Goal: Task Accomplishment & Management: Manage account settings

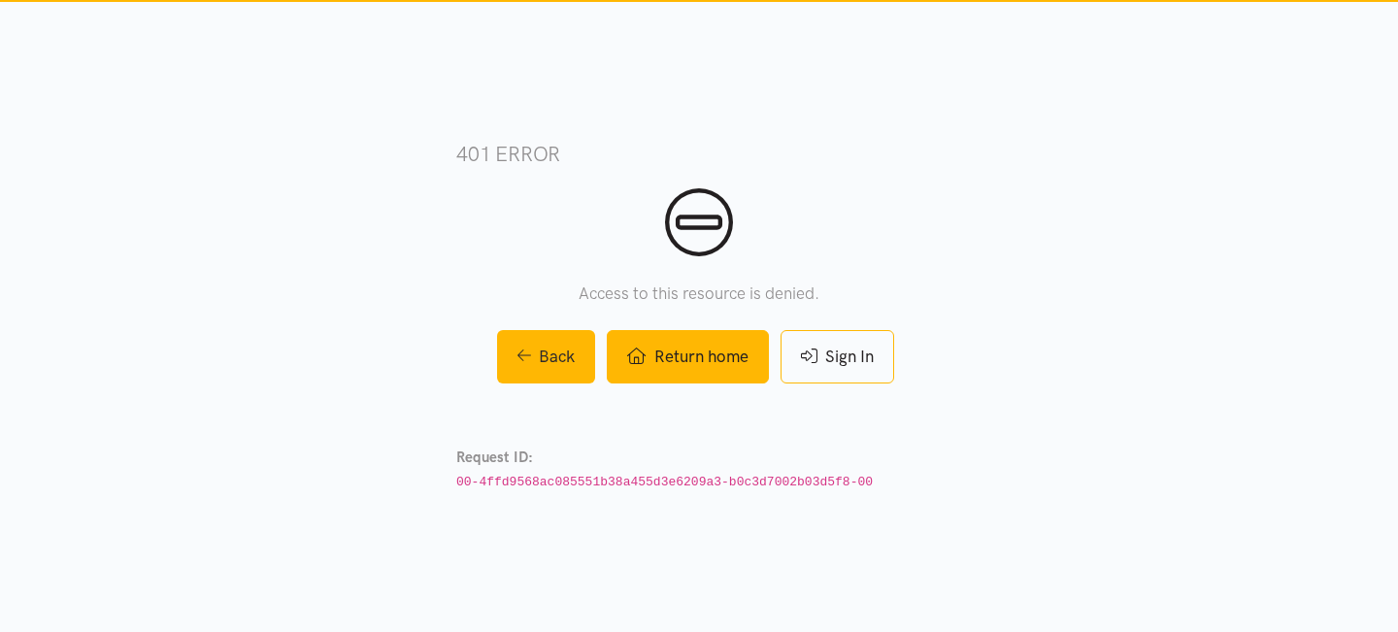
click at [707, 356] on link "Return home" at bounding box center [687, 356] width 161 height 53
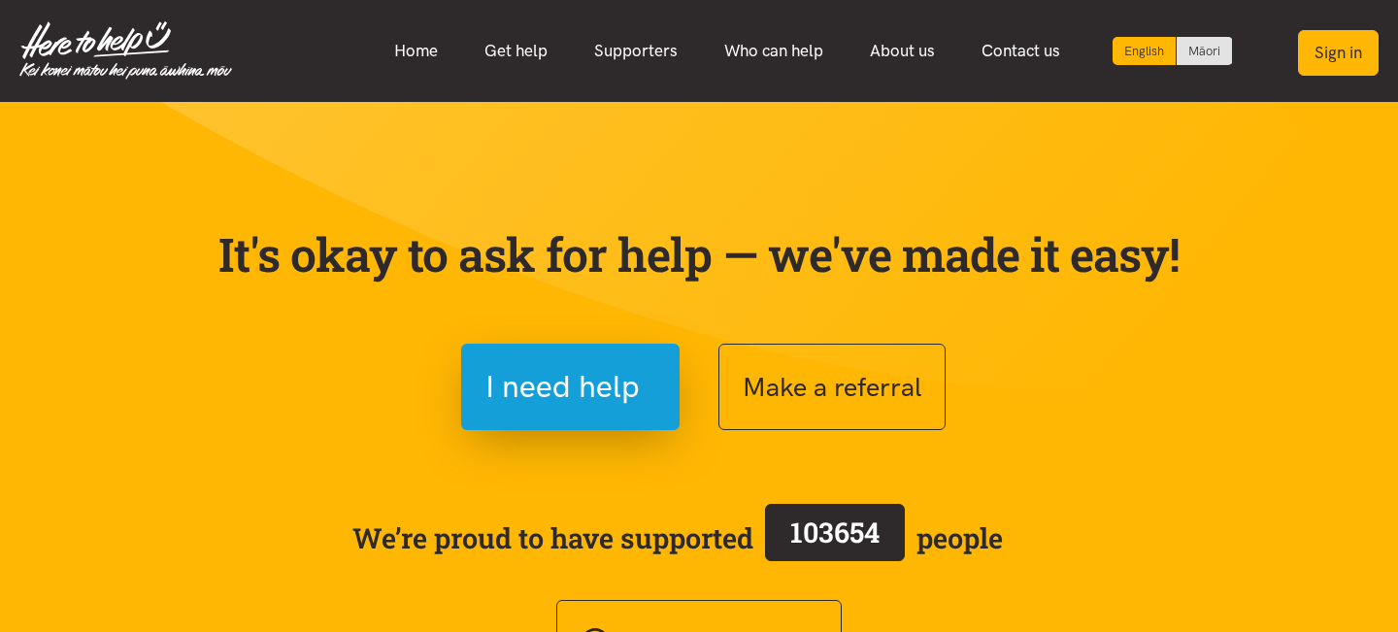
click at [1348, 53] on button "Sign in" at bounding box center [1338, 53] width 81 height 46
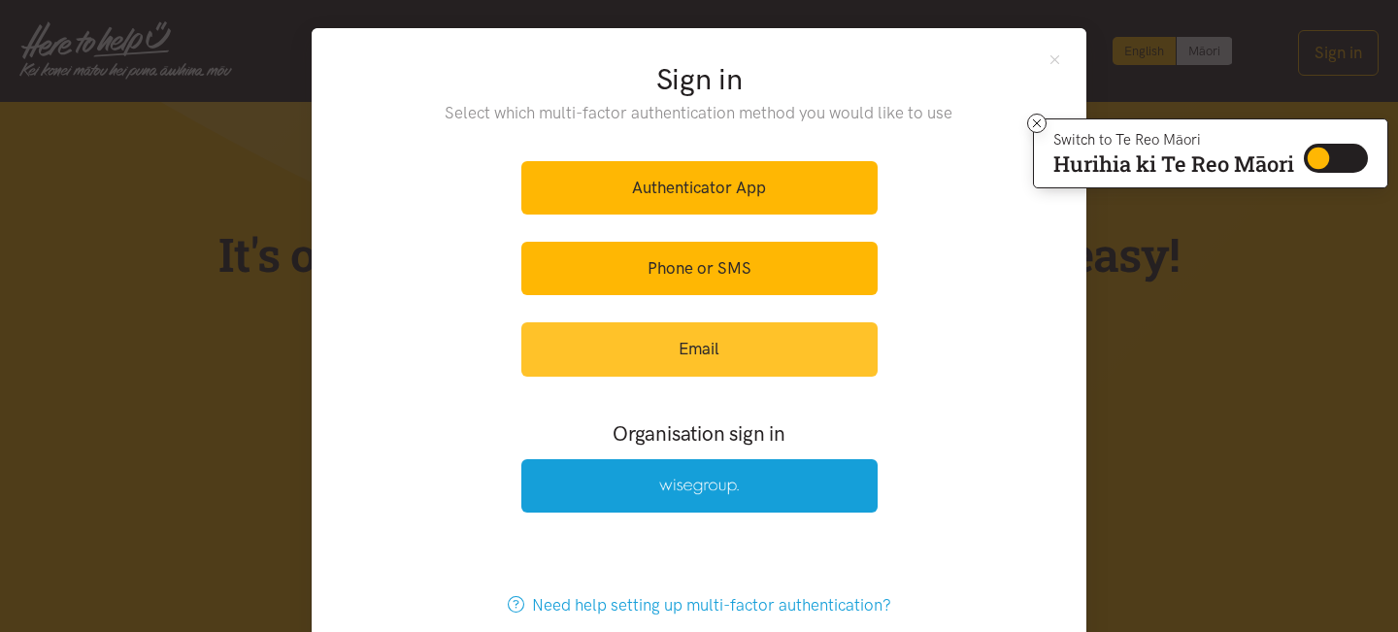
click at [692, 339] on link "Email" at bounding box center [699, 348] width 356 height 53
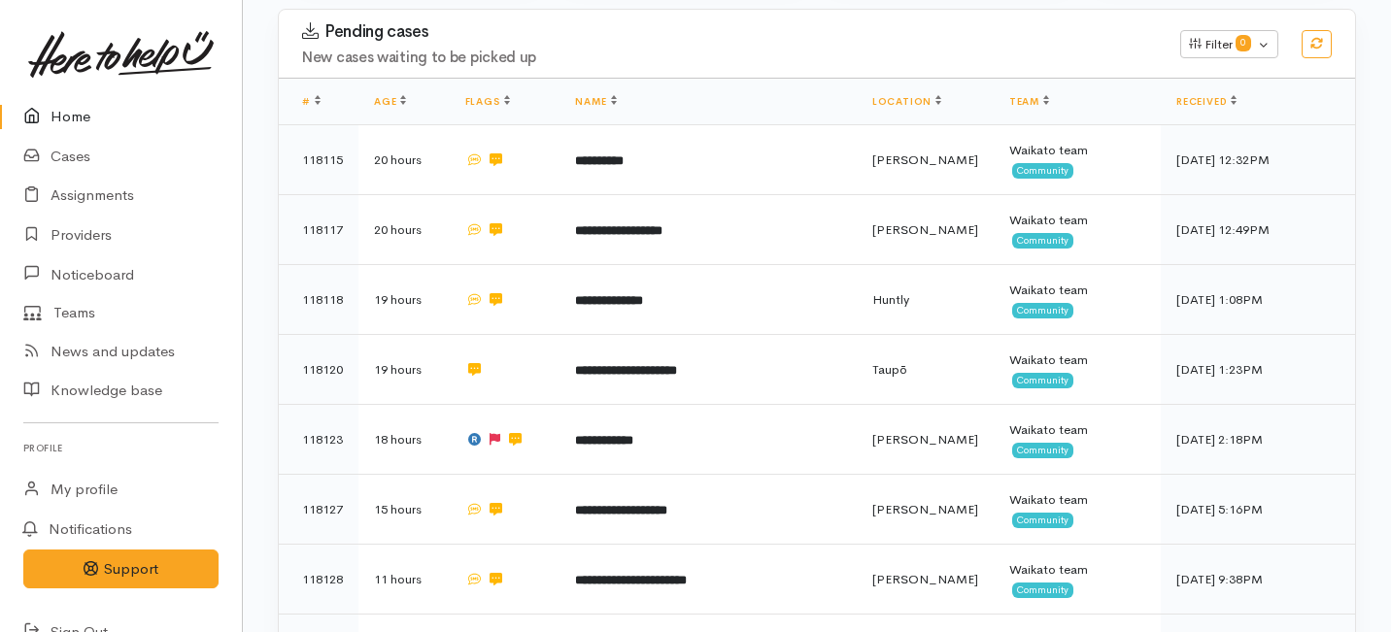
scroll to position [345, 0]
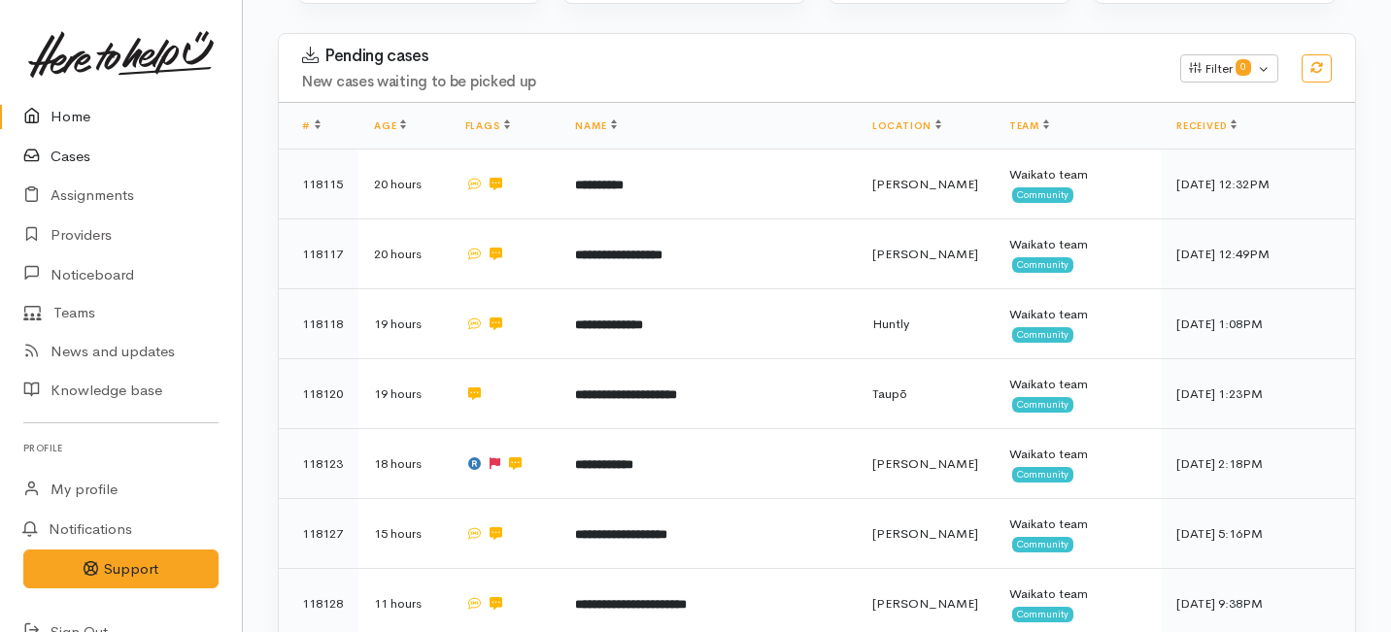
click at [65, 152] on link "Cases" at bounding box center [121, 157] width 242 height 40
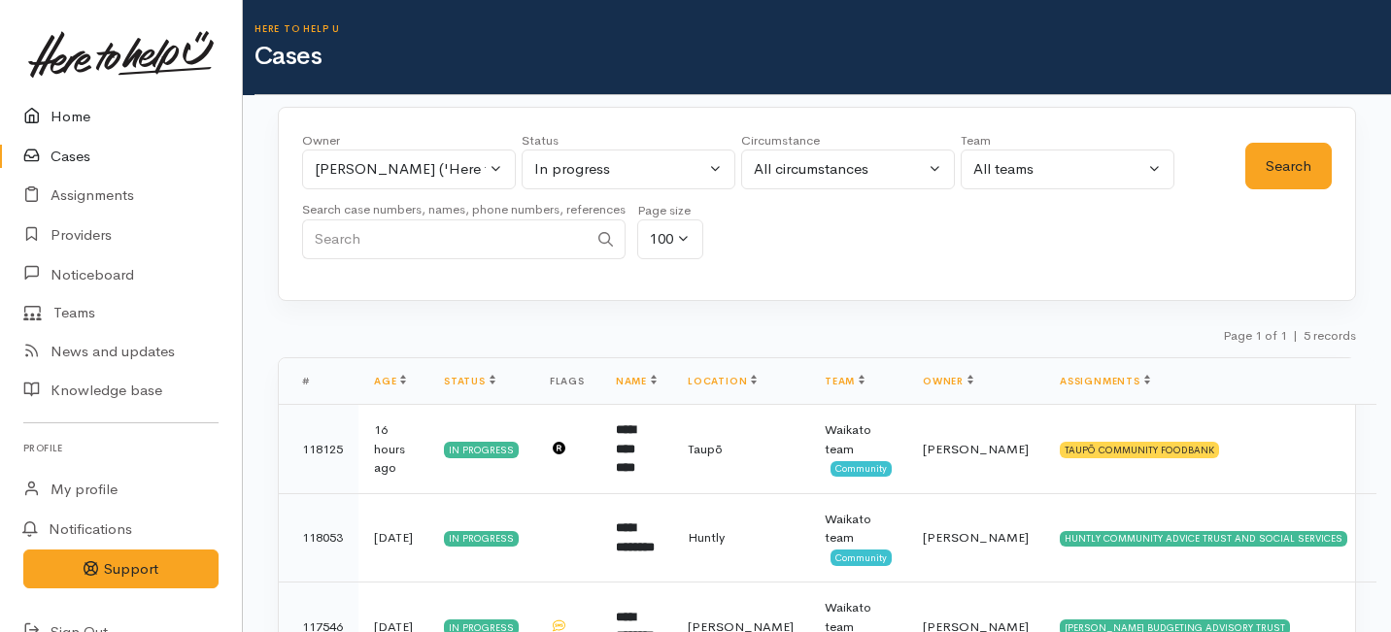
click at [67, 118] on link "Home" at bounding box center [121, 117] width 242 height 40
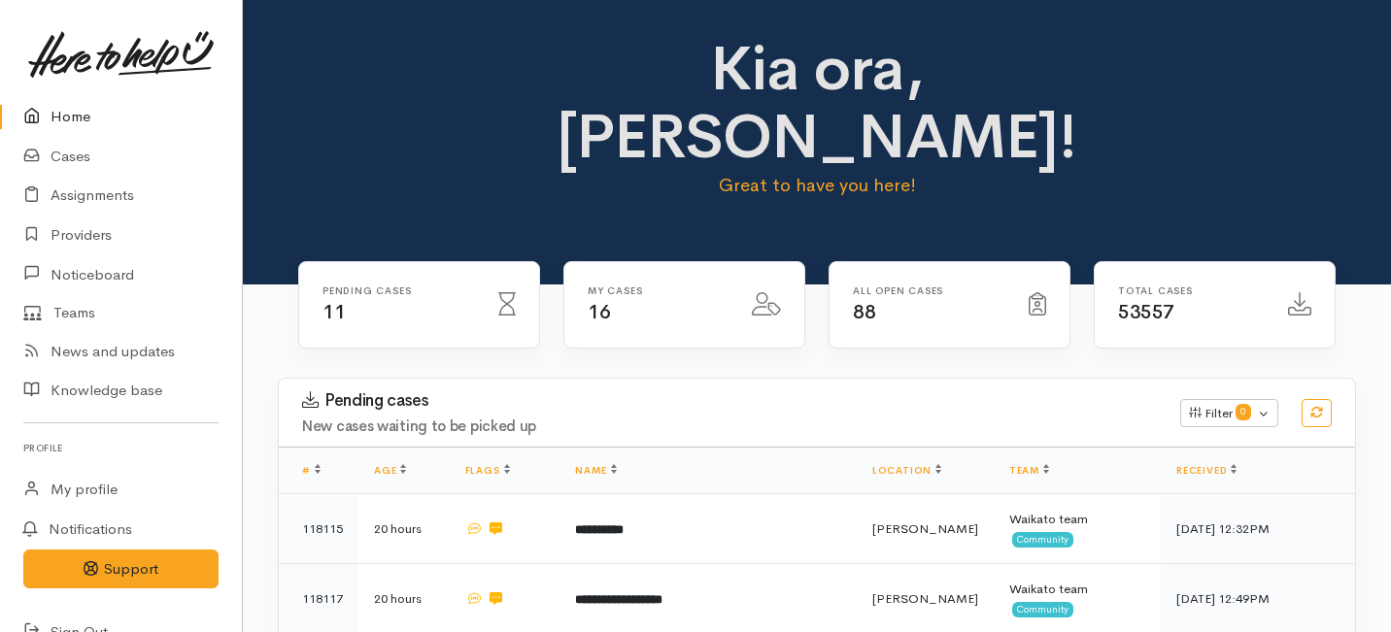
click at [62, 112] on link "Home" at bounding box center [121, 117] width 242 height 40
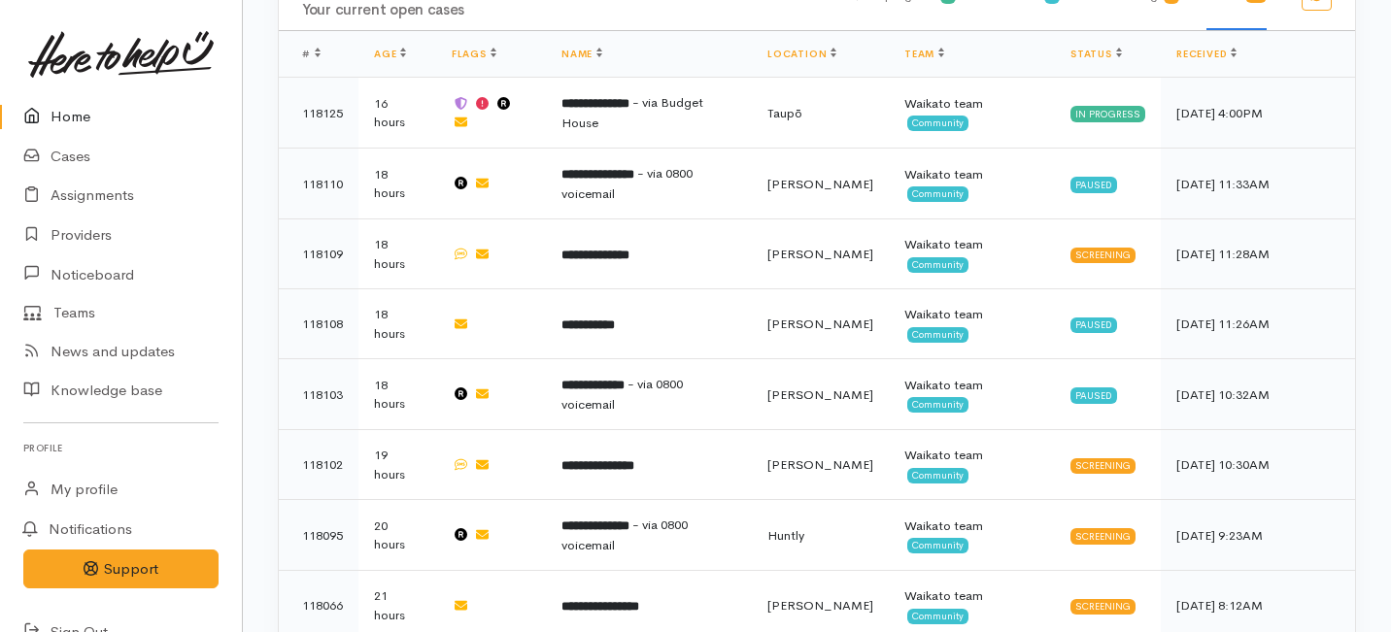
scroll to position [1687, 0]
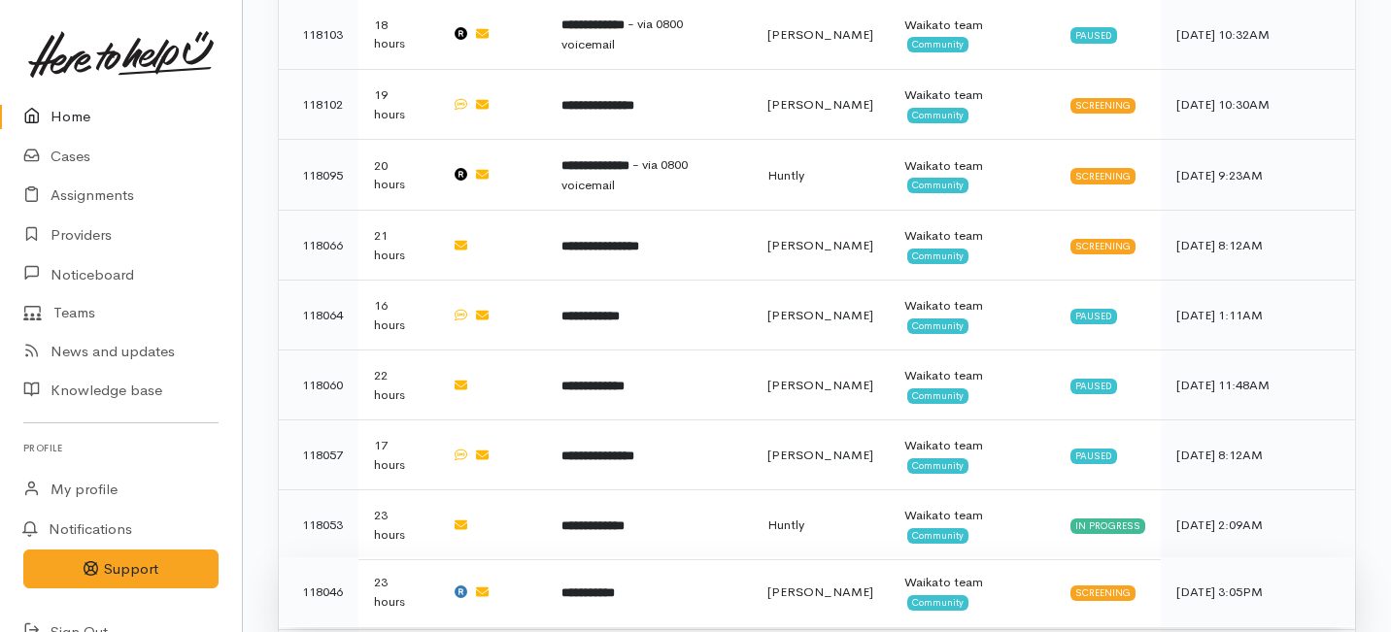
click at [752, 557] on td "**********" at bounding box center [649, 592] width 206 height 70
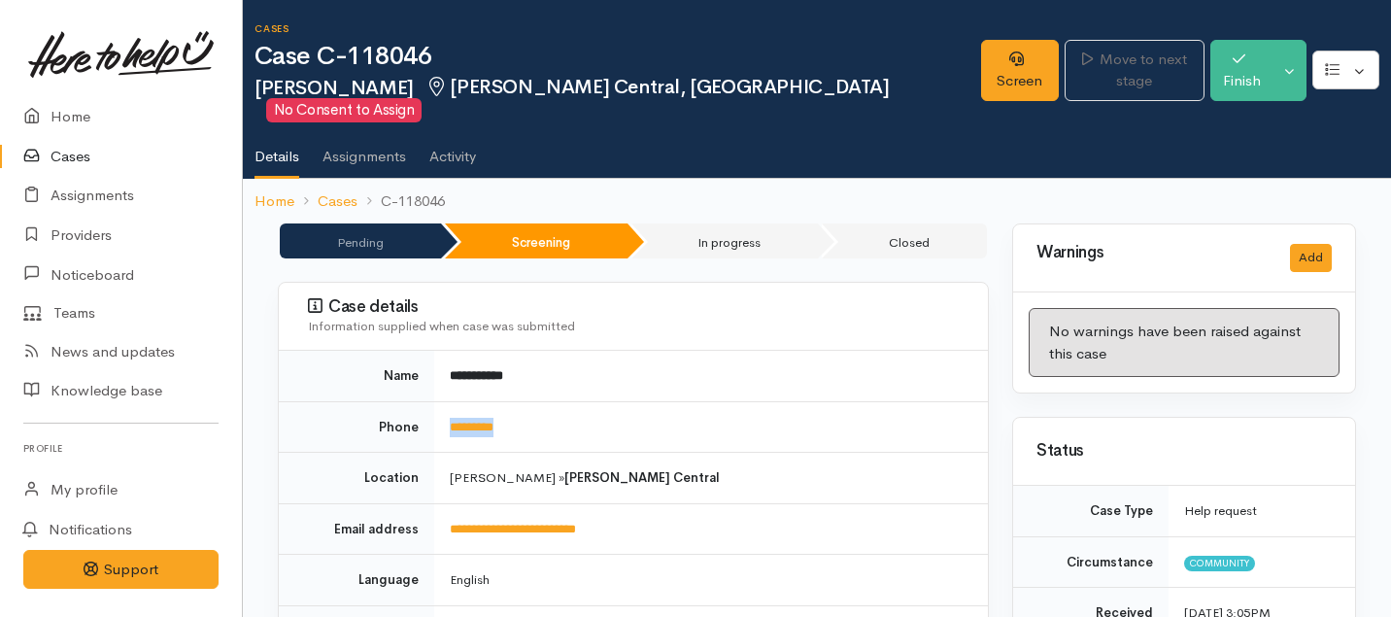
drag, startPoint x: 543, startPoint y: 413, endPoint x: 437, endPoint y: 398, distance: 106.8
click at [437, 401] on td "*********" at bounding box center [711, 426] width 554 height 51
copy link "*********"
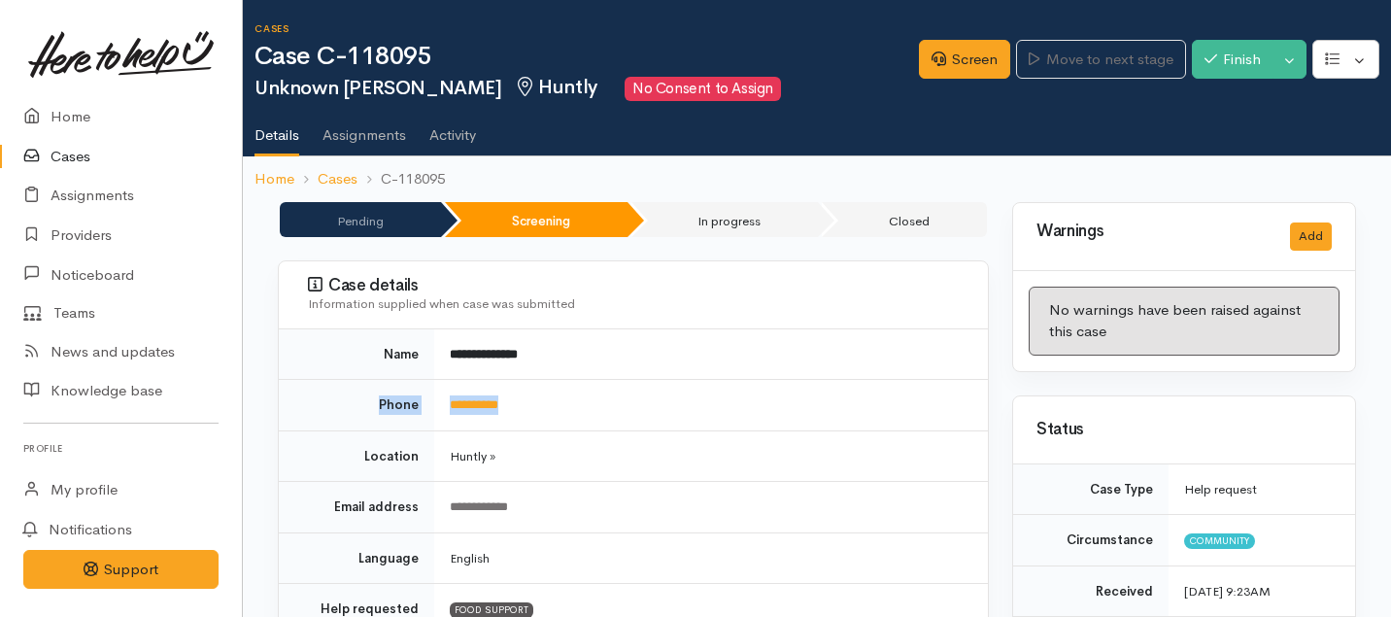
drag, startPoint x: 538, startPoint y: 401, endPoint x: 432, endPoint y: 394, distance: 106.1
click at [432, 394] on tr "**********" at bounding box center [633, 405] width 709 height 51
copy tr "**********"
click at [956, 51] on link "Screen" at bounding box center [964, 60] width 91 height 40
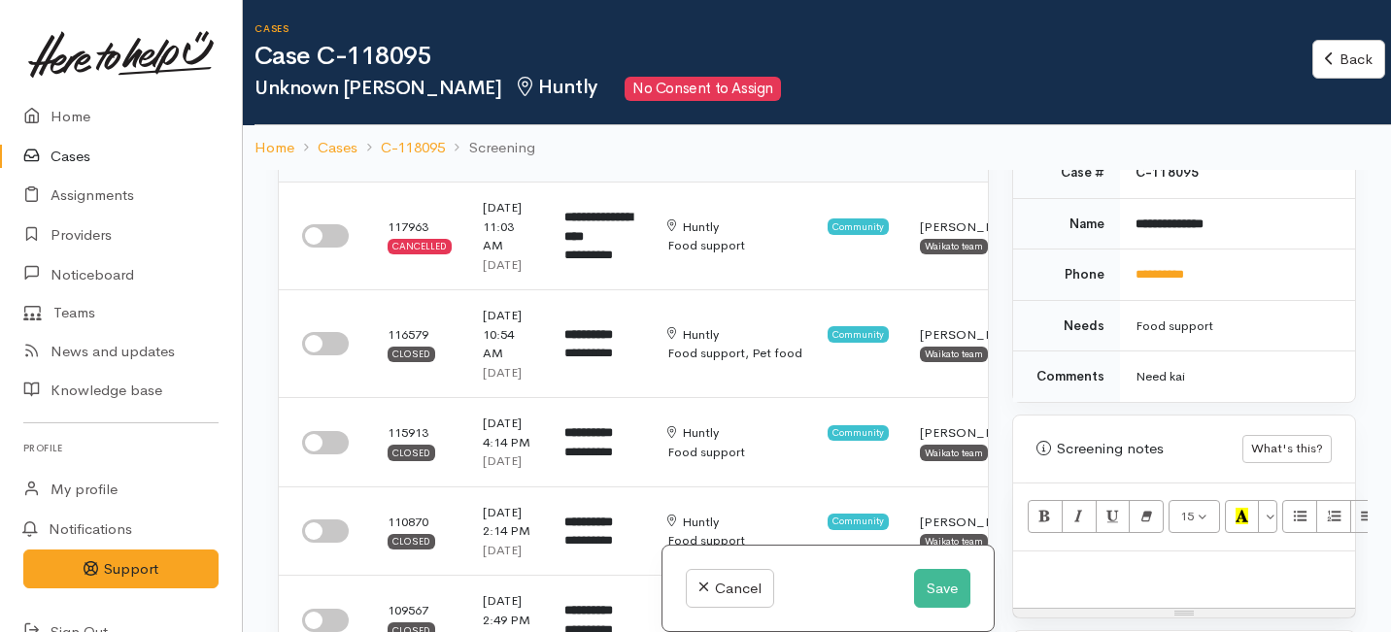
scroll to position [1015, 0]
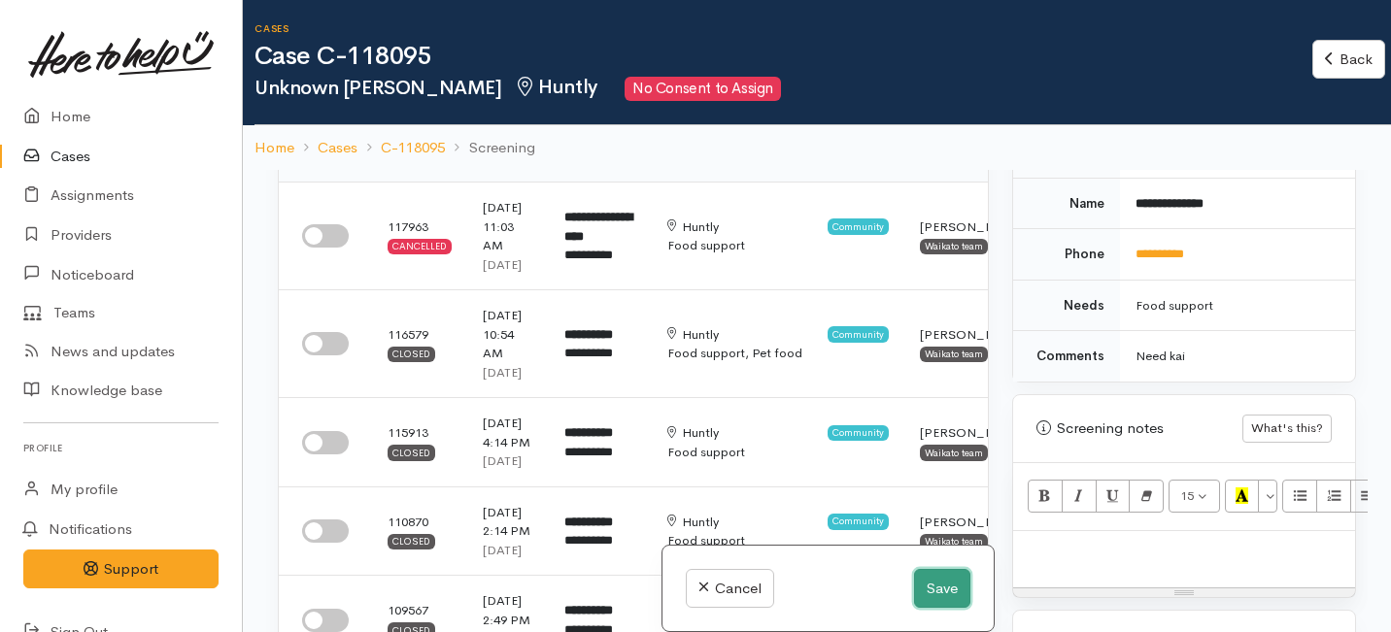
click at [946, 587] on button "Save" at bounding box center [942, 589] width 56 height 40
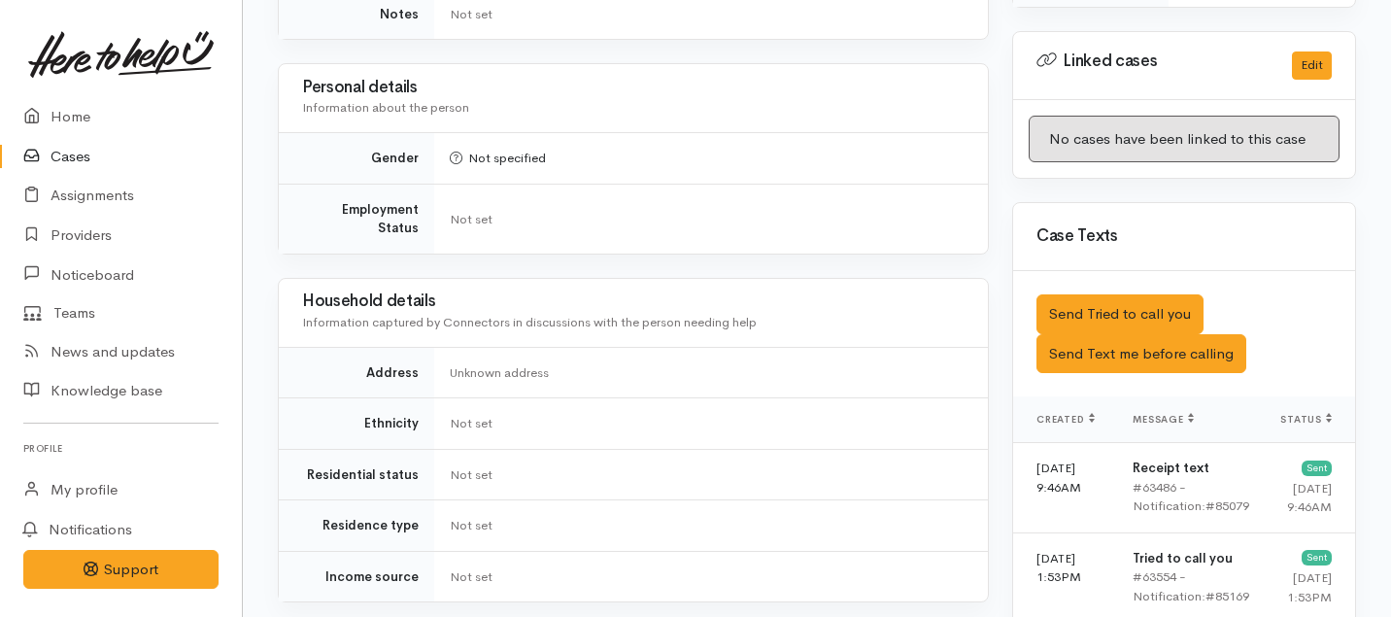
scroll to position [1749, 0]
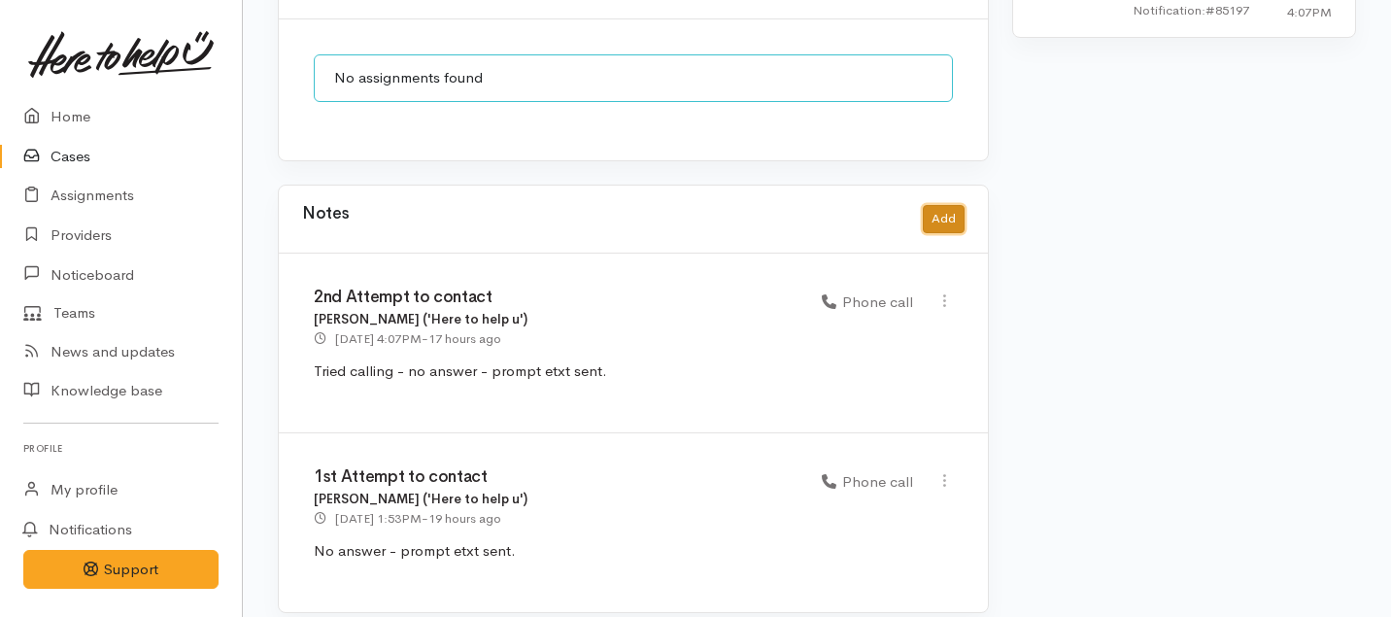
click at [952, 205] on button "Add" at bounding box center [944, 219] width 42 height 28
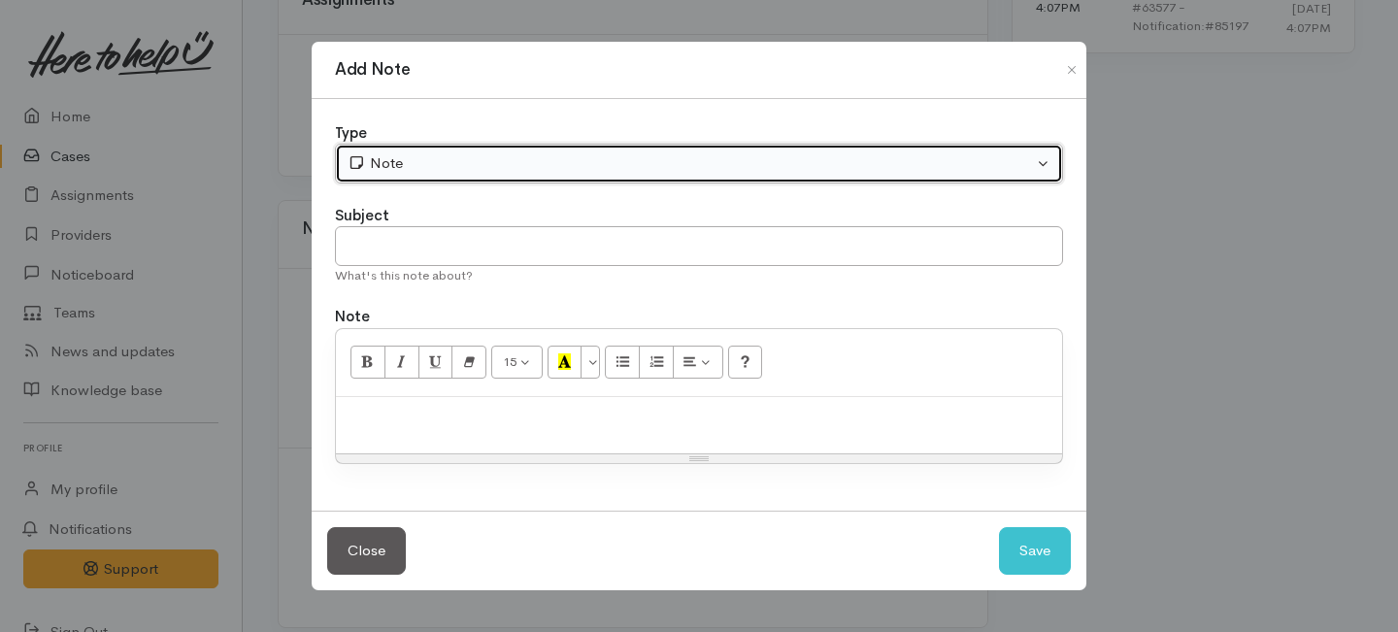
click at [552, 168] on div "Note" at bounding box center [691, 163] width 686 height 22
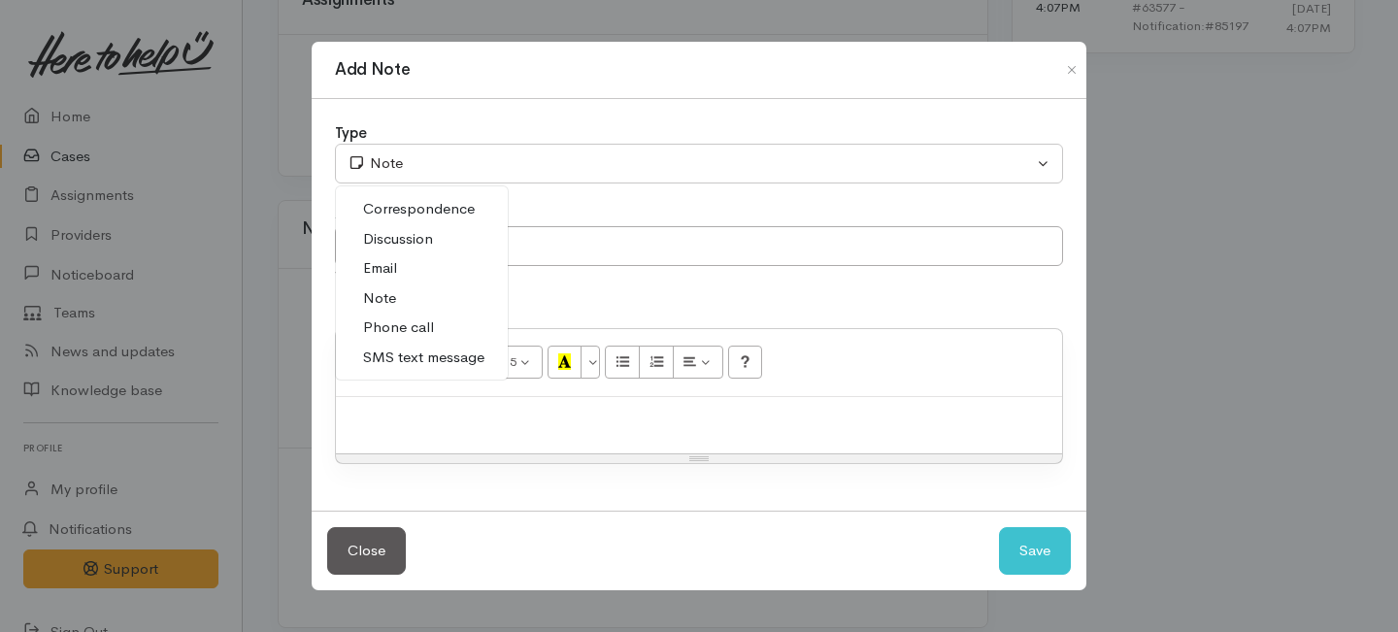
click at [398, 326] on span "Phone call" at bounding box center [398, 328] width 71 height 22
select select "3"
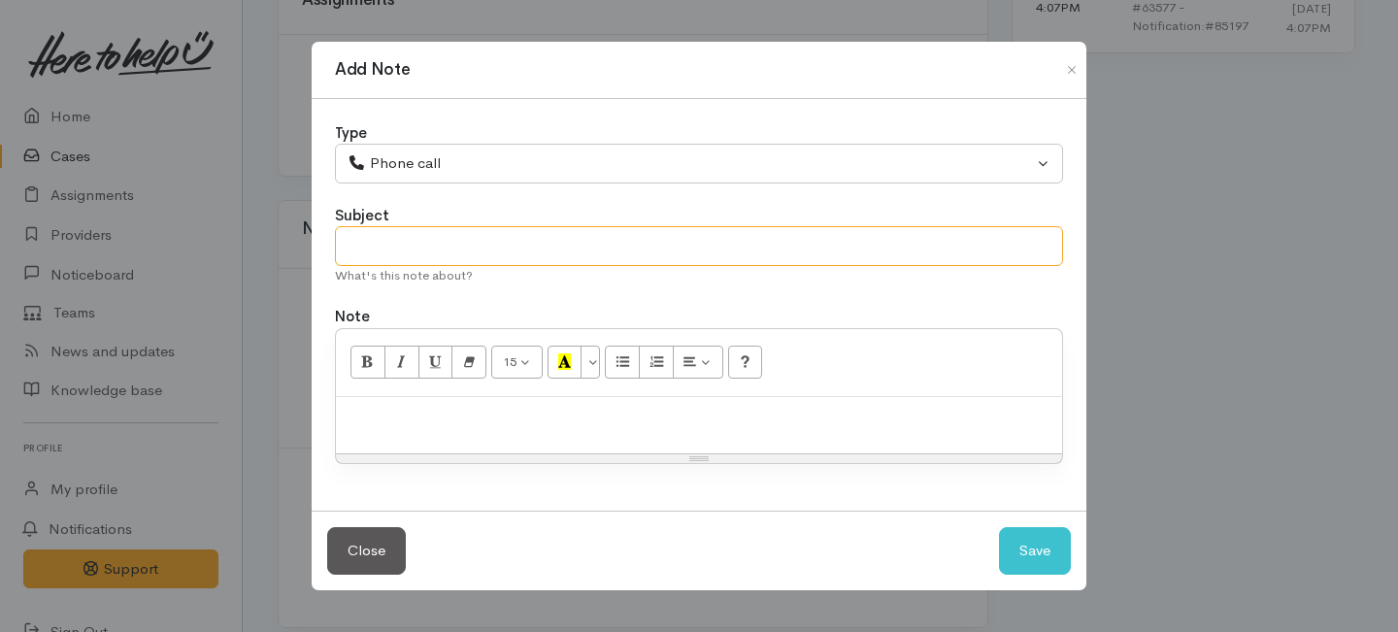
click at [386, 237] on input "text" at bounding box center [699, 246] width 728 height 40
type input "3rd Attempt to contact"
click at [406, 435] on div at bounding box center [699, 425] width 726 height 57
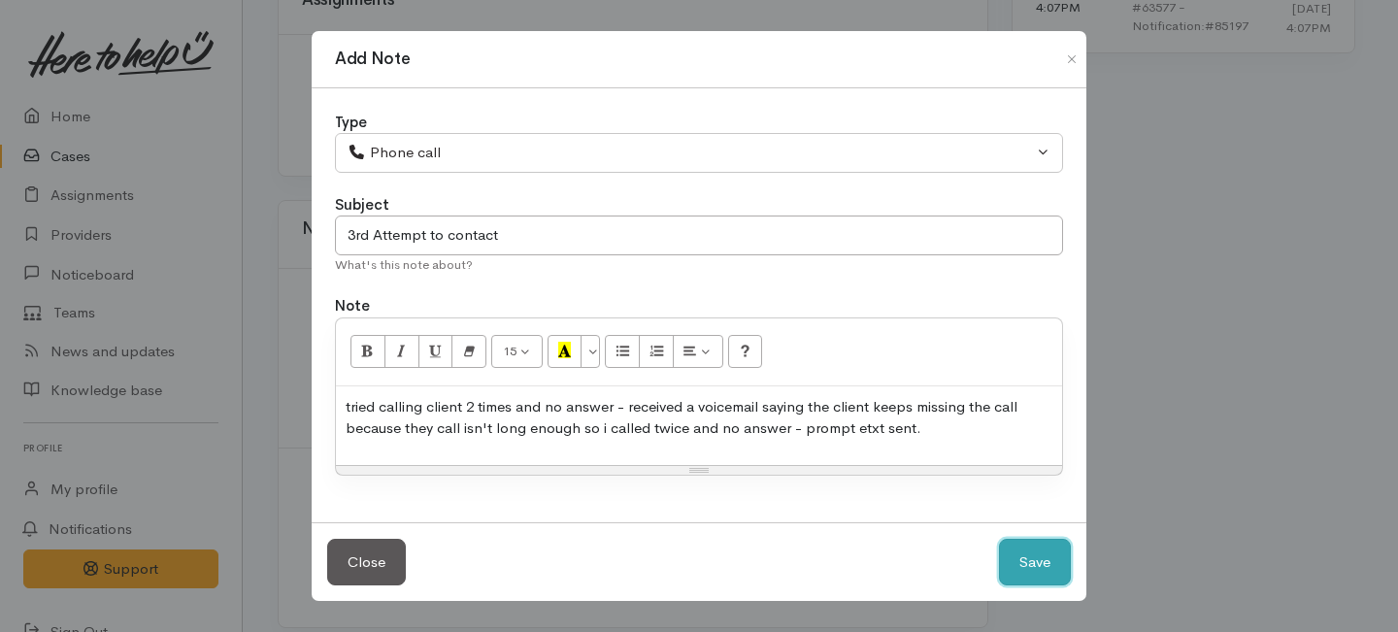
click at [1019, 554] on button "Save" at bounding box center [1035, 563] width 72 height 48
select select "1"
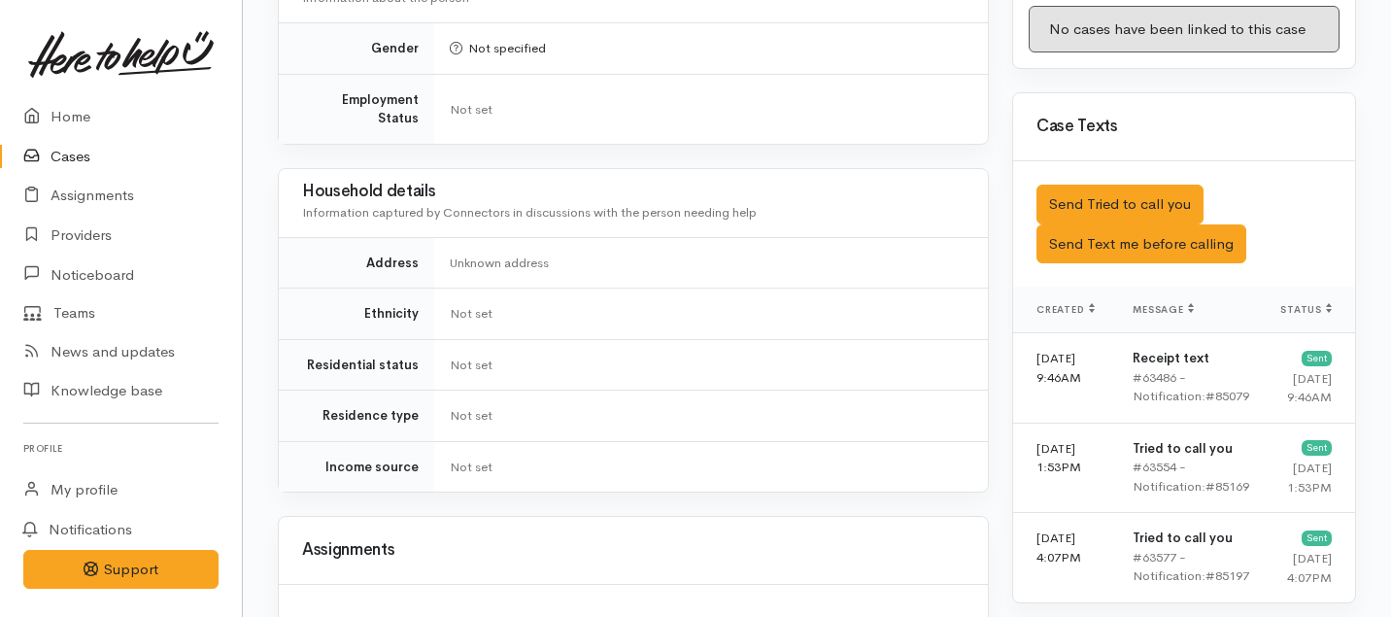
scroll to position [1191, 0]
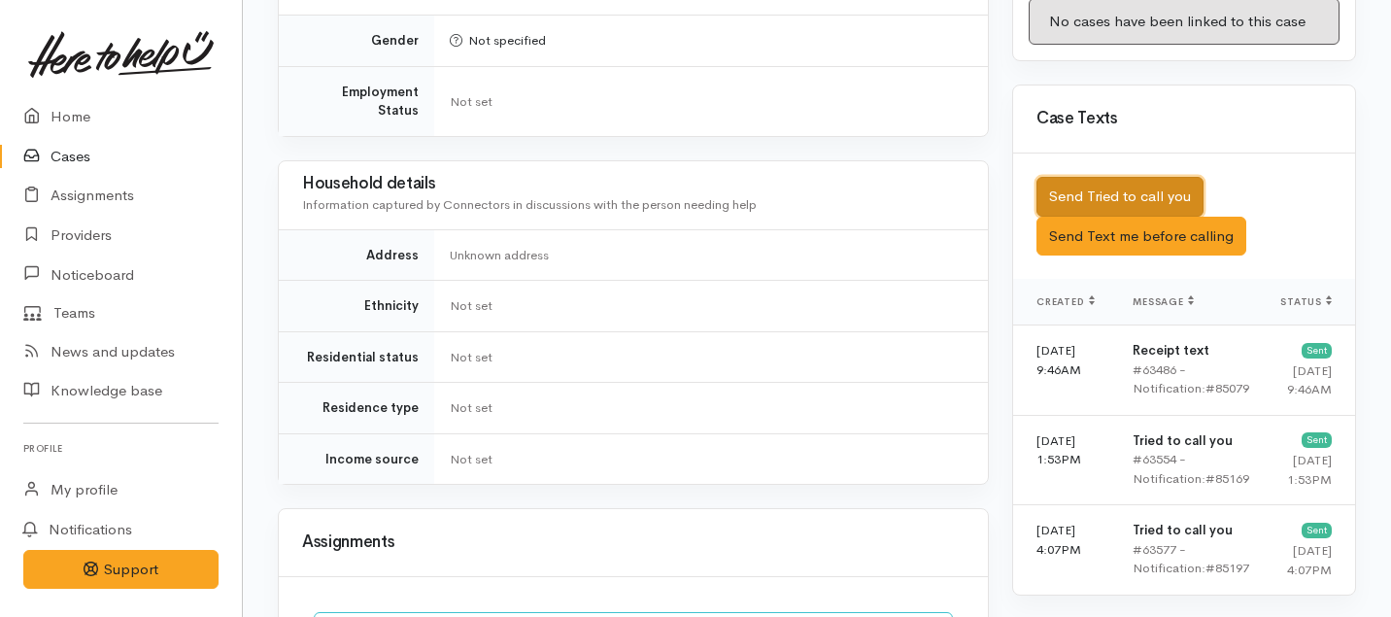
click at [1104, 178] on button "Send Tried to call you" at bounding box center [1119, 197] width 167 height 40
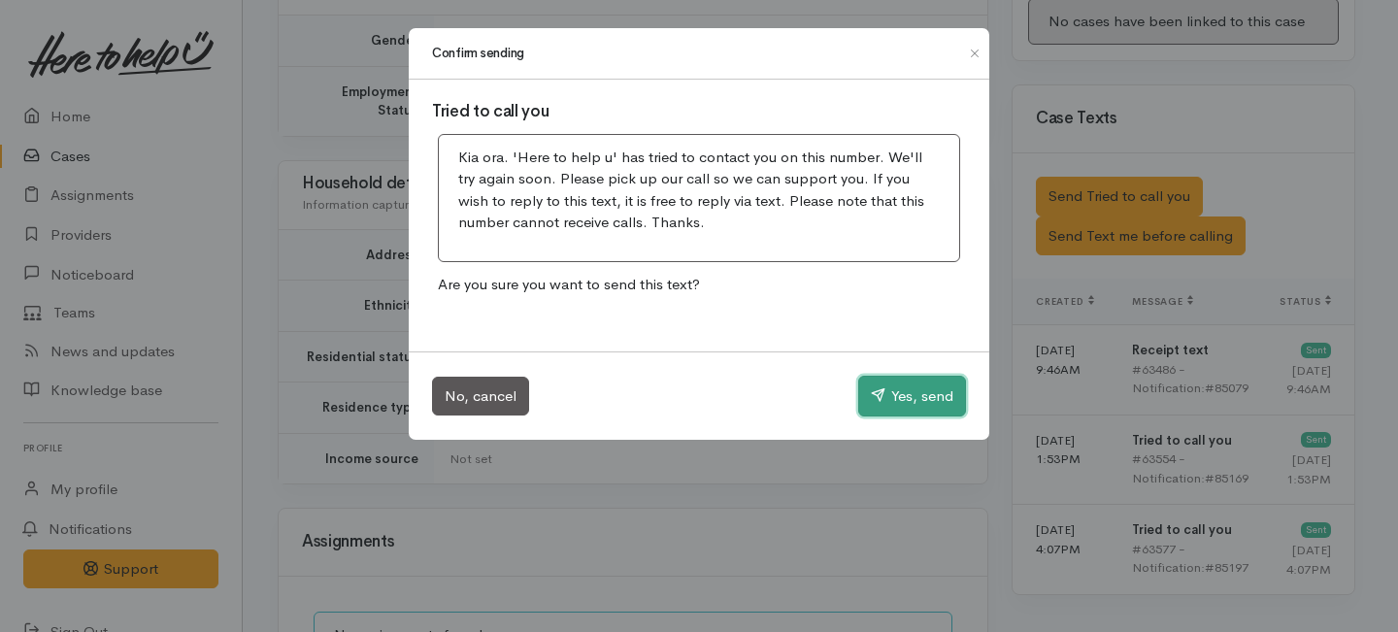
click at [906, 388] on button "Yes, send" at bounding box center [912, 396] width 108 height 41
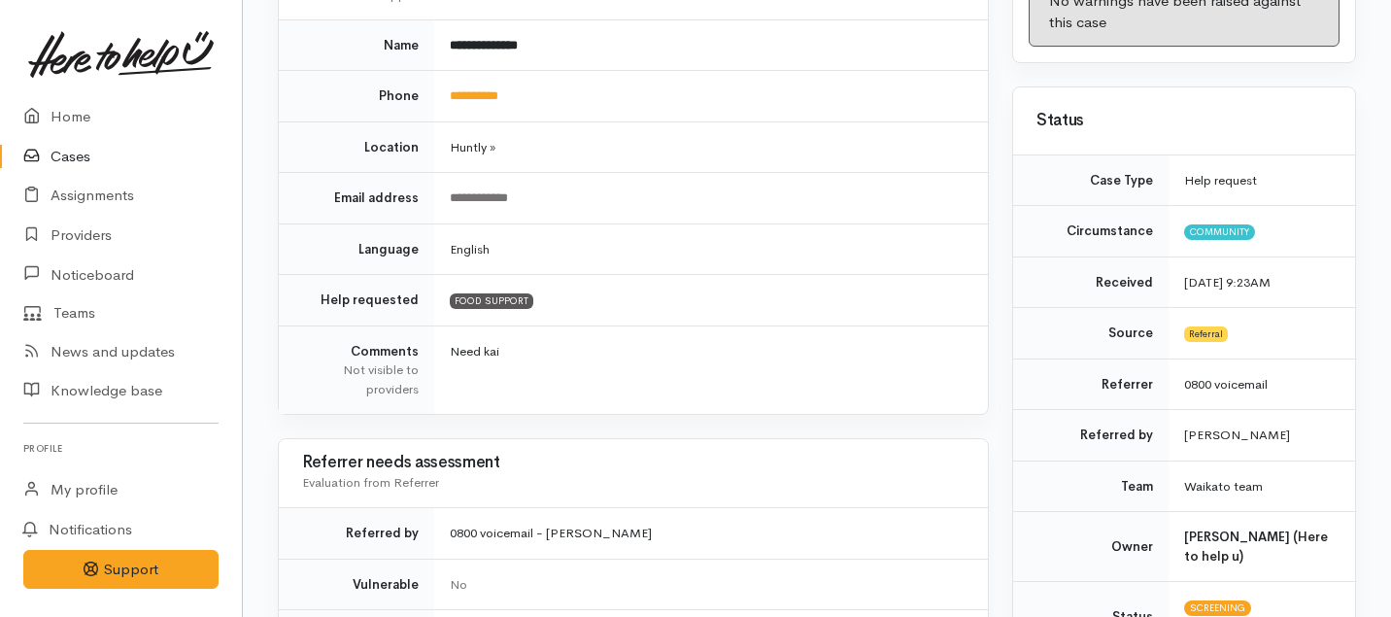
scroll to position [0, 0]
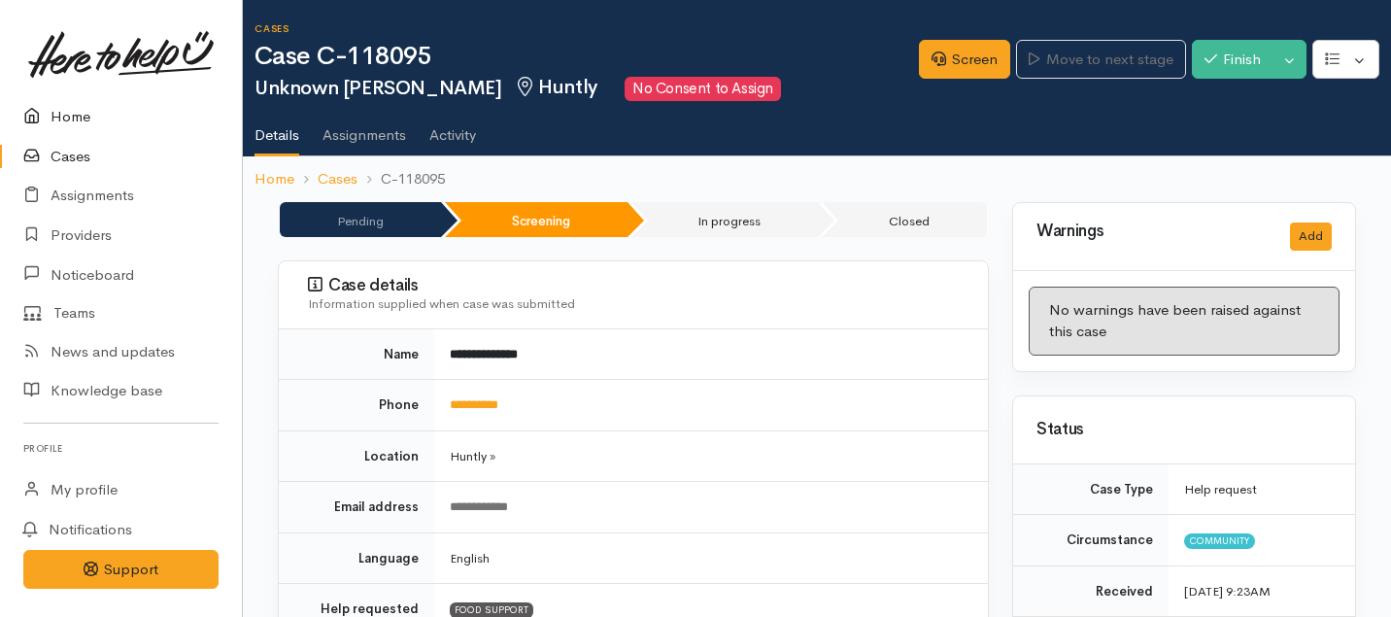
click at [72, 115] on link "Home" at bounding box center [121, 117] width 242 height 40
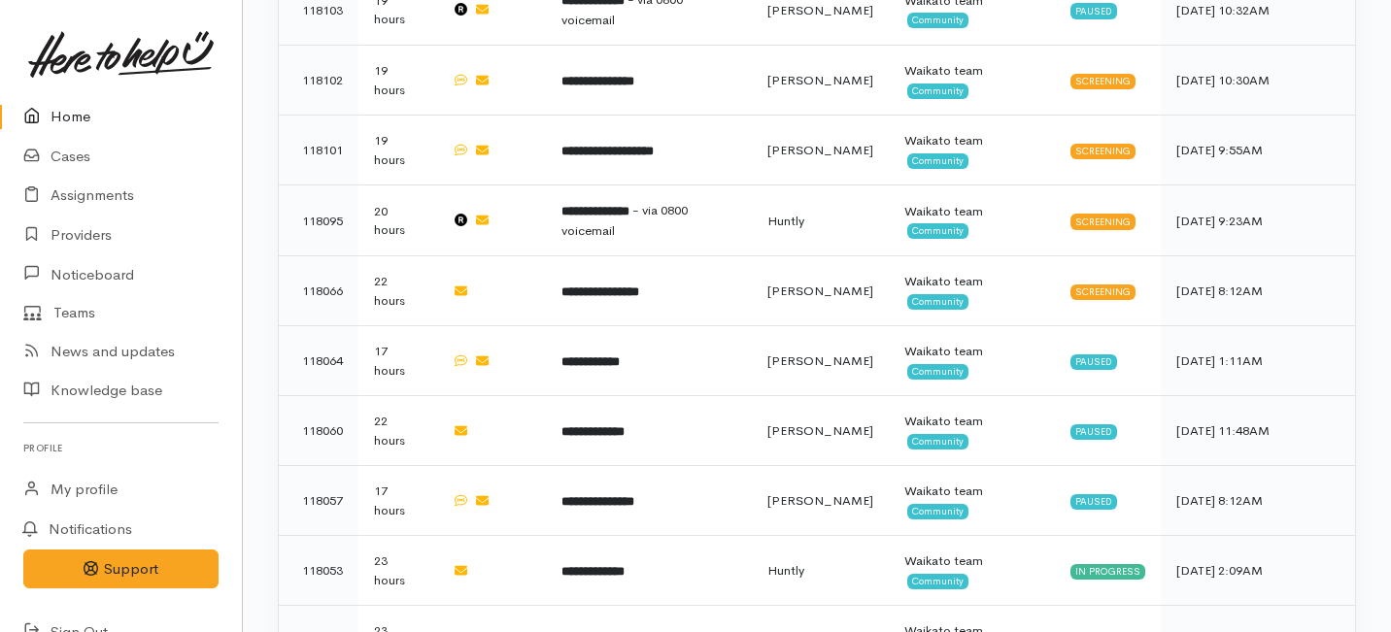
scroll to position [1780, 0]
click at [584, 604] on td "**********" at bounding box center [649, 639] width 206 height 70
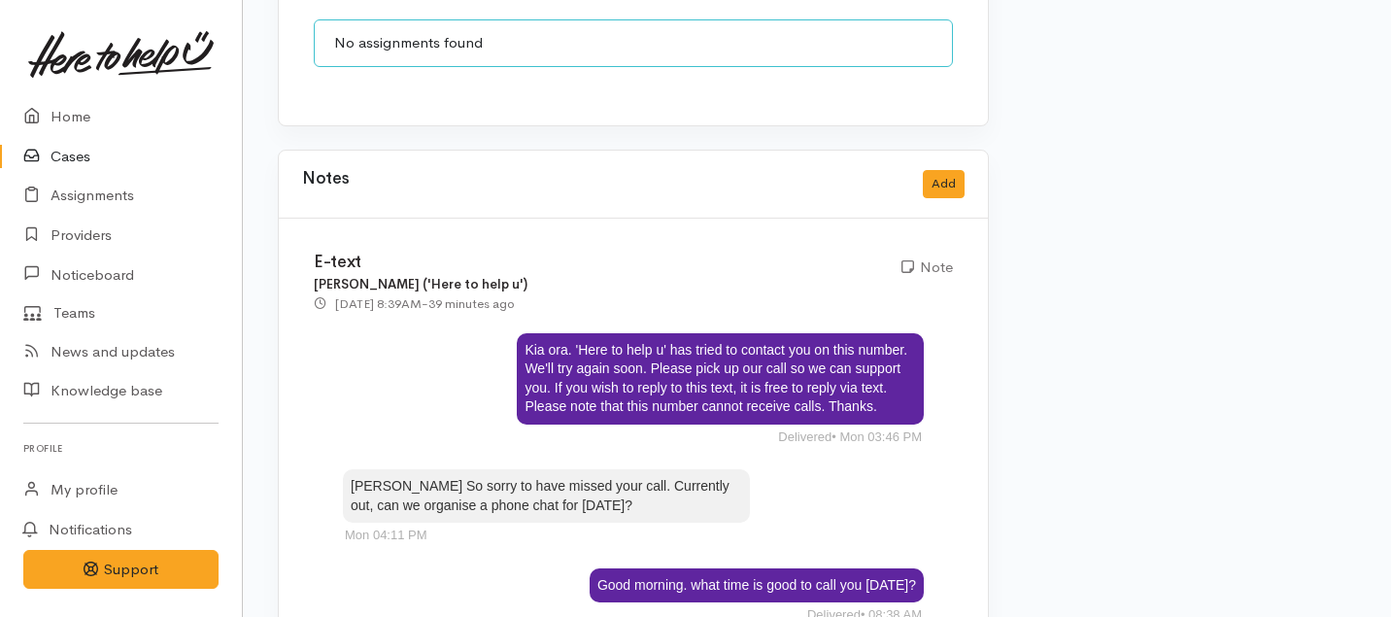
scroll to position [2148, 0]
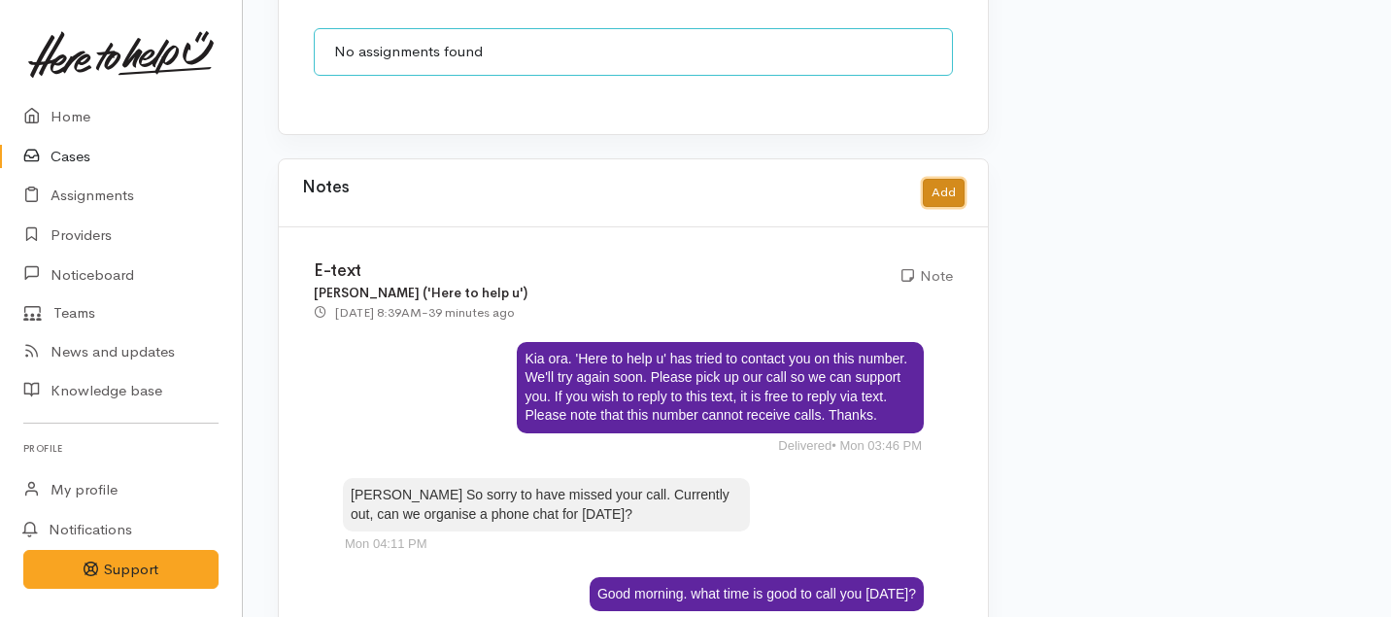
click at [934, 179] on button "Add" at bounding box center [944, 193] width 42 height 28
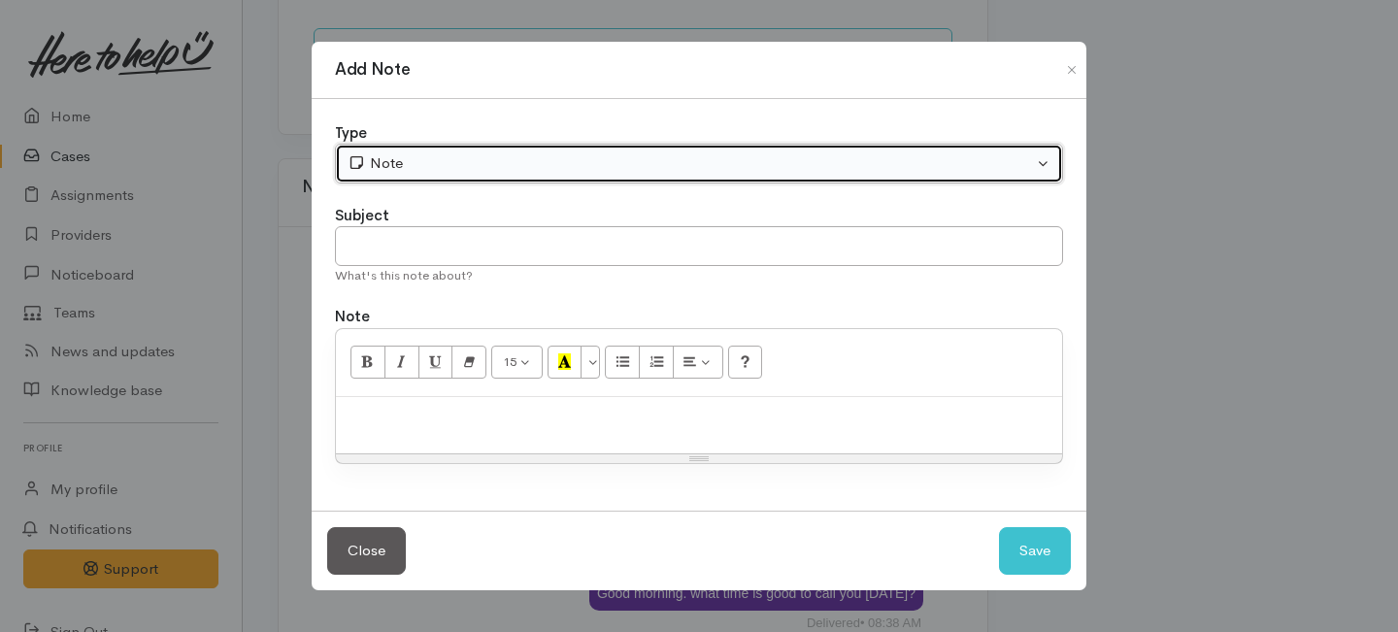
click at [482, 178] on button "Note" at bounding box center [699, 164] width 728 height 40
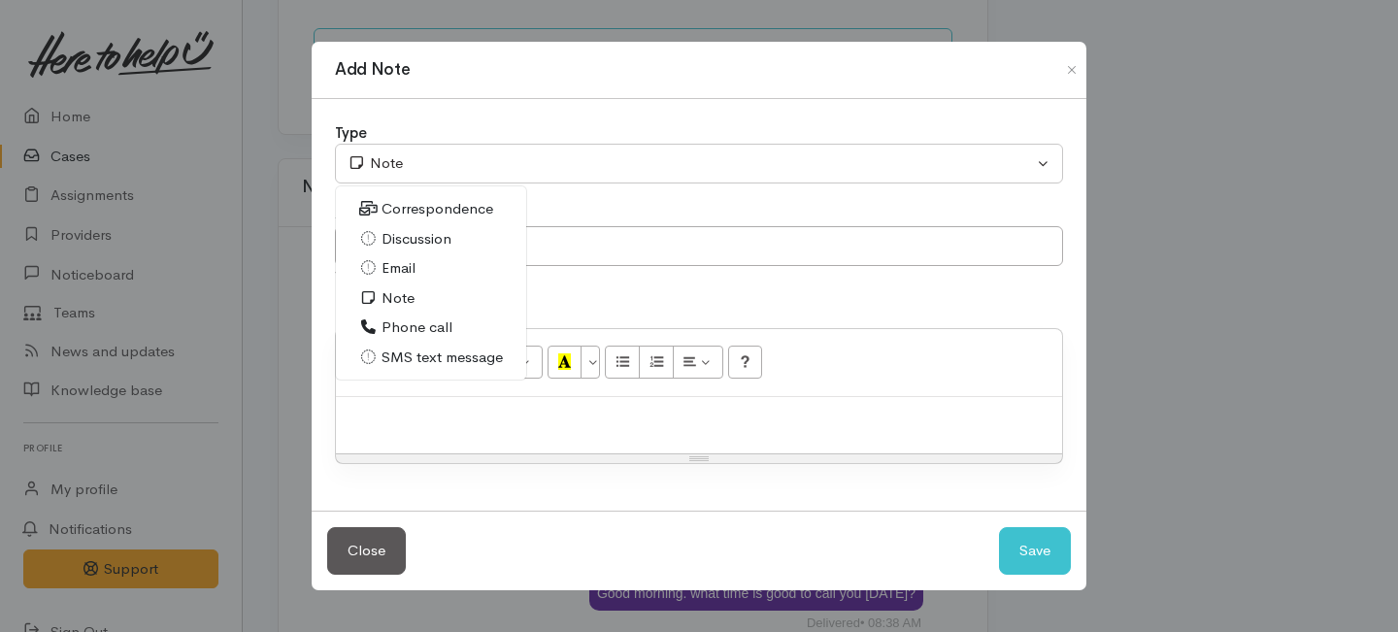
click at [393, 324] on span "Phone call" at bounding box center [417, 328] width 71 height 22
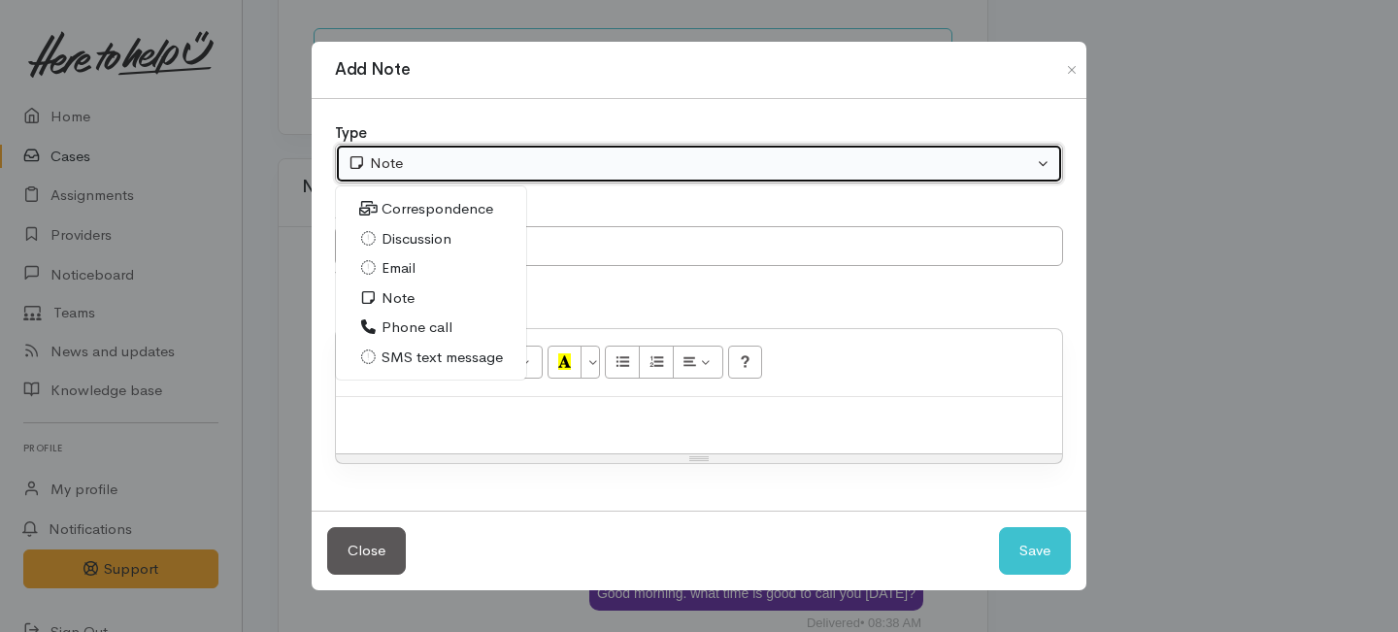
select select "3"
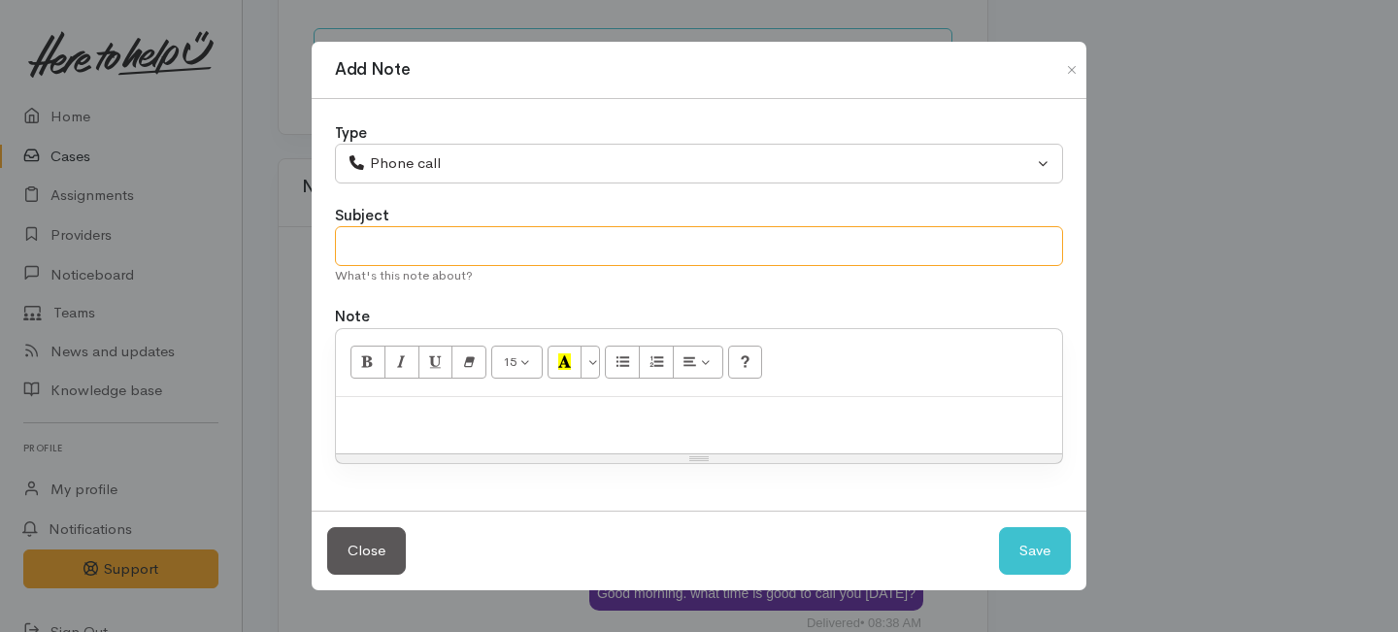
click at [393, 245] on input "text" at bounding box center [699, 246] width 728 height 40
type input "3rd Attempt to contact"
click at [404, 417] on p at bounding box center [699, 418] width 707 height 22
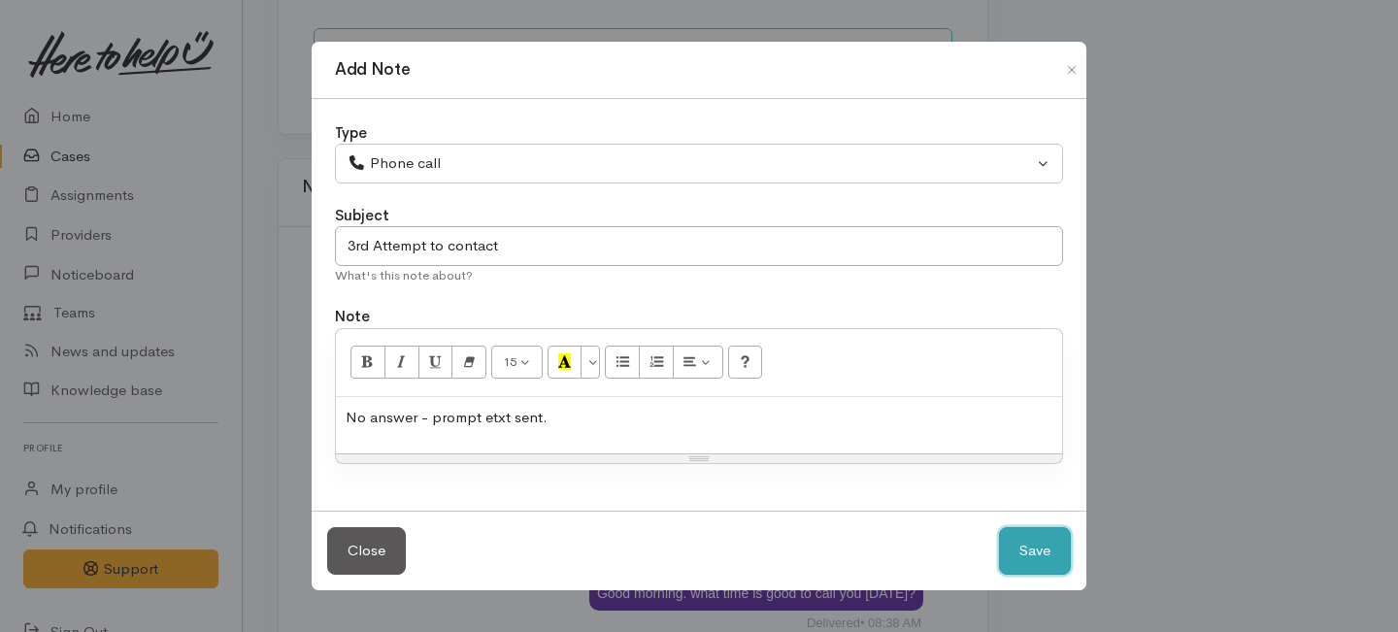
click at [1023, 543] on button "Save" at bounding box center [1035, 551] width 72 height 48
select select "1"
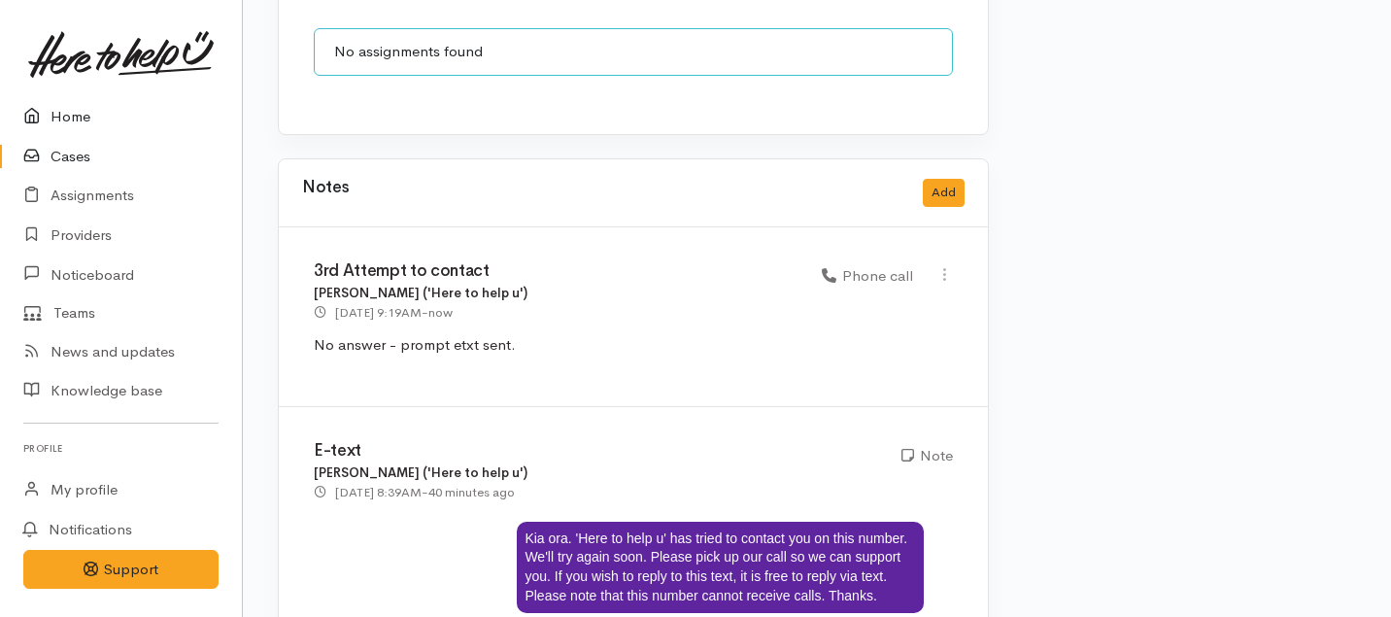
click at [79, 113] on link "Home" at bounding box center [121, 117] width 242 height 40
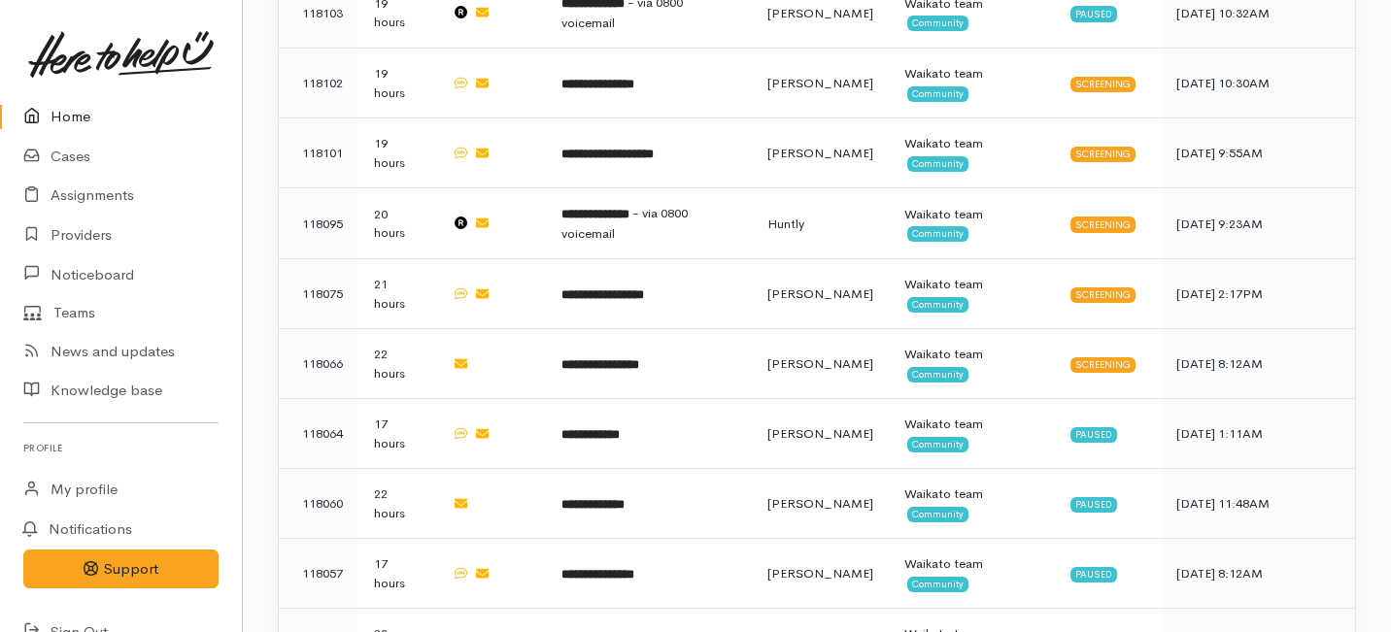
scroll to position [1779, 0]
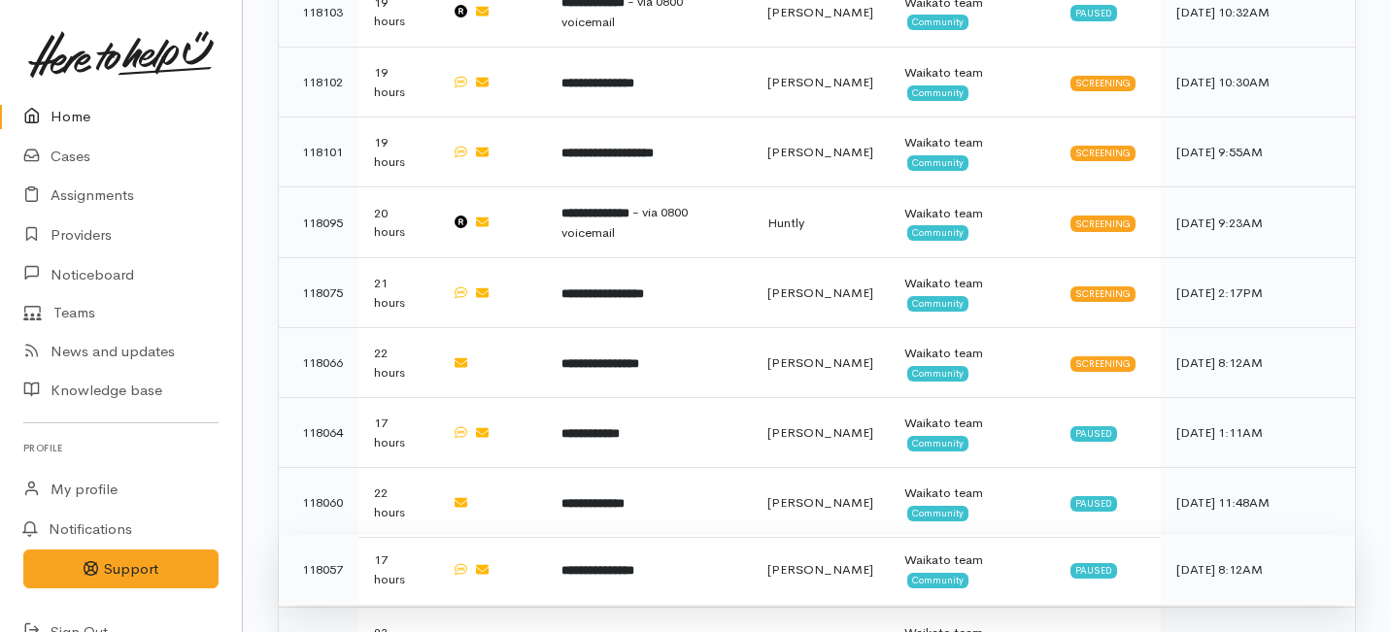
click at [691, 535] on td "**********" at bounding box center [649, 570] width 206 height 70
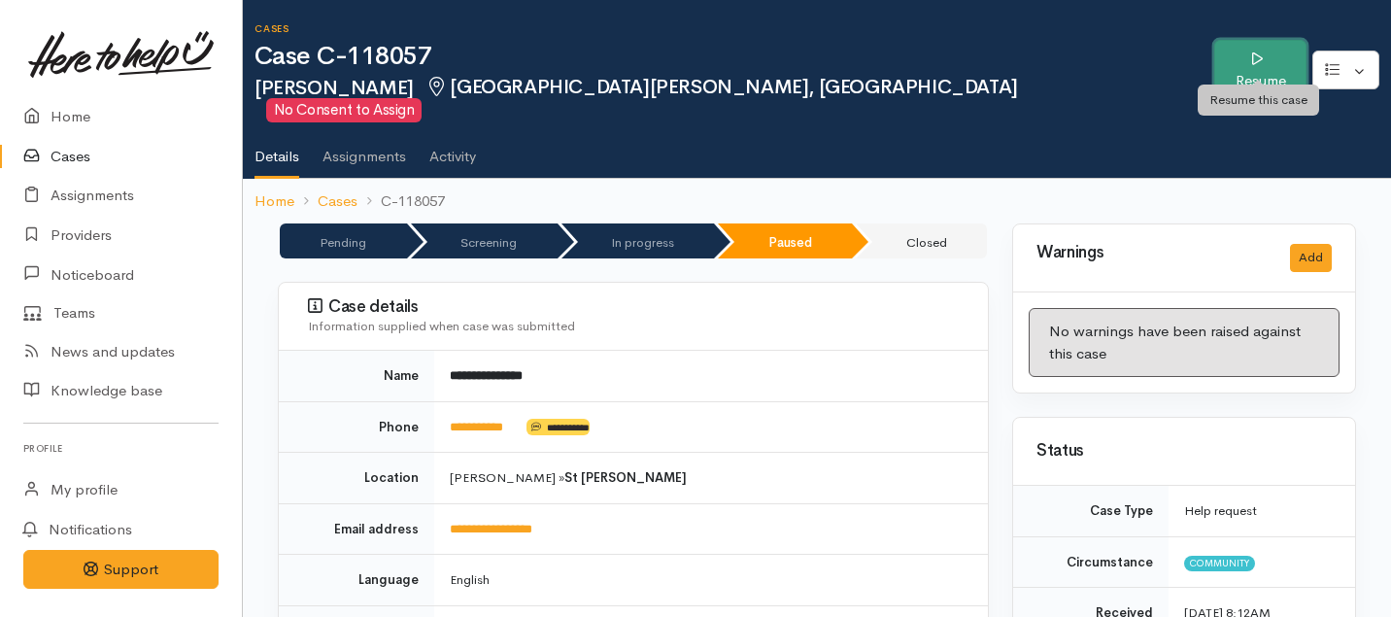
click at [1266, 56] on link "Resume" at bounding box center [1259, 70] width 91 height 61
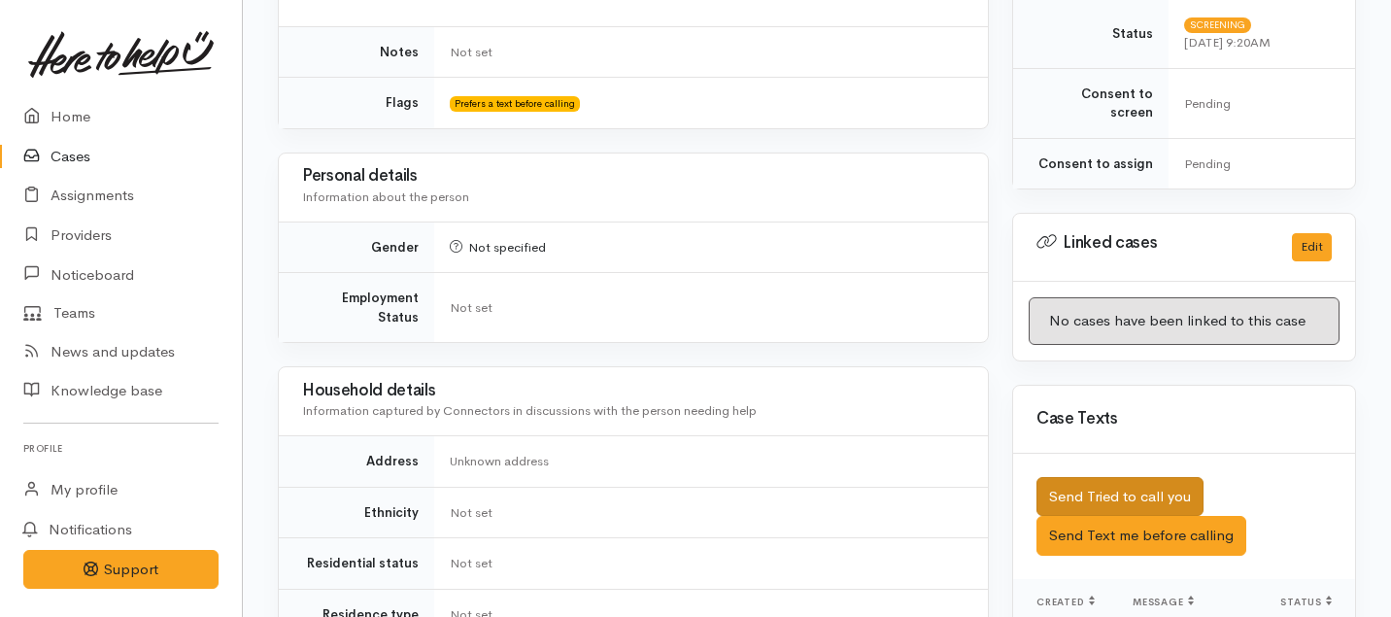
scroll to position [809, 0]
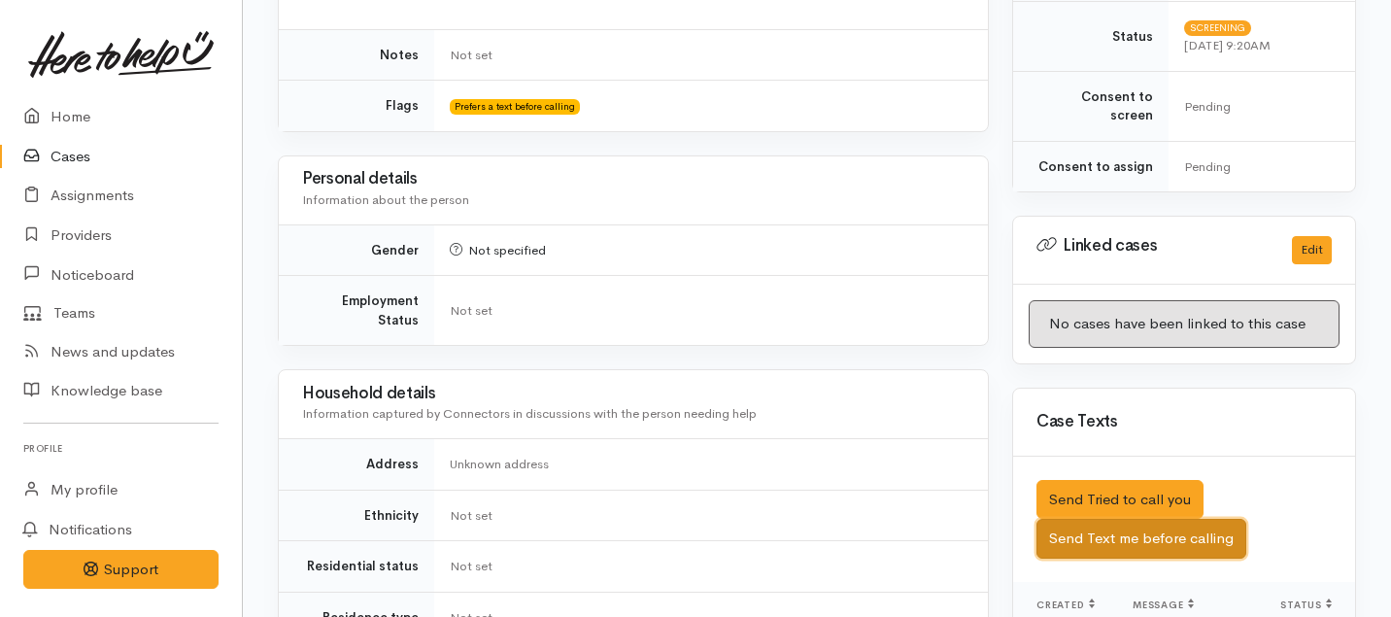
click at [1103, 519] on button "Send Text me before calling" at bounding box center [1141, 539] width 210 height 40
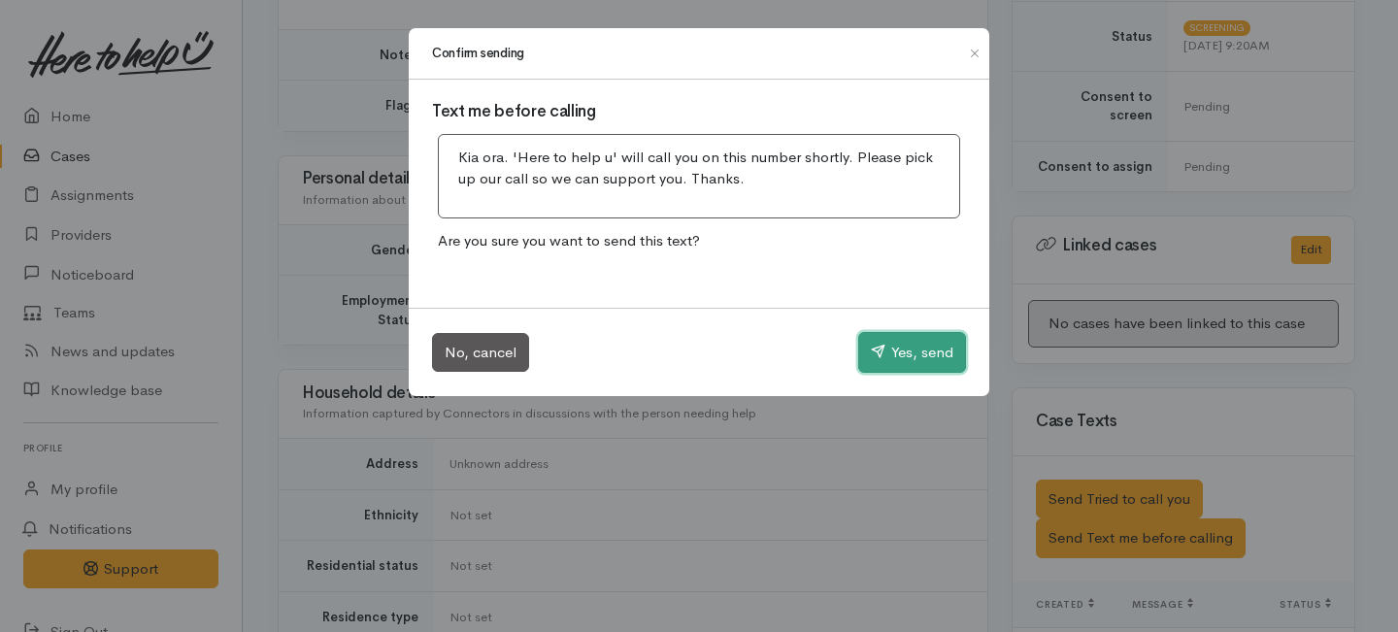
click at [893, 346] on button "Yes, send" at bounding box center [912, 352] width 108 height 41
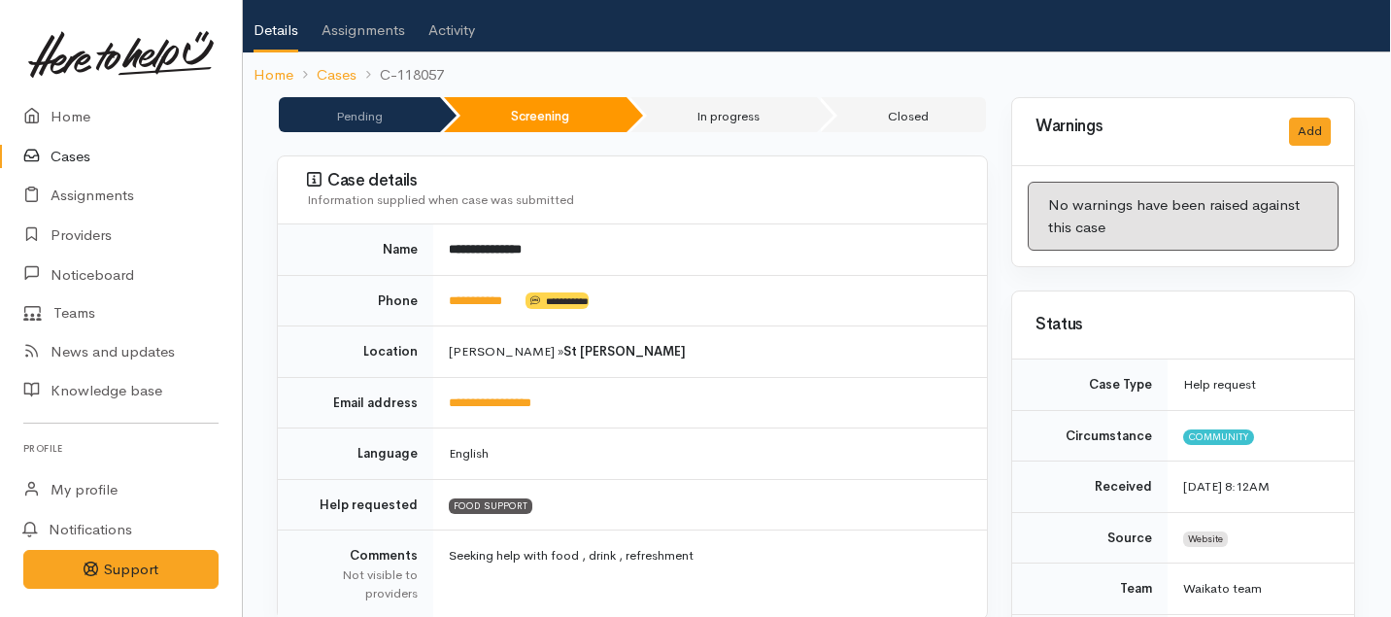
scroll to position [0, 1]
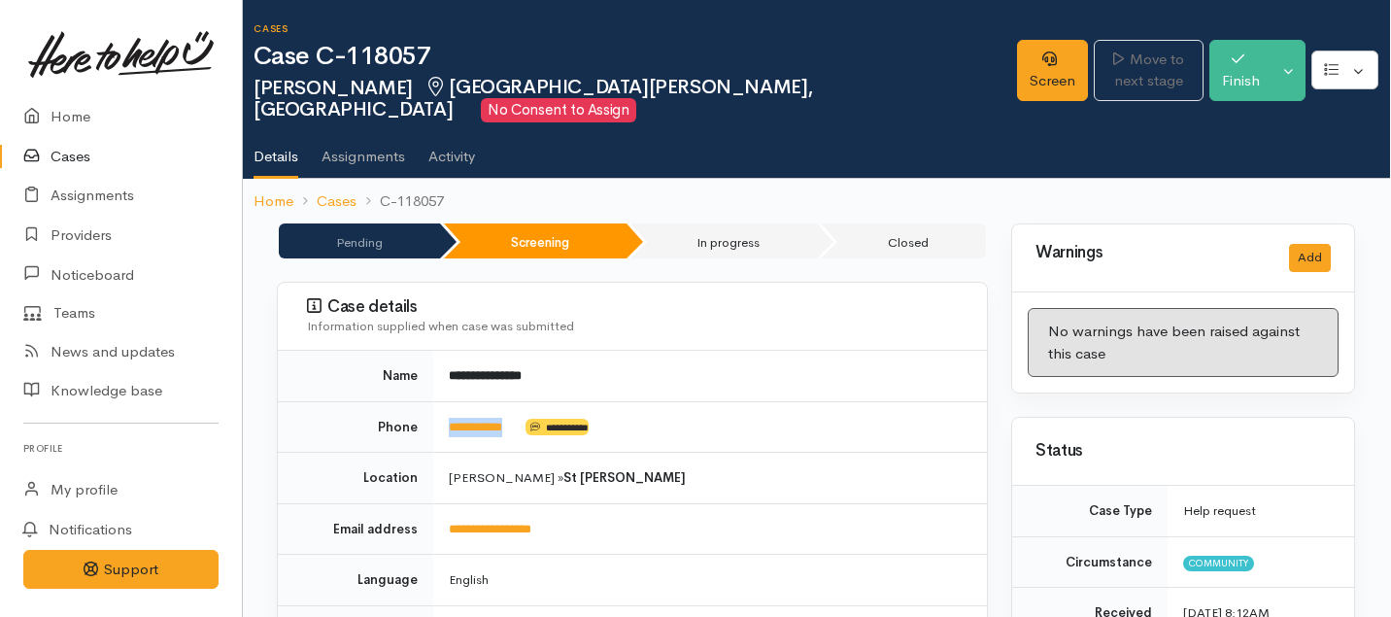
drag, startPoint x: 528, startPoint y: 402, endPoint x: 441, endPoint y: 400, distance: 87.4
click at [441, 401] on td "**********" at bounding box center [710, 426] width 554 height 51
copy td "**********"
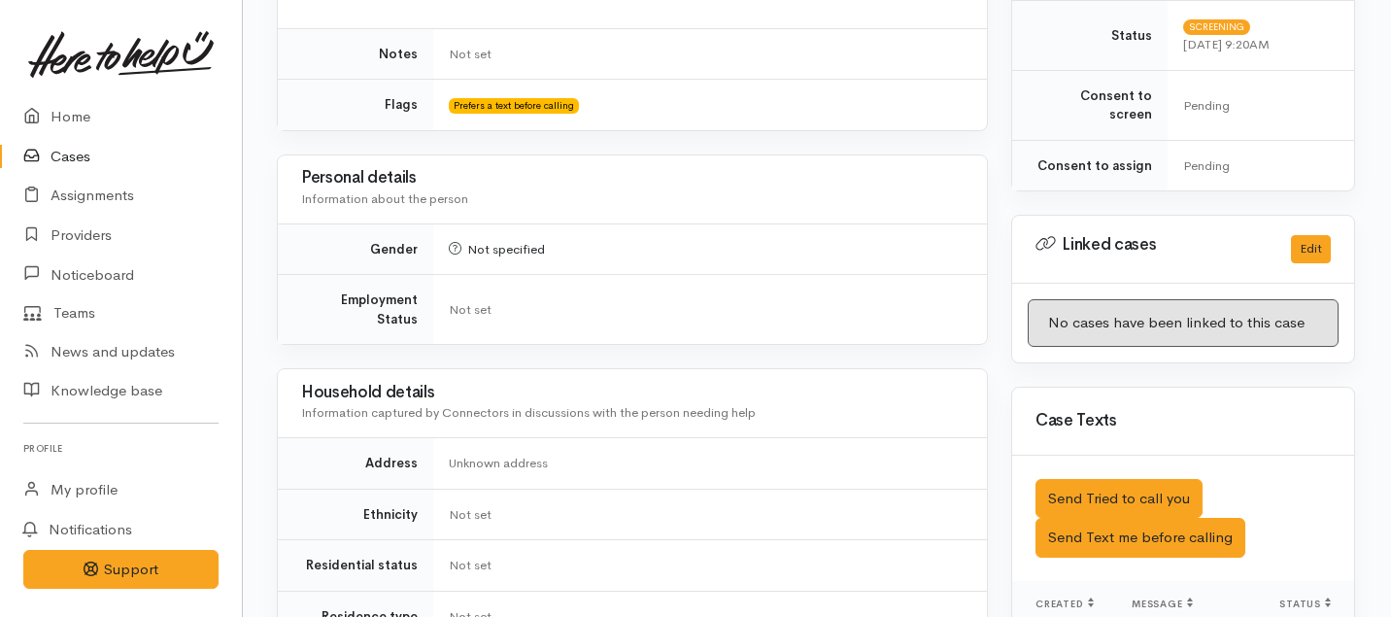
scroll to position [1554, 1]
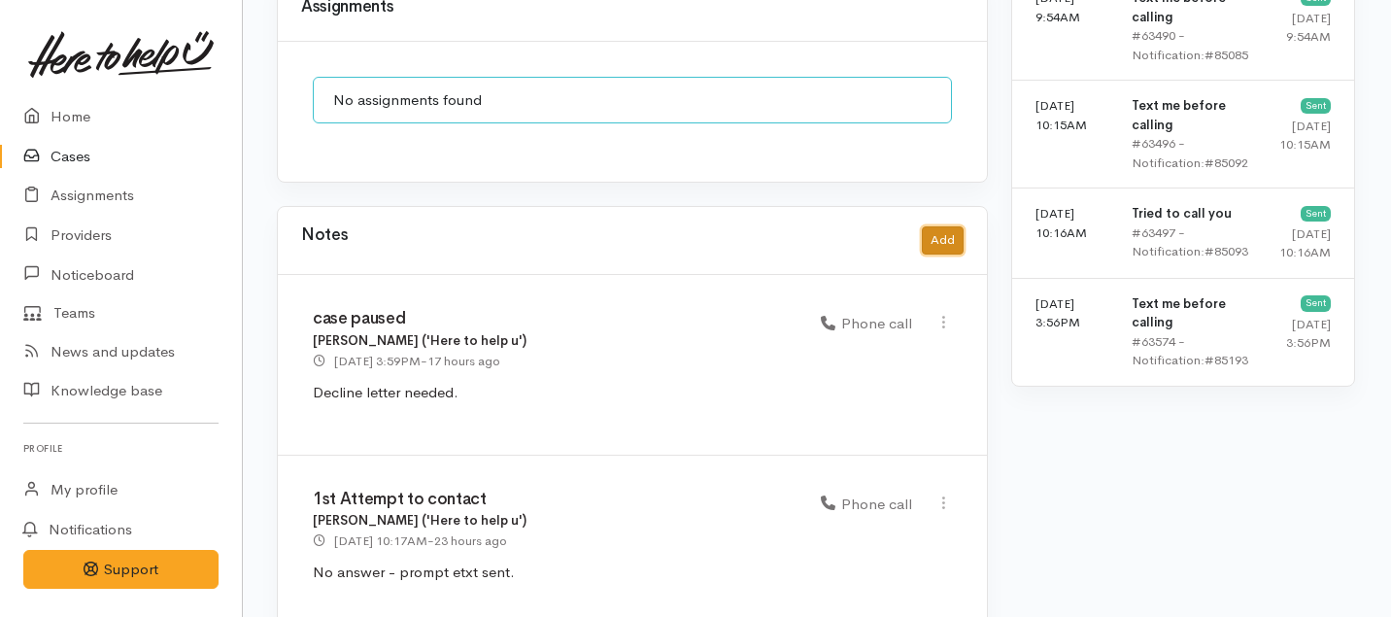
click at [945, 226] on button "Add" at bounding box center [943, 240] width 42 height 28
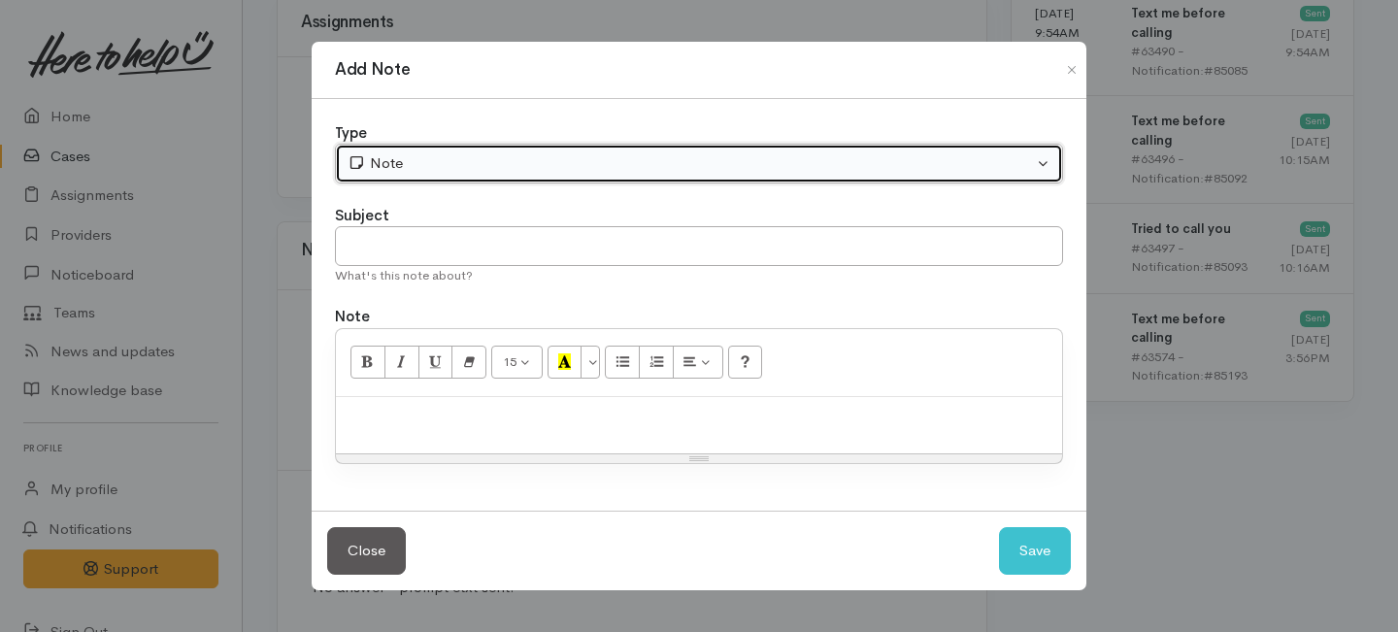
click at [511, 175] on button "Note" at bounding box center [699, 164] width 728 height 40
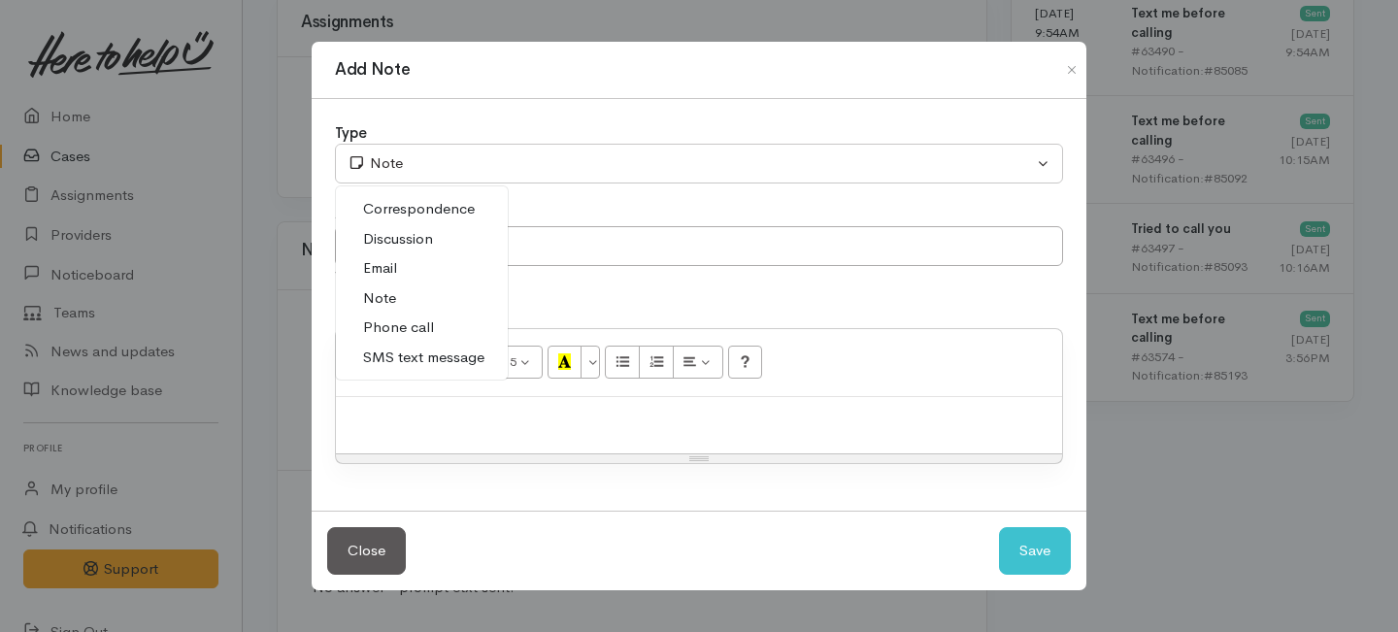
click at [399, 325] on span "Phone call" at bounding box center [398, 328] width 71 height 22
select select "3"
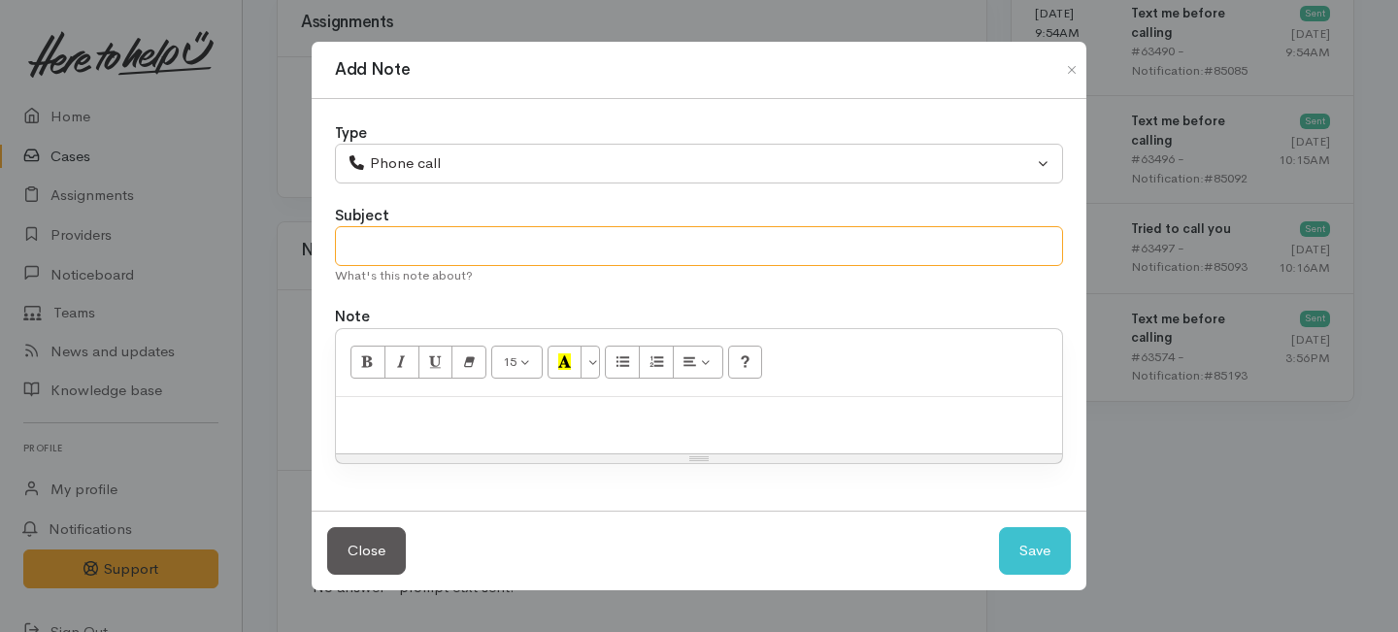
click at [403, 252] on input "text" at bounding box center [699, 246] width 728 height 40
type input "Request to follow up"
click at [380, 448] on div at bounding box center [699, 425] width 726 height 57
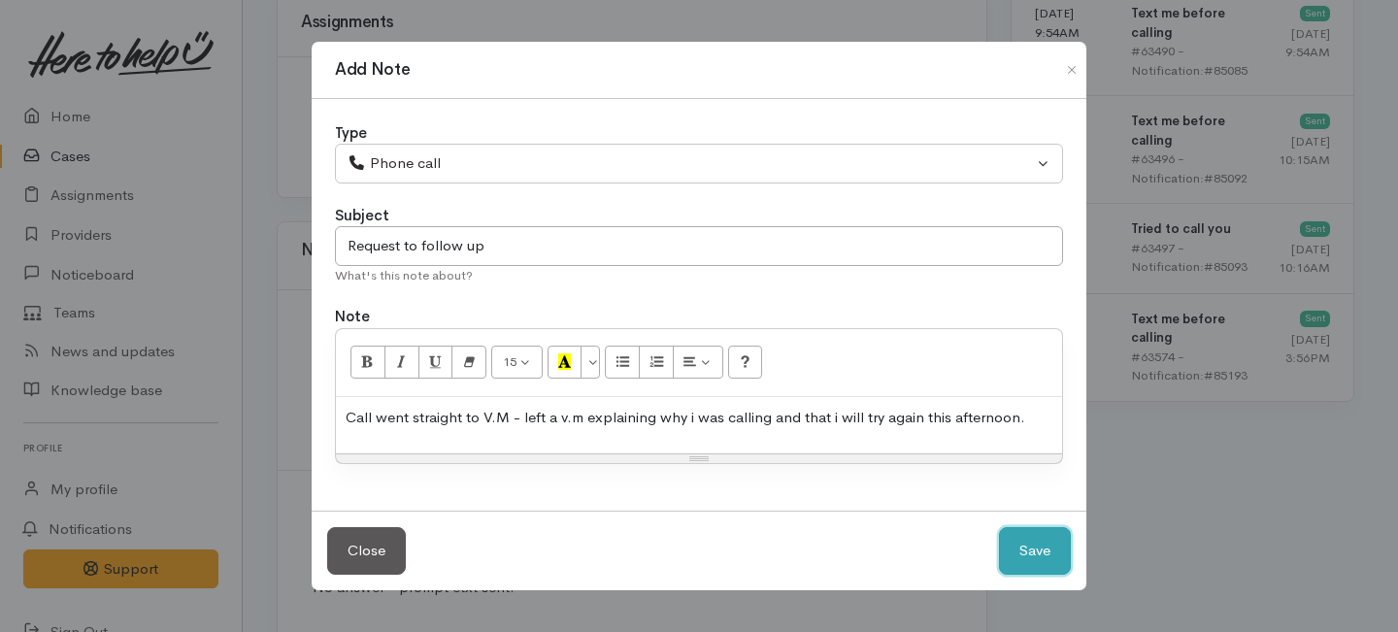
click at [1041, 552] on button "Save" at bounding box center [1035, 551] width 72 height 48
select select "1"
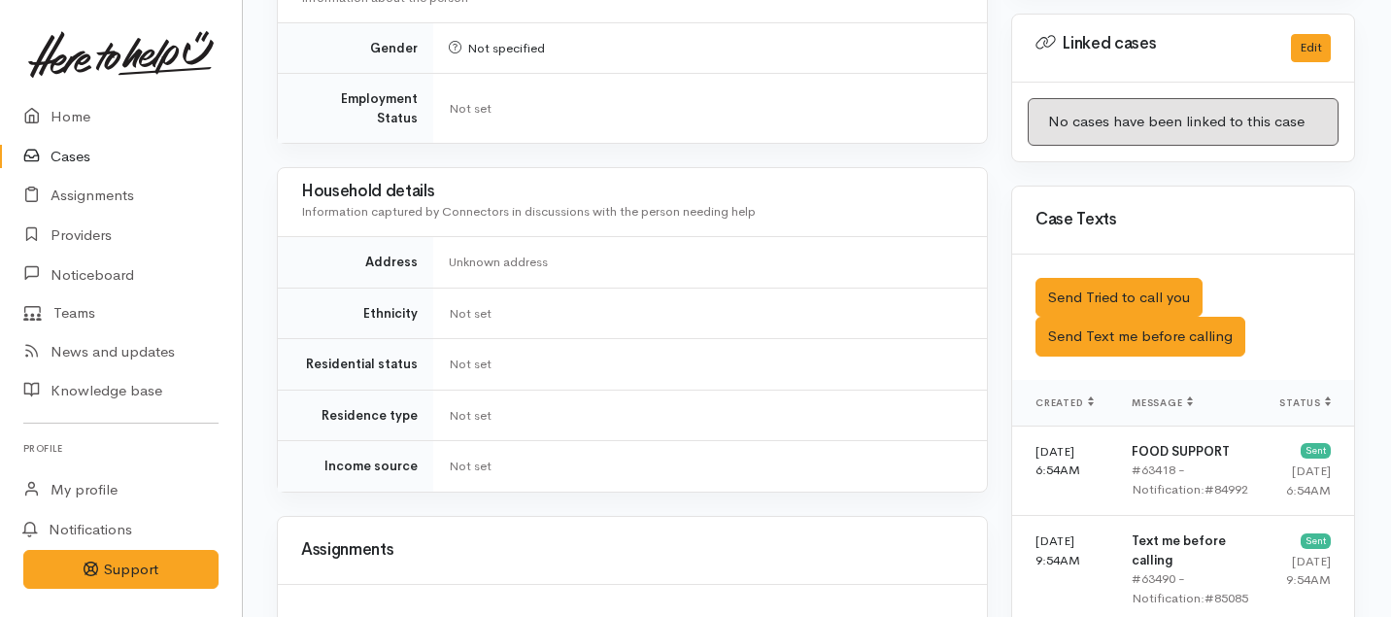
scroll to position [980, 1]
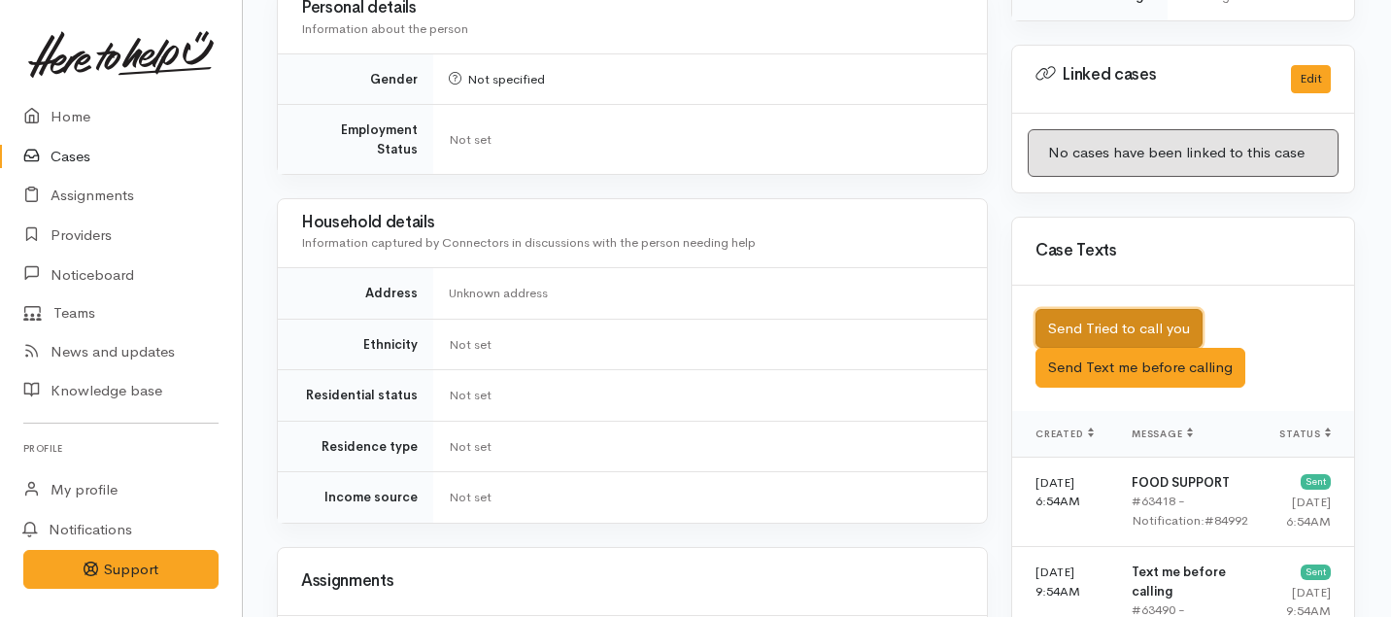
click at [1084, 309] on button "Send Tried to call you" at bounding box center [1118, 329] width 167 height 40
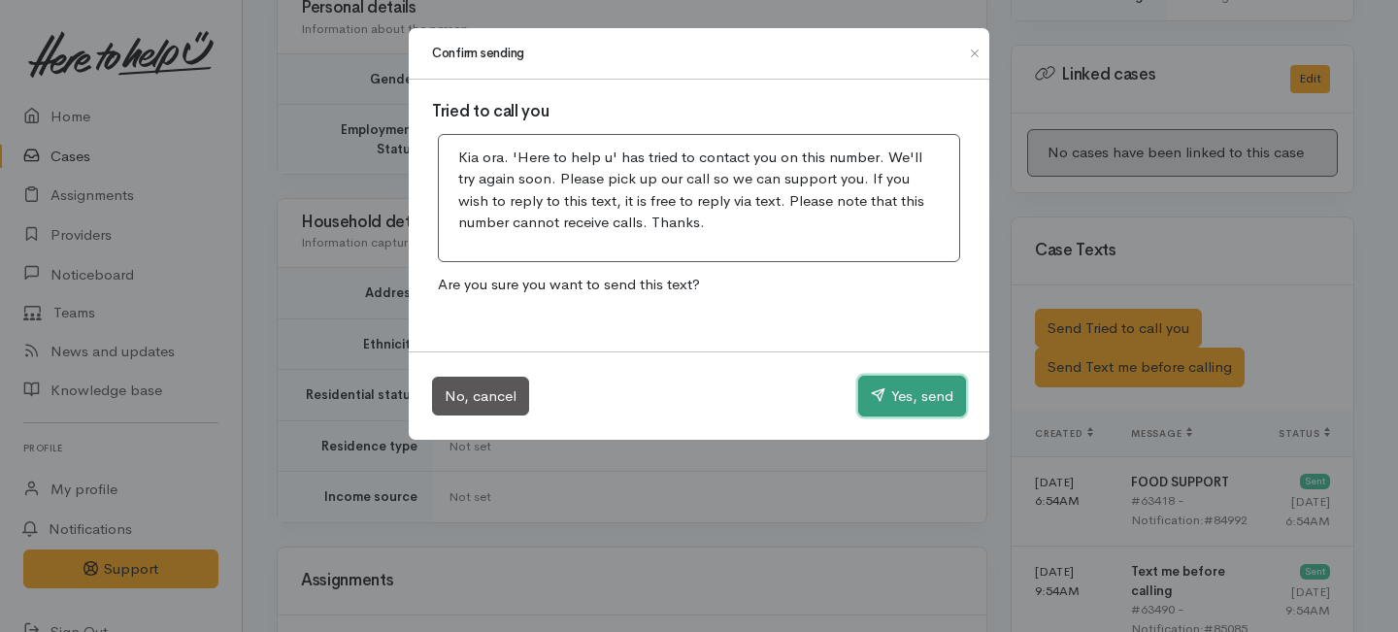
click at [900, 404] on button "Yes, send" at bounding box center [912, 396] width 108 height 41
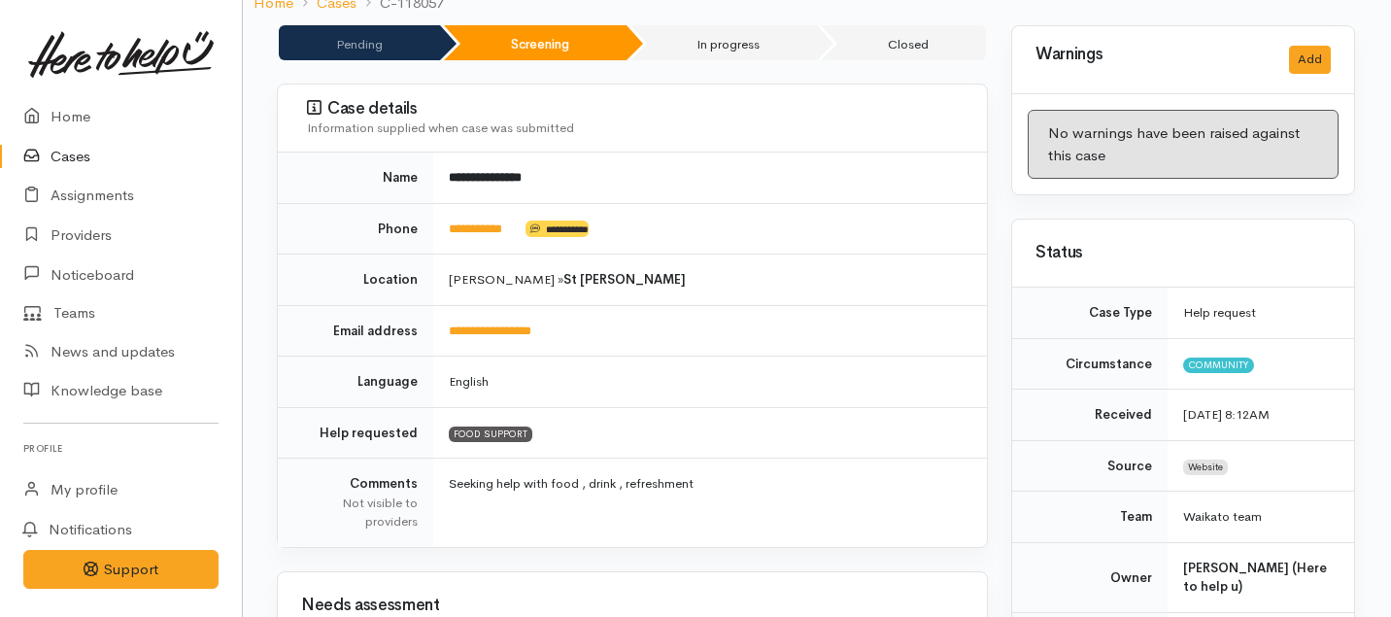
scroll to position [199, 1]
click at [83, 115] on link "Home" at bounding box center [121, 117] width 242 height 40
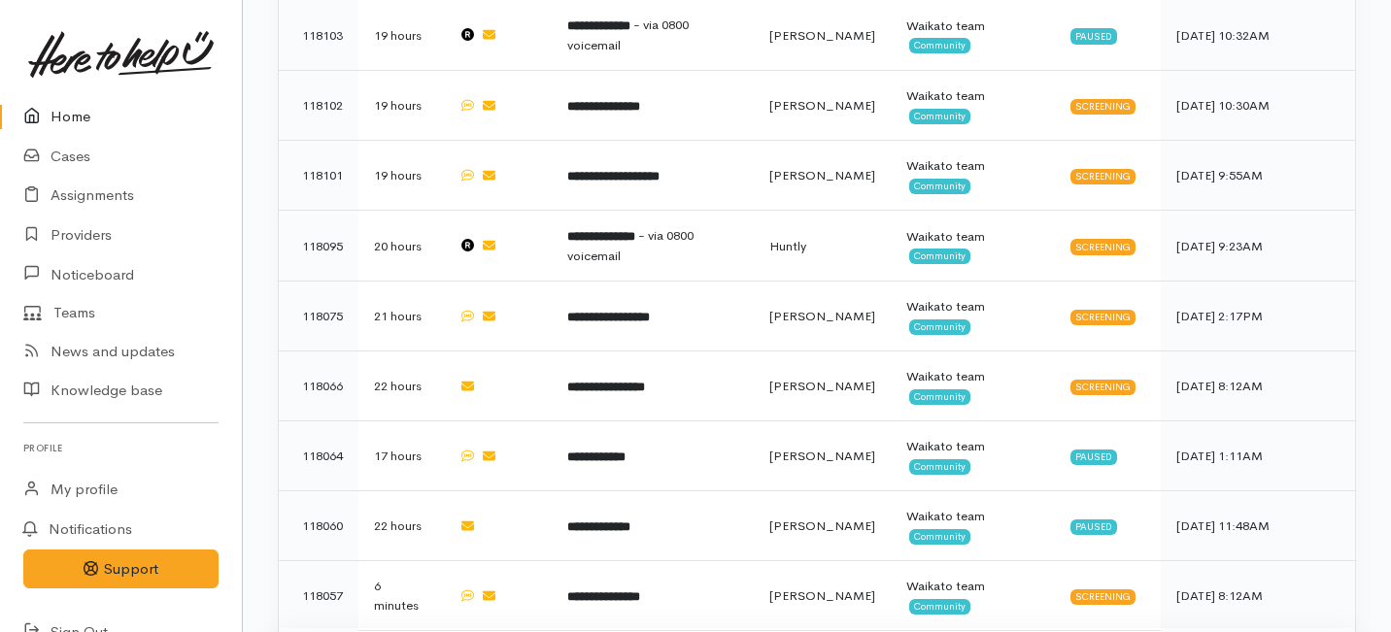
scroll to position [1683, 0]
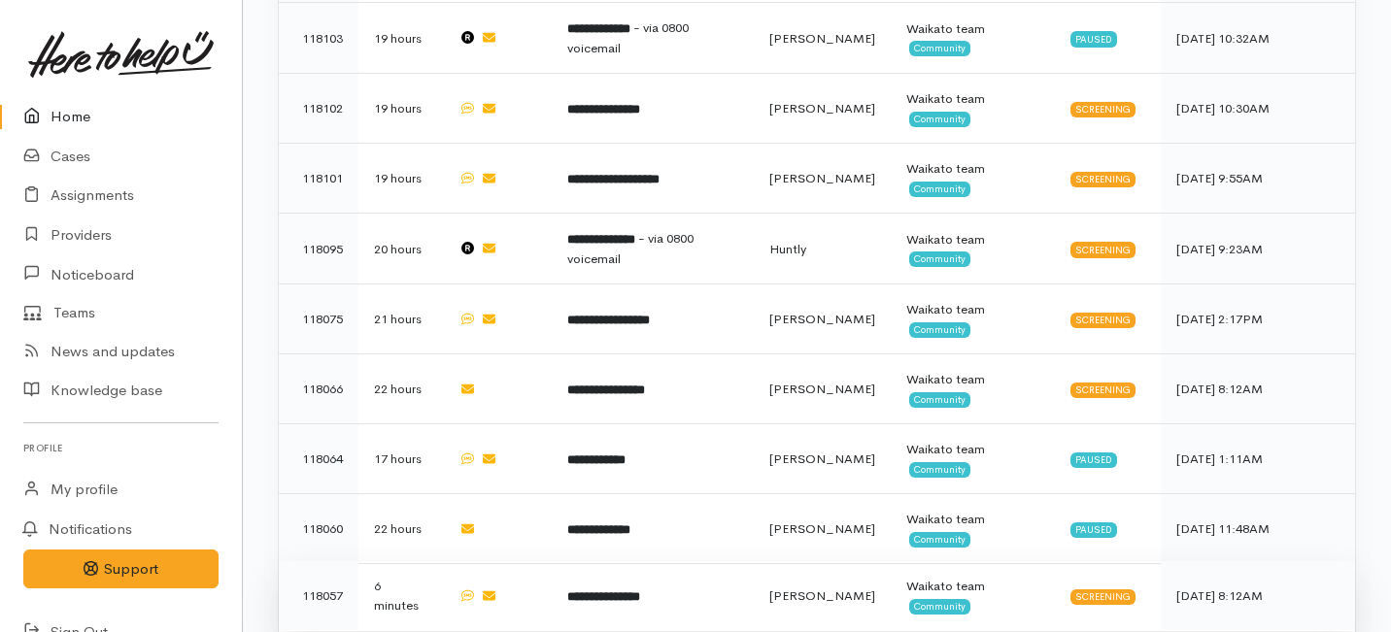
click at [652, 561] on td "**********" at bounding box center [653, 596] width 202 height 70
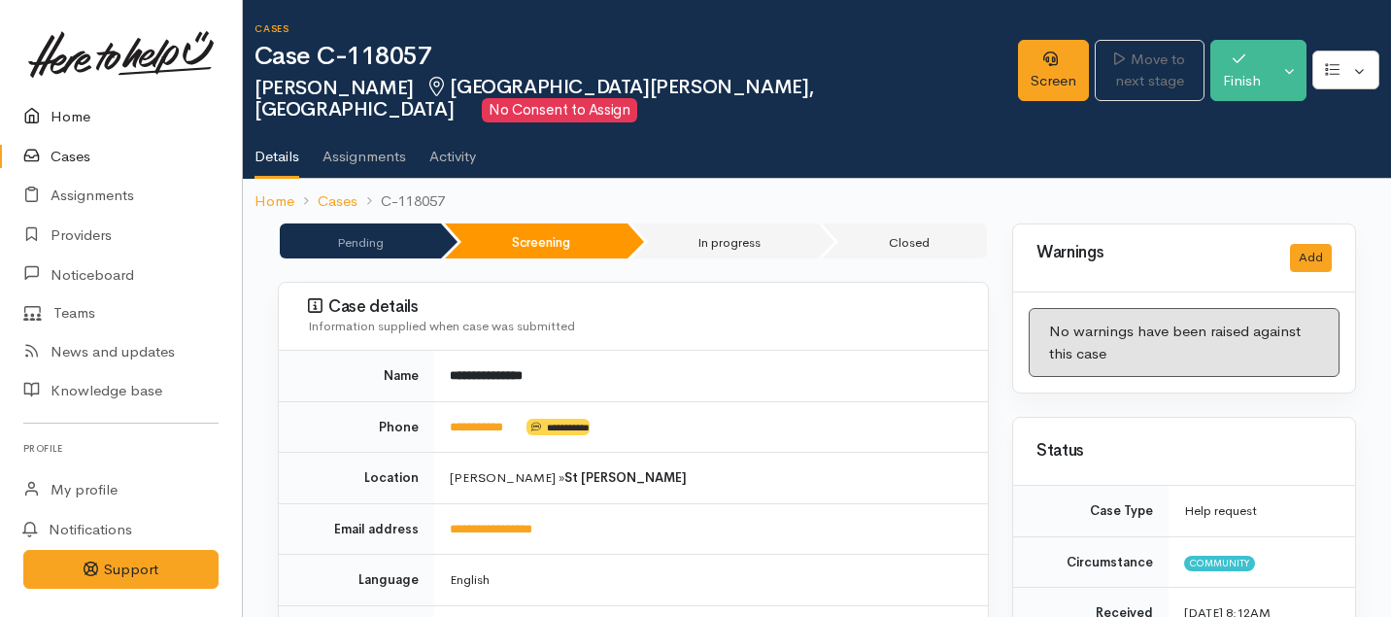
click at [70, 116] on link "Home" at bounding box center [121, 117] width 242 height 40
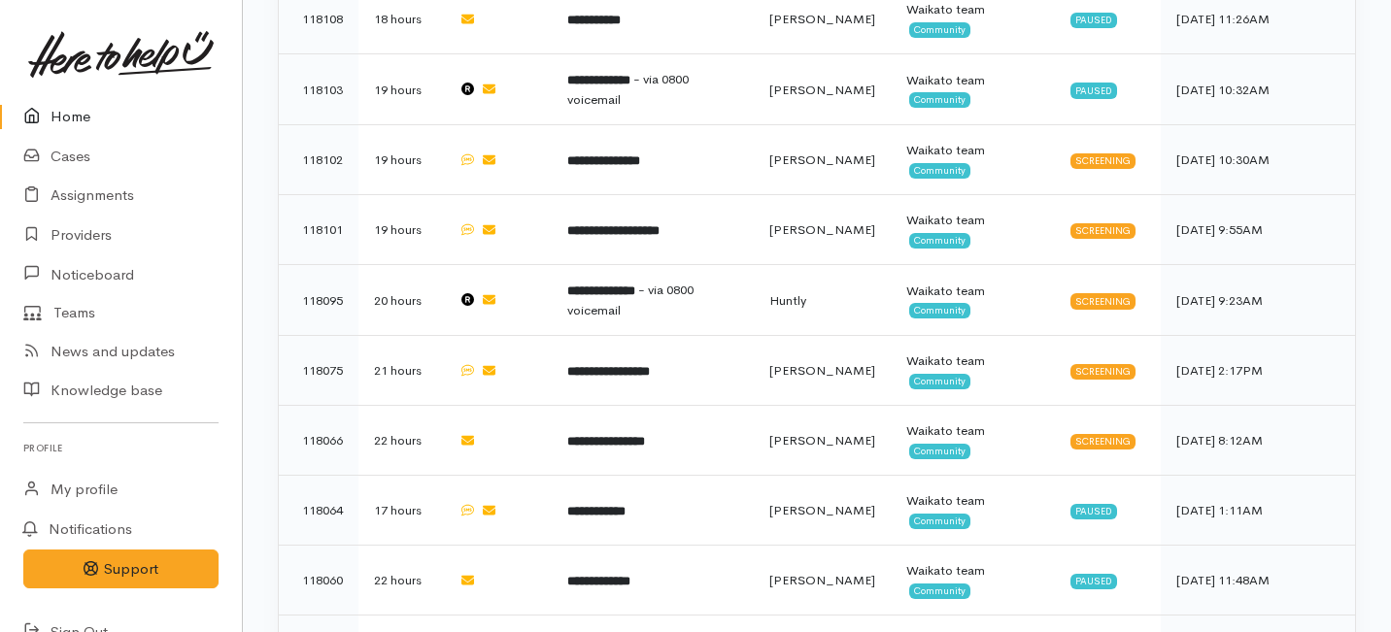
scroll to position [1582, 0]
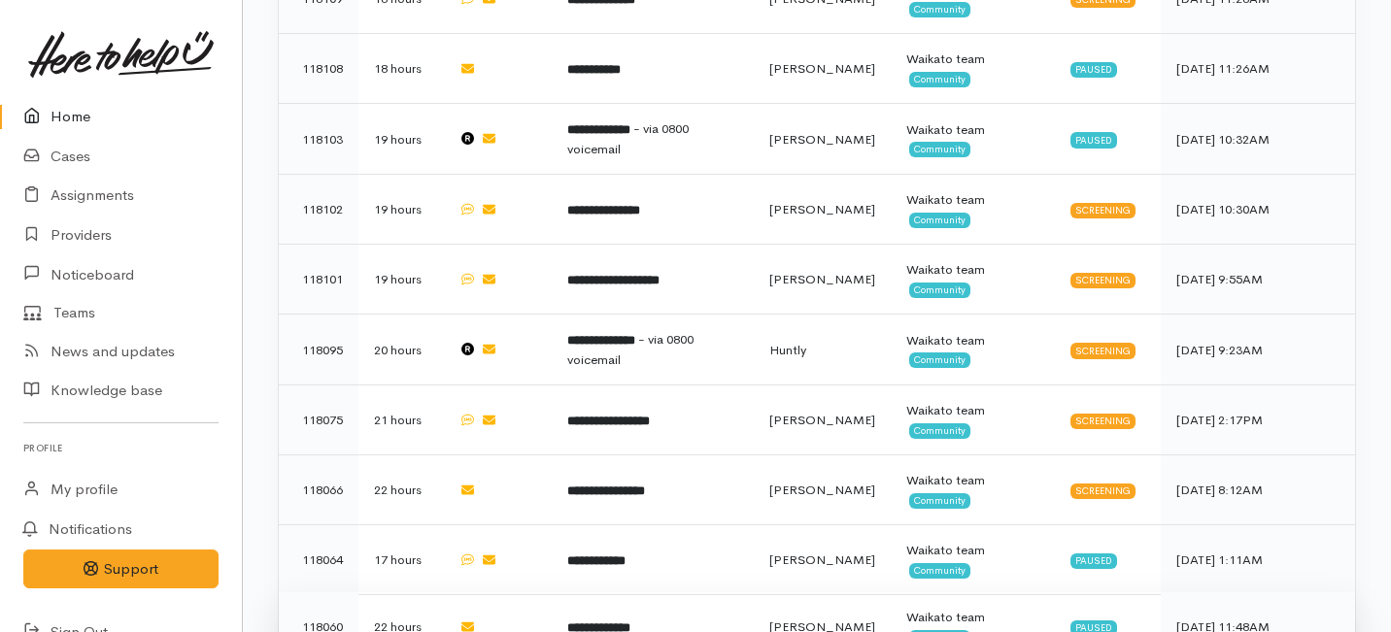
click at [666, 592] on td "**********" at bounding box center [653, 627] width 202 height 70
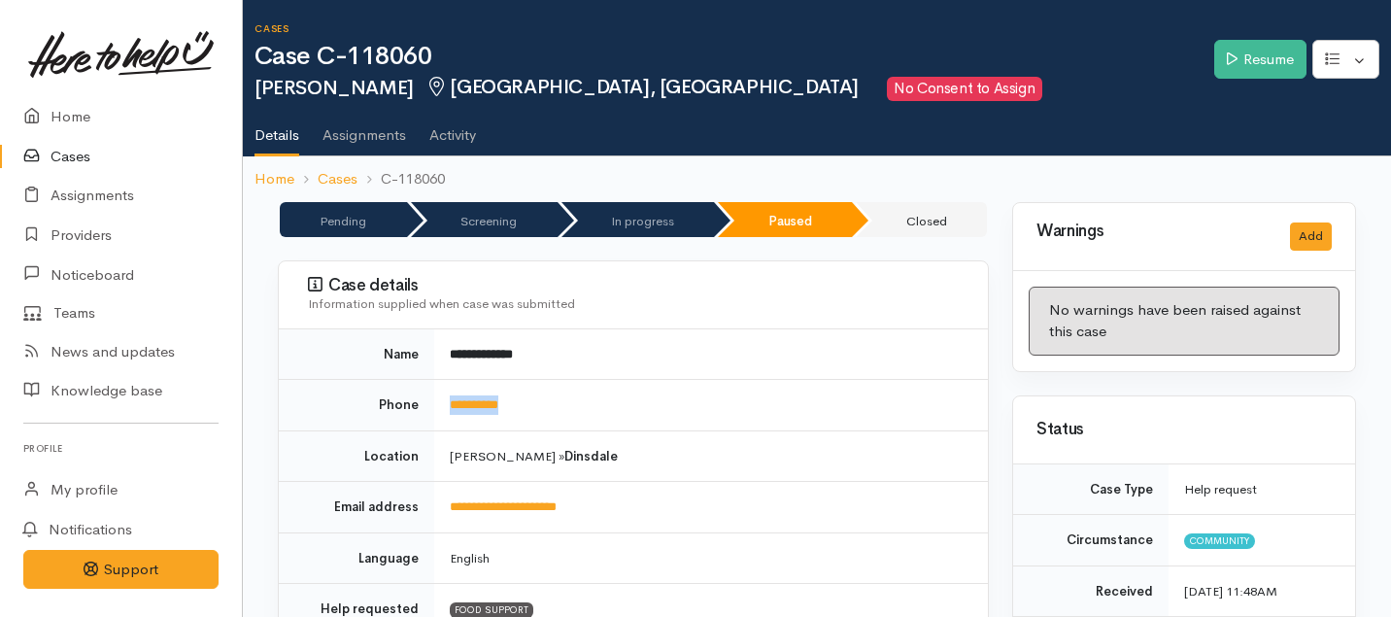
drag, startPoint x: 565, startPoint y: 416, endPoint x: 437, endPoint y: 404, distance: 128.7
click at [437, 404] on td "**********" at bounding box center [711, 405] width 554 height 51
copy link "**********"
click at [1255, 59] on link "Resume" at bounding box center [1260, 60] width 92 height 40
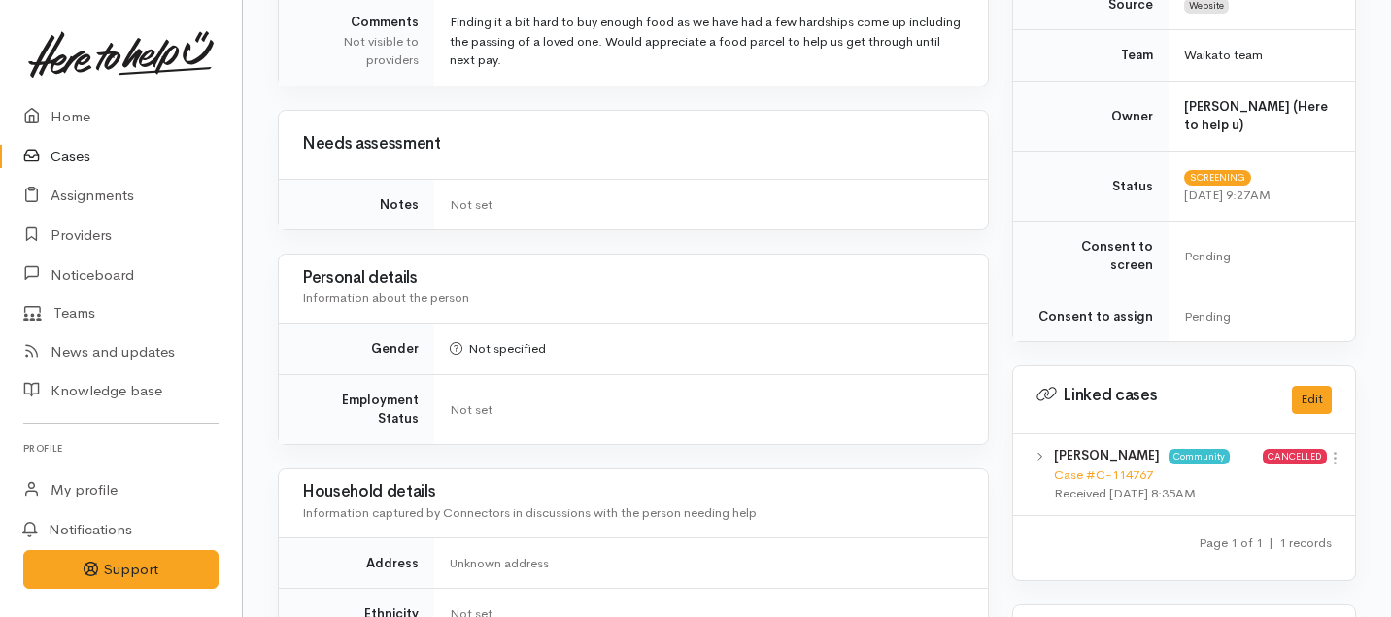
scroll to position [1324, 0]
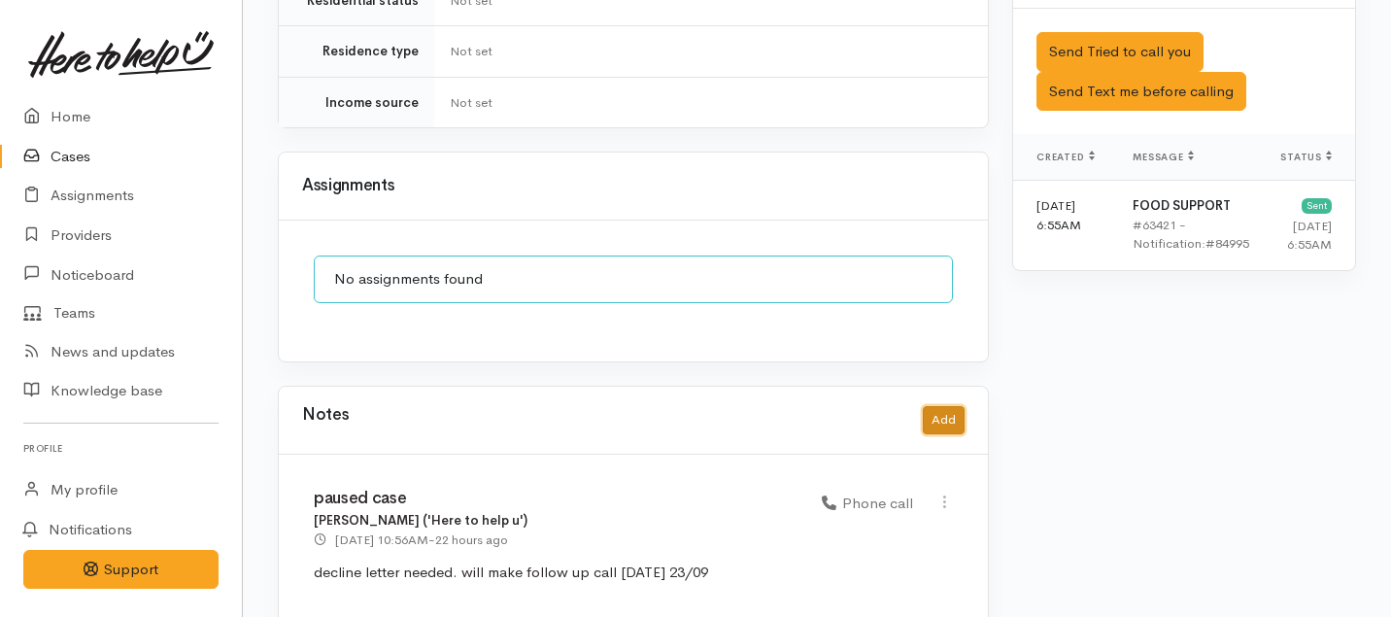
click at [943, 406] on button "Add" at bounding box center [944, 420] width 42 height 28
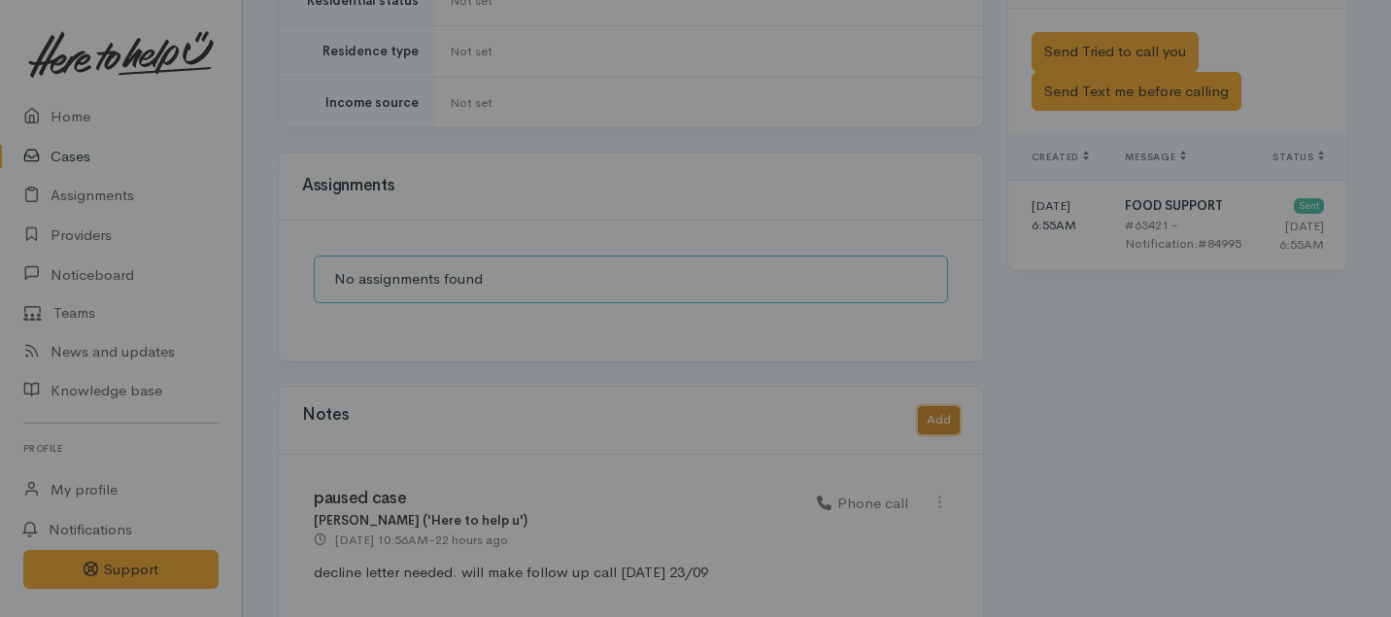
scroll to position [1308, 0]
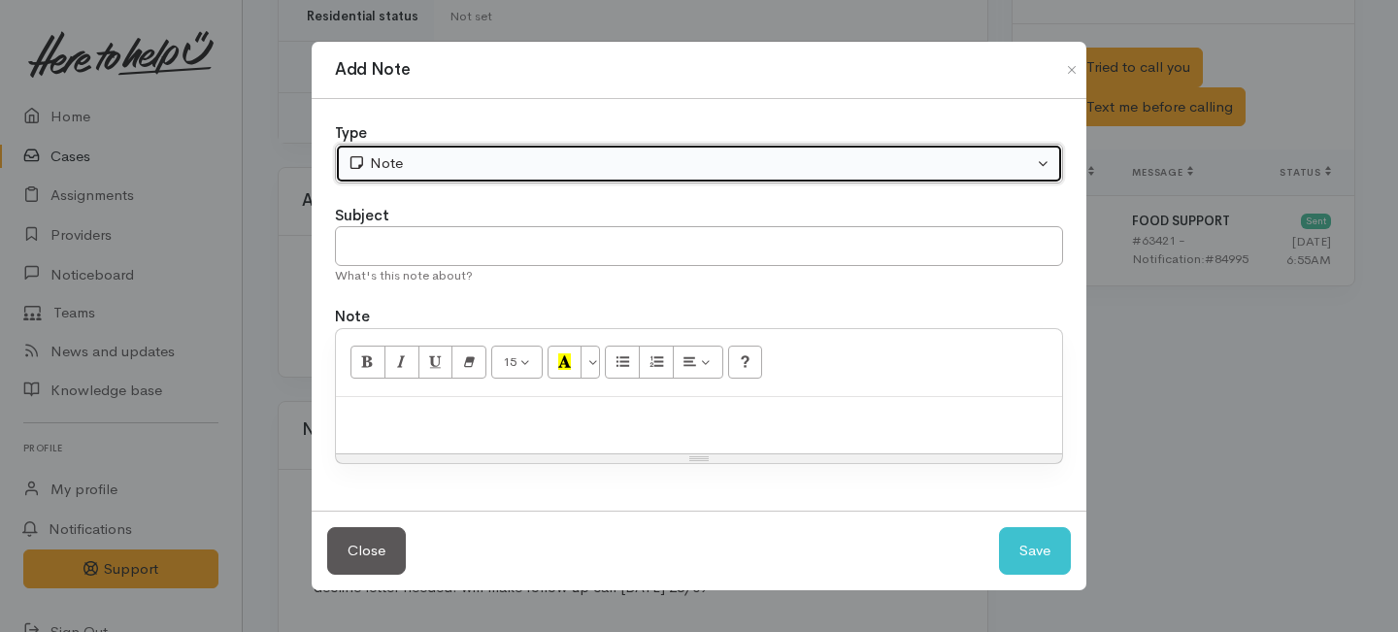
click at [571, 170] on div "Note" at bounding box center [691, 163] width 686 height 22
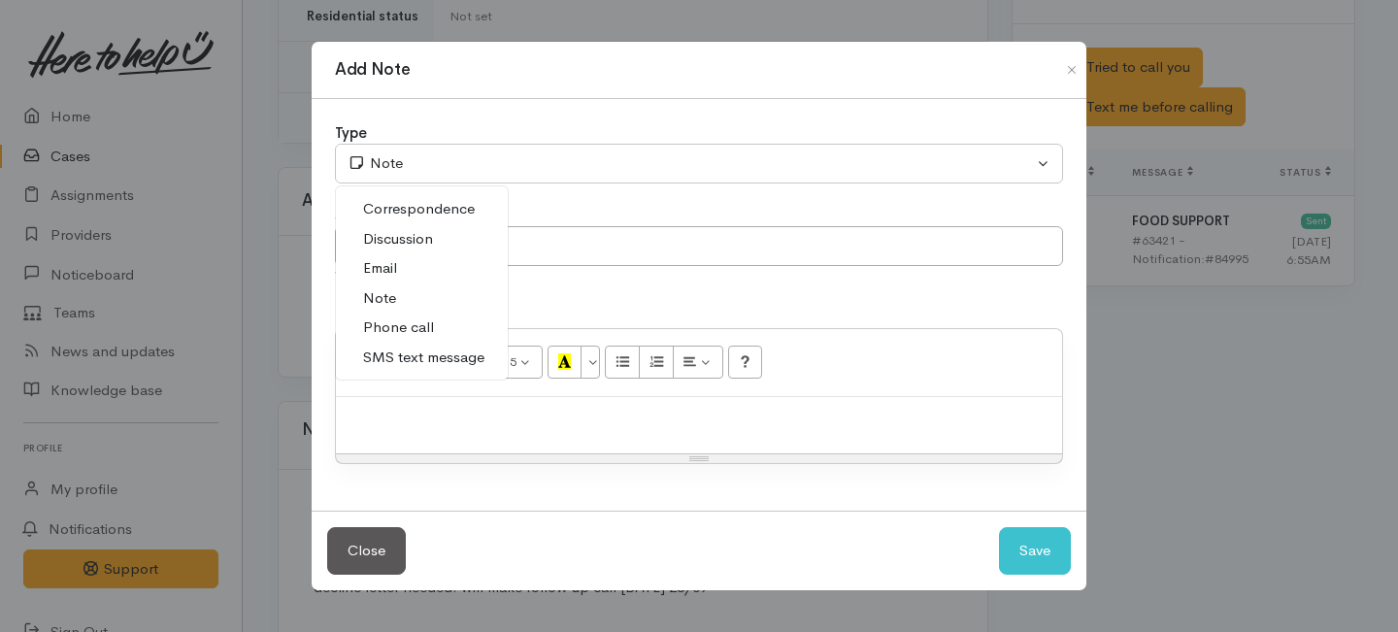
click at [411, 327] on span "Phone call" at bounding box center [398, 328] width 71 height 22
select select "3"
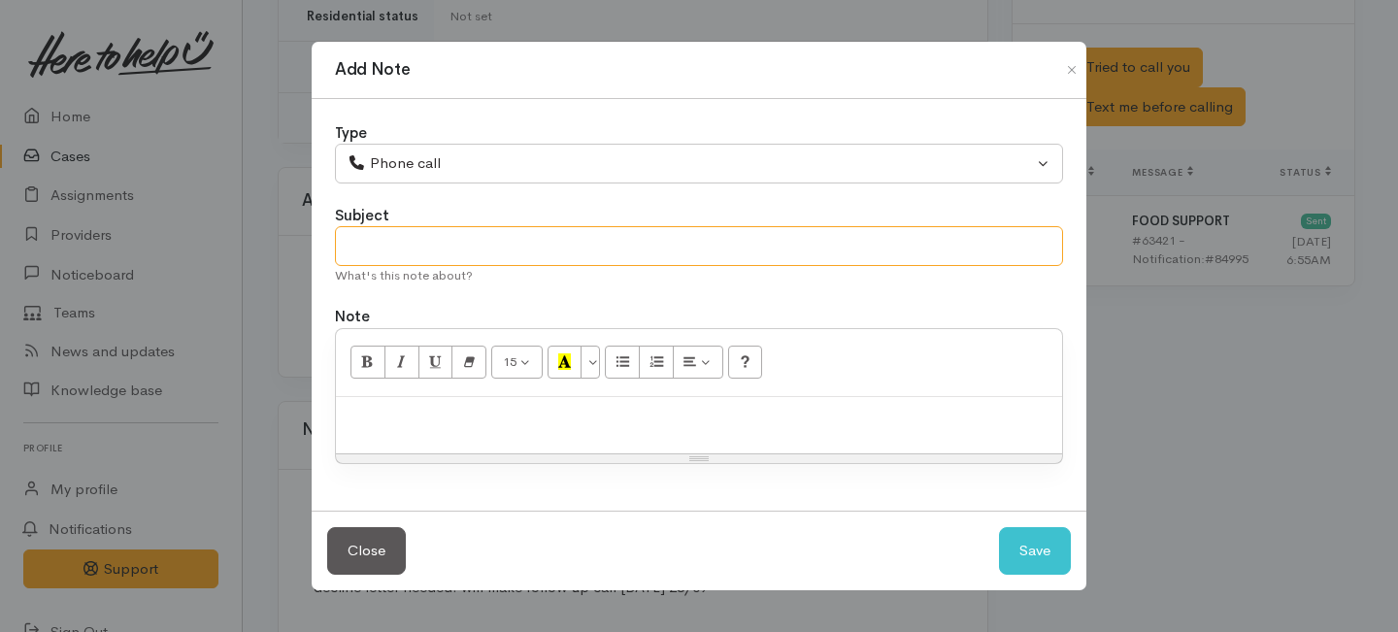
click at [441, 255] on input "text" at bounding box center [699, 246] width 728 height 40
type input "Attempt to follow up.."
click at [414, 407] on p at bounding box center [699, 418] width 707 height 22
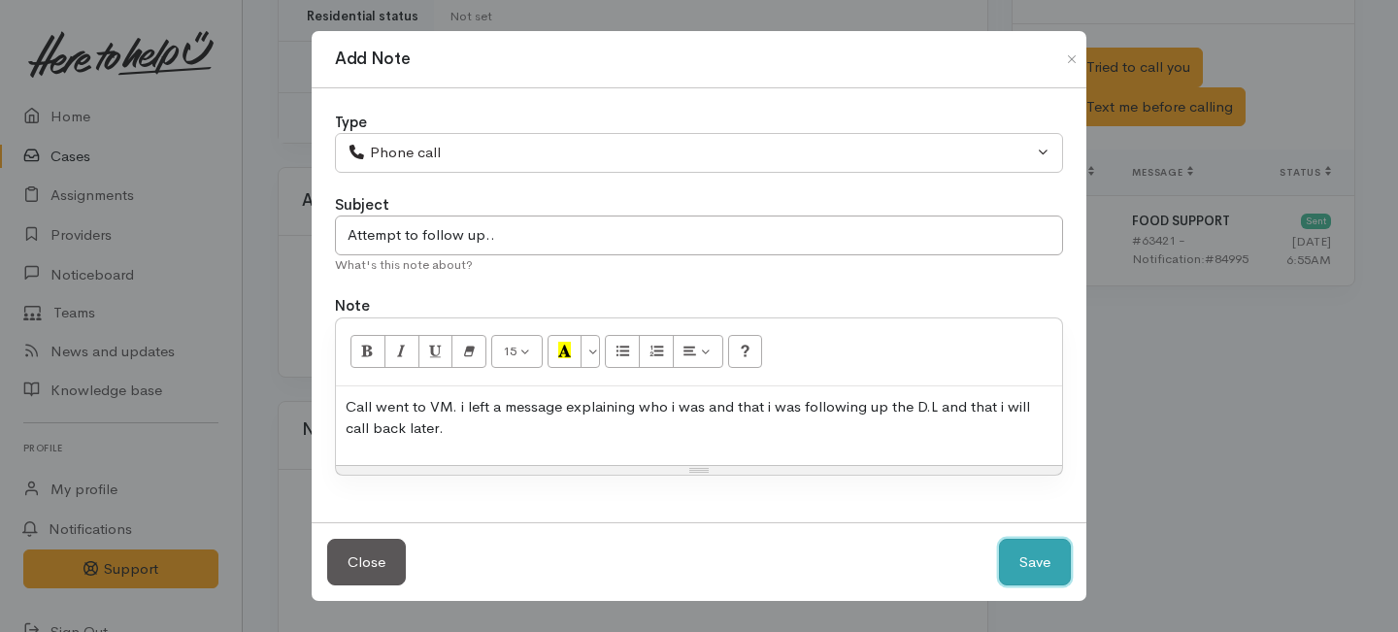
click at [1024, 568] on button "Save" at bounding box center [1035, 563] width 72 height 48
select select "1"
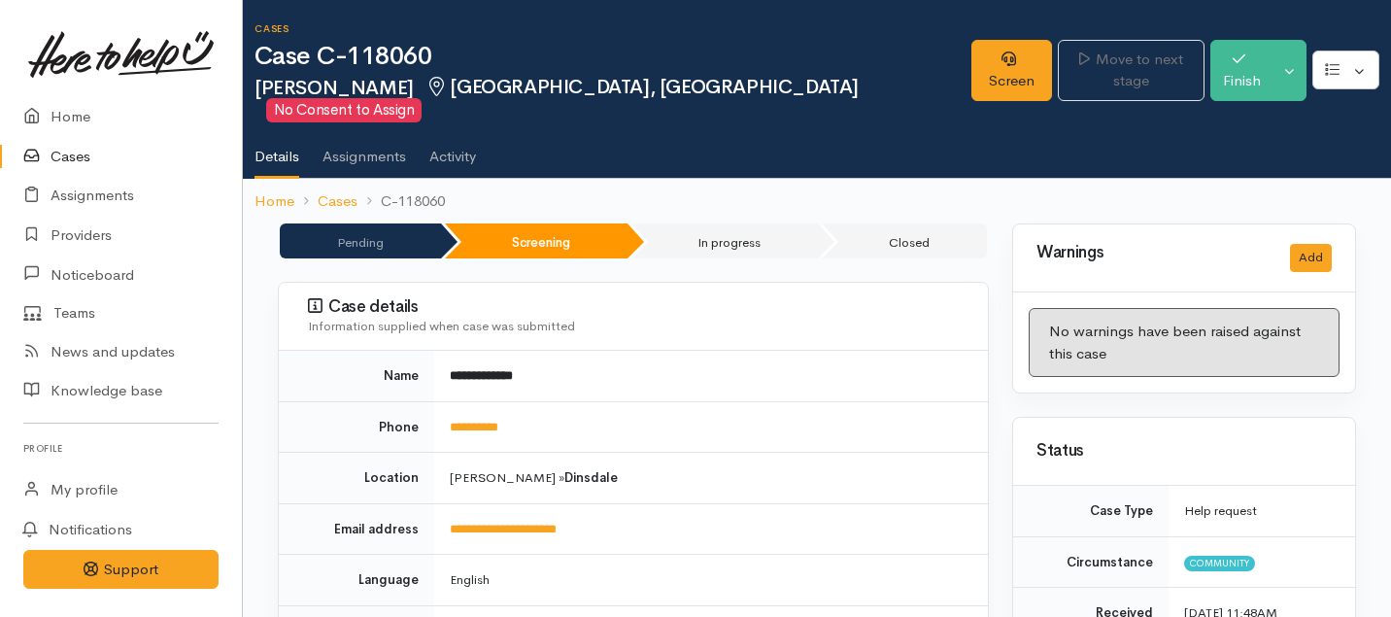
scroll to position [1525, 0]
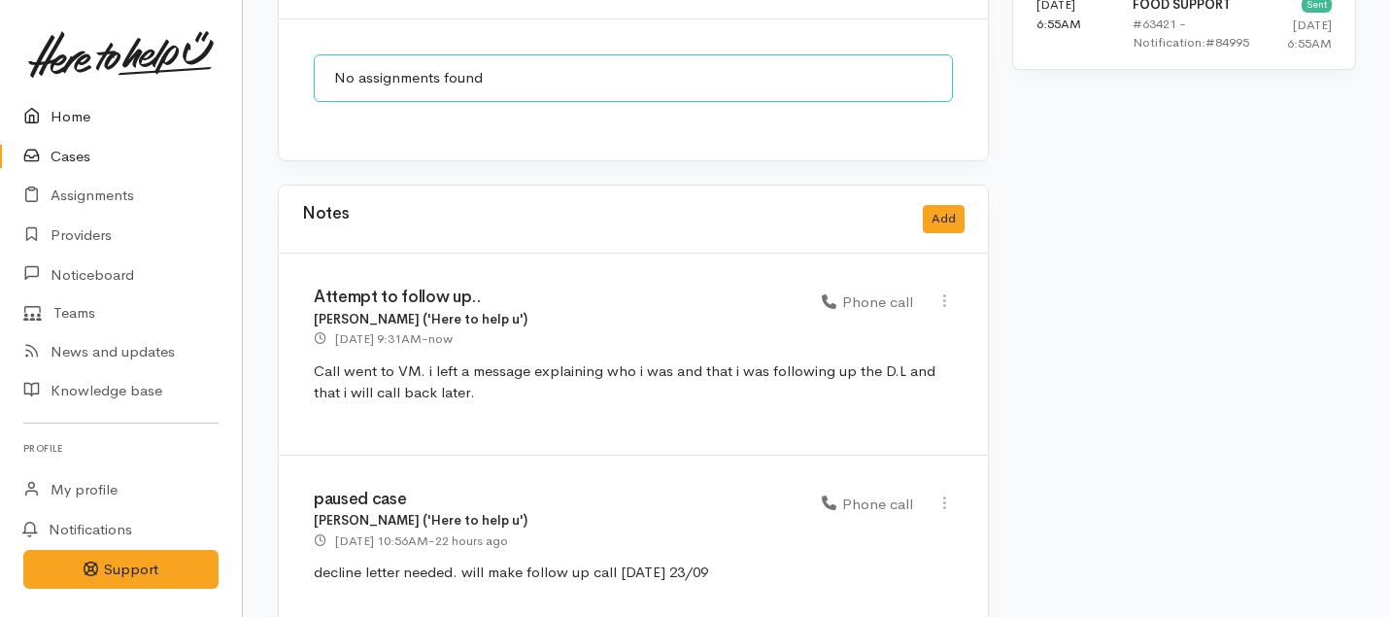
click at [71, 105] on link "Home" at bounding box center [121, 117] width 242 height 40
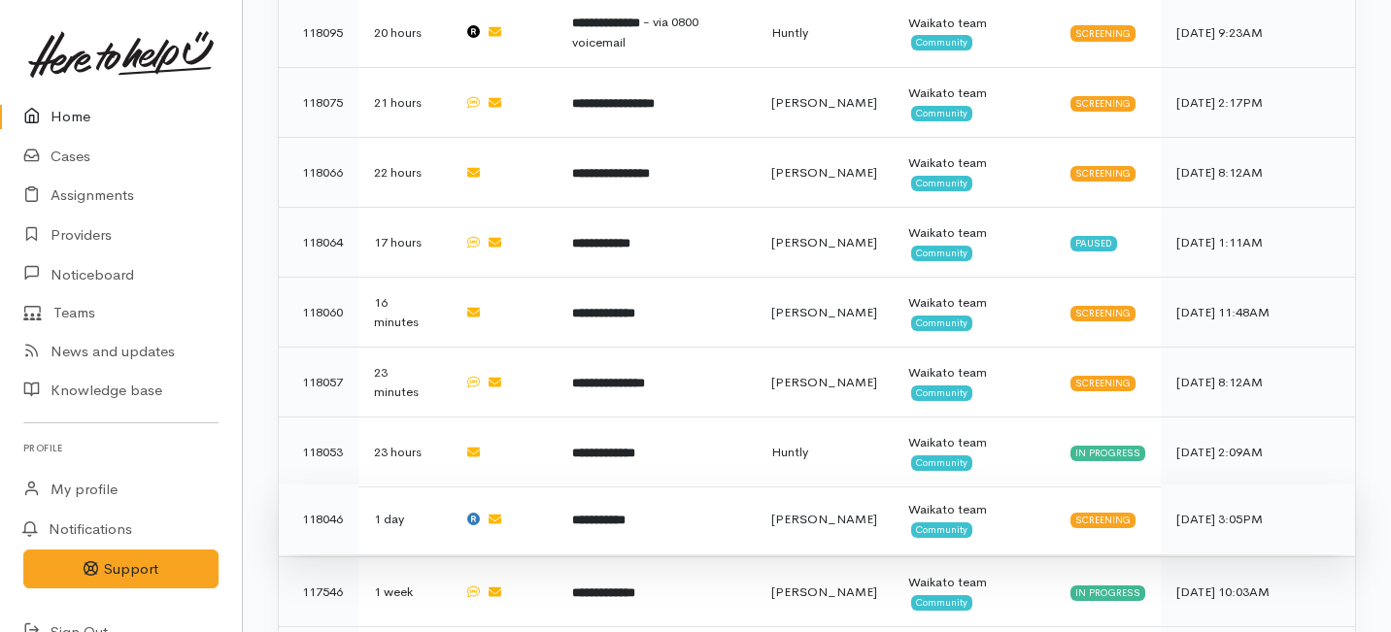
scroll to position [1619, 0]
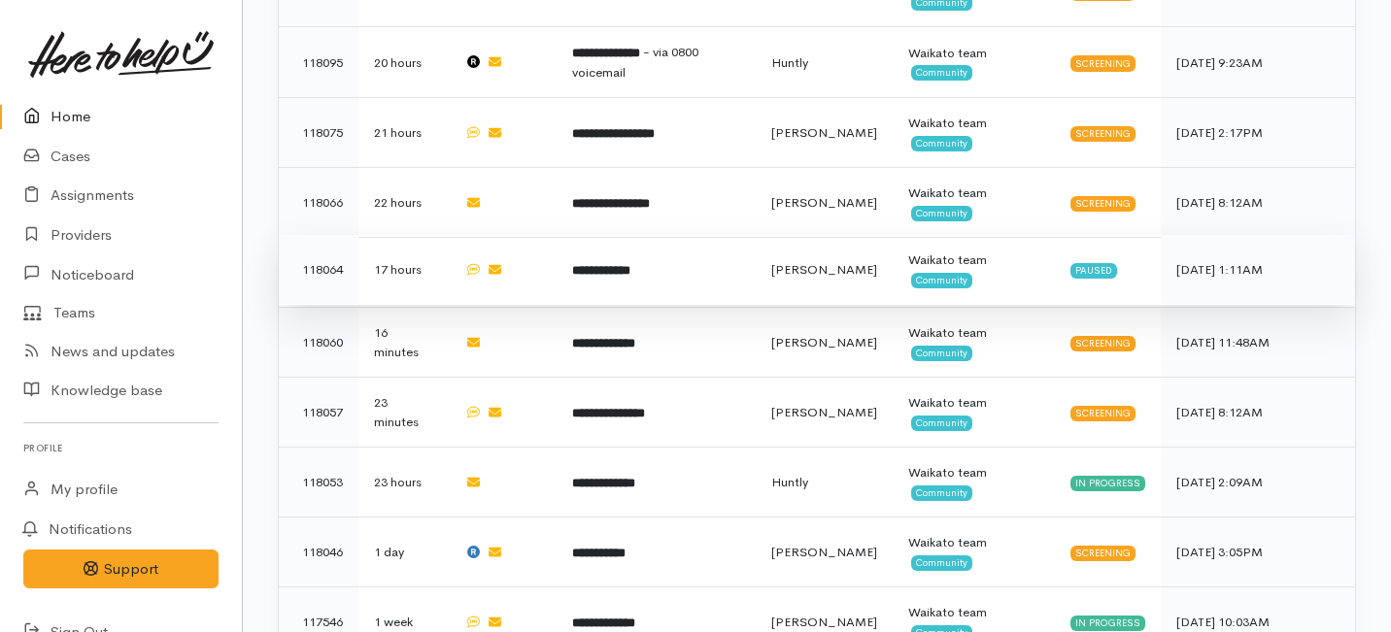
click at [564, 235] on td "**********" at bounding box center [655, 270] width 199 height 70
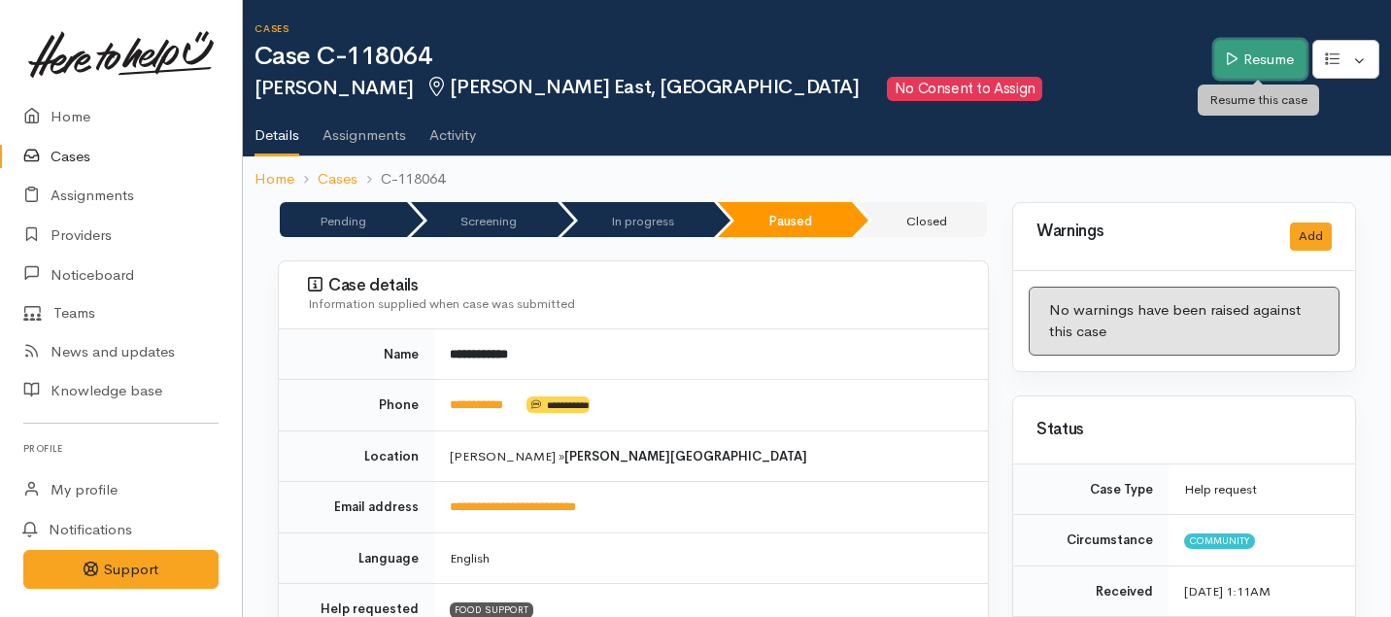
click at [1269, 54] on link "Resume" at bounding box center [1260, 60] width 92 height 40
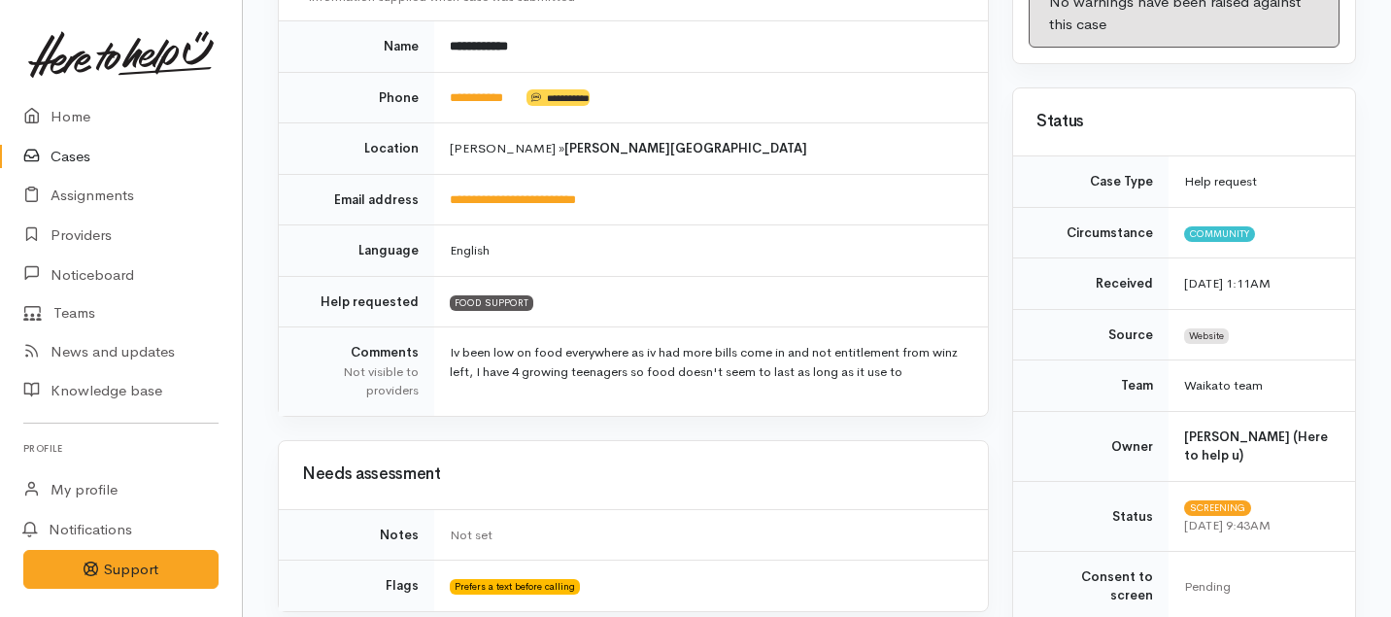
scroll to position [325, 0]
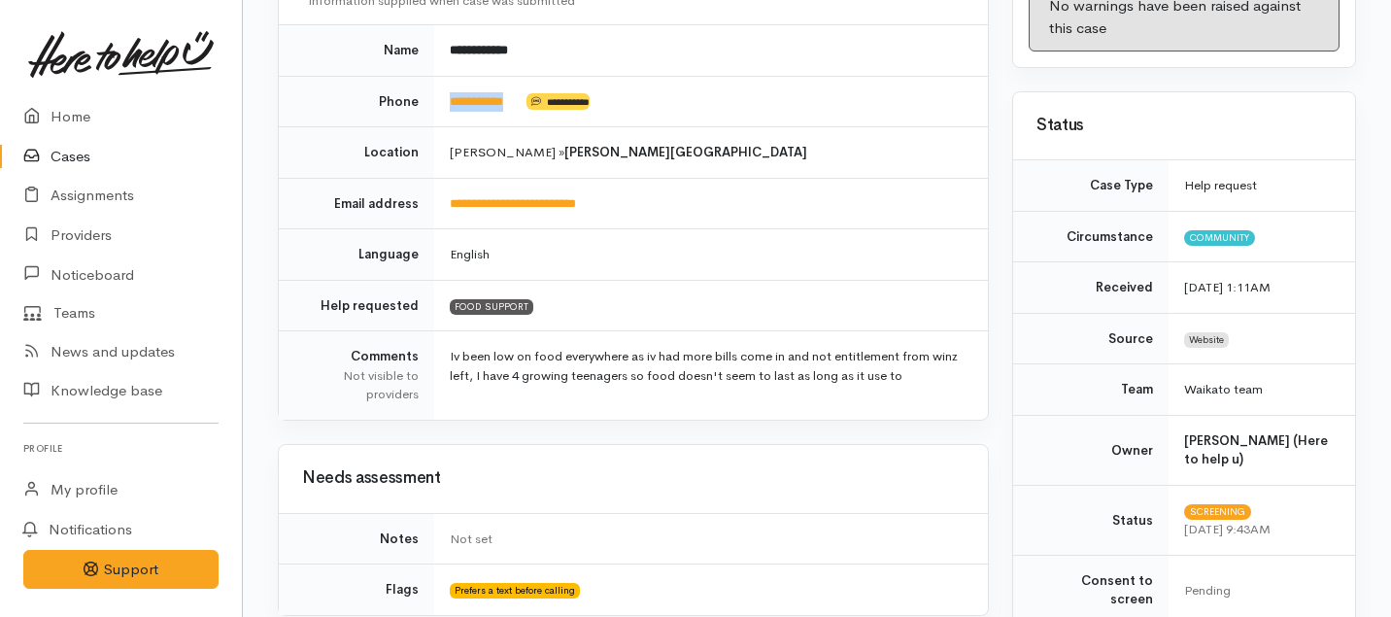
drag, startPoint x: 522, startPoint y: 75, endPoint x: 445, endPoint y: 74, distance: 77.7
click at [445, 76] on td "**********" at bounding box center [711, 101] width 554 height 51
copy td "**********"
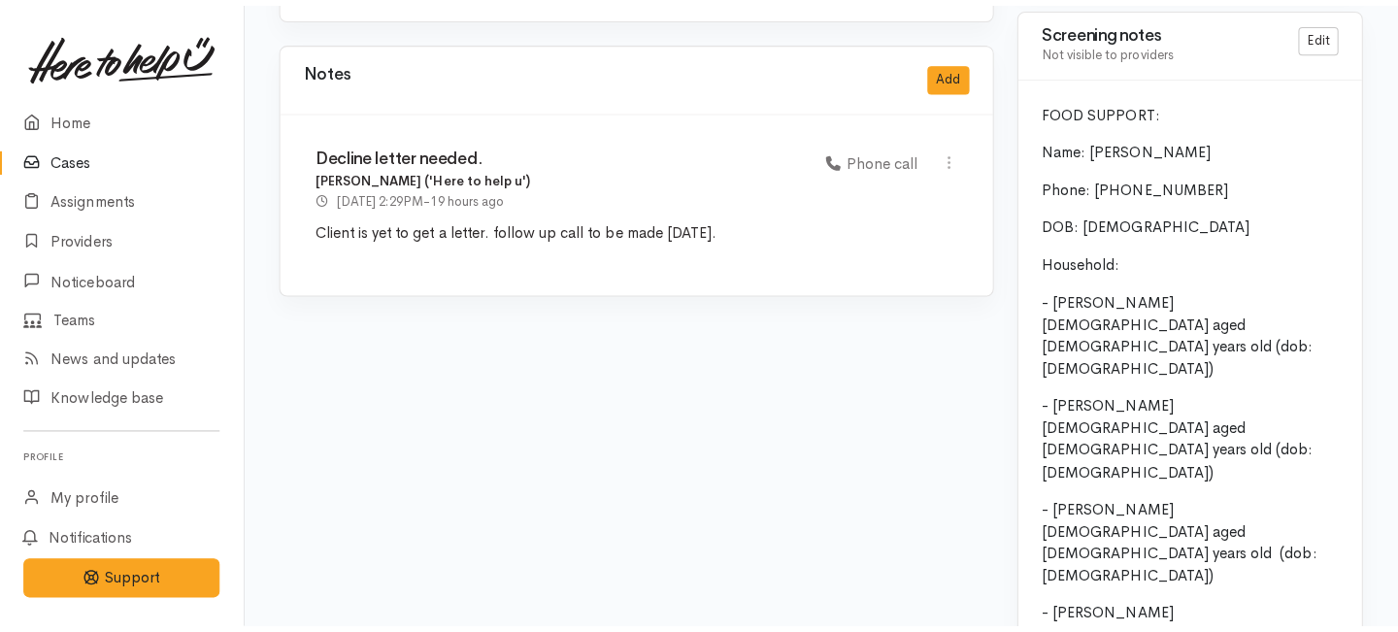
scroll to position [1710, 0]
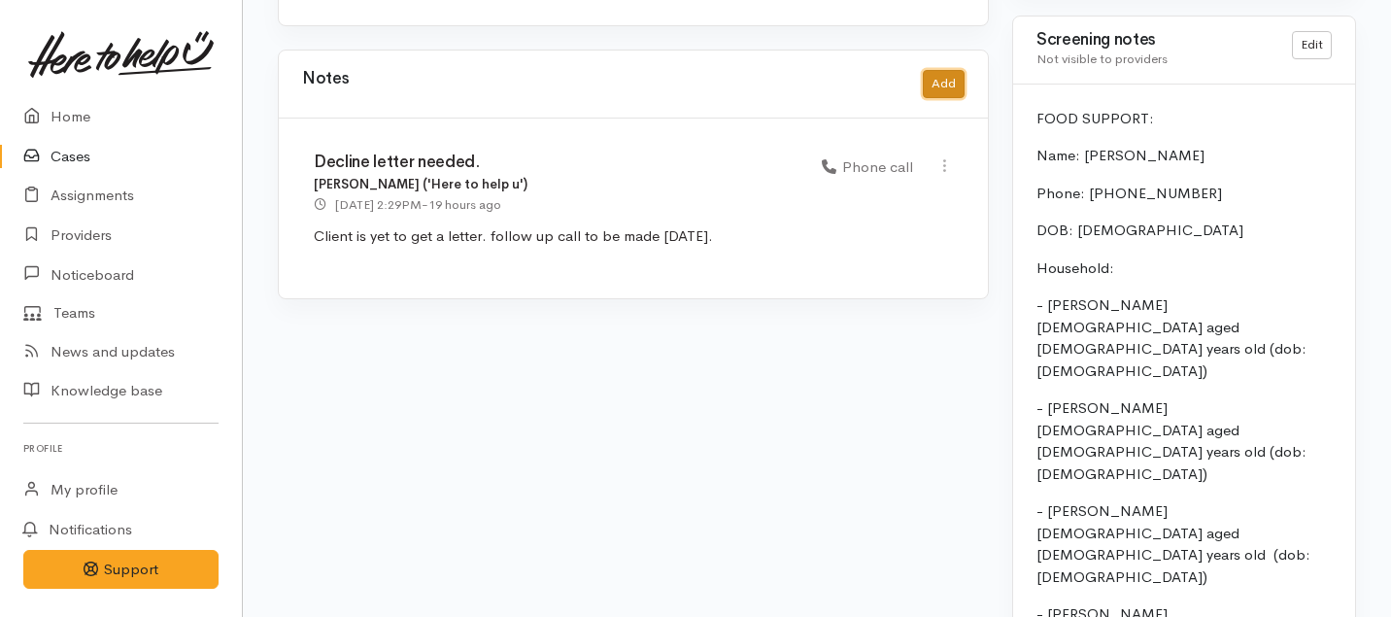
click at [952, 70] on button "Add" at bounding box center [944, 84] width 42 height 28
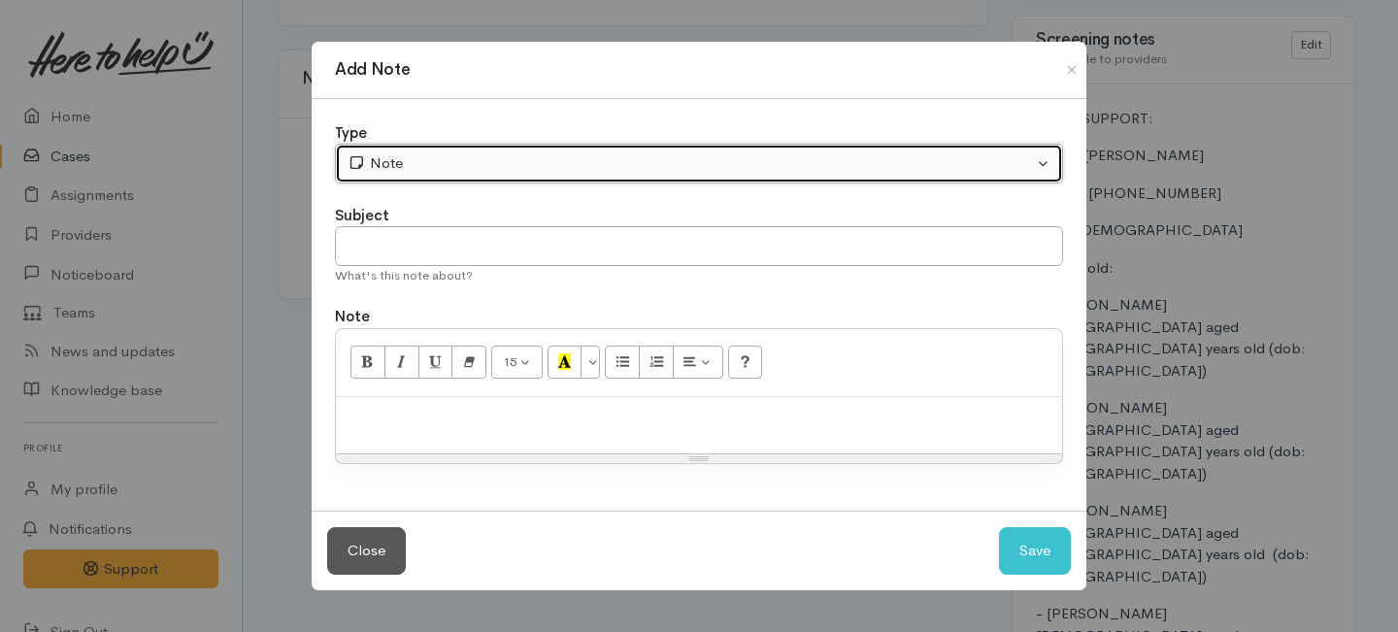
click at [612, 158] on div "Note" at bounding box center [691, 163] width 686 height 22
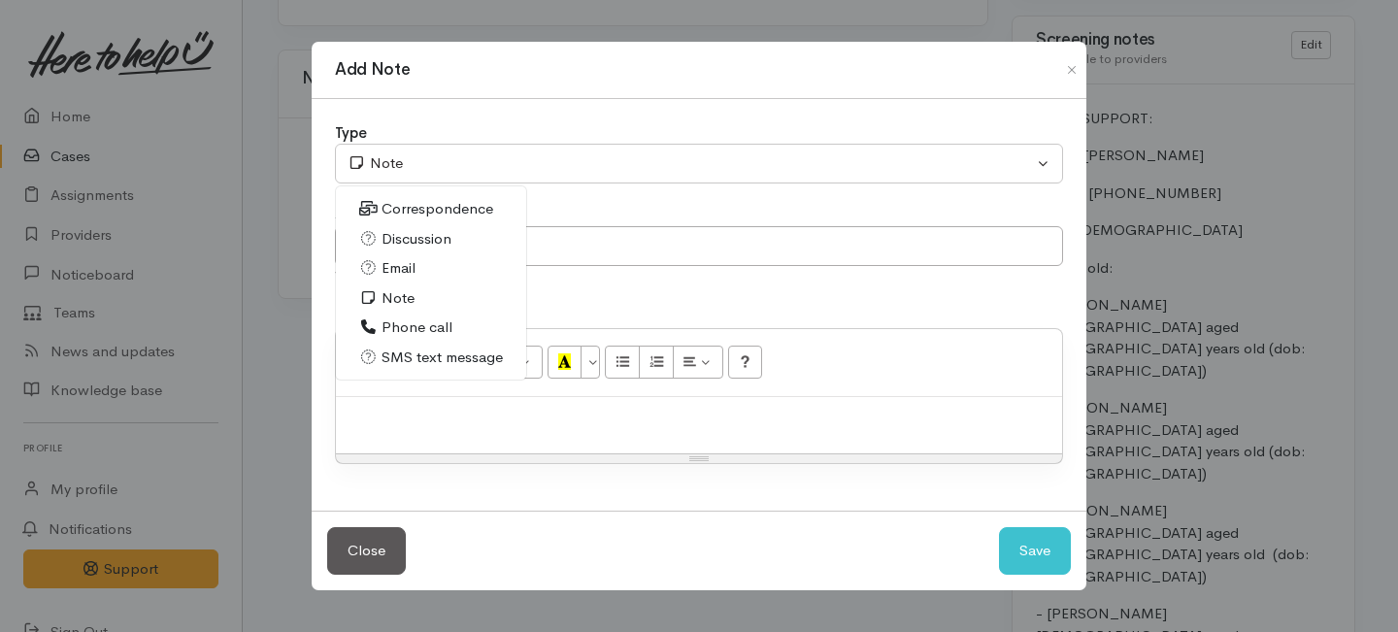
click at [431, 317] on span "Phone call" at bounding box center [417, 328] width 71 height 22
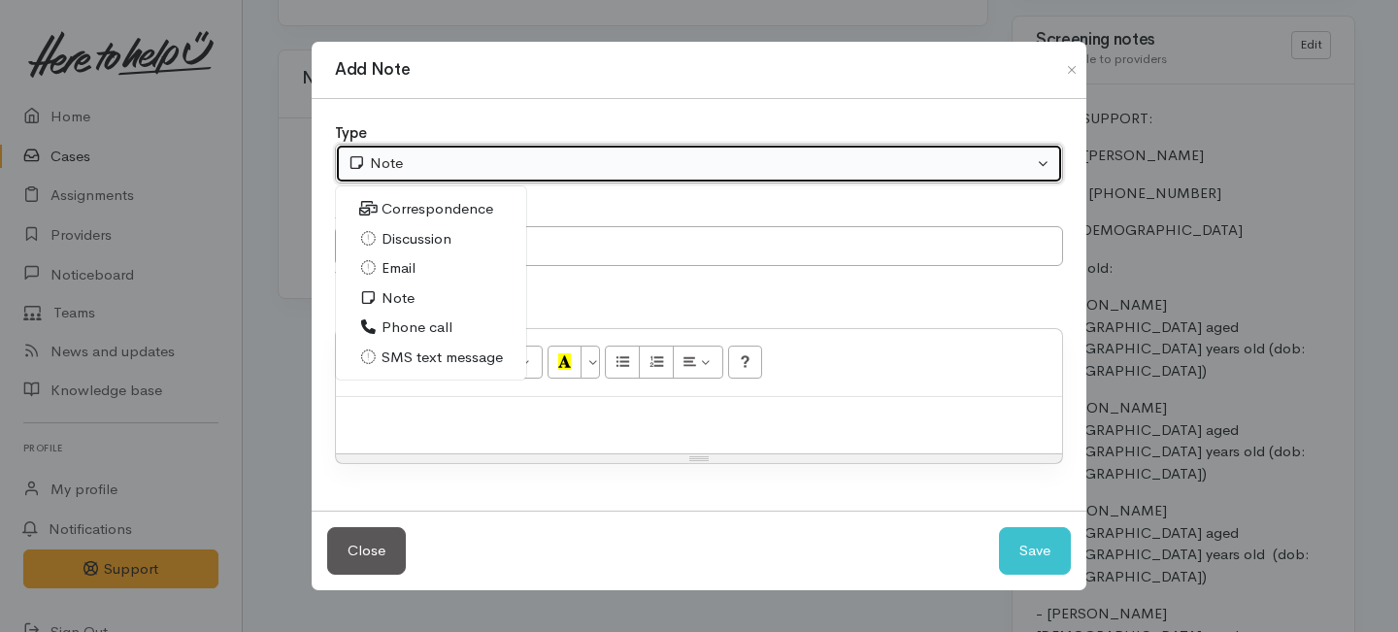
select select "3"
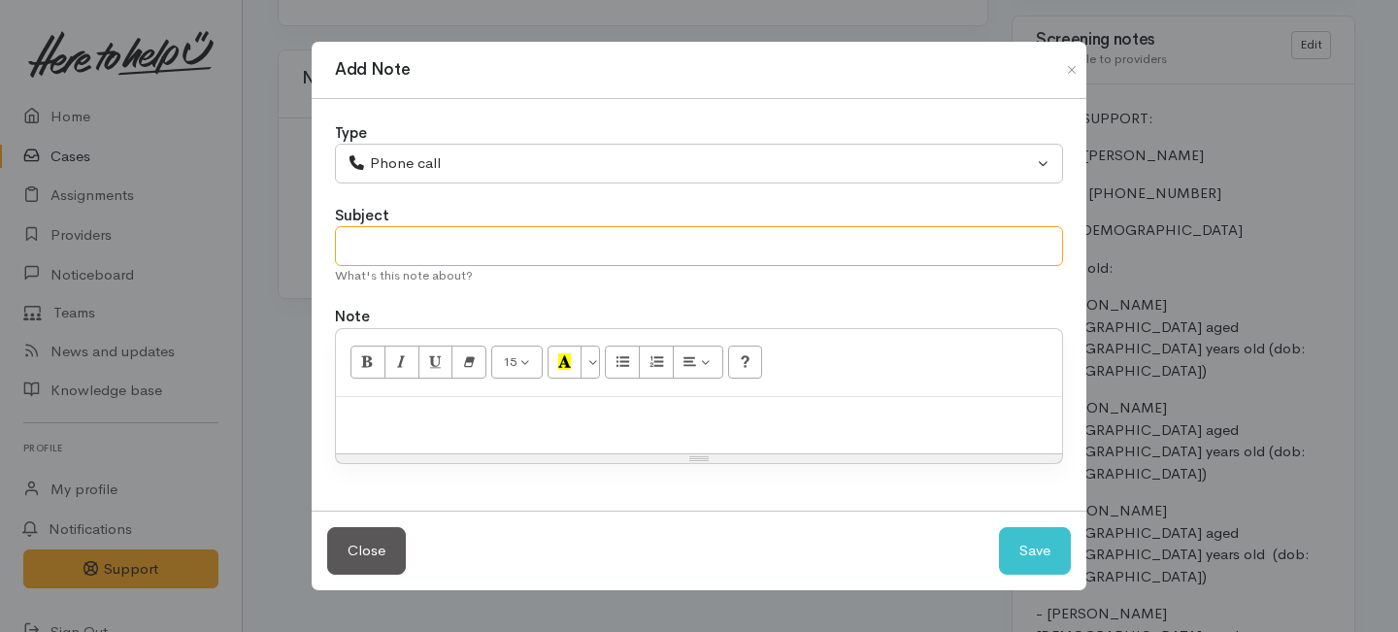
click at [447, 254] on input "text" at bounding box center [699, 246] width 728 height 40
type input "Request cancelled!!"
click at [428, 422] on p at bounding box center [699, 418] width 707 height 22
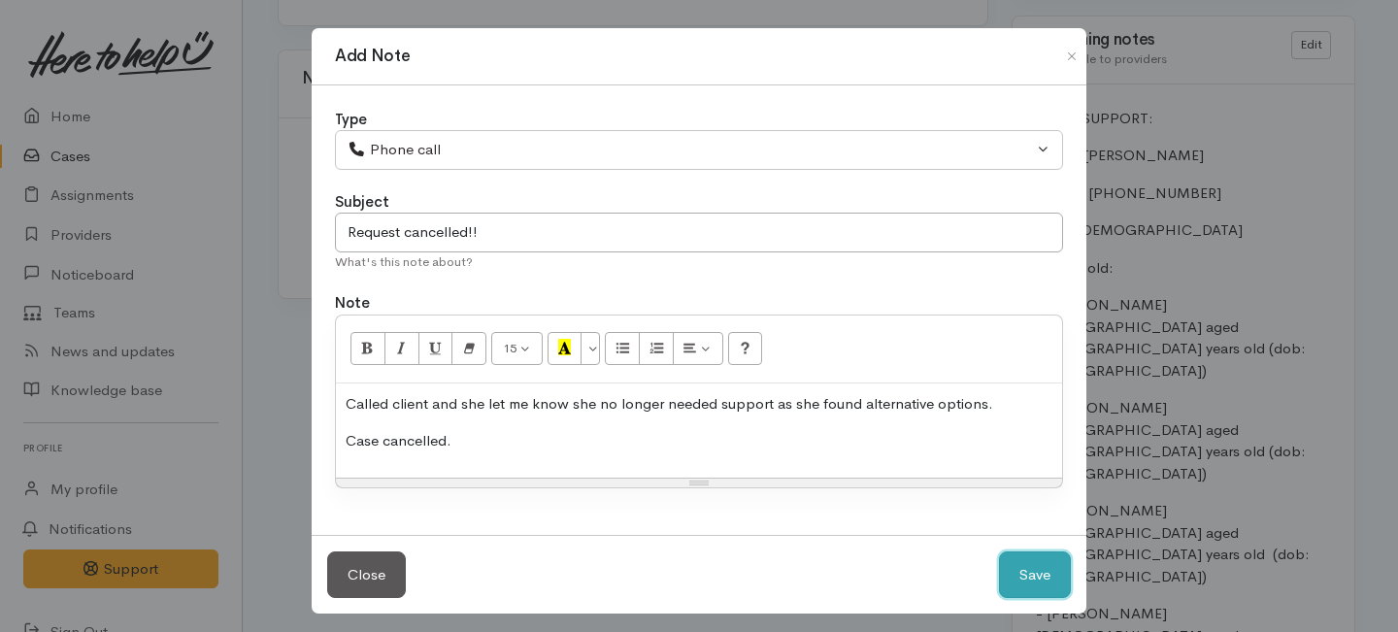
click at [1023, 573] on button "Save" at bounding box center [1035, 576] width 72 height 48
select select "1"
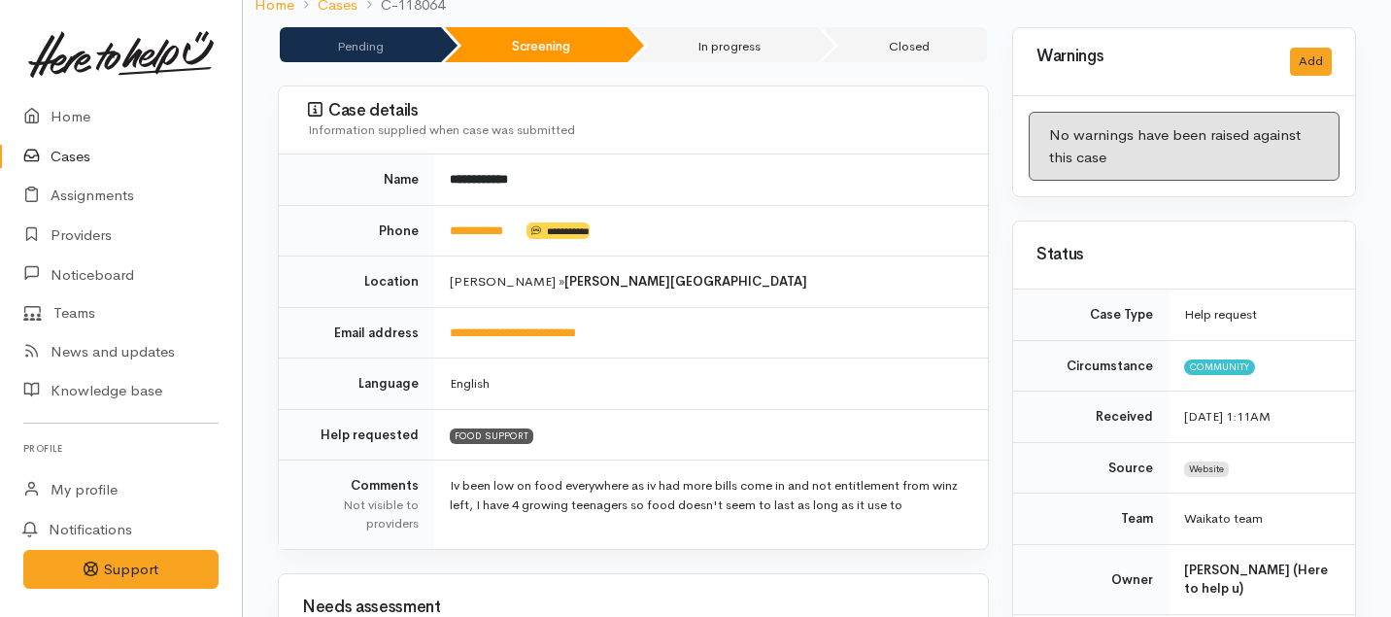
scroll to position [0, 0]
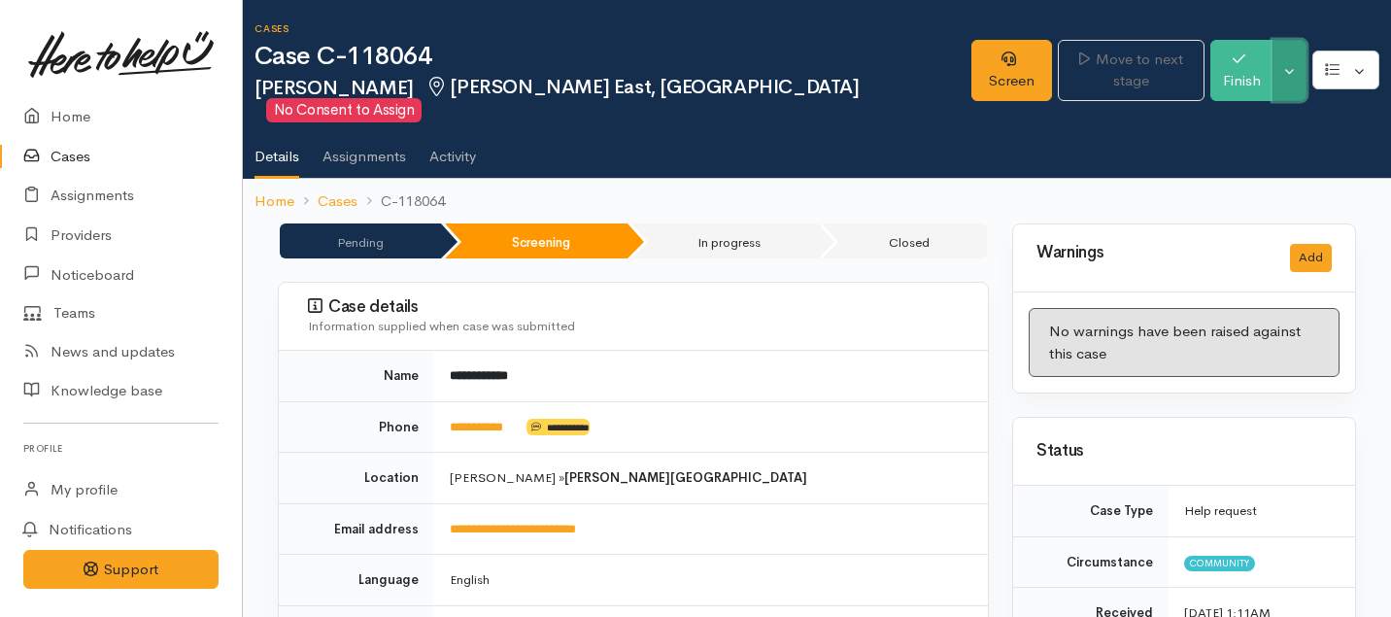
click at [1291, 60] on button "Toggle Dropdown" at bounding box center [1289, 70] width 34 height 61
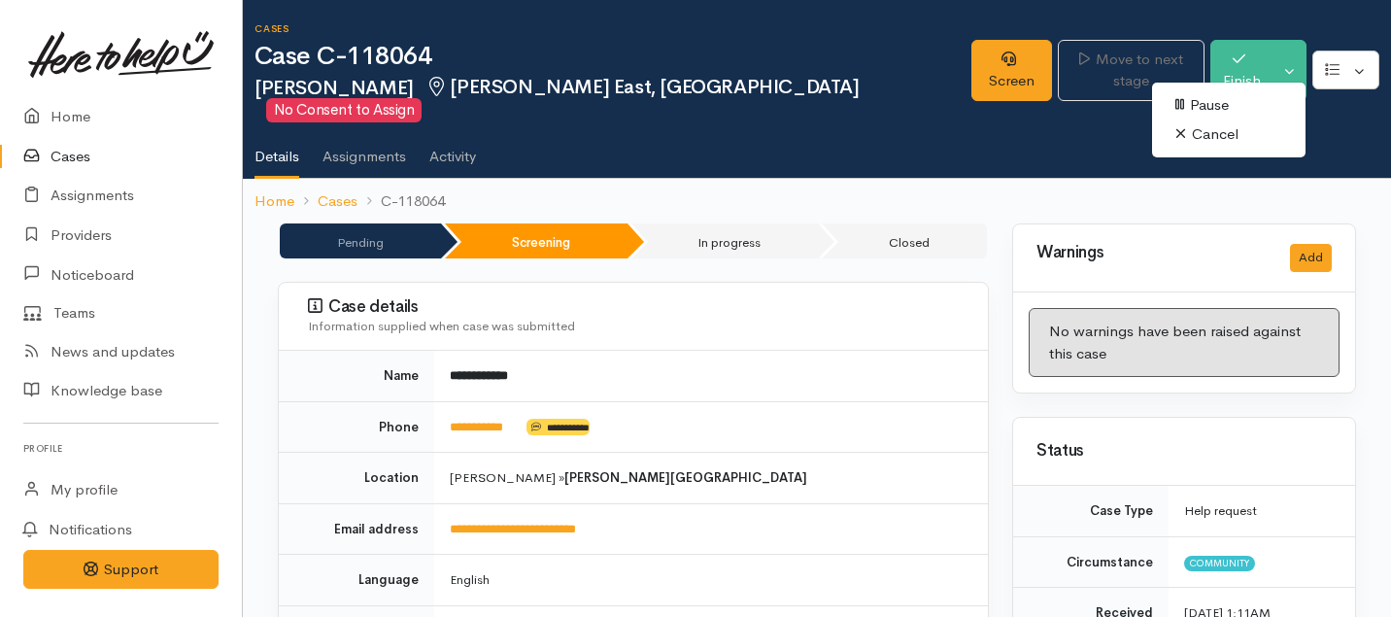
click at [1210, 135] on link "Cancel" at bounding box center [1228, 134] width 153 height 30
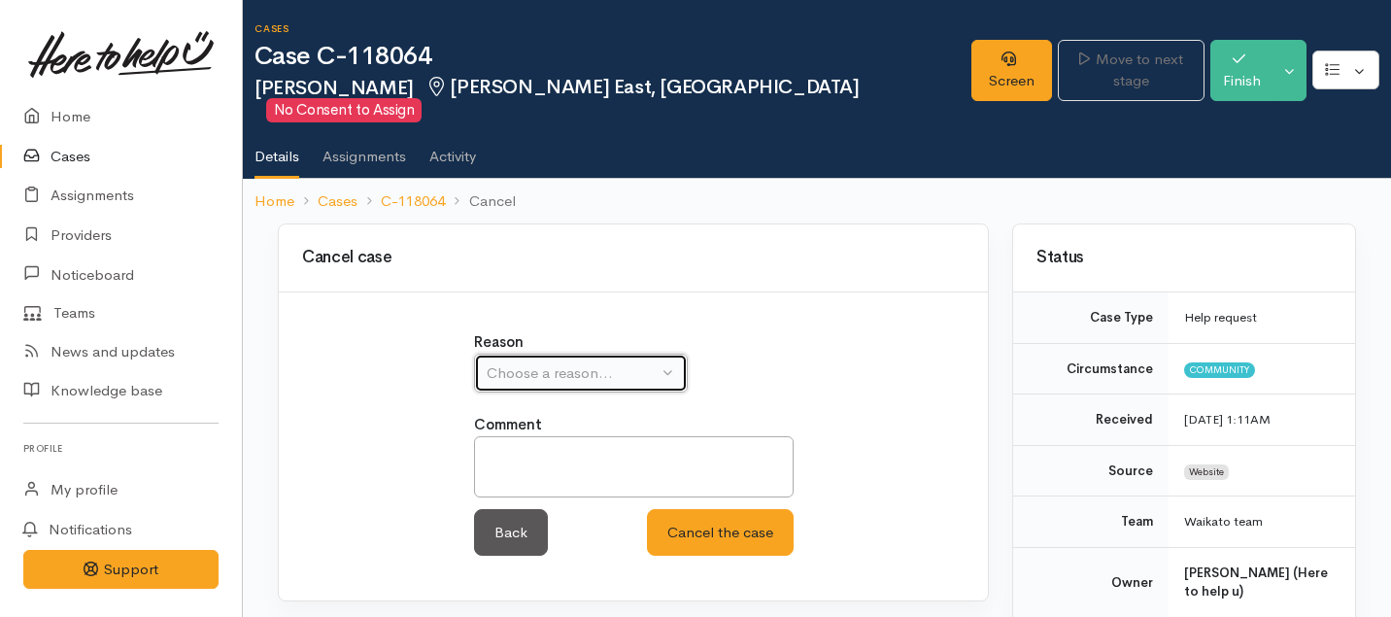
click at [650, 362] on div "Choose a reason..." at bounding box center [571, 373] width 171 height 22
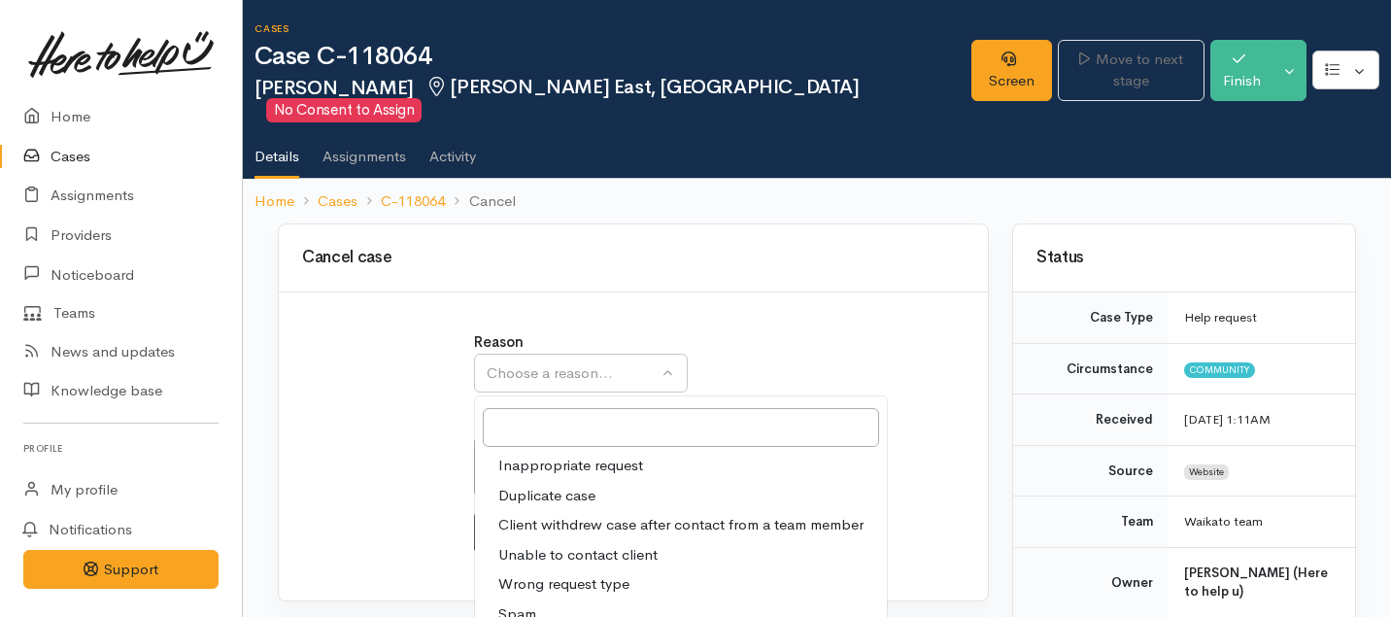
click at [542, 514] on span "Client withdrew case after contact from a team member" at bounding box center [680, 525] width 365 height 22
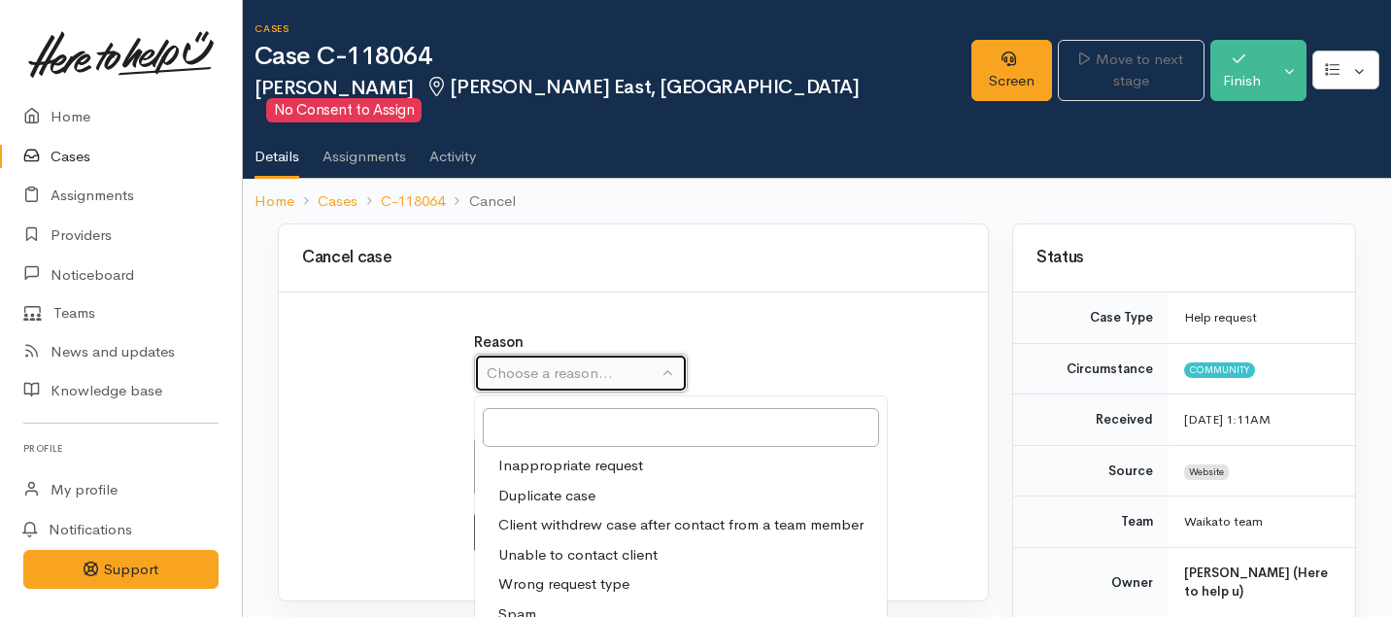
select select "3"
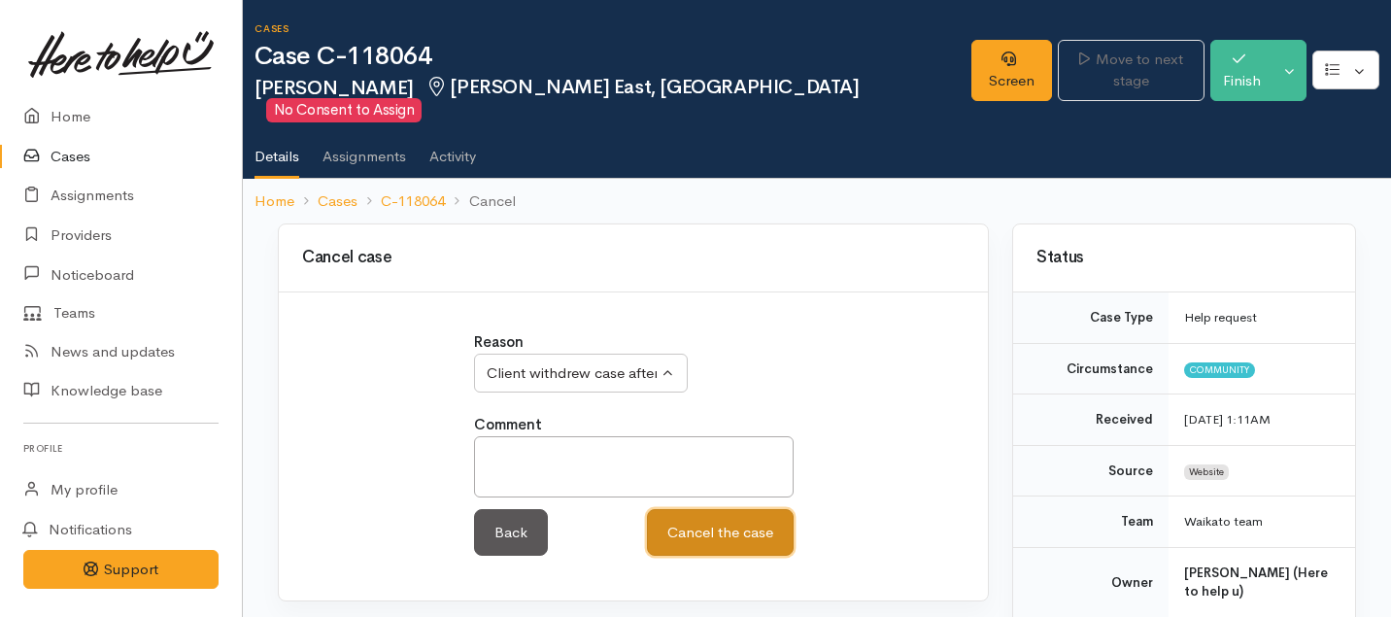
click at [722, 515] on button "Cancel the case" at bounding box center [720, 533] width 147 height 48
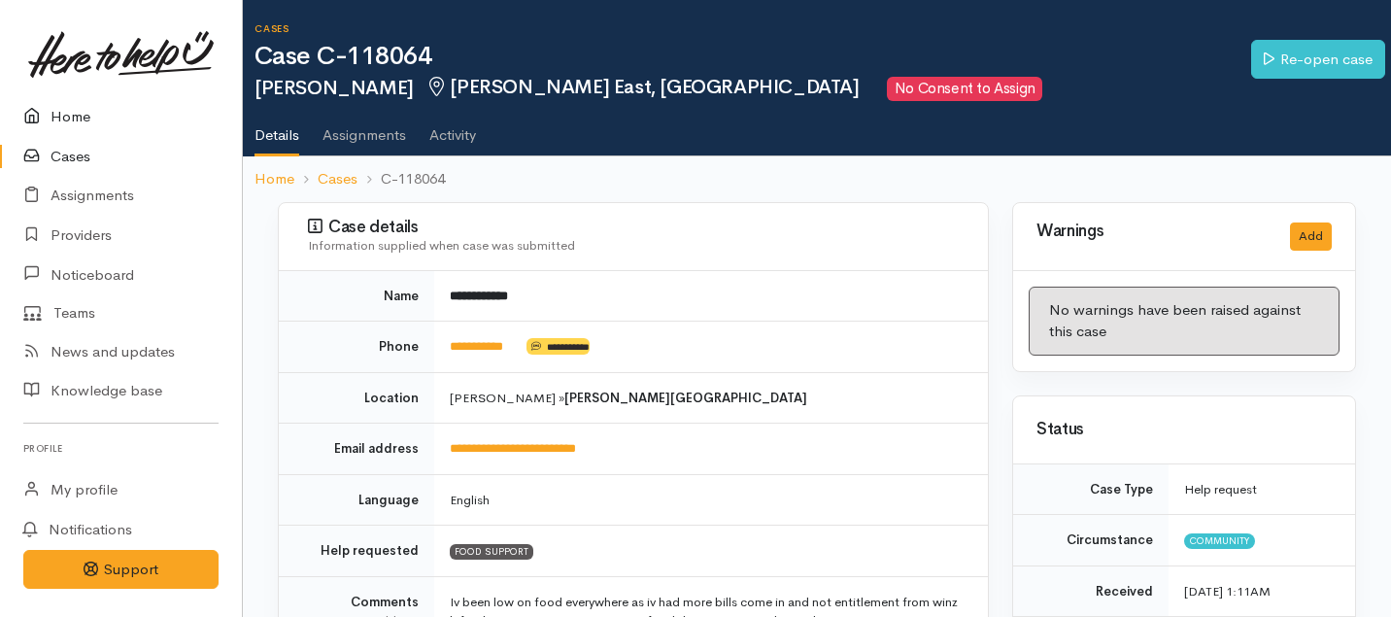
click at [70, 112] on link "Home" at bounding box center [121, 117] width 242 height 40
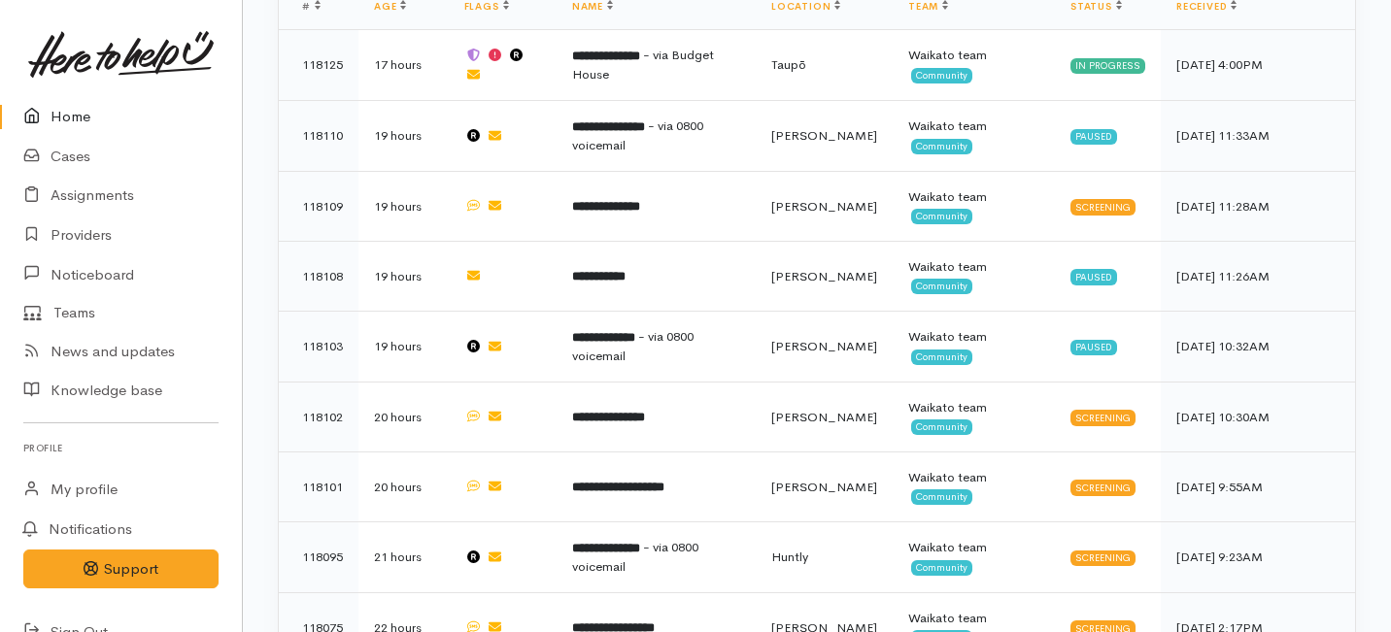
scroll to position [1757, 0]
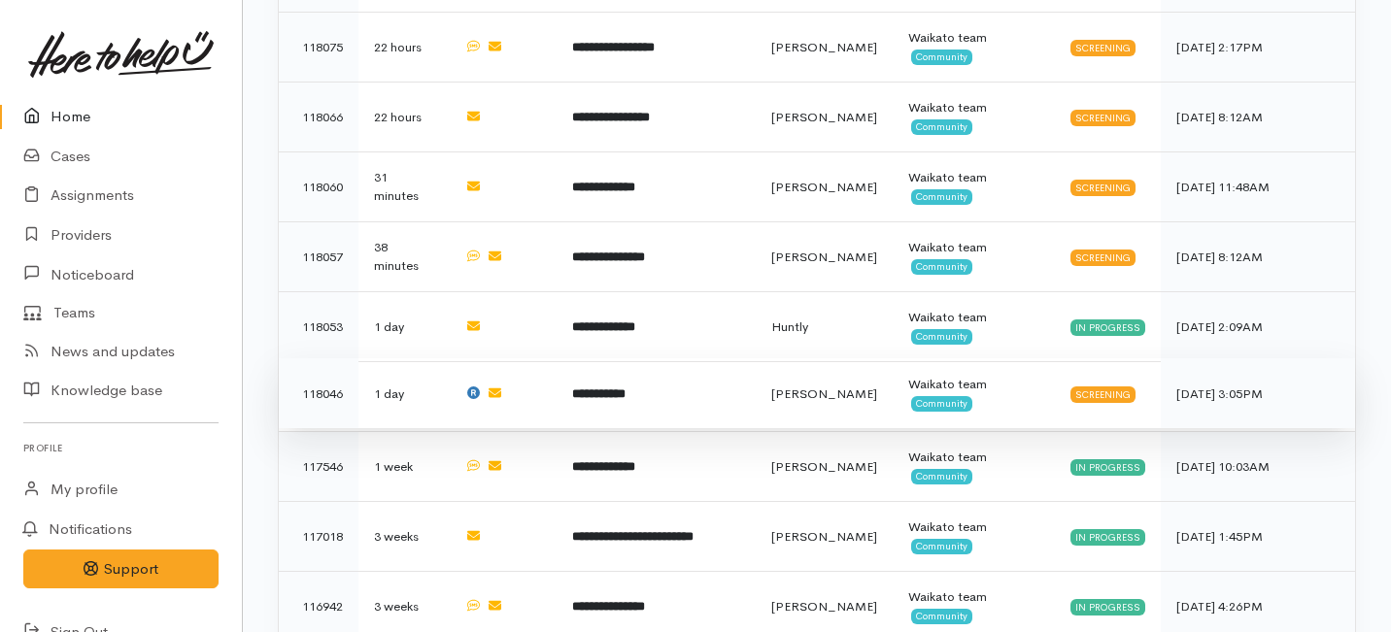
click at [646, 358] on td "**********" at bounding box center [655, 393] width 199 height 70
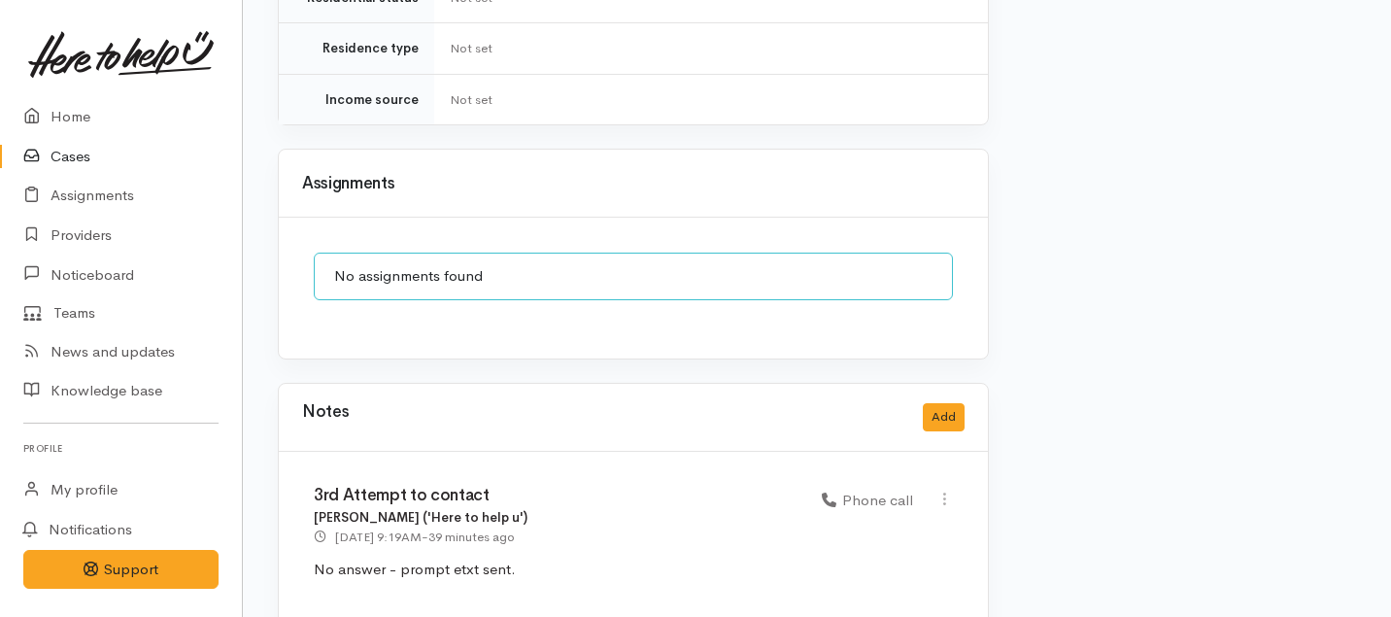
scroll to position [1897, 0]
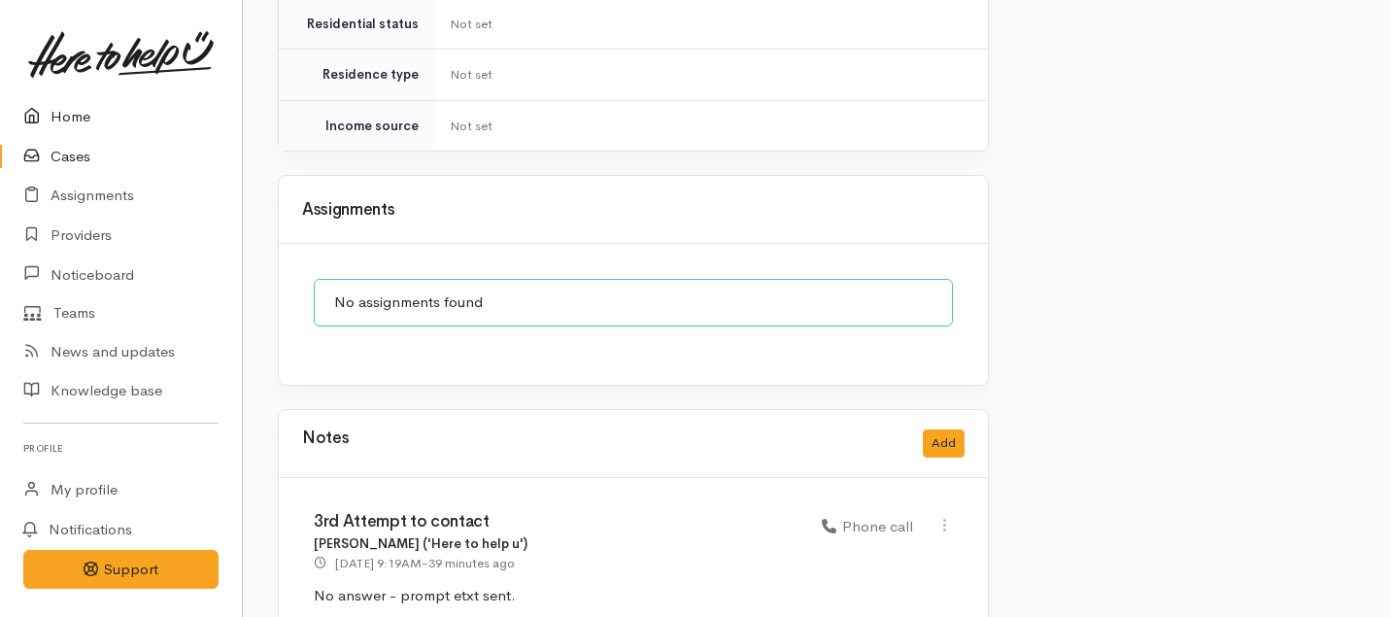
click at [71, 115] on link "Home" at bounding box center [121, 117] width 242 height 40
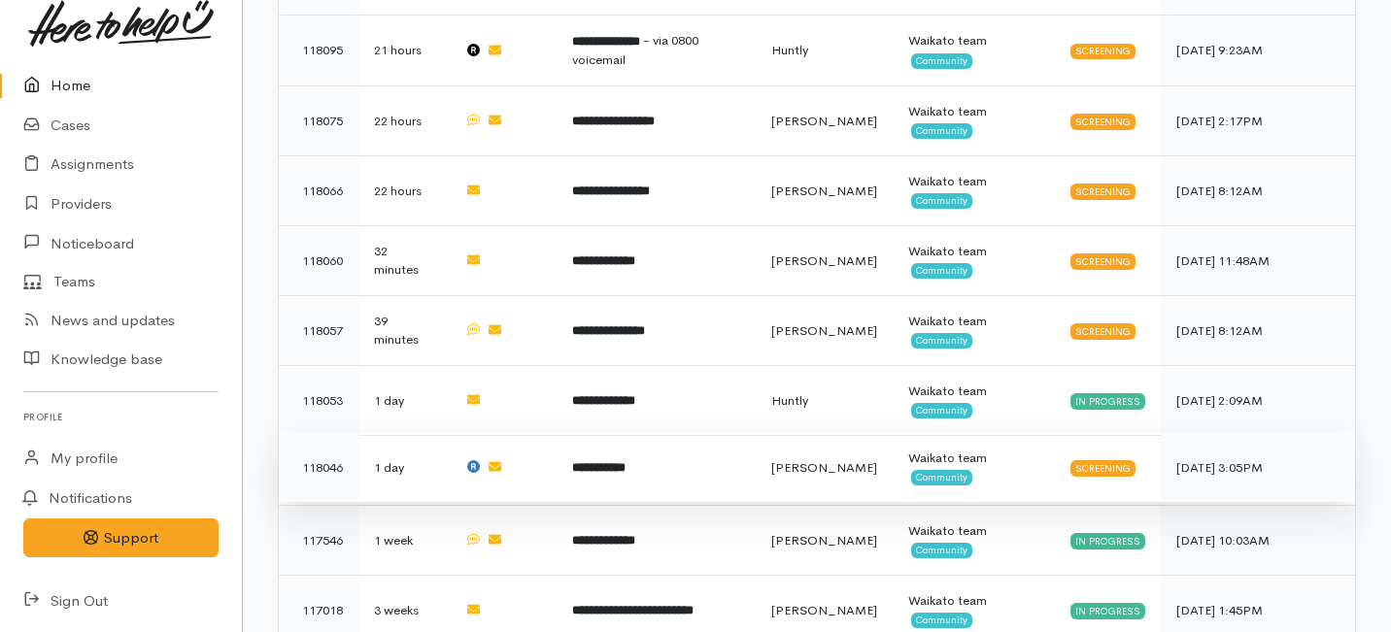
scroll to position [1659, 0]
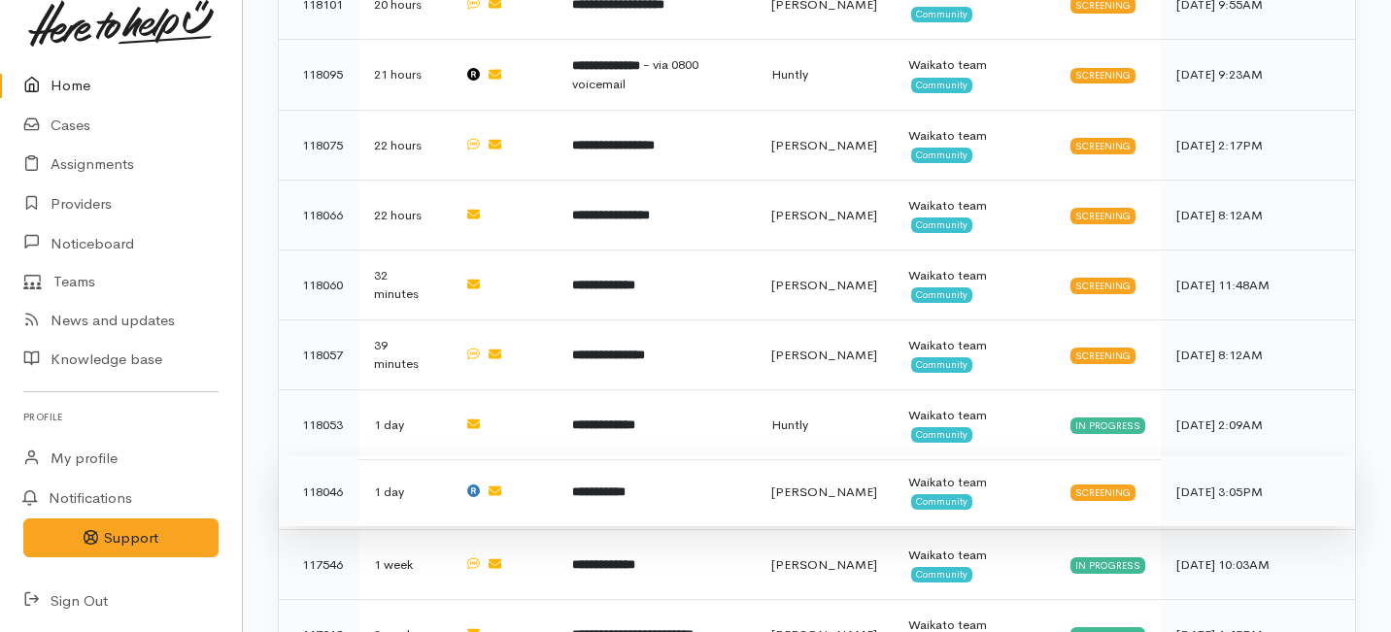
click at [638, 456] on td "**********" at bounding box center [655, 491] width 199 height 70
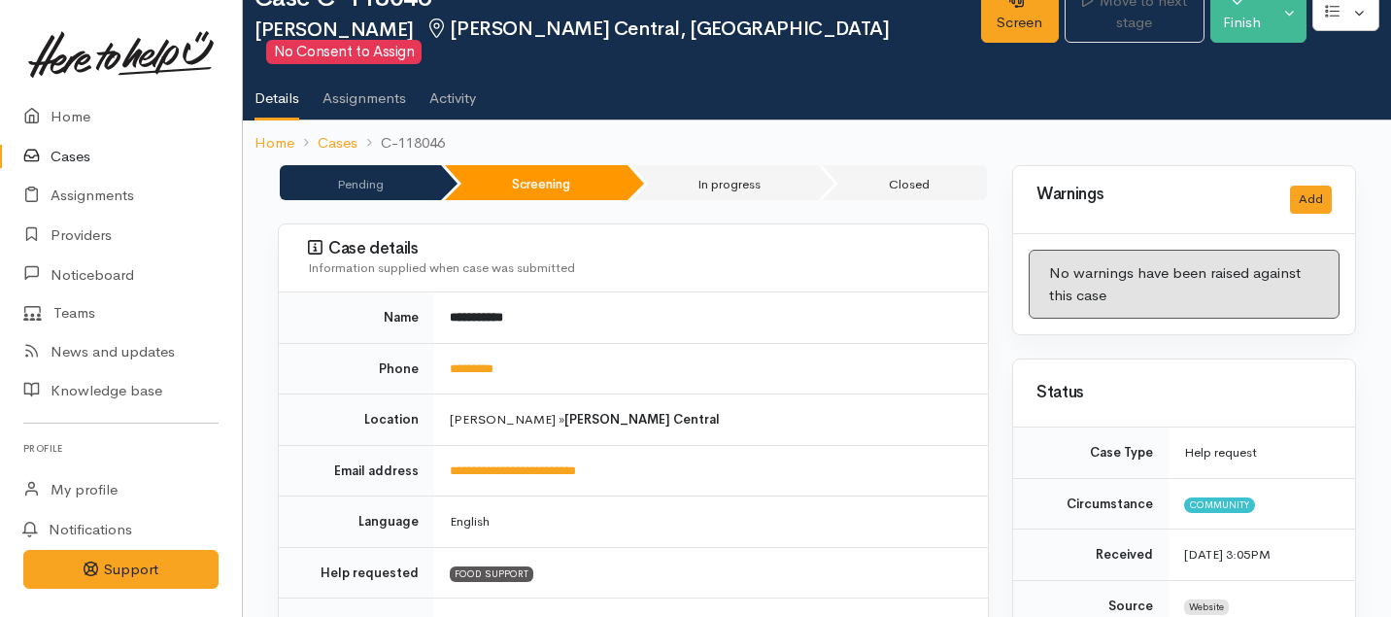
scroll to position [64, 0]
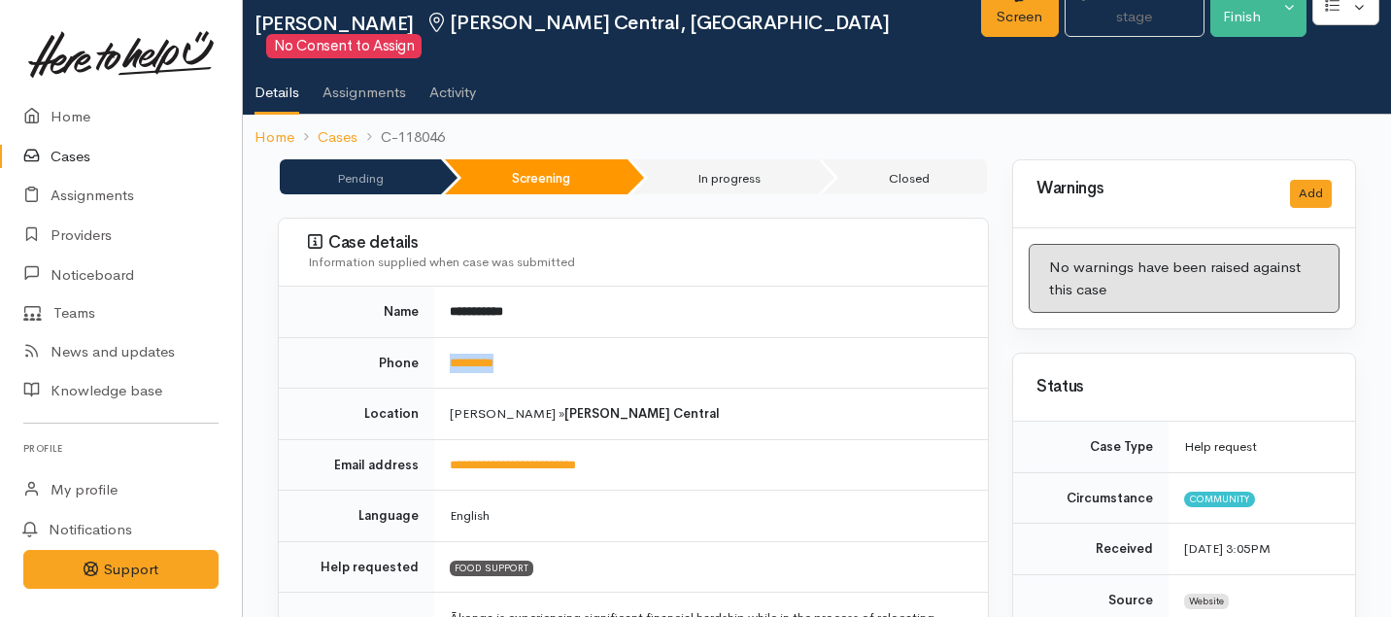
drag, startPoint x: 545, startPoint y: 347, endPoint x: 422, endPoint y: 345, distance: 122.4
click at [422, 345] on tr "Phone *********" at bounding box center [633, 362] width 709 height 51
copy tr "*********"
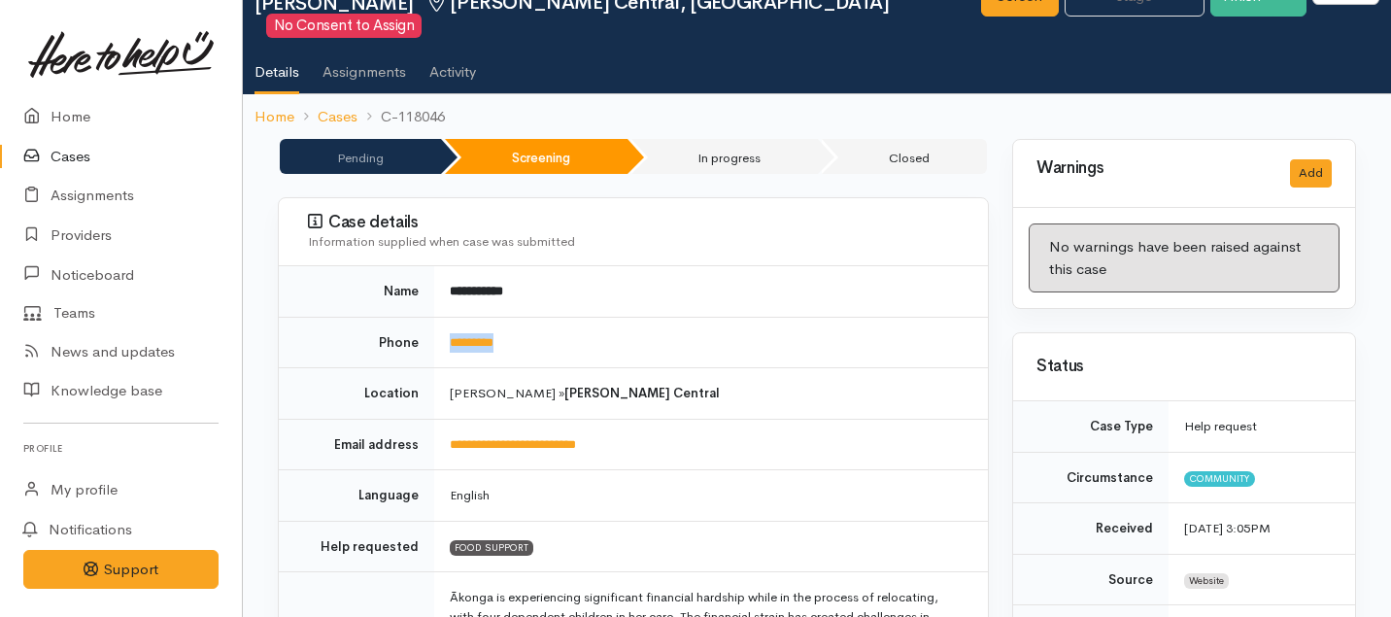
scroll to position [0, 0]
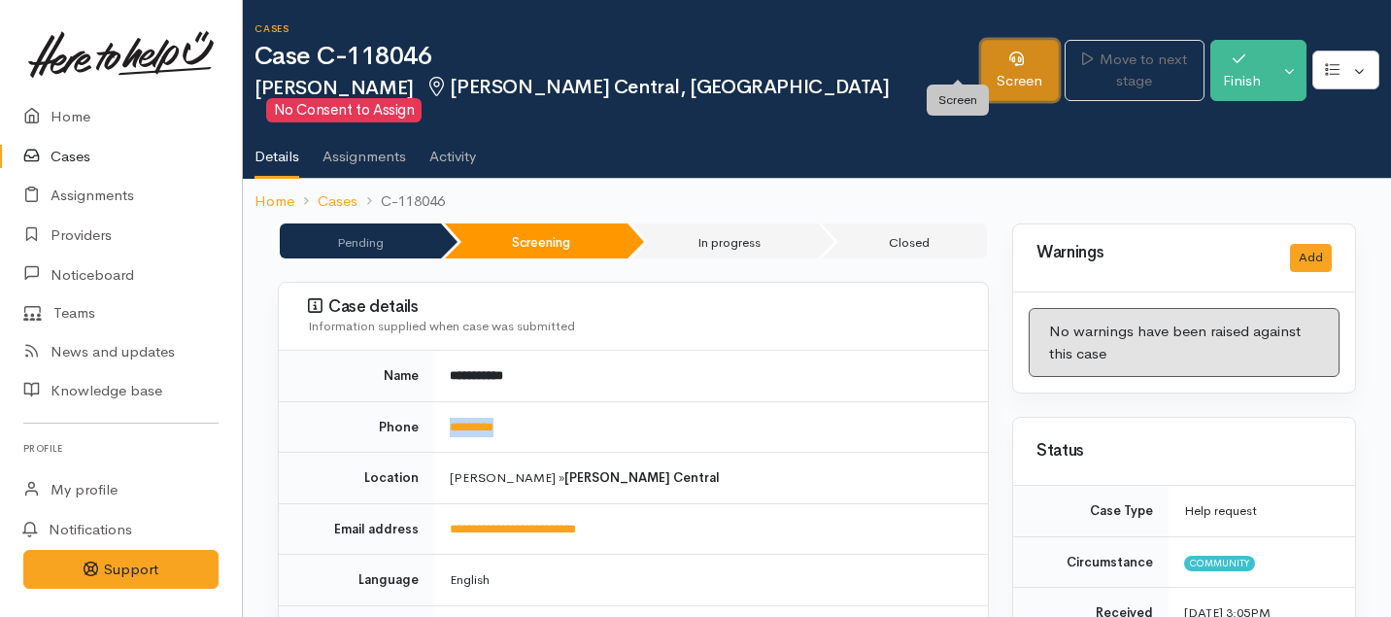
click at [981, 49] on link "Screen" at bounding box center [1020, 70] width 78 height 61
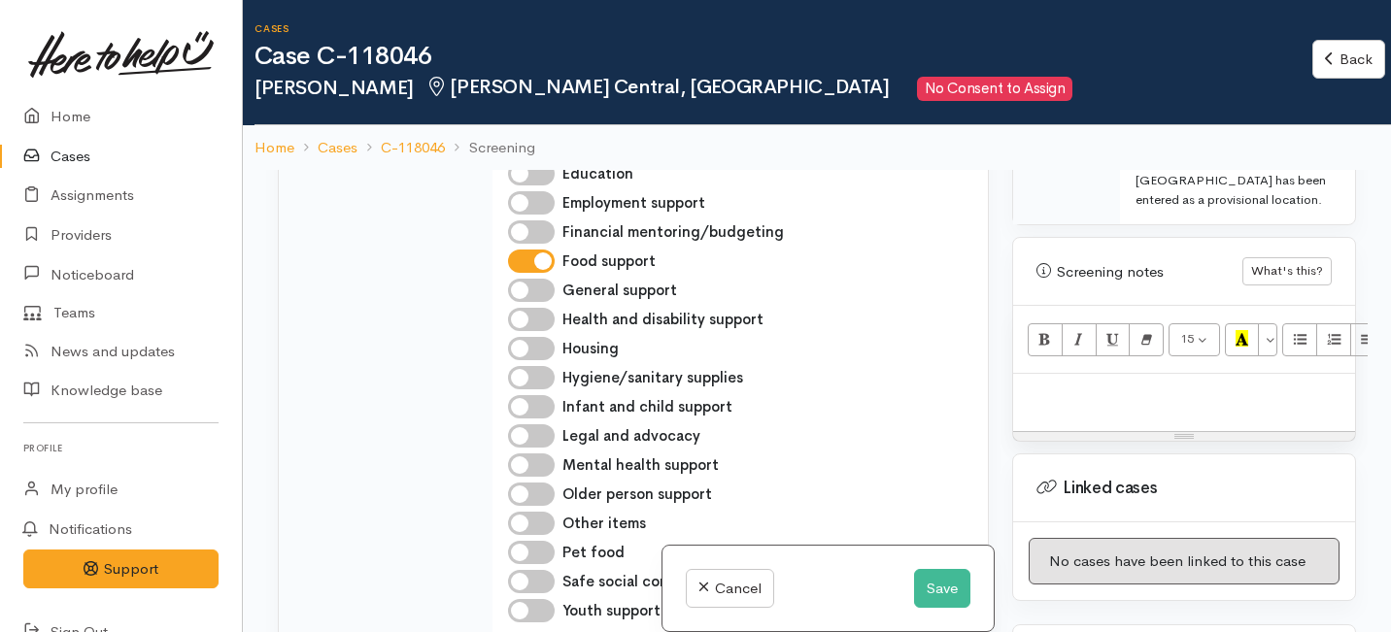
scroll to position [1425, 0]
click at [1101, 383] on p at bounding box center [1184, 394] width 322 height 22
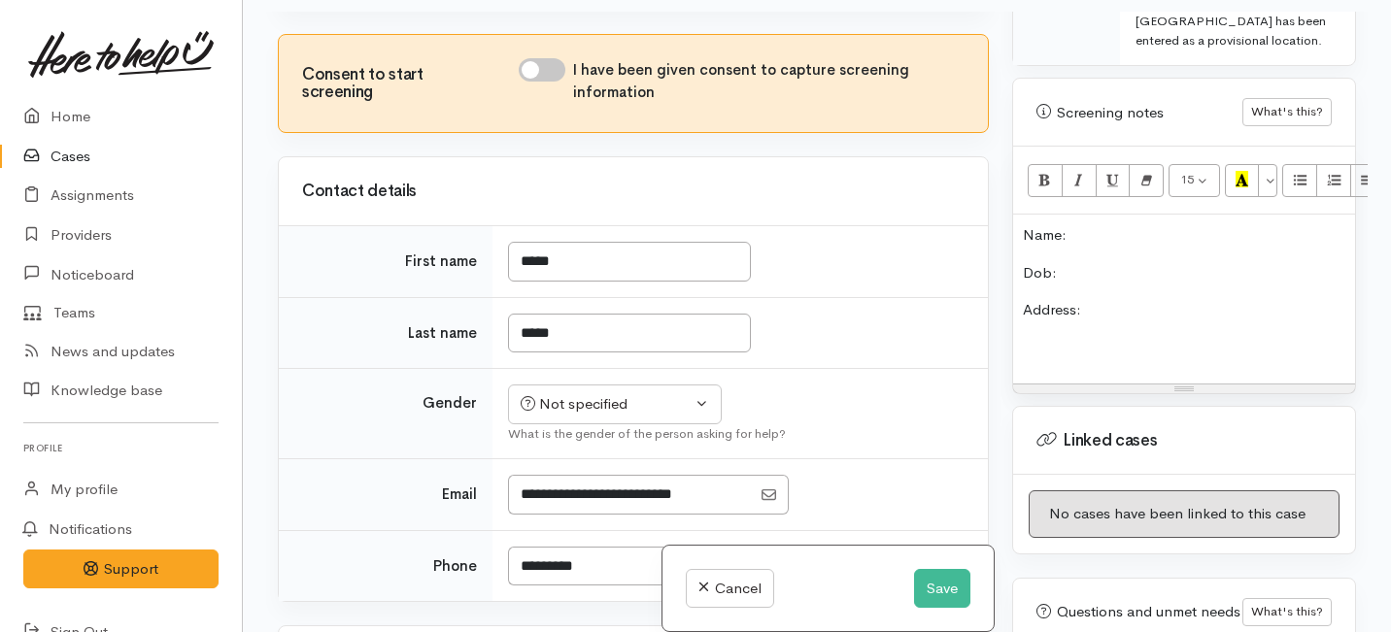
scroll to position [78, 0]
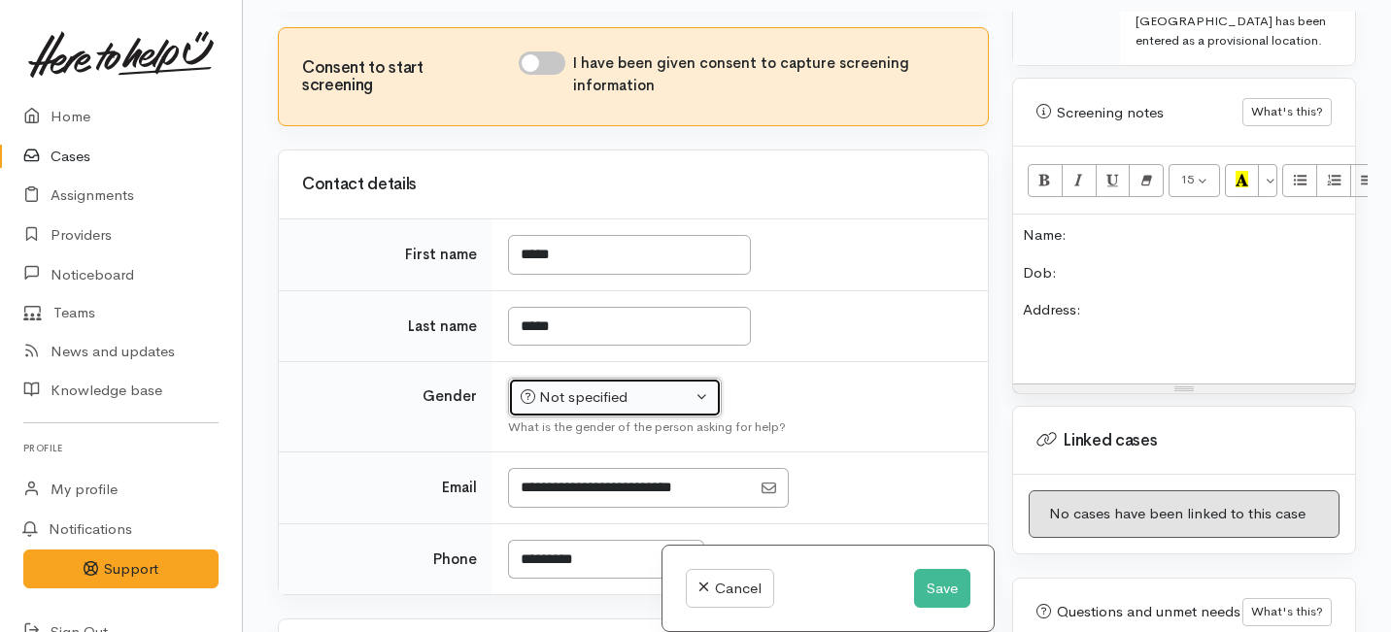
click at [654, 386] on div "Not specified" at bounding box center [605, 397] width 171 height 22
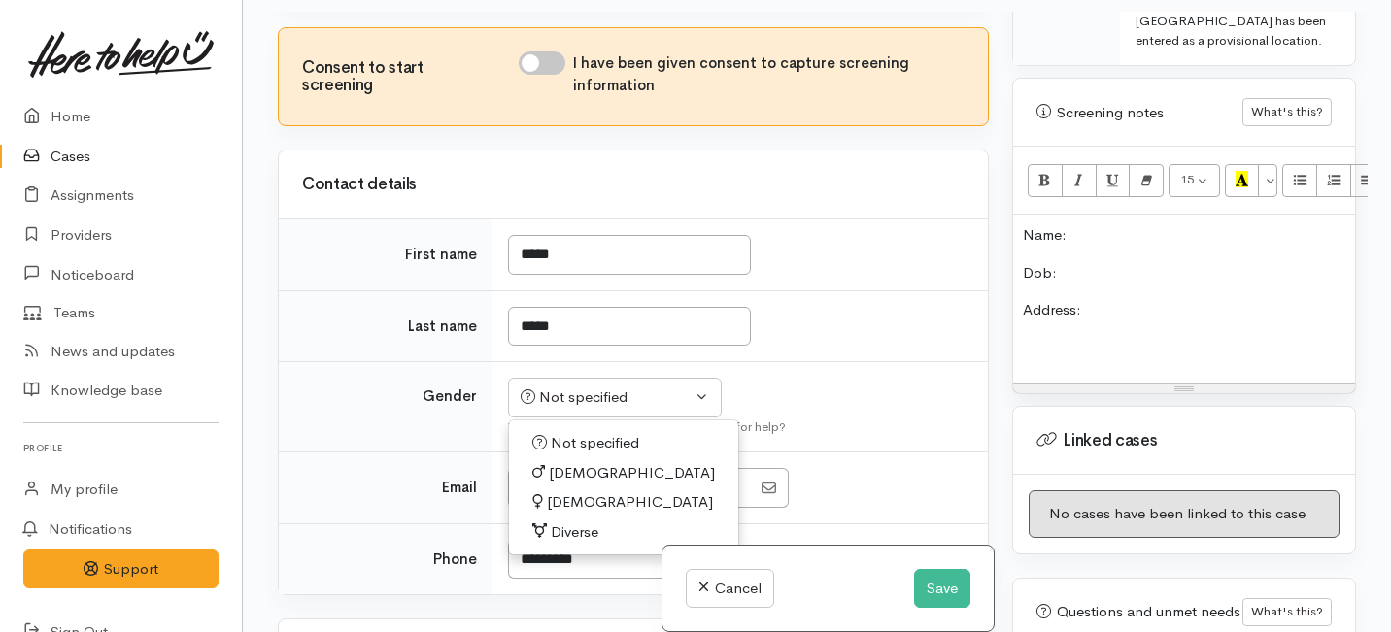
click at [568, 507] on span "Female" at bounding box center [630, 502] width 166 height 22
select select "Female"
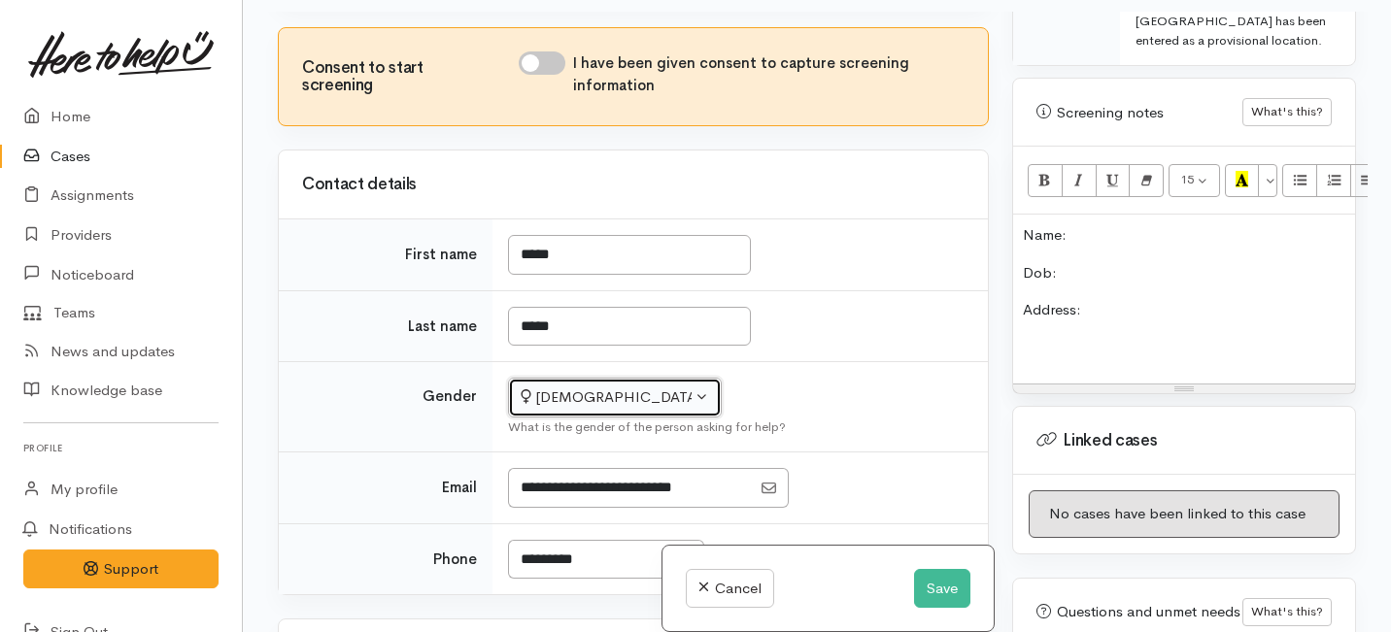
scroll to position [149, 0]
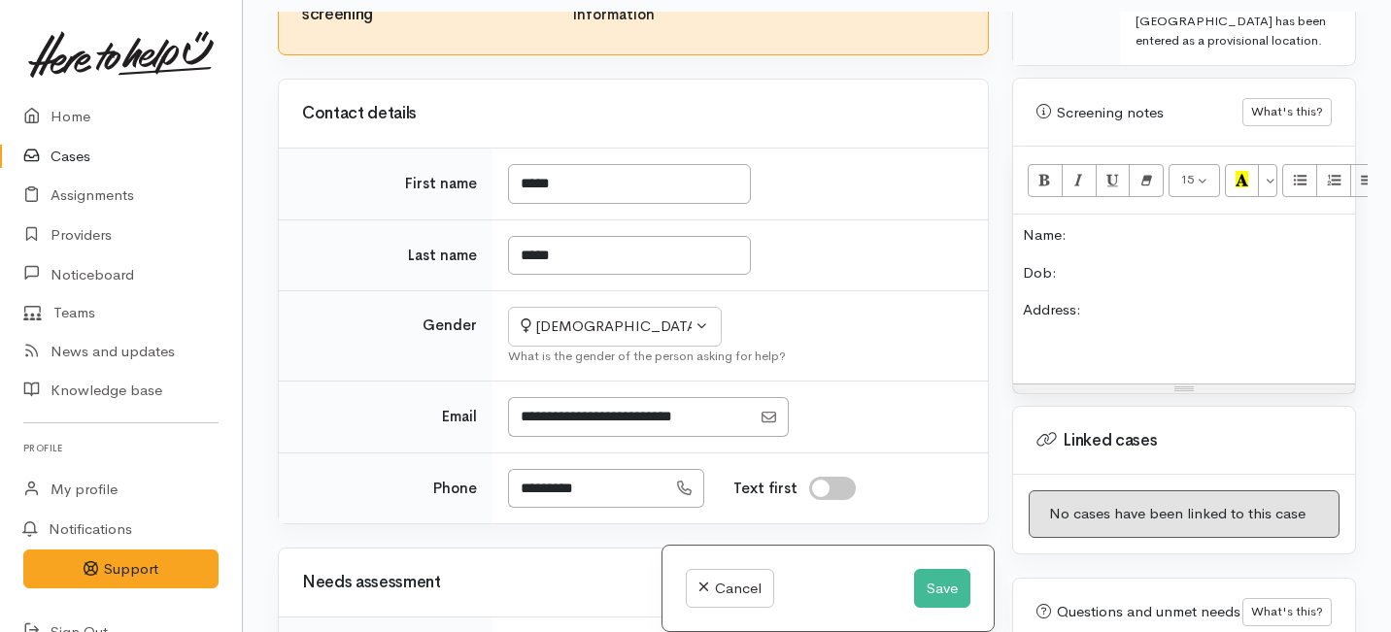
click at [1109, 304] on div "Name: Dob: Address:" at bounding box center [1184, 299] width 342 height 169
click at [1061, 262] on p "Dob:" at bounding box center [1184, 273] width 322 height 22
click at [1100, 299] on p "Address:" at bounding box center [1184, 310] width 322 height 22
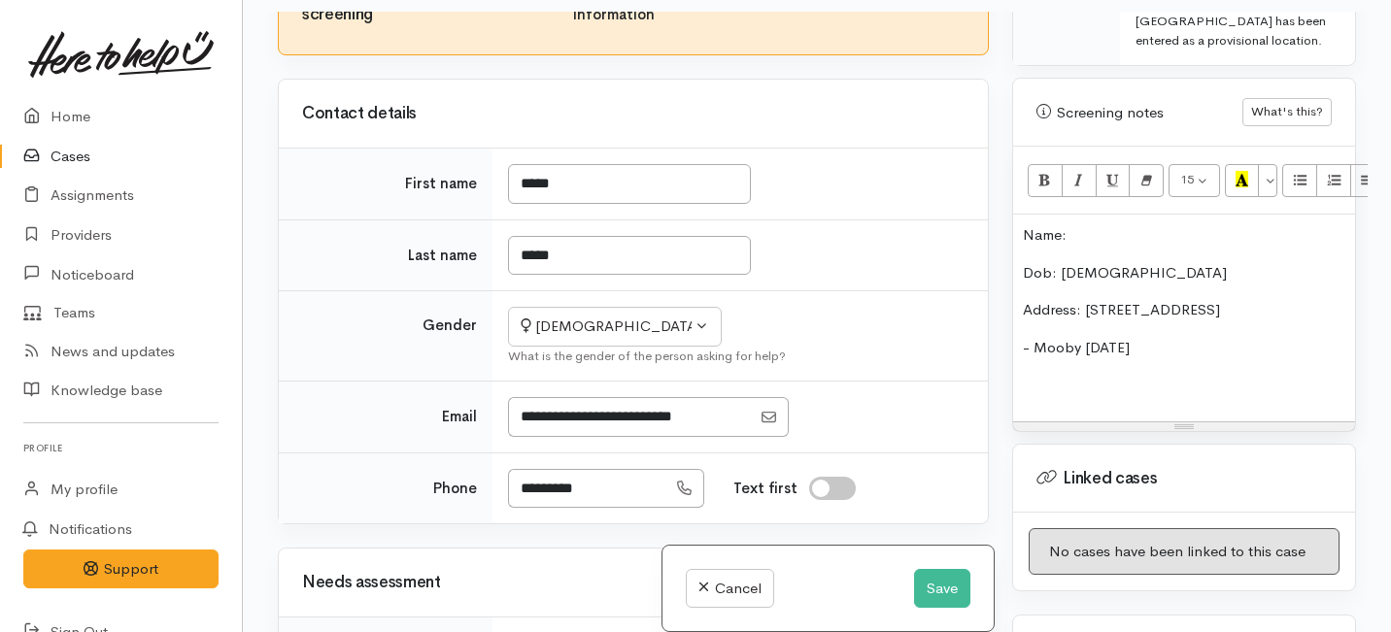
click at [1058, 337] on p "- Mooby 5/12/10" at bounding box center [1184, 348] width 322 height 22
click at [1148, 337] on p "- Moby 5/12/10" at bounding box center [1184, 348] width 322 height 22
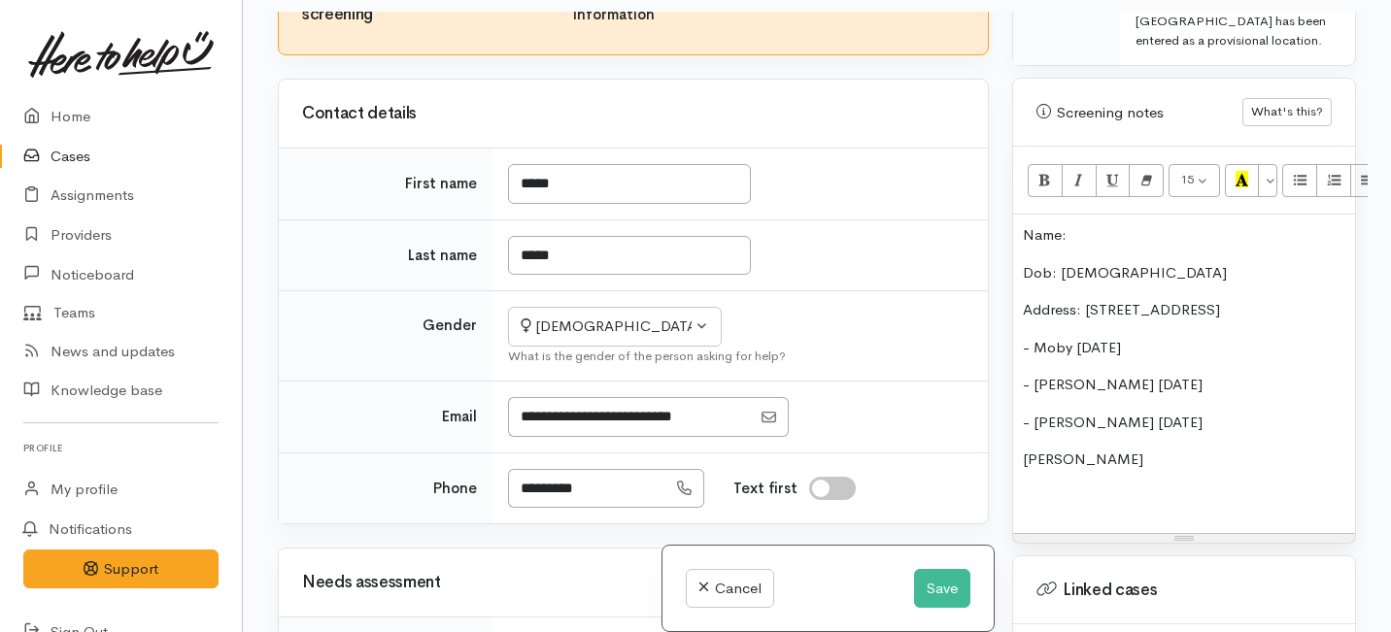
click at [1023, 449] on p "Ralph" at bounding box center [1184, 460] width 322 height 22
click at [1090, 449] on p "- Ralph" at bounding box center [1184, 460] width 322 height 22
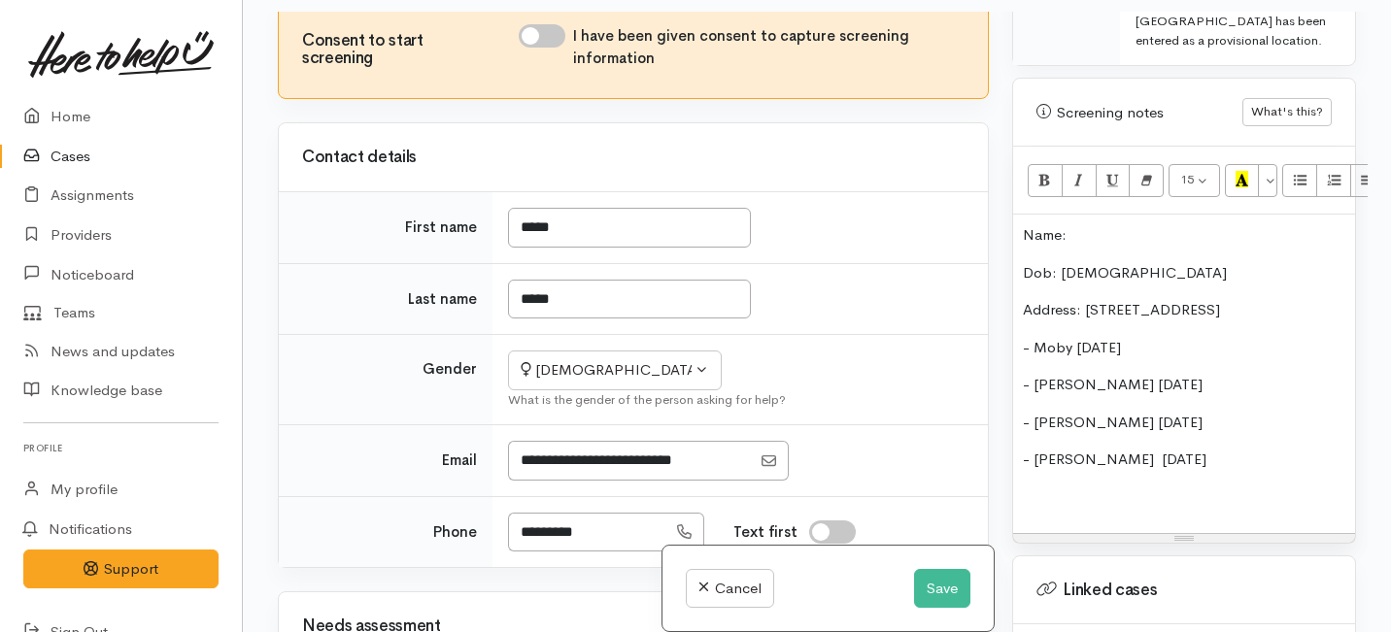
scroll to position [0, 0]
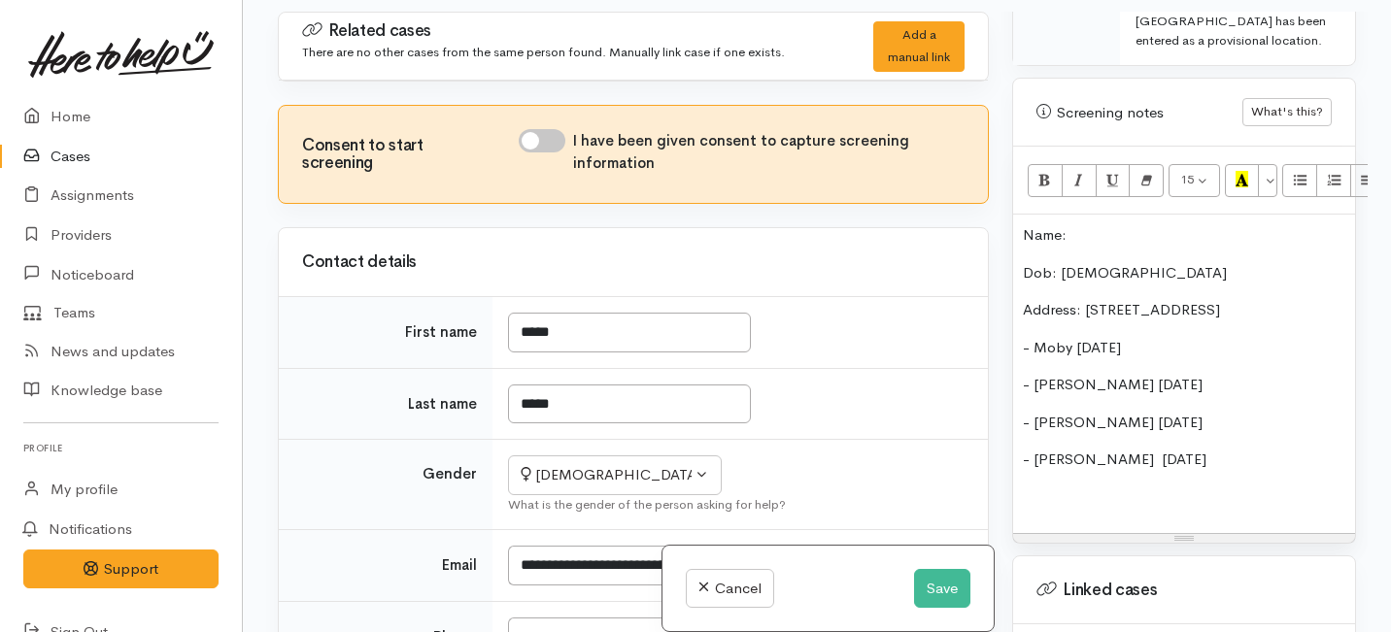
click at [542, 133] on input "I have been given consent to capture screening information" at bounding box center [542, 140] width 47 height 23
checkbox input "true"
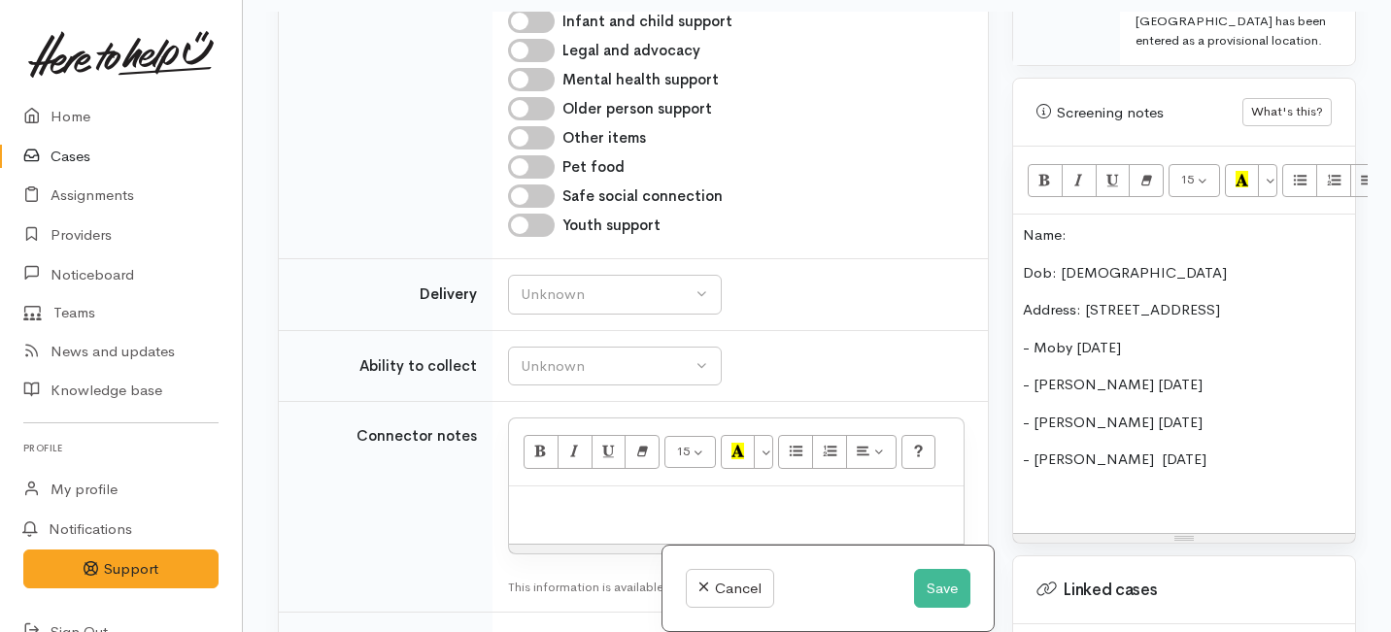
scroll to position [1184, 0]
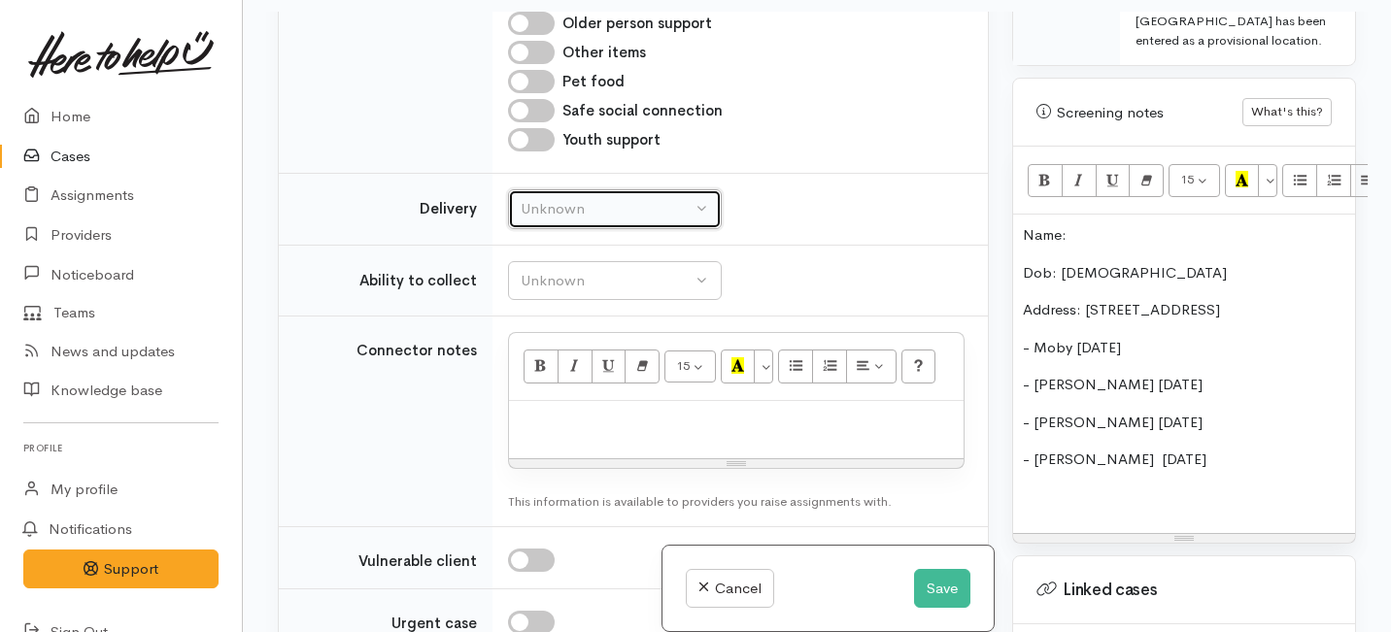
click at [605, 214] on div "Unknown" at bounding box center [605, 209] width 171 height 22
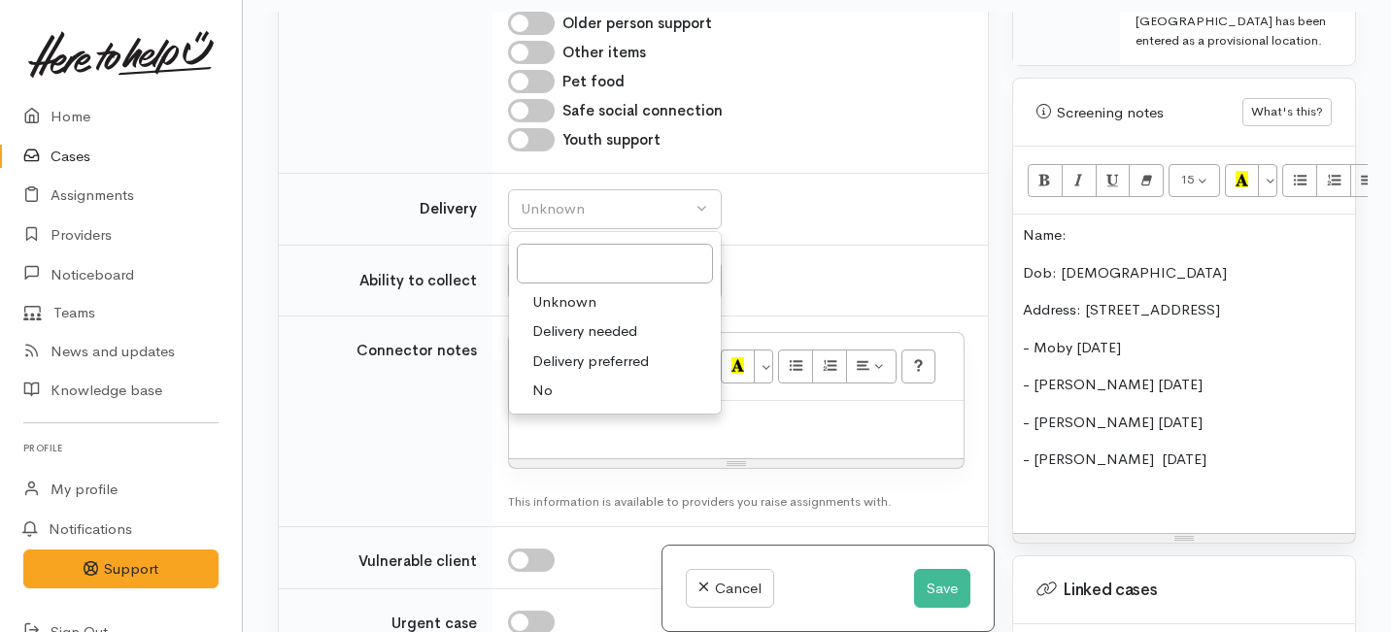
click at [575, 384] on link "No" at bounding box center [615, 391] width 212 height 30
select select "1"
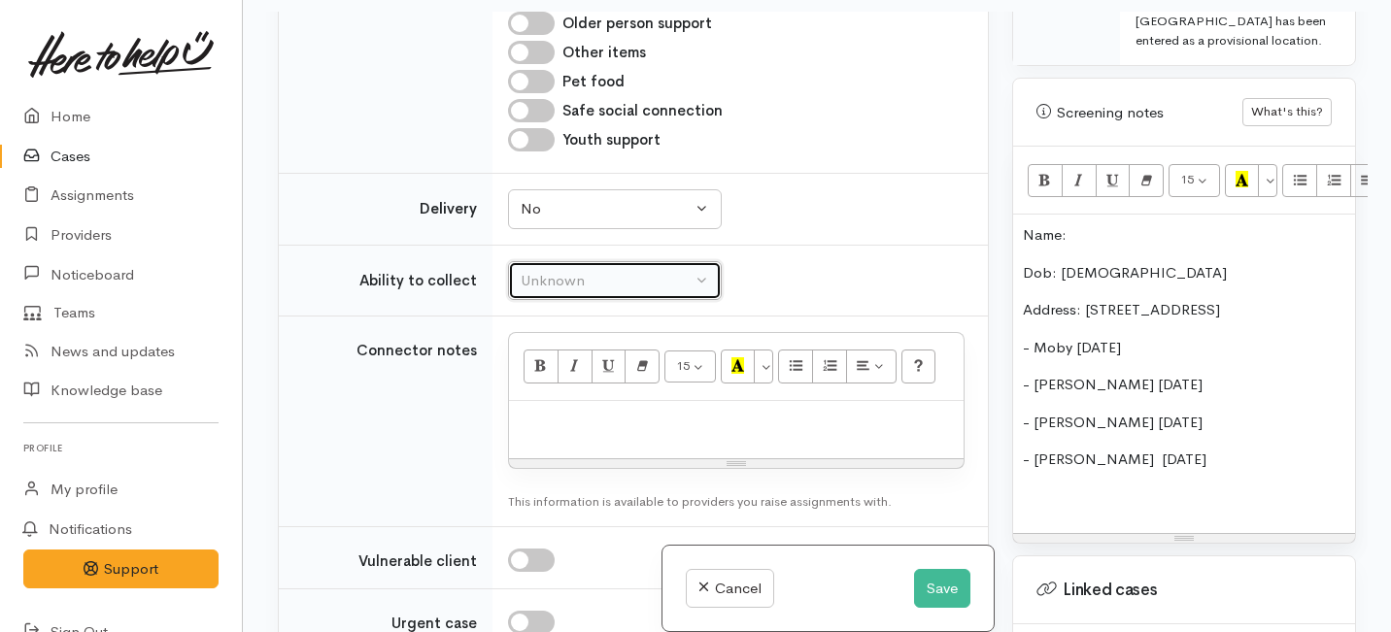
click at [608, 275] on div "Unknown" at bounding box center [605, 281] width 171 height 22
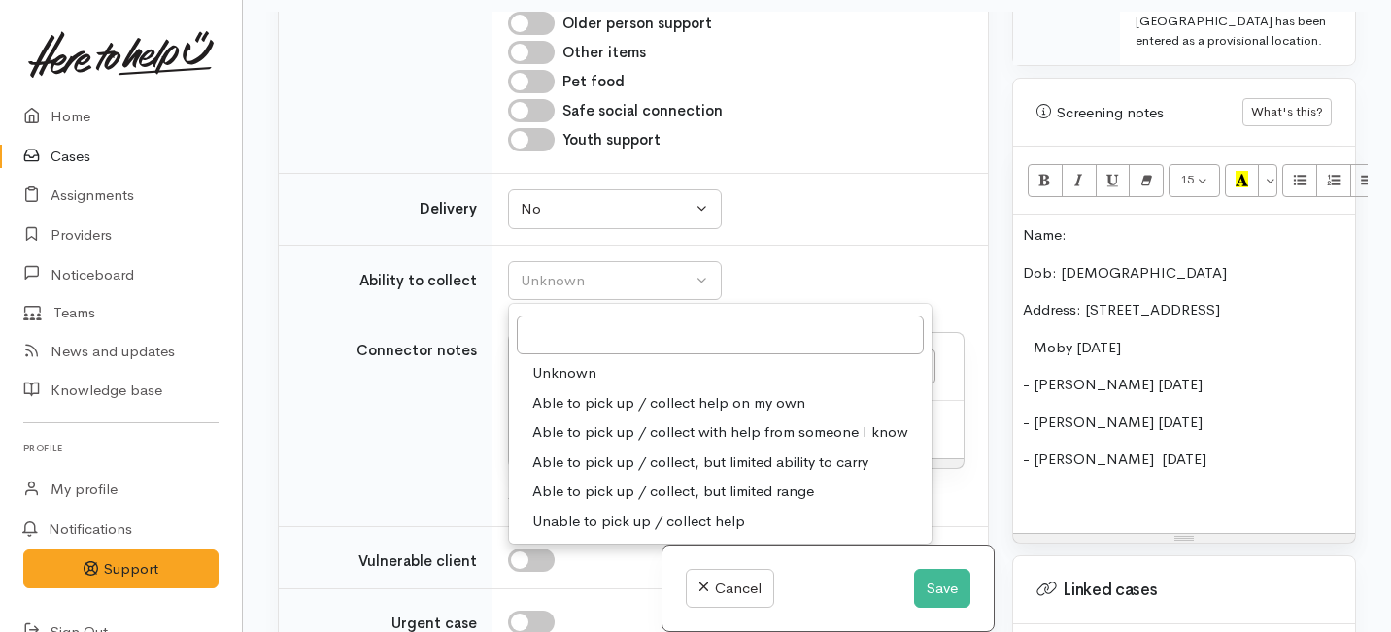
click at [588, 402] on span "Able to pick up / collect help on my own" at bounding box center [668, 403] width 273 height 22
select select "2"
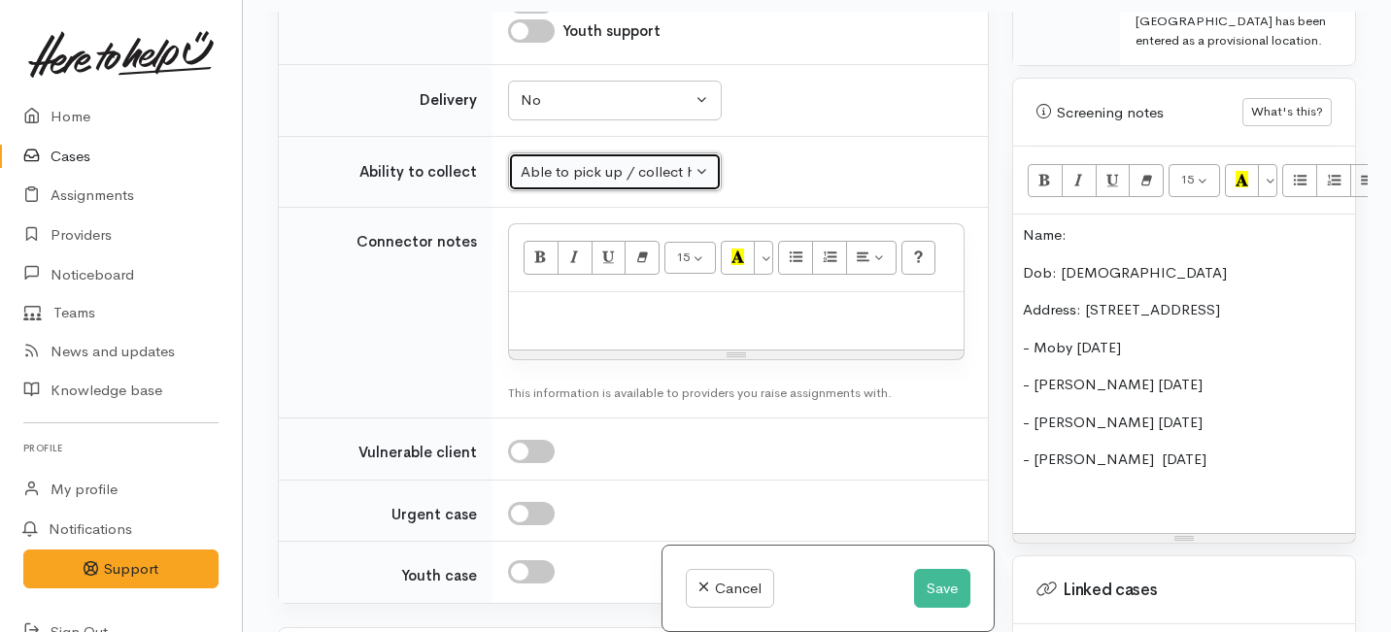
scroll to position [1300, 0]
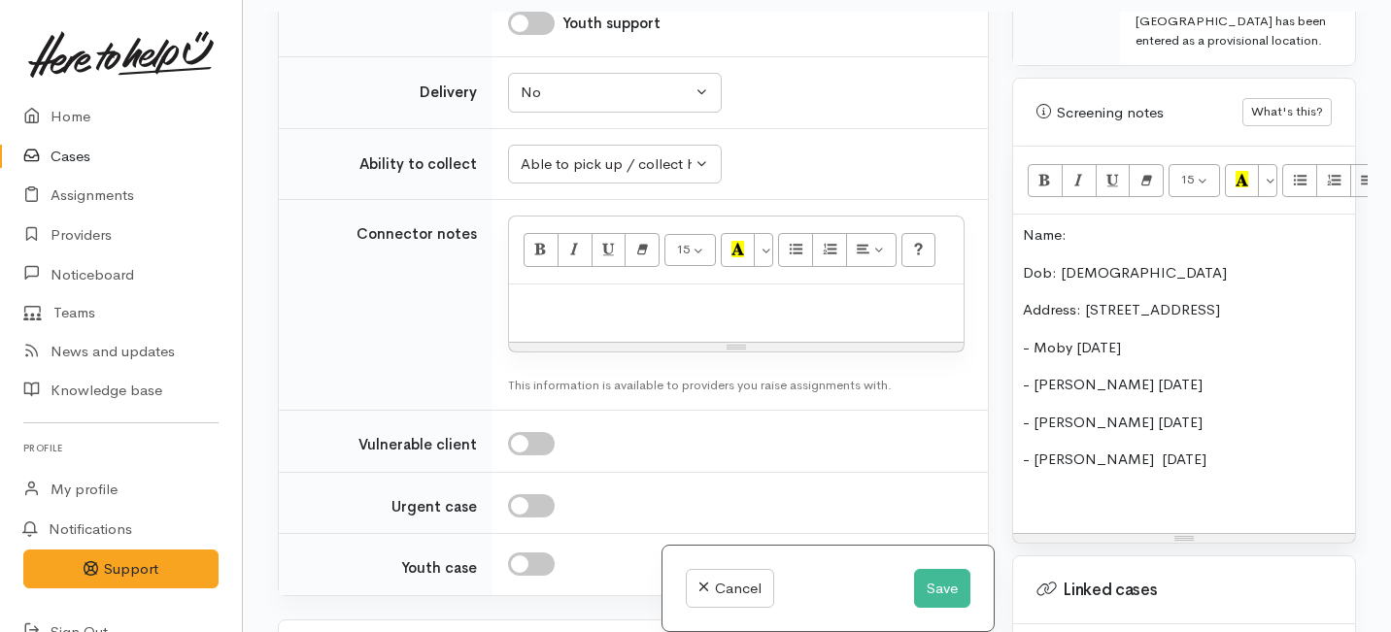
click at [1148, 449] on p "- Ralph 12/9/16" at bounding box center [1184, 460] width 322 height 22
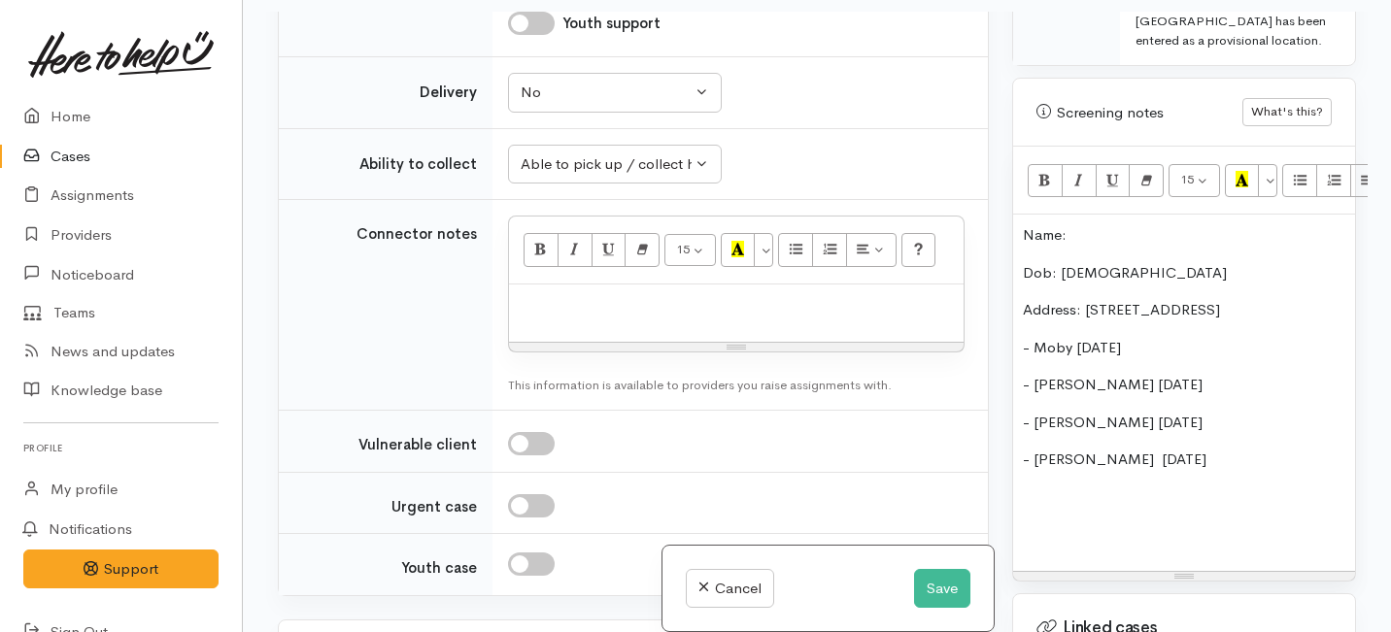
click at [1092, 224] on p "Name:" at bounding box center [1184, 235] width 322 height 22
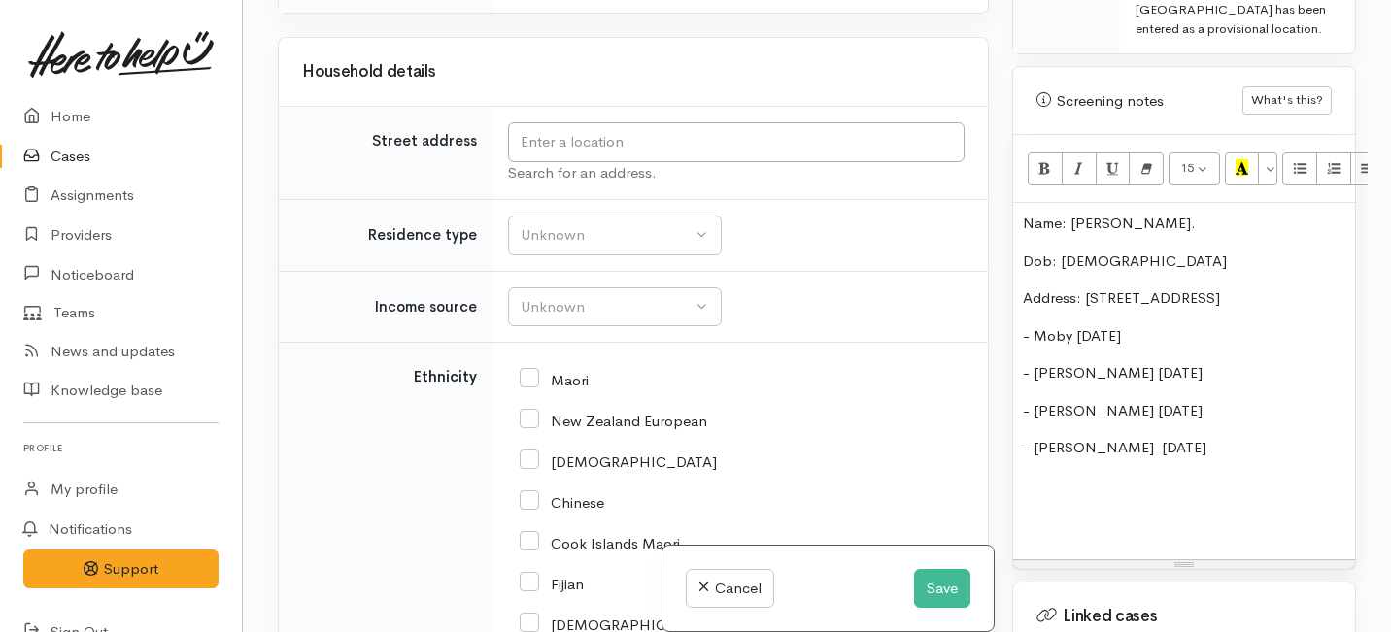
scroll to position [2053, 0]
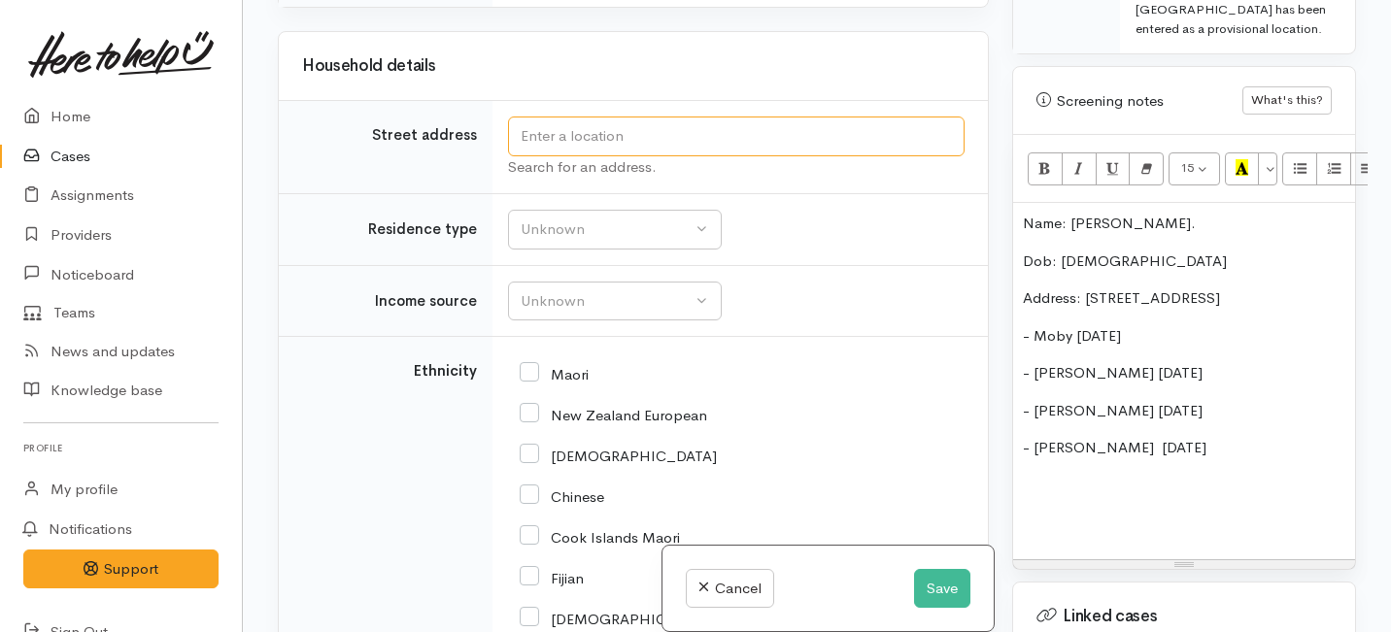
click at [557, 131] on input "text" at bounding box center [736, 137] width 456 height 40
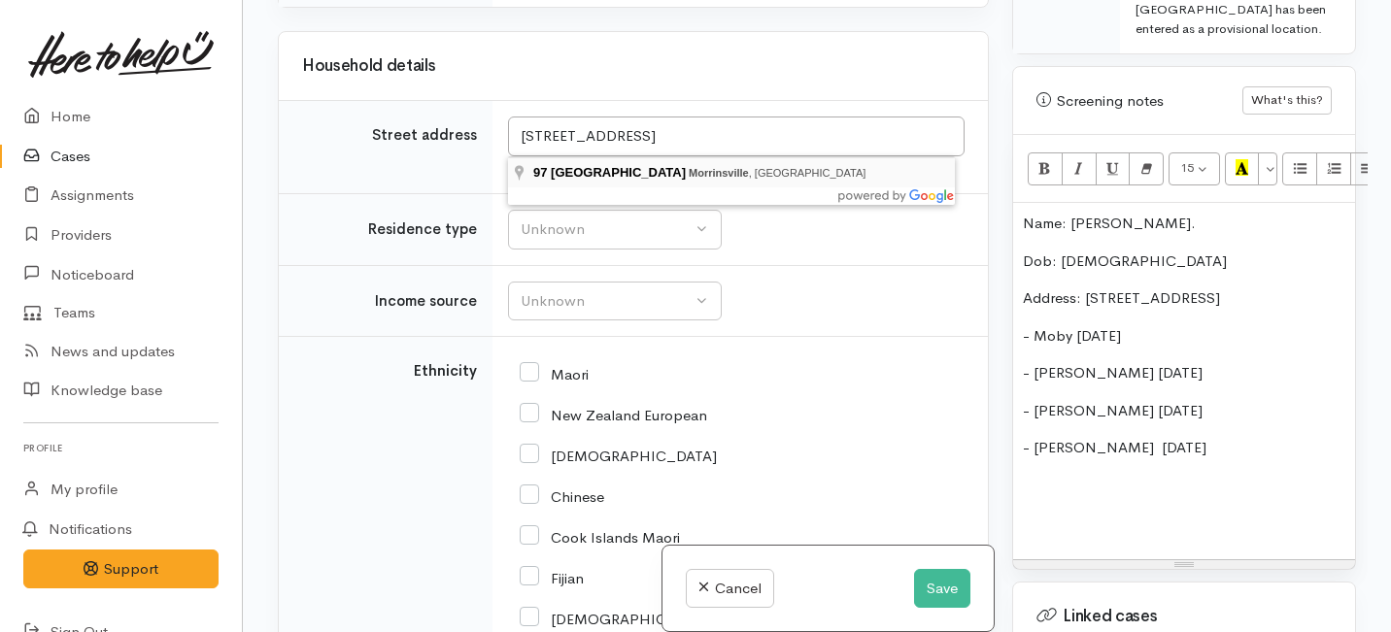
type input "97 Lorne Street, Morrinsville, New Zealand"
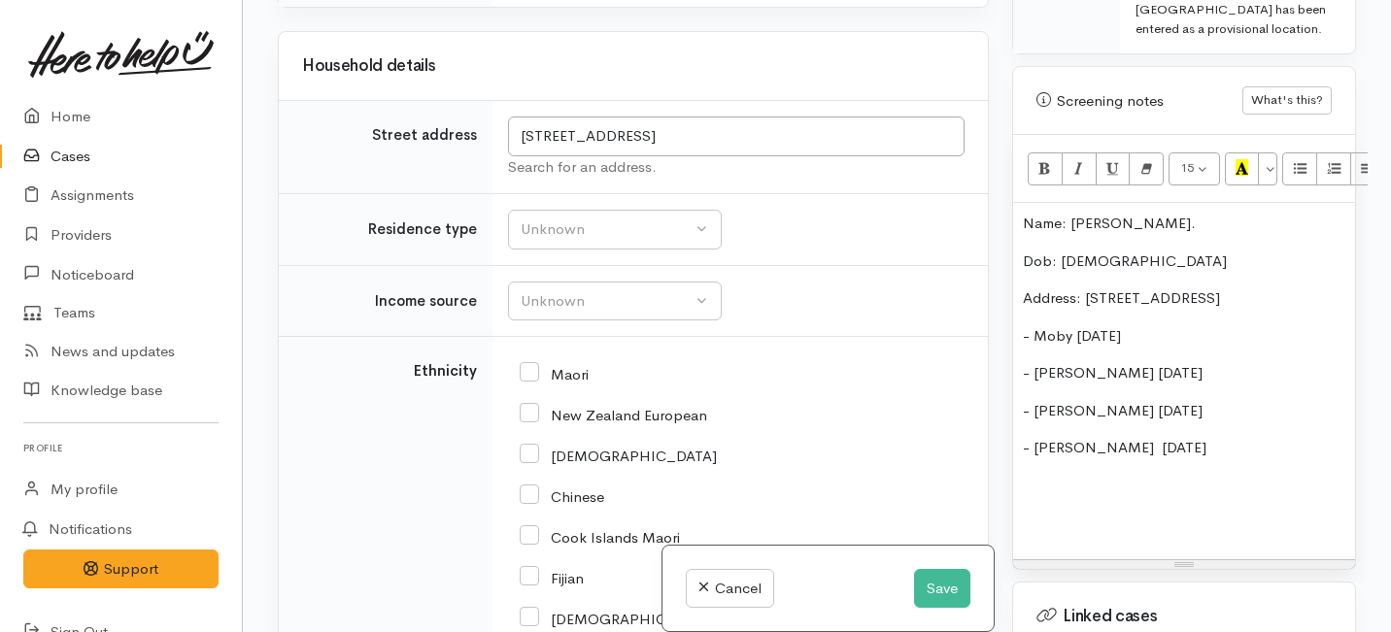
click at [1131, 287] on p "Address: 97 Lorn Morrinsville" at bounding box center [1184, 298] width 322 height 22
click at [1310, 287] on p "Address: 97 Lorne street, Morrinsville" at bounding box center [1184, 298] width 322 height 22
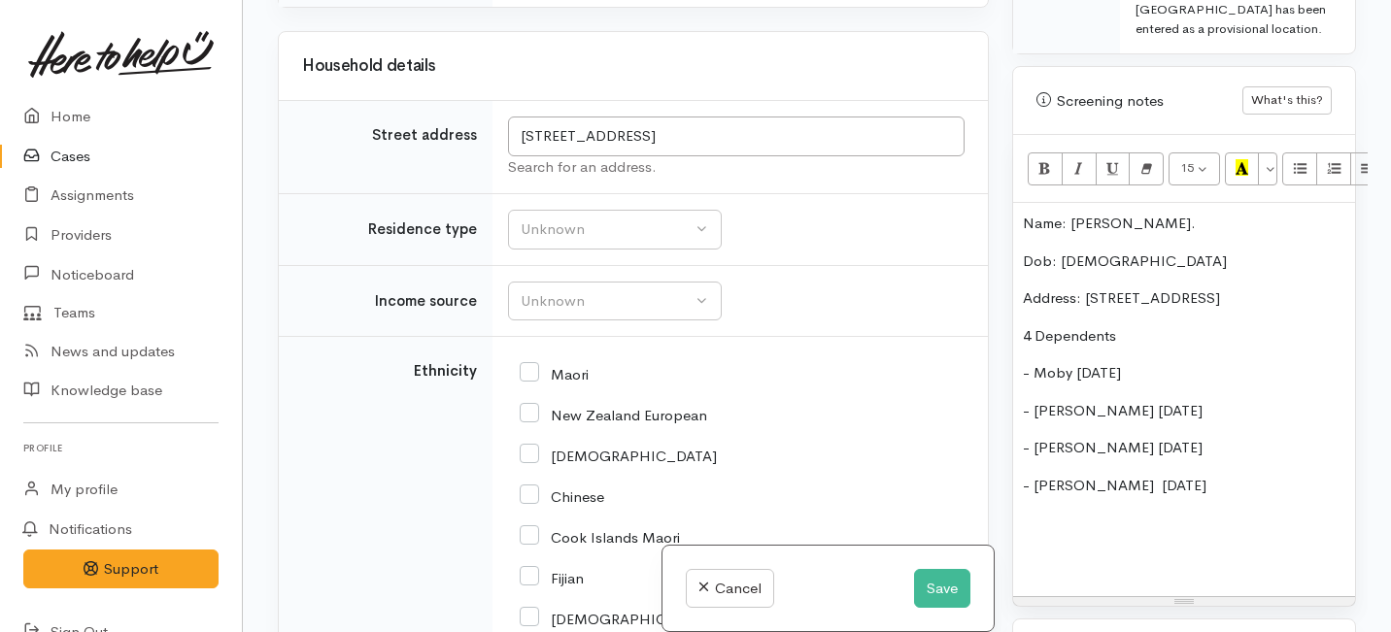
click at [1023, 325] on p "4 Dependents" at bounding box center [1184, 336] width 322 height 22
click at [1152, 325] on p "x4 Dependents" at bounding box center [1184, 336] width 322 height 22
click at [1071, 362] on p "- Moby 5/12/10" at bounding box center [1184, 373] width 322 height 22
click at [1015, 352] on div "Name: Sarah Stone. Dob: 22/5/84 Address: 97 Lorne street, Morrinsville x4 Depen…" at bounding box center [1184, 399] width 342 height 393
click at [1062, 362] on p "Son:- Moby 5/12/10" at bounding box center [1184, 373] width 322 height 22
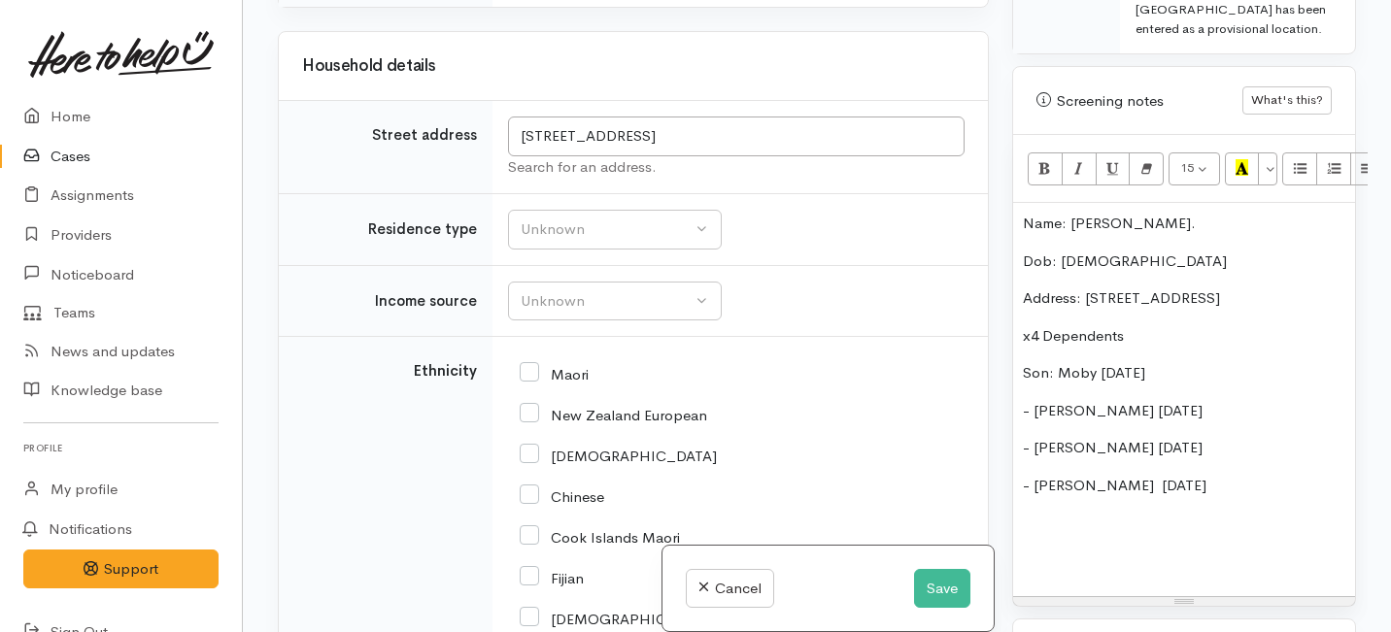
click at [1035, 400] on p "- Eddie 2/7/2013" at bounding box center [1184, 411] width 322 height 22
click at [1035, 437] on p "- Bruno 26/3/16" at bounding box center [1184, 448] width 322 height 22
click at [1030, 475] on p "- Ralph 12/9/16" at bounding box center [1184, 486] width 322 height 22
click at [1097, 475] on p "Son: Ralph 12/9/16" at bounding box center [1184, 486] width 322 height 22
click at [1097, 438] on span "Son: Bruno 26/3/16" at bounding box center [1125, 447] width 204 height 18
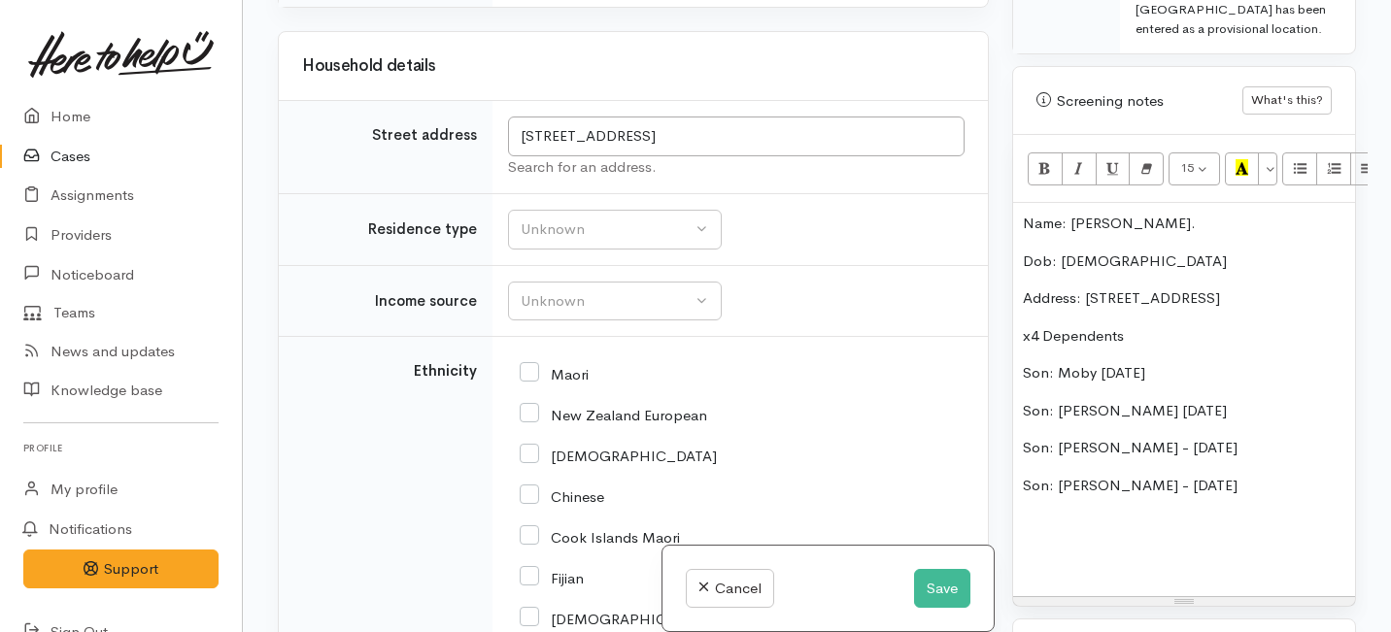
click at [1099, 400] on p "Son: Eddie 2/7/2013" at bounding box center [1184, 411] width 322 height 22
click at [1095, 362] on p "Son: Moby 5/12/10" at bounding box center [1184, 373] width 322 height 22
click at [1204, 362] on p "Son: Moby - (dob: 5/12/10" at bounding box center [1184, 373] width 322 height 22
click at [1106, 400] on p "Son: Eddie - 2/7/2013" at bounding box center [1184, 411] width 322 height 22
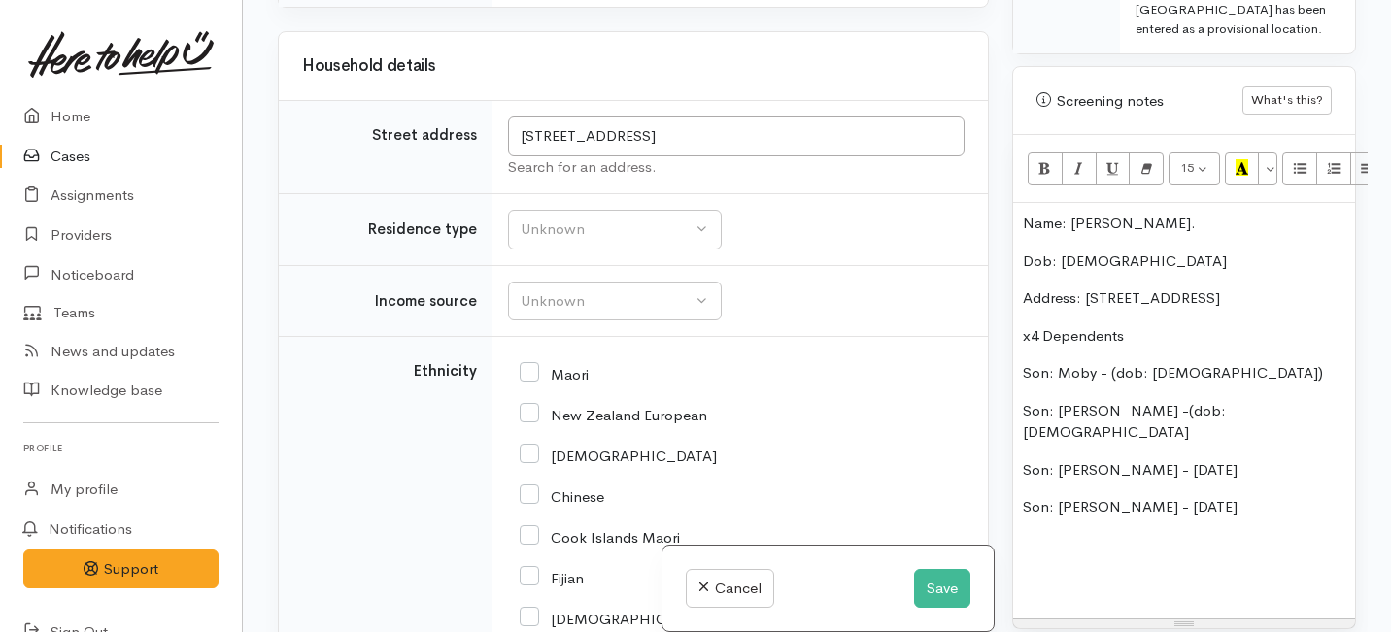
click at [1214, 400] on p "Son: Eddie -(dob: 2/7/2013" at bounding box center [1184, 422] width 322 height 44
click at [1146, 400] on p "Son: Eddie -(dob: 2/7/2013)" at bounding box center [1184, 422] width 322 height 44
click at [1102, 400] on p "Son: Eddie -(dob: 2/7/2013)" at bounding box center [1184, 422] width 322 height 44
click at [1110, 460] on span "Son: Bruno - 26/3/16" at bounding box center [1130, 469] width 215 height 18
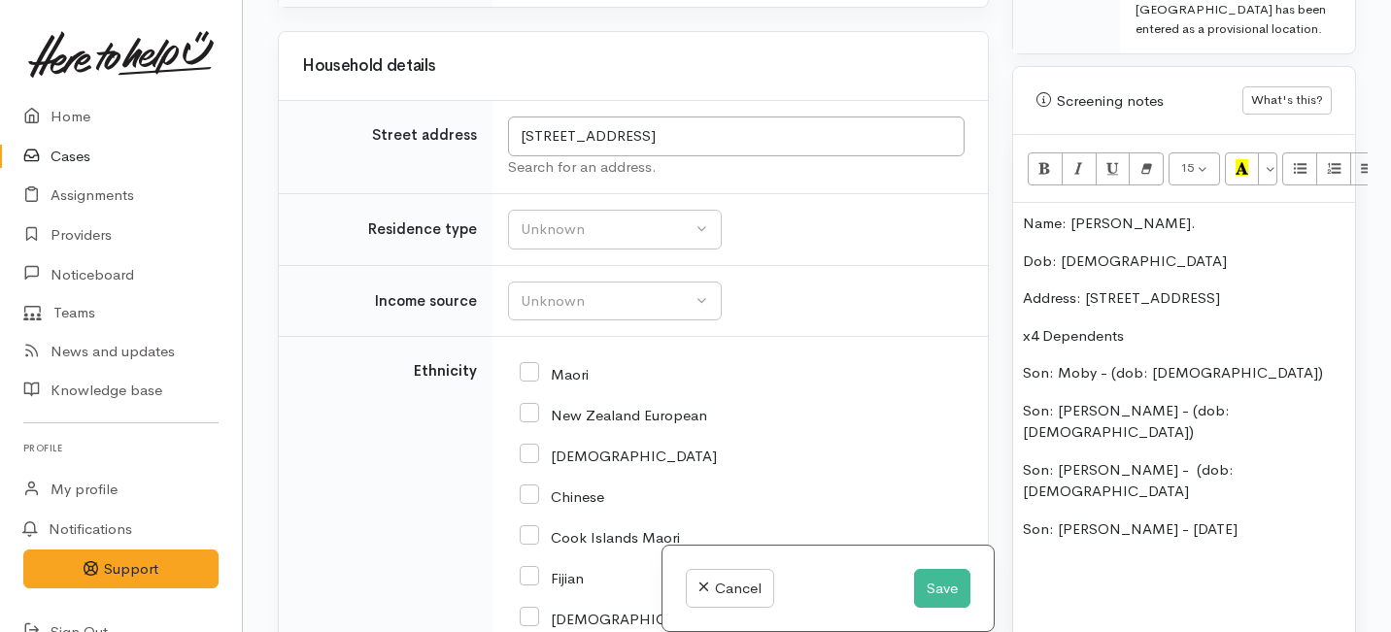
click at [1206, 460] on span "Son: Bruno - (dob: 26/3/16" at bounding box center [1128, 480] width 211 height 41
click at [1113, 519] on p "Son: Ralph - 12/9/16" at bounding box center [1184, 530] width 322 height 22
click at [1108, 519] on p "Son: Ralph - 12/9/16" at bounding box center [1184, 530] width 322 height 22
click at [1202, 519] on p "Son: Ralph - (dob: 12/9/16" at bounding box center [1184, 541] width 322 height 44
click at [1016, 354] on div "Name: Sarah Stone. Dob: 22/5/84 Address: 97 Lorne street, Morrinsville x4 Depen…" at bounding box center [1184, 432] width 342 height 459
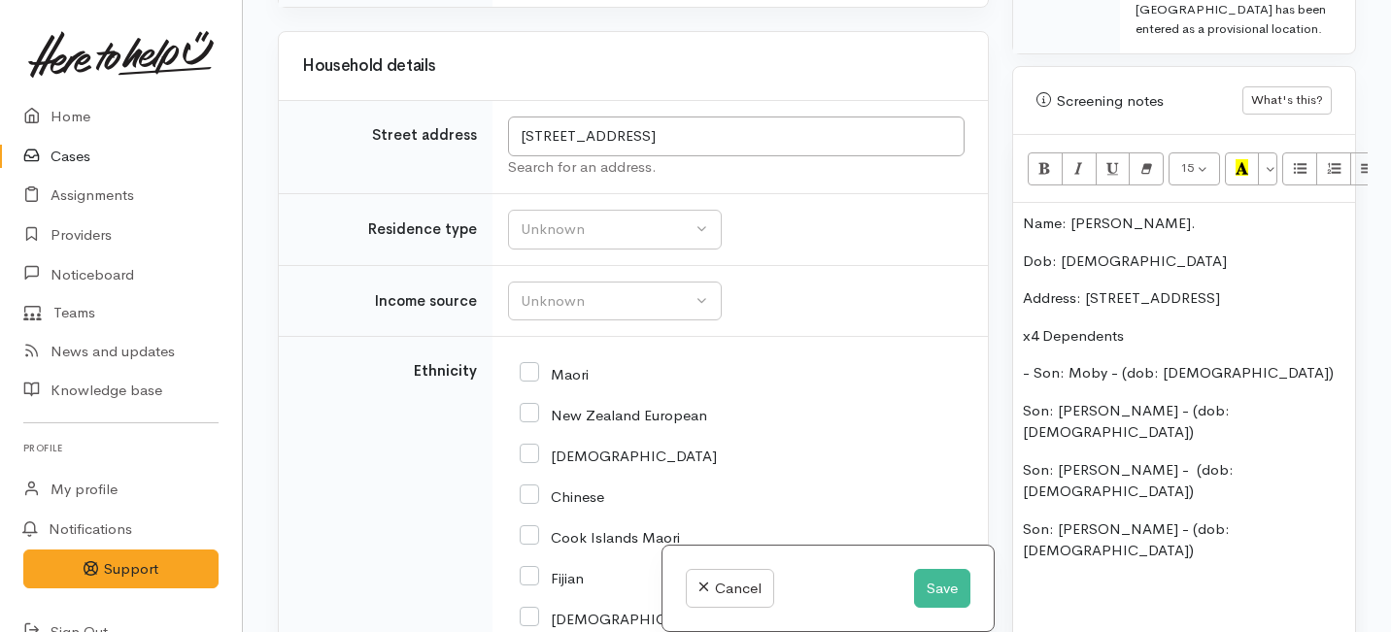
click at [1023, 400] on p "Son: Eddie - (dob: 2/7/2013)" at bounding box center [1184, 422] width 322 height 44
click at [1024, 460] on span "Son: Bruno - (dob: 26/3/16)" at bounding box center [1128, 480] width 211 height 41
click at [1023, 519] on p "Son: Ralph - (dob: 12/9/16)" at bounding box center [1184, 541] width 322 height 44
click at [1237, 519] on p "- Son: Ralph - (dob: 12/9/16)" at bounding box center [1184, 541] width 322 height 44
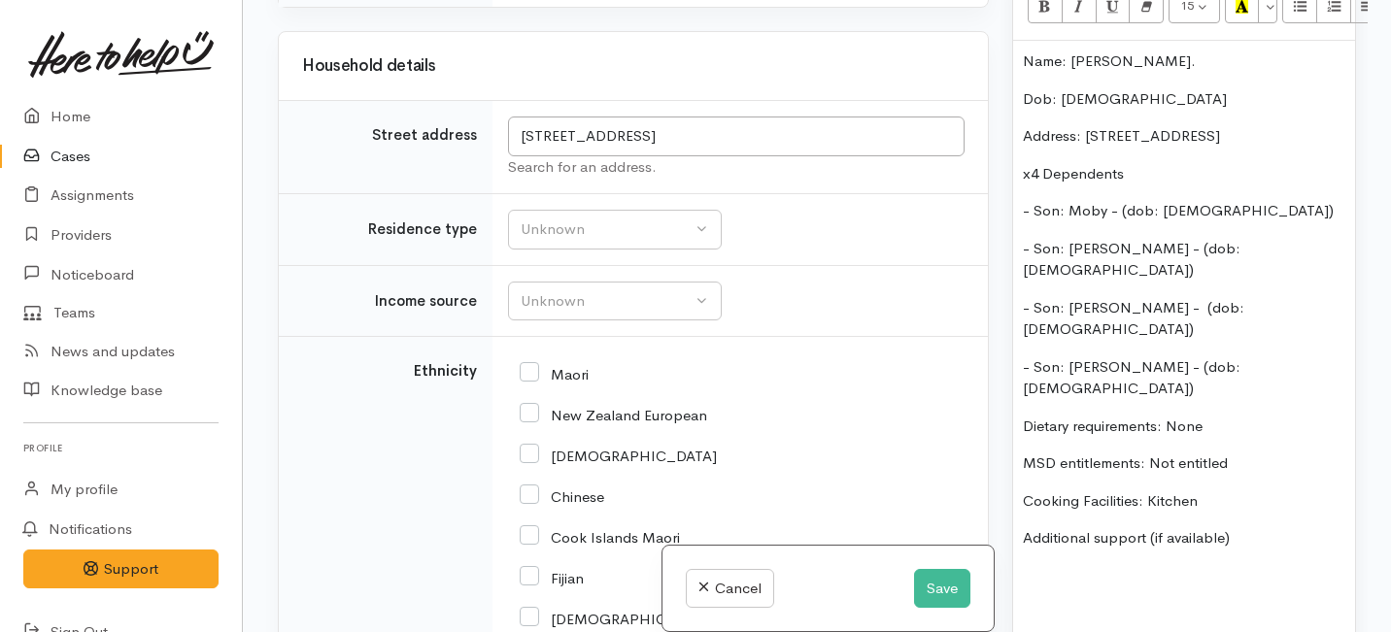
scroll to position [1520, 0]
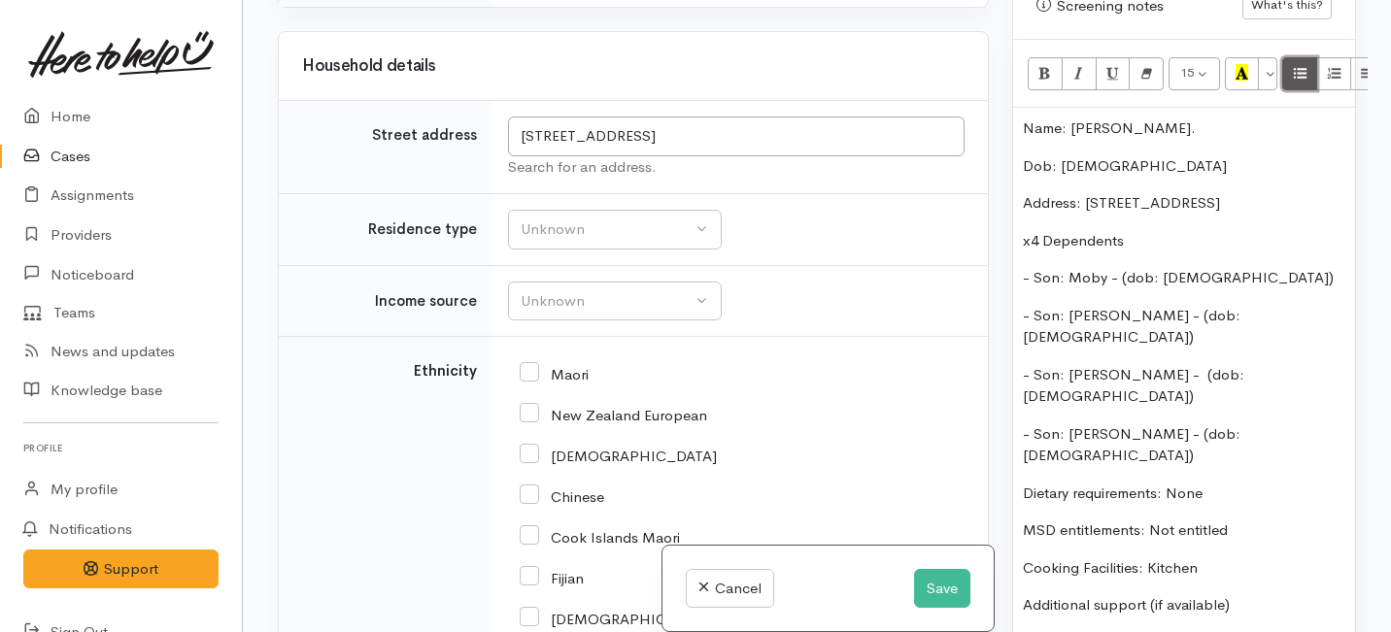
click at [1298, 68] on button "Unordered list (⌘+⇧+NUM7)" at bounding box center [1299, 73] width 35 height 33
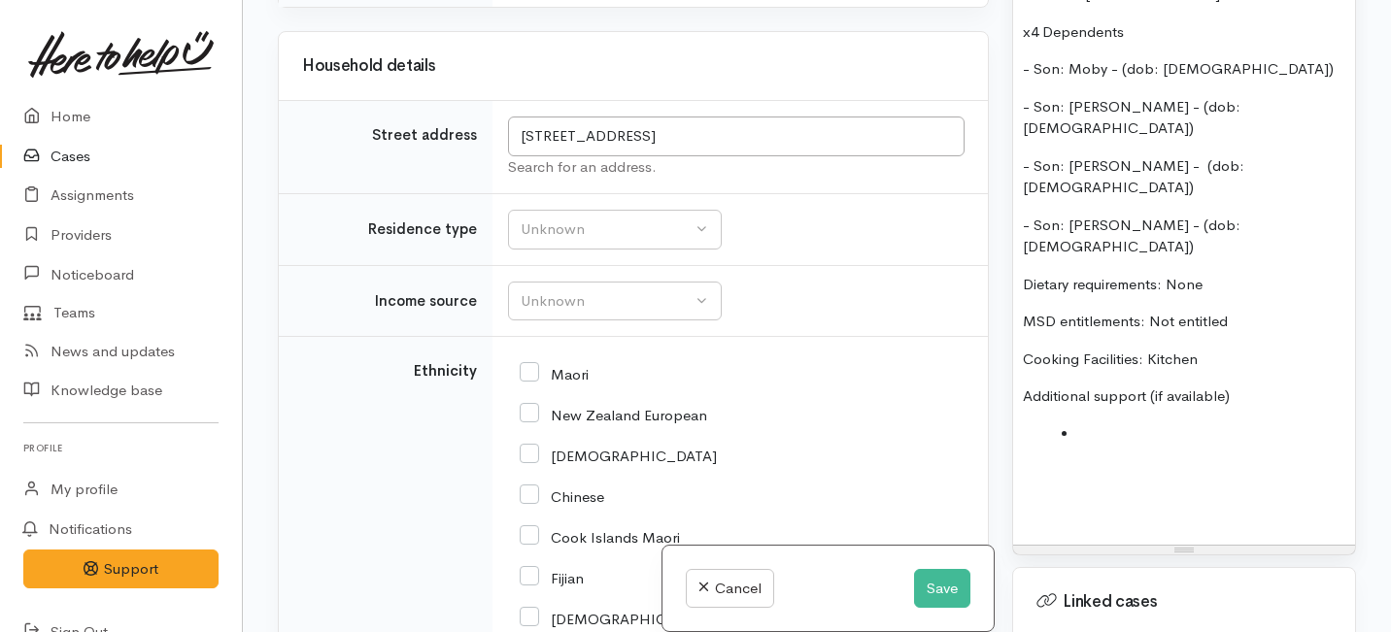
scroll to position [1731, 0]
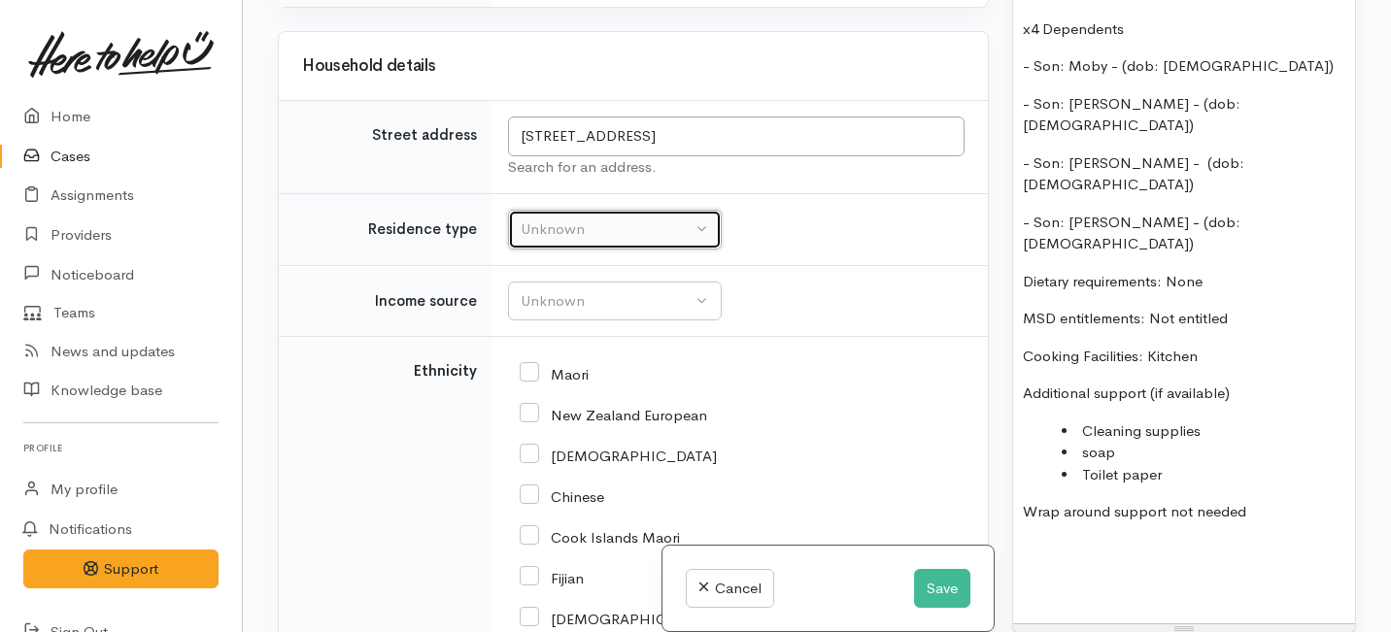
click at [609, 215] on button "Unknown" at bounding box center [615, 230] width 214 height 40
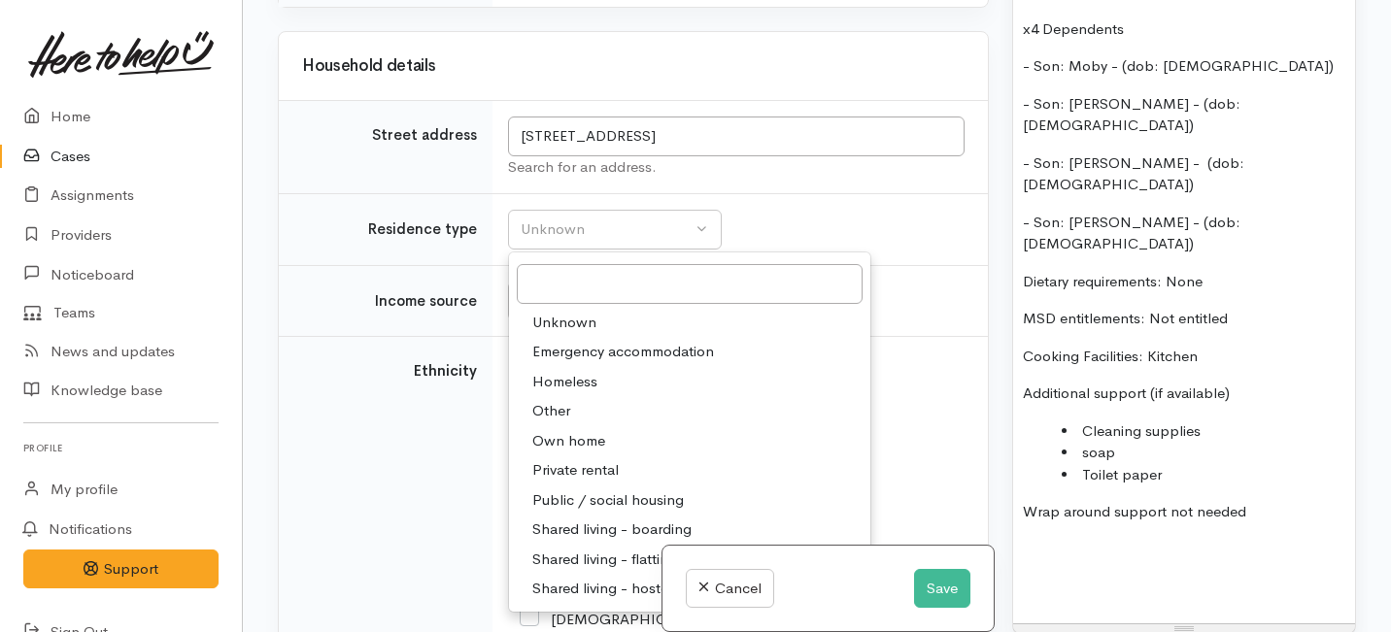
click at [575, 468] on span "Private rental" at bounding box center [575, 470] width 86 height 22
select select "2"
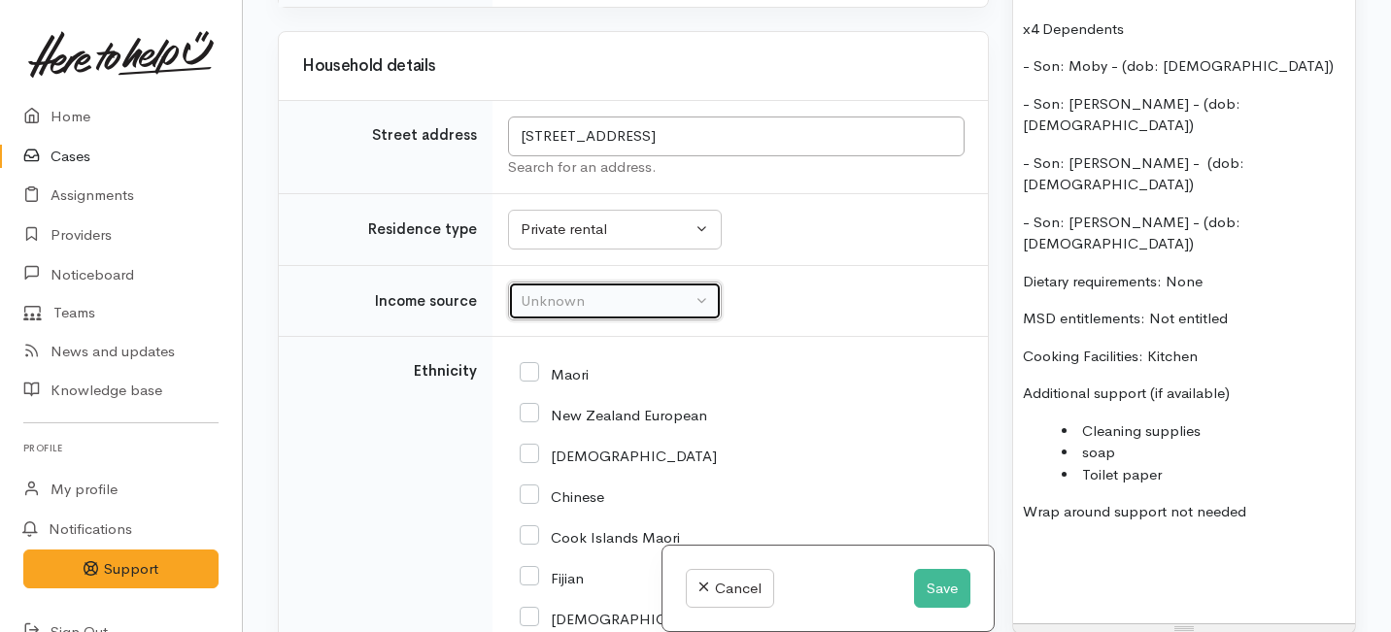
click at [601, 286] on button "Unknown" at bounding box center [615, 302] width 214 height 40
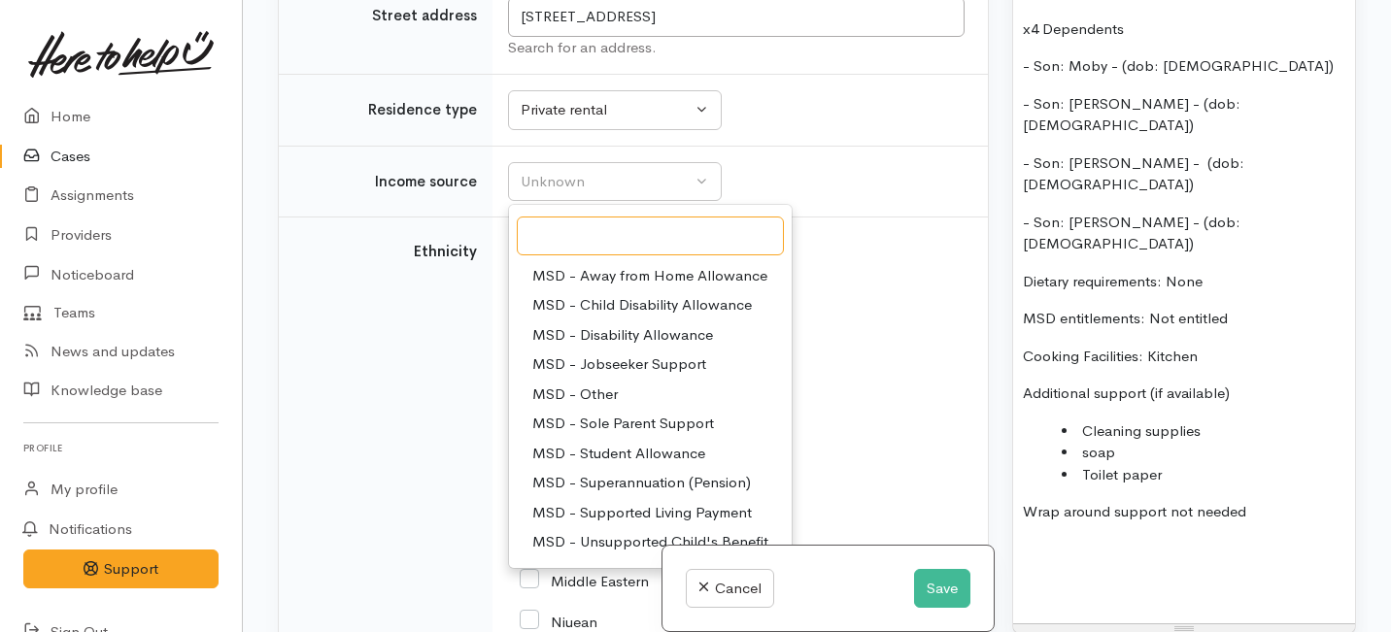
scroll to position [100, 0]
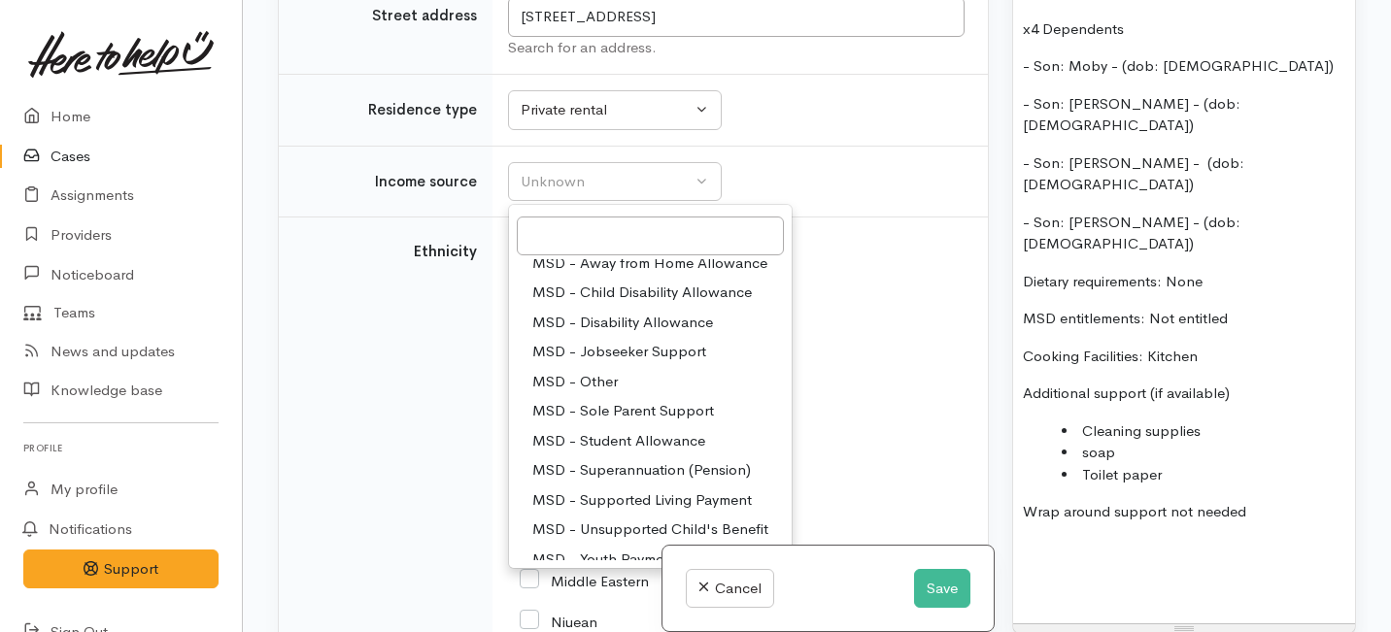
click at [578, 374] on span "MSD - Other" at bounding box center [574, 382] width 85 height 22
select select "6"
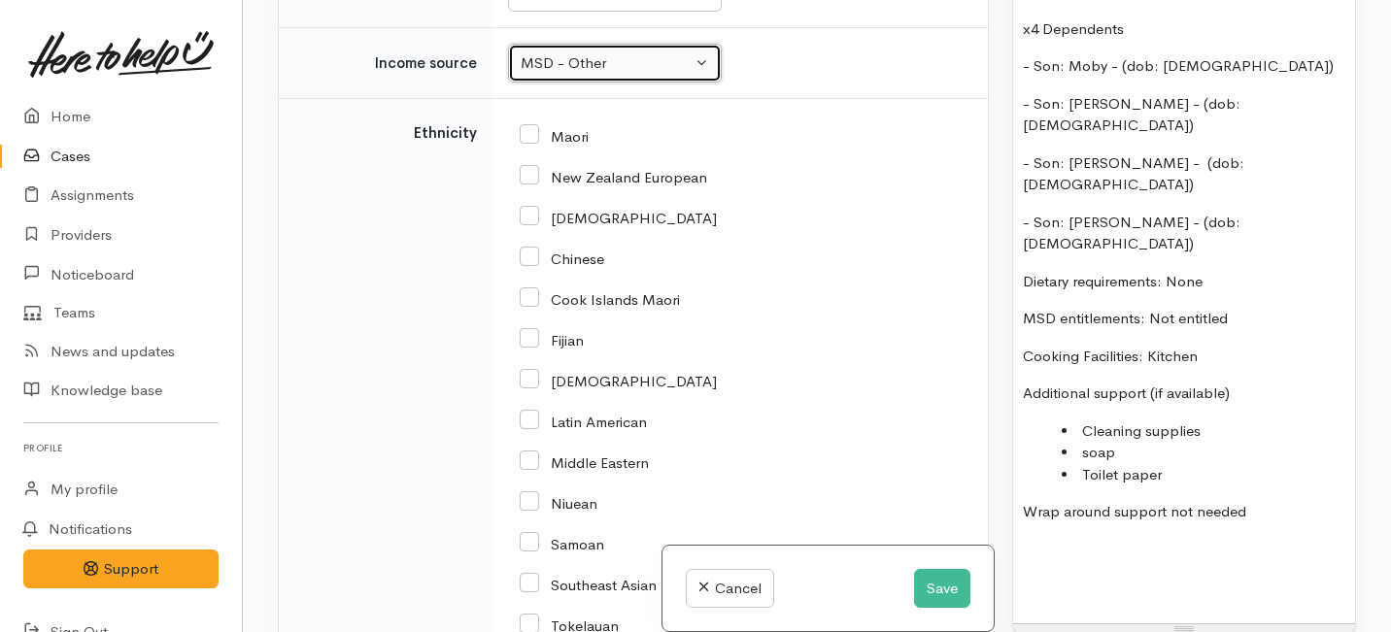
scroll to position [2334, 0]
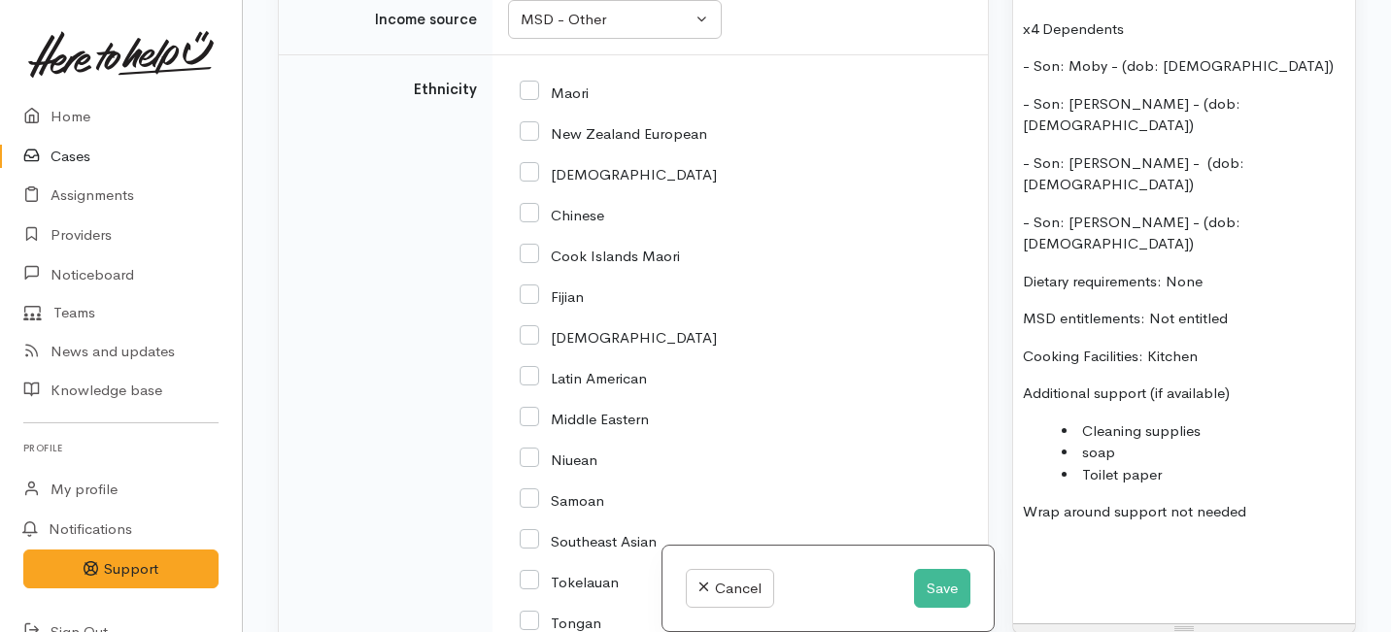
click at [530, 133] on input "New Zealand European" at bounding box center [613, 131] width 187 height 17
checkbox input "true"
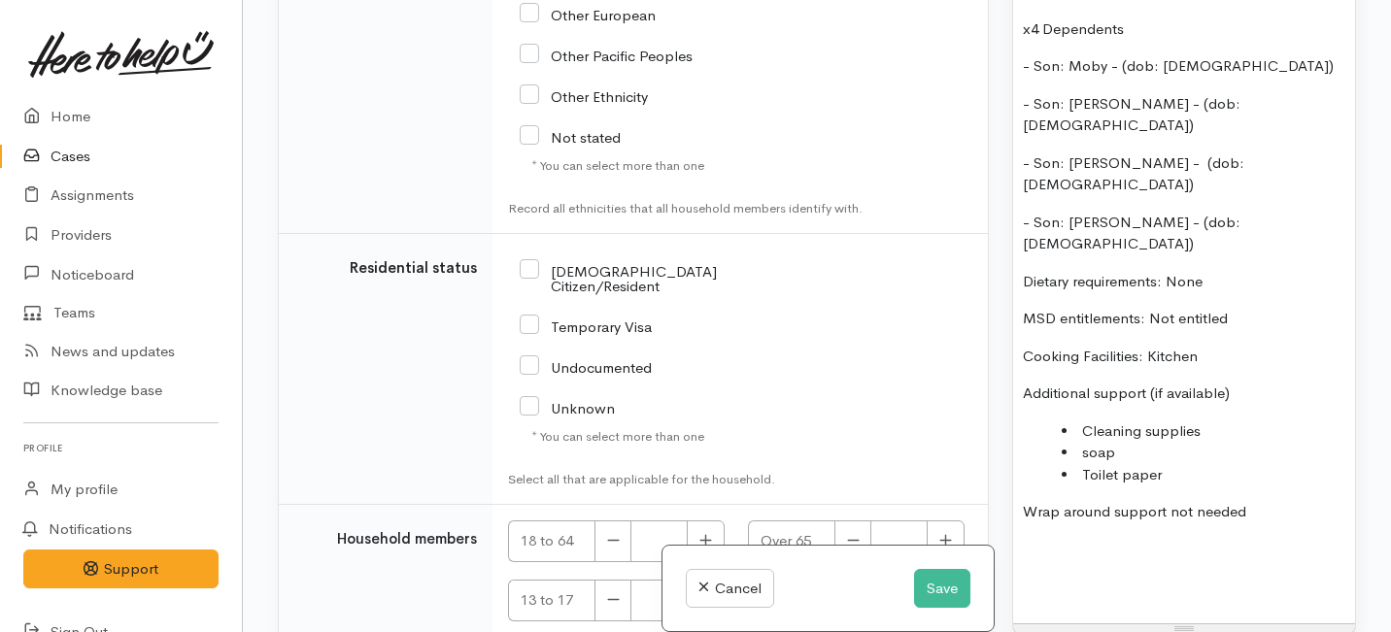
scroll to position [3101, 0]
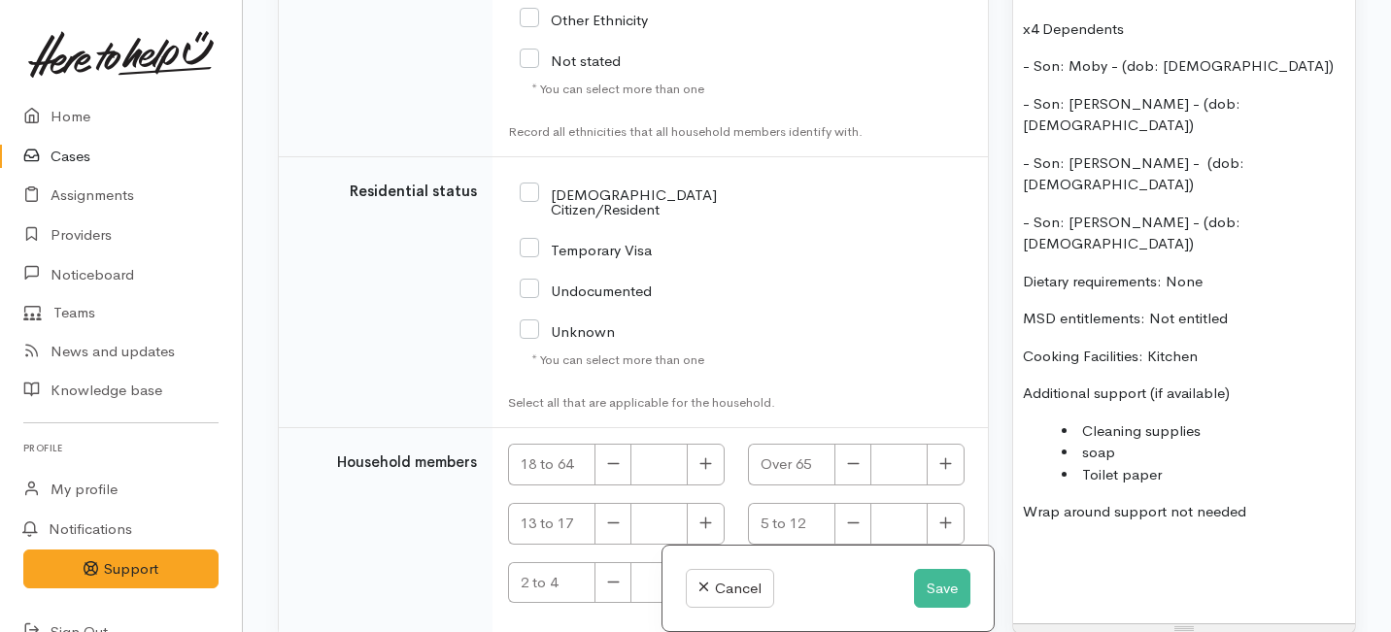
click at [536, 195] on input "NZ Citizen/Resident" at bounding box center [653, 201] width 266 height 32
checkbox input "true"
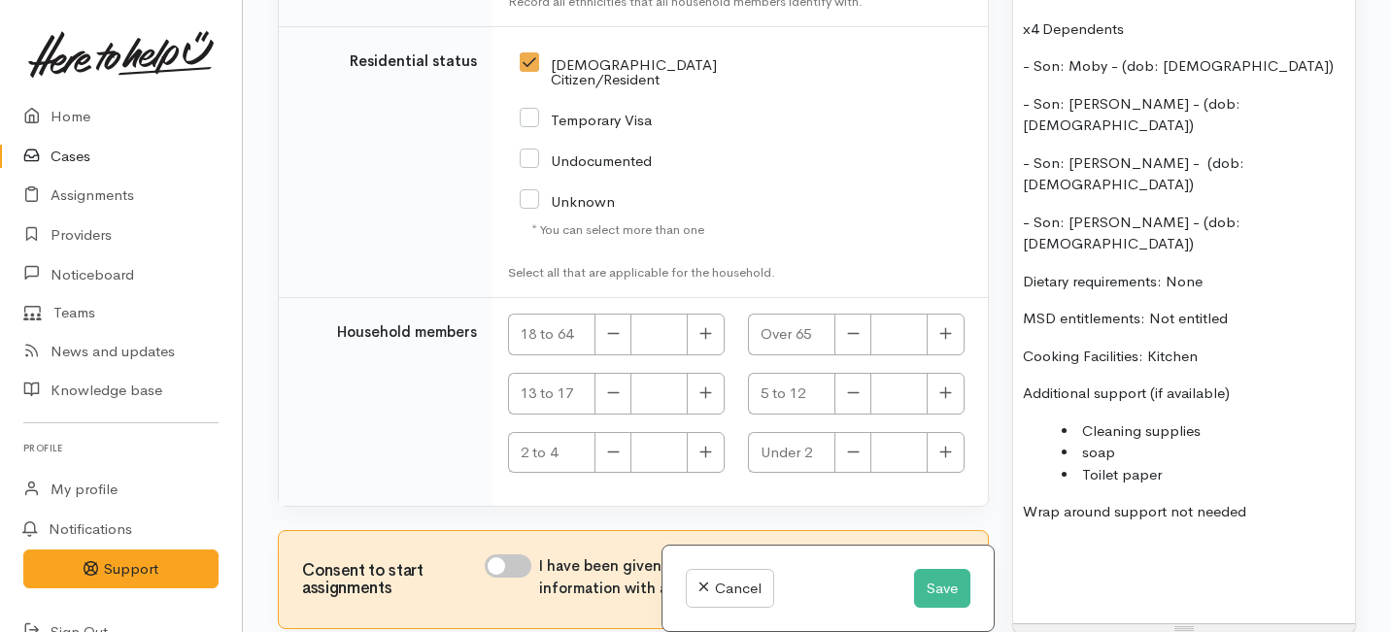
scroll to position [3239, 0]
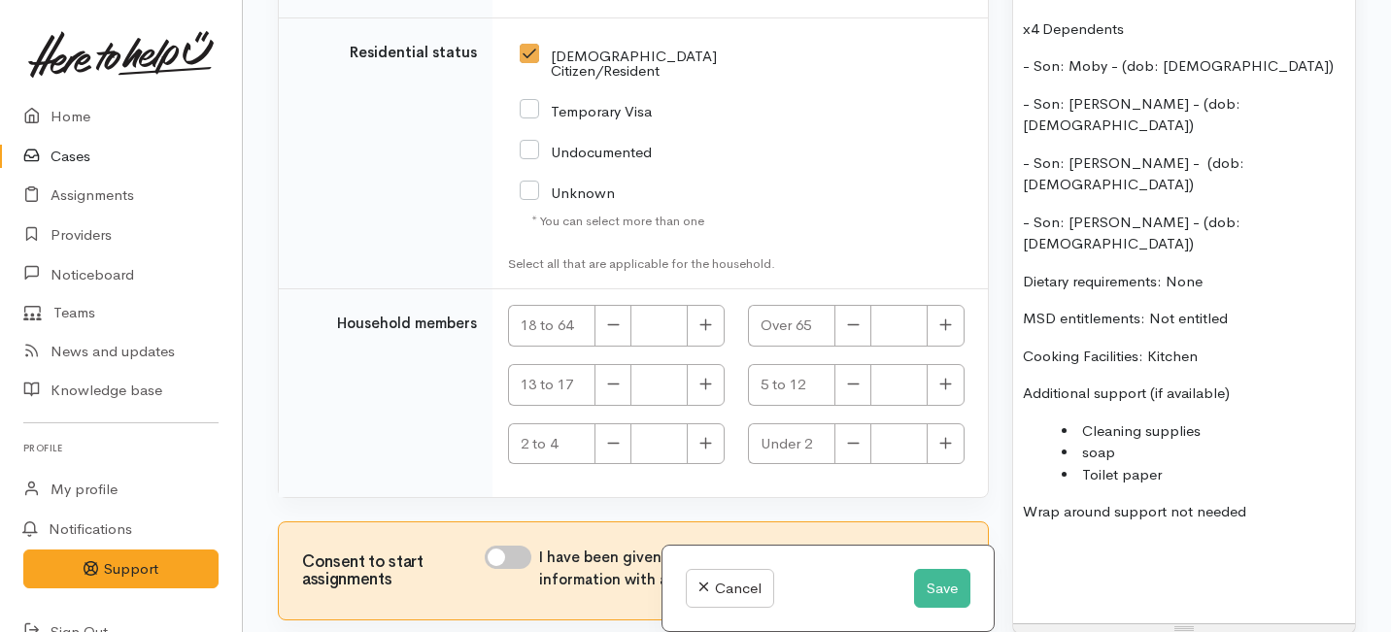
click at [1214, 212] on p "- Son: Ralph - (dob: 12/9/16)" at bounding box center [1184, 234] width 322 height 44
click at [701, 318] on button "button" at bounding box center [706, 326] width 38 height 42
type input "1"
click at [701, 377] on icon "button" at bounding box center [705, 384] width 13 height 15
type input "1"
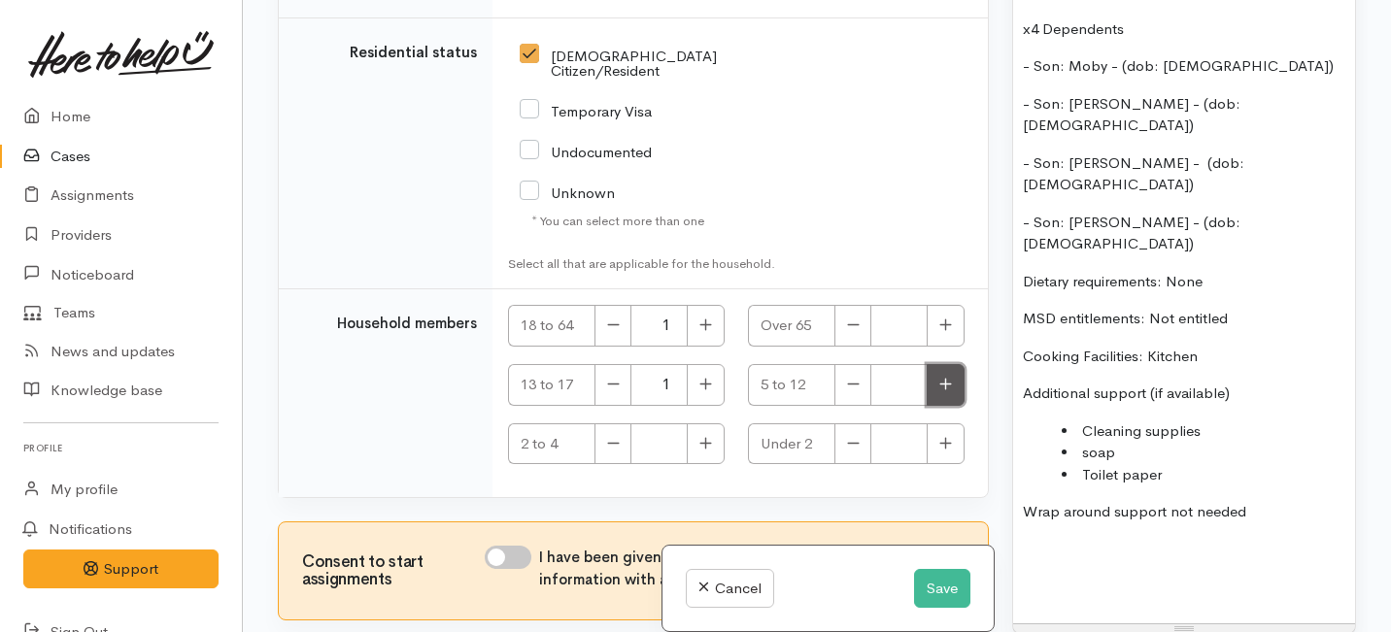
click at [939, 377] on icon "button" at bounding box center [945, 384] width 13 height 15
type input "3"
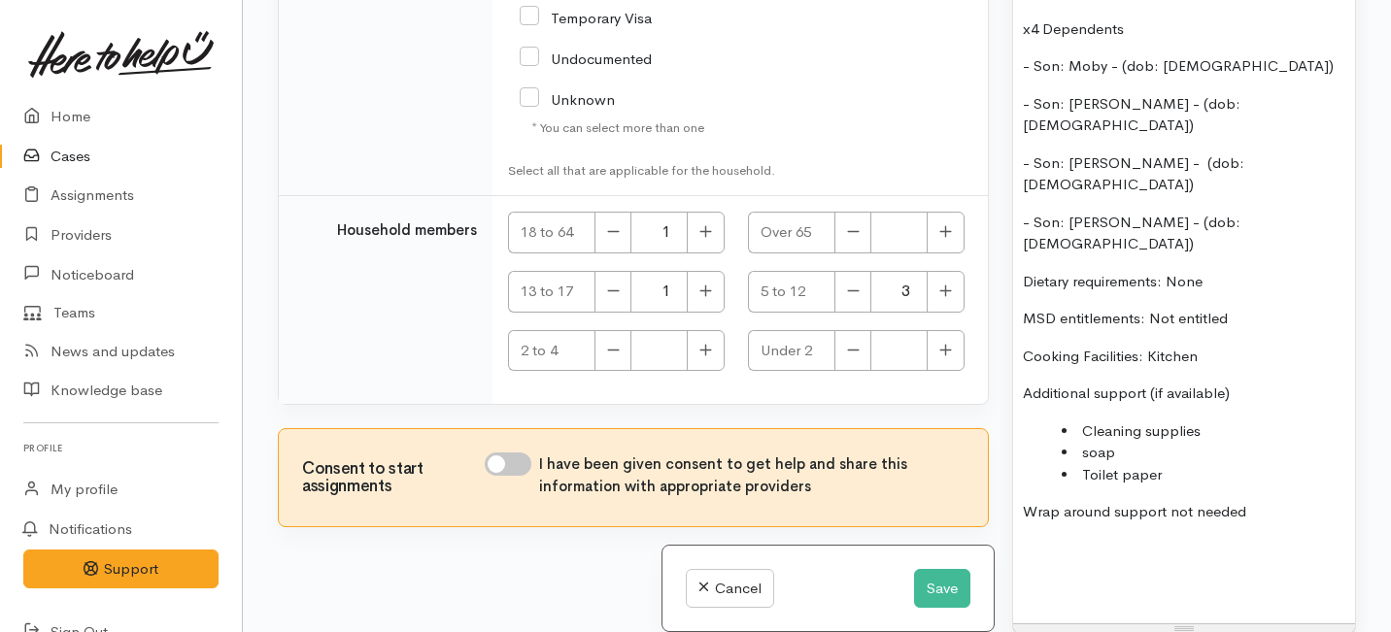
click at [500, 453] on input "I have been given consent to get help and share this information with appropria…" at bounding box center [508, 464] width 47 height 23
checkbox input "true"
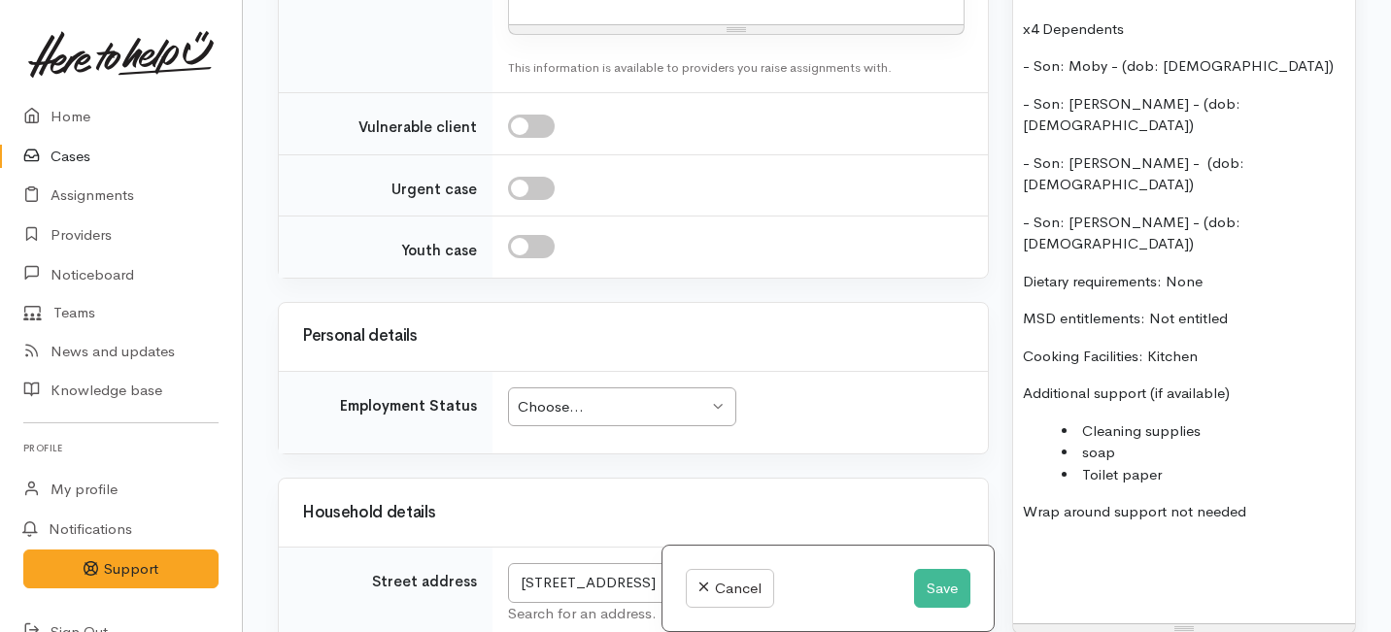
scroll to position [1605, 0]
click at [562, 403] on div "Choose..." at bounding box center [613, 408] width 190 height 22
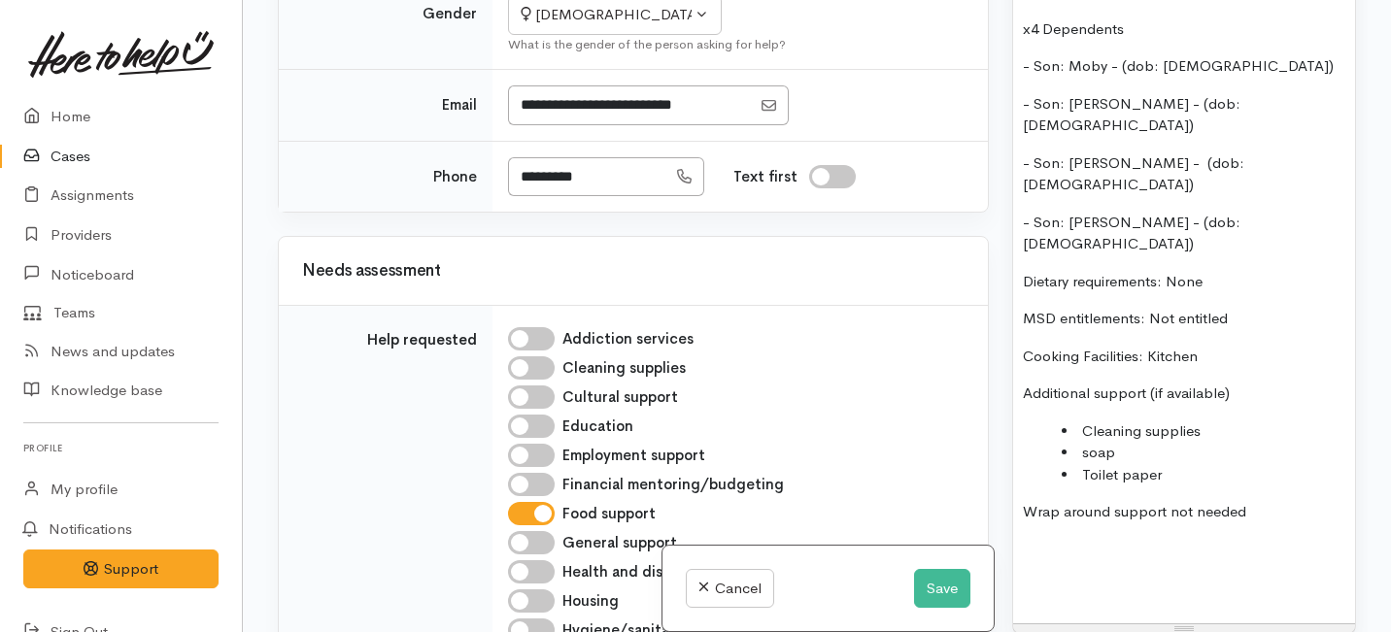
scroll to position [600, 0]
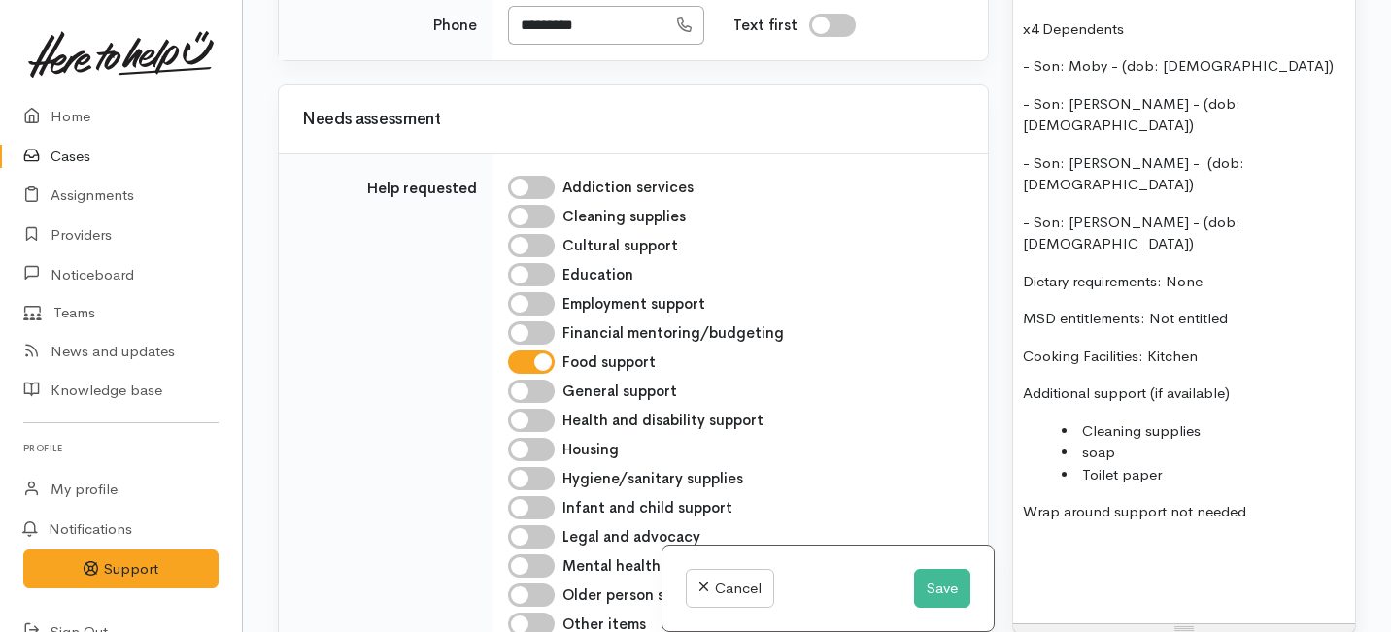
click at [1254, 464] on li "Toilet paper" at bounding box center [1203, 475] width 284 height 22
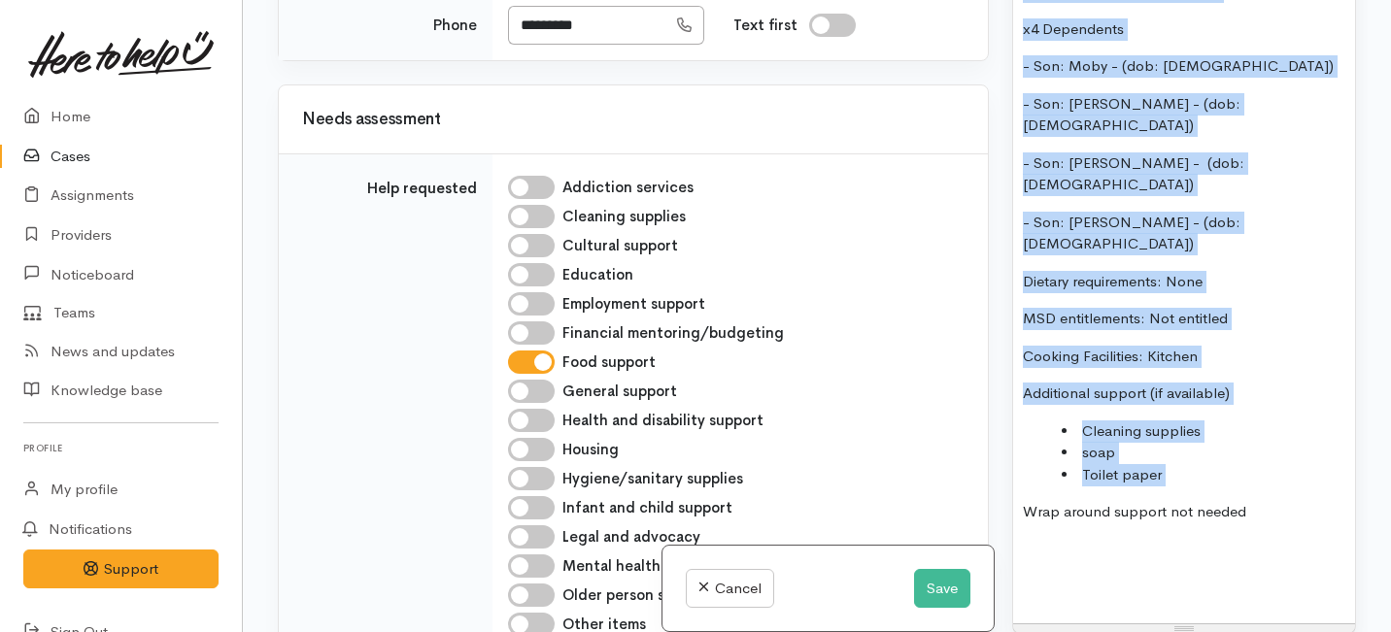
scroll to position [170, 0]
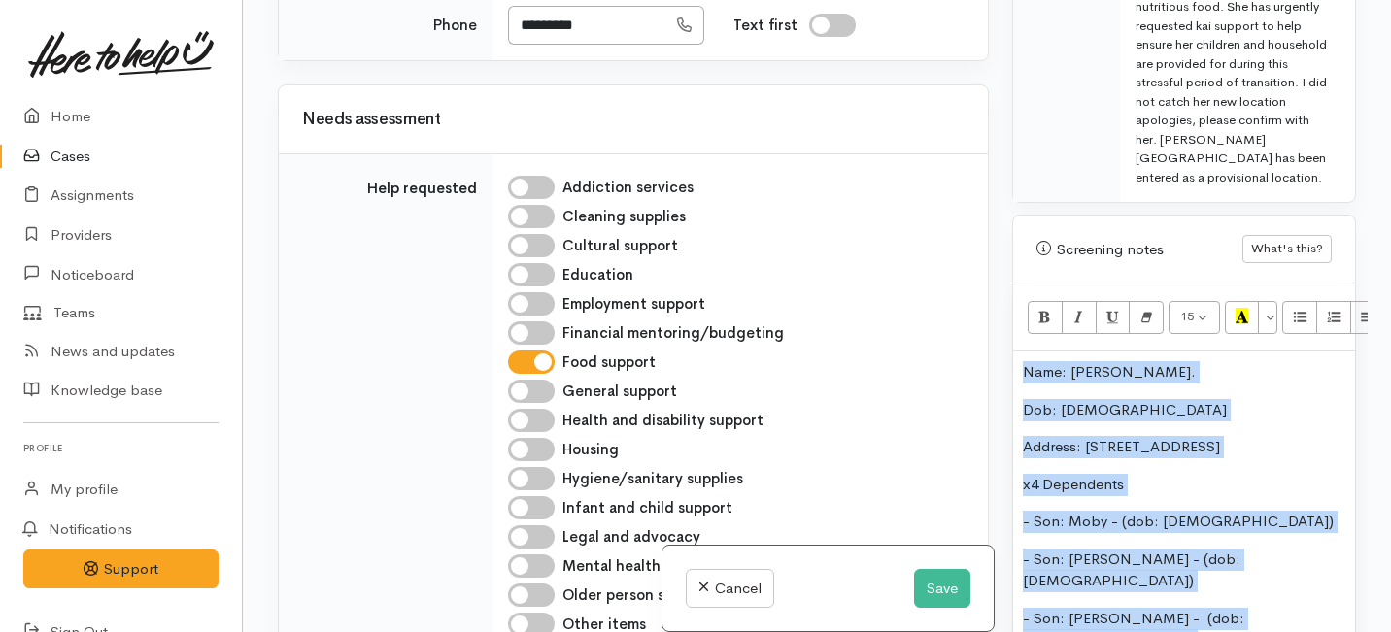
drag, startPoint x: 1254, startPoint y: 391, endPoint x: 1233, endPoint y: -29, distance: 421.0
click at [1233, 0] on html "Support Feedback I've got something to say Back" at bounding box center [695, 146] width 1391 height 632
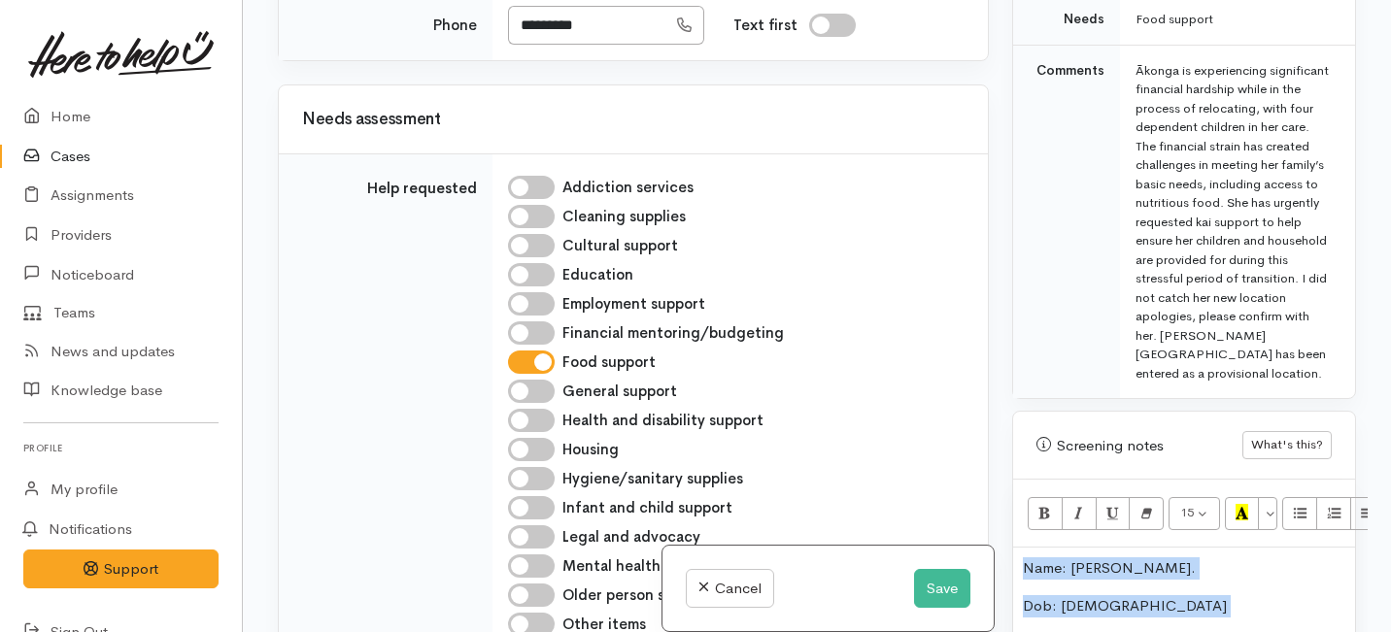
copy div "Name: Sarah Stone. Dob: 22/5/84 Address: 97 Lorne street, Morrinsville x4 Depen…"
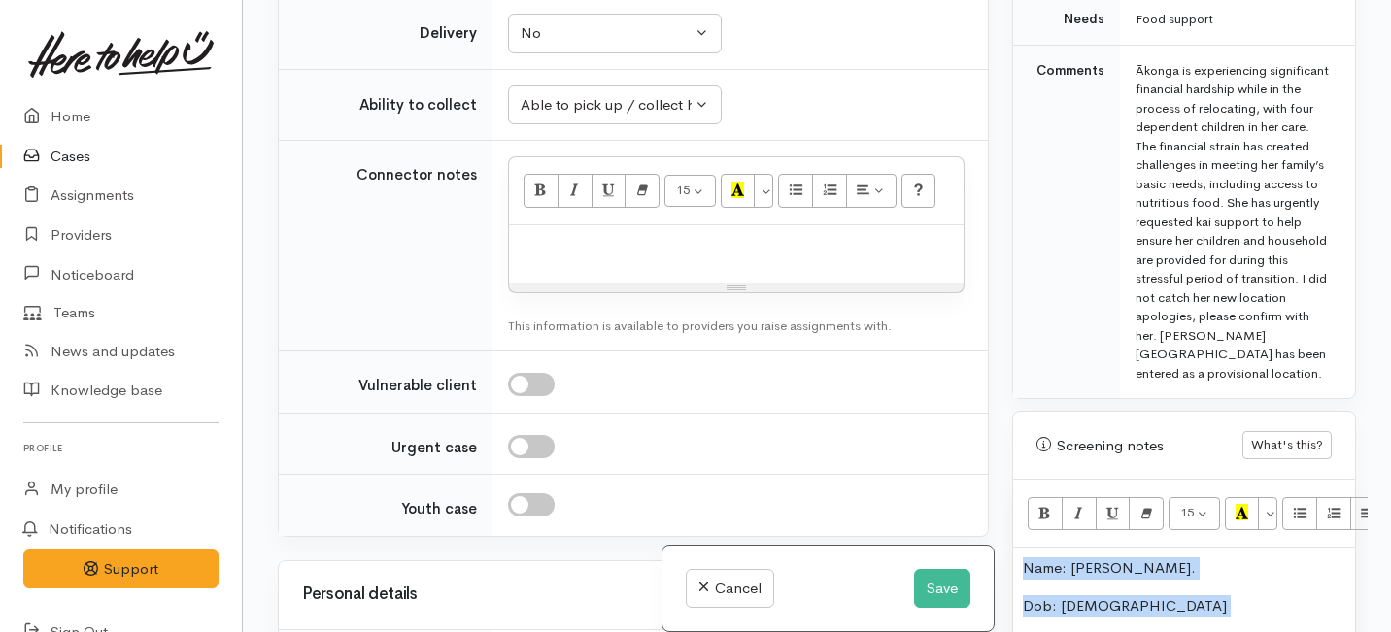
scroll to position [1340, 0]
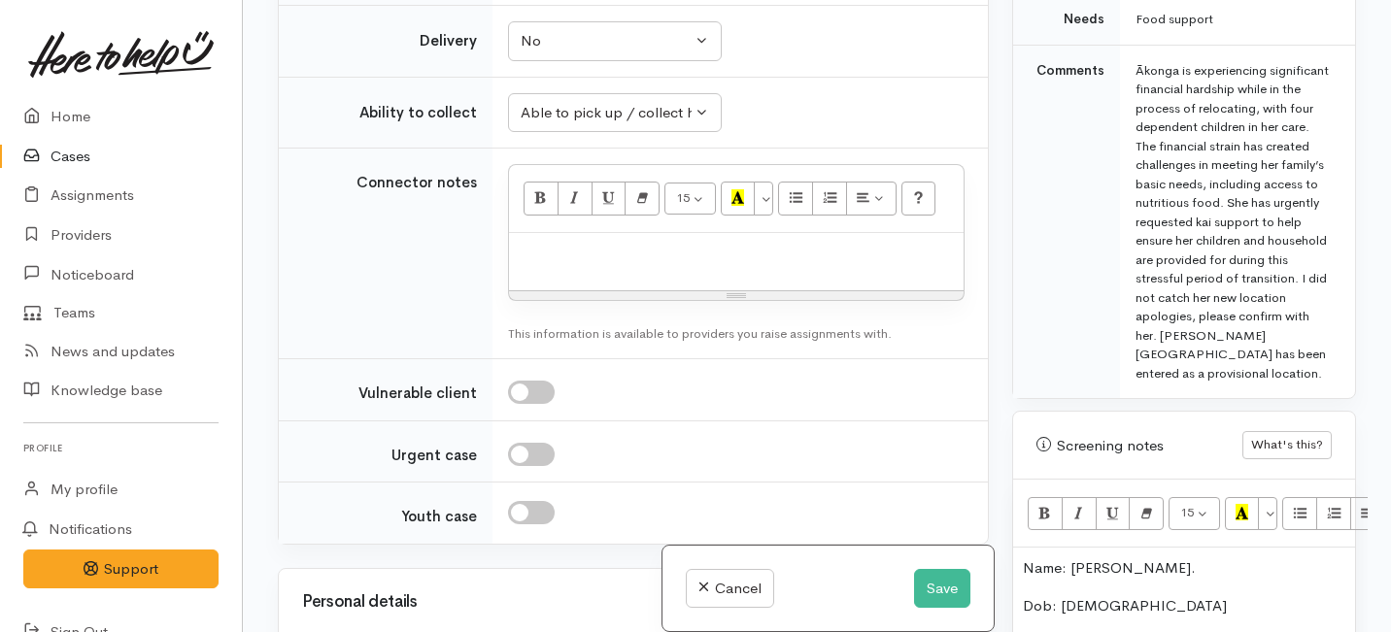
click at [544, 257] on p at bounding box center [736, 254] width 435 height 22
paste div
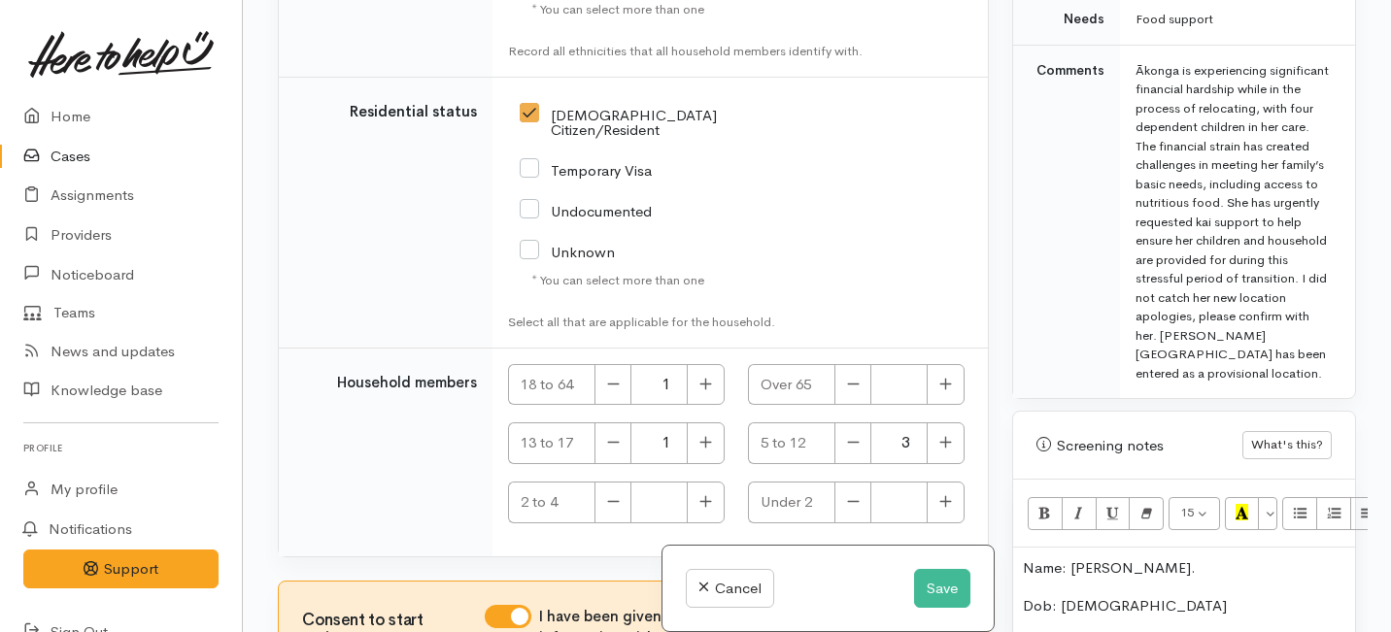
scroll to position [3847, 0]
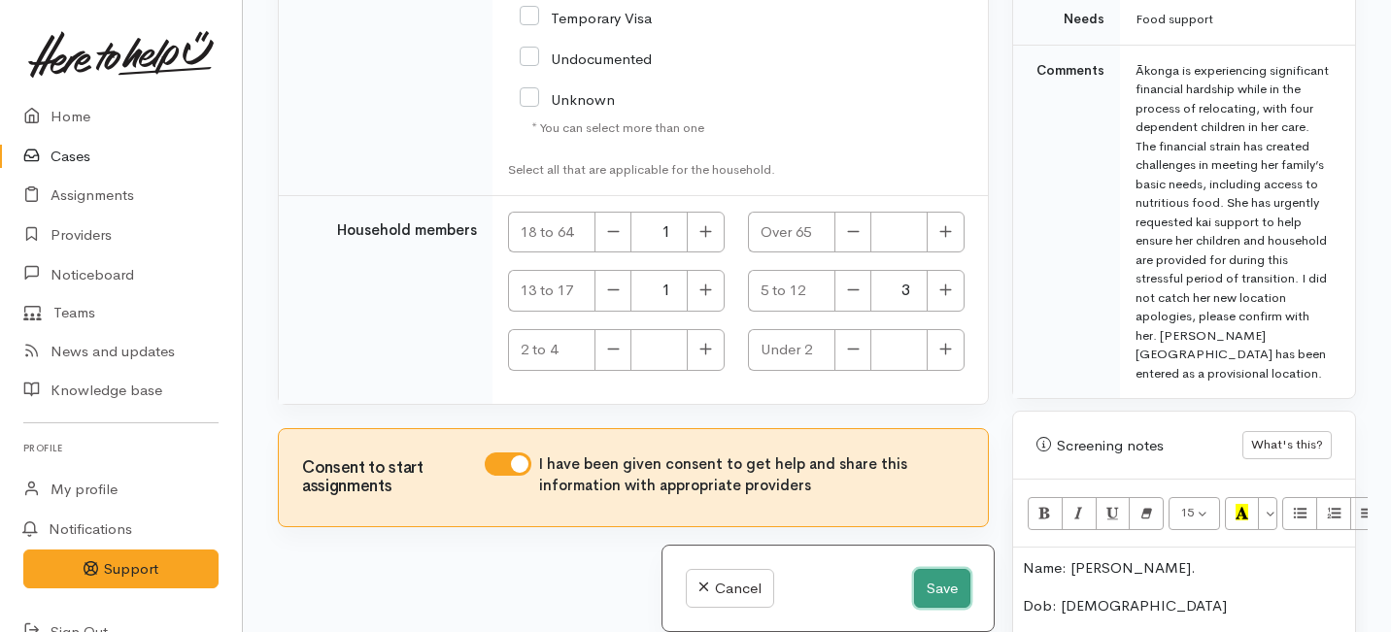
click at [938, 586] on button "Save" at bounding box center [942, 589] width 56 height 40
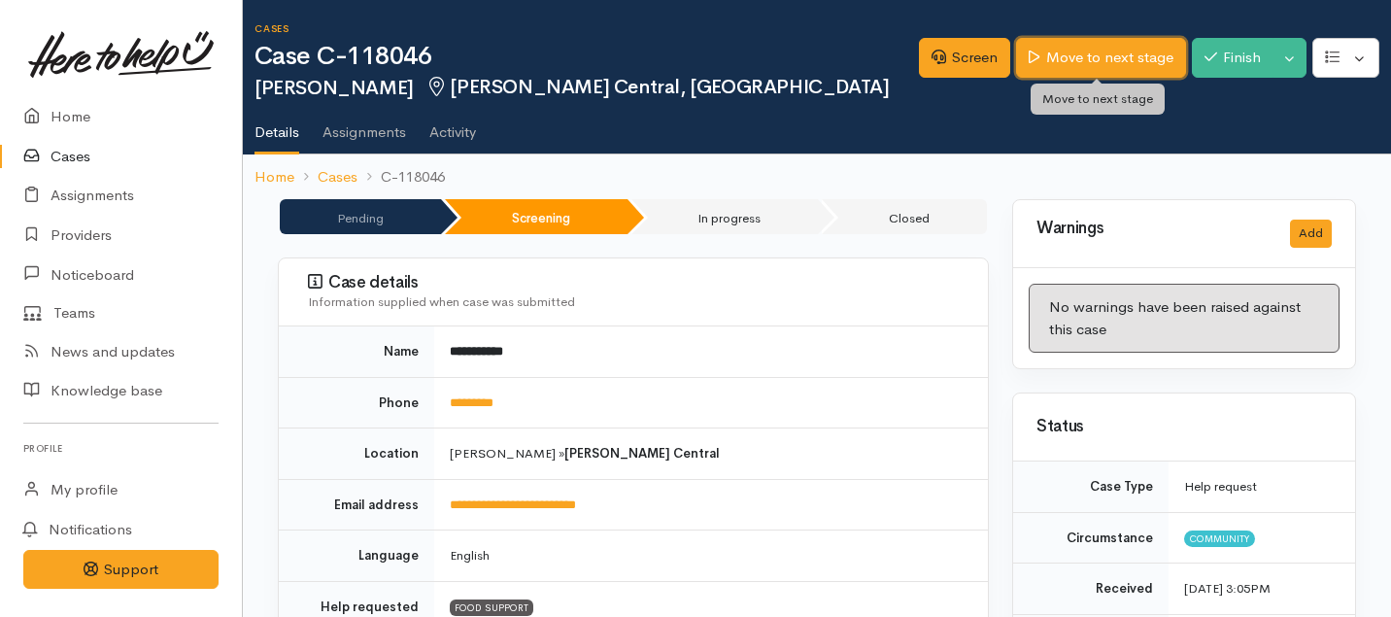
click at [1102, 61] on link "Move to next stage" at bounding box center [1100, 58] width 169 height 40
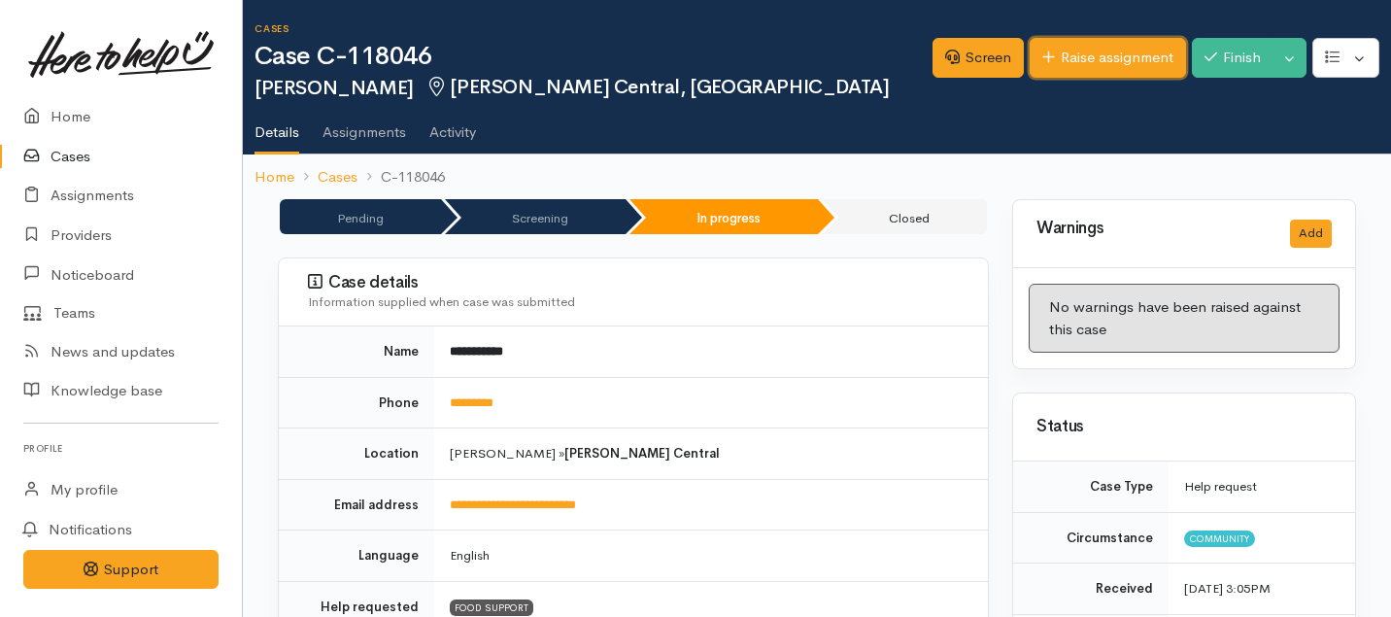
click at [1104, 61] on link "Raise assignment" at bounding box center [1107, 58] width 156 height 40
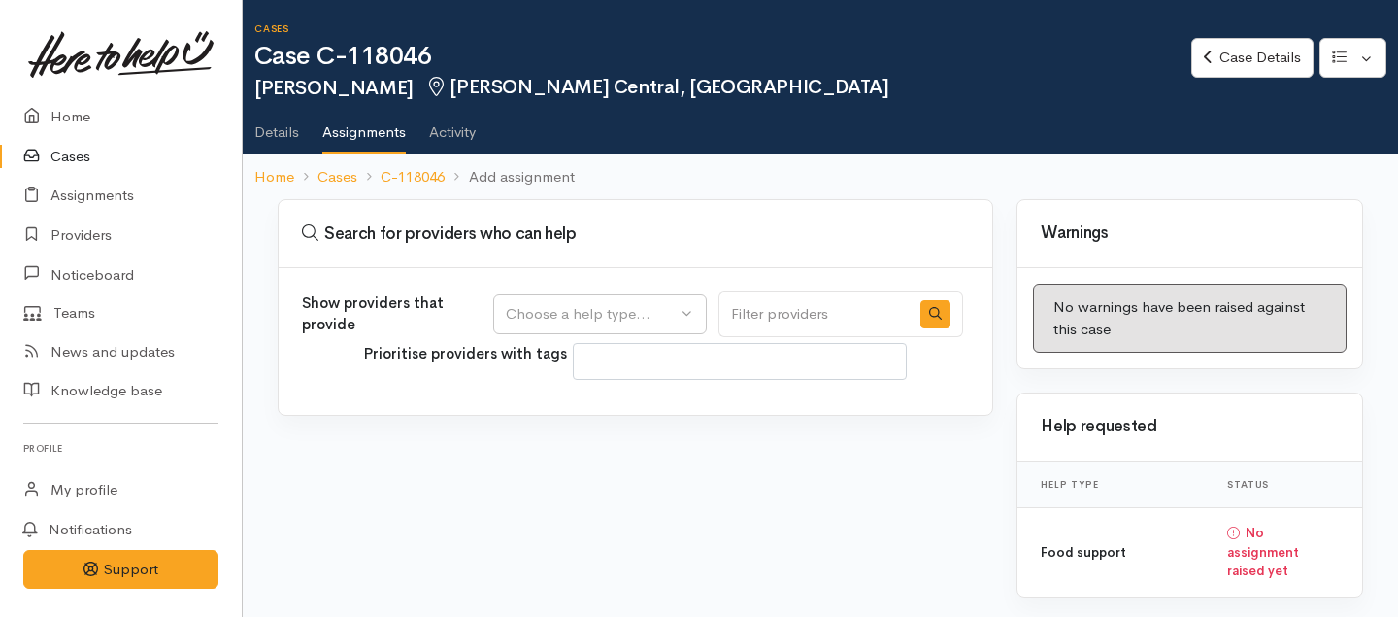
select select
click at [644, 319] on div "Choose a help type..." at bounding box center [591, 314] width 171 height 22
click at [577, 411] on span "Food support" at bounding box center [563, 407] width 90 height 22
select select "3"
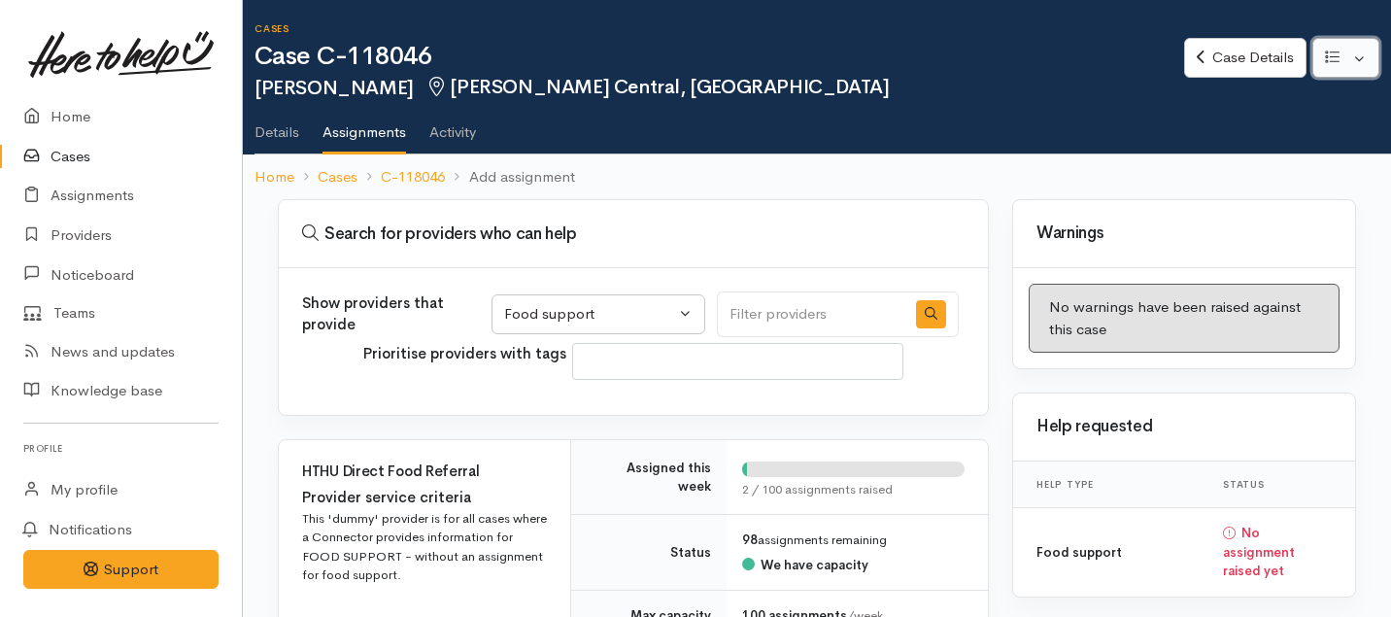
click at [1359, 51] on button "button" at bounding box center [1345, 58] width 67 height 40
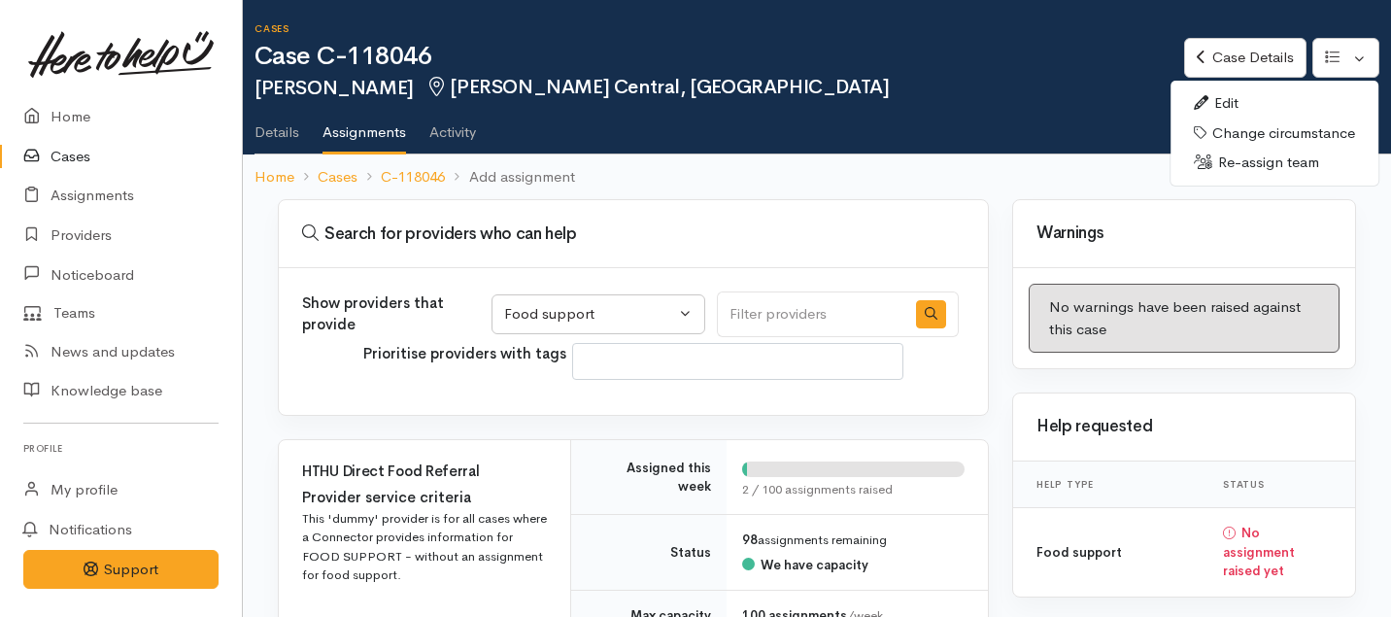
click at [1235, 94] on link "Edit" at bounding box center [1274, 103] width 208 height 30
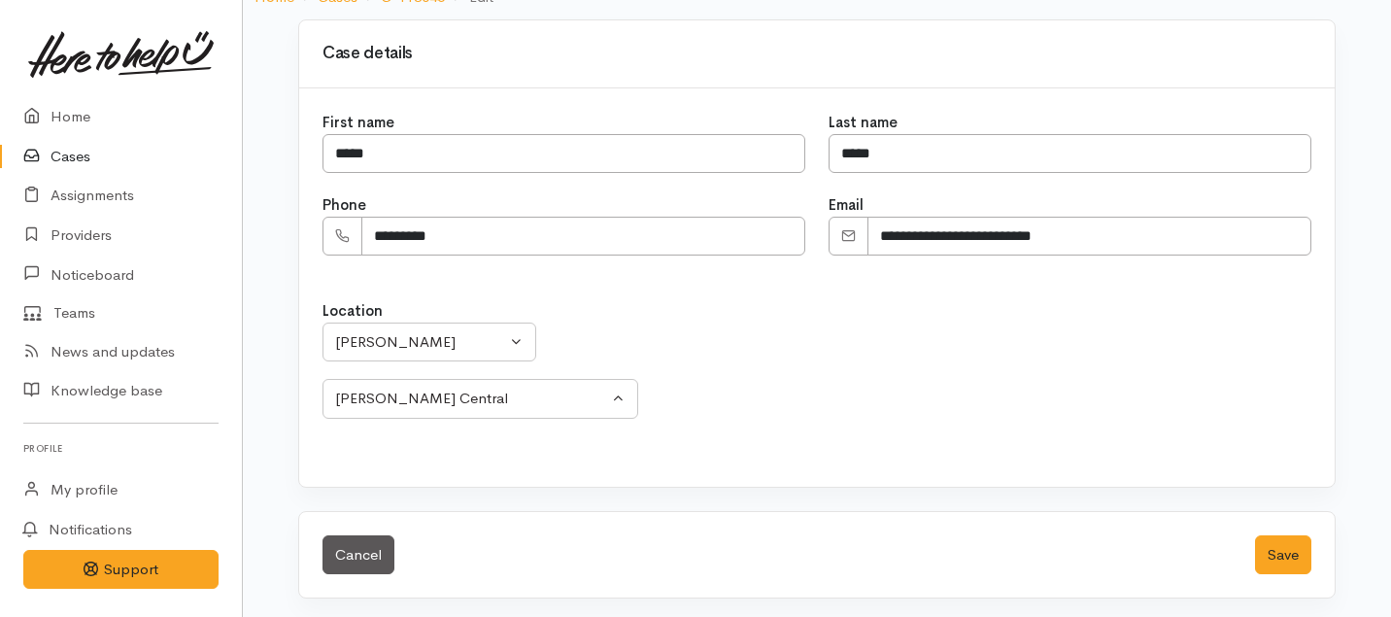
scroll to position [184, 0]
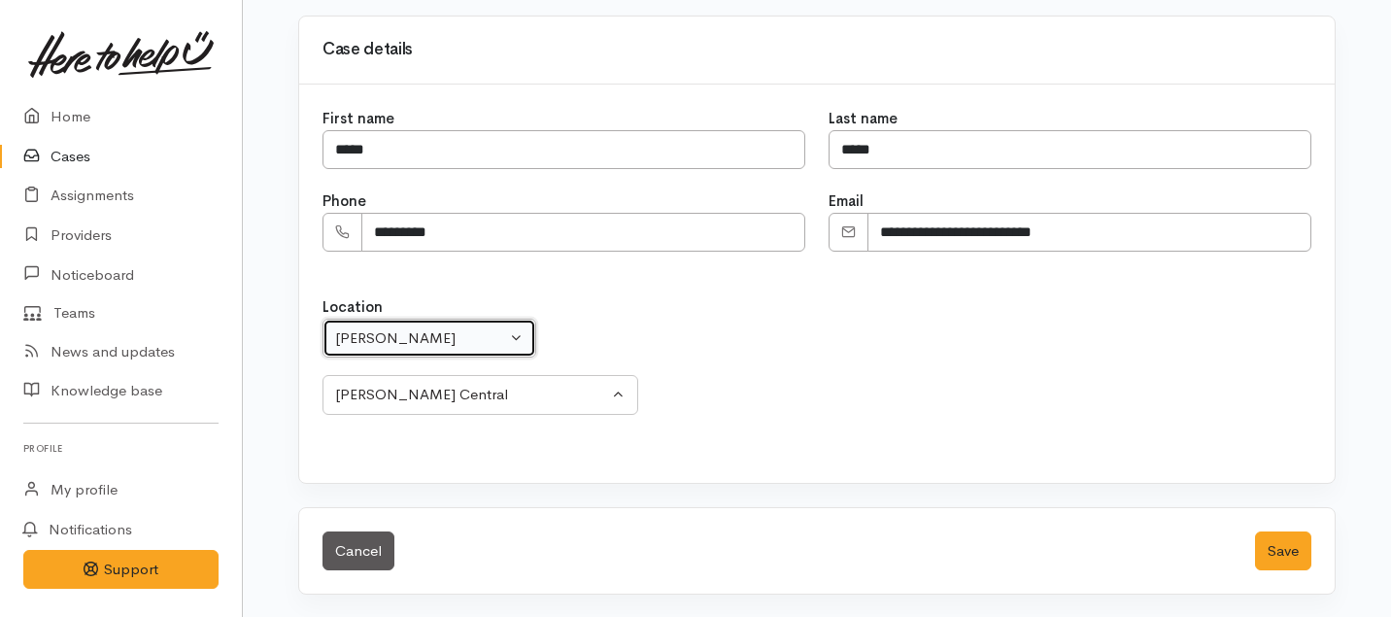
click at [497, 340] on div "[PERSON_NAME]" at bounding box center [420, 338] width 171 height 22
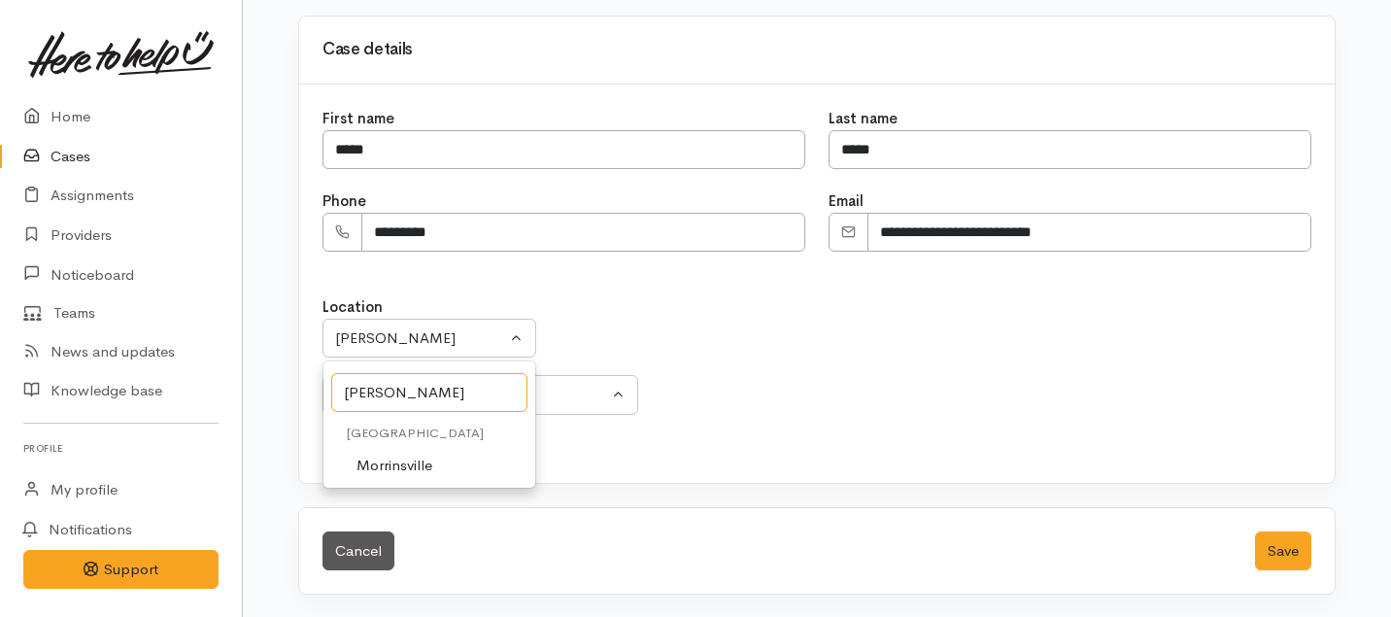
type input "Morrin"
click at [398, 457] on span "Morrinsville" at bounding box center [394, 465] width 76 height 22
select select "23"
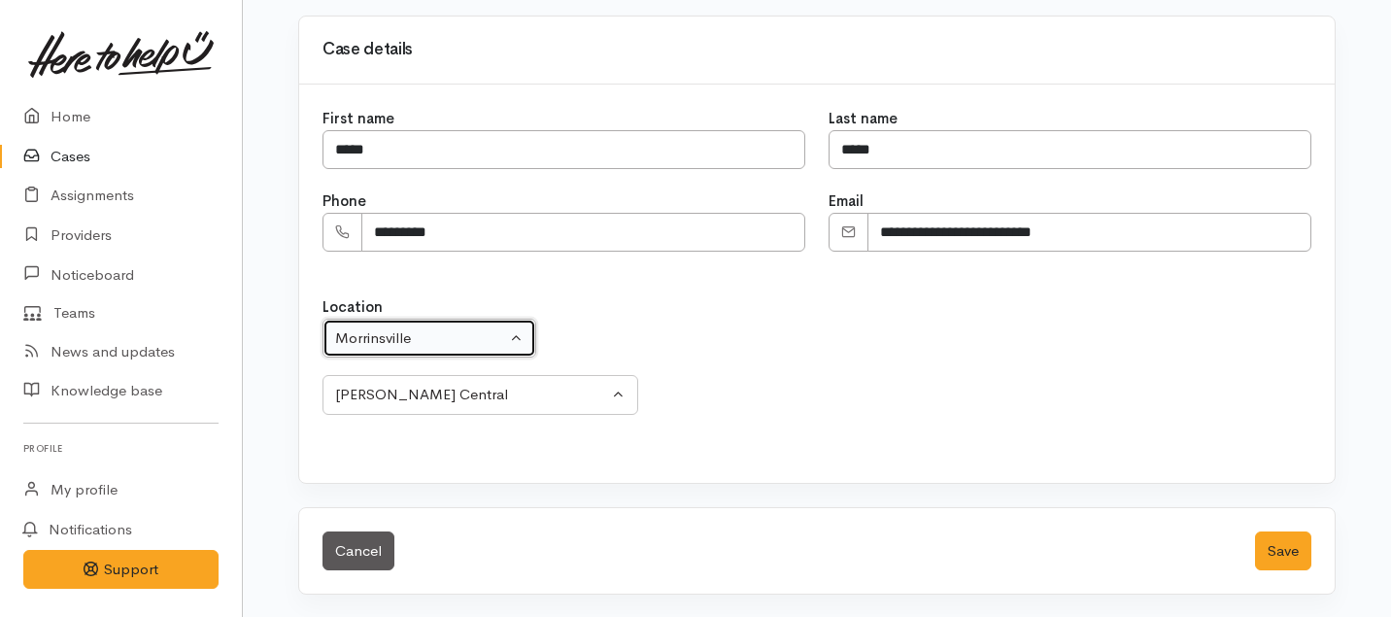
select select "150"
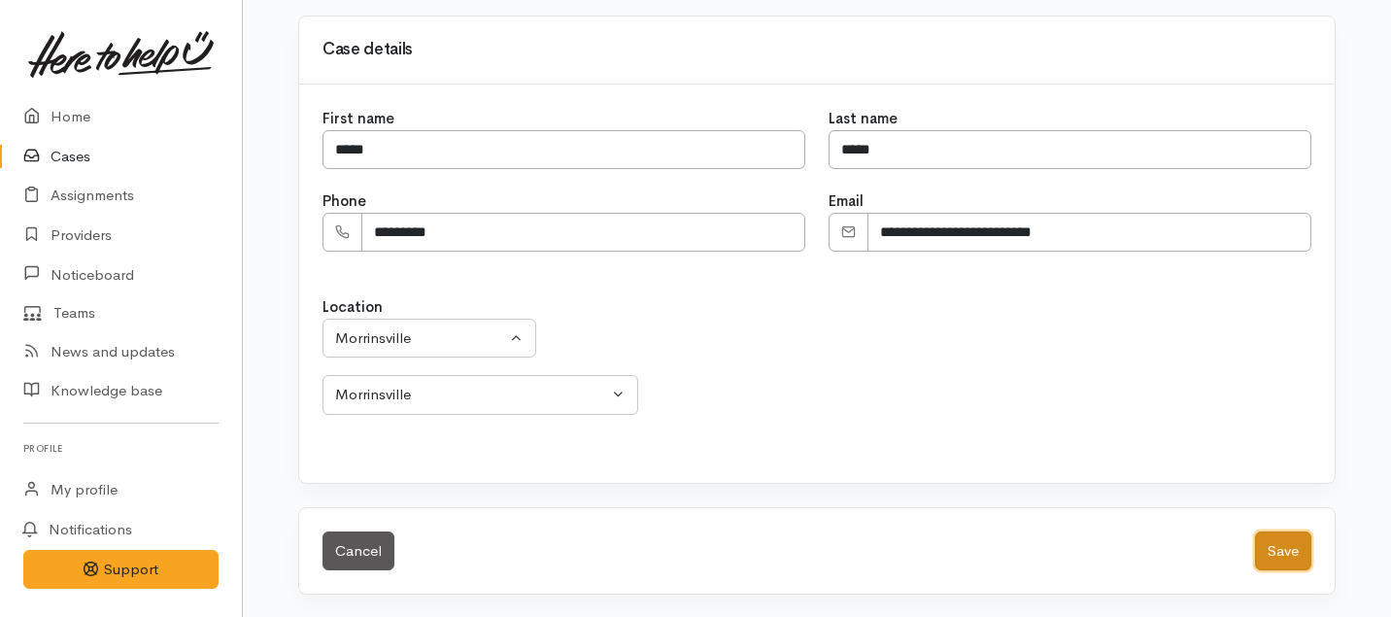
click at [1281, 552] on button "Save" at bounding box center [1283, 551] width 56 height 40
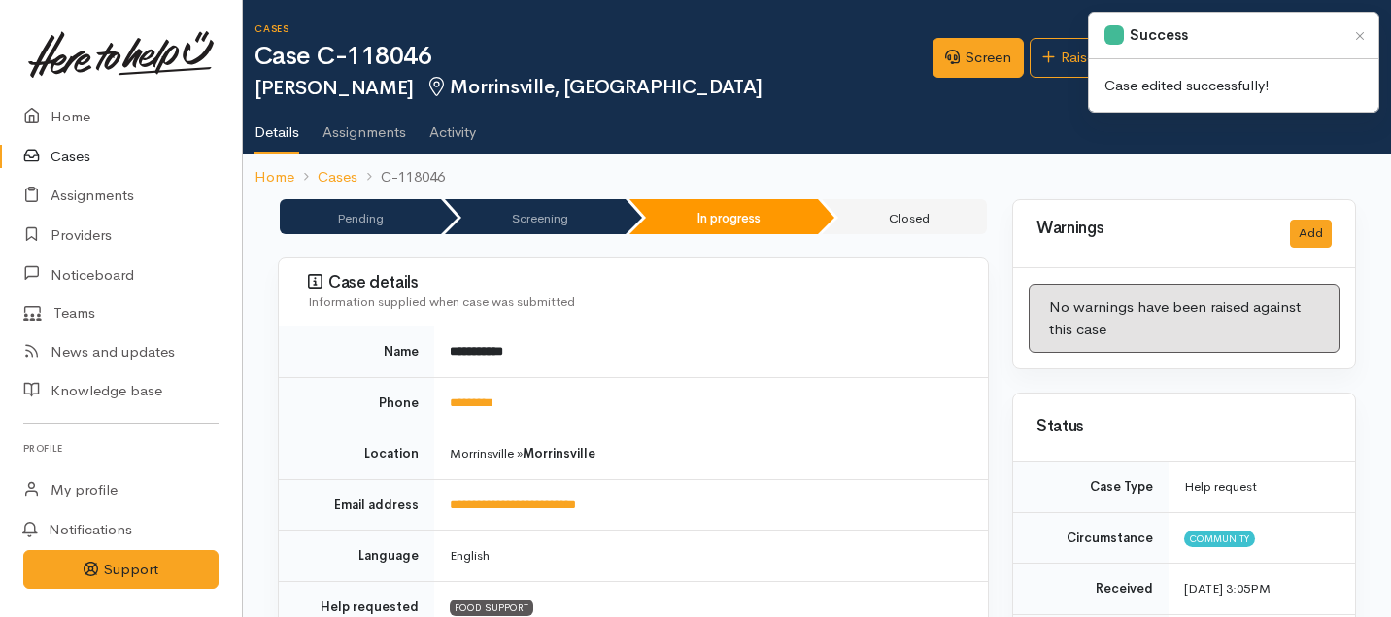
click at [1107, 66] on div "Case edited successfully!" at bounding box center [1233, 85] width 289 height 53
click at [1067, 54] on link "Raise assignment" at bounding box center [1107, 58] width 156 height 40
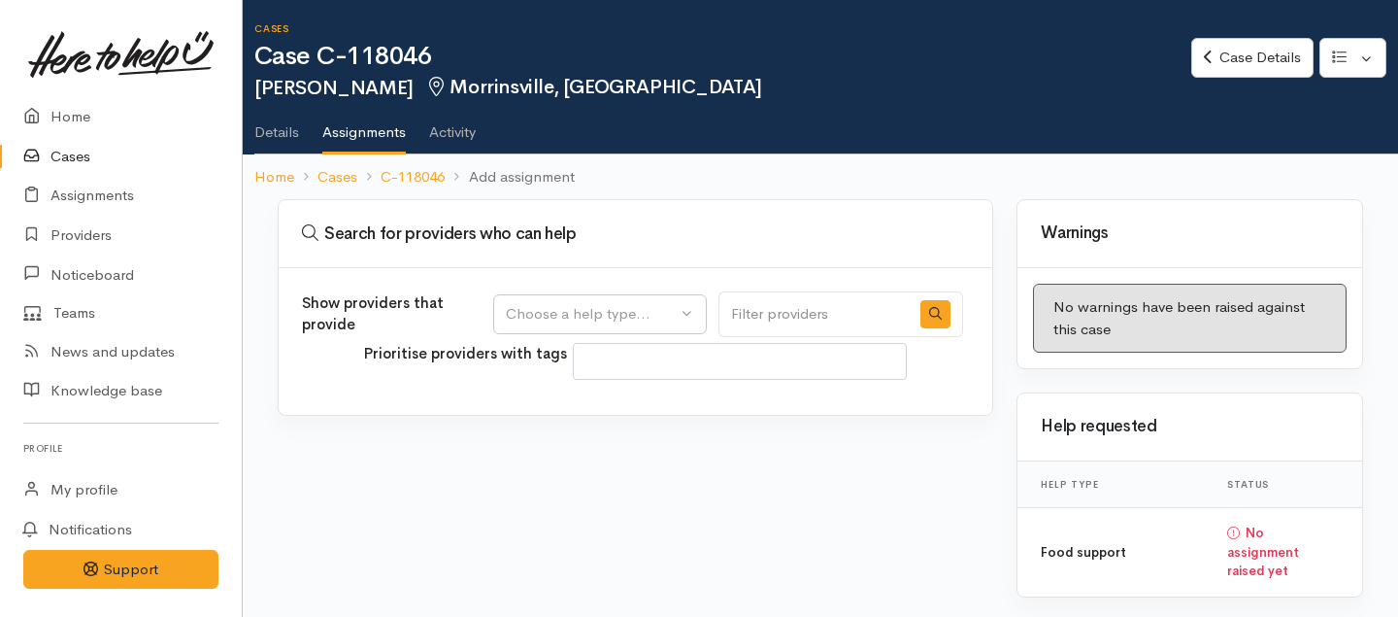
select select
click at [661, 311] on div "Choose a help type..." at bounding box center [591, 314] width 171 height 22
click at [581, 413] on span "Food support" at bounding box center [563, 407] width 90 height 22
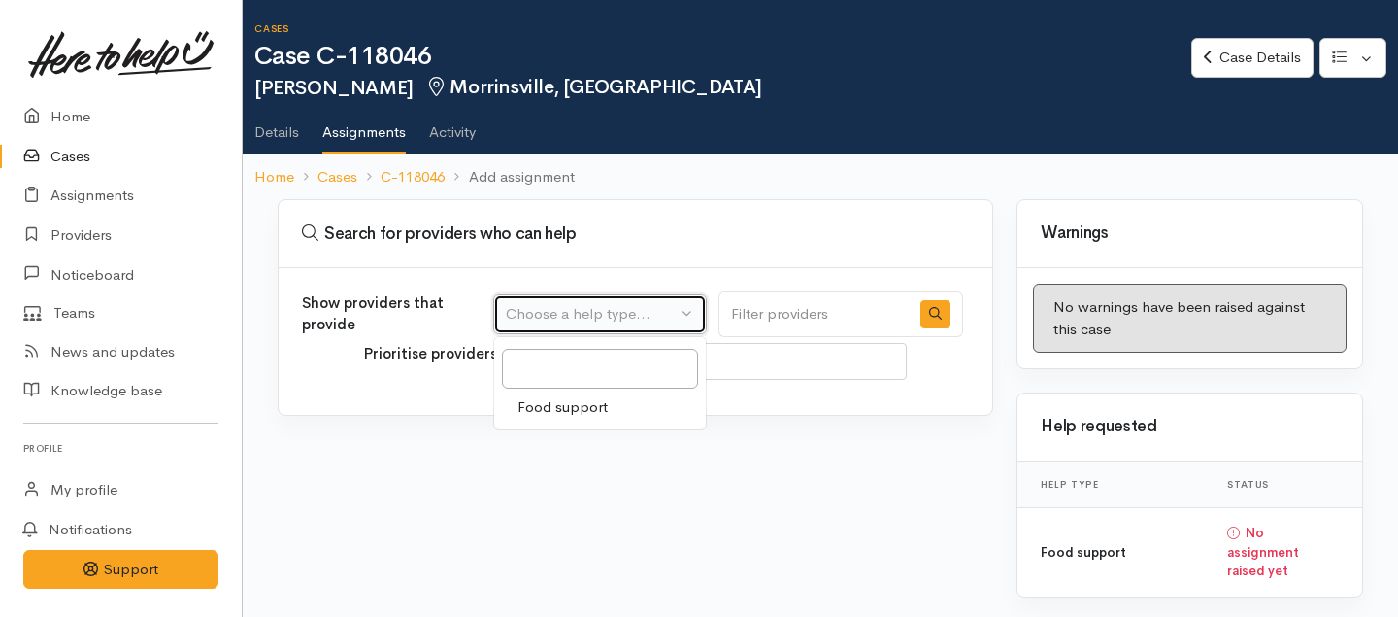
select select "3"
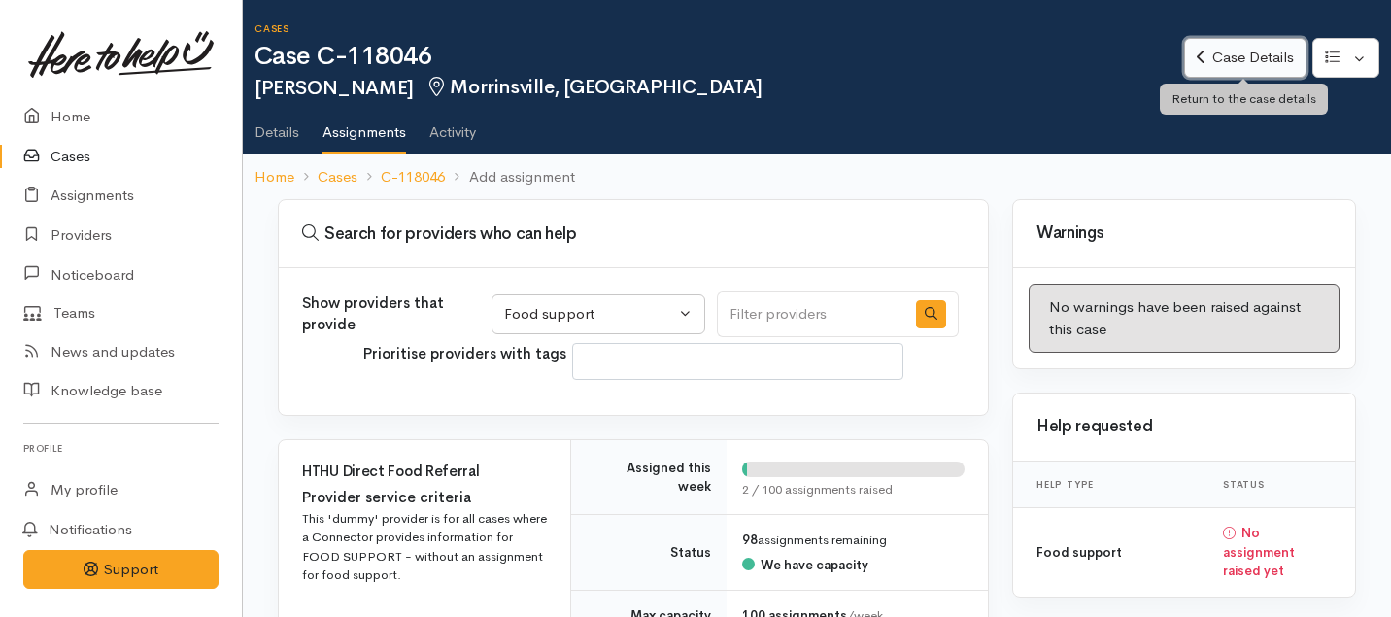
click at [1248, 66] on link "Case Details" at bounding box center [1244, 58] width 121 height 40
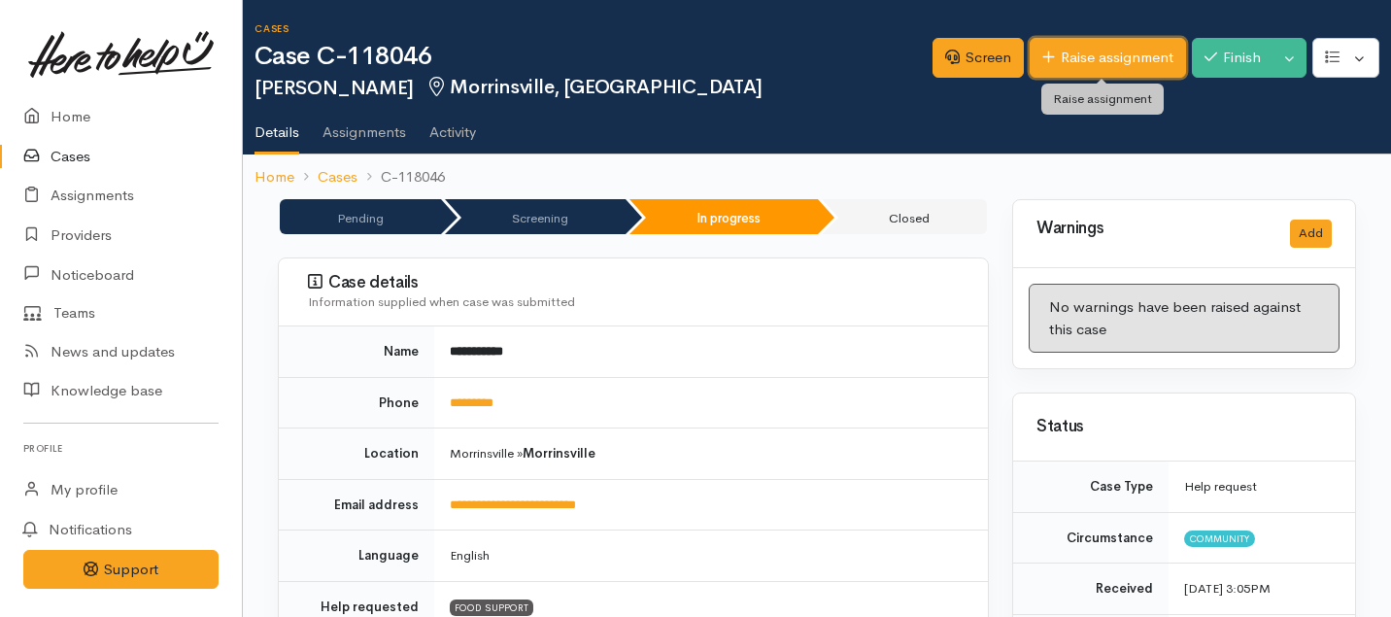
click at [1073, 56] on link "Raise assignment" at bounding box center [1107, 58] width 156 height 40
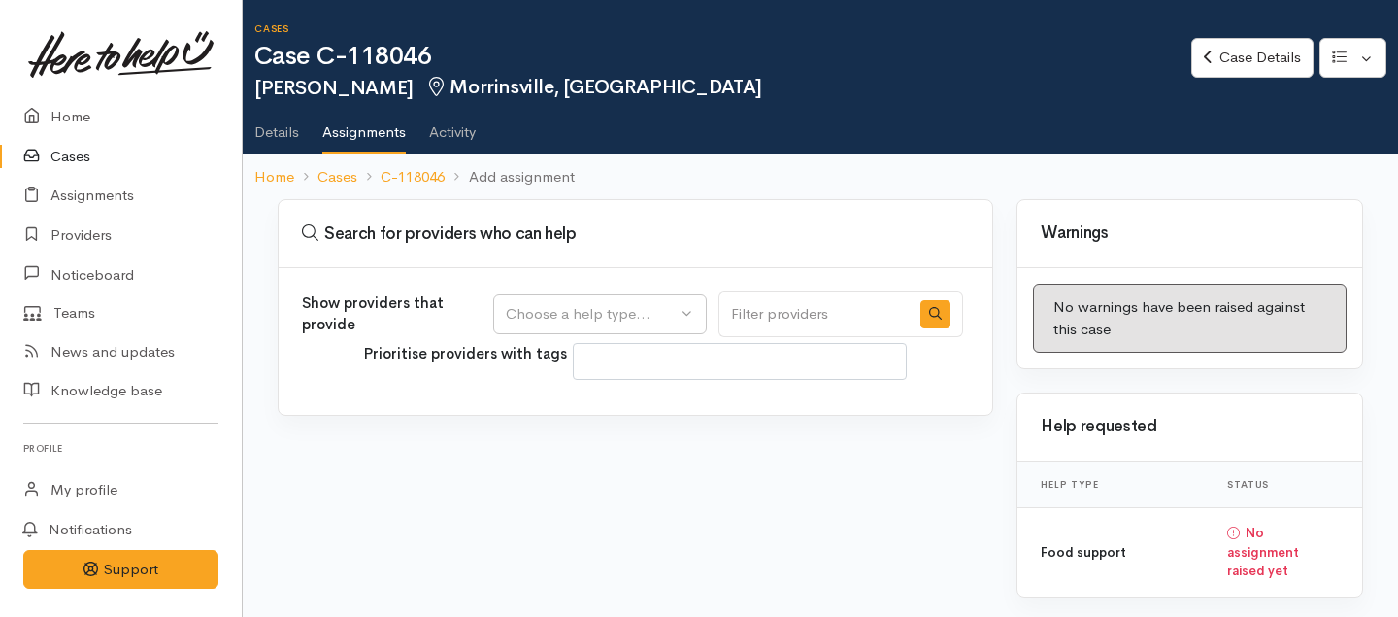
select select
click at [1368, 60] on button "button" at bounding box center [1353, 58] width 67 height 40
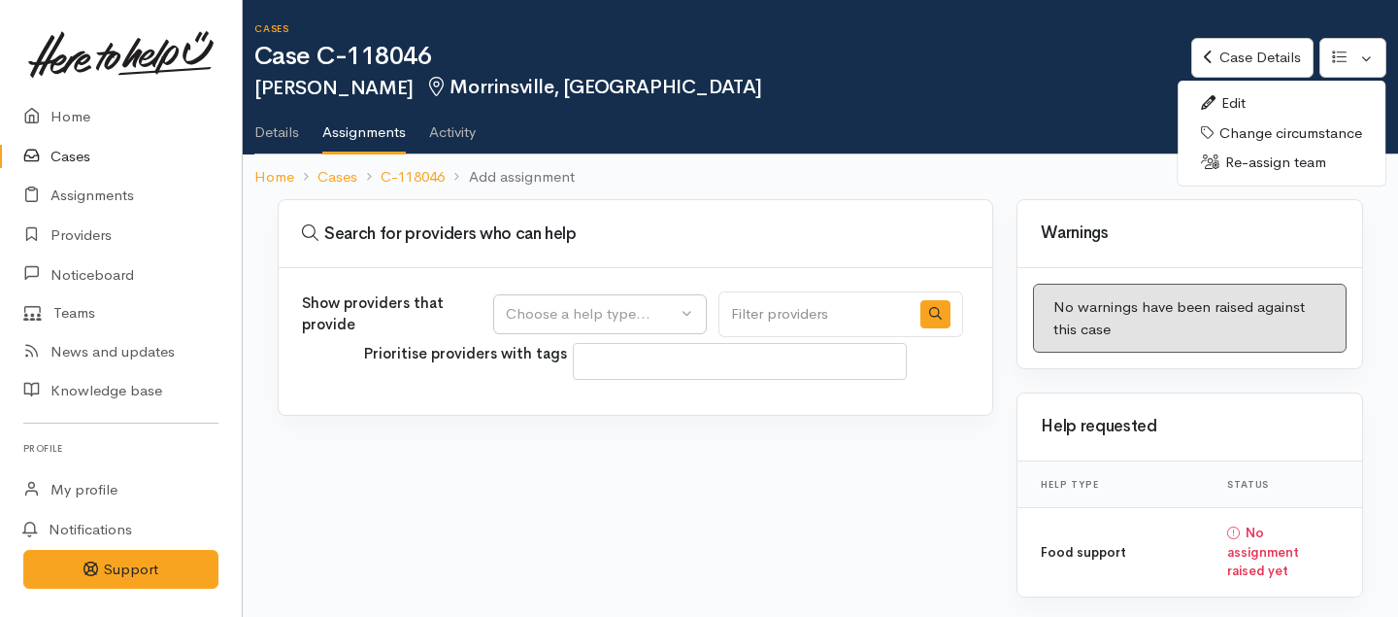
click at [1221, 101] on link "Edit" at bounding box center [1282, 103] width 208 height 30
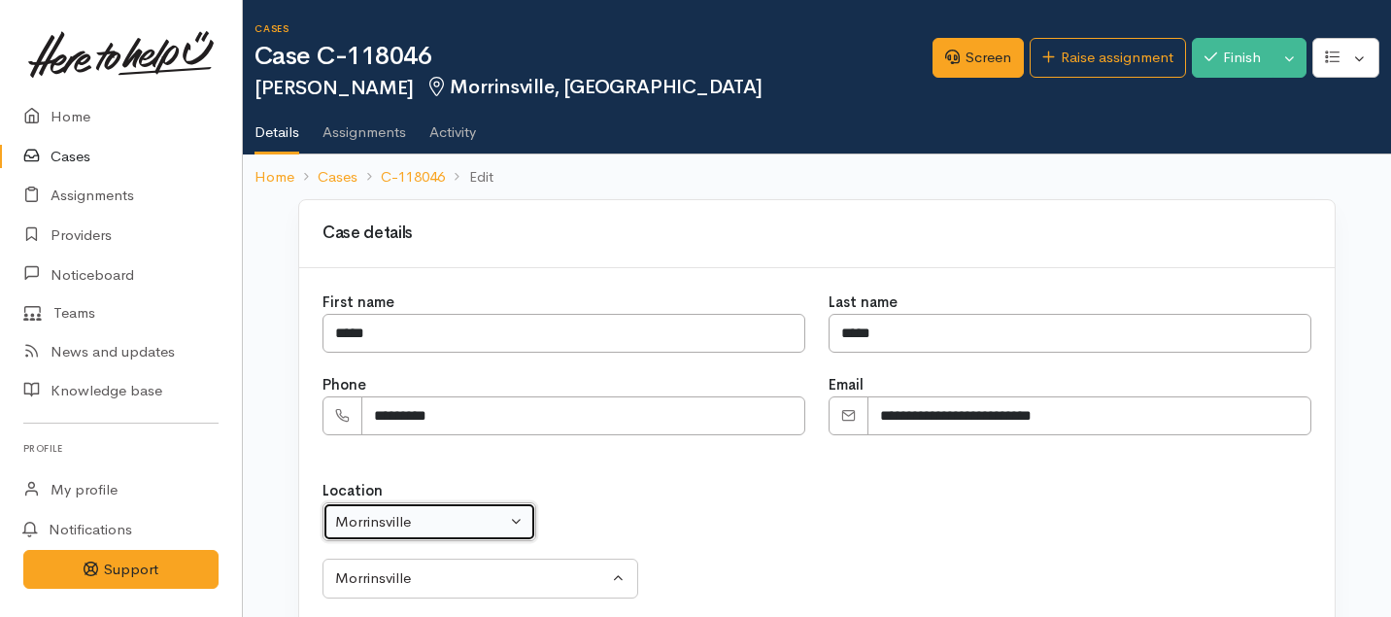
click at [487, 530] on div "Morrinsville" at bounding box center [420, 522] width 171 height 22
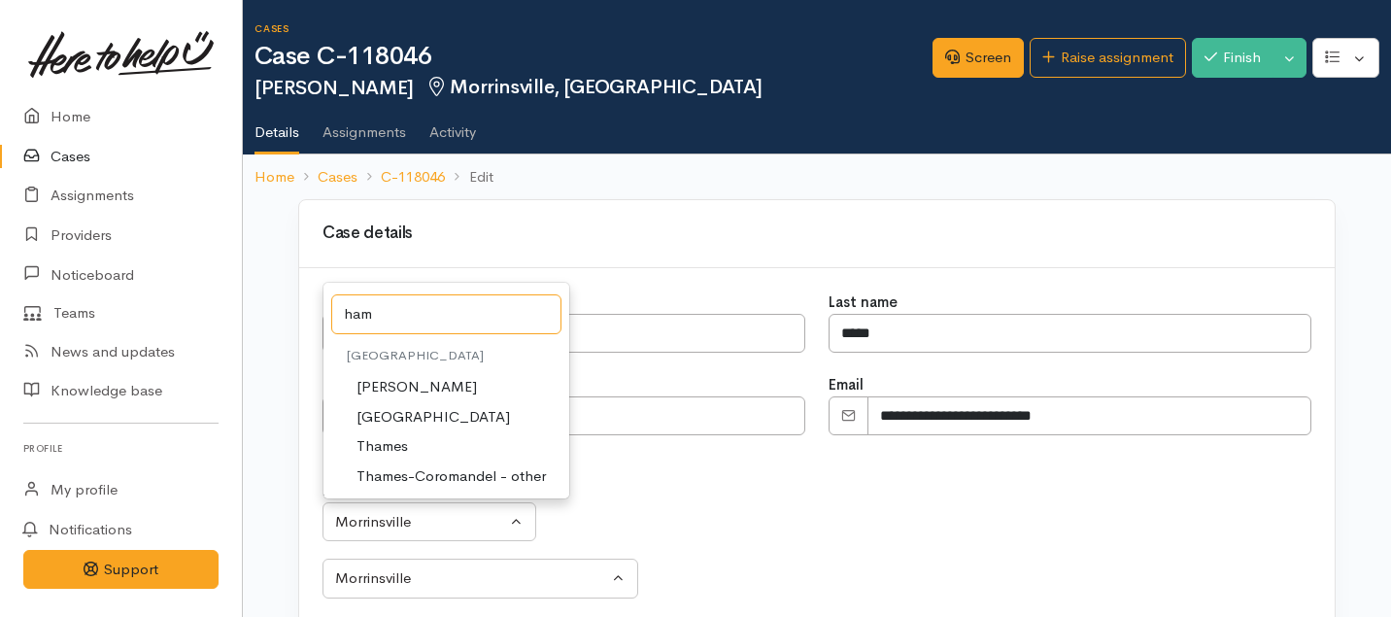
type input "ham"
click at [386, 384] on span "Hamilton" at bounding box center [416, 387] width 120 height 22
select select "1"
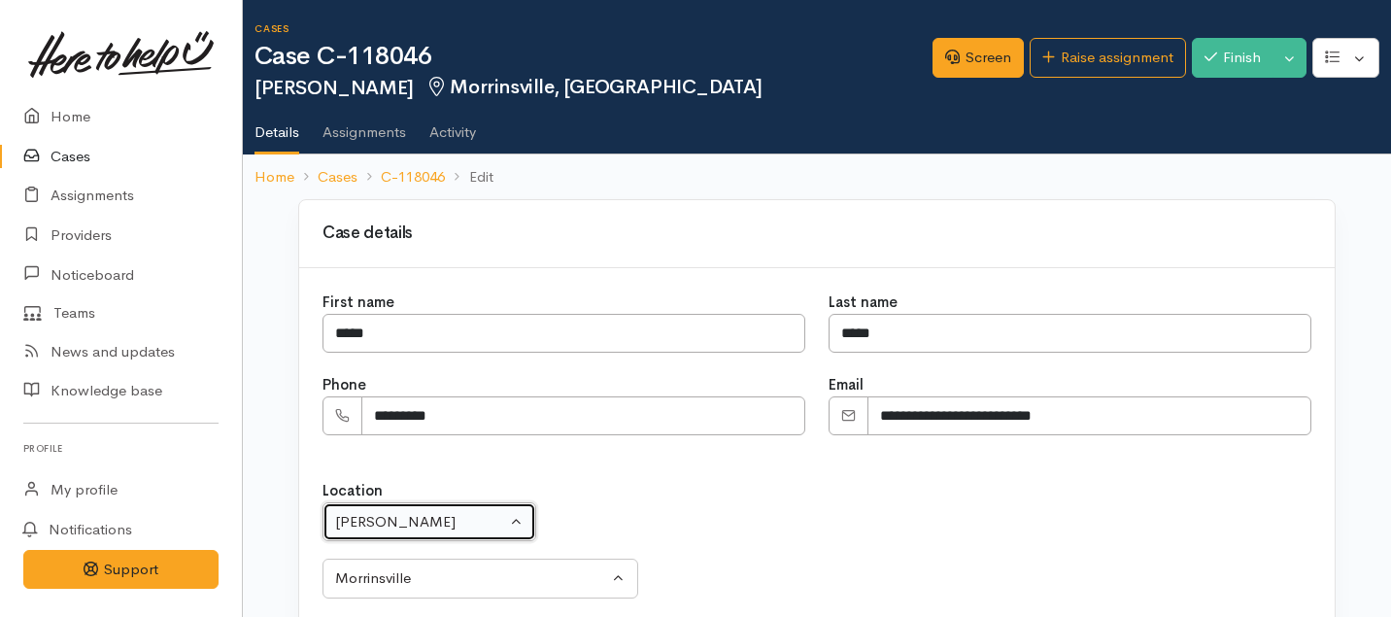
select select
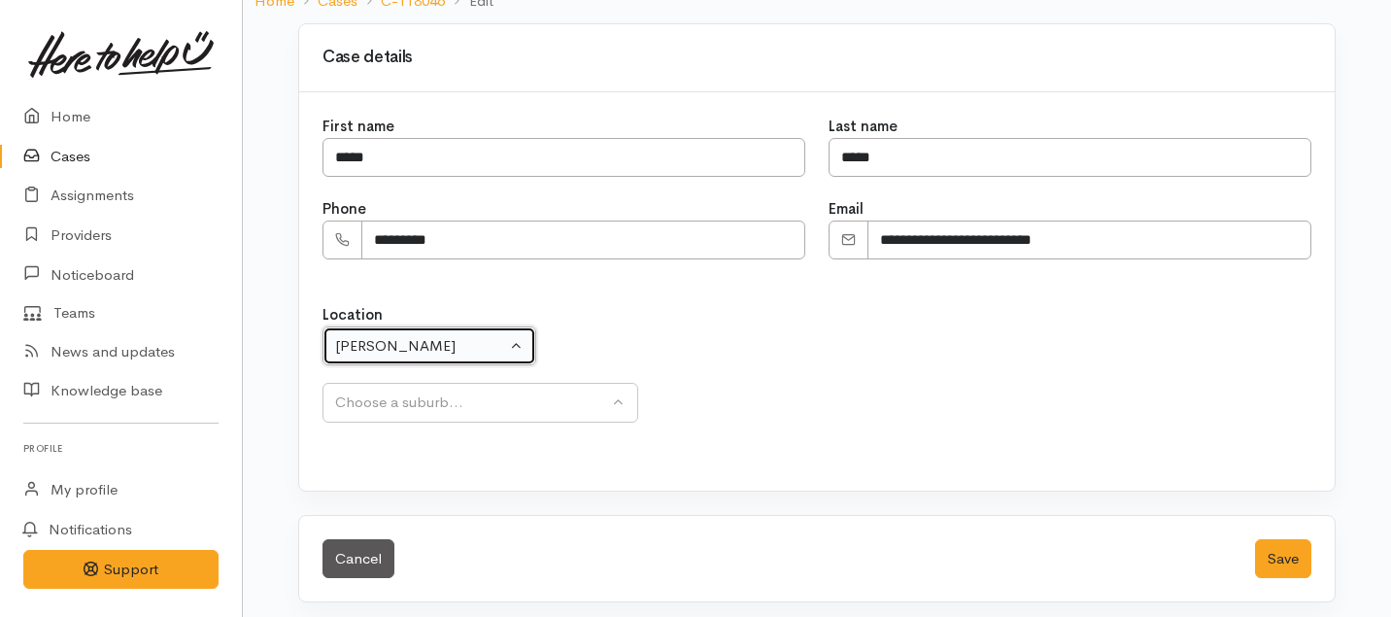
scroll to position [184, 0]
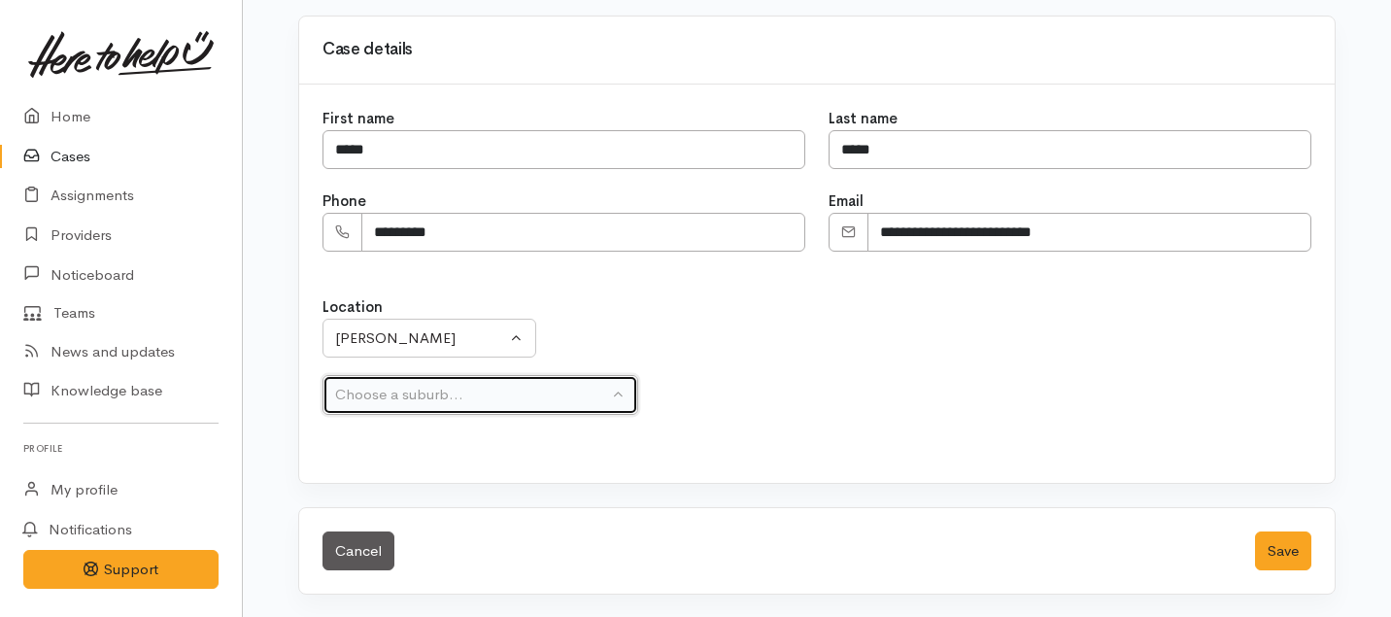
click at [604, 387] on div "Choose a suburb..." at bounding box center [471, 395] width 273 height 22
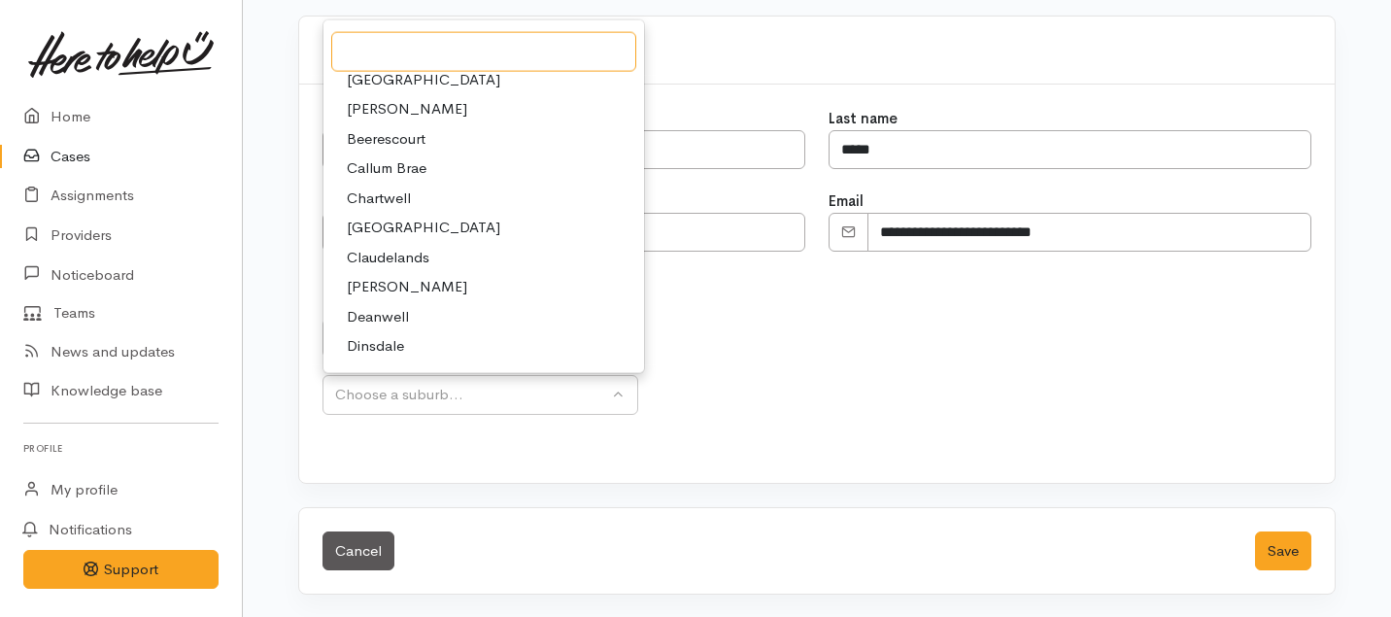
scroll to position [0, 0]
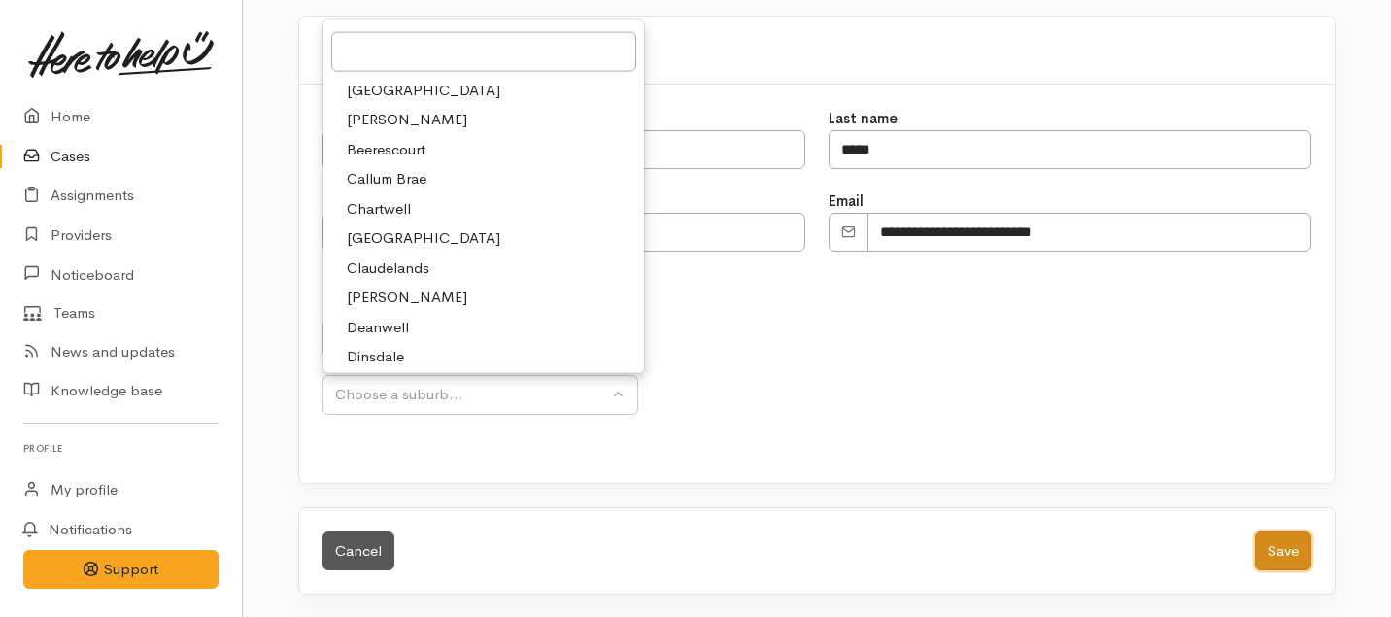
click at [1289, 549] on button "Save" at bounding box center [1283, 551] width 56 height 40
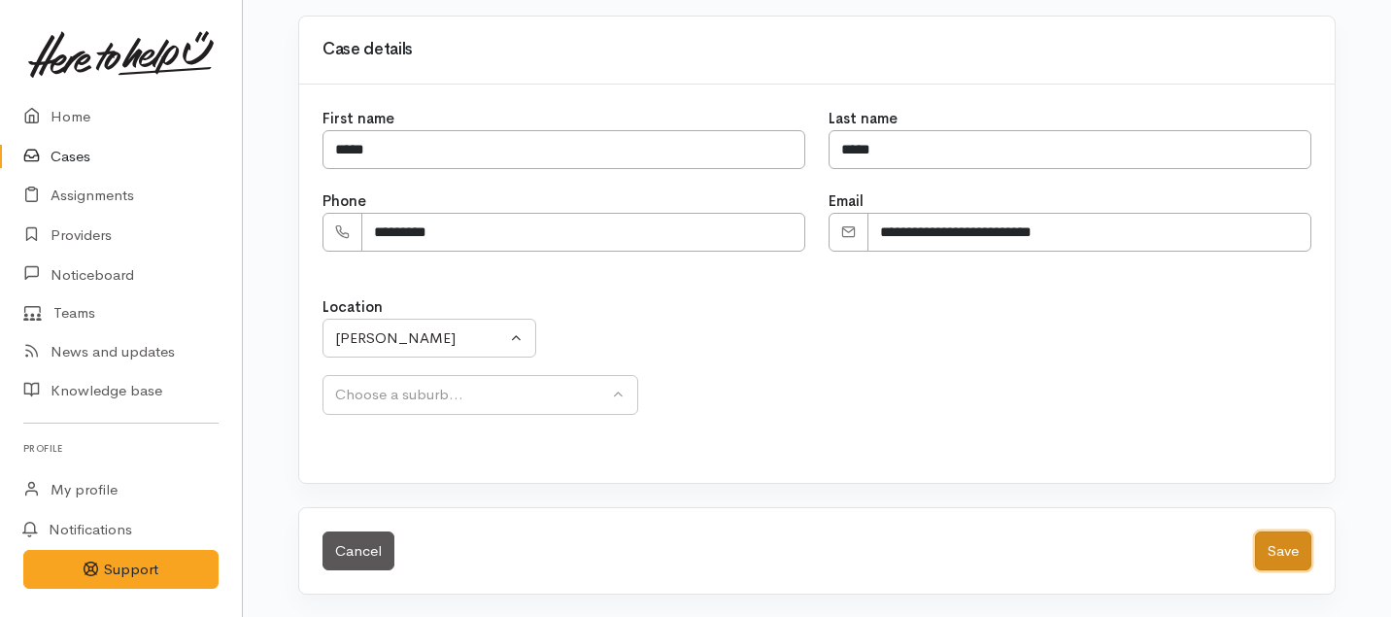
click at [1286, 546] on button "Save" at bounding box center [1283, 551] width 56 height 40
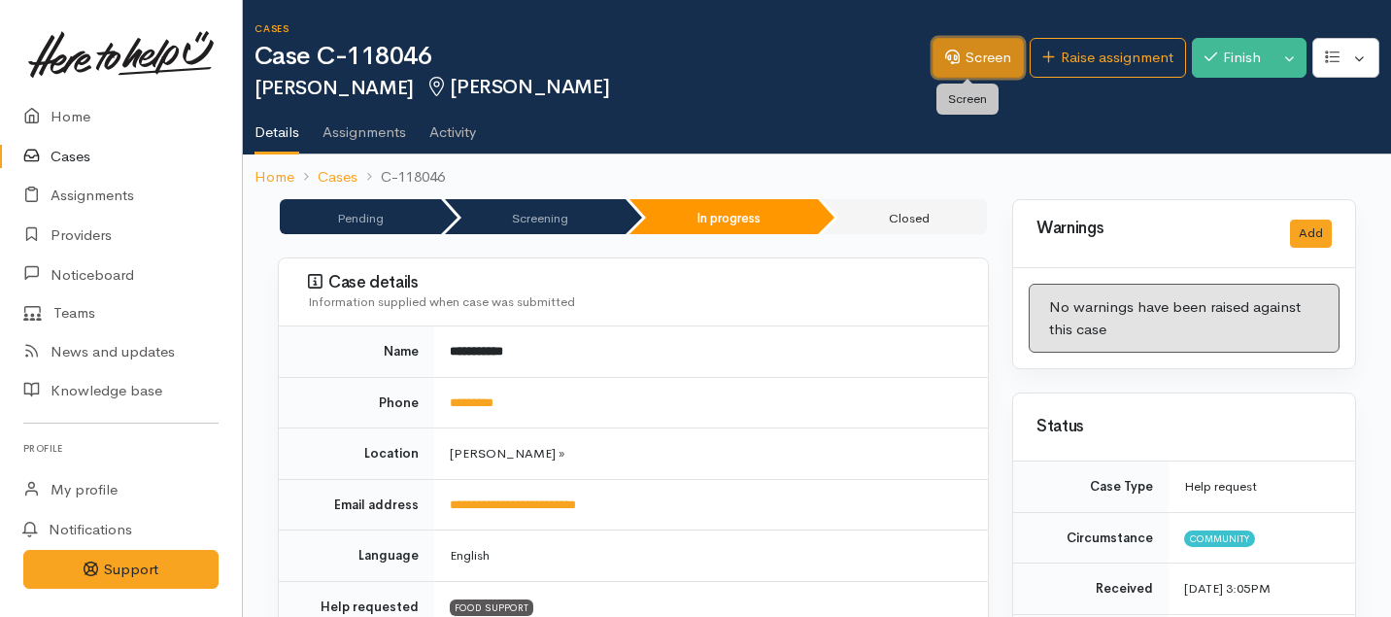
click at [956, 47] on link "Screen" at bounding box center [977, 58] width 91 height 40
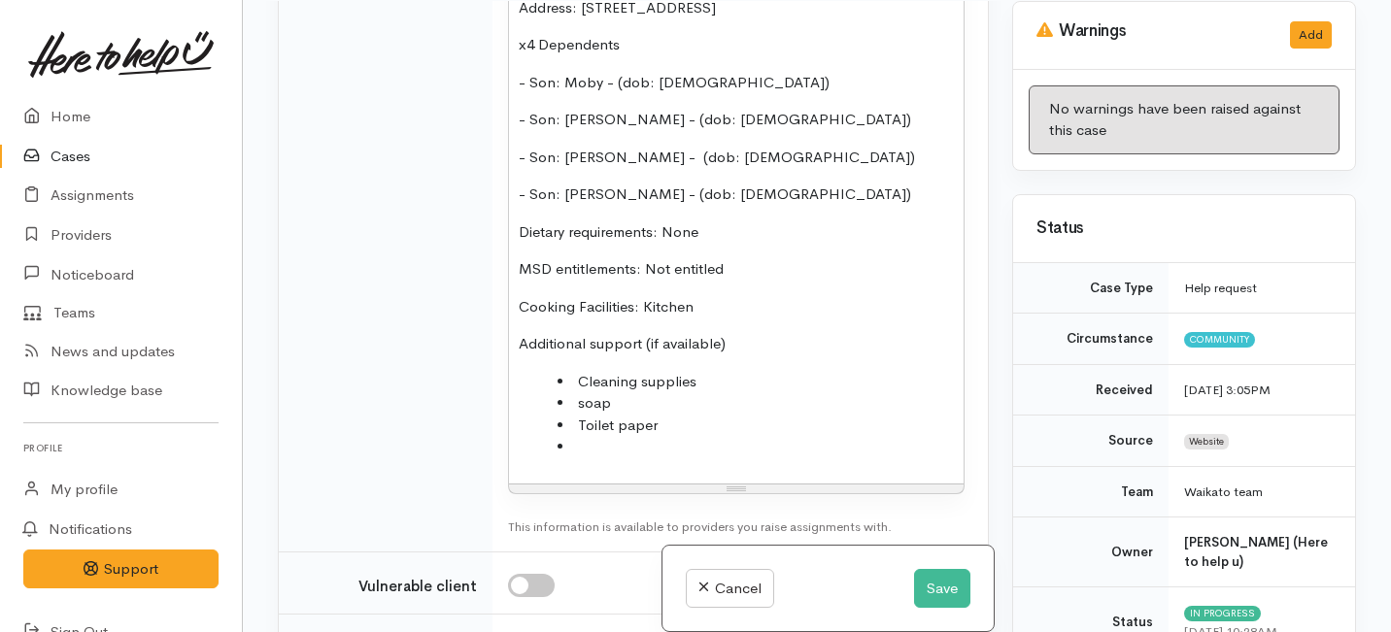
scroll to position [1652, 0]
click at [934, 593] on button "Save" at bounding box center [942, 589] width 56 height 40
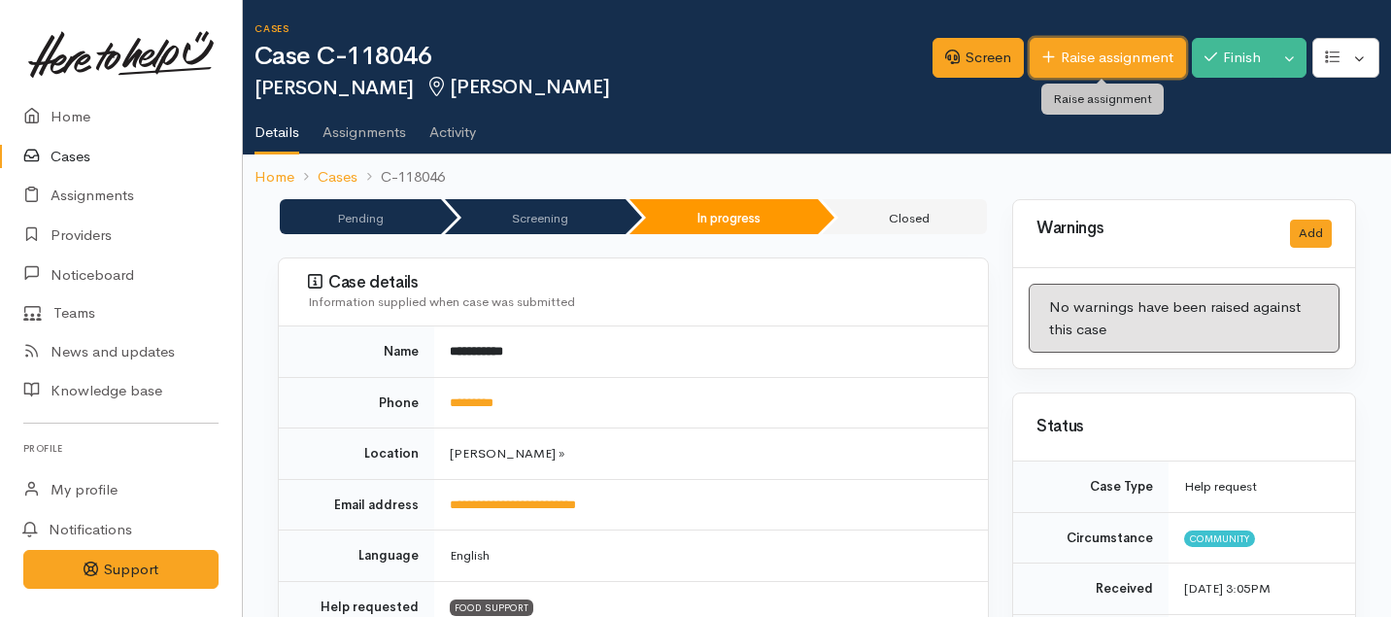
click at [1096, 69] on link "Raise assignment" at bounding box center [1107, 58] width 156 height 40
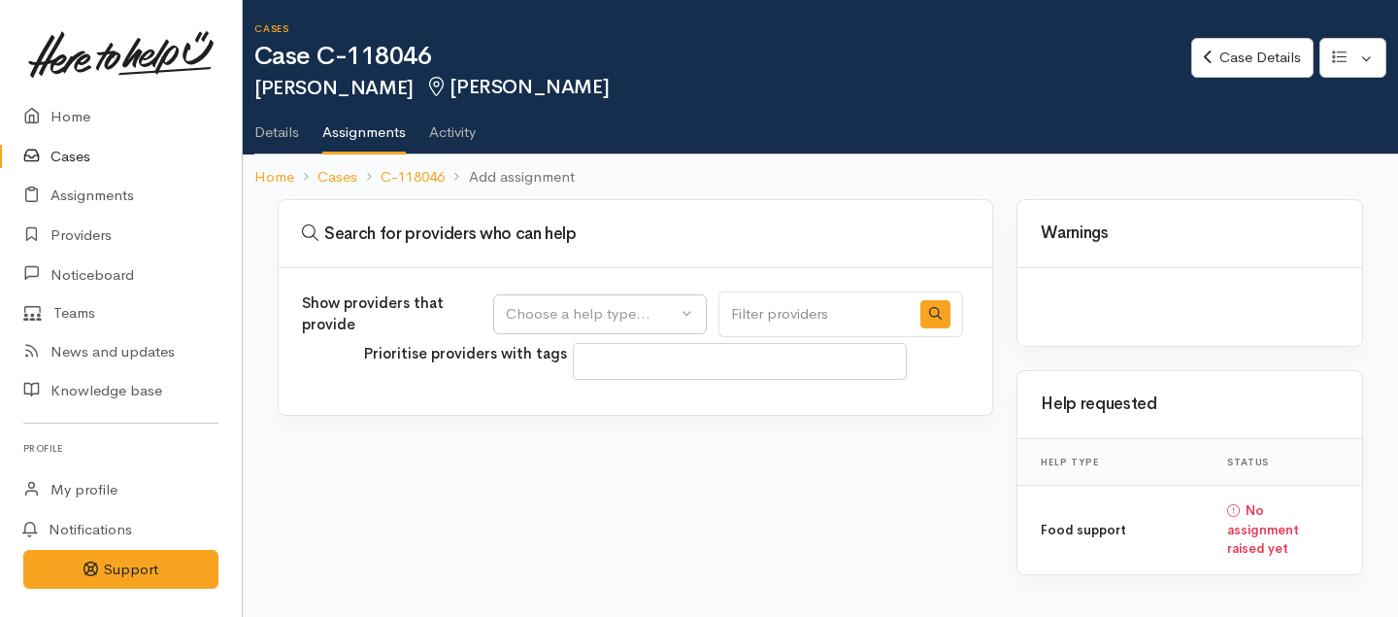
select select
click at [640, 303] on div "Choose a help type..." at bounding box center [591, 314] width 171 height 22
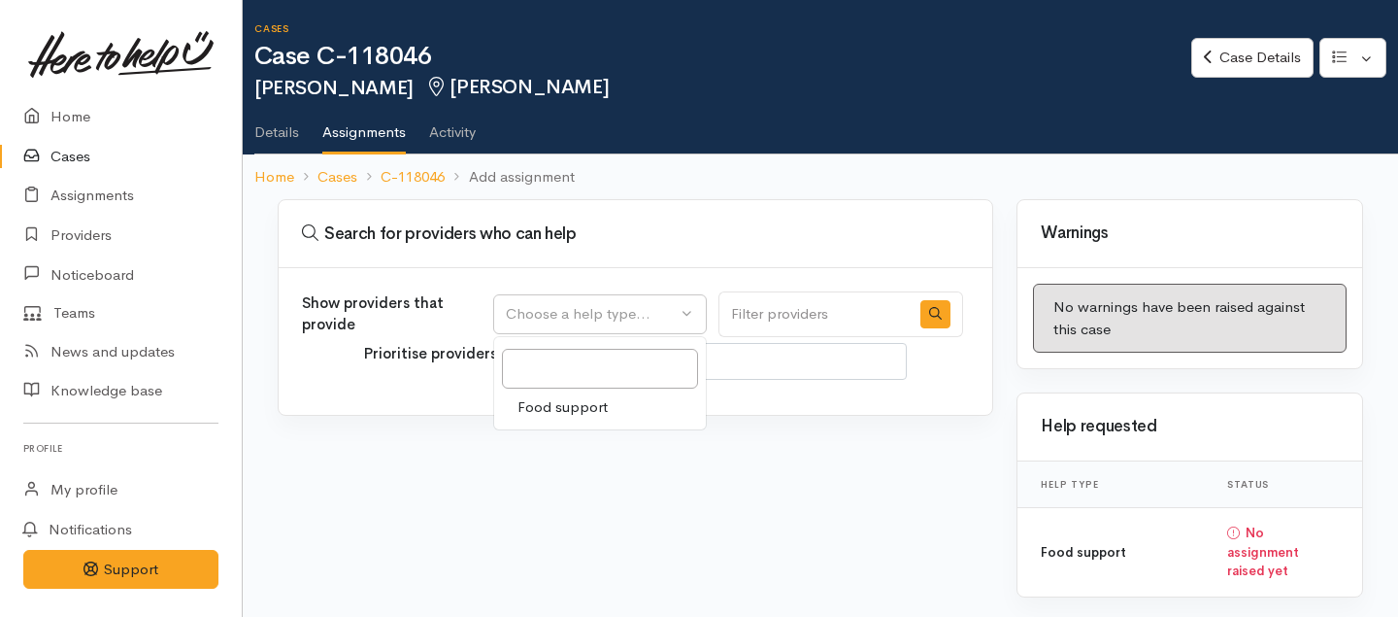
click at [565, 409] on span "Food support" at bounding box center [563, 407] width 90 height 22
select select "3"
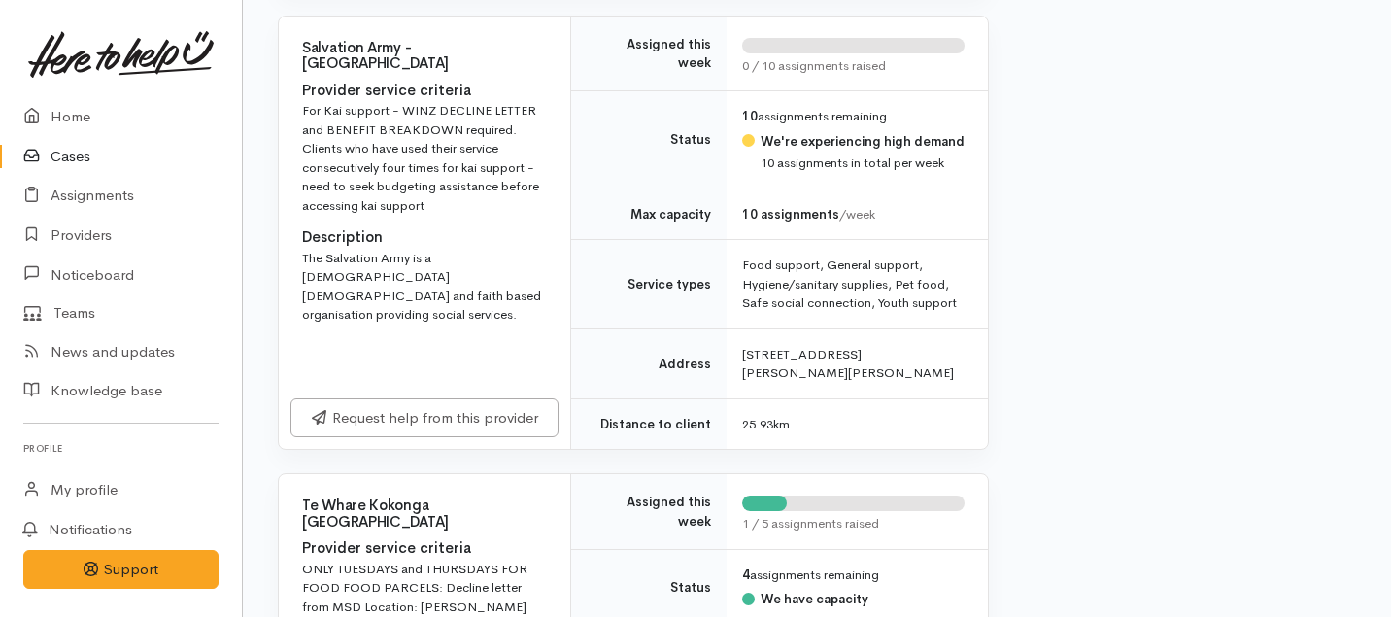
scroll to position [2843, 0]
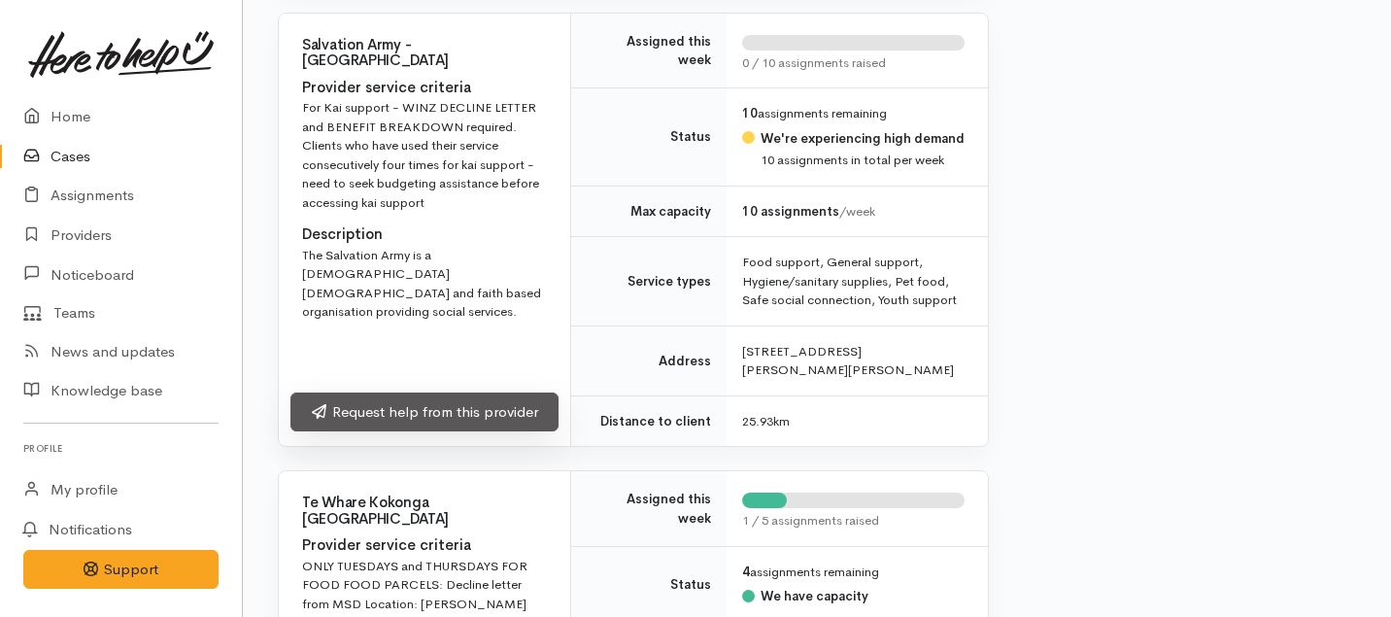
click at [490, 392] on link "Request help from this provider" at bounding box center [424, 412] width 268 height 40
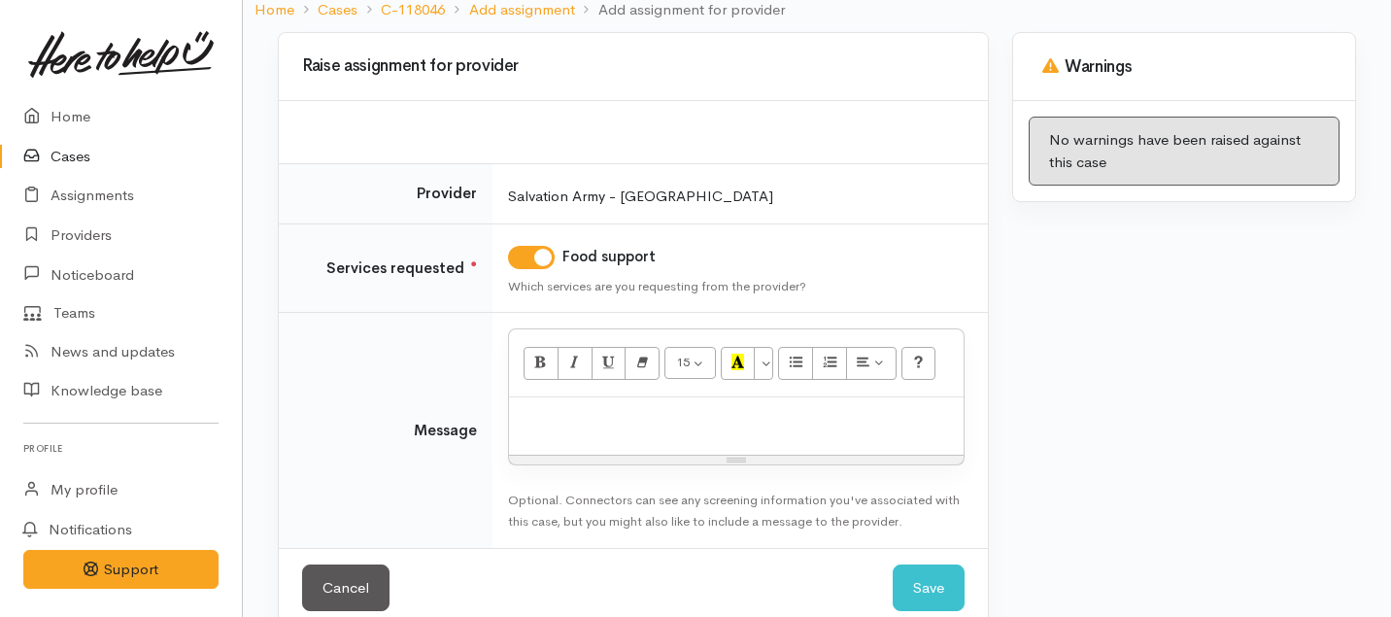
scroll to position [200, 0]
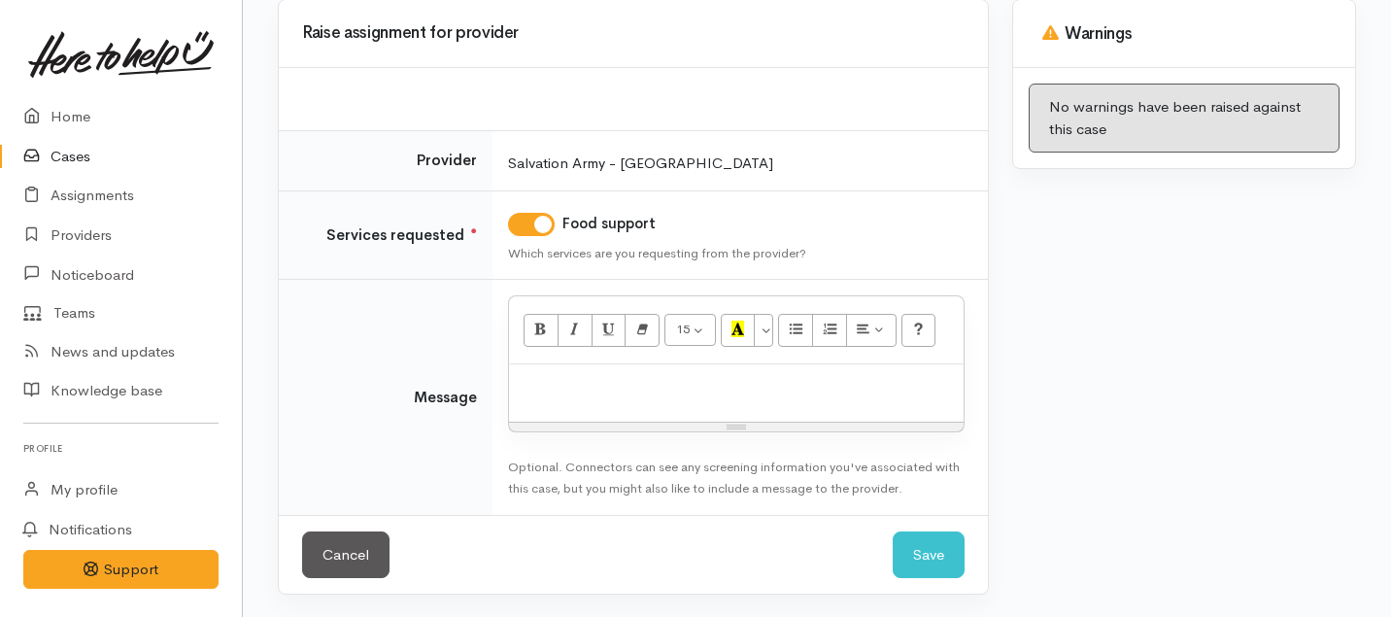
click at [631, 360] on div "15 8 9 10 11 12 14 18 24 36 Background Color Transparent Select #ffff00 Text Co…" at bounding box center [736, 330] width 454 height 68
click at [617, 397] on div at bounding box center [736, 392] width 454 height 57
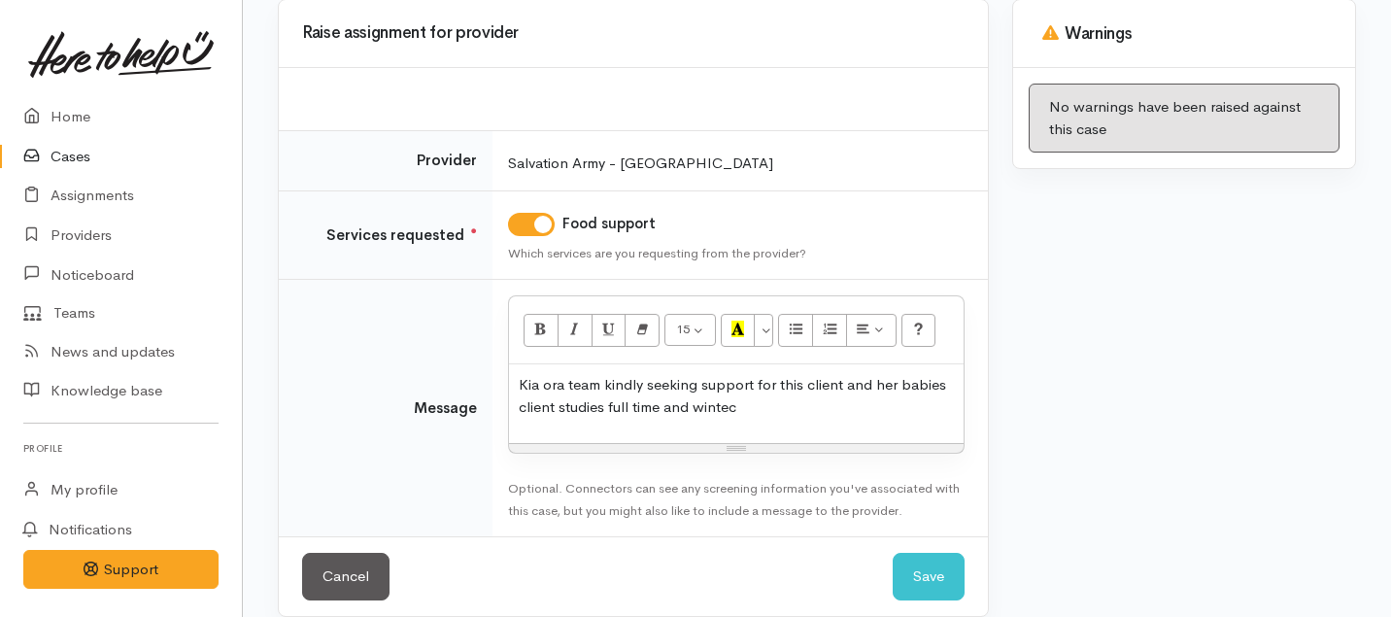
click at [708, 405] on p "Kia ora team kindly seeking support for this client and her babies client studi…" at bounding box center [736, 396] width 435 height 44
click at [758, 407] on p "Kia ora team kindly seeking support for this client and her babies client studi…" at bounding box center [736, 396] width 435 height 44
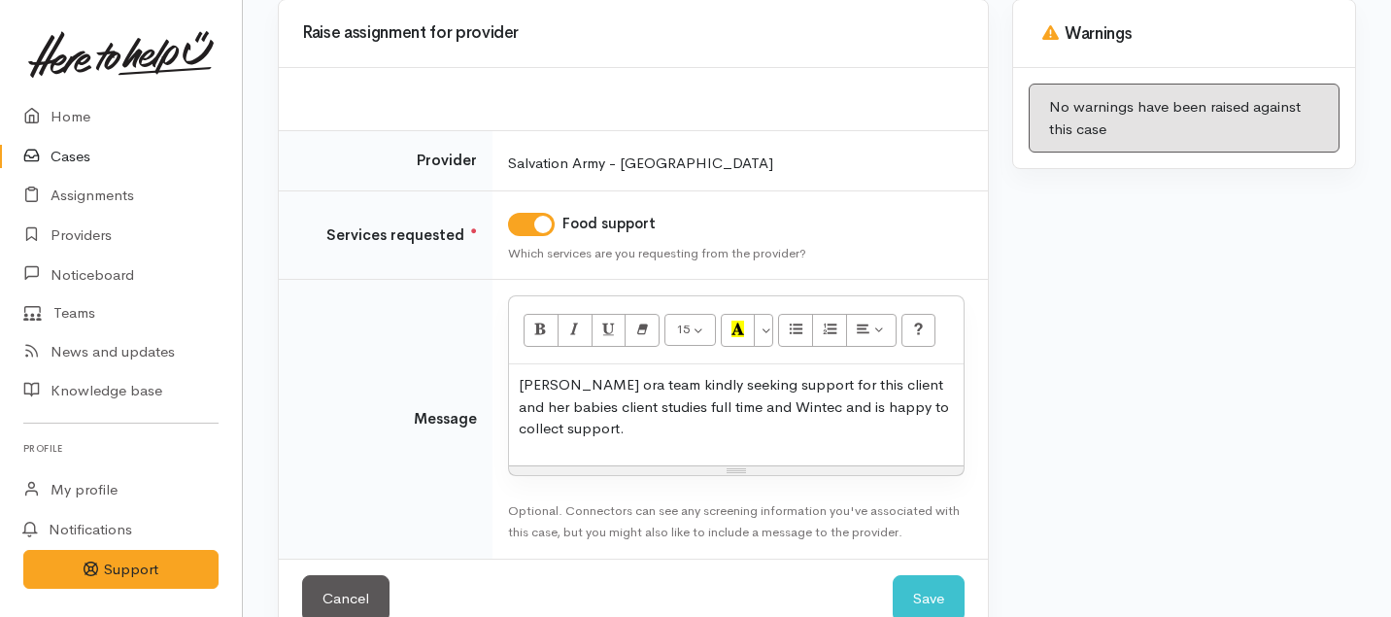
click at [740, 404] on p "[PERSON_NAME] ora team kindly seeking support for this client and her babies cl…" at bounding box center [736, 407] width 435 height 66
click at [646, 429] on p "Kia ora team kindly seeking support for this client and her babies client studi…" at bounding box center [736, 407] width 435 height 66
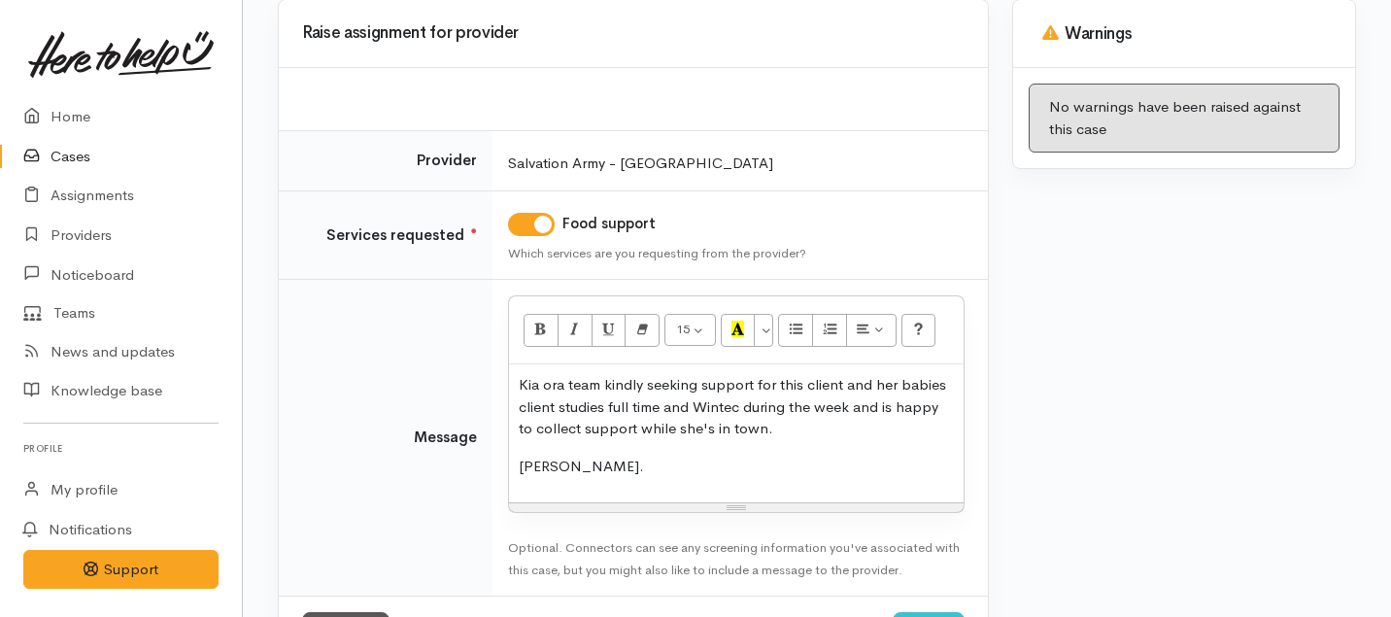
scroll to position [282, 0]
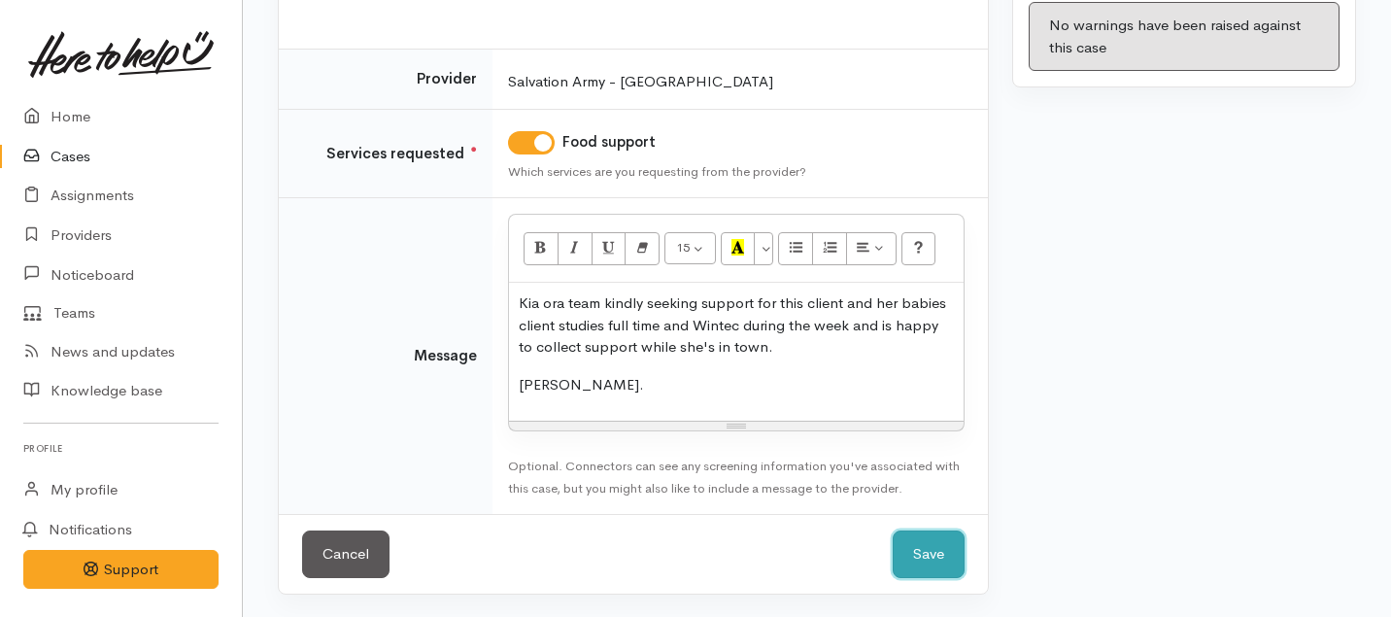
click at [928, 564] on button "Save" at bounding box center [928, 554] width 72 height 48
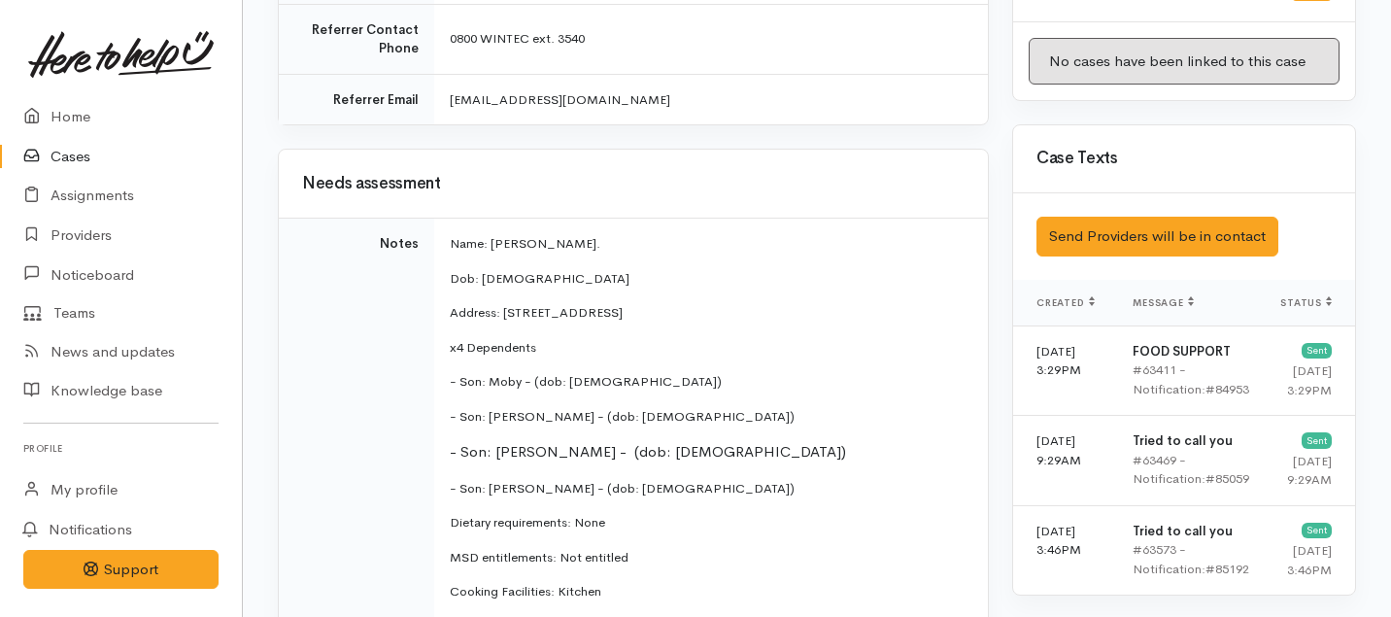
scroll to position [1143, 0]
click at [84, 108] on link "Home" at bounding box center [121, 117] width 242 height 40
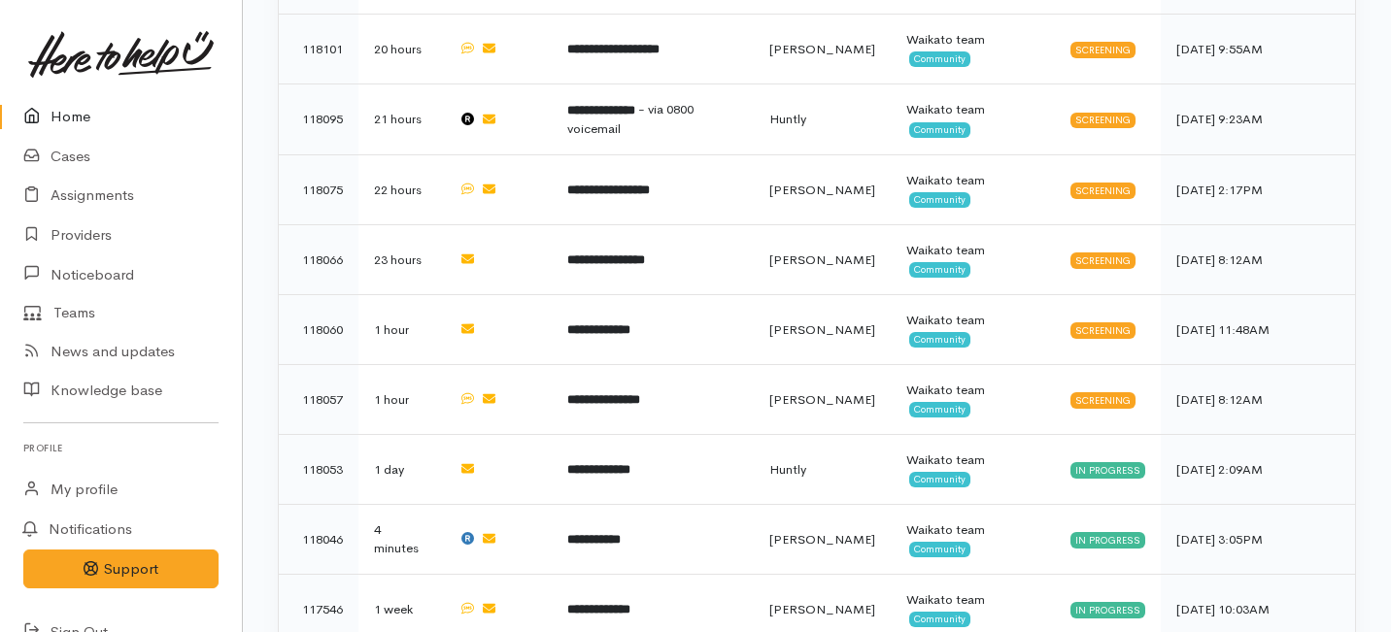
scroll to position [1389, 0]
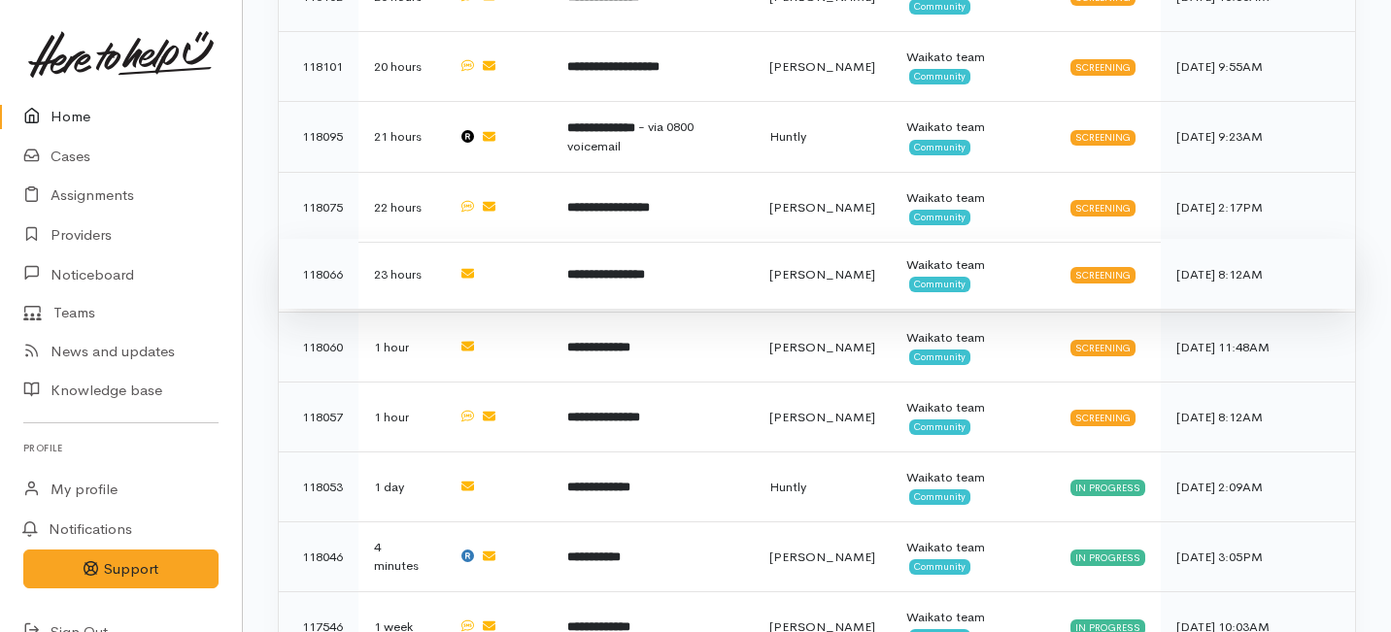
click at [696, 239] on td "**********" at bounding box center [653, 274] width 202 height 70
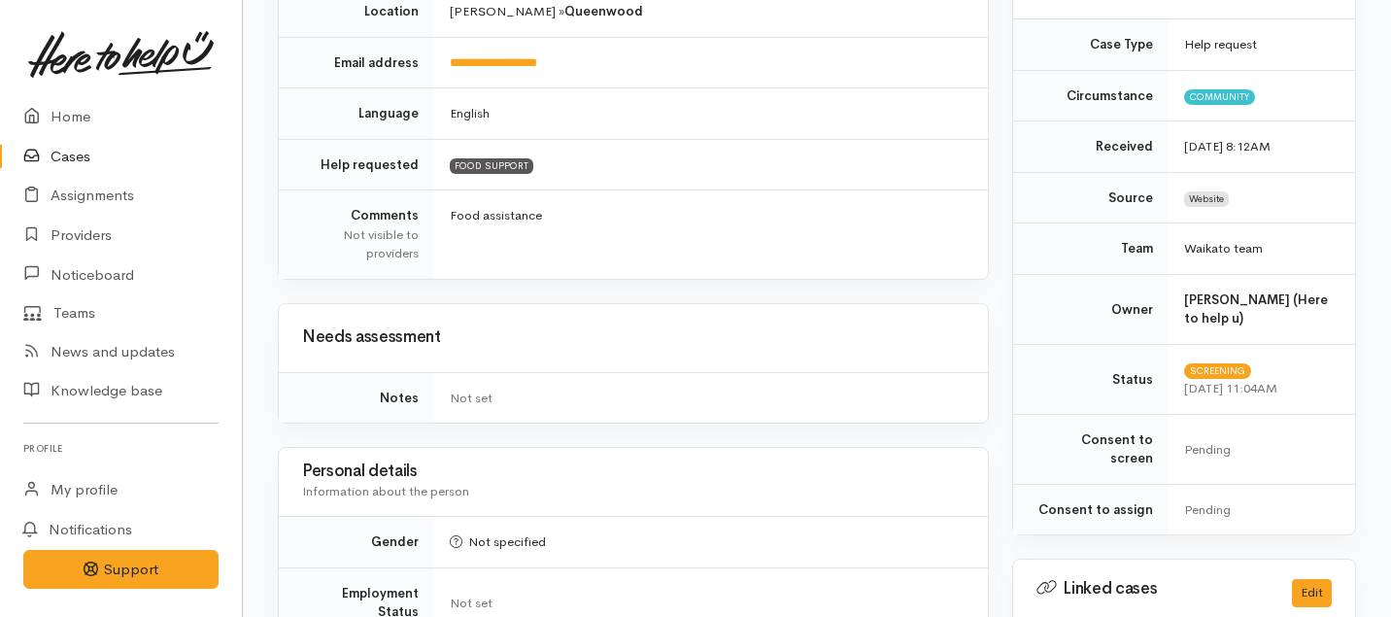
scroll to position [74, 0]
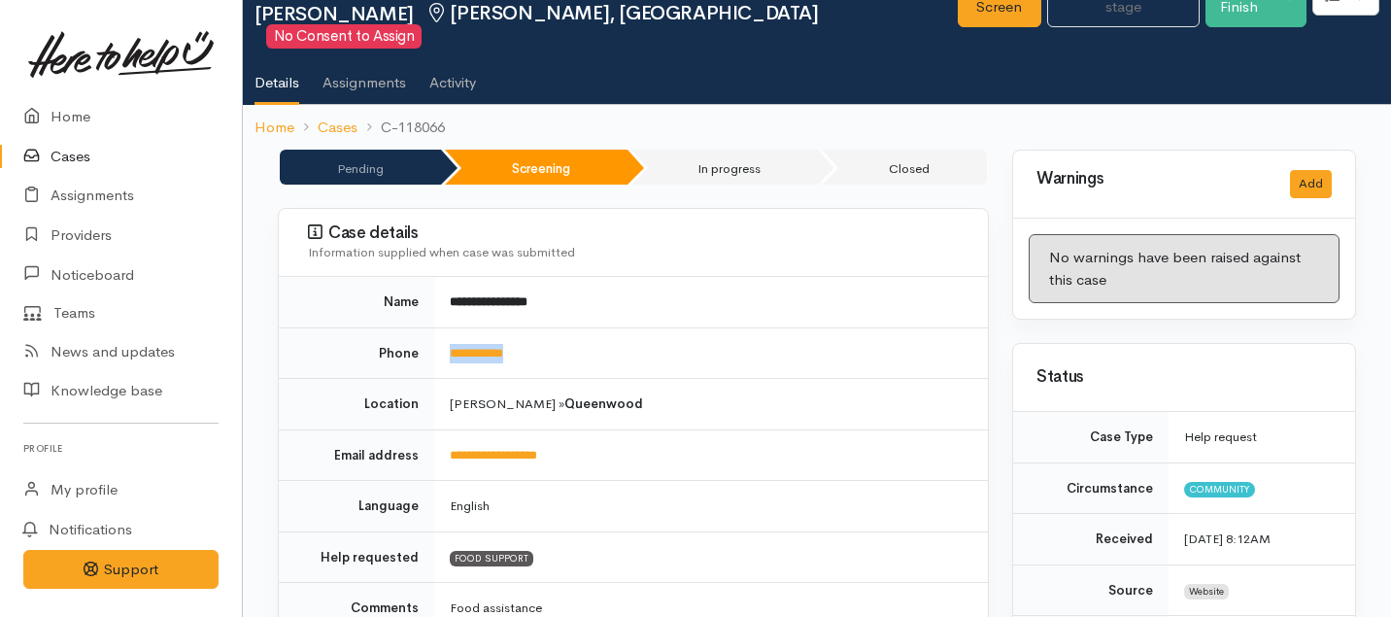
drag, startPoint x: 553, startPoint y: 334, endPoint x: 427, endPoint y: 332, distance: 125.3
click at [427, 332] on tr "**********" at bounding box center [633, 352] width 709 height 51
copy tr "**********"
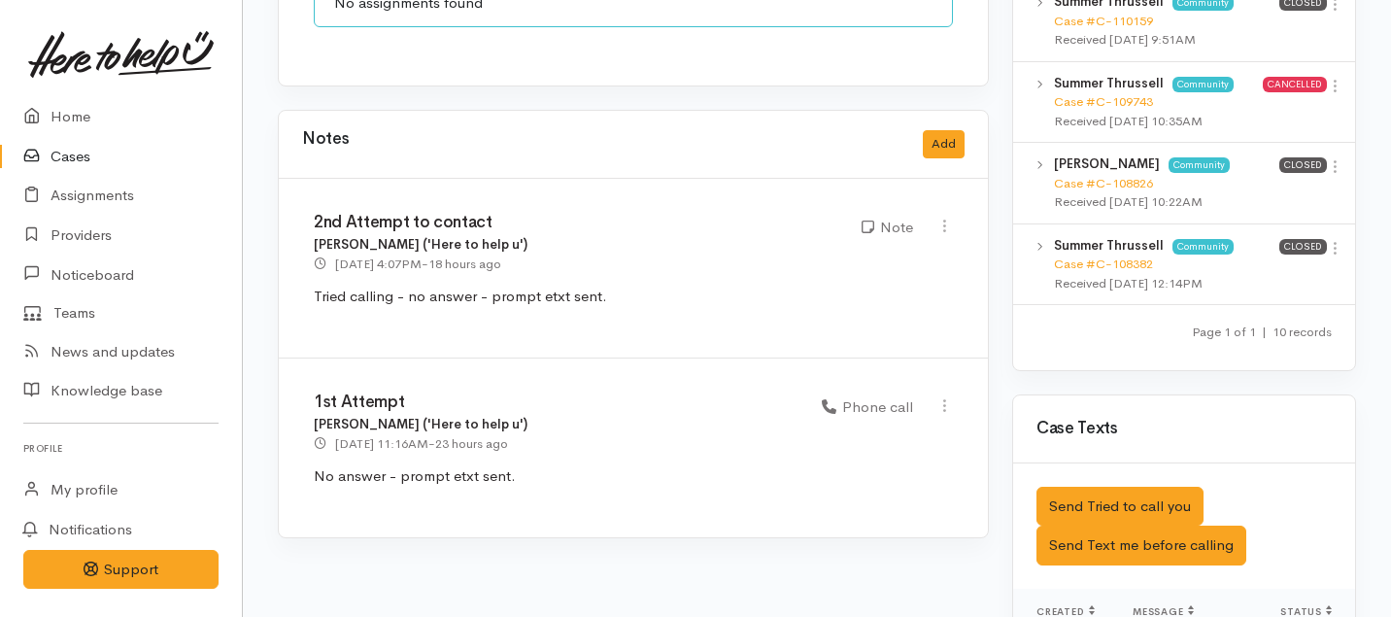
scroll to position [1591, 0]
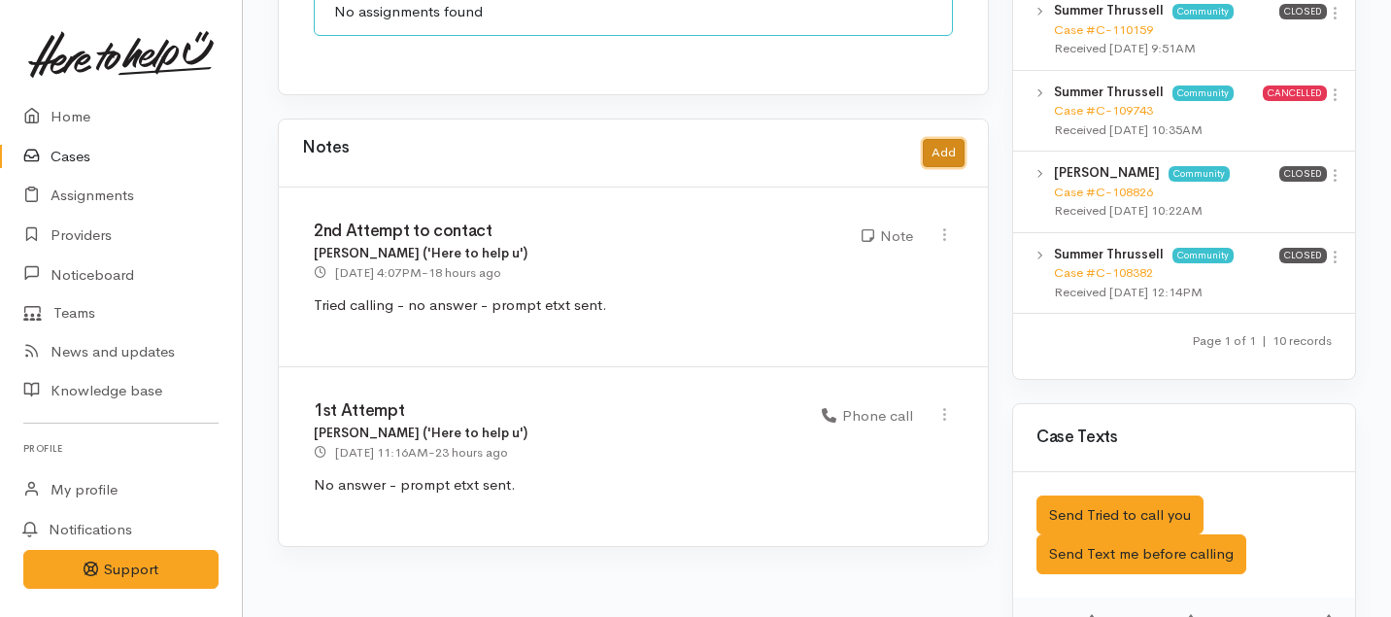
click at [943, 139] on button "Add" at bounding box center [944, 153] width 42 height 28
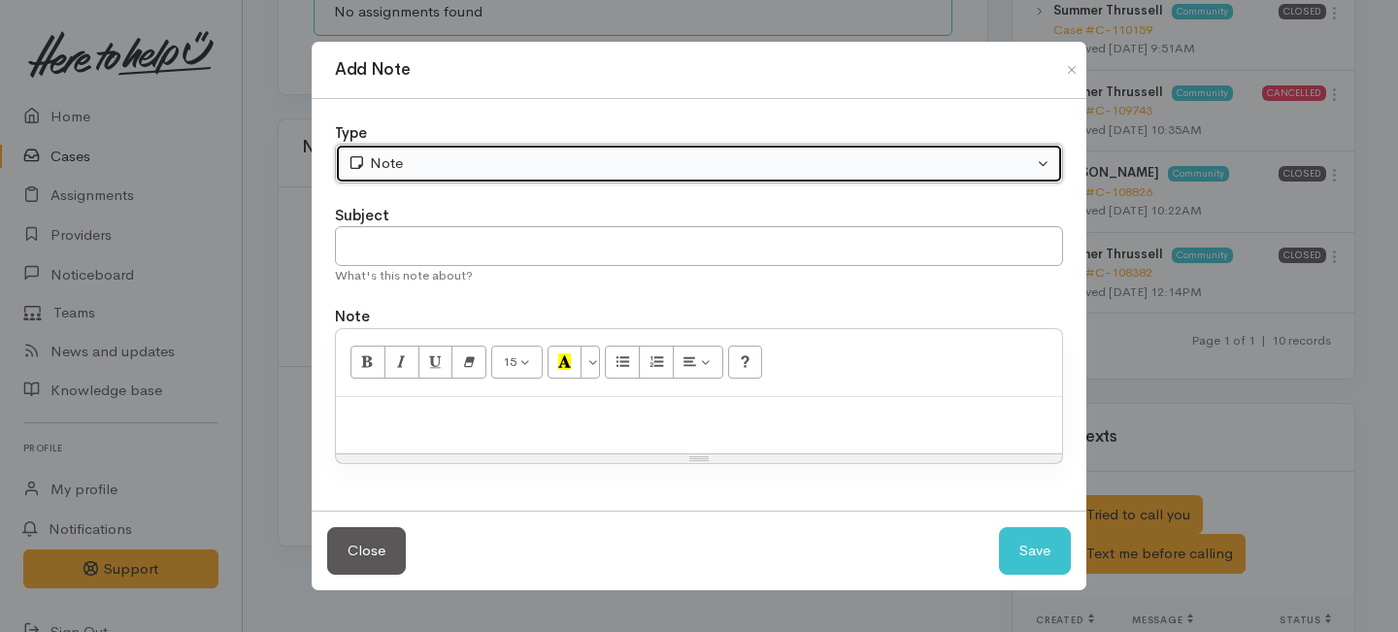
click at [689, 160] on div "Note" at bounding box center [691, 163] width 686 height 22
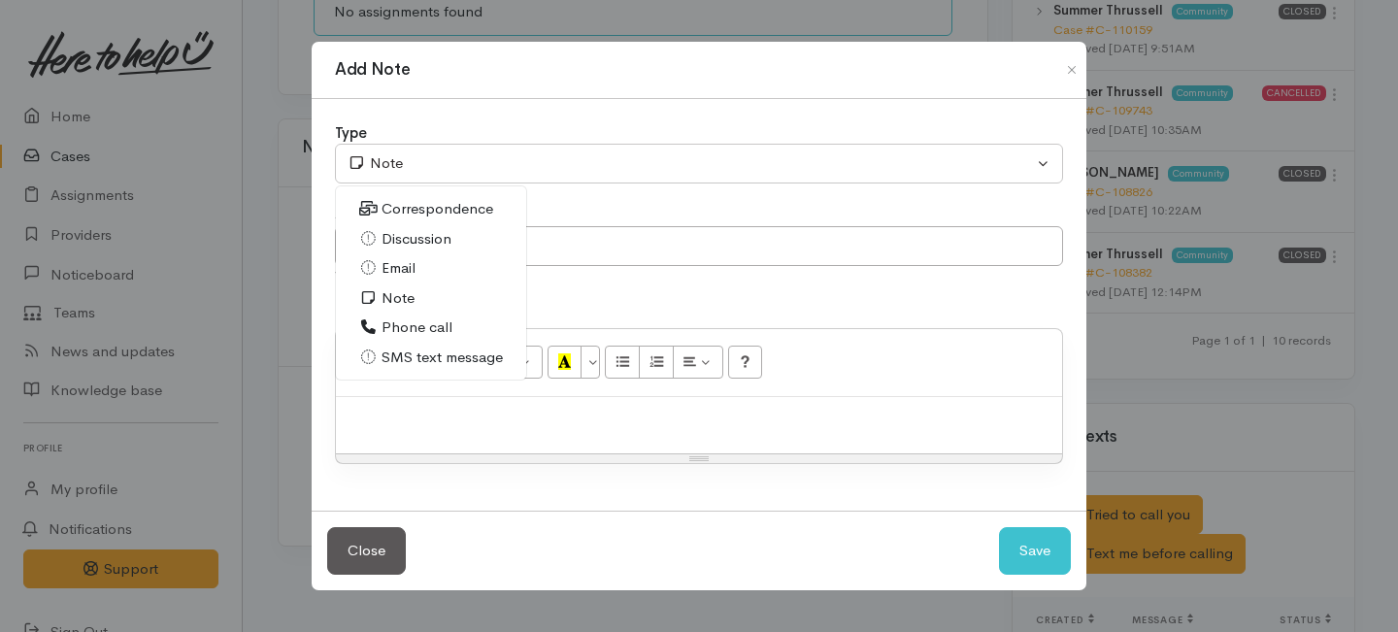
click at [424, 321] on span "Phone call" at bounding box center [417, 328] width 71 height 22
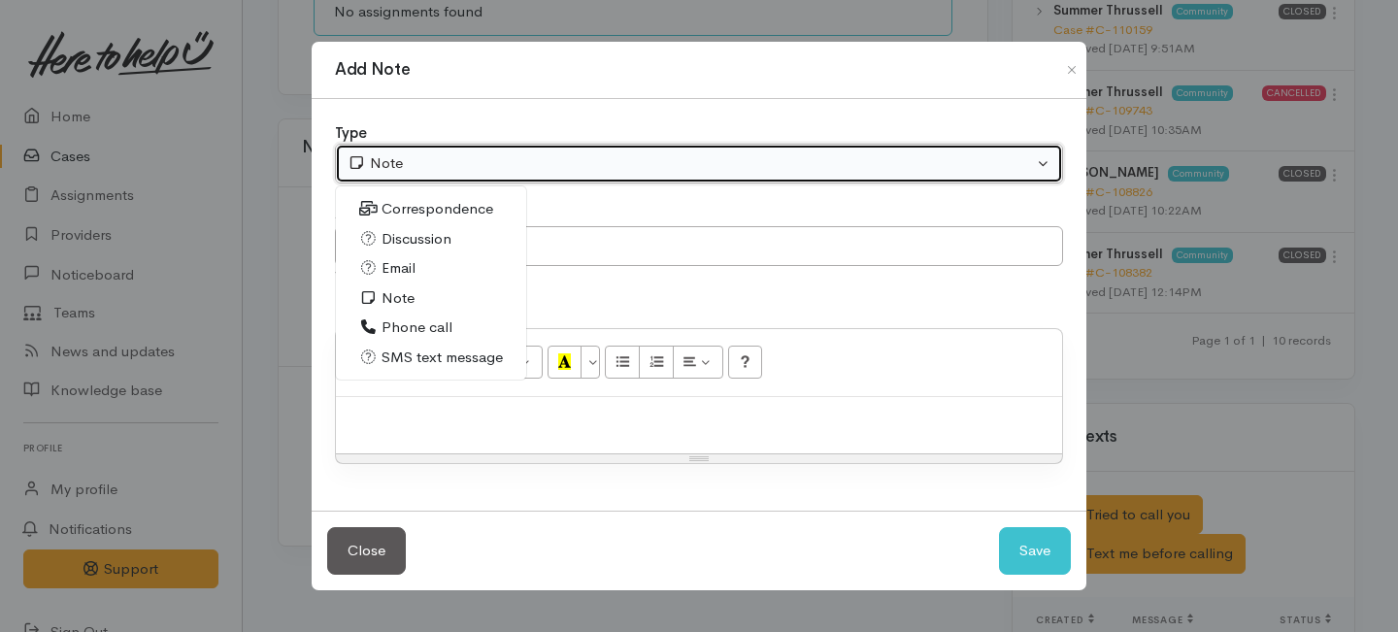
select select "3"
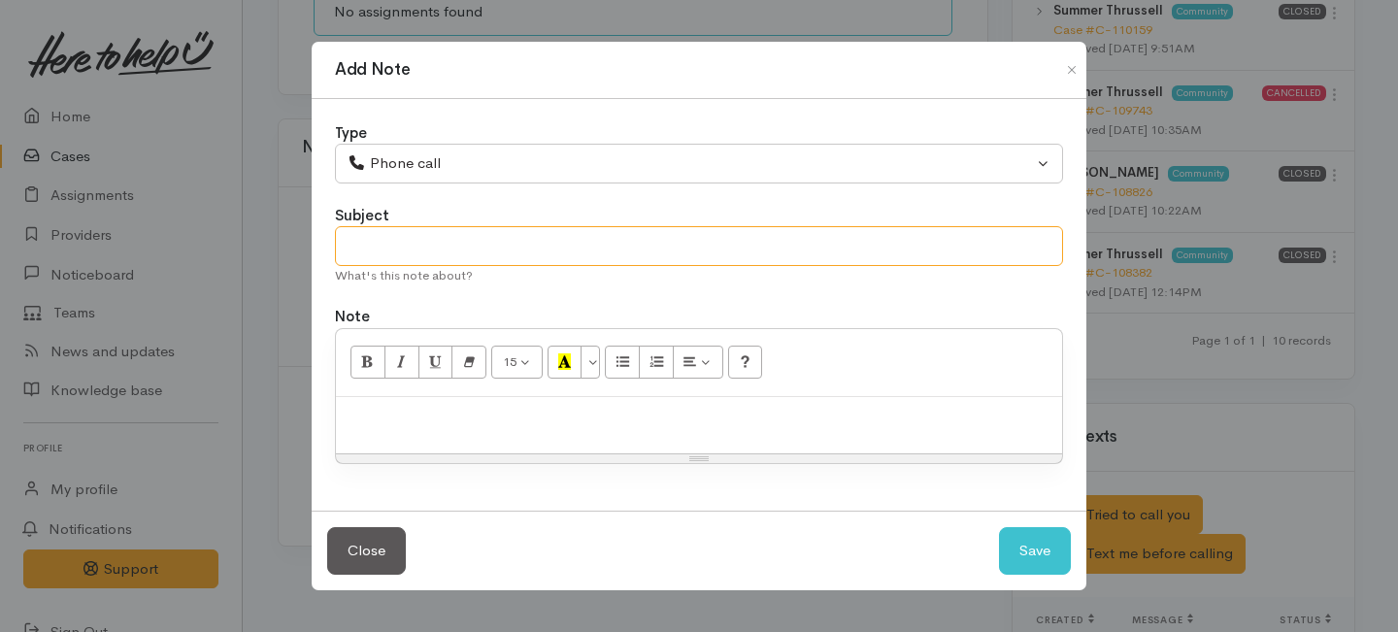
click at [430, 241] on input "text" at bounding box center [699, 246] width 728 height 40
type input "3rd Attempt"
click at [422, 437] on div at bounding box center [699, 425] width 726 height 57
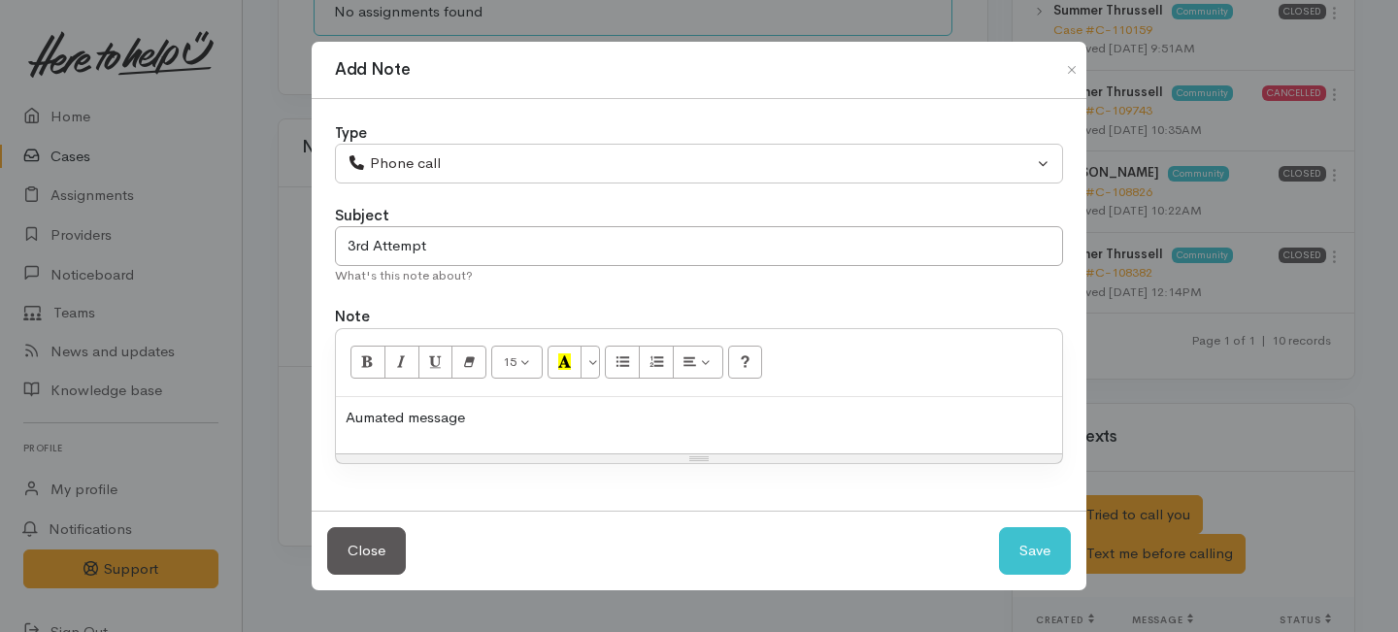
click at [364, 413] on p "Aumated message" at bounding box center [699, 418] width 707 height 22
click at [493, 413] on p "Automated message" at bounding box center [699, 418] width 707 height 22
click at [1033, 548] on button "Save" at bounding box center [1035, 551] width 72 height 48
select select "1"
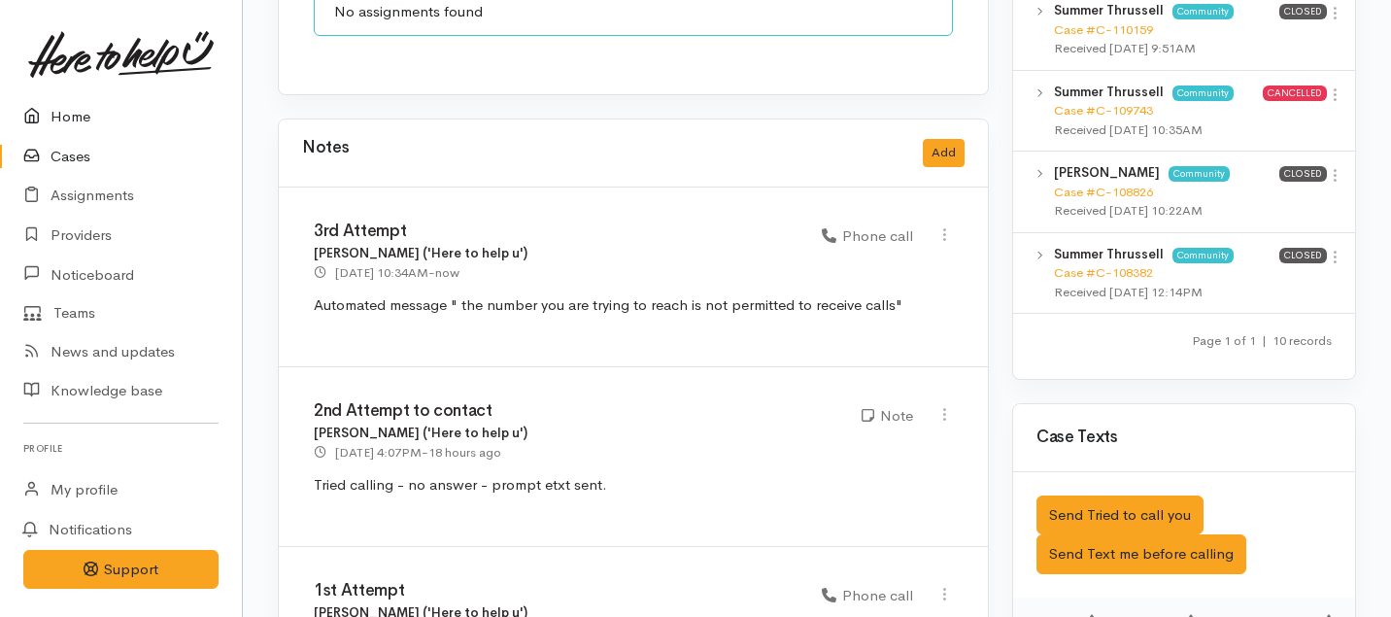
click at [45, 116] on icon at bounding box center [36, 117] width 27 height 24
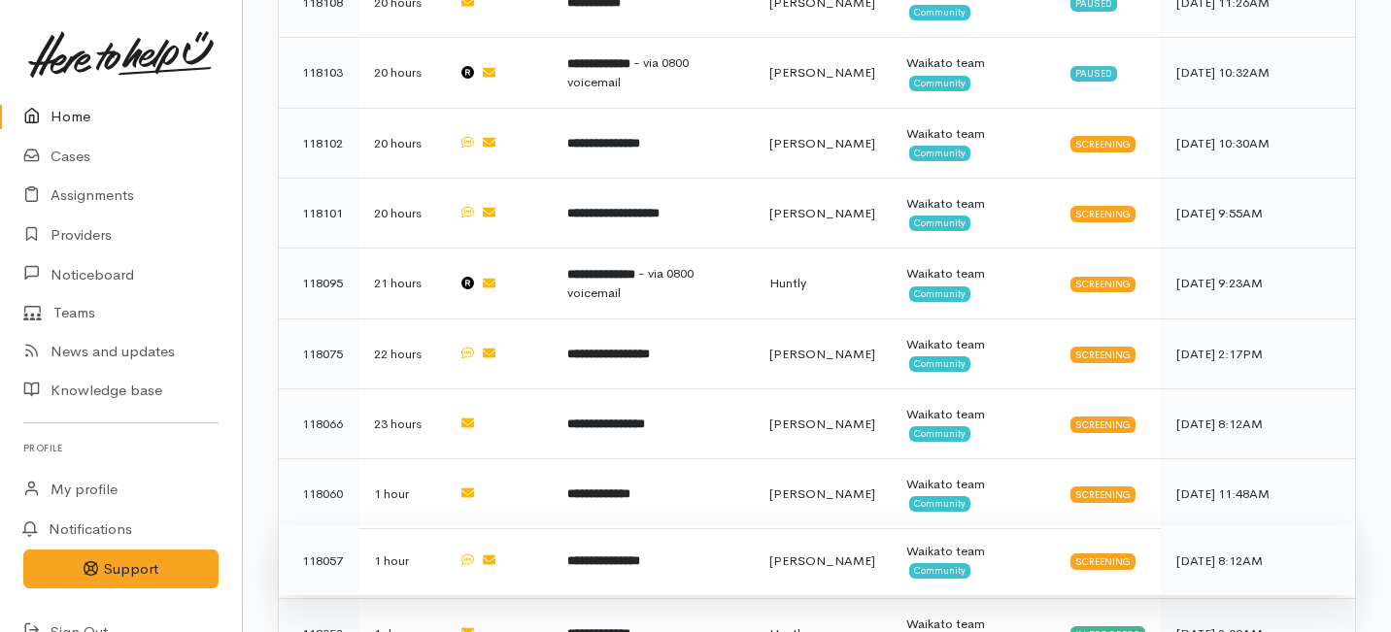
scroll to position [1123, 0]
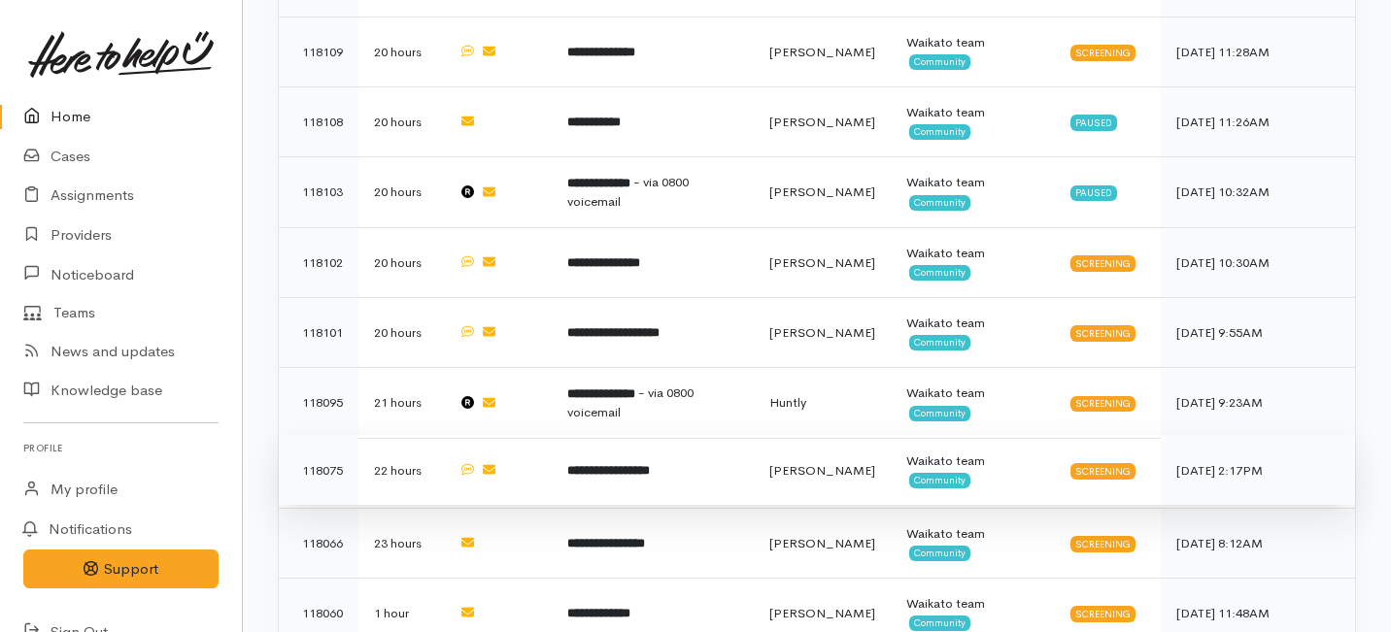
click at [616, 464] on b "**********" at bounding box center [608, 470] width 83 height 13
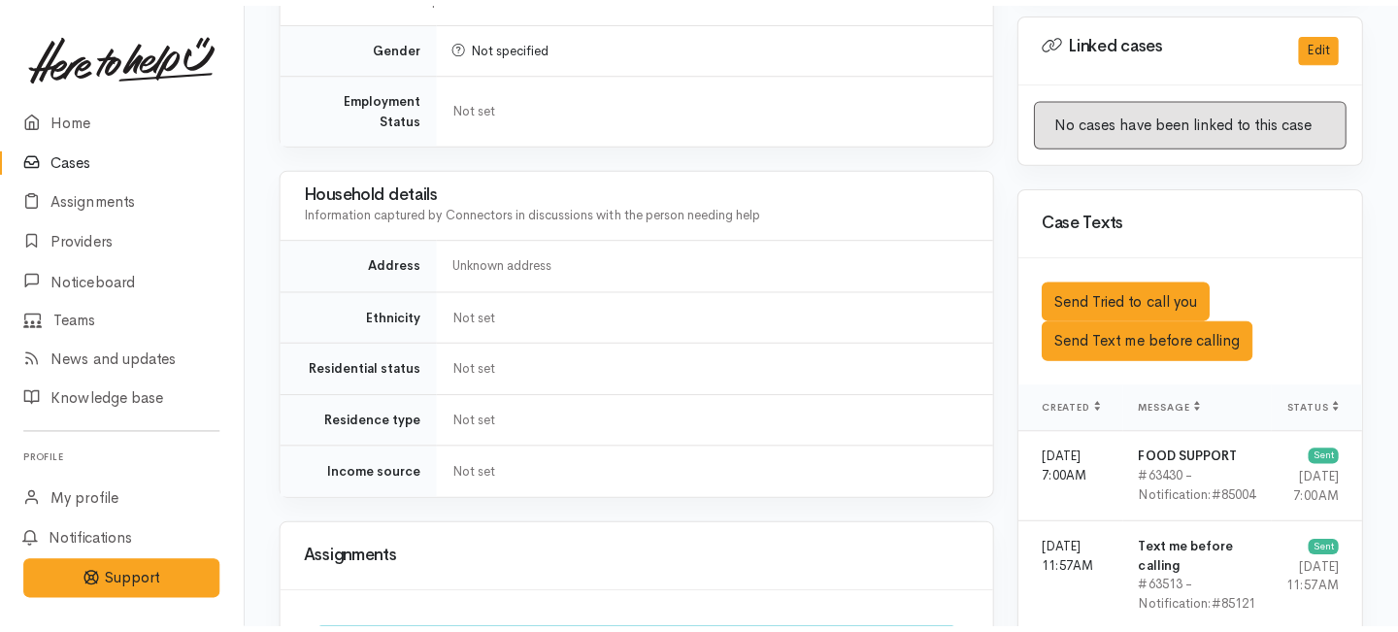
scroll to position [1015, 0]
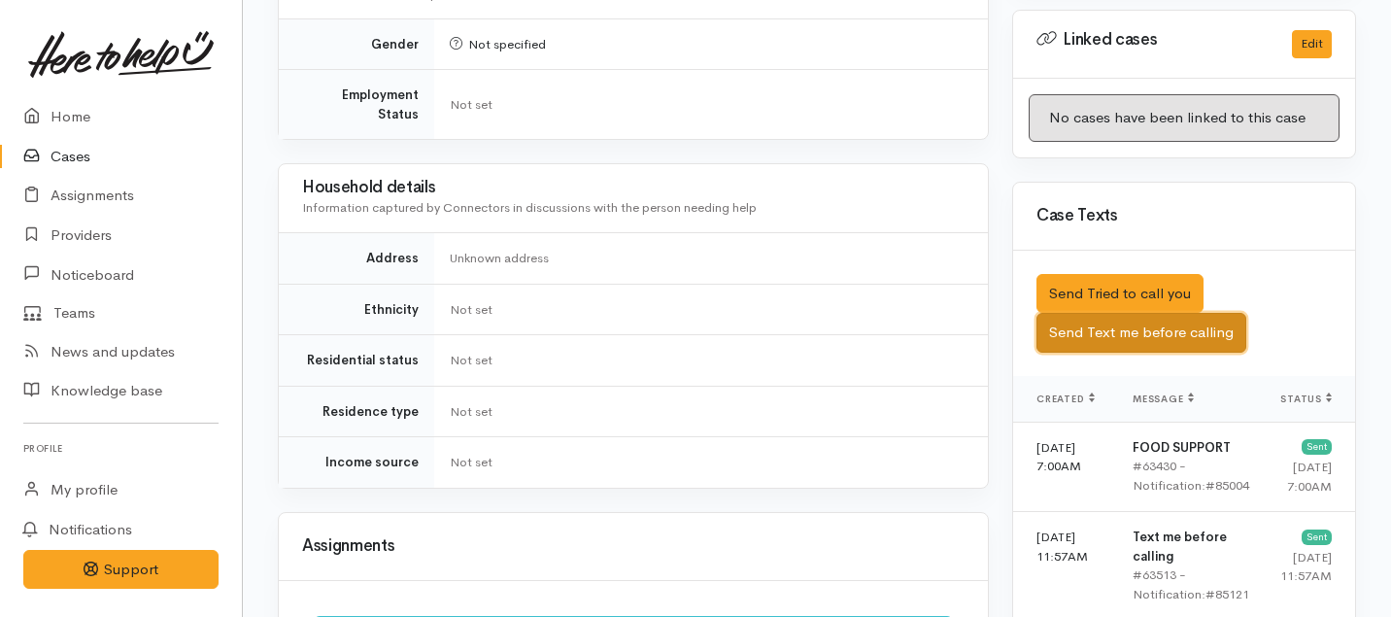
click at [1142, 313] on button "Send Text me before calling" at bounding box center [1141, 333] width 210 height 40
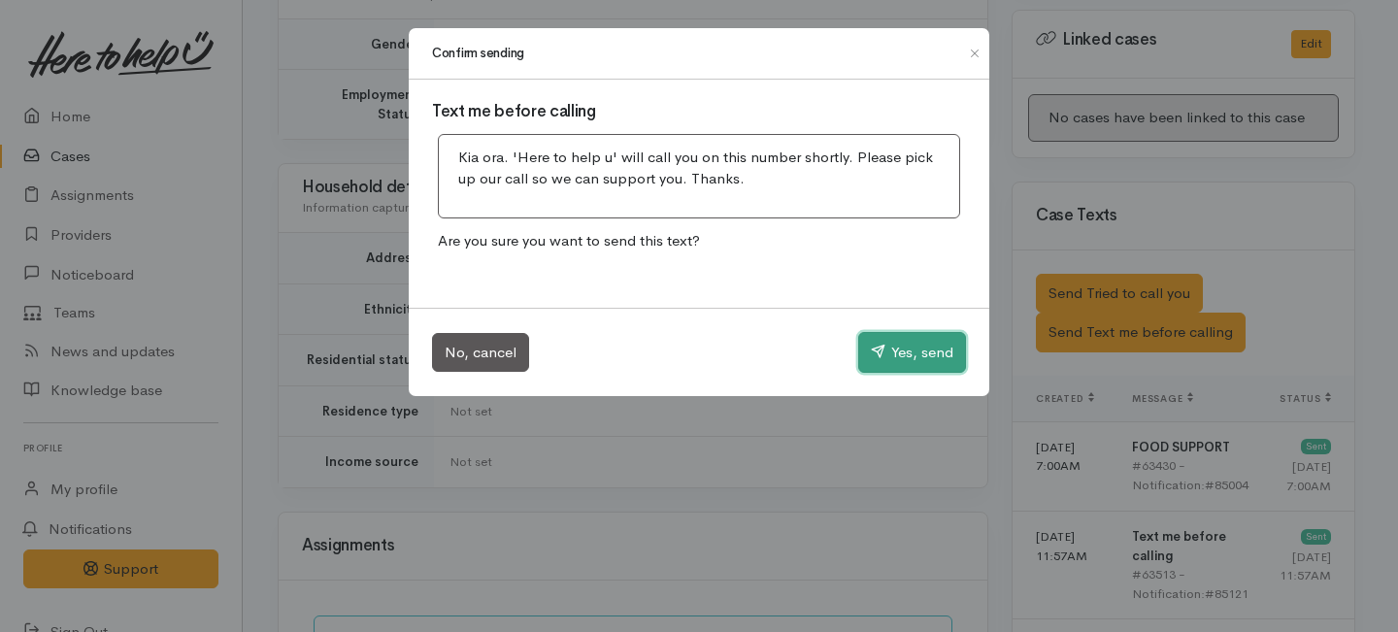
click at [872, 345] on icon "button" at bounding box center [878, 351] width 15 height 15
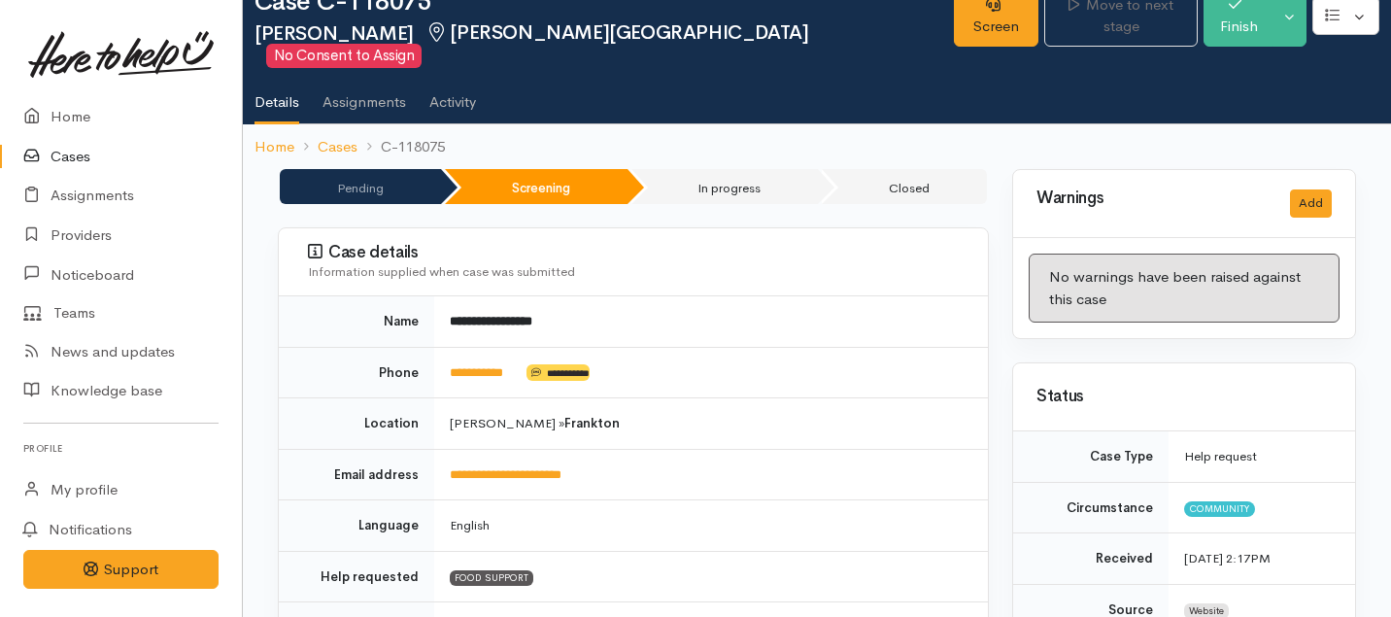
scroll to position [0, 0]
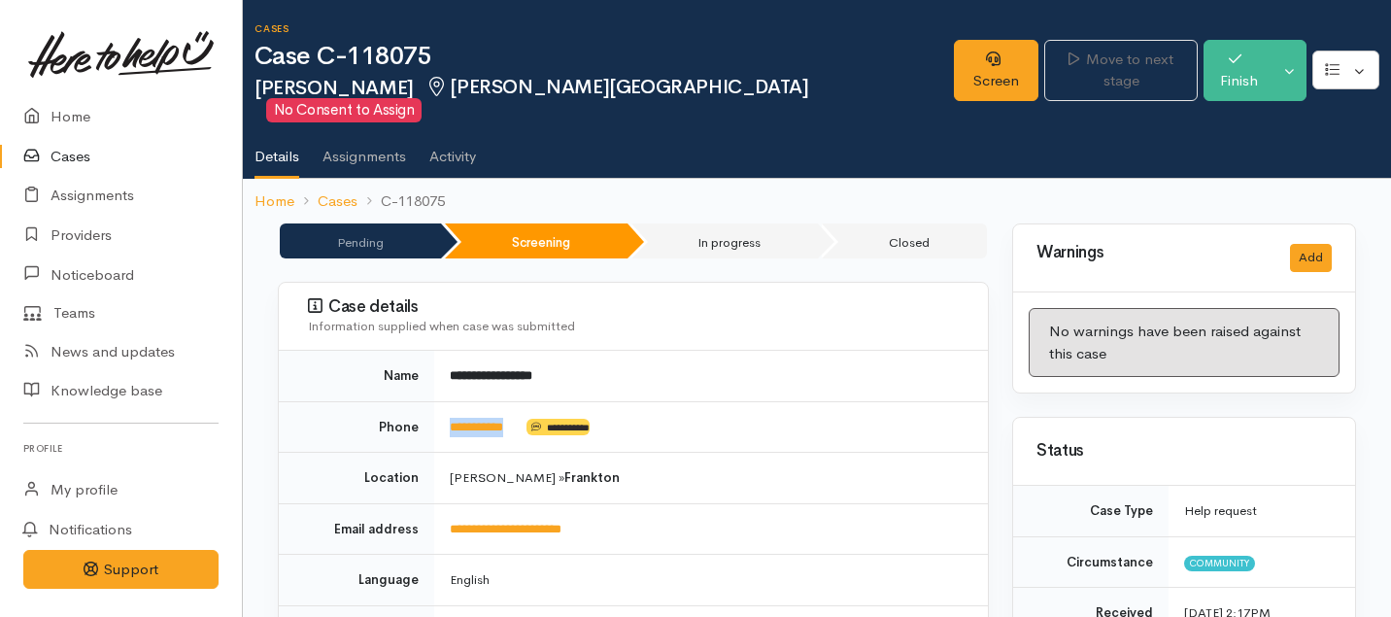
drag, startPoint x: 527, startPoint y: 400, endPoint x: 444, endPoint y: 394, distance: 83.7
click at [444, 401] on td "**********" at bounding box center [711, 426] width 554 height 51
copy td "**********"
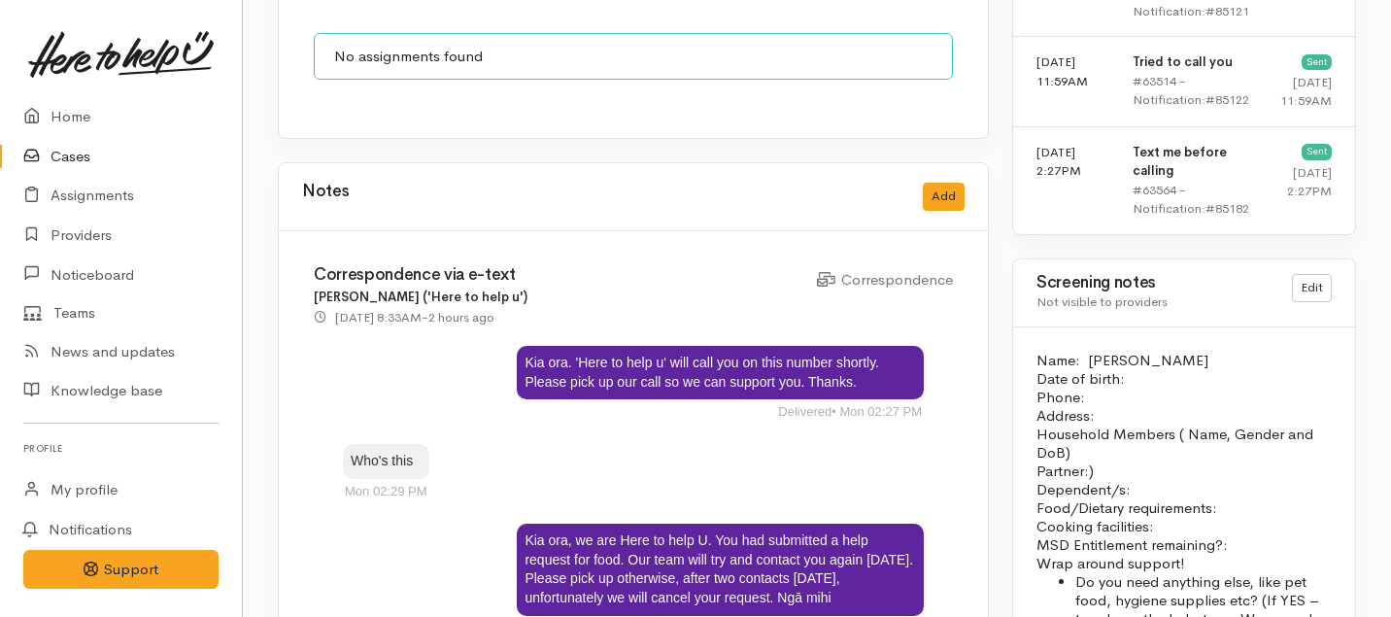
scroll to position [1598, 0]
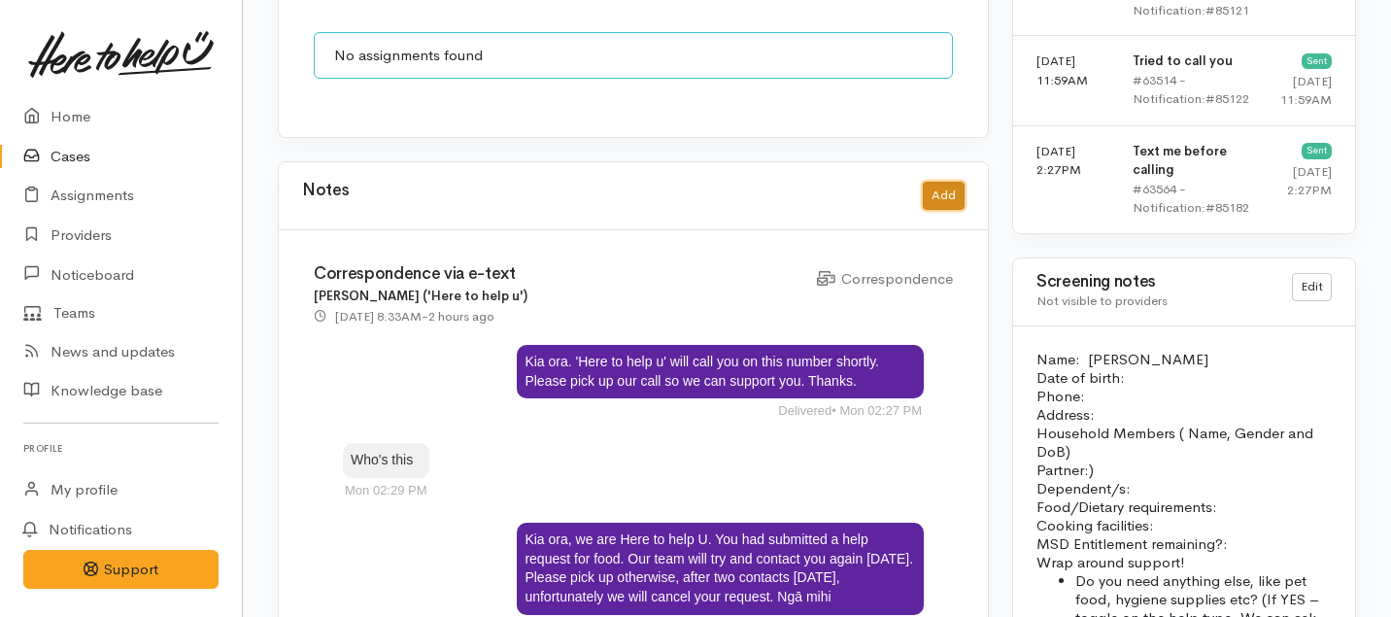
click at [944, 182] on button "Add" at bounding box center [944, 196] width 42 height 28
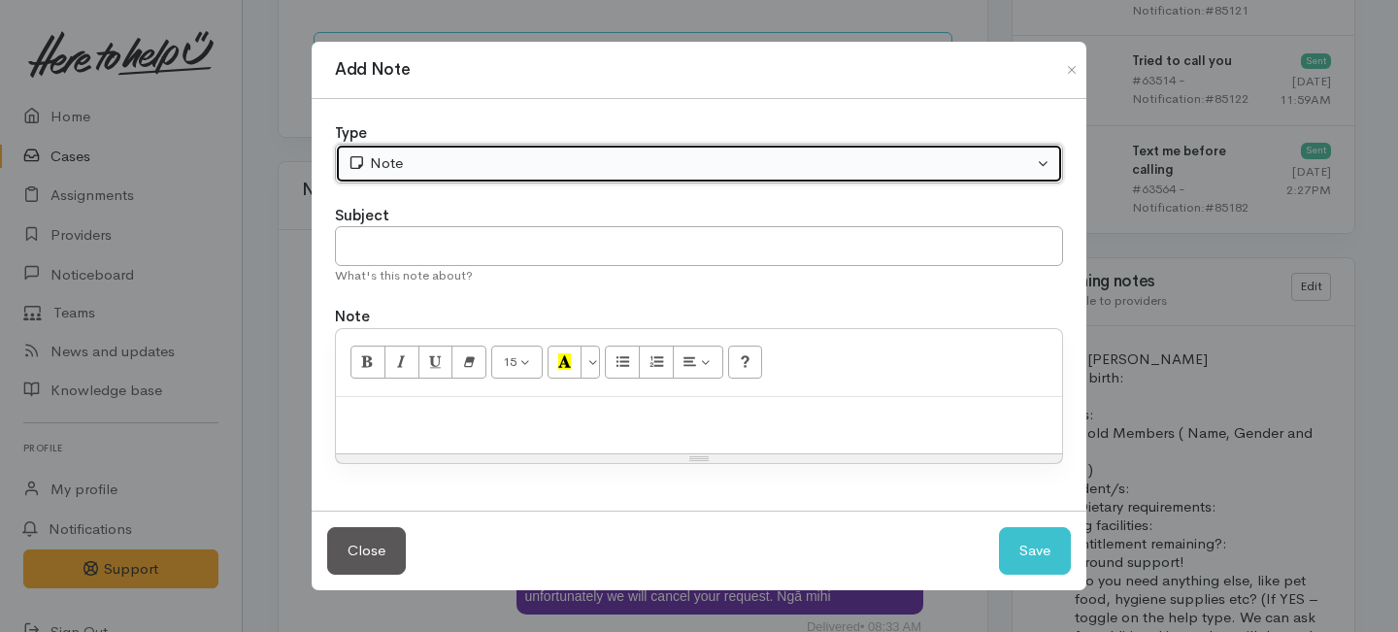
click at [447, 165] on div "Note" at bounding box center [691, 163] width 686 height 22
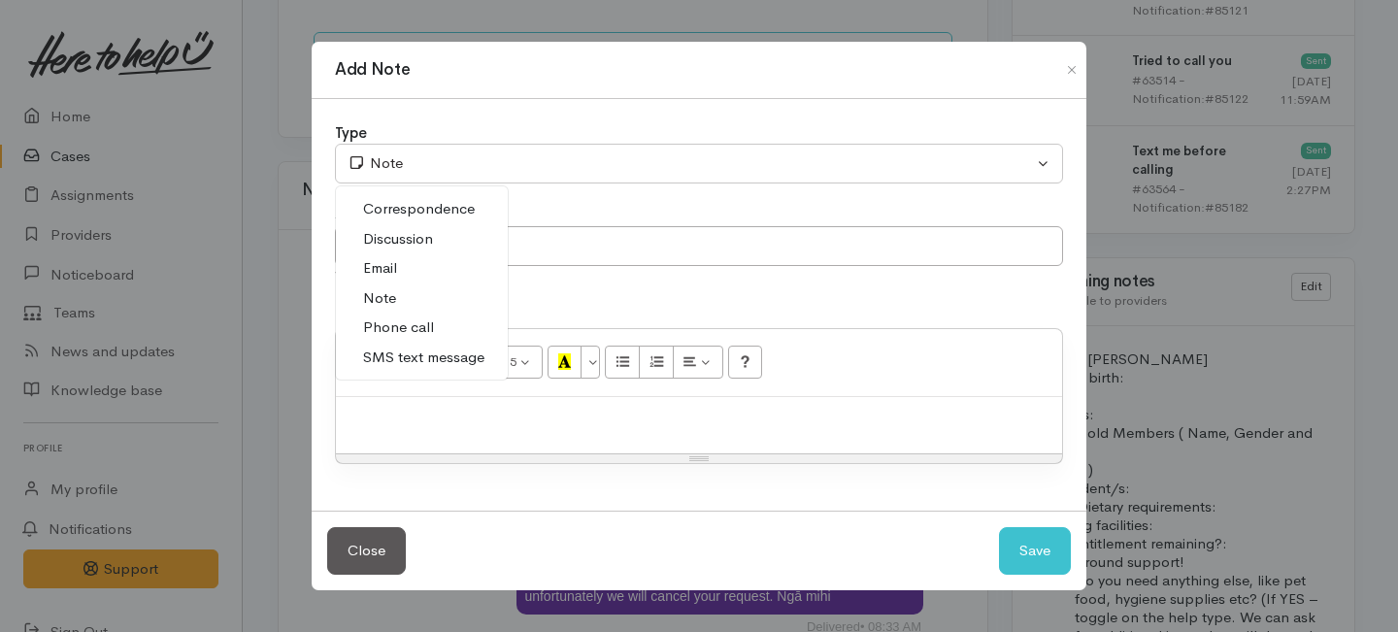
click at [387, 330] on span "Phone call" at bounding box center [398, 328] width 71 height 22
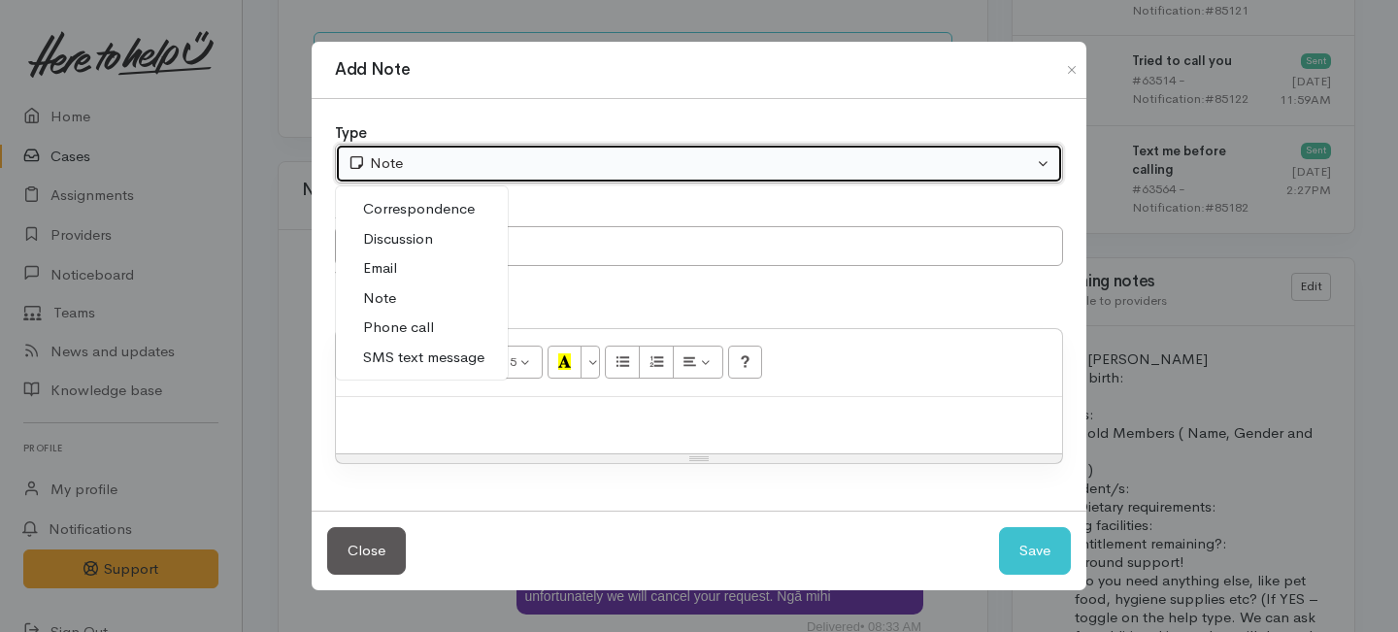
select select "3"
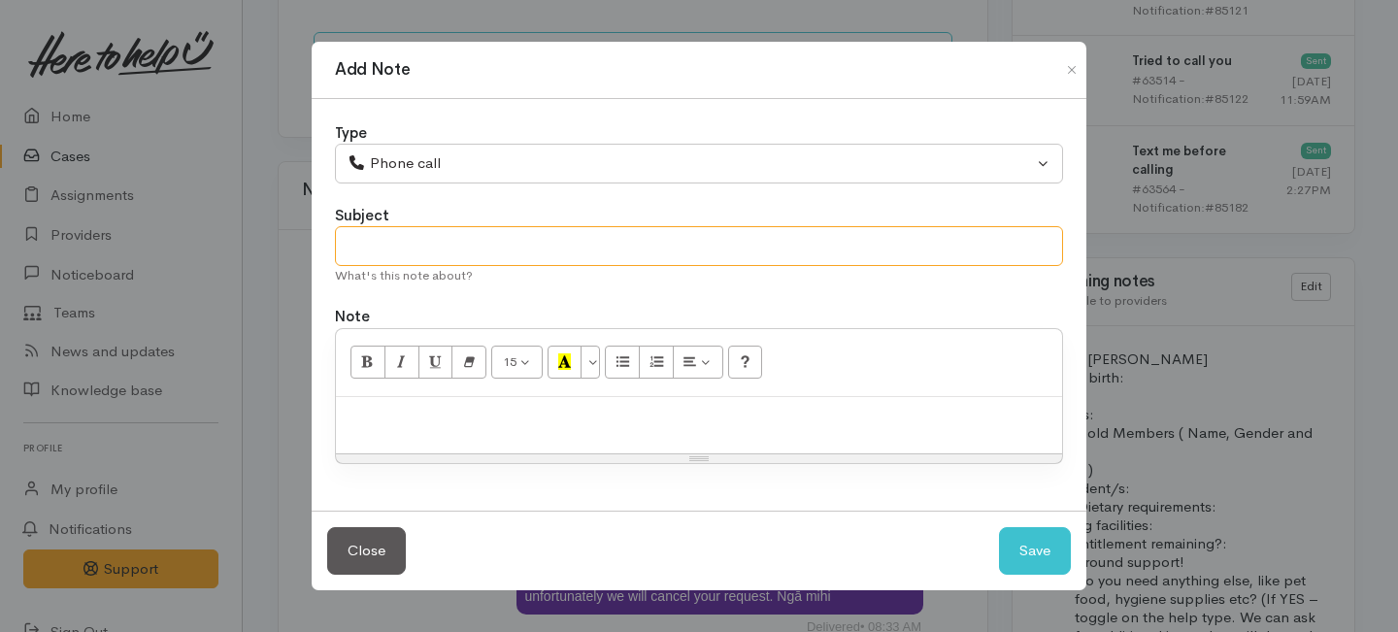
click at [388, 248] on input "text" at bounding box center [699, 246] width 728 height 40
type input "3rd Attempt to contact"
click at [397, 400] on div at bounding box center [699, 425] width 726 height 57
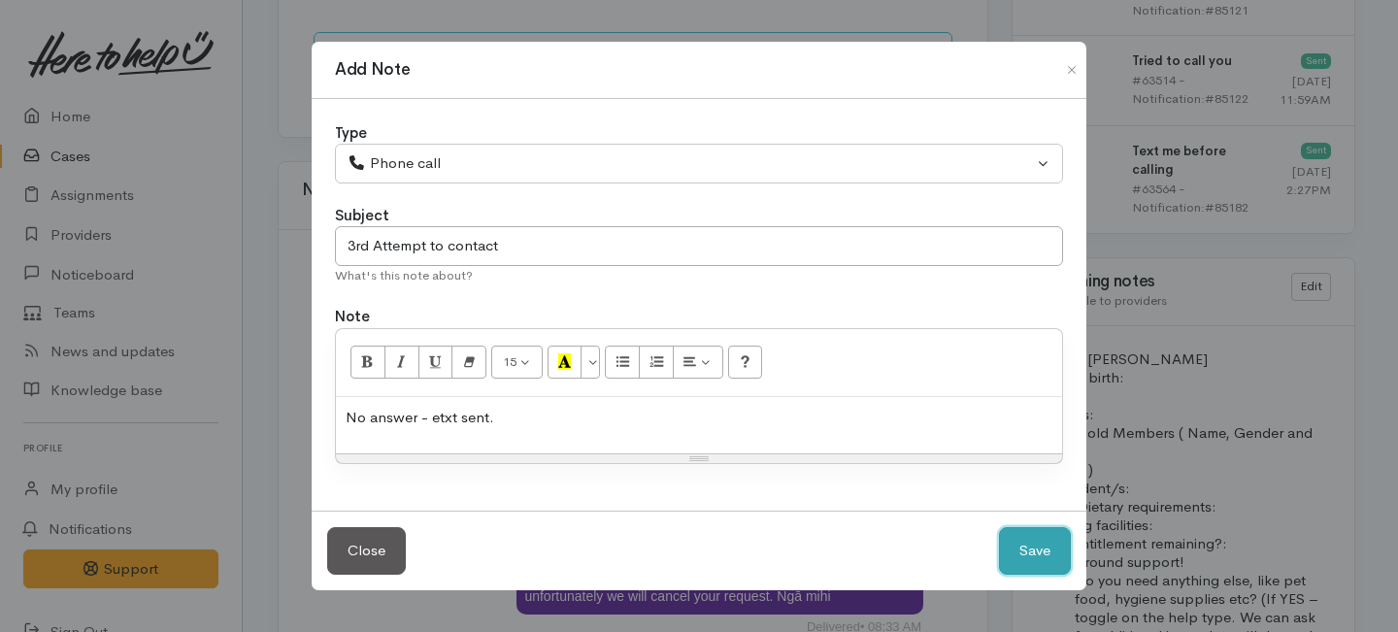
click at [1057, 546] on button "Save" at bounding box center [1035, 551] width 72 height 48
select select "1"
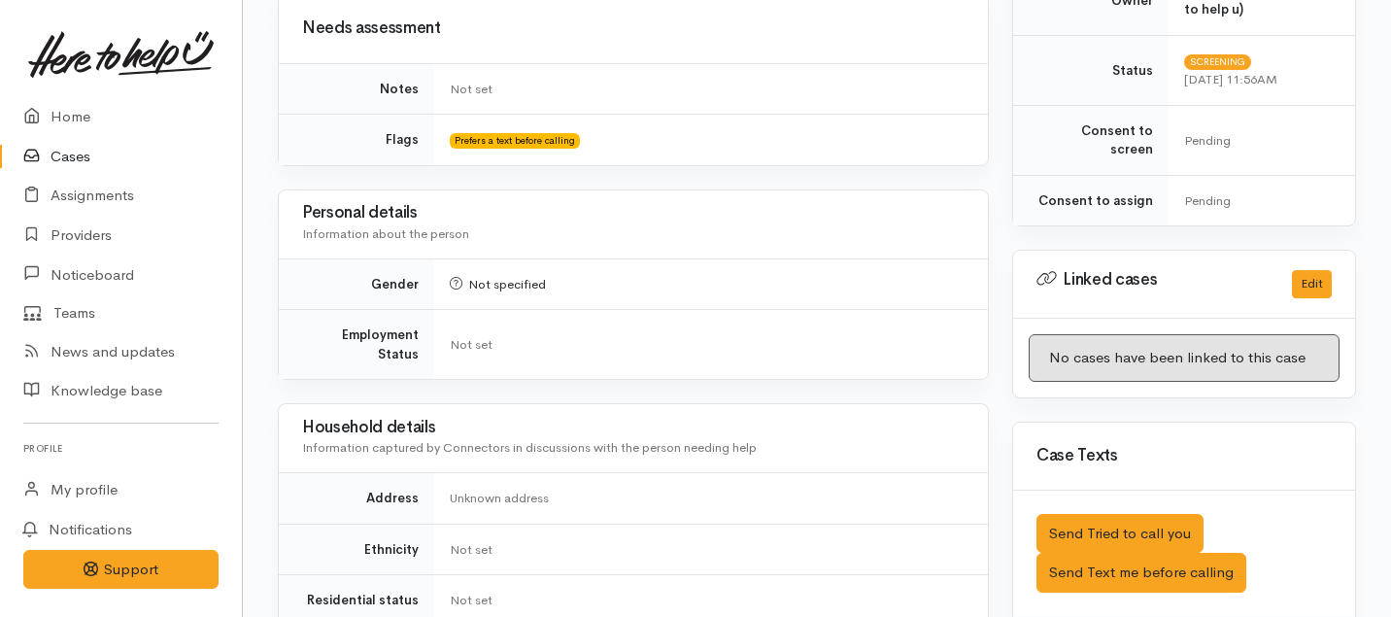
scroll to position [804, 0]
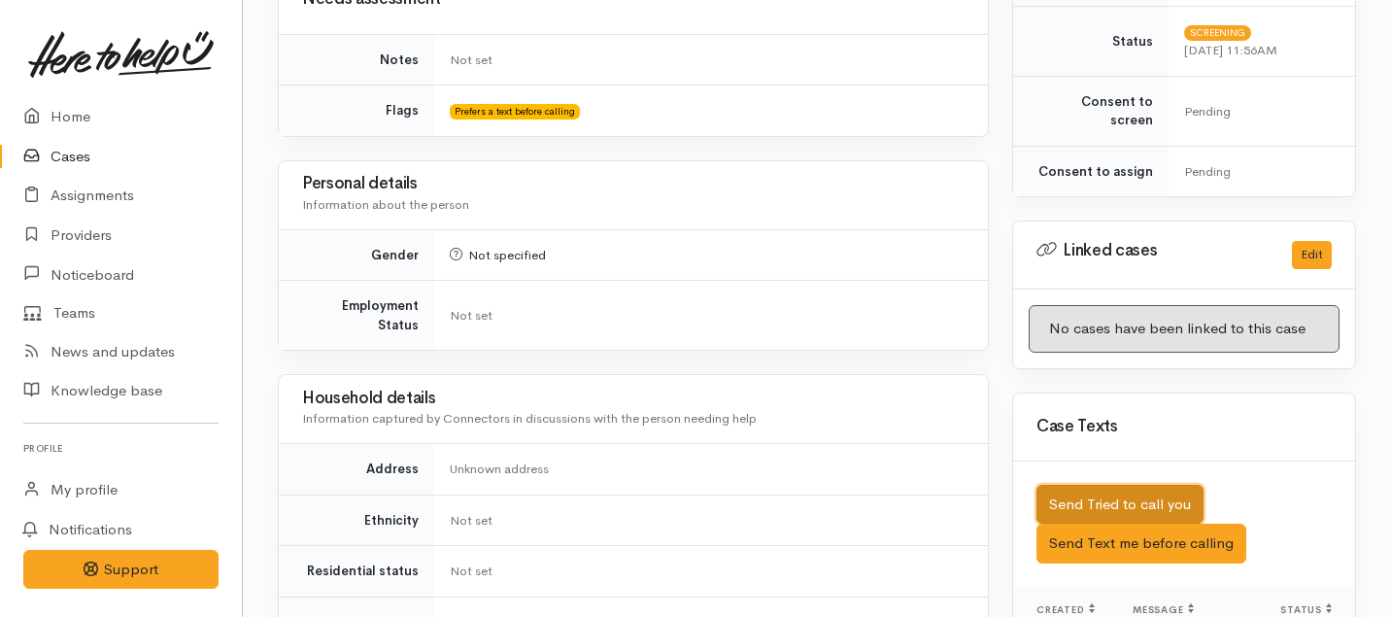
click at [1094, 485] on button "Send Tried to call you" at bounding box center [1119, 505] width 167 height 40
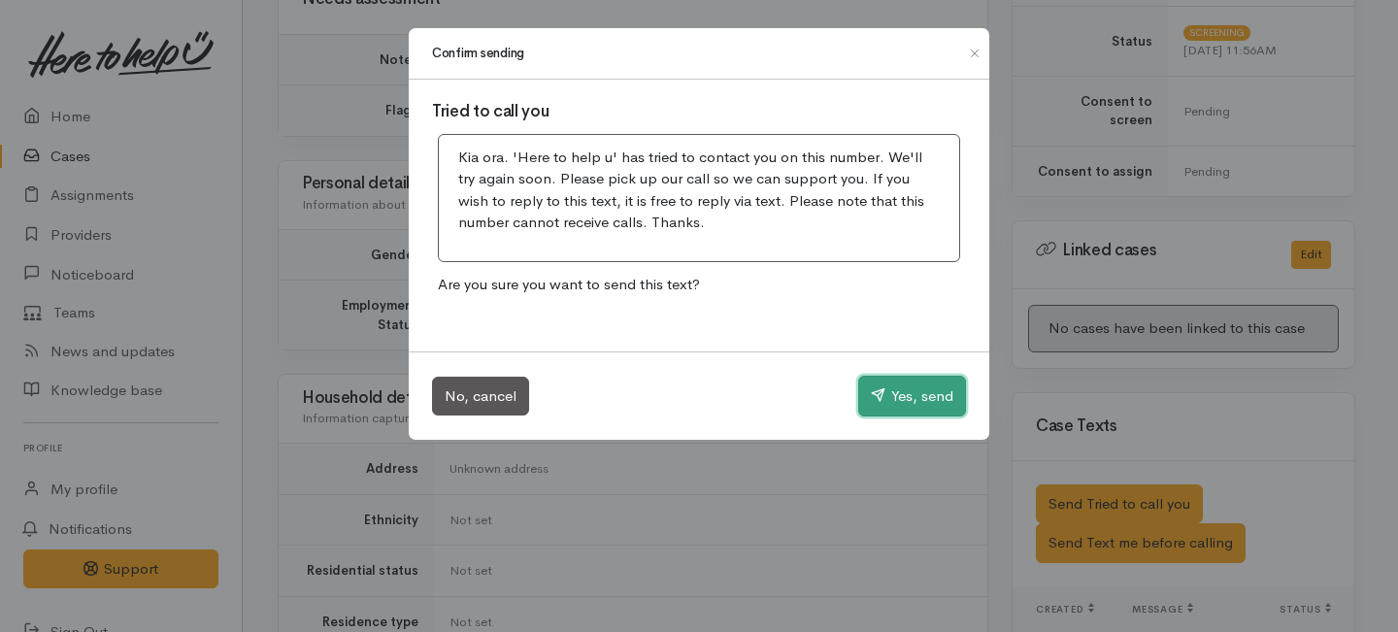
click at [906, 388] on button "Yes, send" at bounding box center [912, 396] width 108 height 41
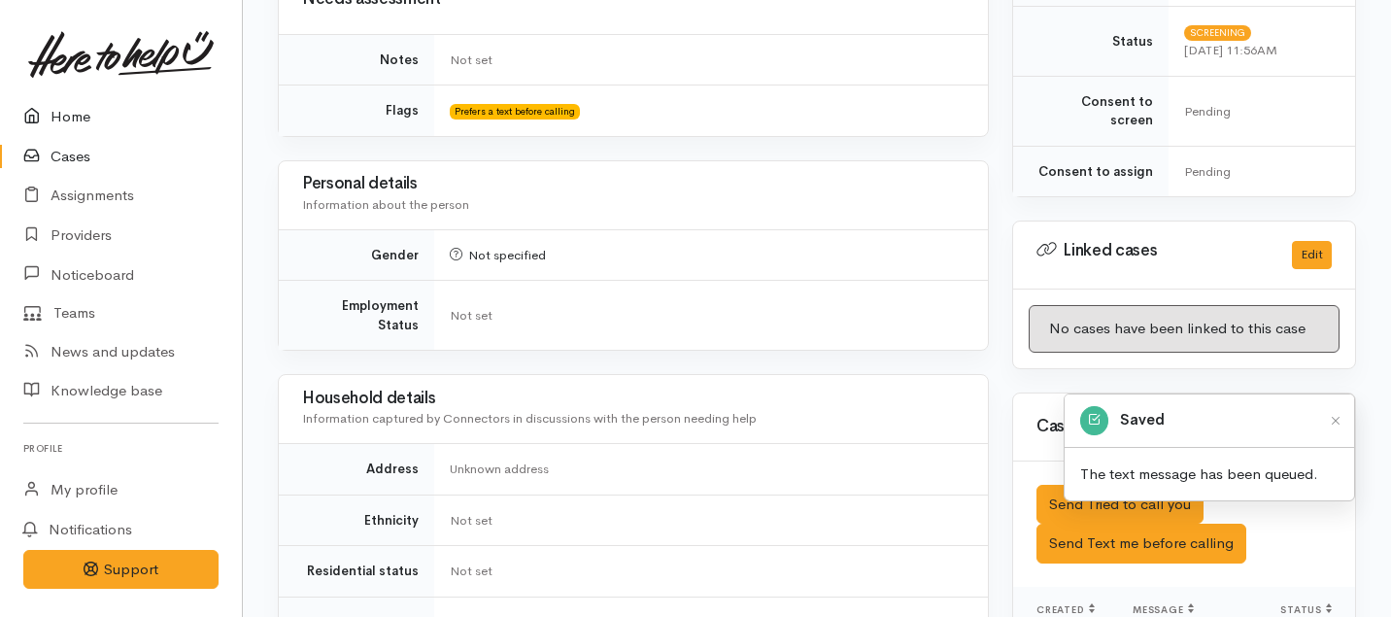
click at [60, 115] on link "Home" at bounding box center [121, 117] width 242 height 40
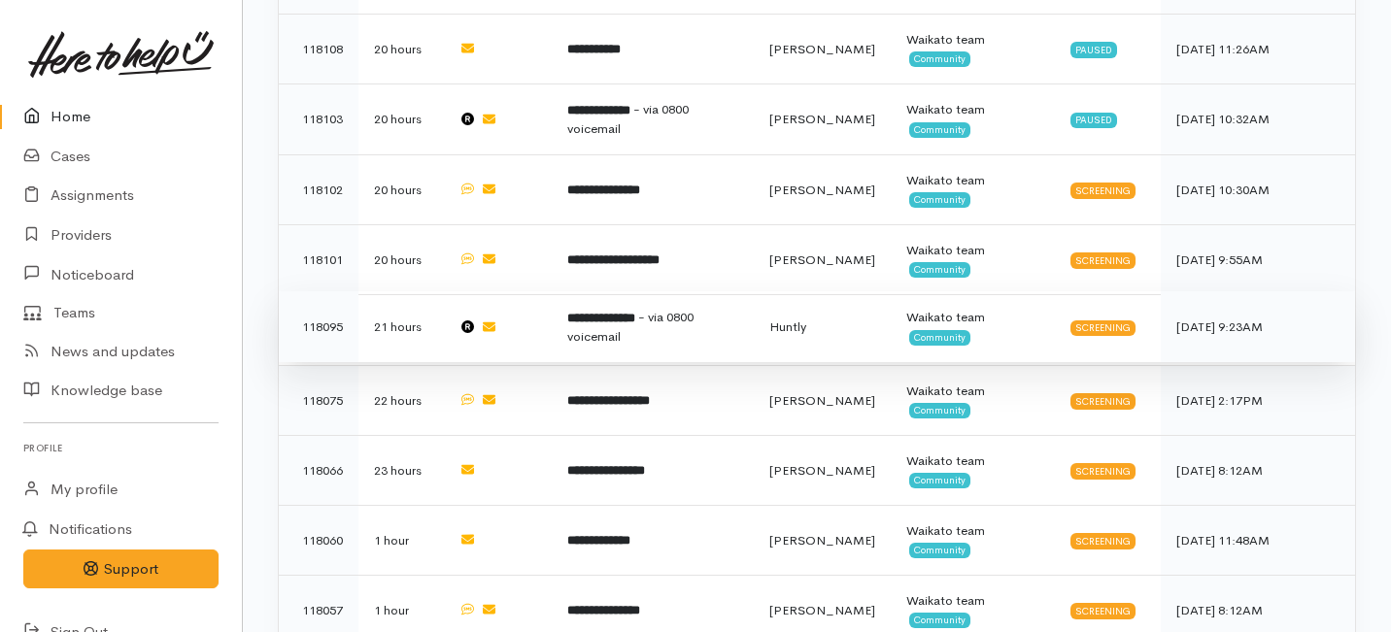
scroll to position [1186, 0]
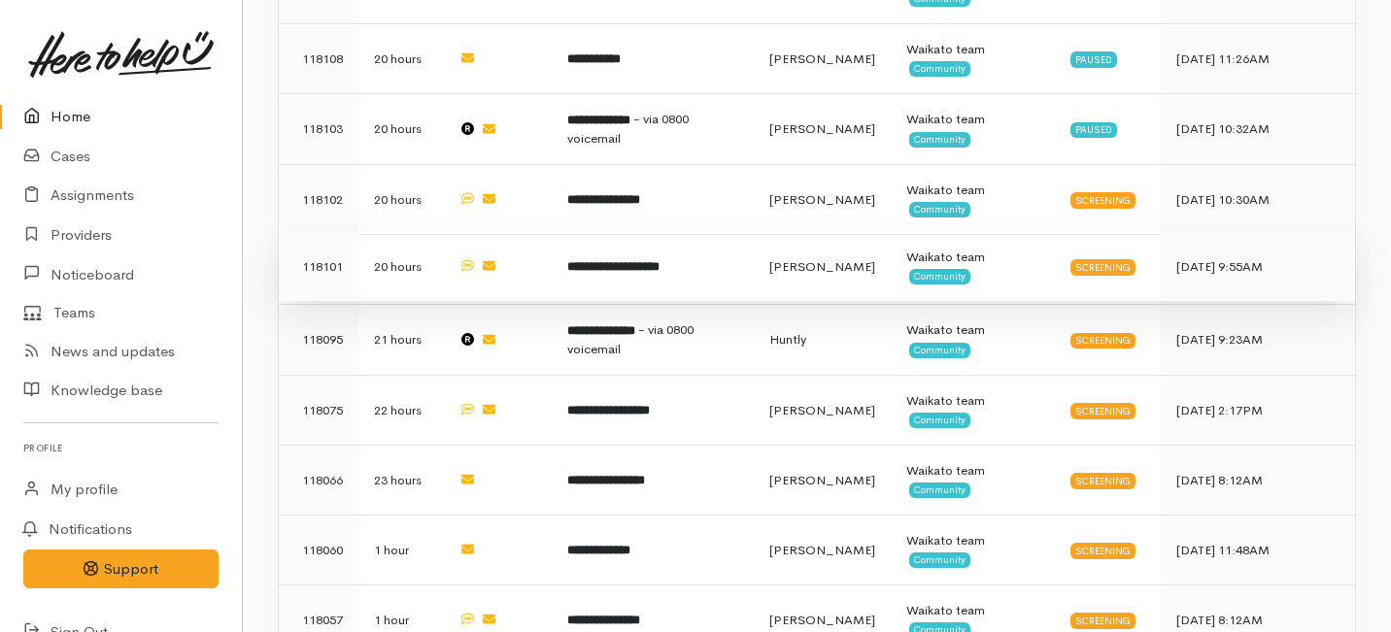
click at [552, 231] on td at bounding box center [497, 266] width 109 height 70
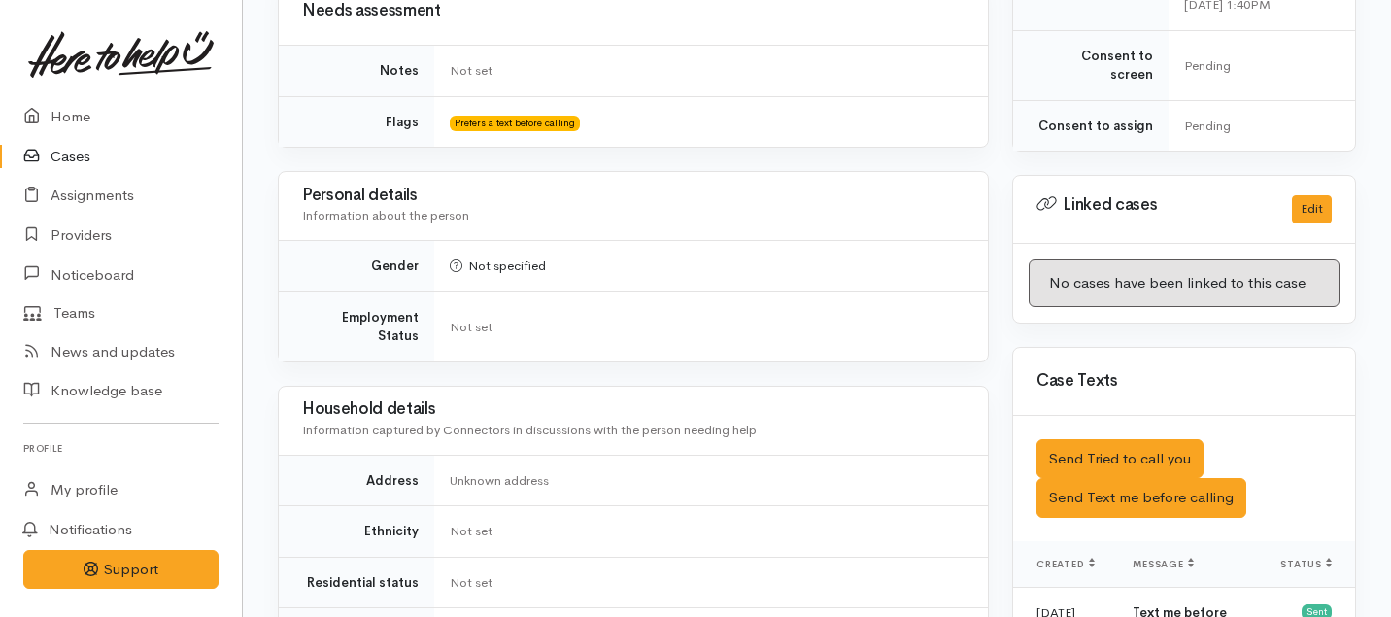
scroll to position [852, 0]
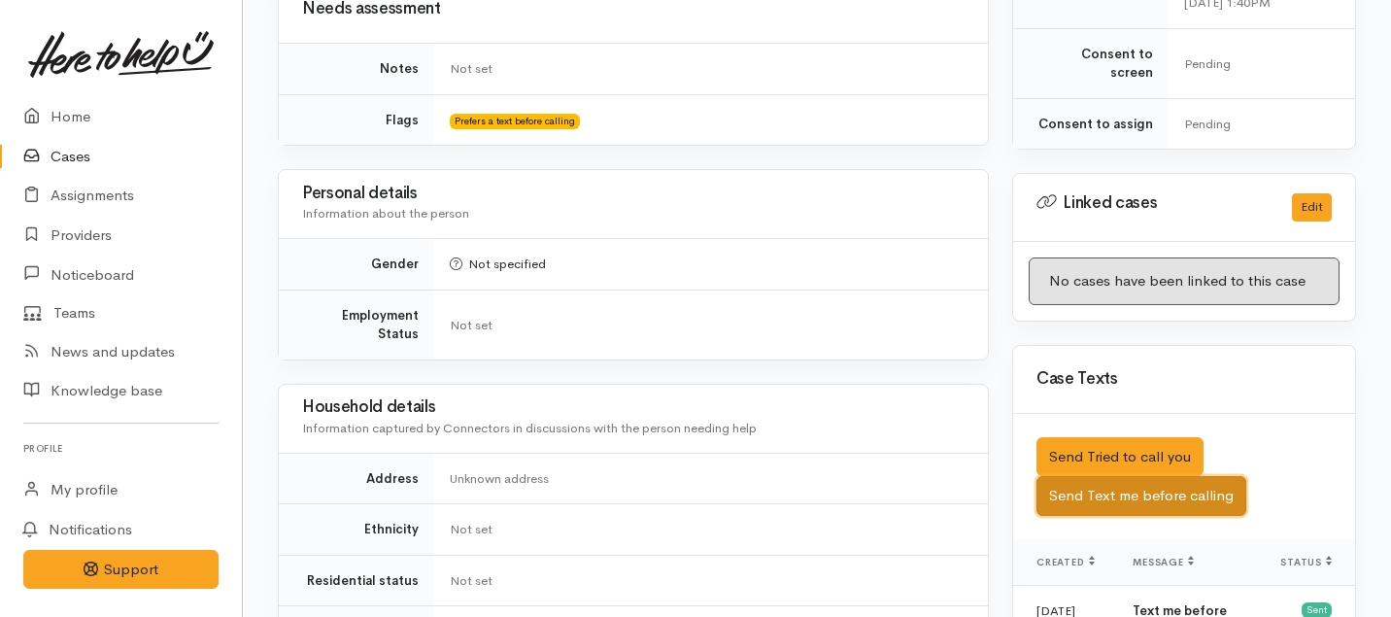
click at [1104, 476] on button "Send Text me before calling" at bounding box center [1141, 496] width 210 height 40
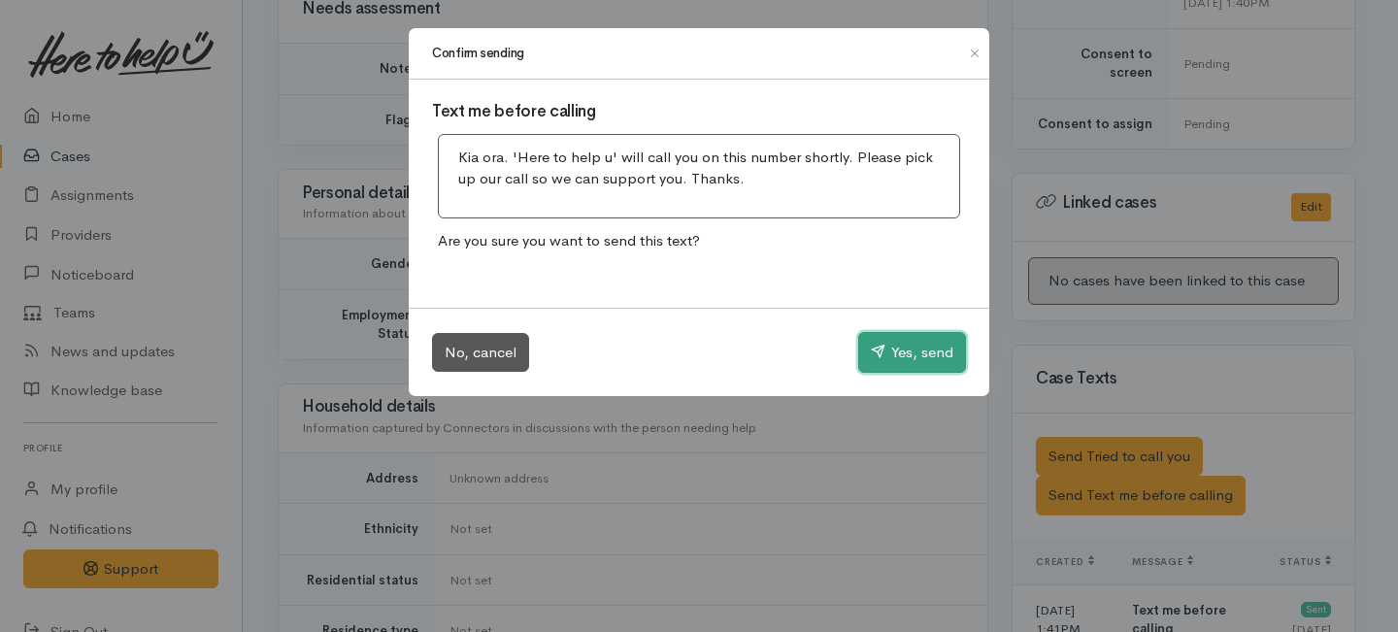
click at [928, 352] on button "Yes, send" at bounding box center [912, 352] width 108 height 41
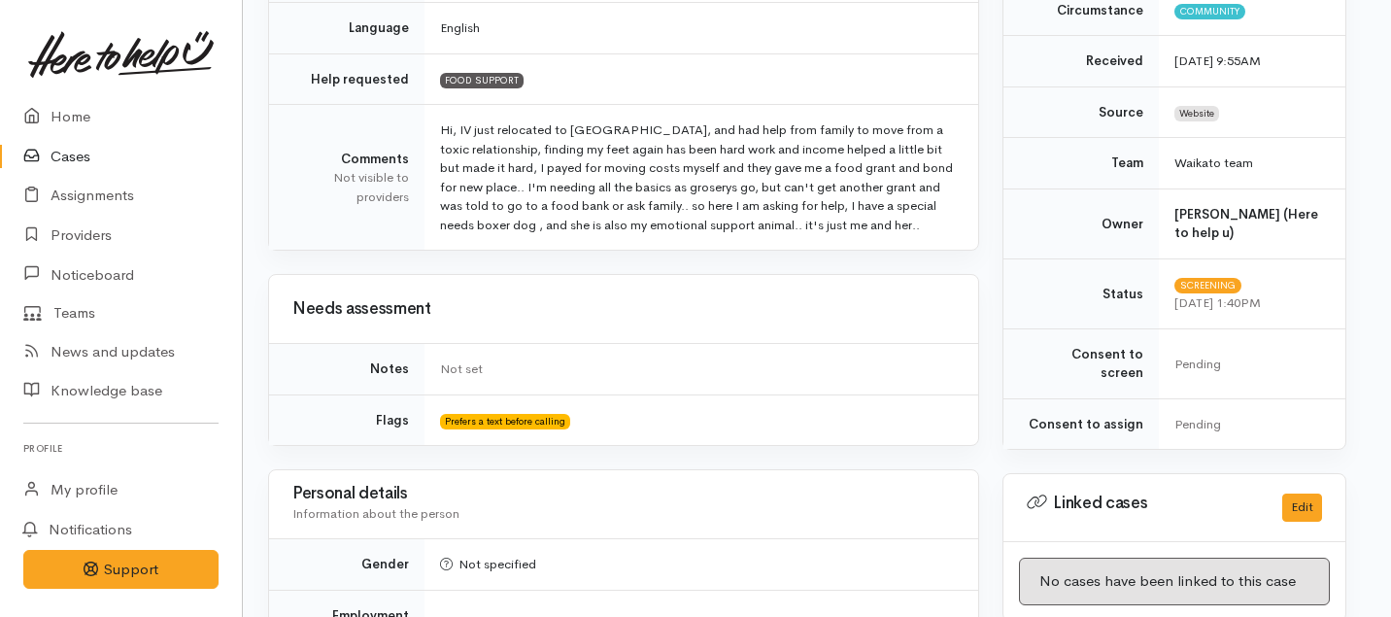
scroll to position [0, 10]
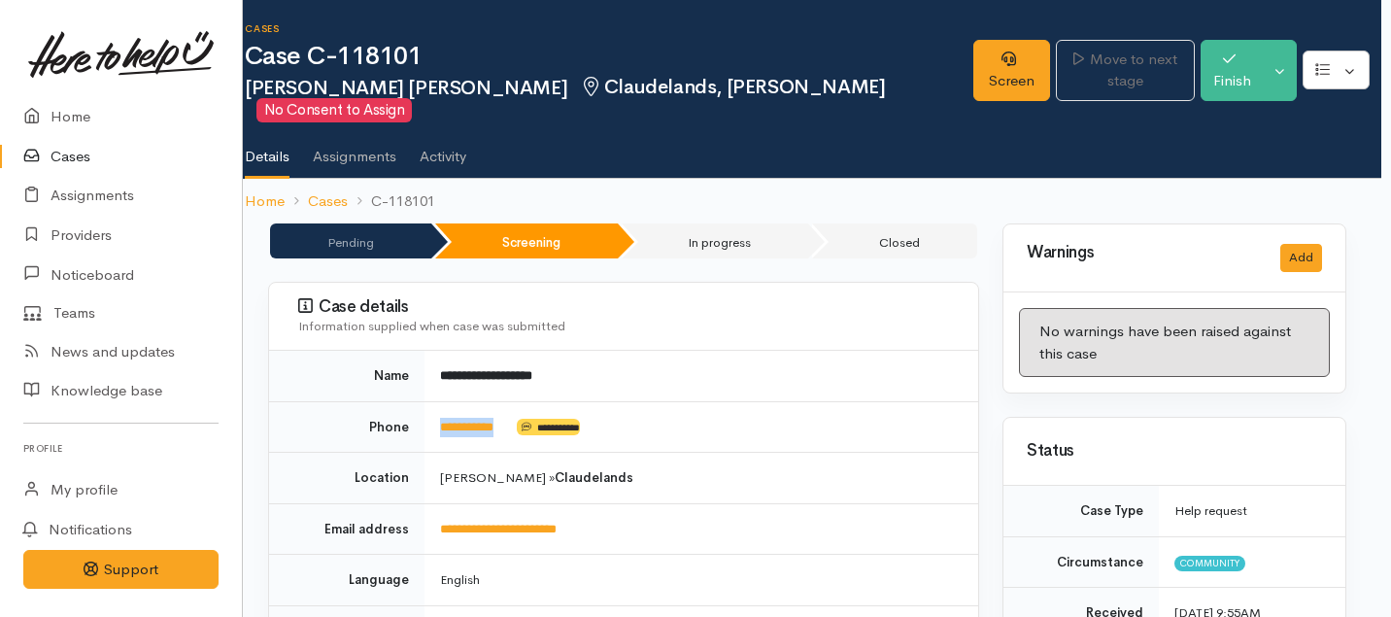
drag, startPoint x: 518, startPoint y: 404, endPoint x: 431, endPoint y: 404, distance: 86.4
click at [431, 404] on td "**********" at bounding box center [701, 426] width 554 height 51
copy td "**********"
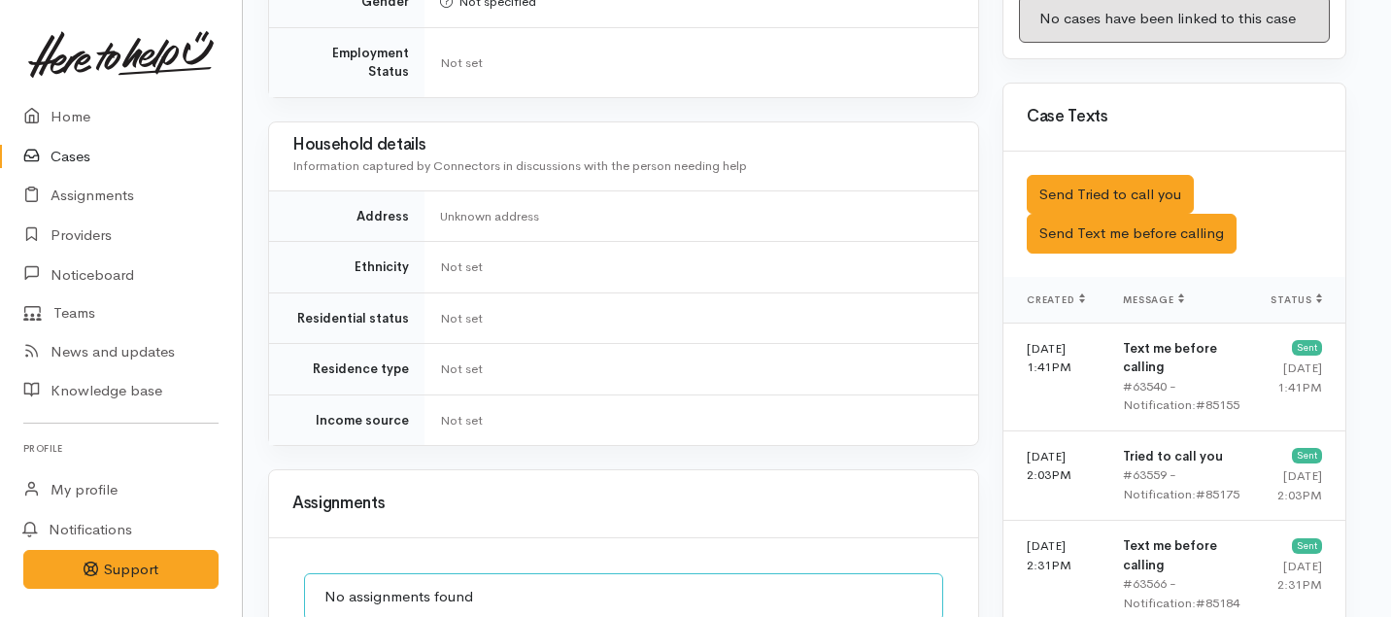
scroll to position [1008, 10]
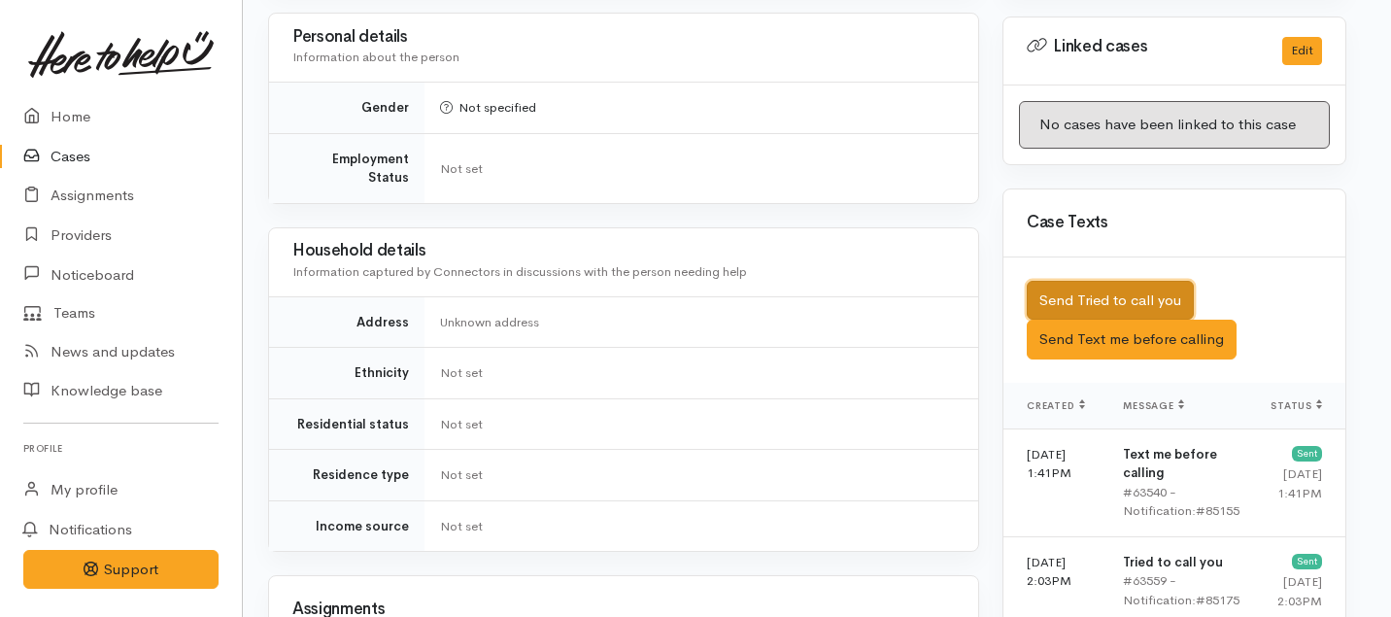
click at [1164, 281] on button "Send Tried to call you" at bounding box center [1109, 301] width 167 height 40
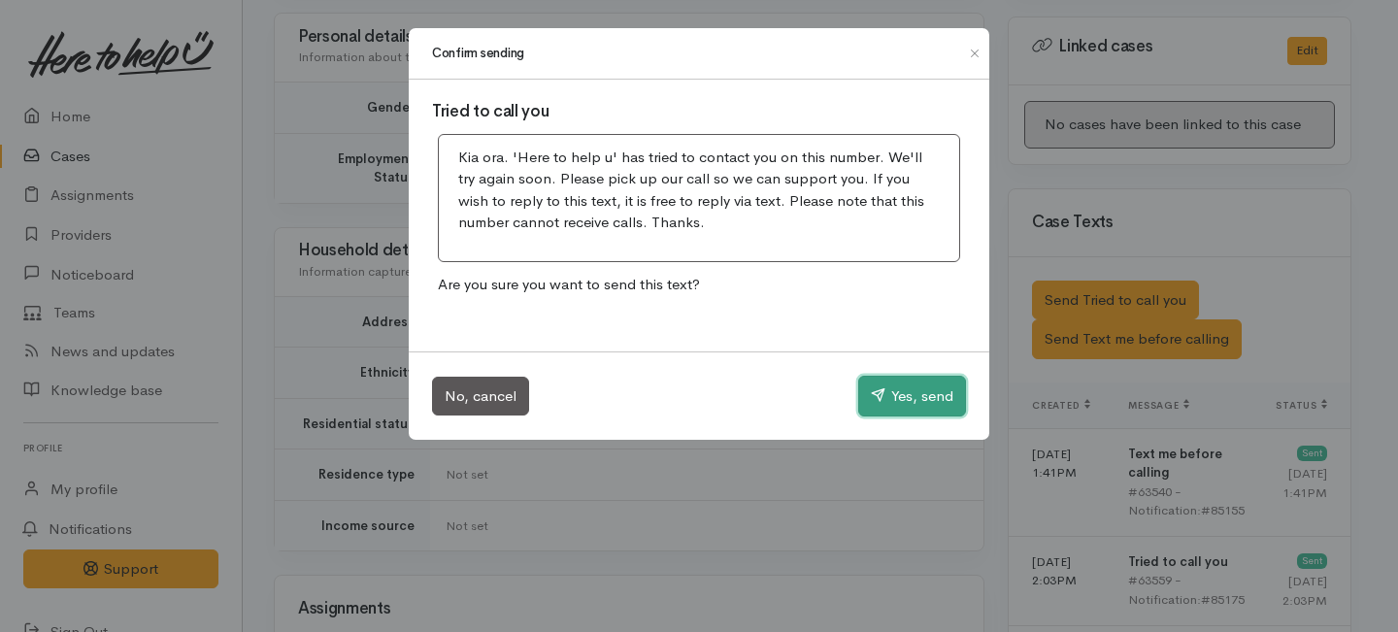
click at [919, 395] on button "Yes, send" at bounding box center [912, 396] width 108 height 41
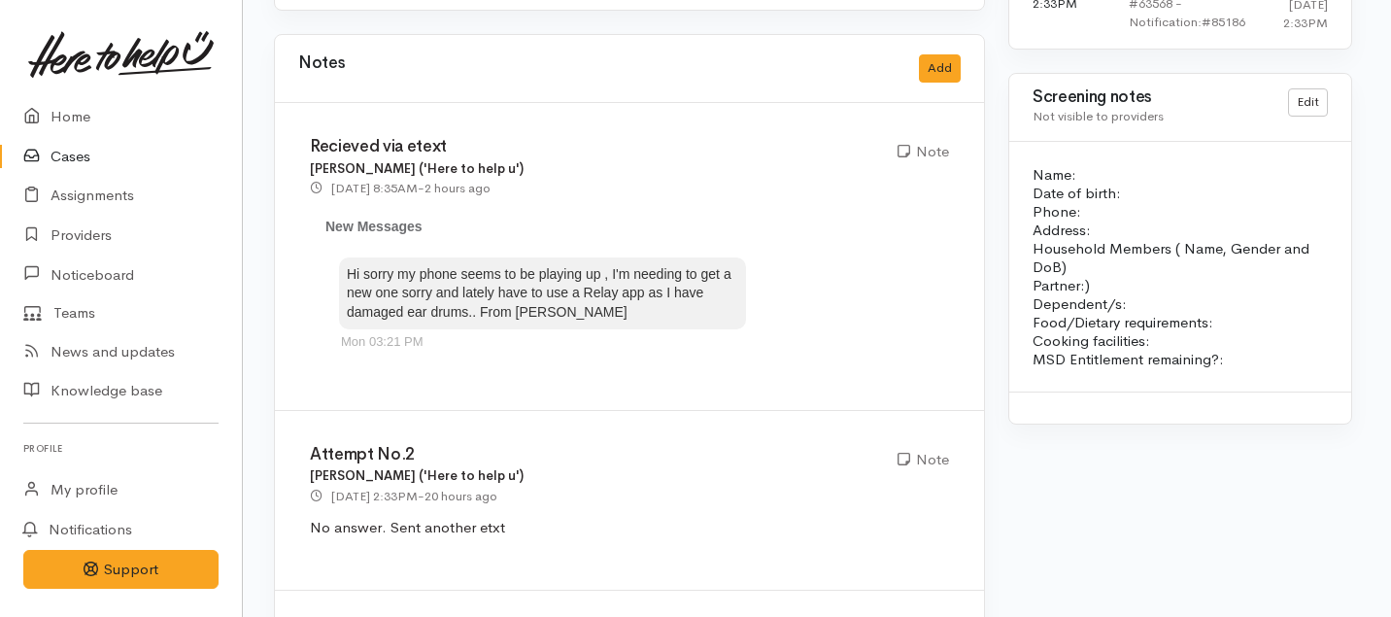
scroll to position [1747, 4]
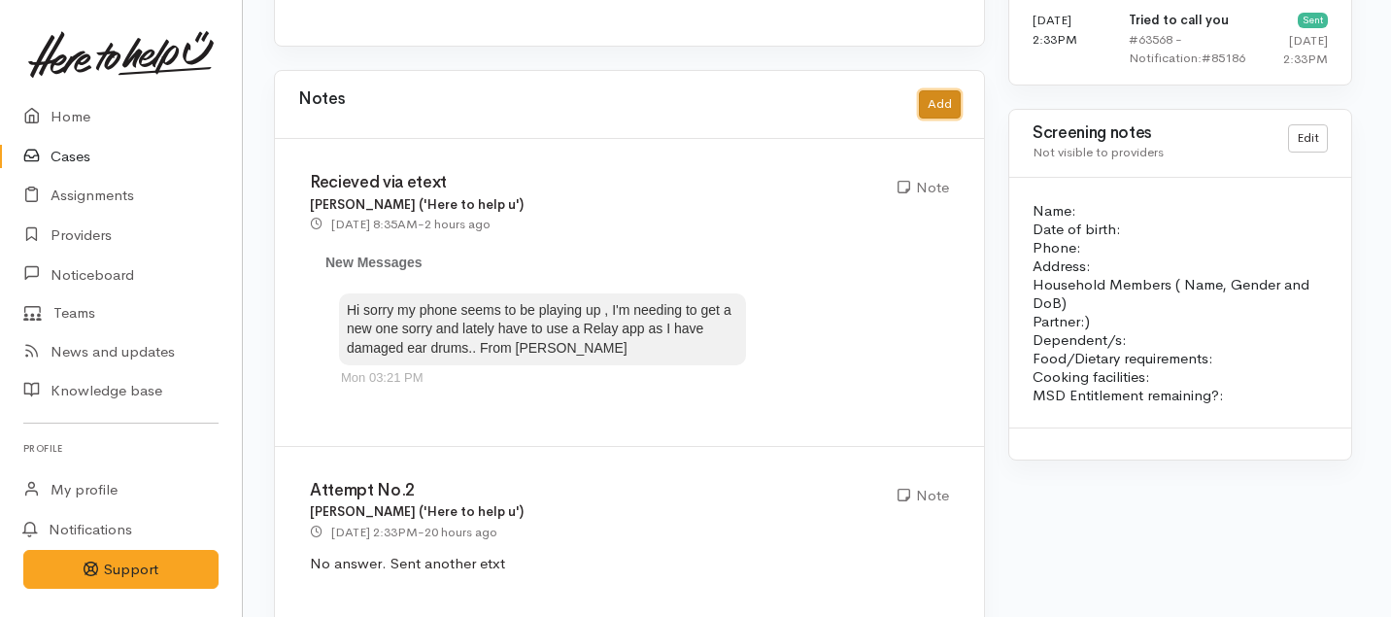
click at [939, 90] on button "Add" at bounding box center [940, 104] width 42 height 28
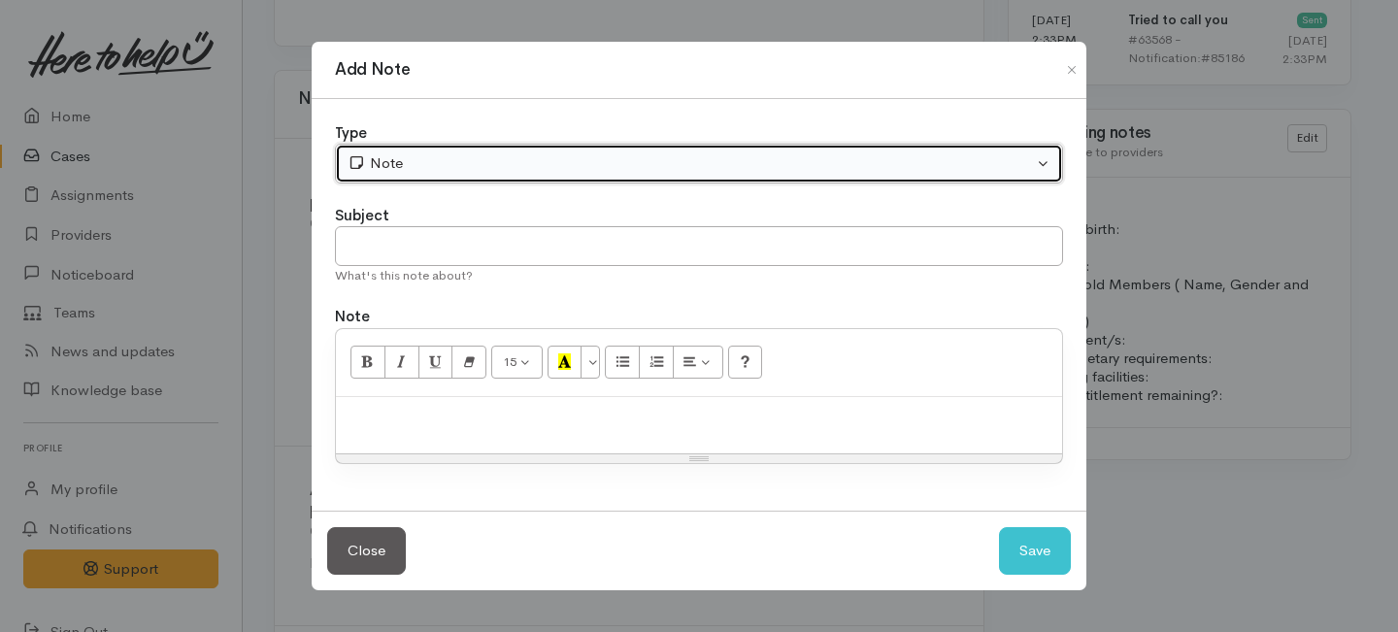
click at [516, 176] on button "Note" at bounding box center [699, 164] width 728 height 40
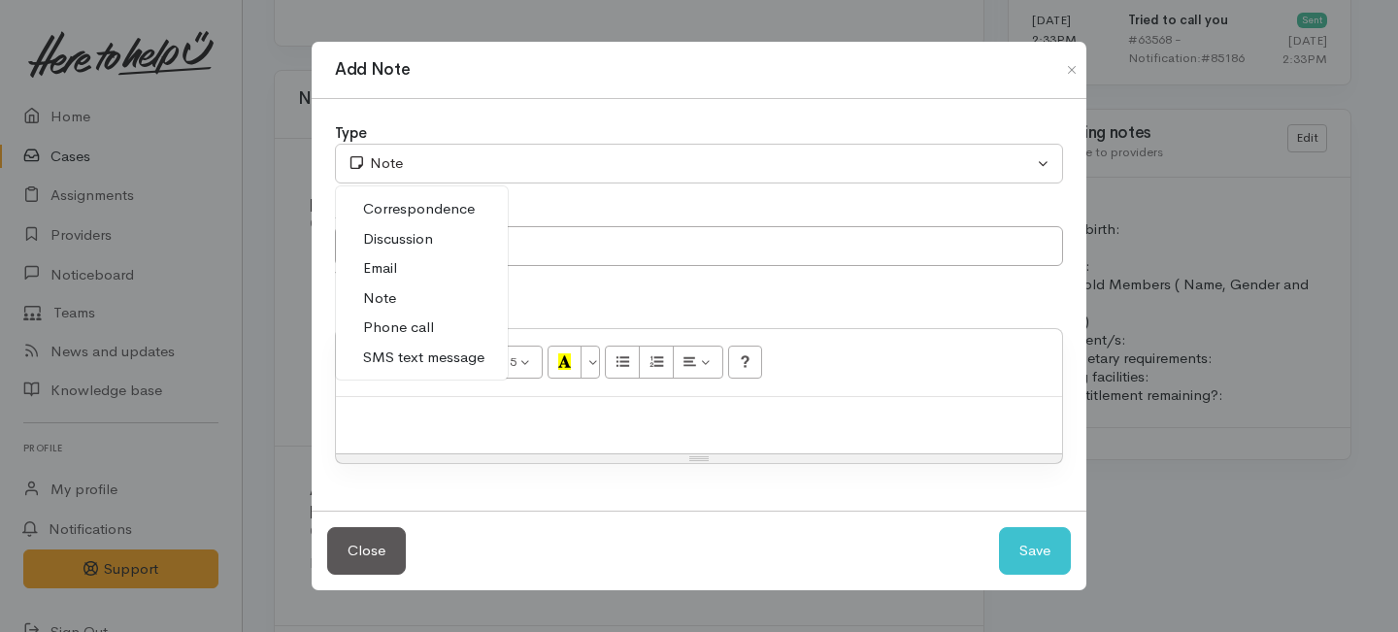
click at [388, 328] on span "Phone call" at bounding box center [398, 328] width 71 height 22
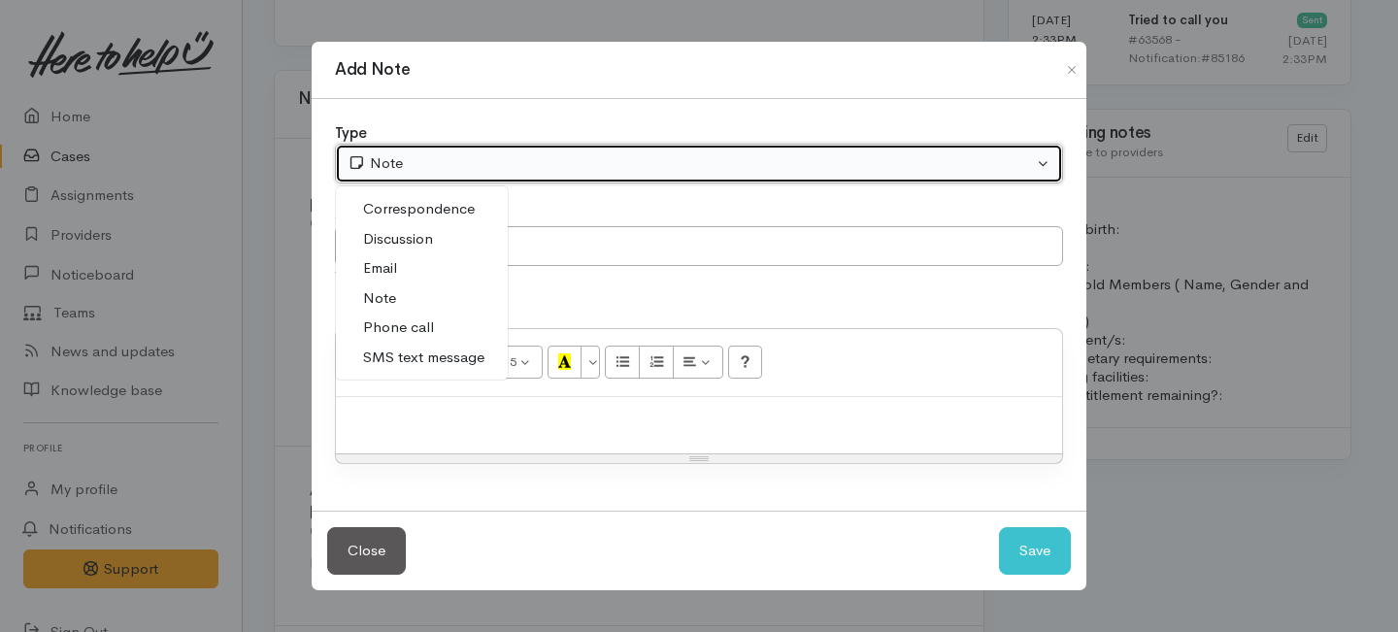
select select "3"
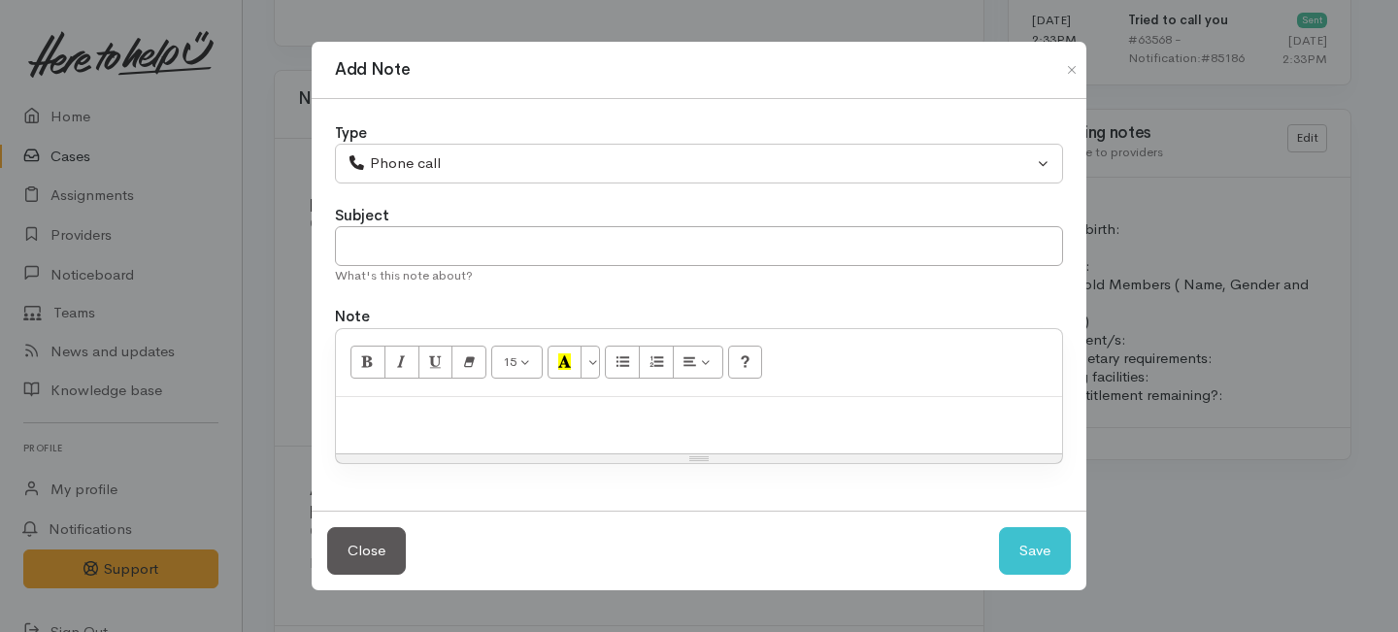
click at [412, 218] on div "Subject" at bounding box center [699, 216] width 728 height 22
click at [439, 247] on input "text" at bounding box center [699, 246] width 728 height 40
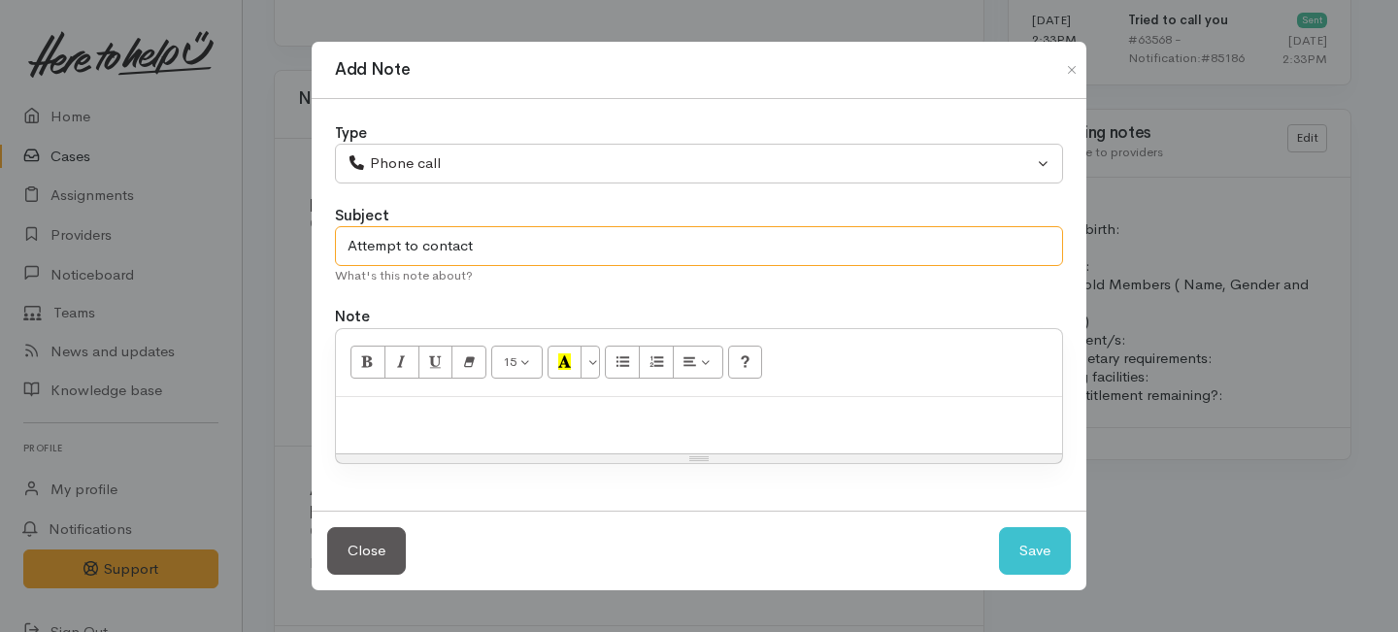
type input "Attempt to contact"
click at [508, 439] on div at bounding box center [699, 425] width 726 height 57
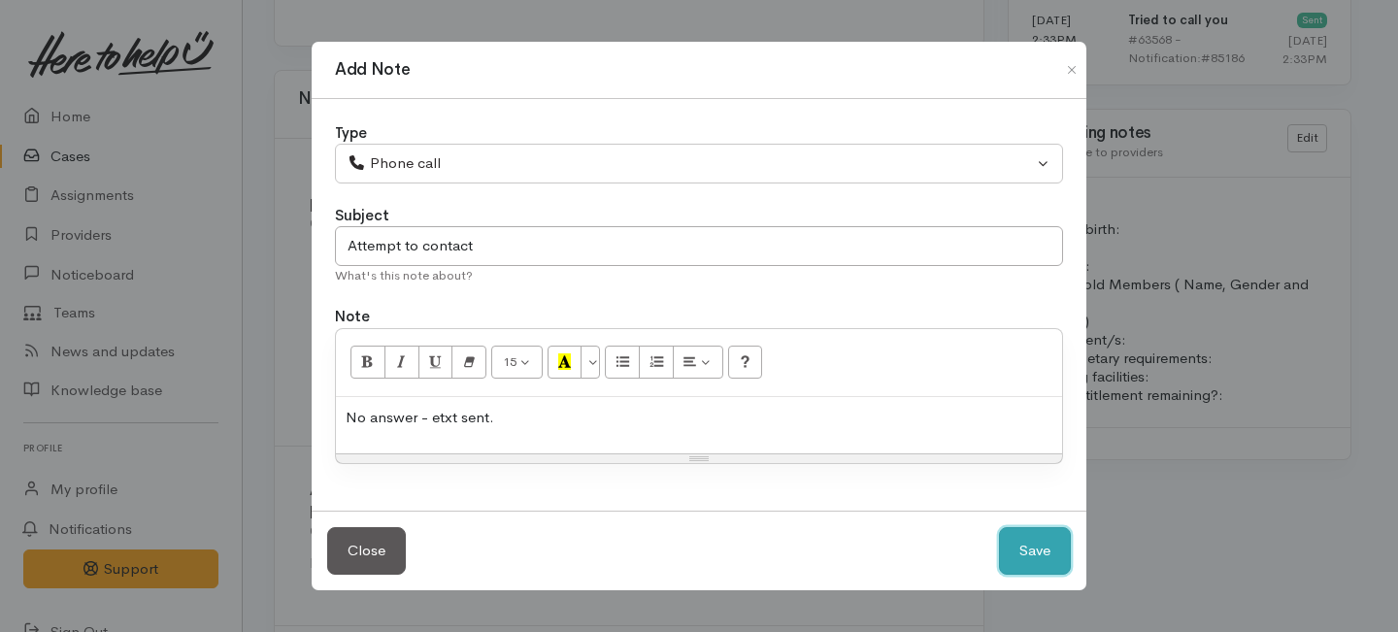
click at [1028, 559] on button "Save" at bounding box center [1035, 551] width 72 height 48
select select "1"
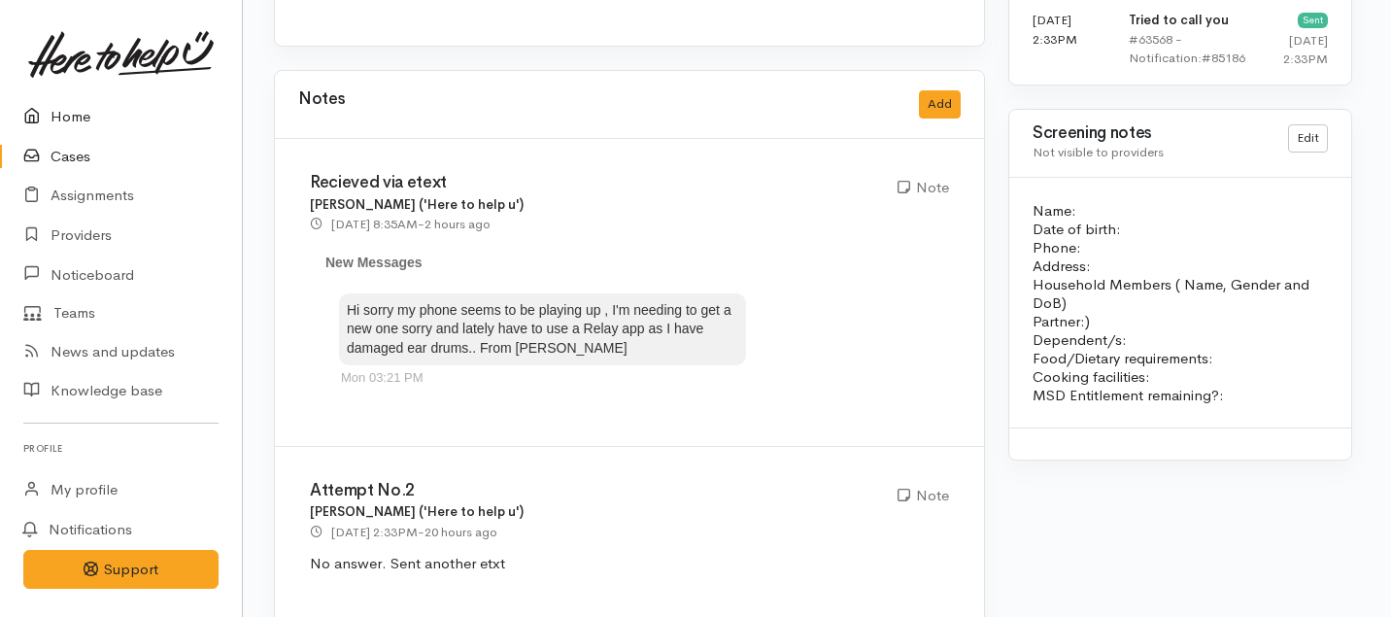
click at [68, 115] on link "Home" at bounding box center [121, 117] width 242 height 40
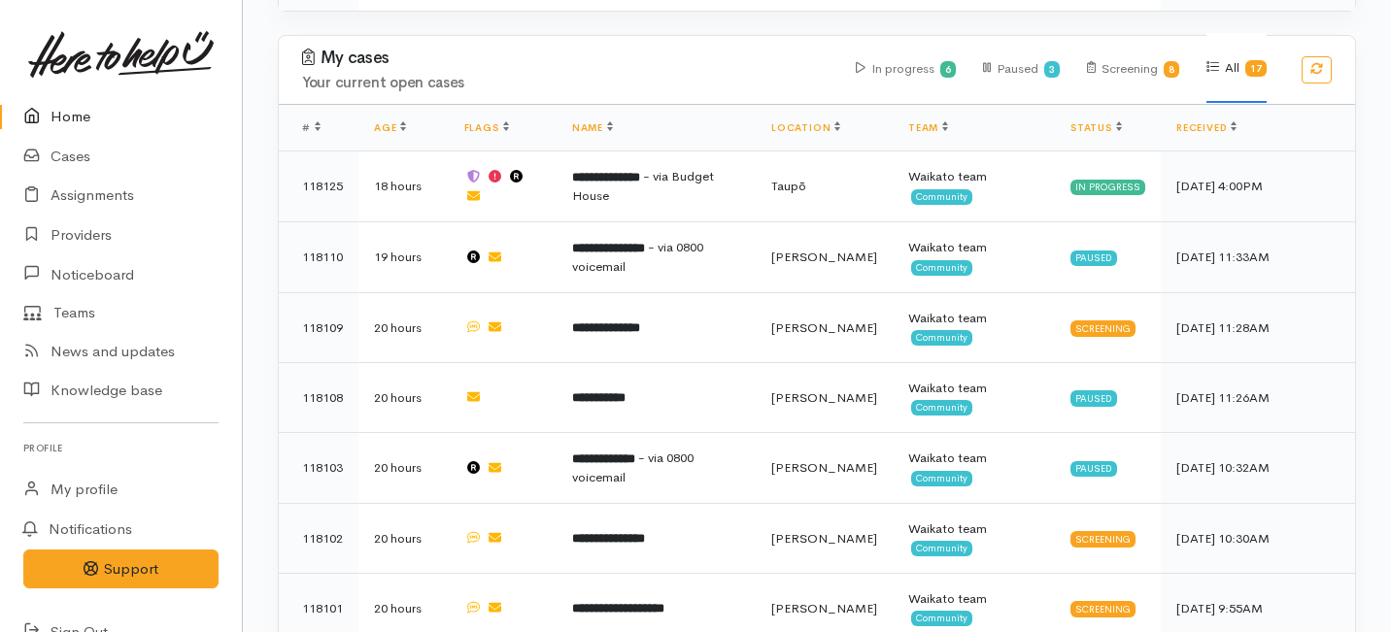
scroll to position [999, 0]
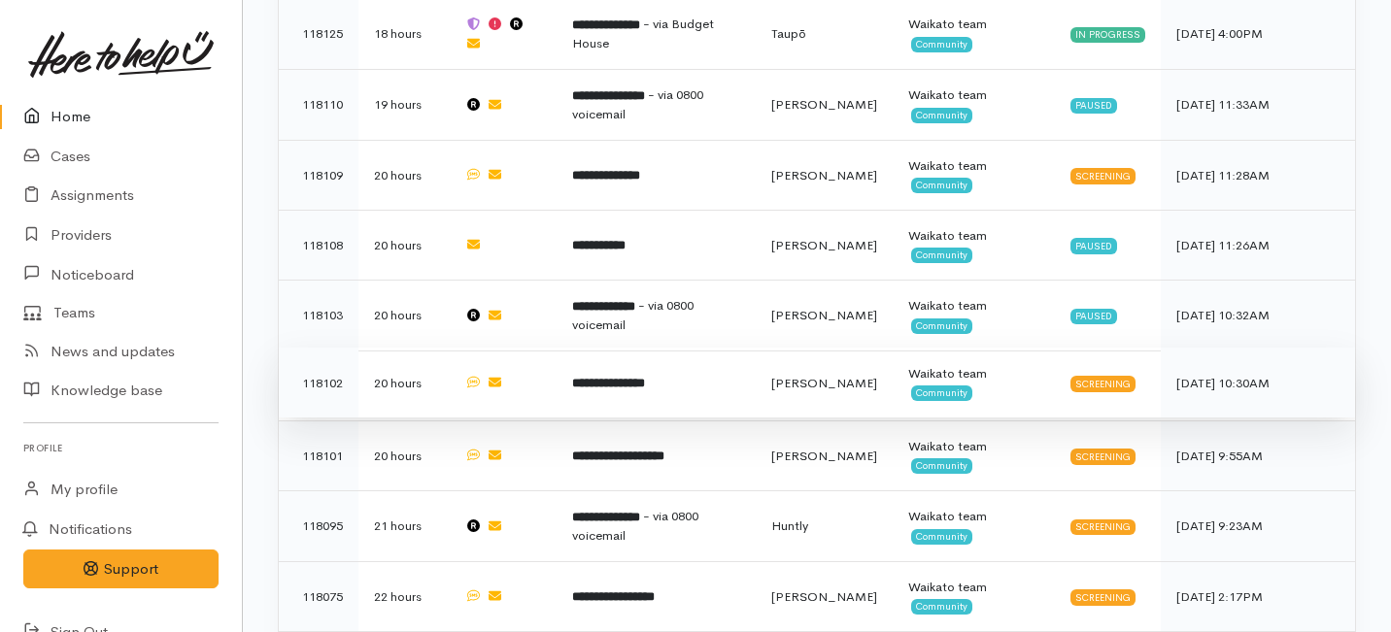
click at [628, 377] on b "**********" at bounding box center [608, 383] width 73 height 13
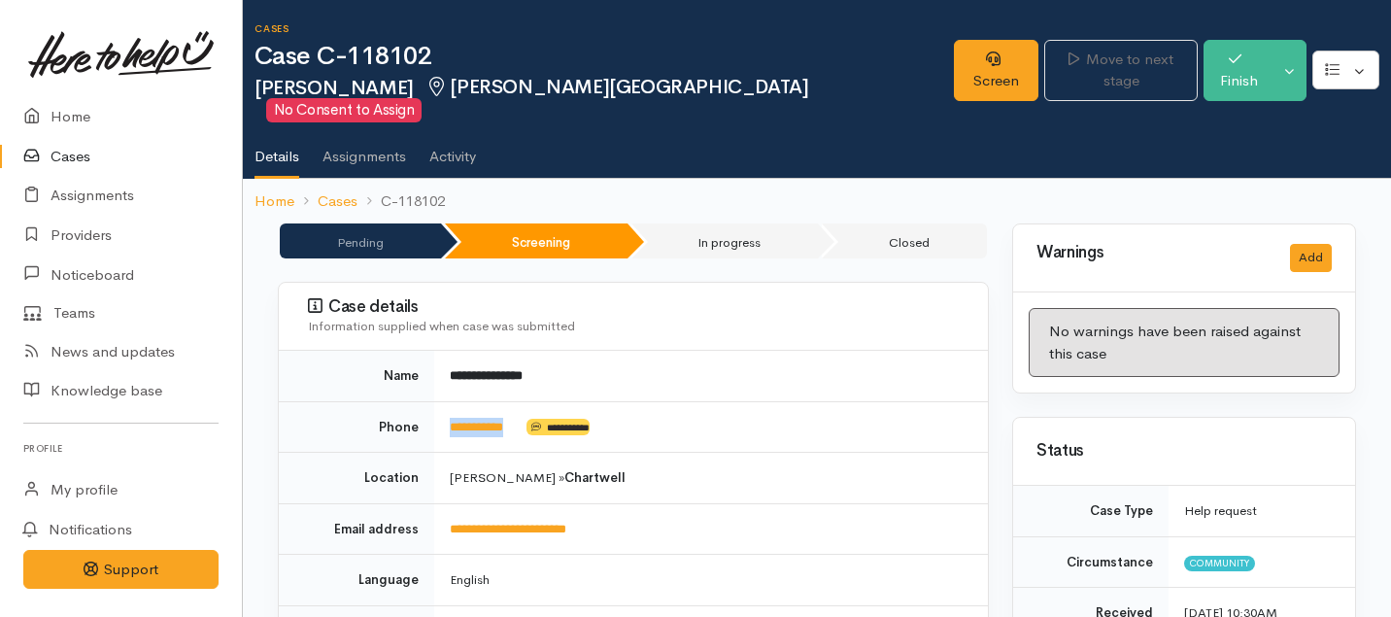
drag, startPoint x: 529, startPoint y: 399, endPoint x: 435, endPoint y: 398, distance: 94.2
click at [435, 401] on td "**********" at bounding box center [711, 426] width 554 height 51
copy td "**********"
click at [954, 60] on link "Screen" at bounding box center [996, 70] width 84 height 61
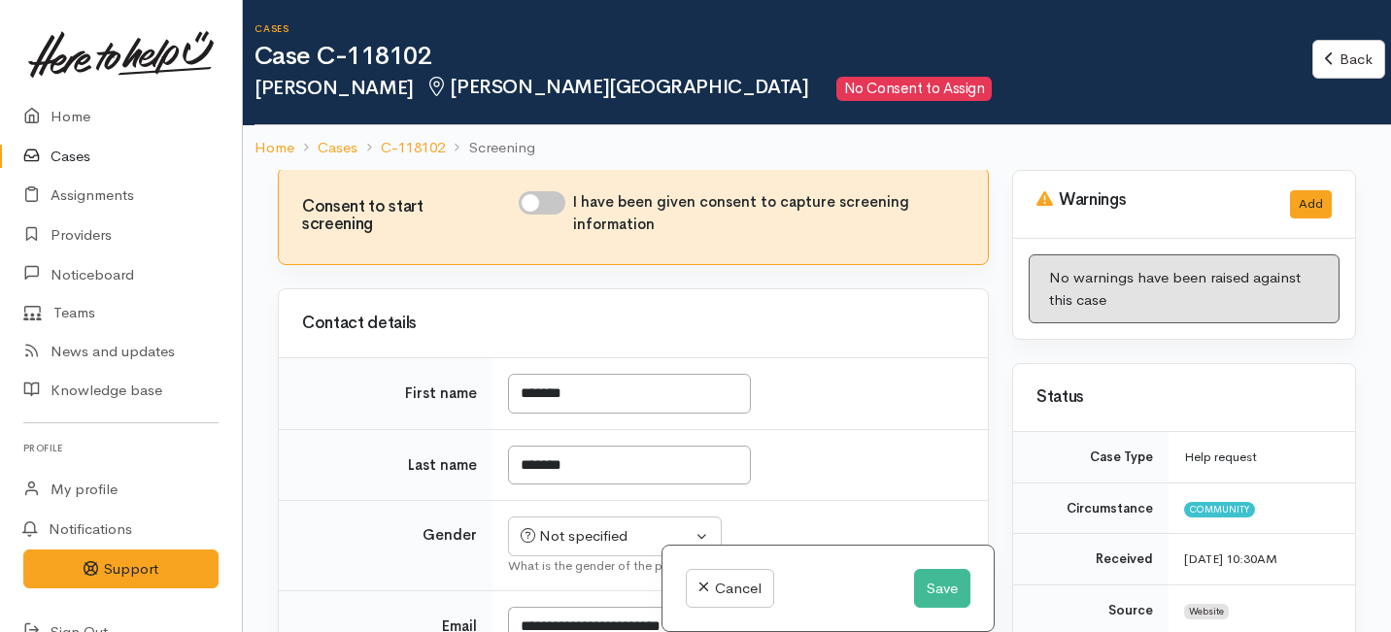
scroll to position [1645, 0]
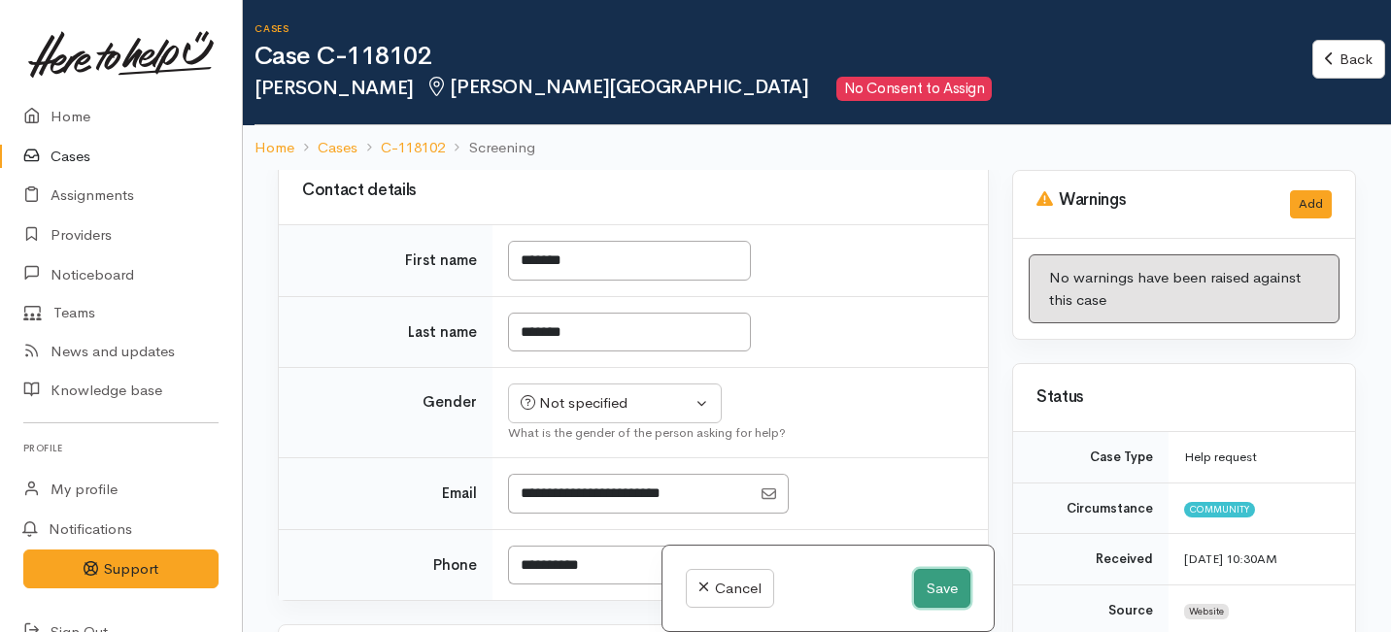
click at [926, 593] on button "Save" at bounding box center [942, 589] width 56 height 40
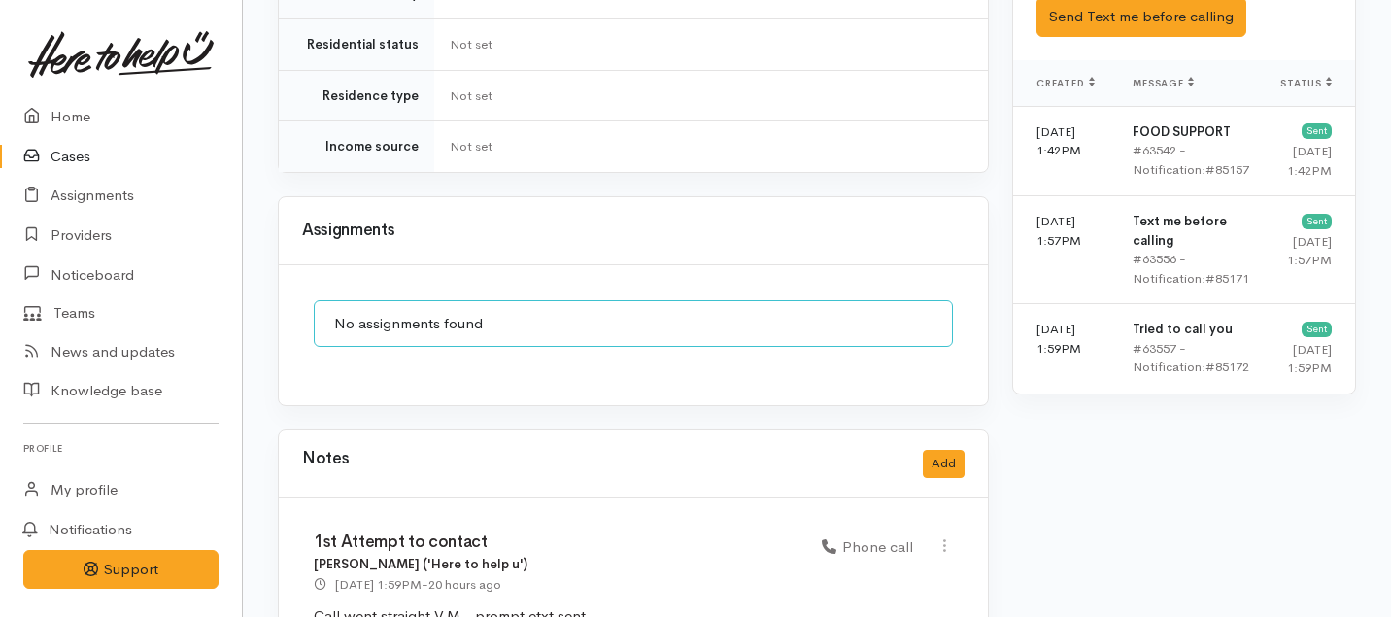
scroll to position [1374, 0]
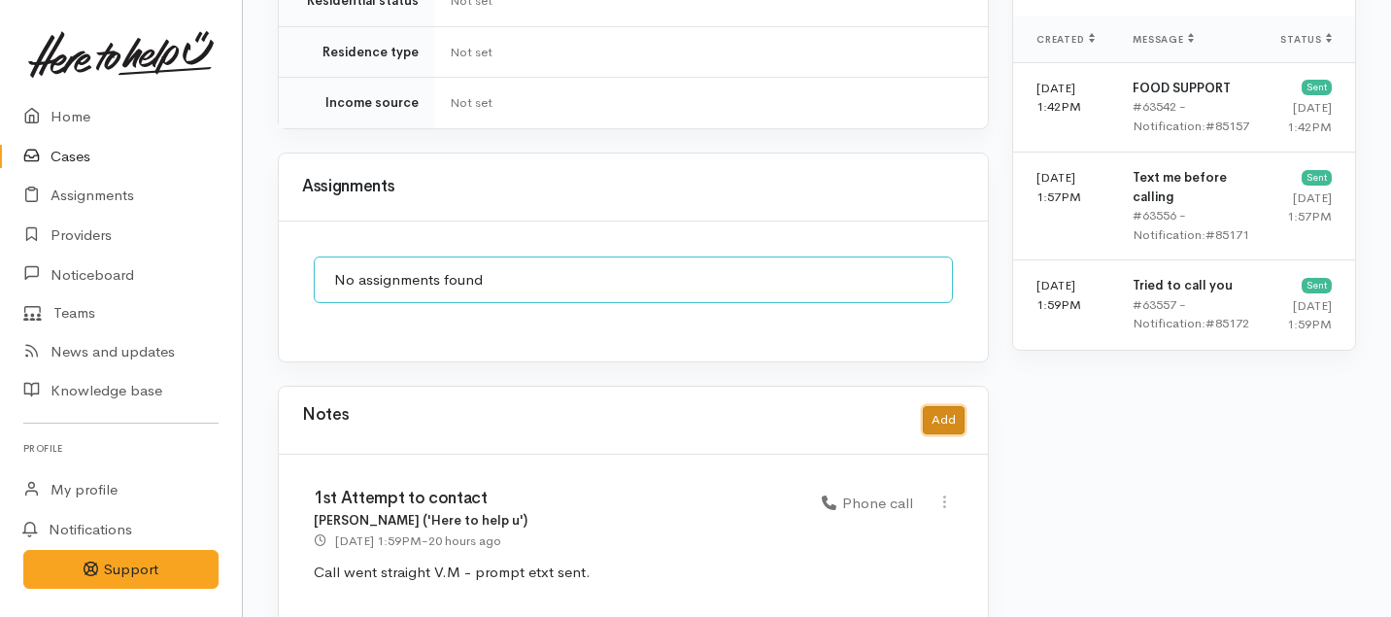
click at [937, 406] on button "Add" at bounding box center [944, 420] width 42 height 28
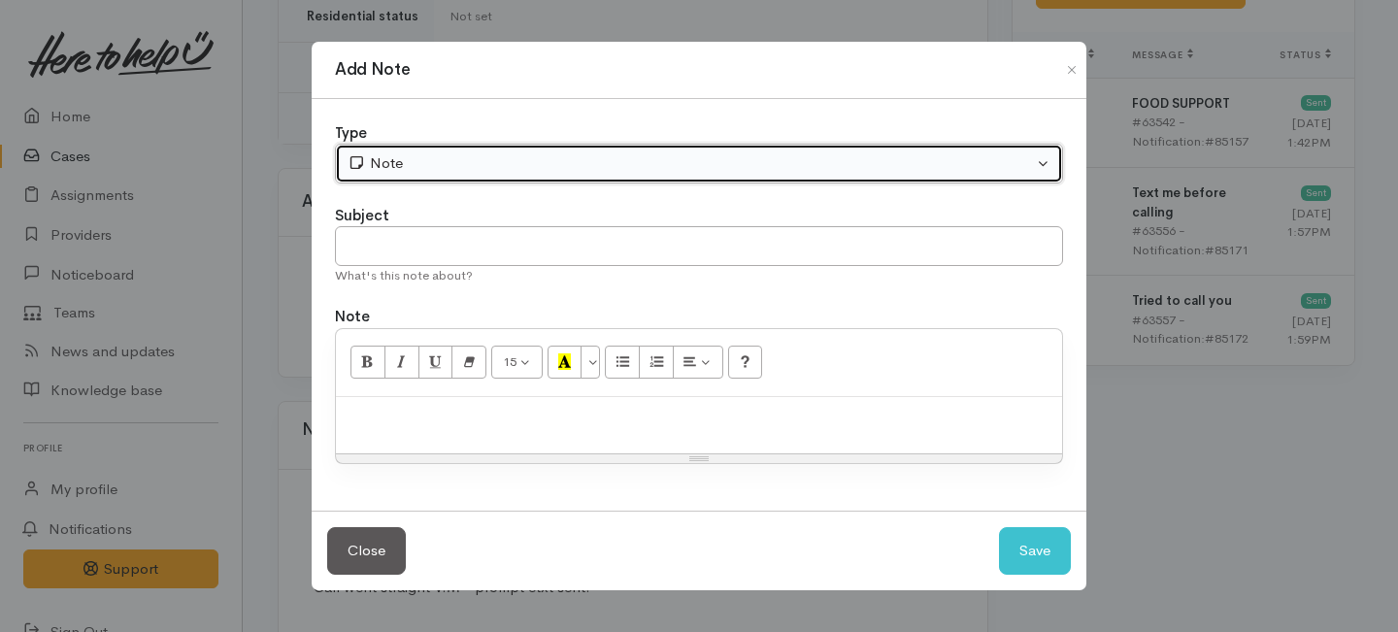
click at [606, 172] on div "Note" at bounding box center [691, 163] width 686 height 22
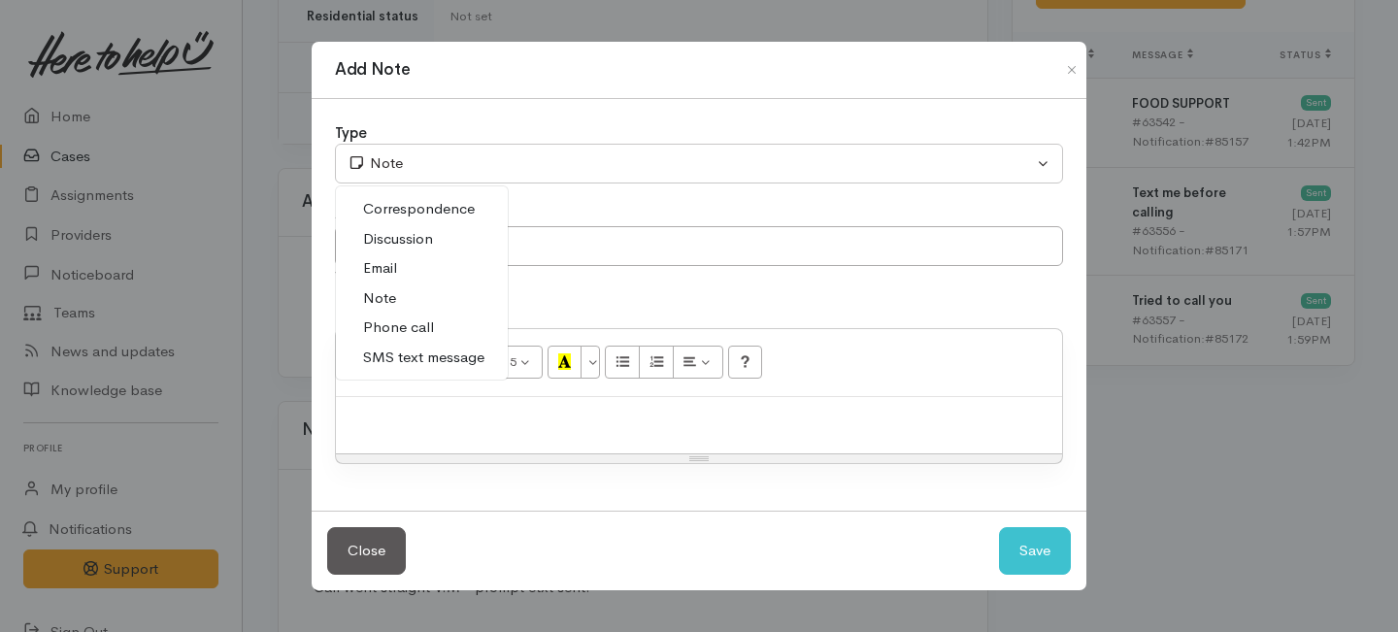
click at [402, 315] on link "Phone call" at bounding box center [422, 328] width 172 height 30
select select "3"
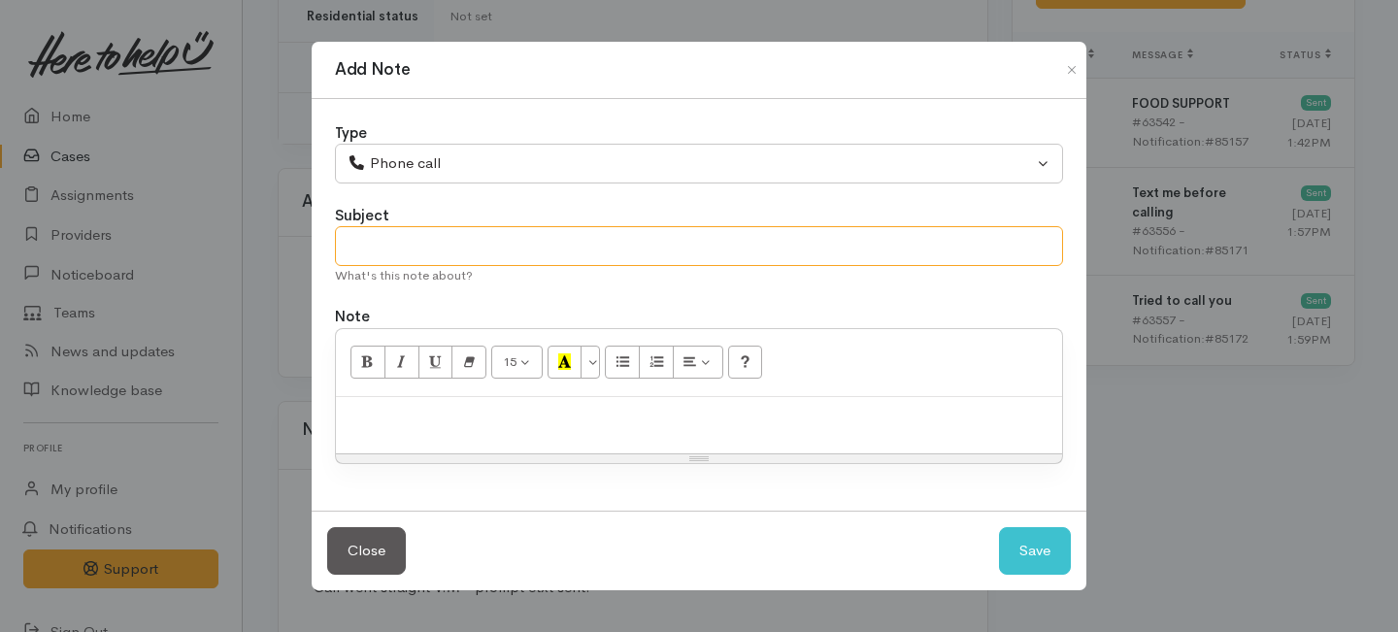
click at [409, 247] on input "text" at bounding box center [699, 246] width 728 height 40
type input "Request cancelled"
click at [414, 405] on div at bounding box center [699, 425] width 726 height 57
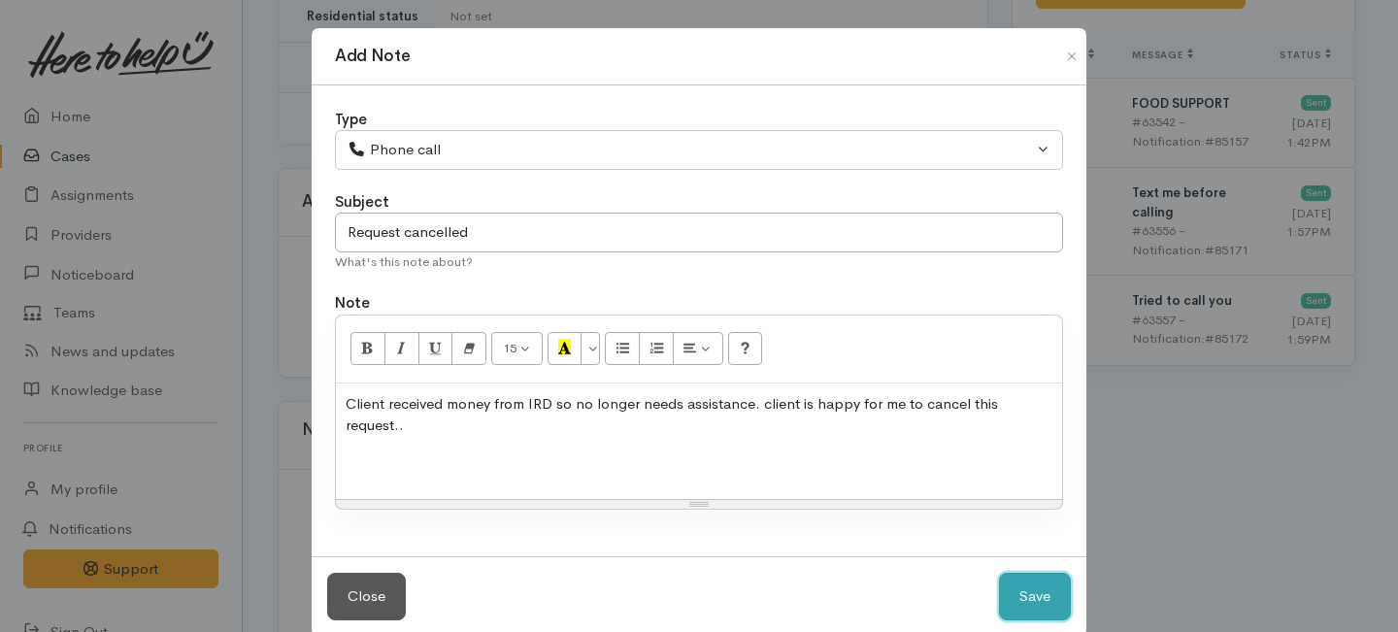
click at [1017, 596] on button "Save" at bounding box center [1035, 597] width 72 height 48
select select "1"
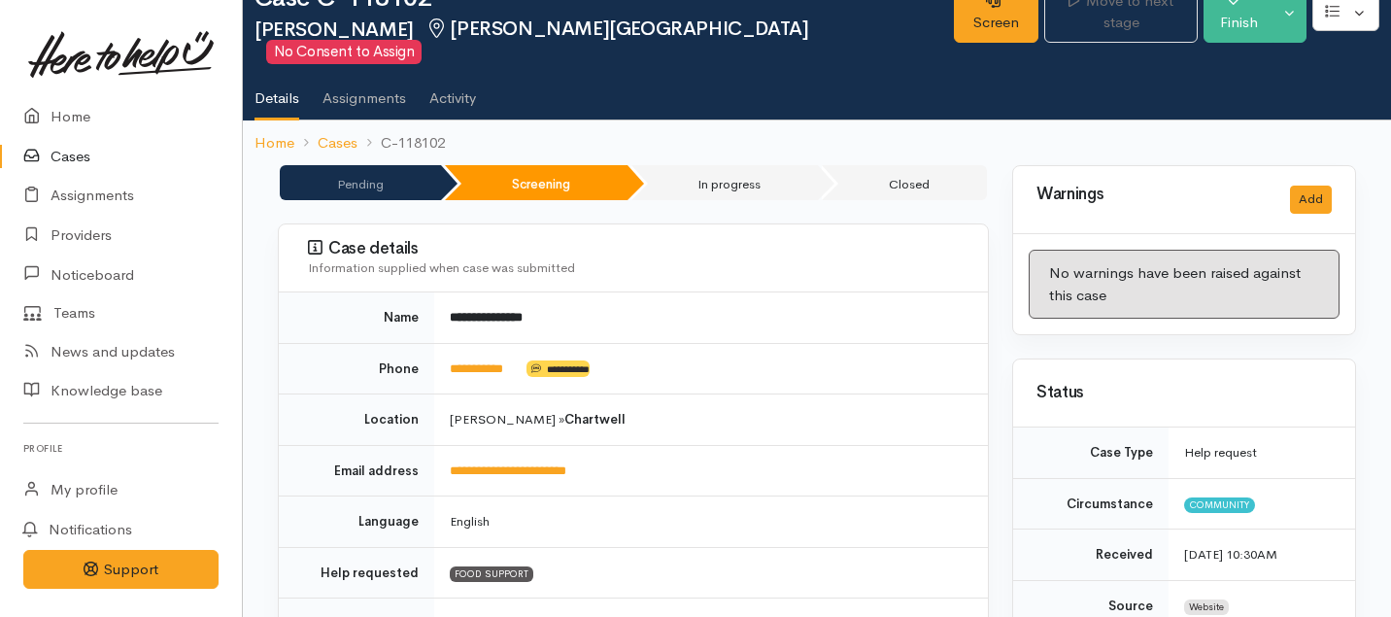
scroll to position [0, 0]
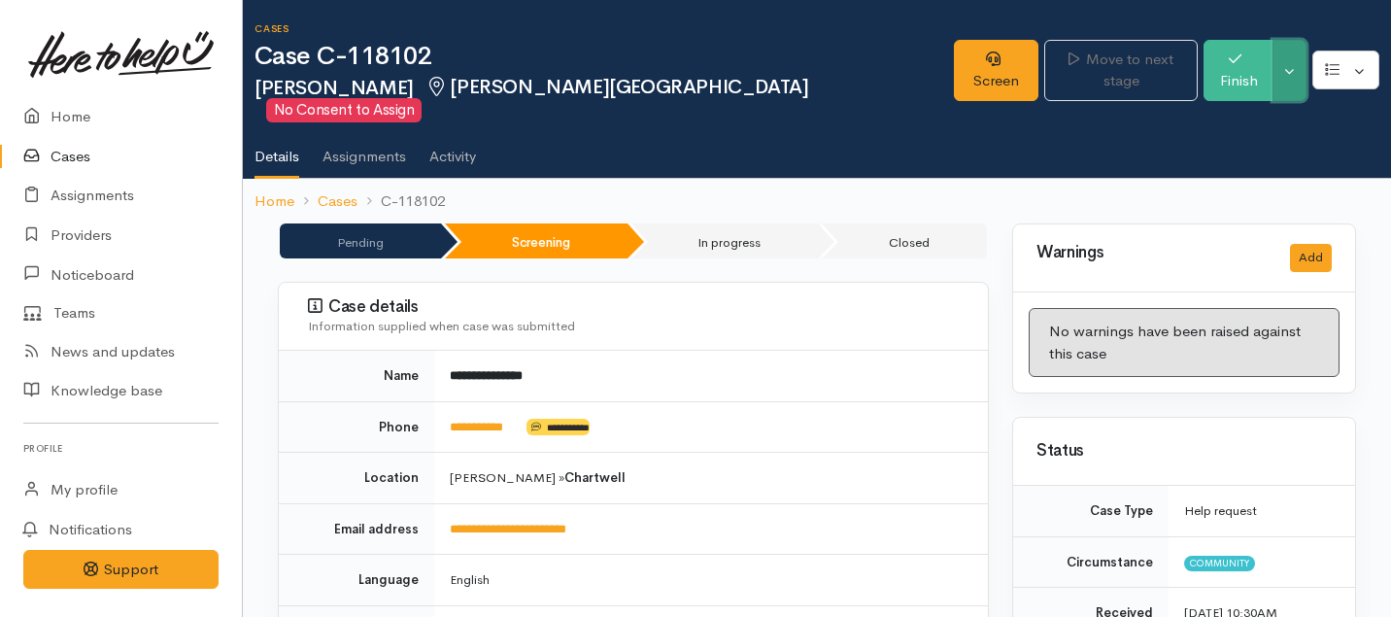
click at [1296, 60] on button "Toggle Dropdown" at bounding box center [1289, 70] width 34 height 61
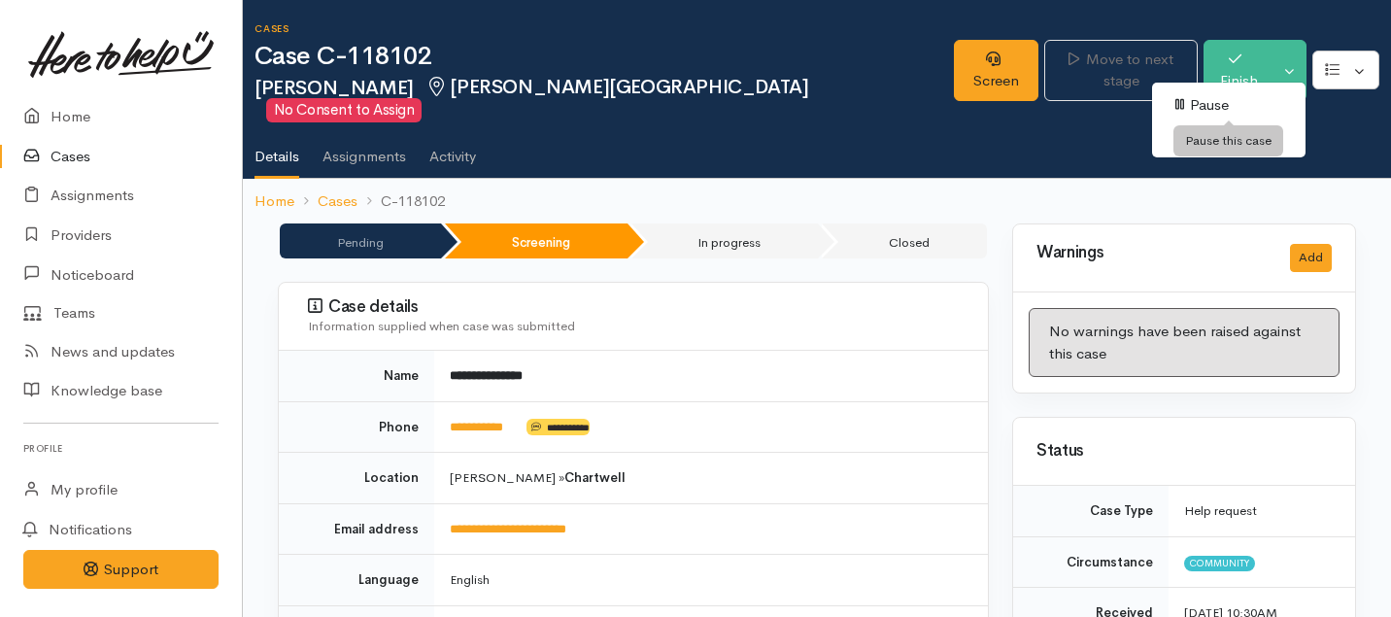
click at [1191, 102] on link "Pause" at bounding box center [1228, 105] width 153 height 30
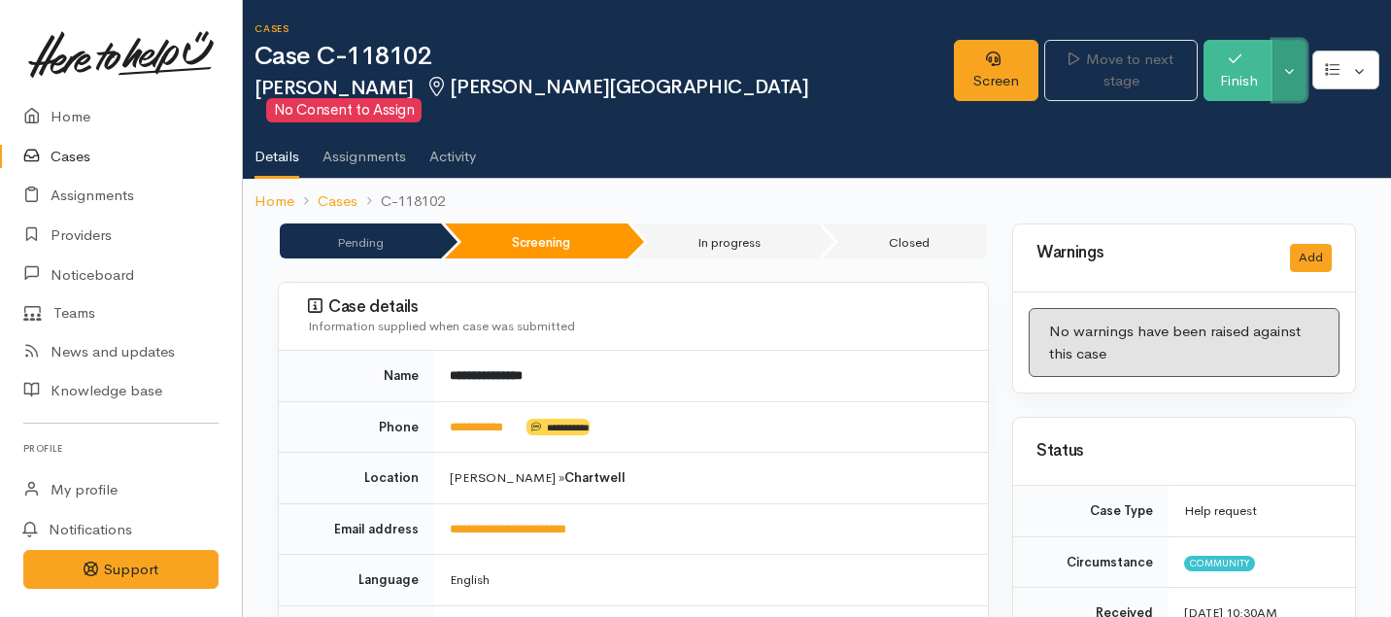
click at [1282, 64] on button "Toggle Dropdown" at bounding box center [1289, 70] width 34 height 61
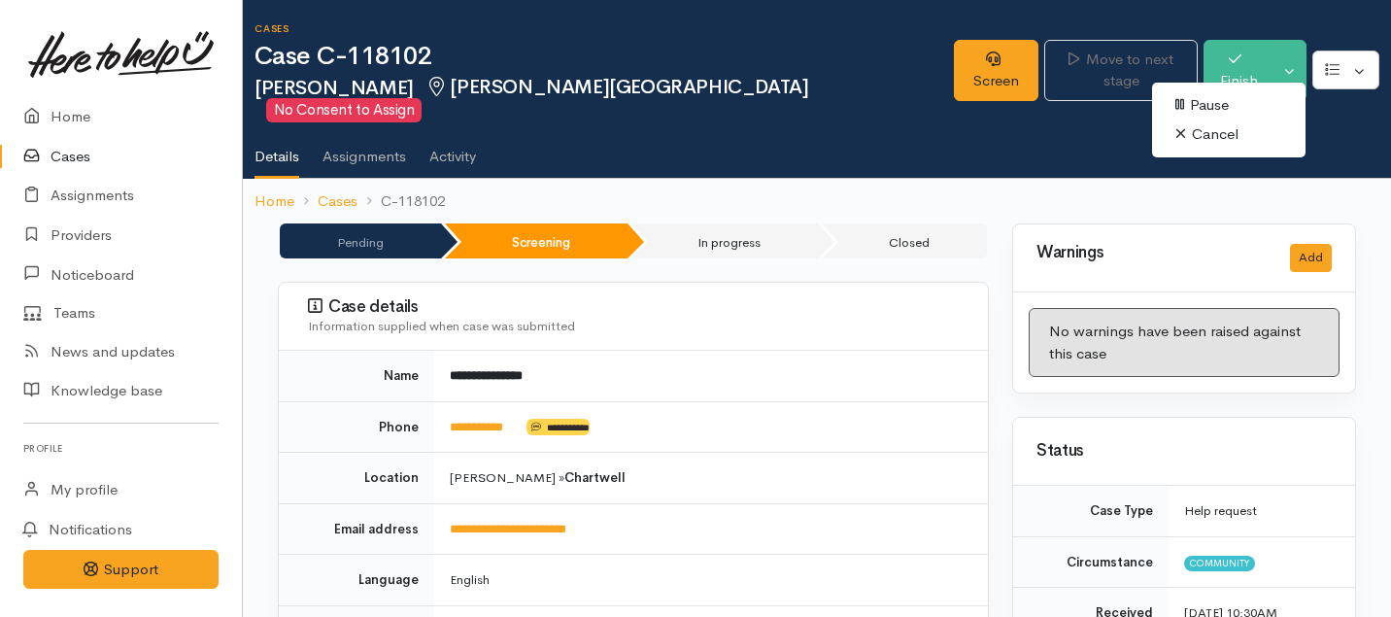
click at [1196, 130] on link "Cancel" at bounding box center [1228, 134] width 153 height 30
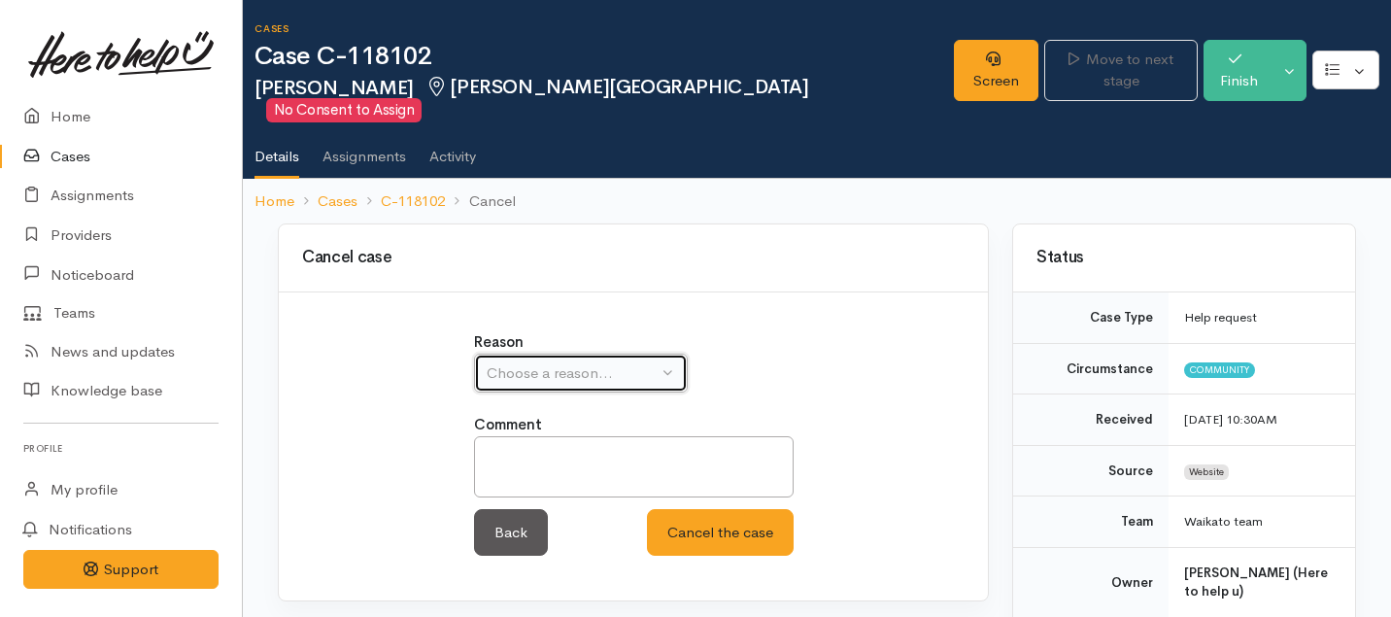
click at [612, 362] on div "Choose a reason..." at bounding box center [571, 373] width 171 height 22
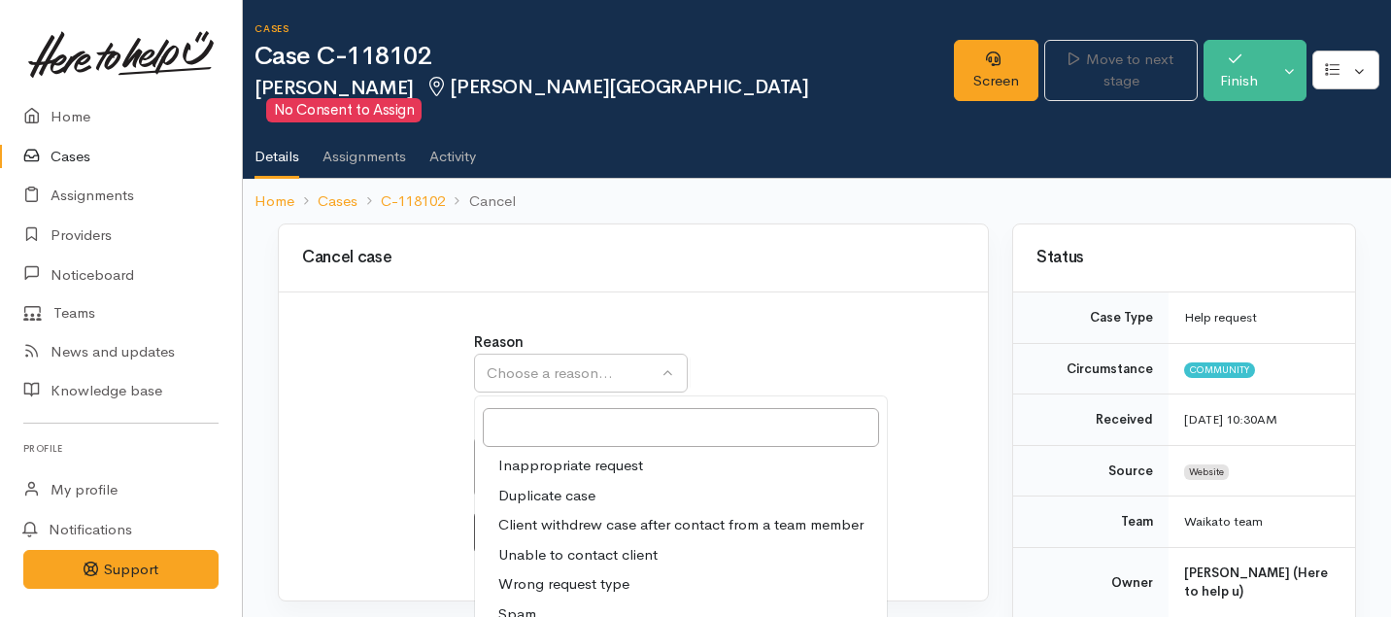
click at [567, 514] on span "Client withdrew case after contact from a team member" at bounding box center [680, 525] width 365 height 22
select select "3"
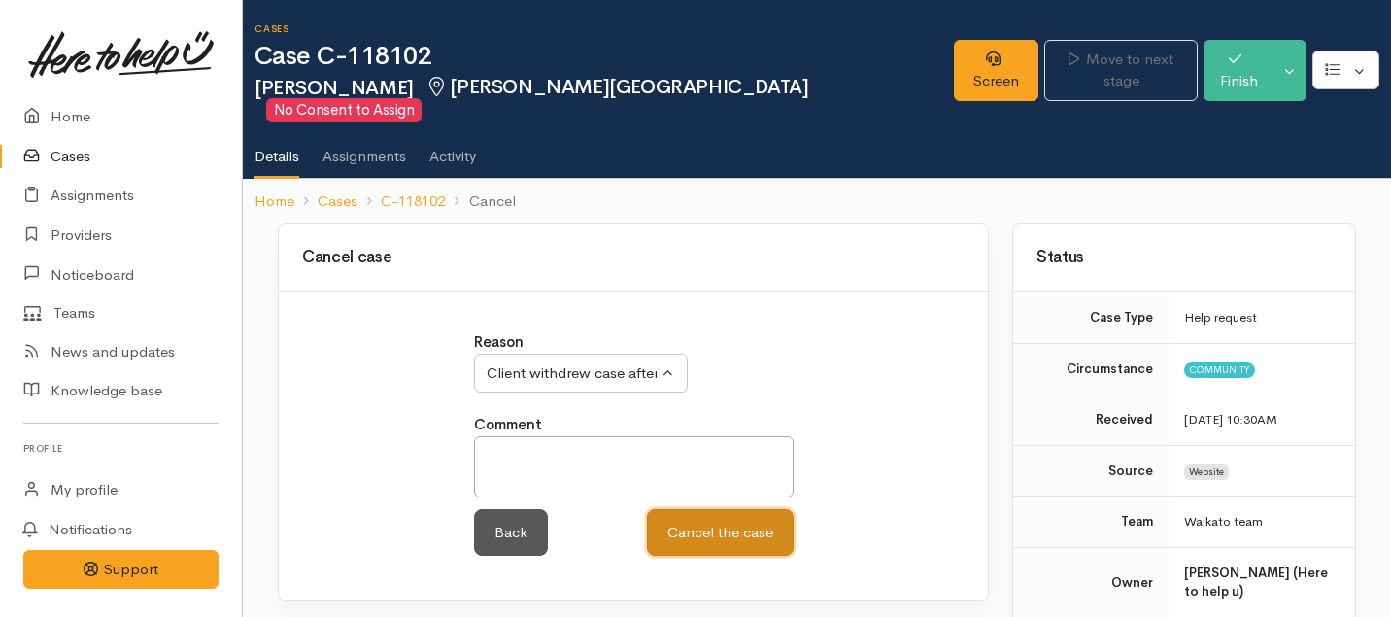
click at [697, 509] on button "Cancel the case" at bounding box center [720, 533] width 147 height 48
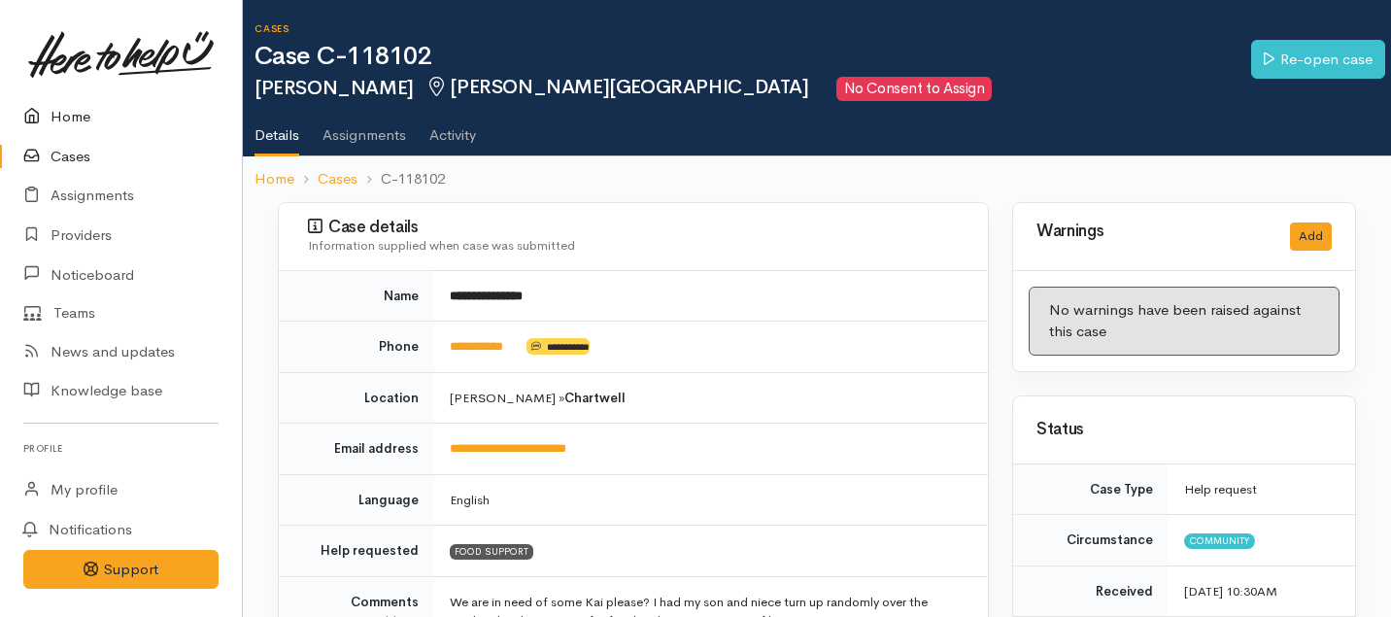
click at [68, 113] on link "Home" at bounding box center [121, 117] width 242 height 40
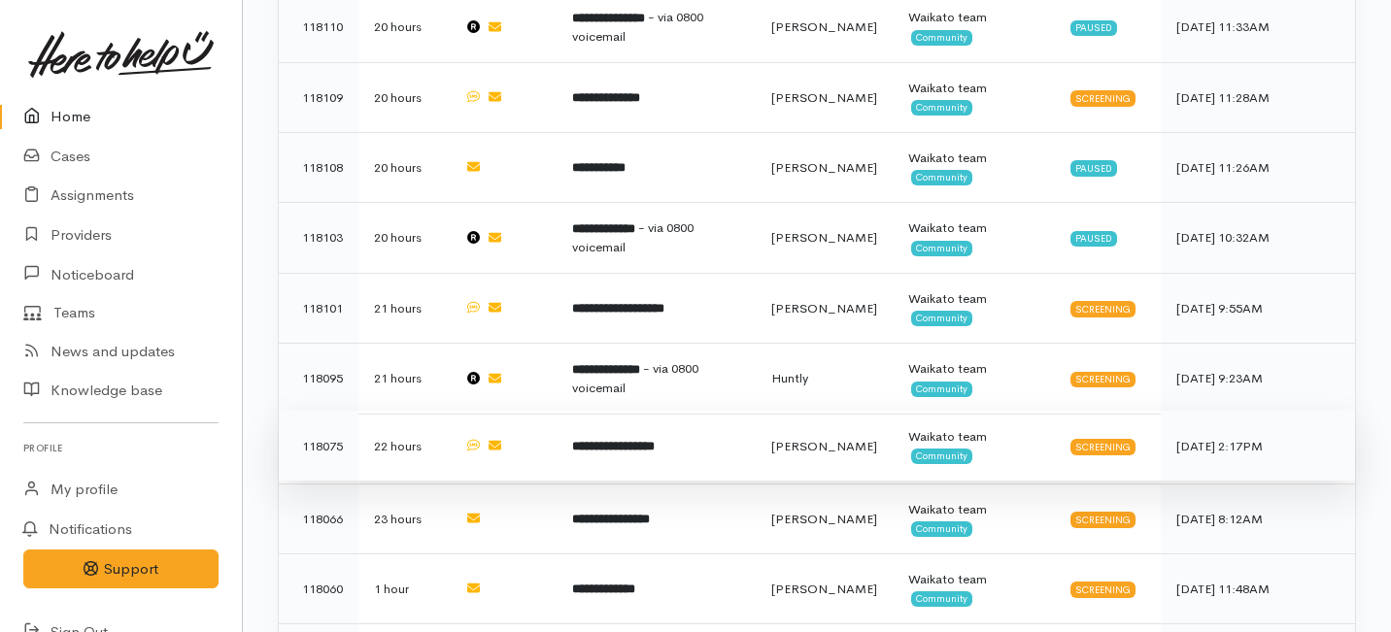
scroll to position [1061, 0]
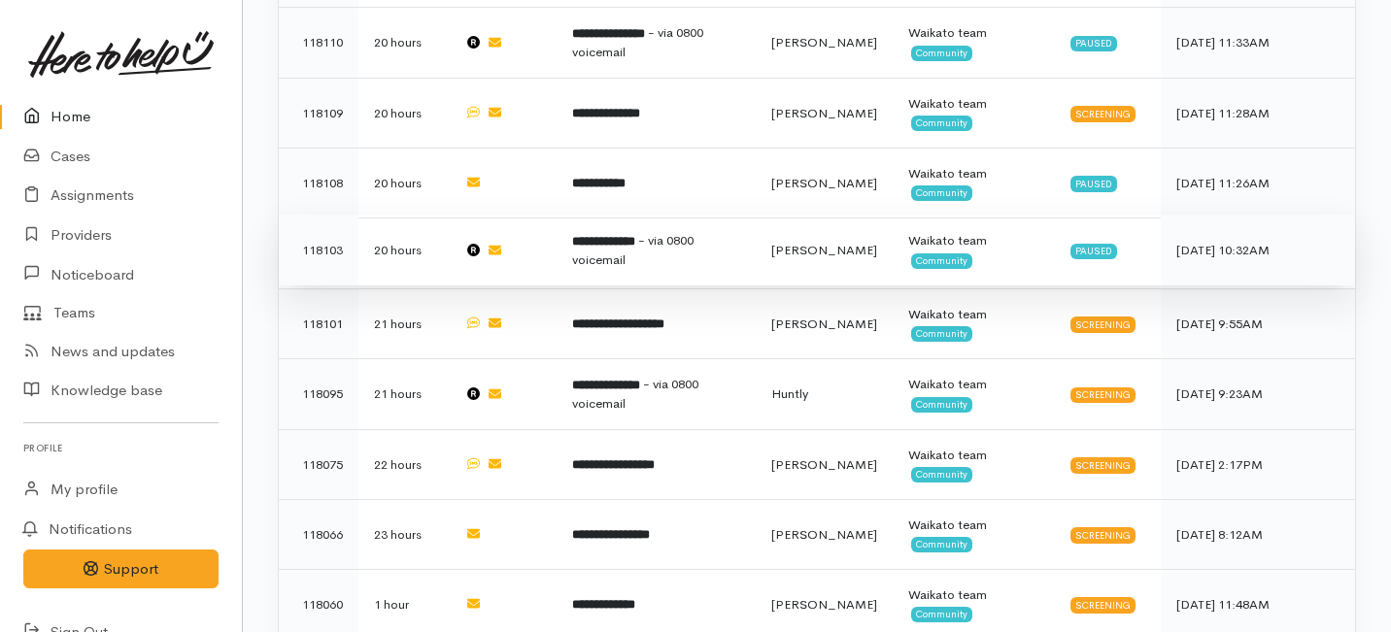
click at [635, 215] on td "**********" at bounding box center [655, 250] width 199 height 71
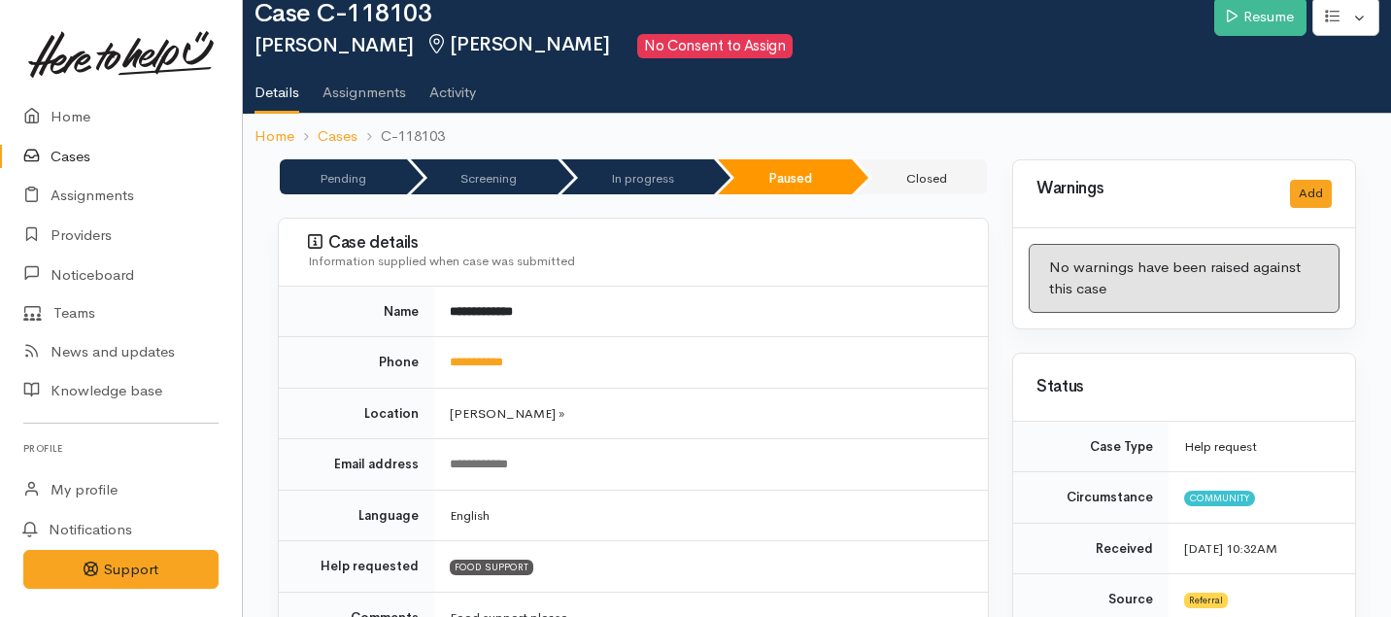
scroll to position [45, 0]
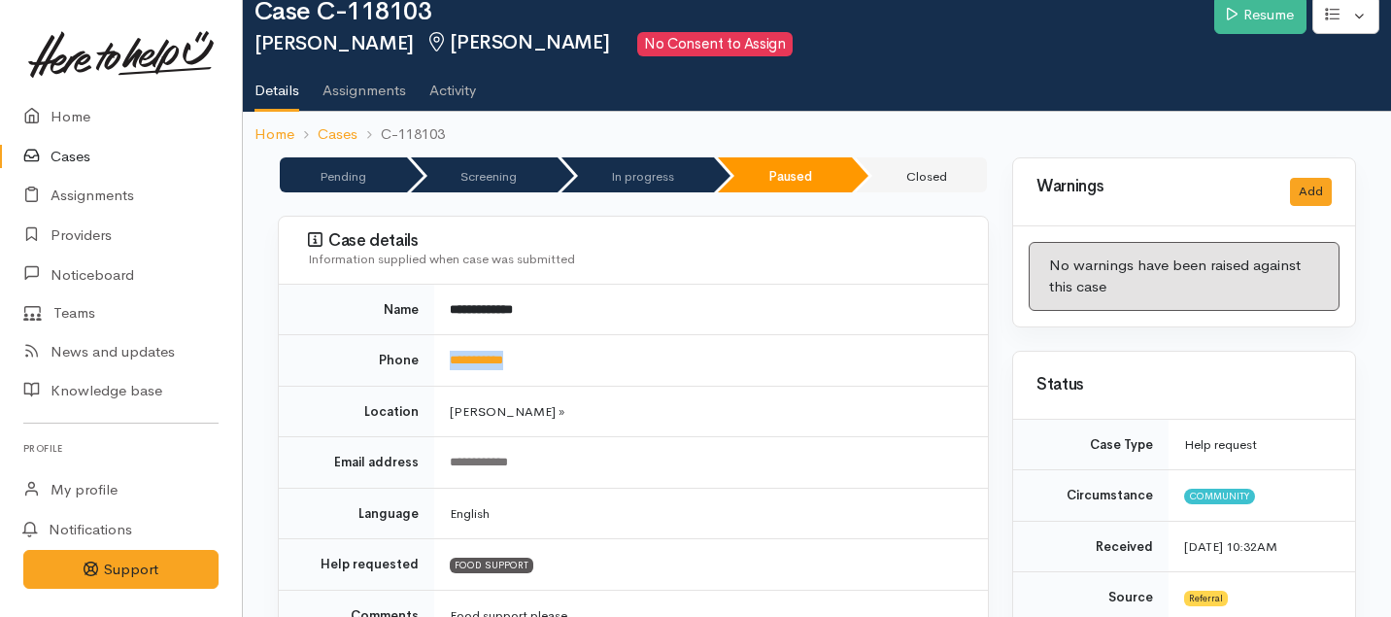
drag, startPoint x: 547, startPoint y: 360, endPoint x: 443, endPoint y: 357, distance: 103.9
click at [443, 357] on td "**********" at bounding box center [711, 360] width 554 height 51
copy link "**********"
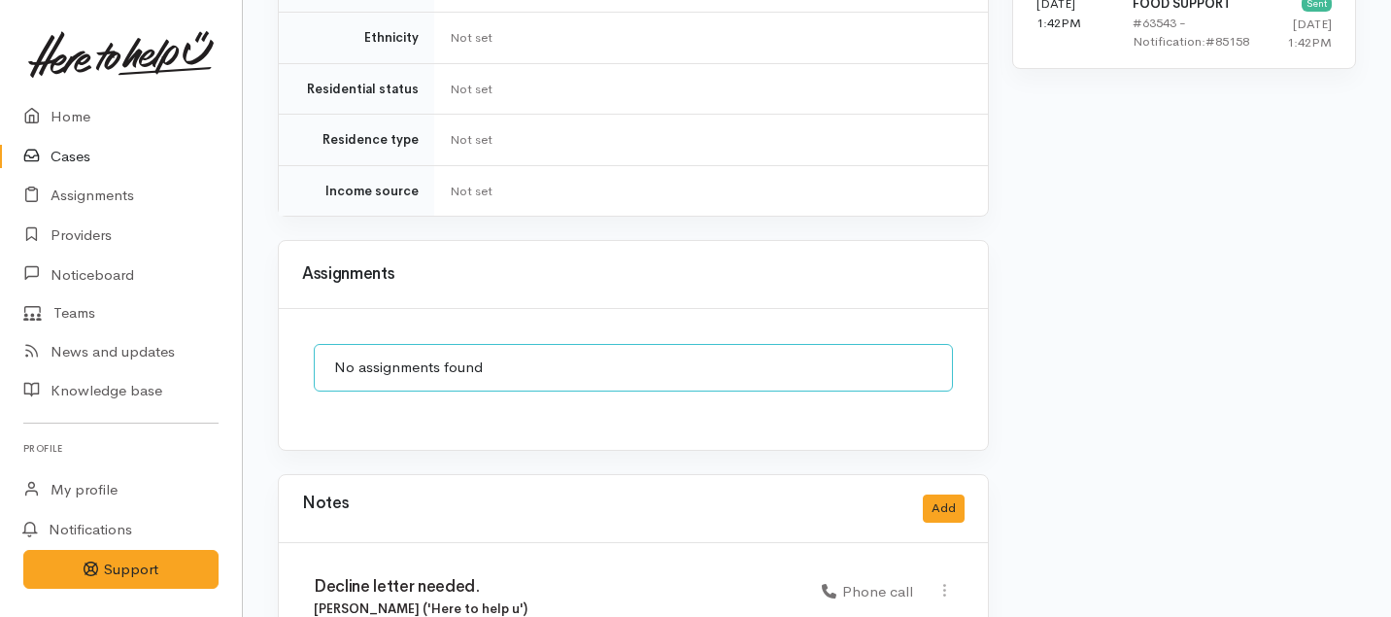
scroll to position [1592, 0]
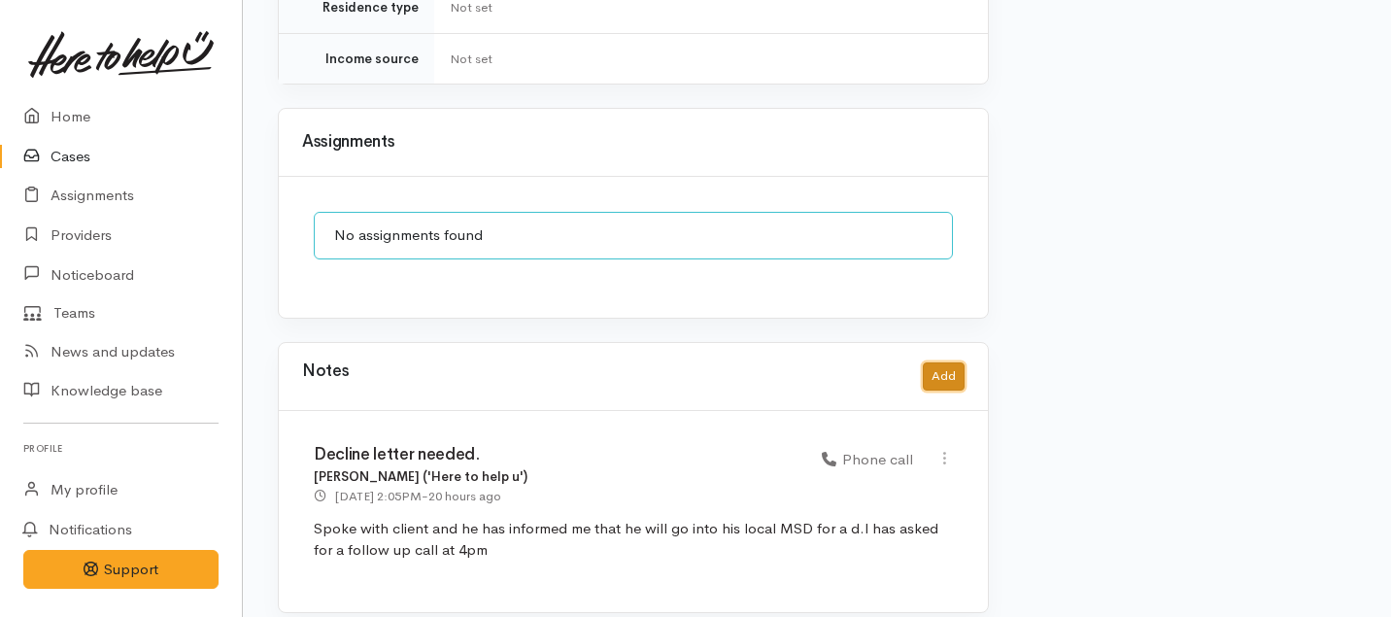
click at [953, 362] on button "Add" at bounding box center [944, 376] width 42 height 28
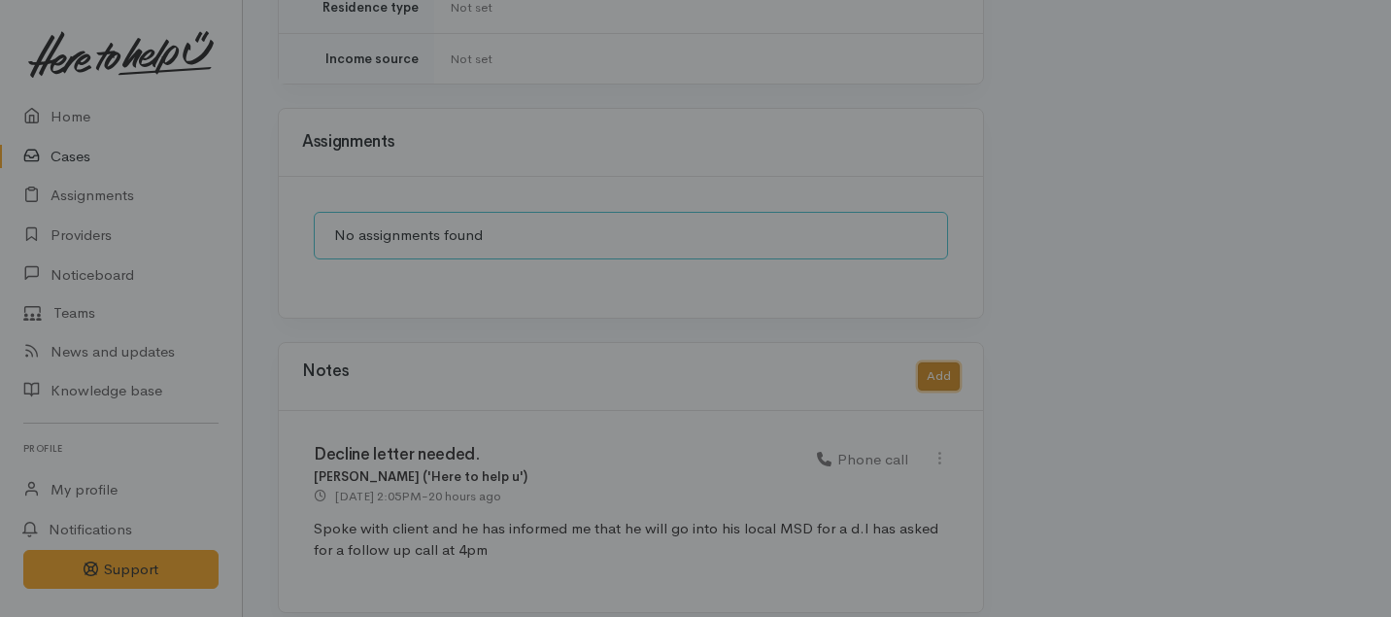
scroll to position [1576, 0]
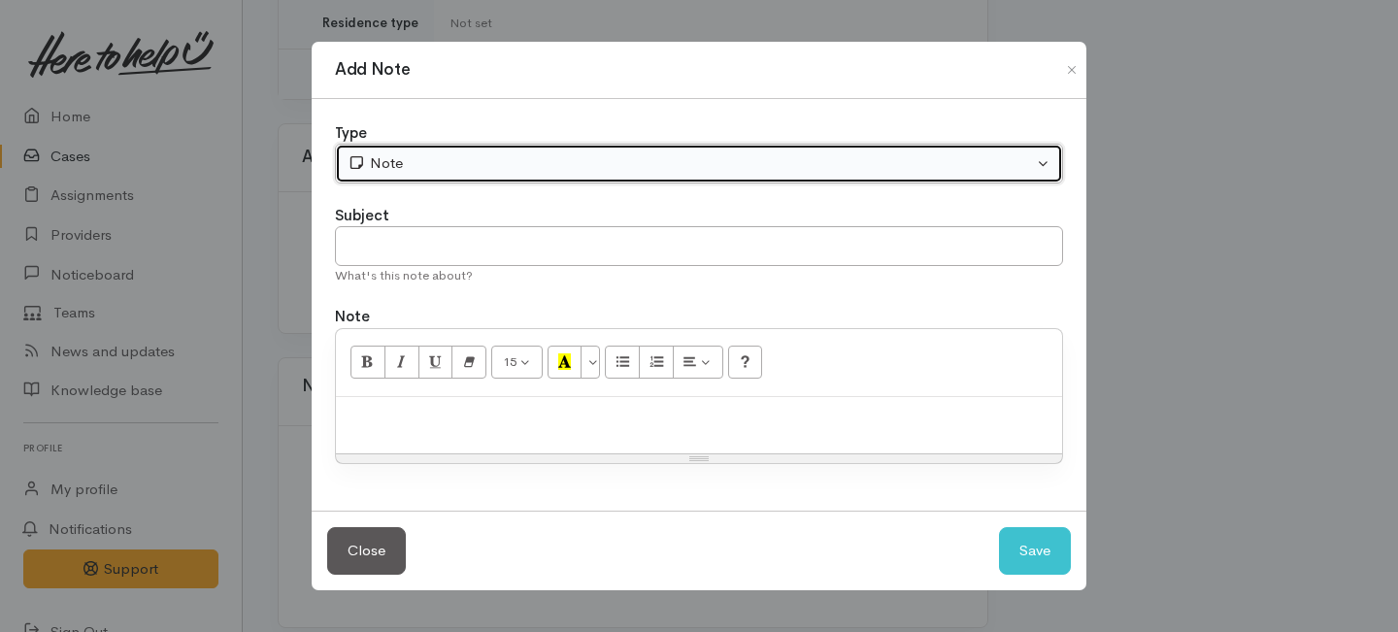
click at [494, 150] on button "Note" at bounding box center [699, 164] width 728 height 40
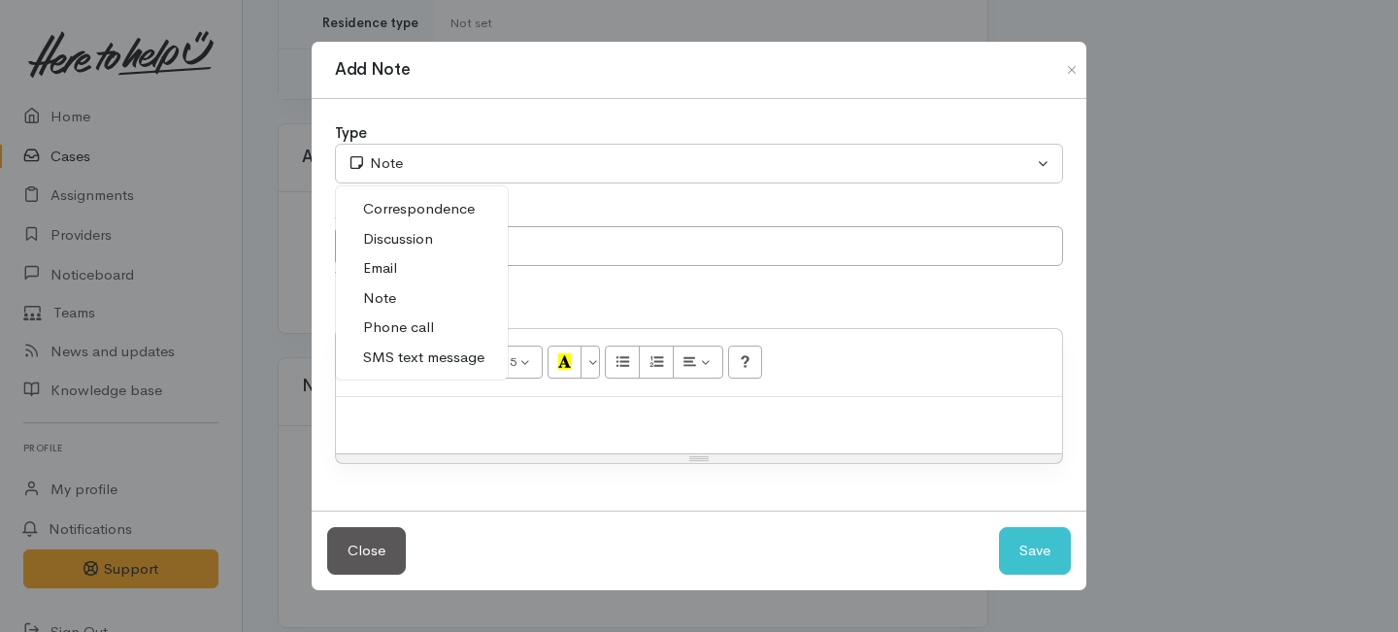
click at [386, 334] on span "Phone call" at bounding box center [398, 328] width 71 height 22
select select "3"
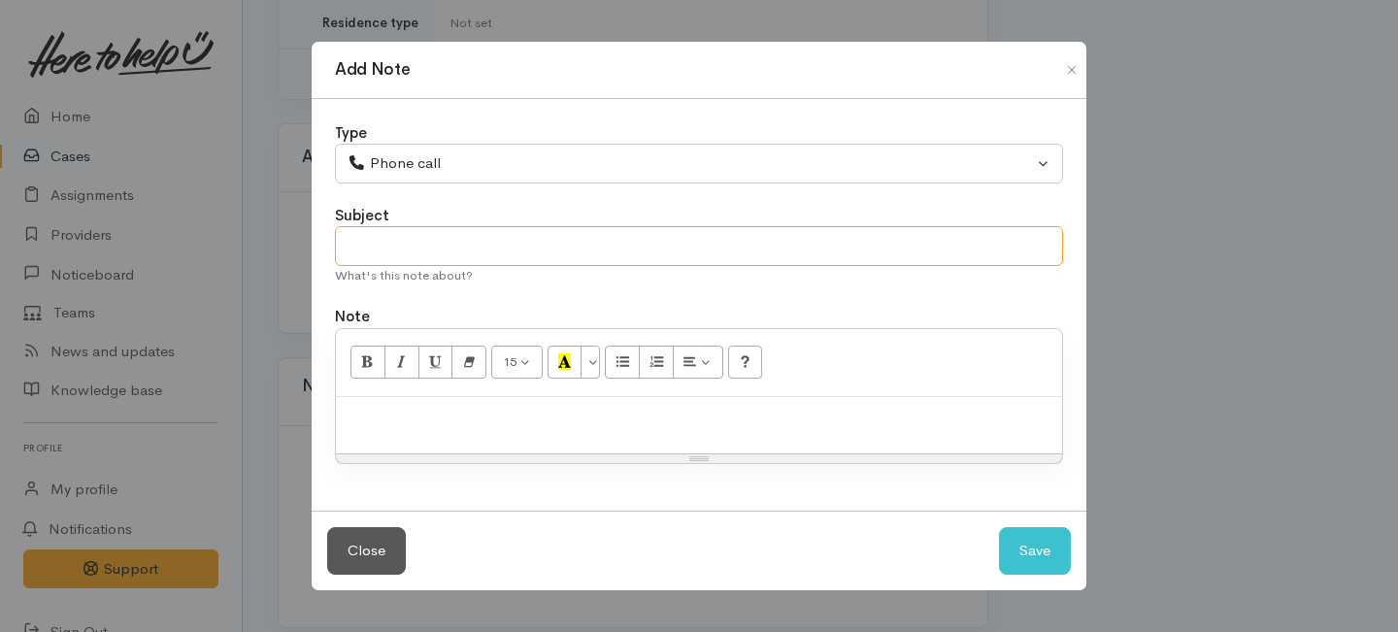
click at [394, 238] on input "text" at bounding box center [699, 246] width 728 height 40
type input "Request cancelled"
click at [416, 413] on p at bounding box center [699, 418] width 707 height 22
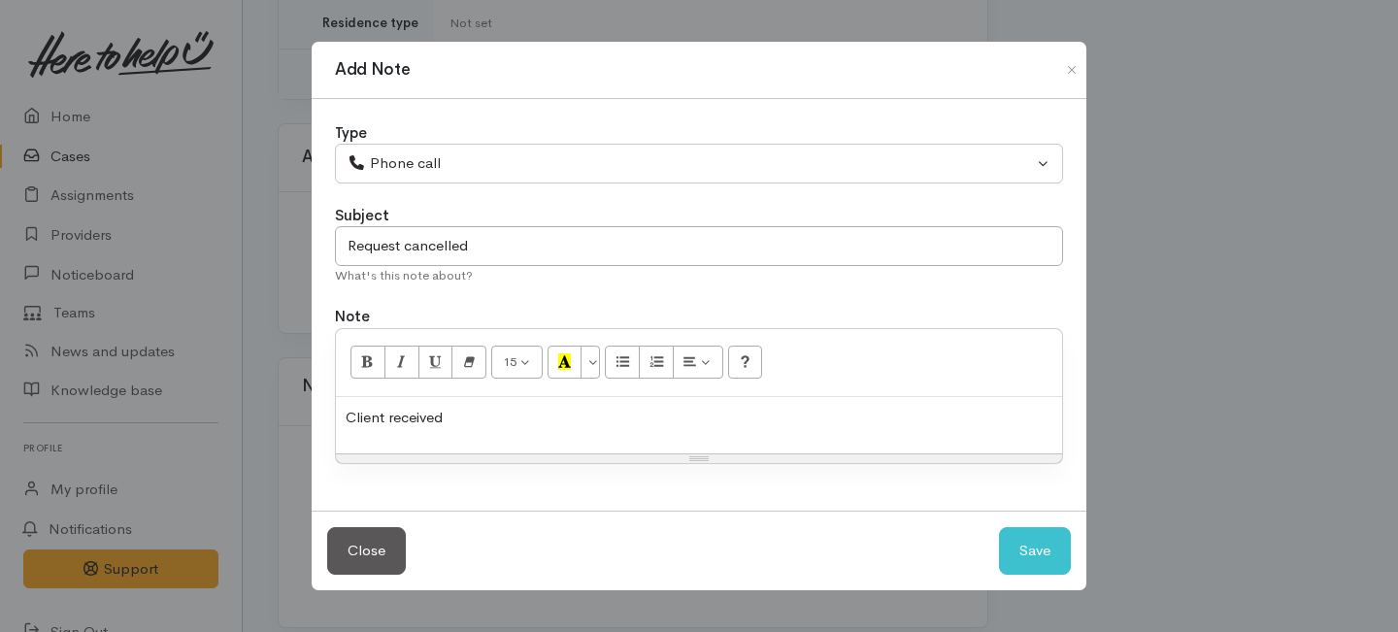
click at [470, 441] on div "Client received" at bounding box center [699, 425] width 726 height 57
click at [1023, 557] on button "Save" at bounding box center [1035, 551] width 72 height 48
select select "1"
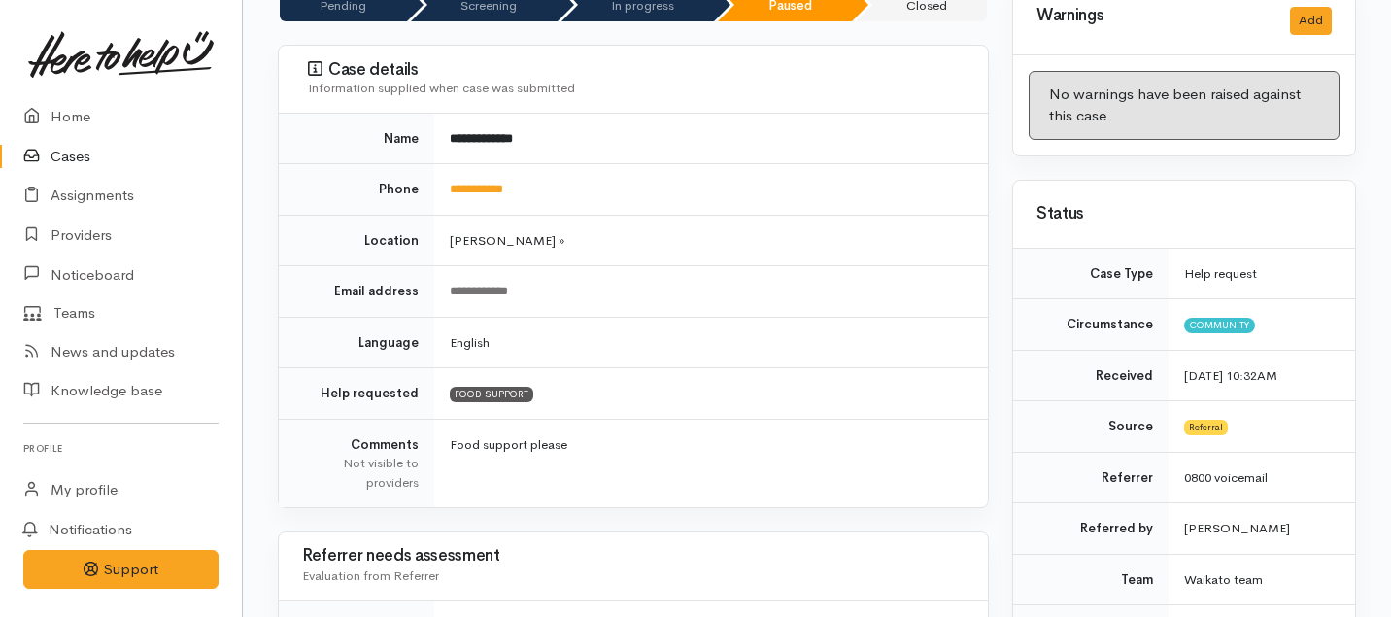
scroll to position [0, 0]
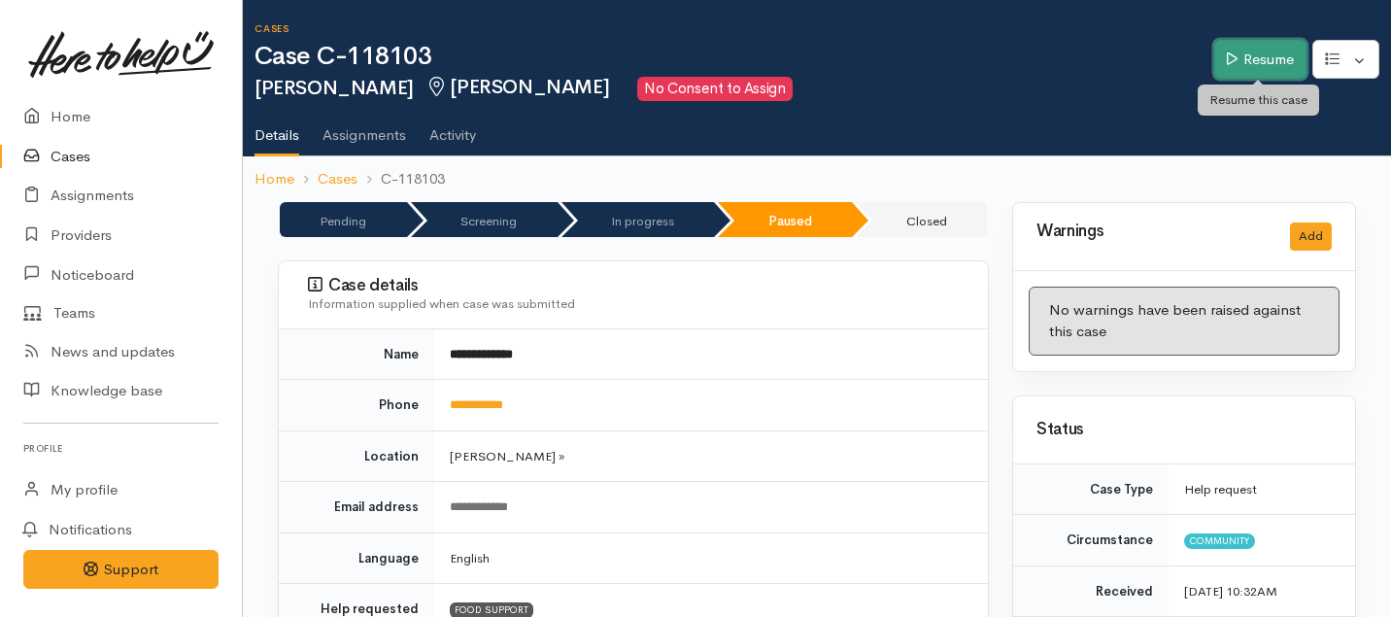
click at [1250, 45] on link "Resume" at bounding box center [1260, 60] width 92 height 40
click at [1241, 53] on link "Resume" at bounding box center [1260, 60] width 92 height 40
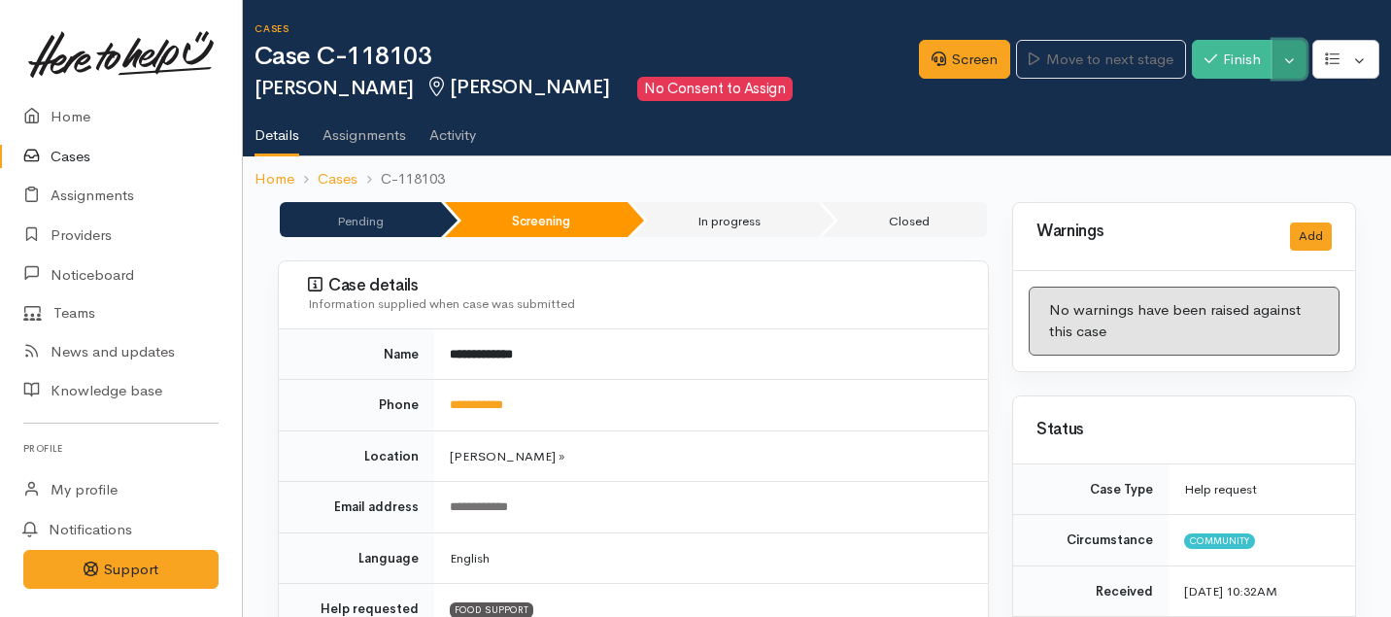
click at [1288, 54] on button "Toggle Dropdown" at bounding box center [1289, 60] width 34 height 40
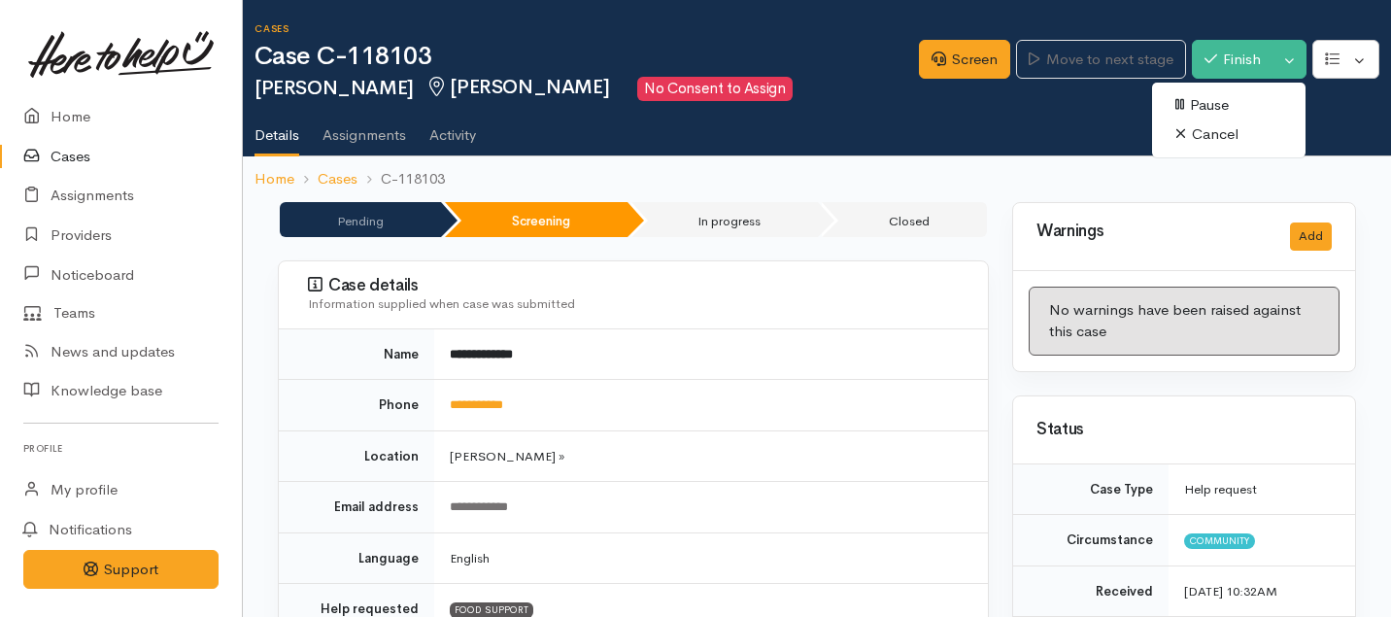
click at [1210, 135] on link "Cancel" at bounding box center [1228, 134] width 153 height 30
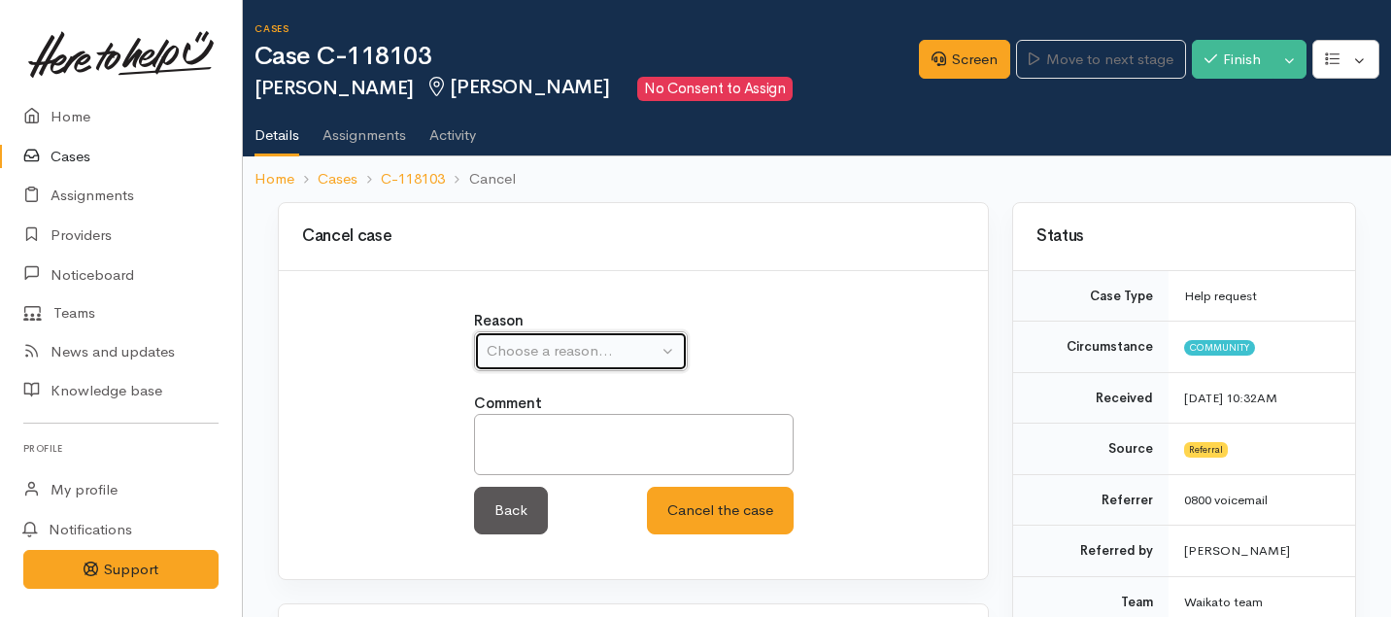
click at [644, 358] on div "Choose a reason..." at bounding box center [571, 351] width 171 height 22
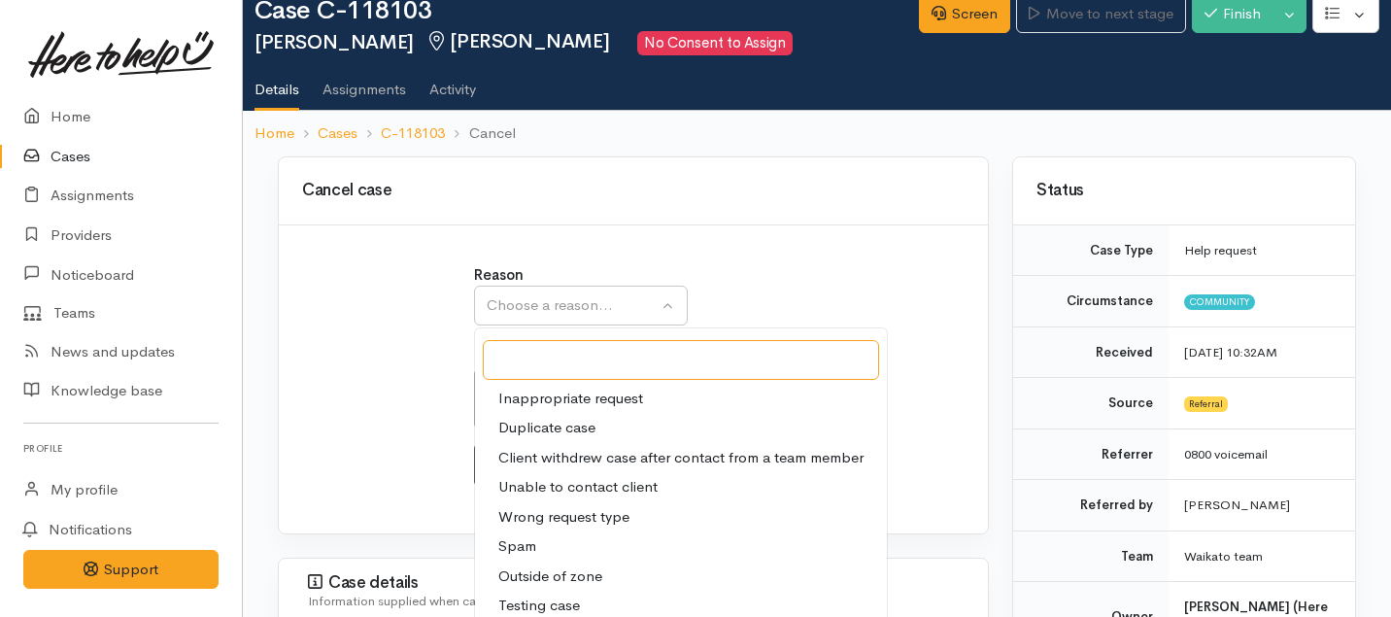
scroll to position [47, 0]
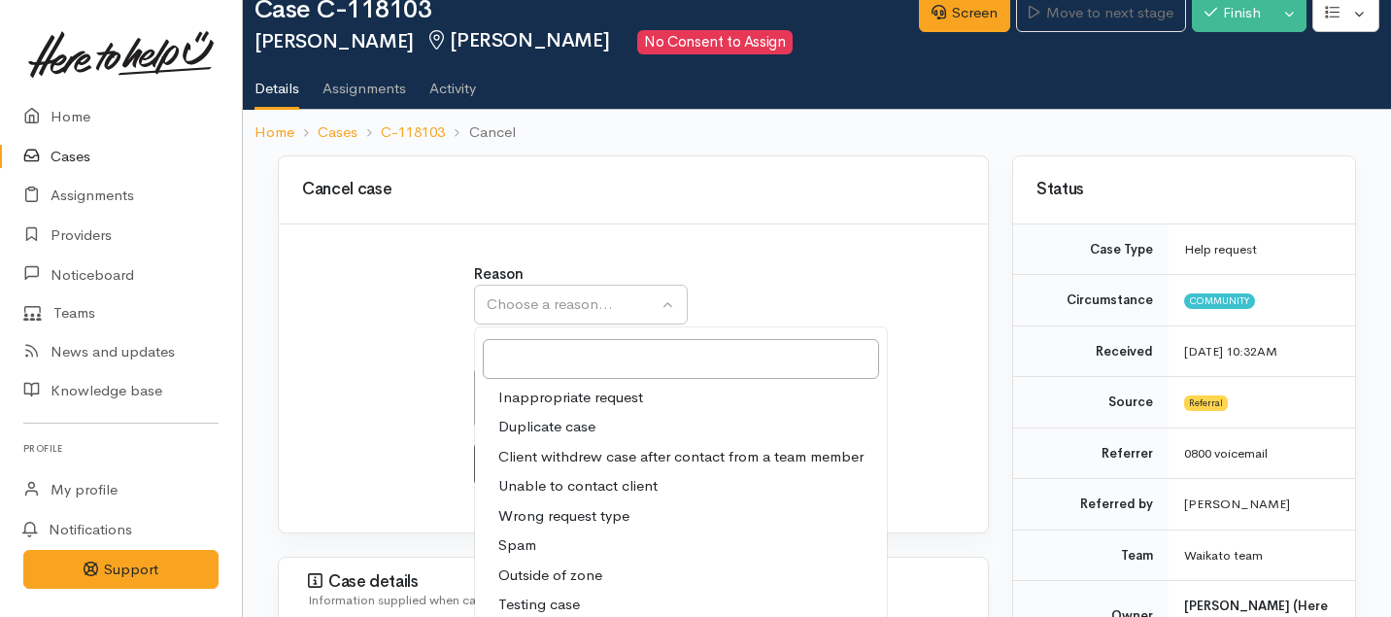
click at [550, 459] on span "Client withdrew case after contact from a team member" at bounding box center [680, 457] width 365 height 22
select select "3"
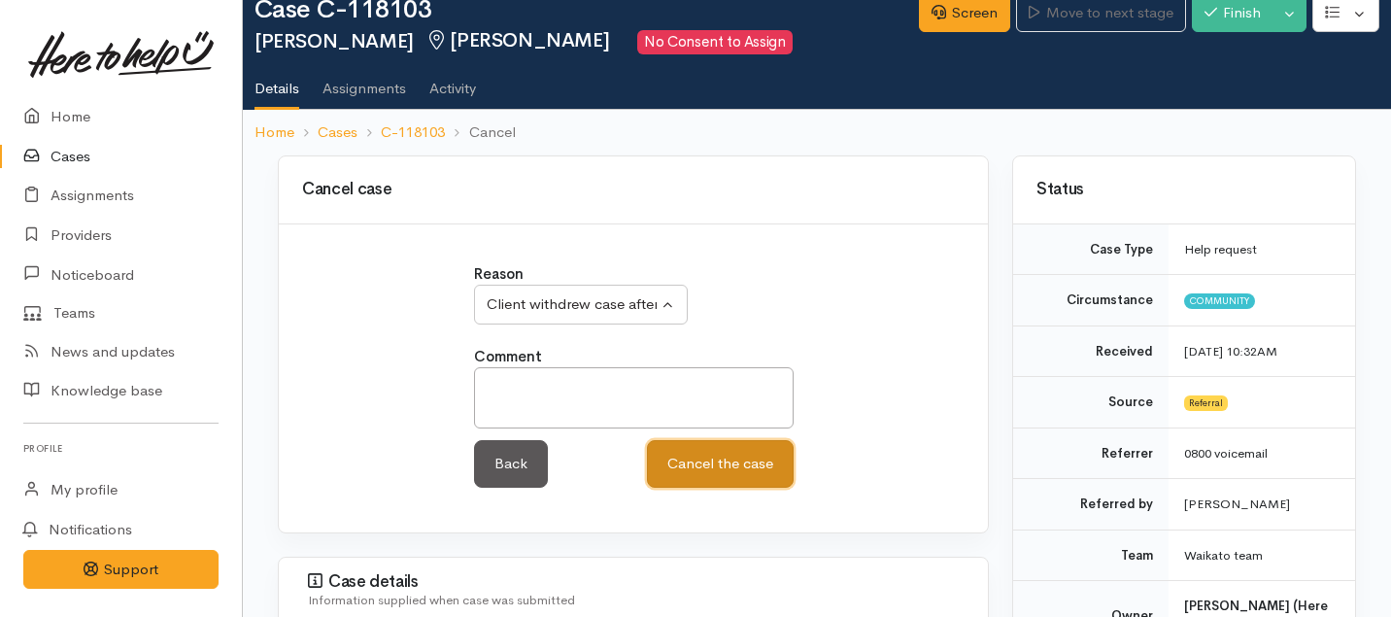
click at [715, 467] on button "Cancel the case" at bounding box center [720, 464] width 147 height 48
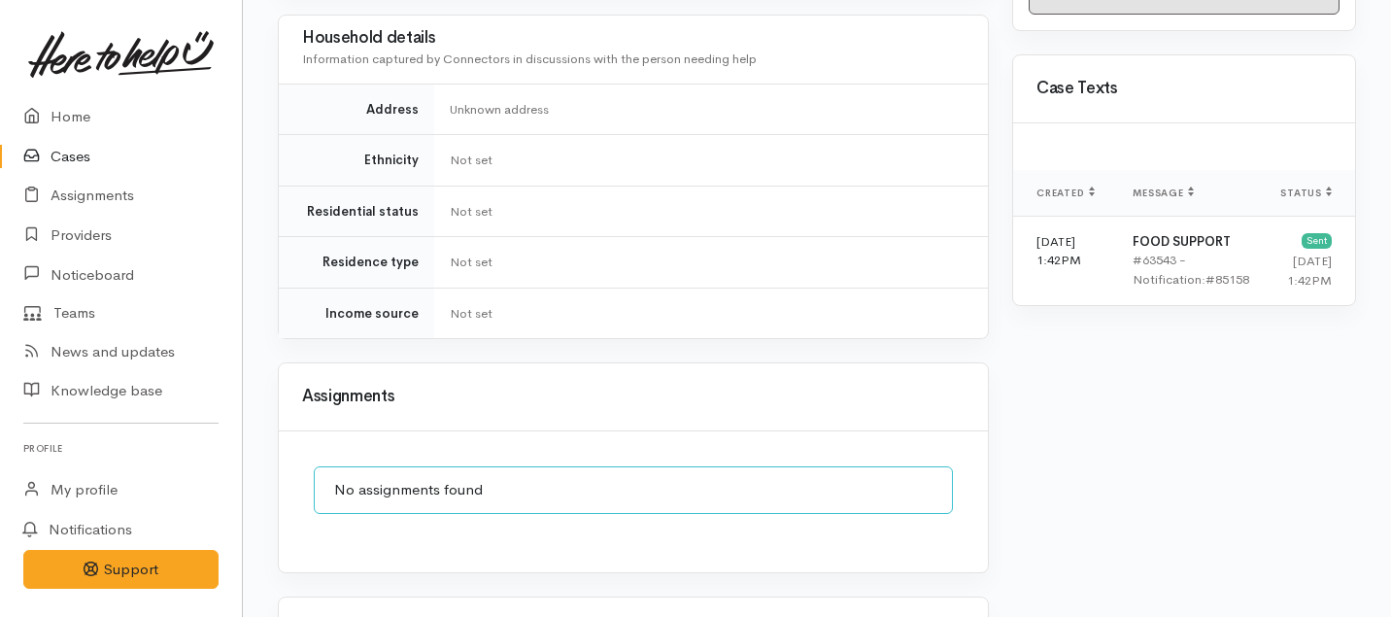
scroll to position [1713, 0]
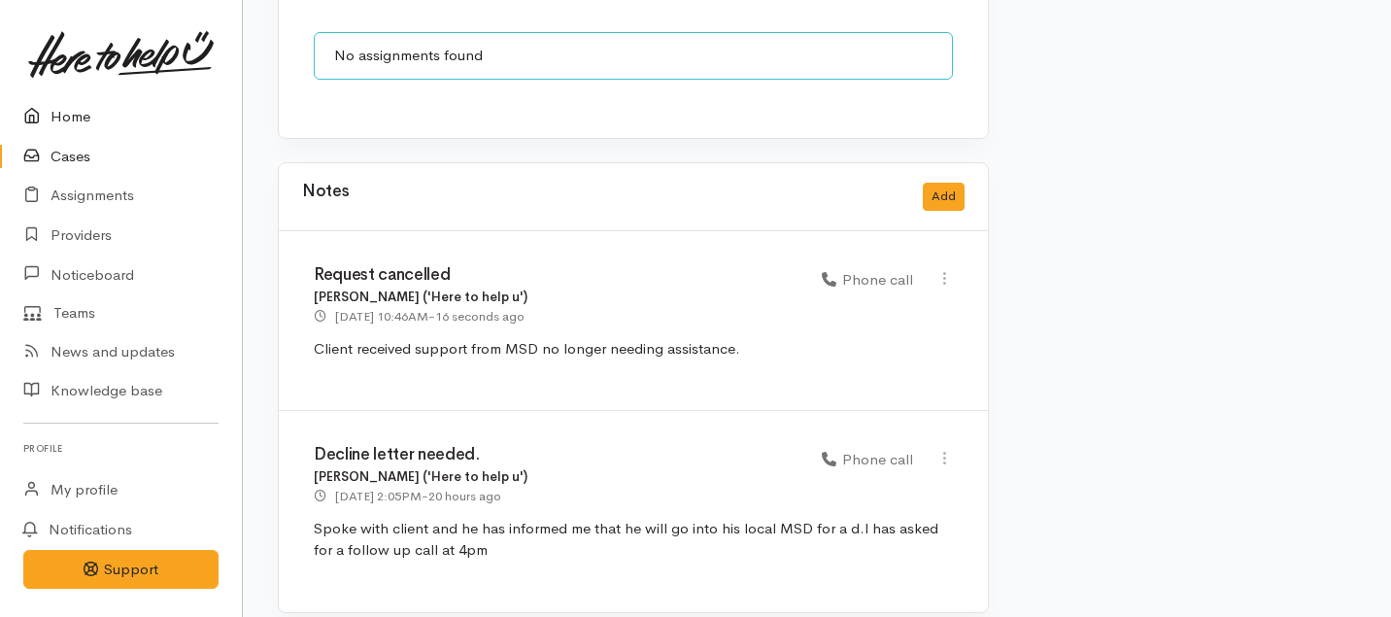
click at [91, 117] on link "Home" at bounding box center [121, 117] width 242 height 40
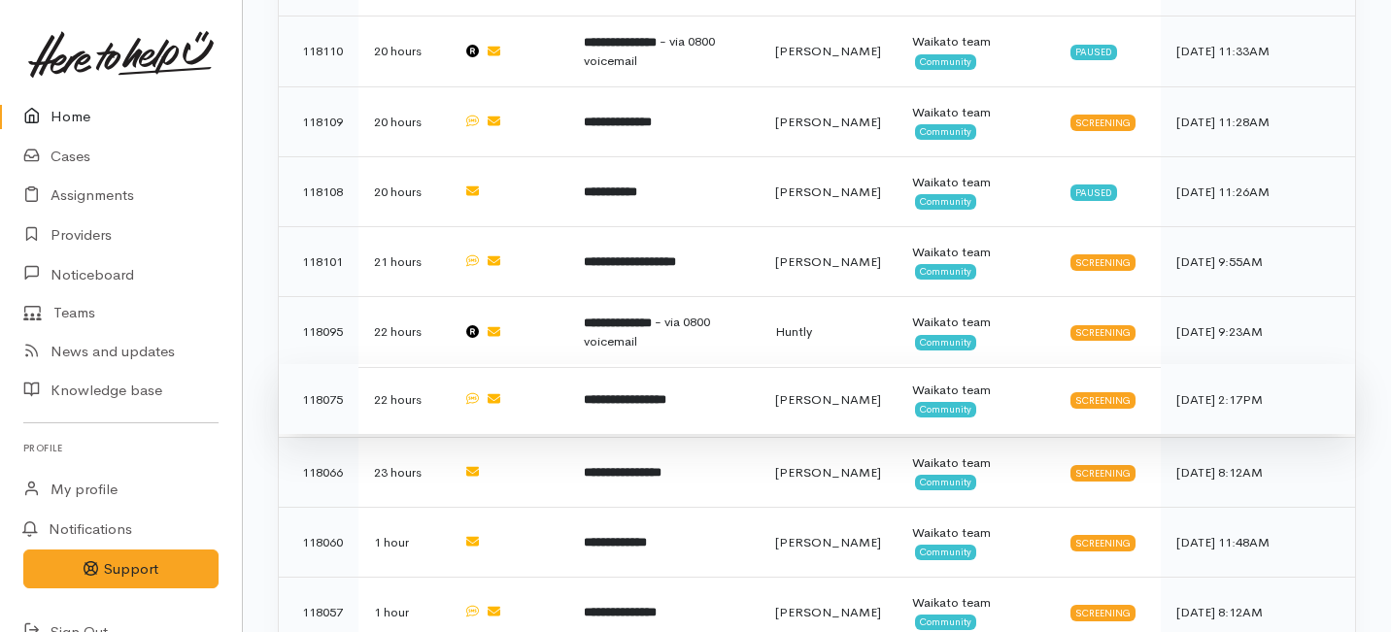
scroll to position [998, 0]
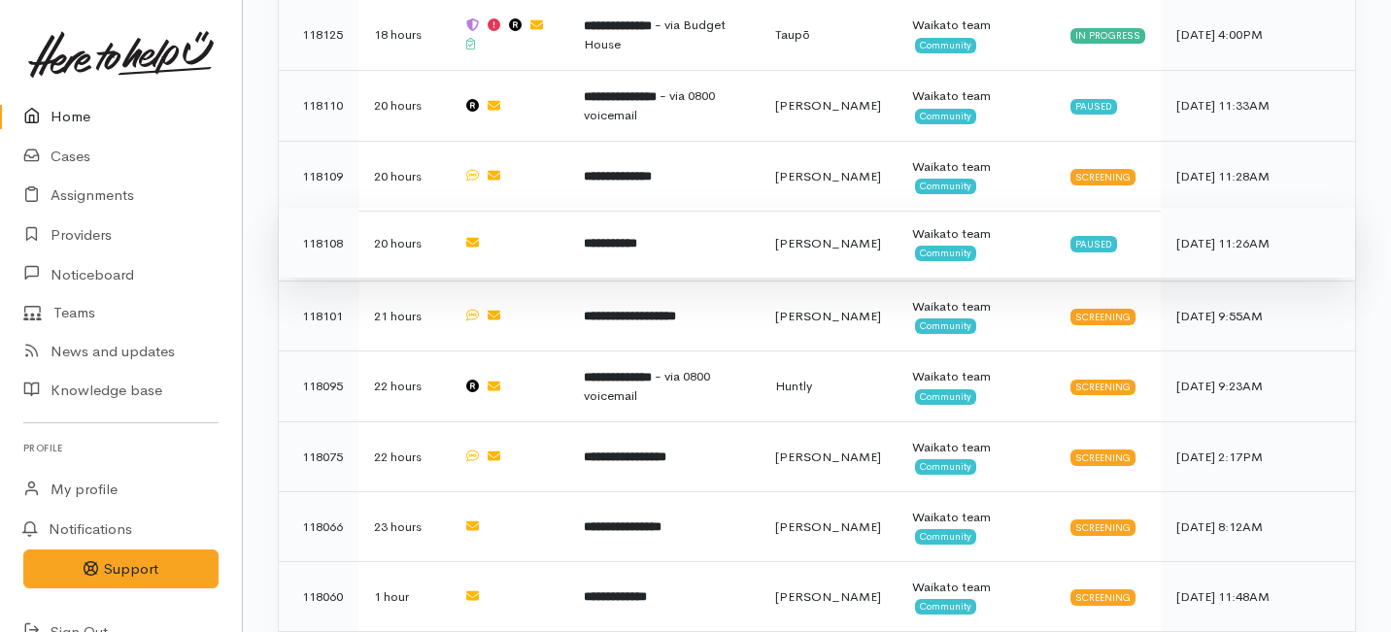
click at [631, 237] on b "**********" at bounding box center [610, 243] width 53 height 13
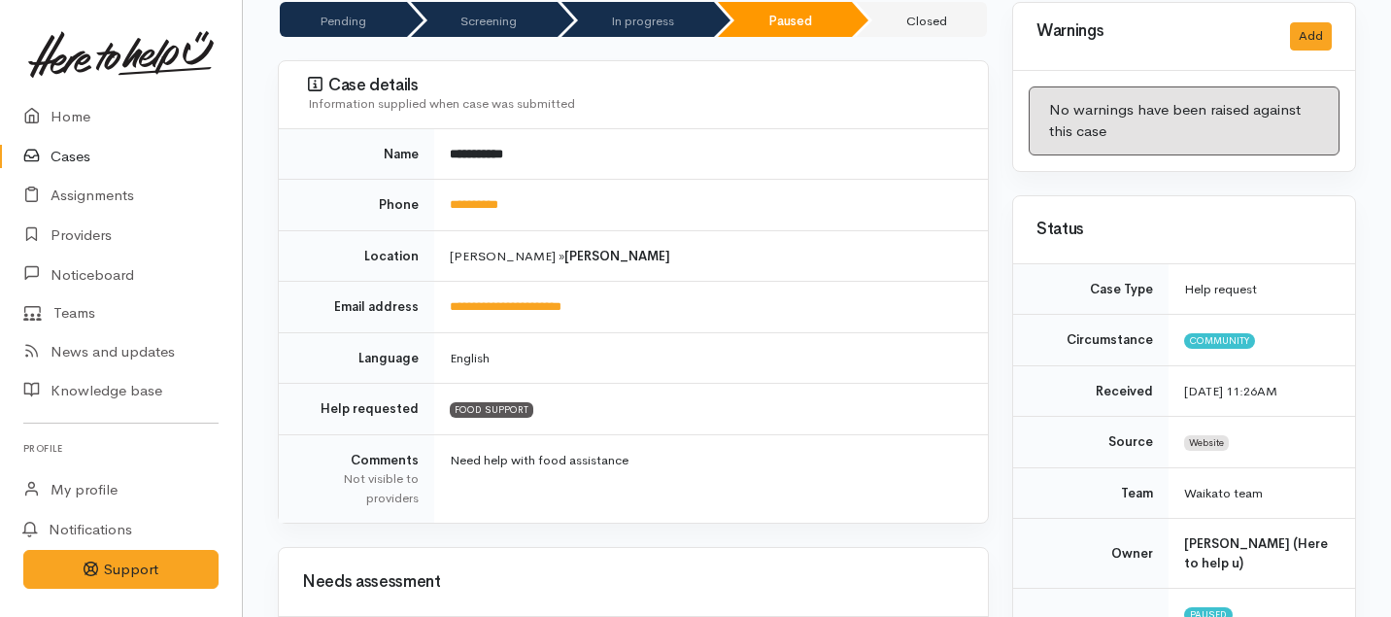
scroll to position [199, 0]
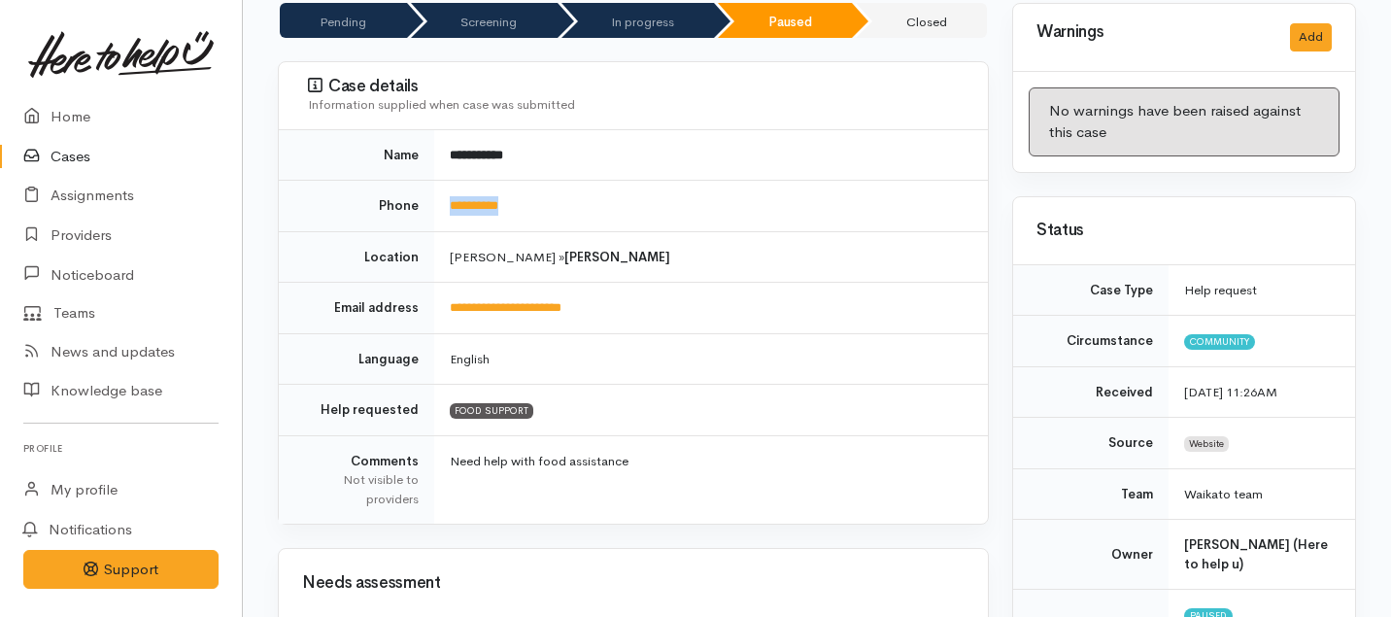
drag, startPoint x: 549, startPoint y: 218, endPoint x: 442, endPoint y: 211, distance: 107.1
click at [442, 211] on td "**********" at bounding box center [711, 206] width 554 height 51
copy link "**********"
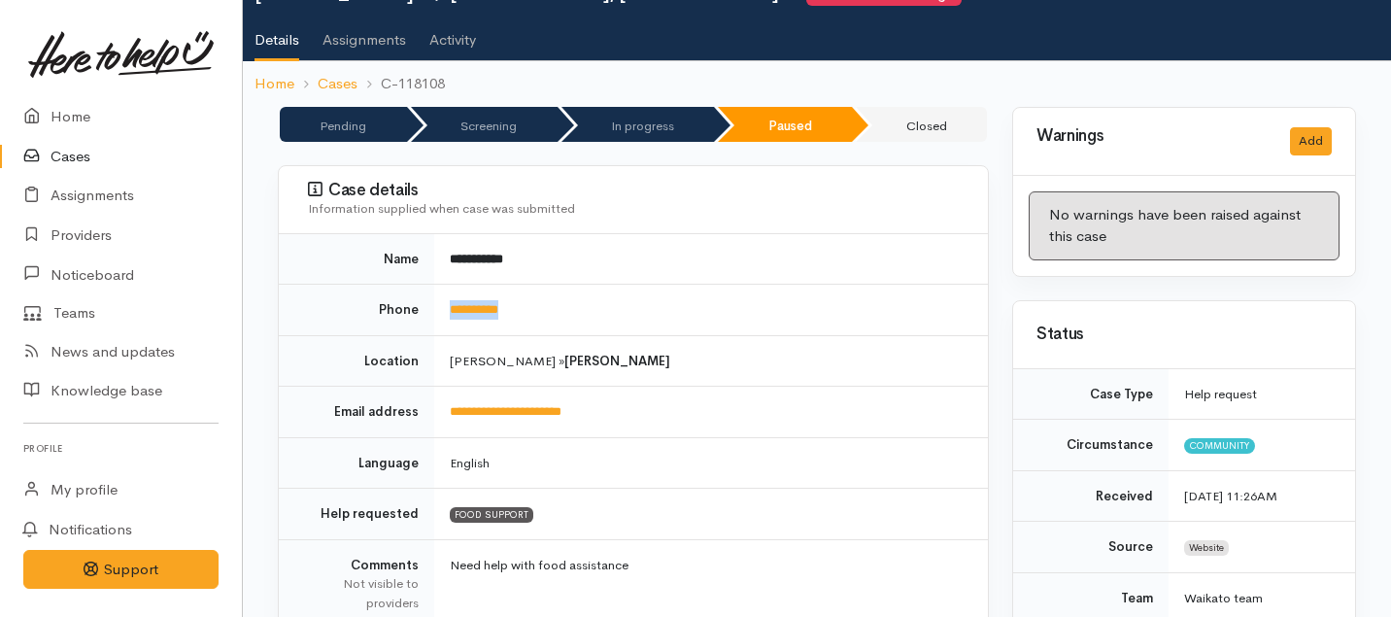
scroll to position [0, 0]
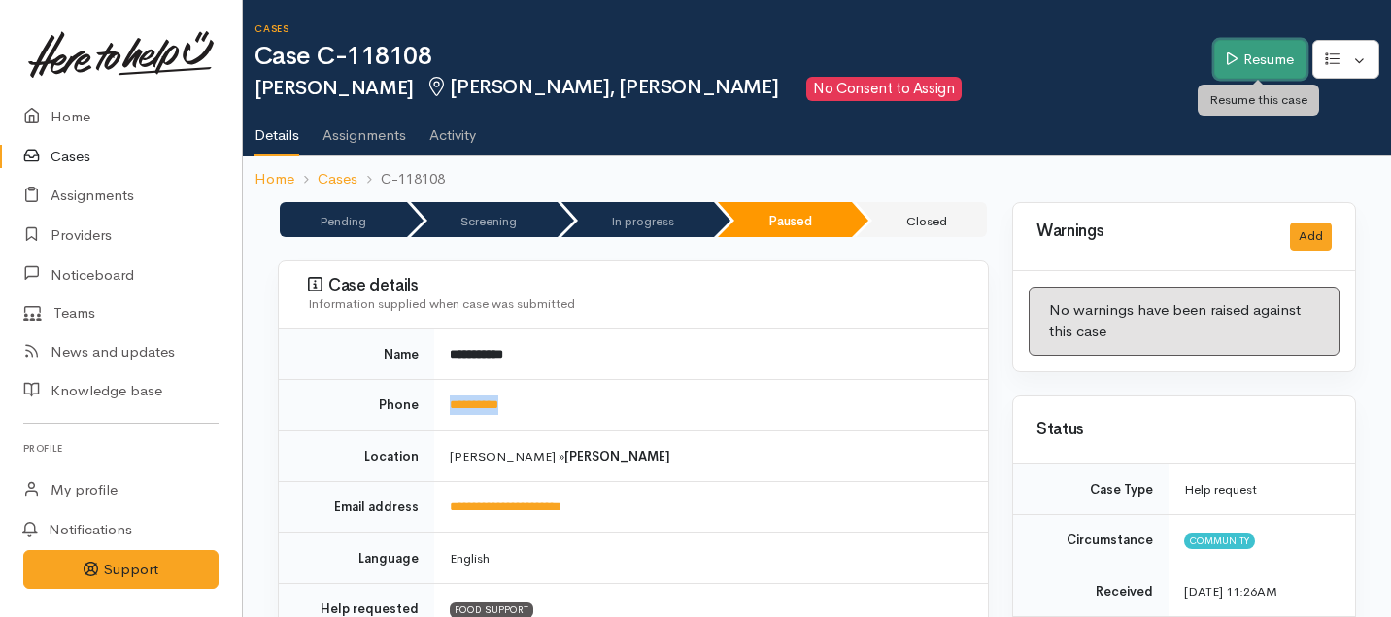
click at [1266, 48] on link "Resume" at bounding box center [1260, 60] width 92 height 40
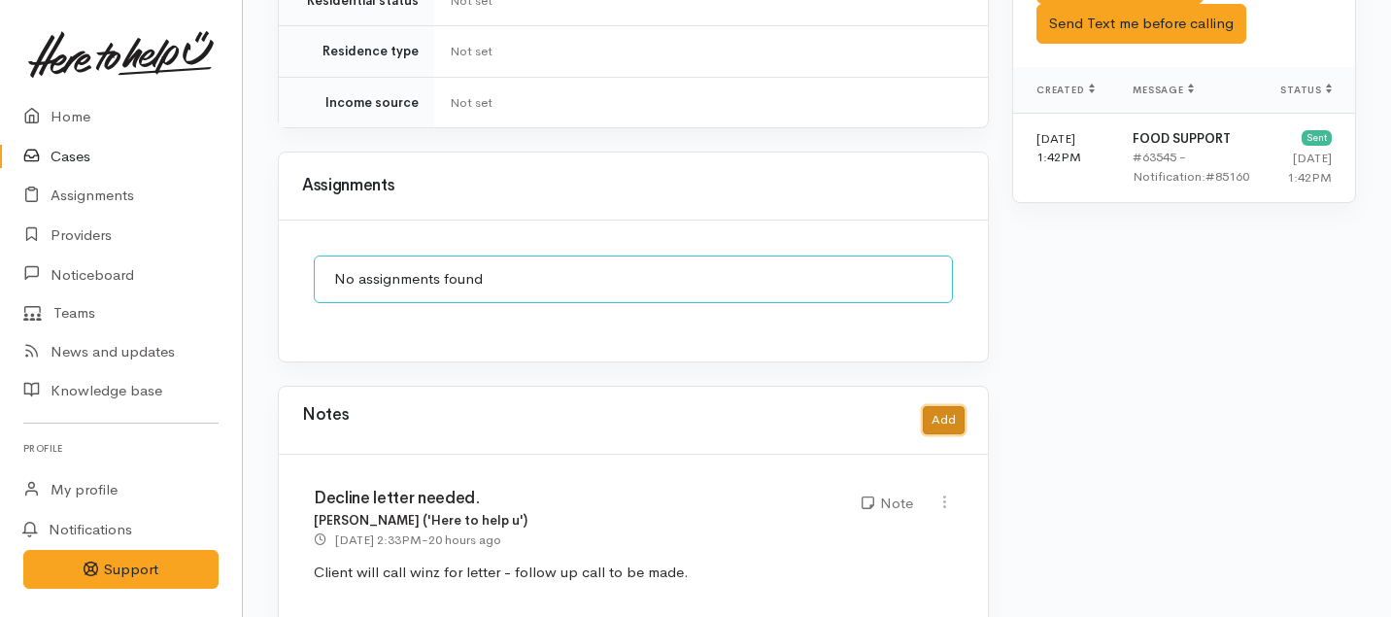
click at [949, 406] on button "Add" at bounding box center [944, 420] width 42 height 28
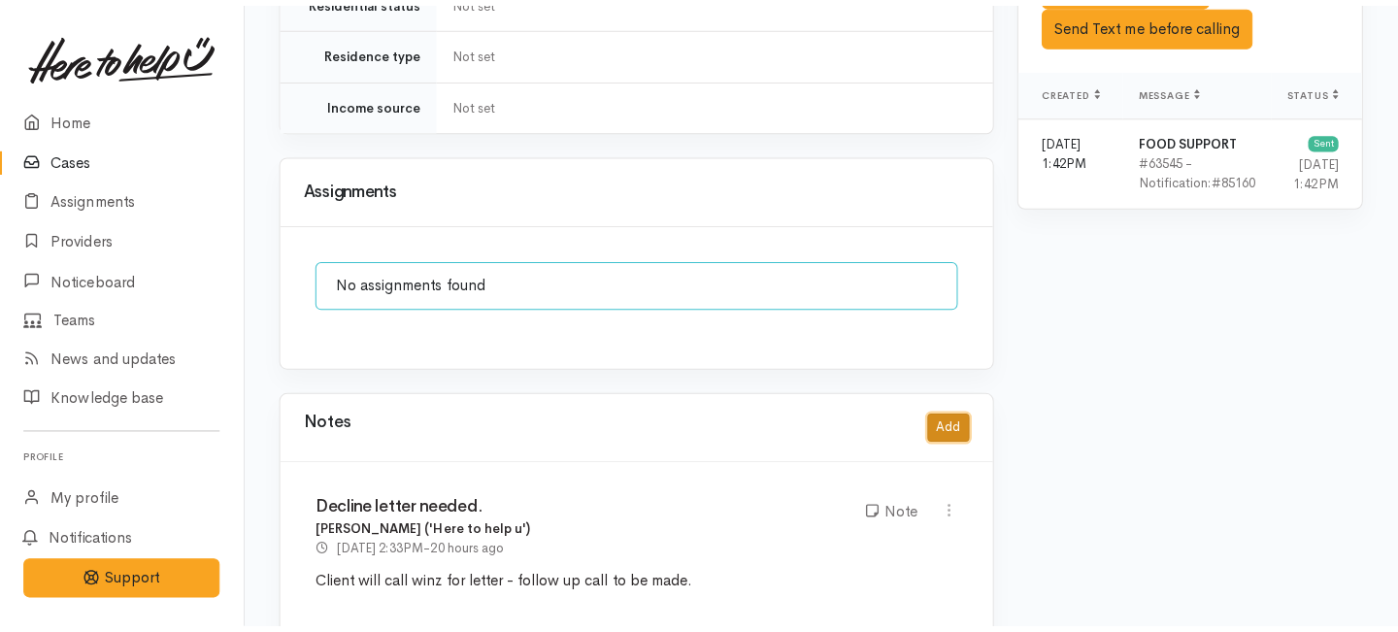
scroll to position [1308, 0]
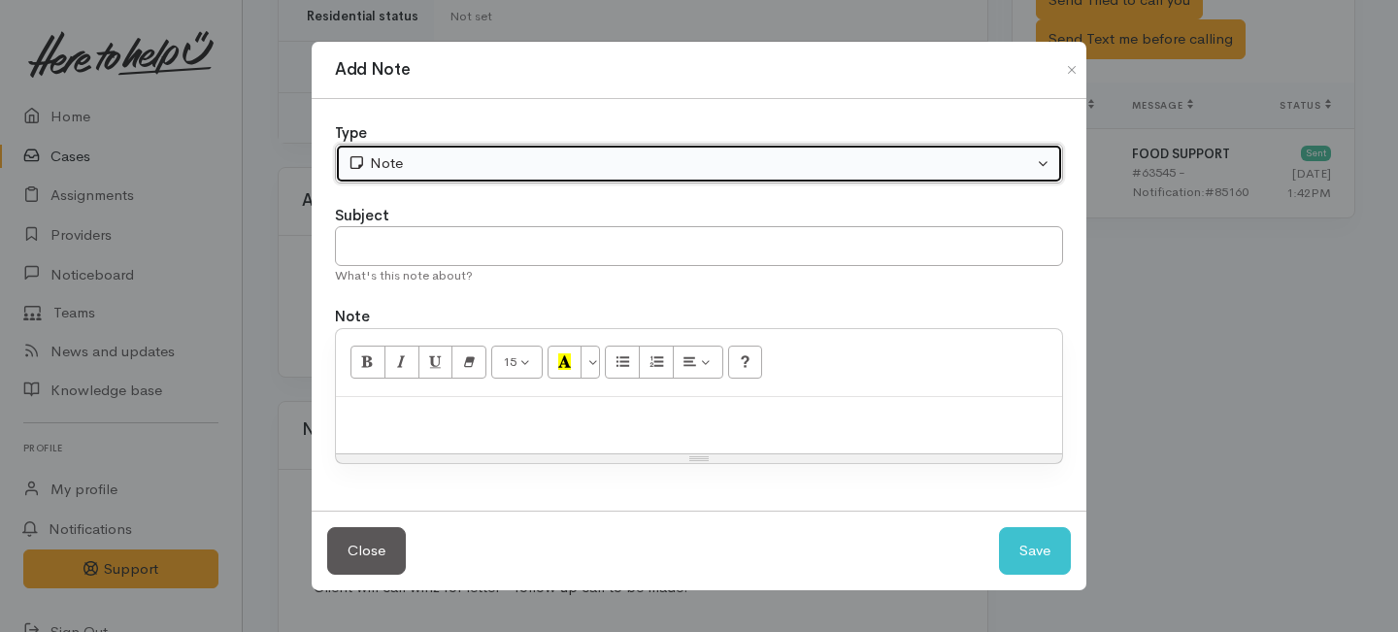
click at [648, 167] on div "Note" at bounding box center [691, 163] width 686 height 22
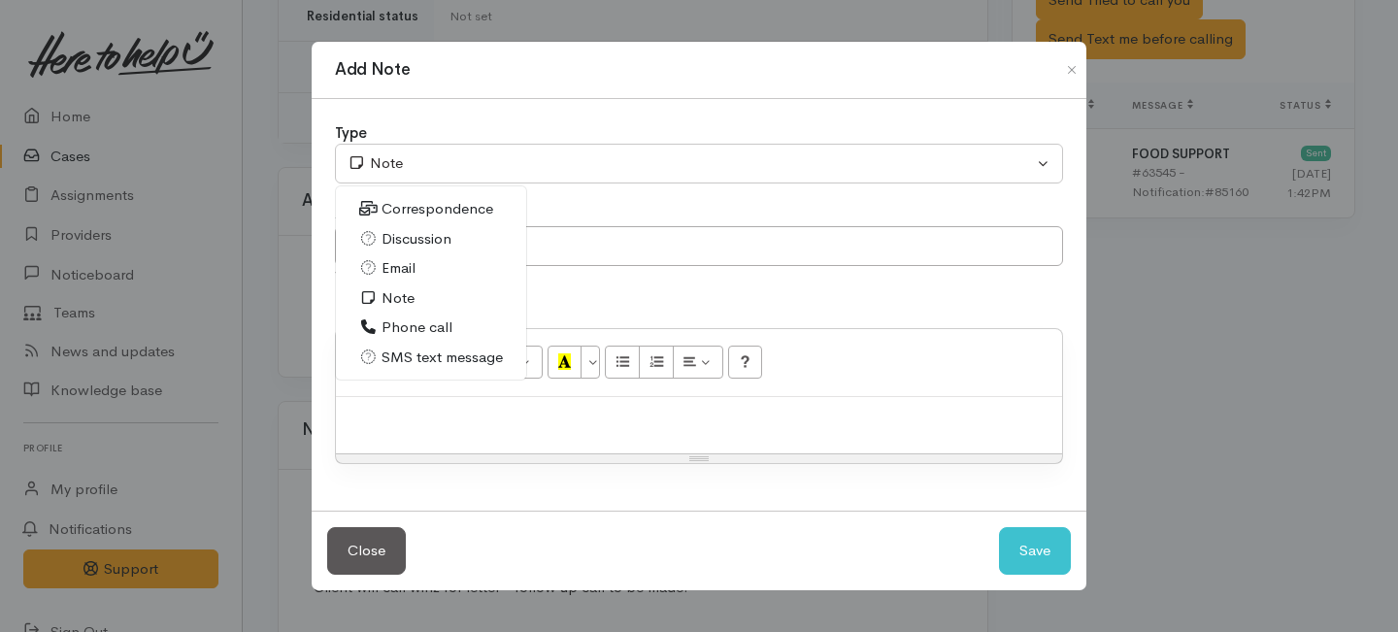
click at [405, 329] on span "Phone call" at bounding box center [417, 328] width 71 height 22
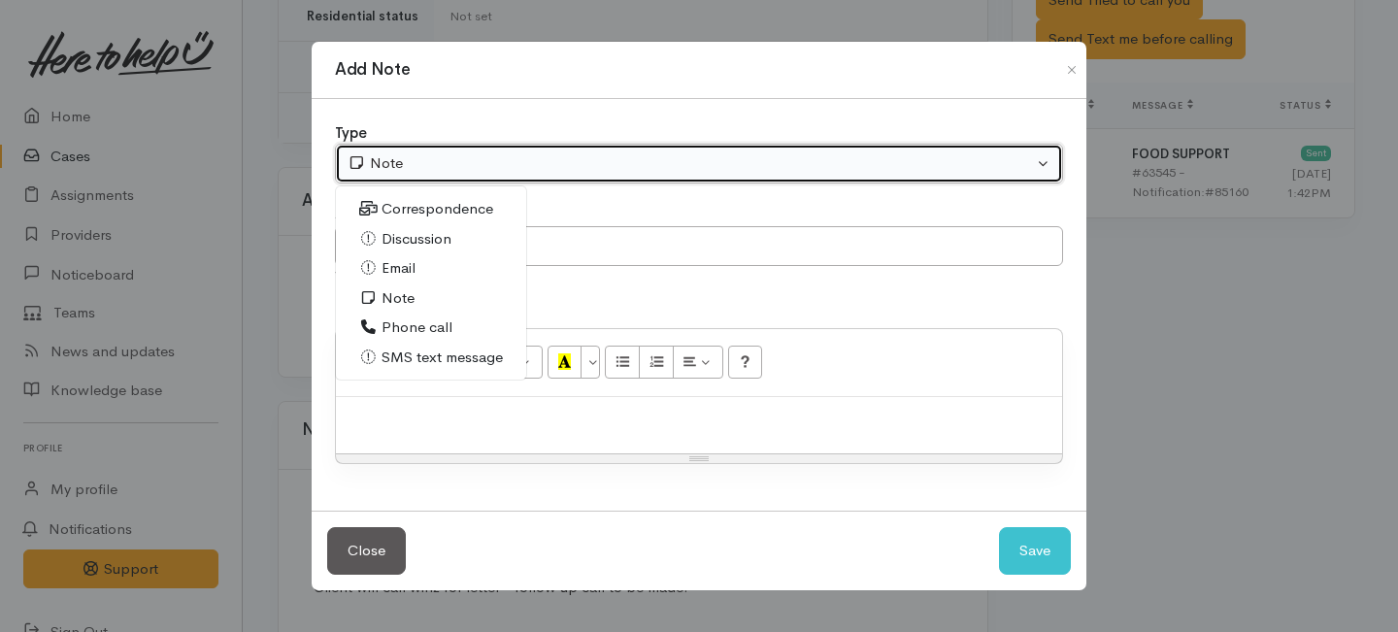
select select "3"
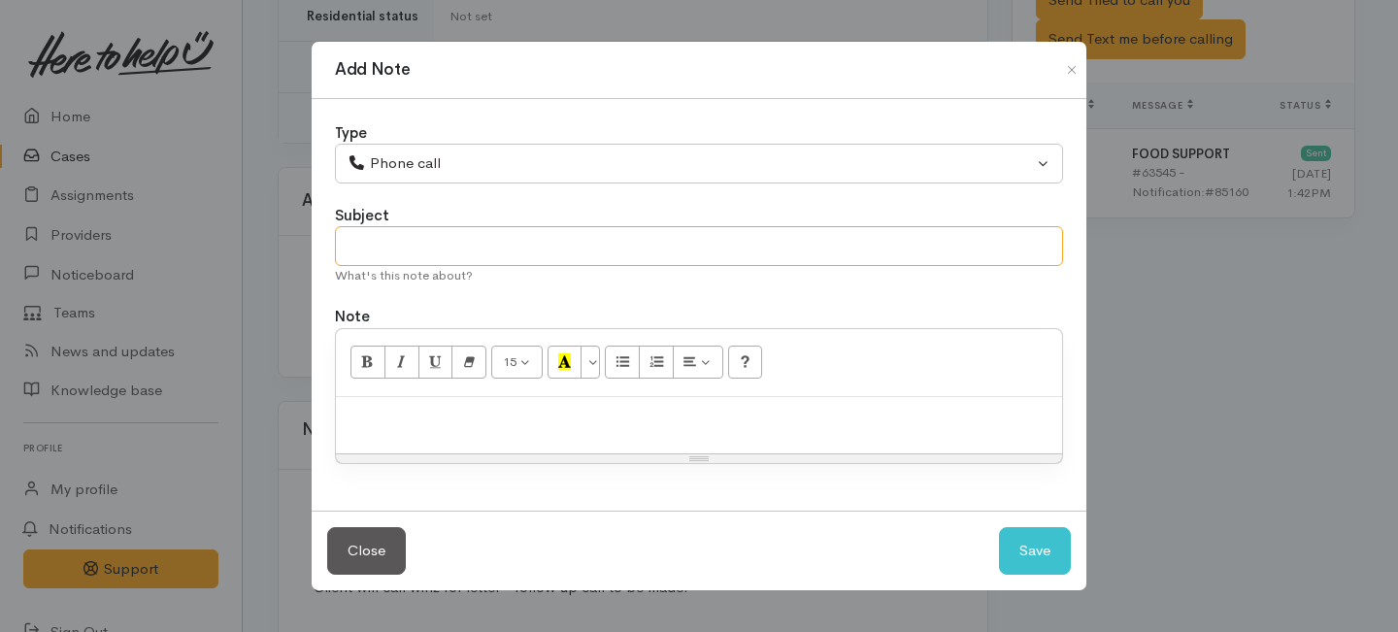
click at [411, 236] on input "text" at bounding box center [699, 246] width 728 height 40
type input "Request cancelled"
click at [447, 417] on p at bounding box center [699, 418] width 707 height 22
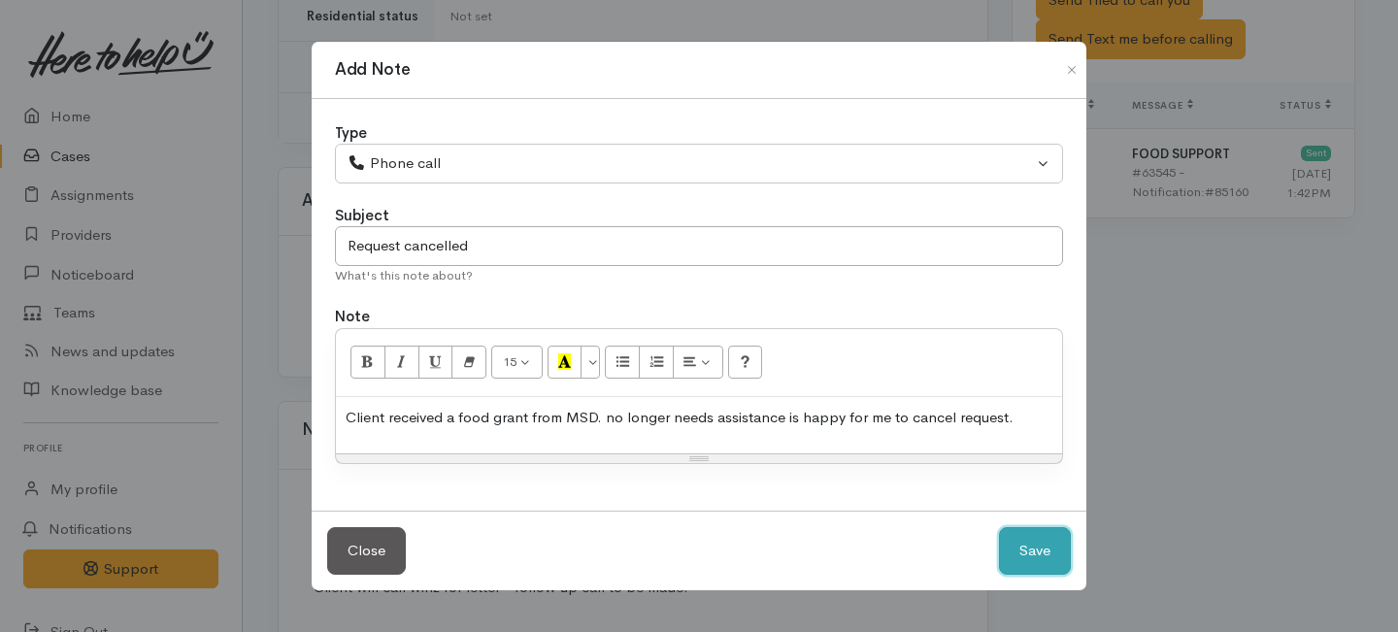
click at [1027, 544] on button "Save" at bounding box center [1035, 551] width 72 height 48
select select "1"
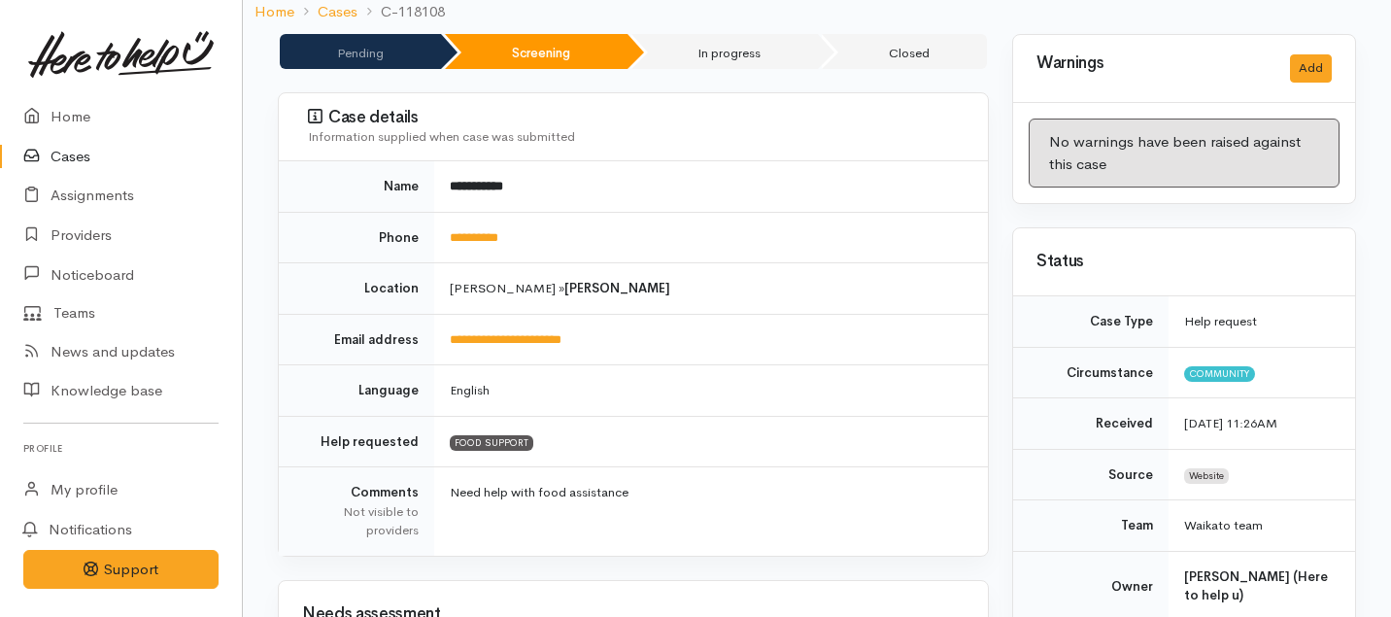
scroll to position [0, 0]
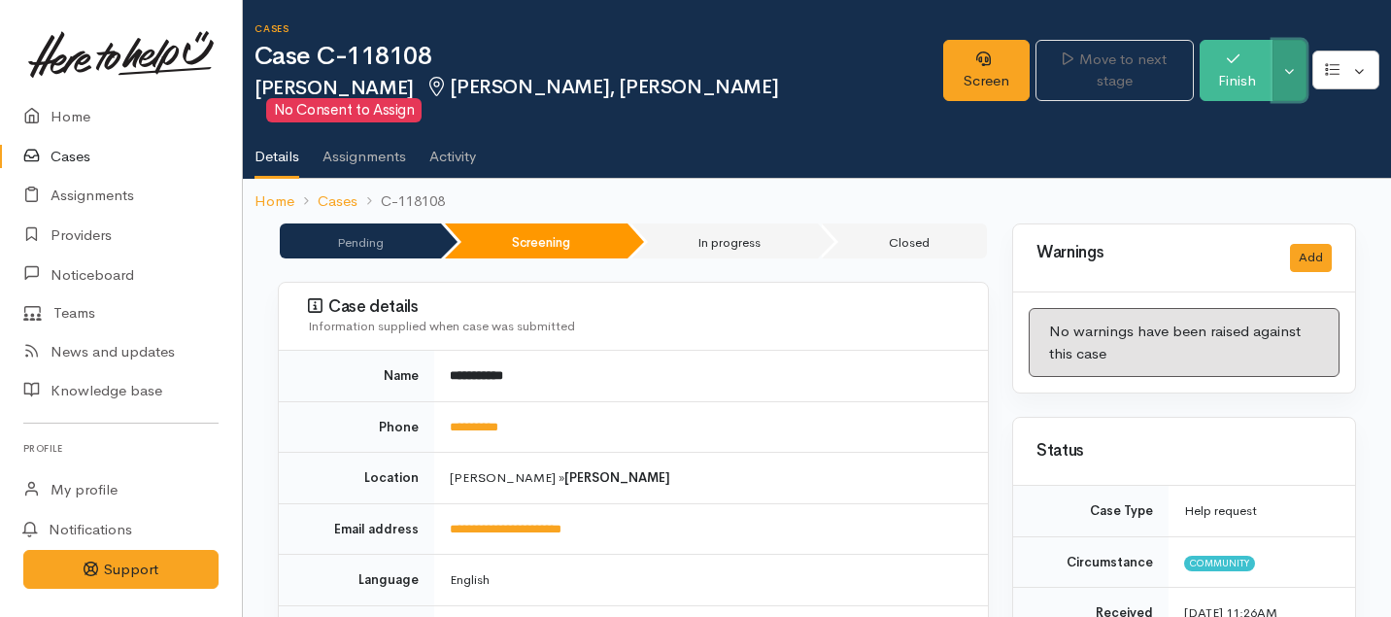
click at [1284, 57] on button "Toggle Dropdown" at bounding box center [1289, 70] width 34 height 61
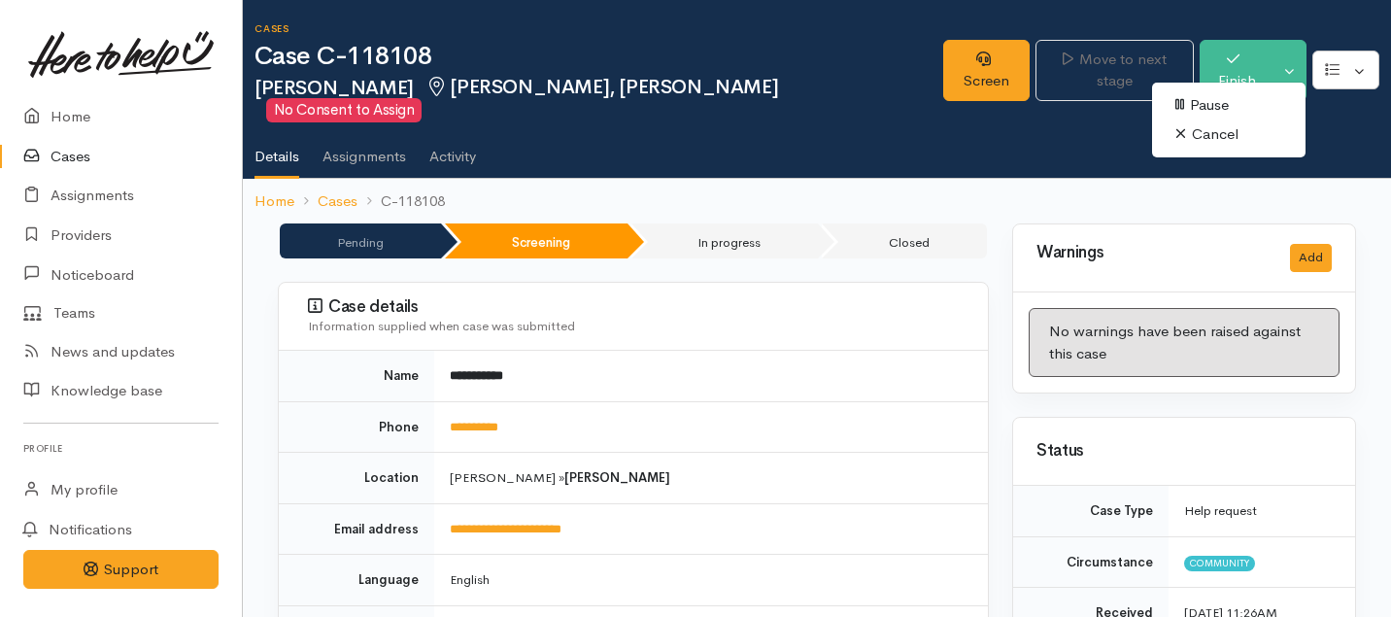
click at [1201, 131] on link "Cancel" at bounding box center [1228, 134] width 153 height 30
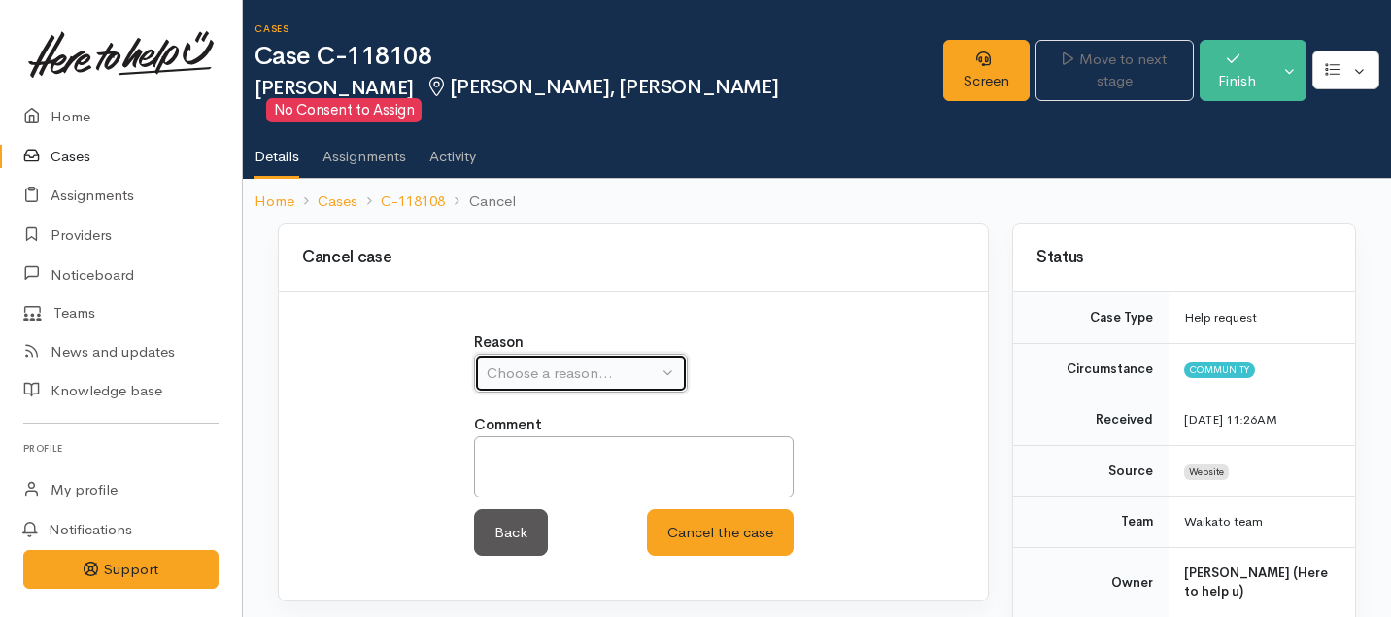
click at [618, 362] on div "Choose a reason..." at bounding box center [571, 373] width 171 height 22
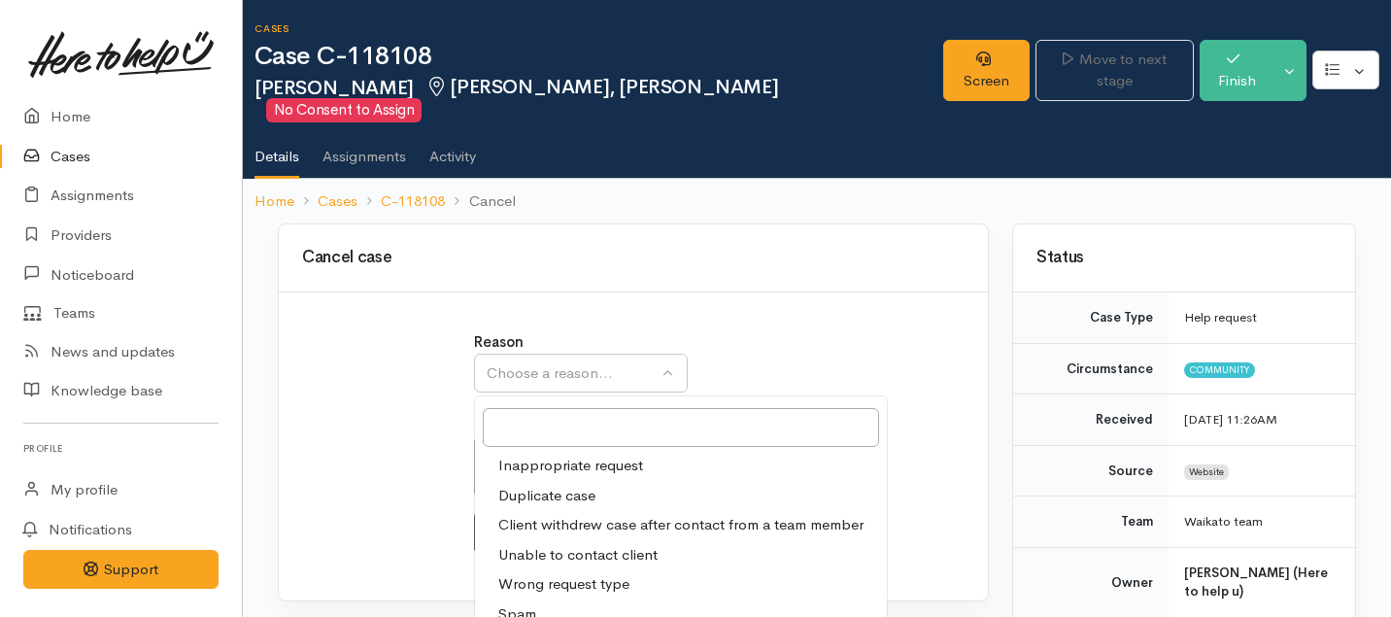
click at [556, 514] on span "Client withdrew case after contact from a team member" at bounding box center [680, 525] width 365 height 22
select select "3"
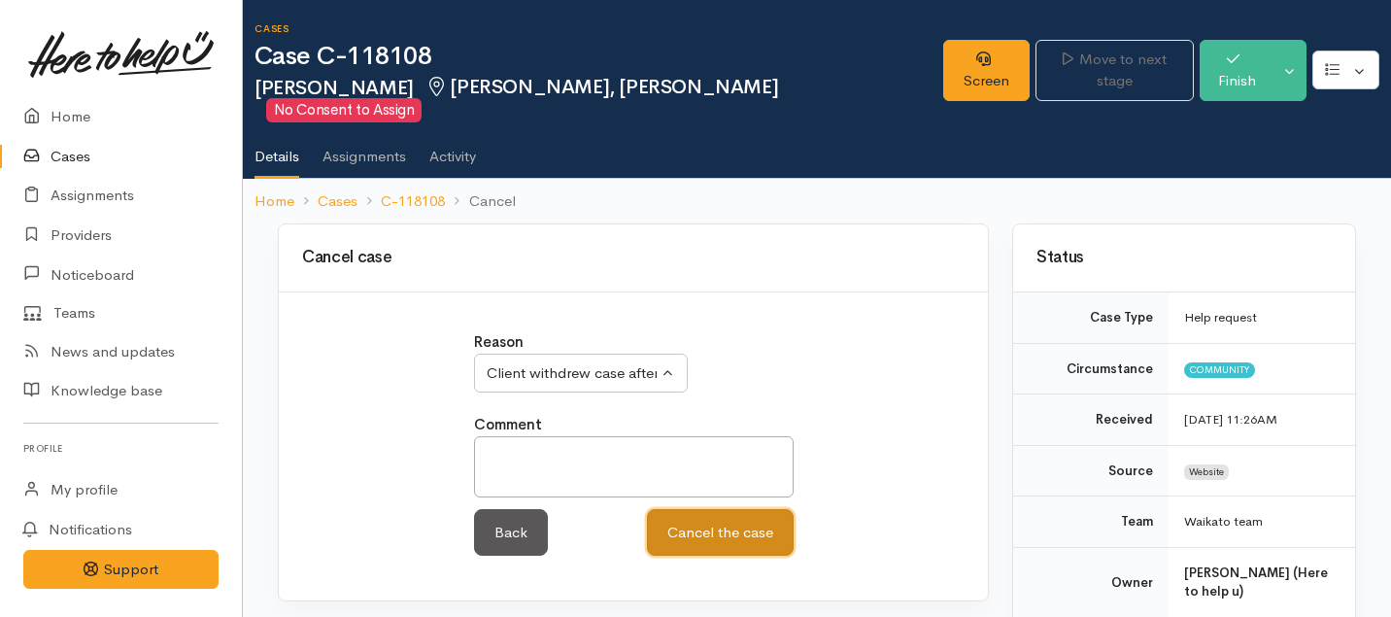
click at [681, 509] on button "Cancel the case" at bounding box center [720, 533] width 147 height 48
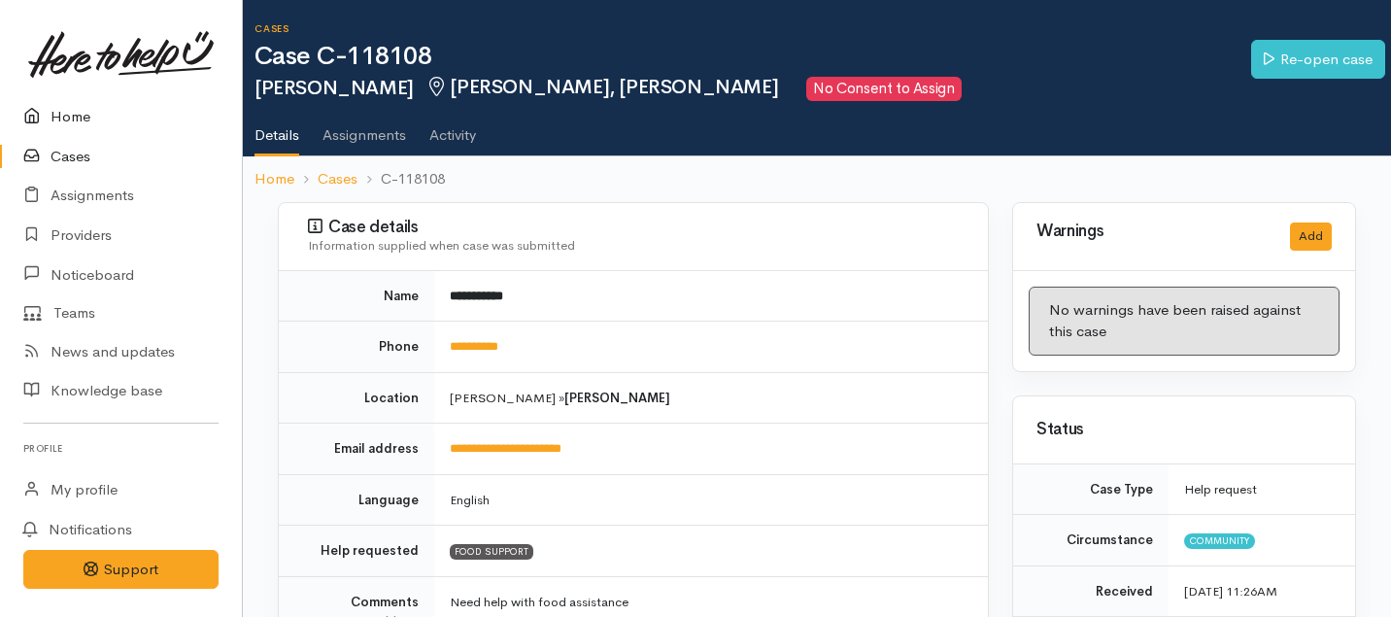
click at [70, 116] on link "Home" at bounding box center [121, 117] width 242 height 40
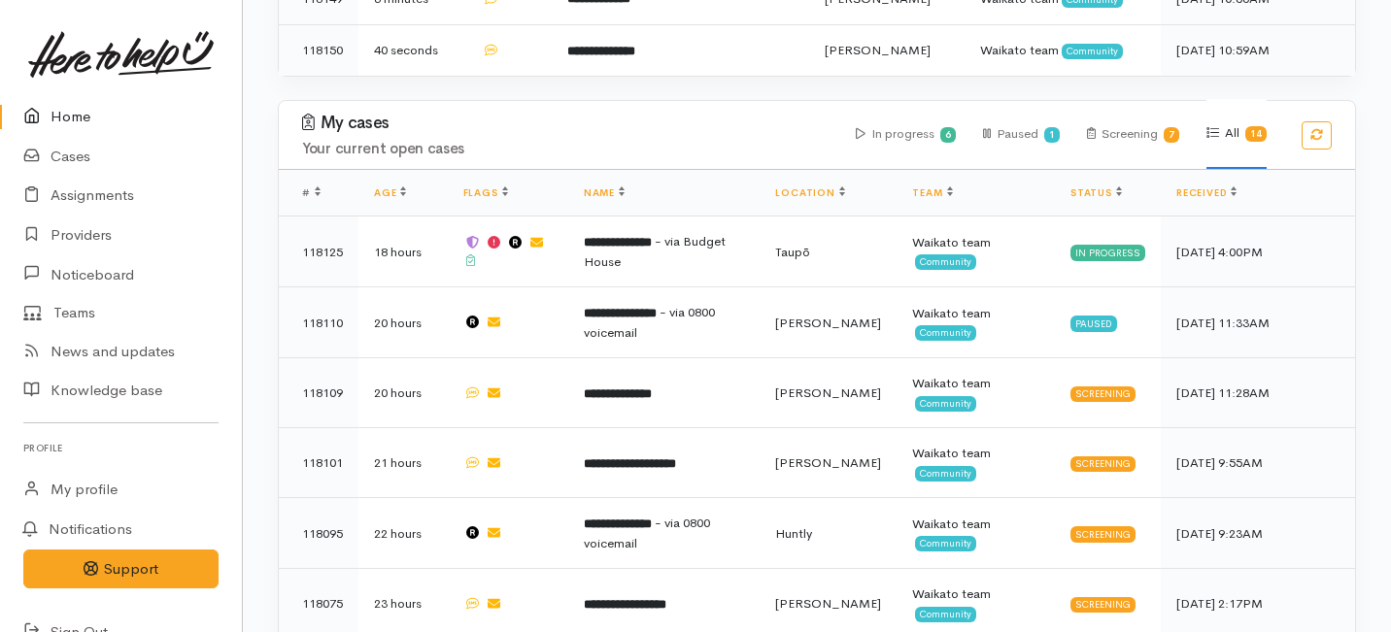
scroll to position [774, 0]
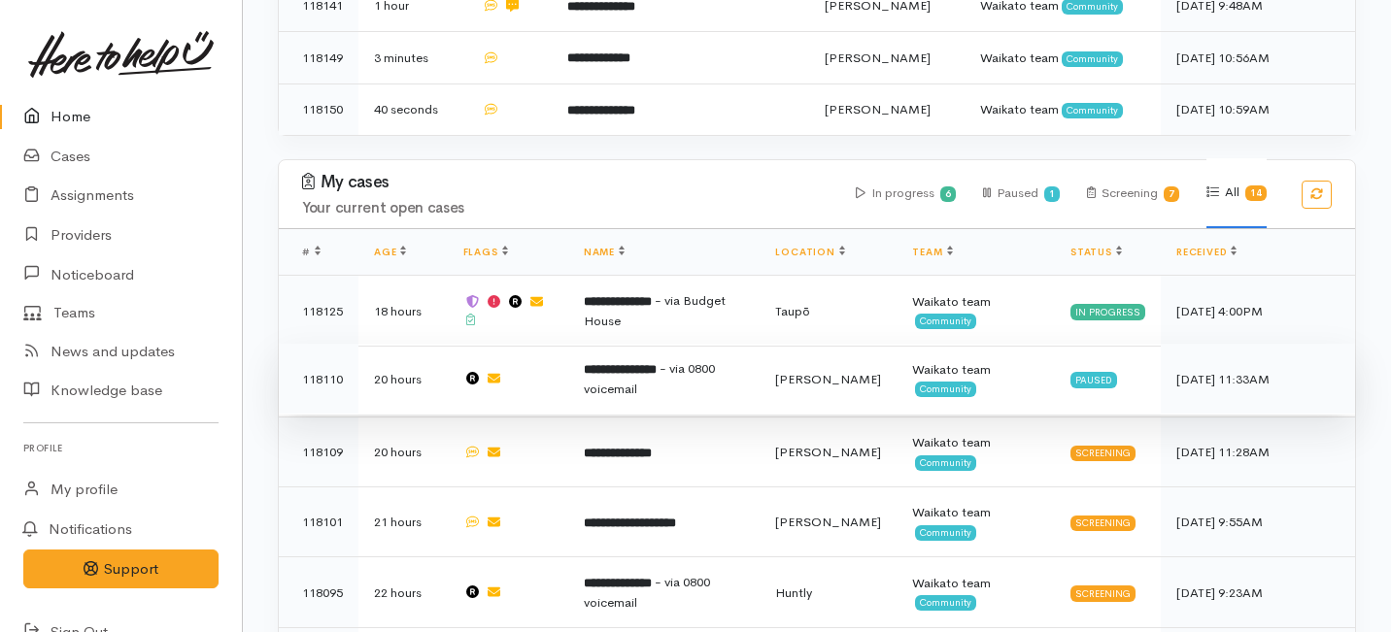
click at [650, 363] on b "**********" at bounding box center [620, 369] width 73 height 13
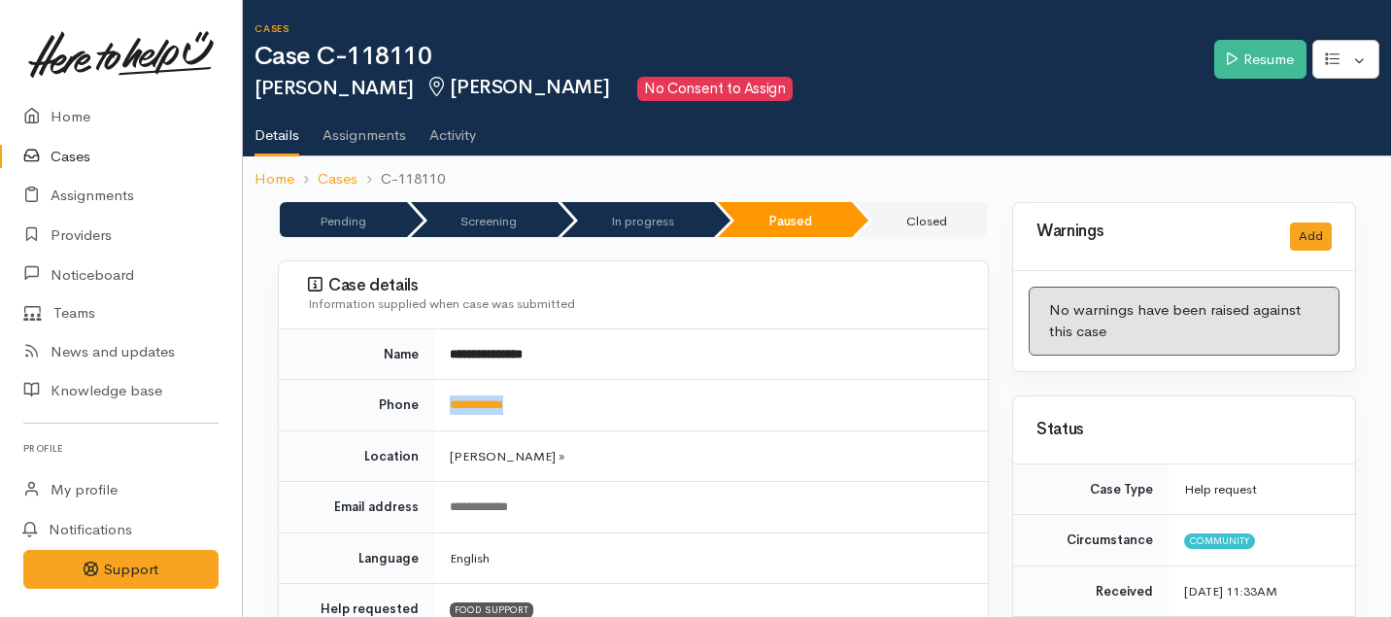
drag, startPoint x: 545, startPoint y: 411, endPoint x: 425, endPoint y: 403, distance: 119.7
click at [425, 403] on tr "**********" at bounding box center [633, 405] width 709 height 51
copy tr "**********"
click at [1261, 57] on link "Resume" at bounding box center [1260, 60] width 92 height 40
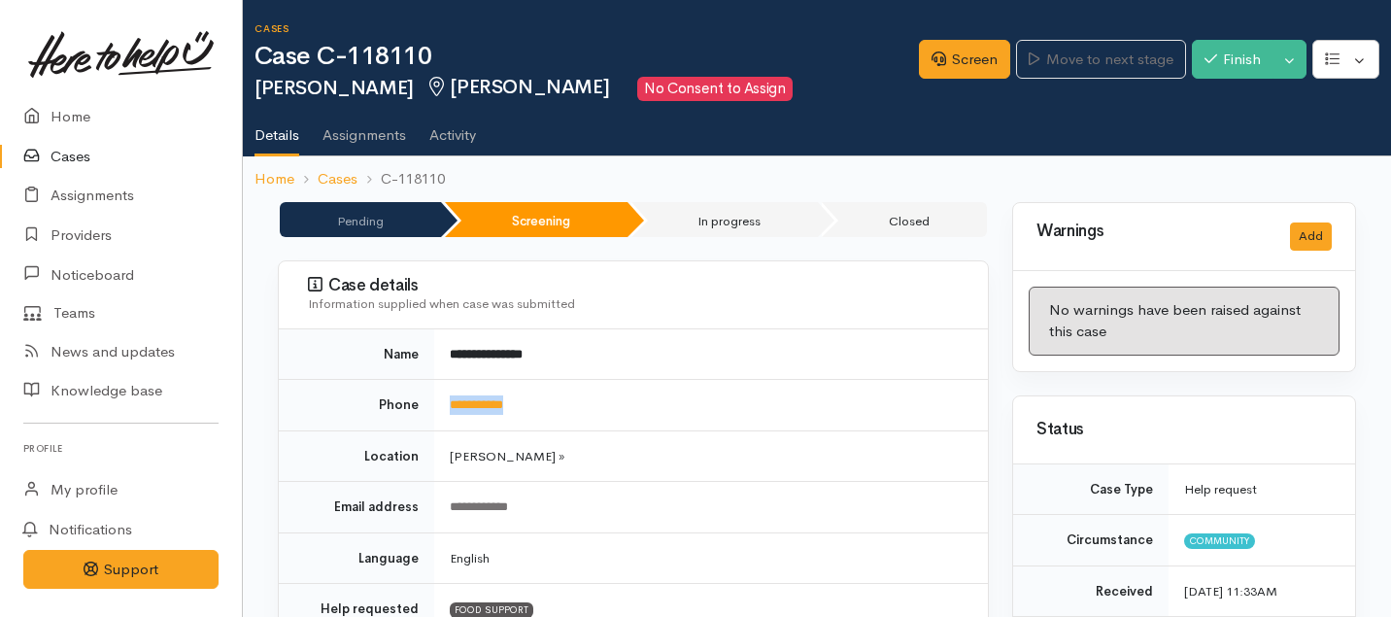
drag, startPoint x: 545, startPoint y: 407, endPoint x: 445, endPoint y: 406, distance: 100.0
click at [445, 406] on td "**********" at bounding box center [711, 405] width 554 height 51
copy link "**********"
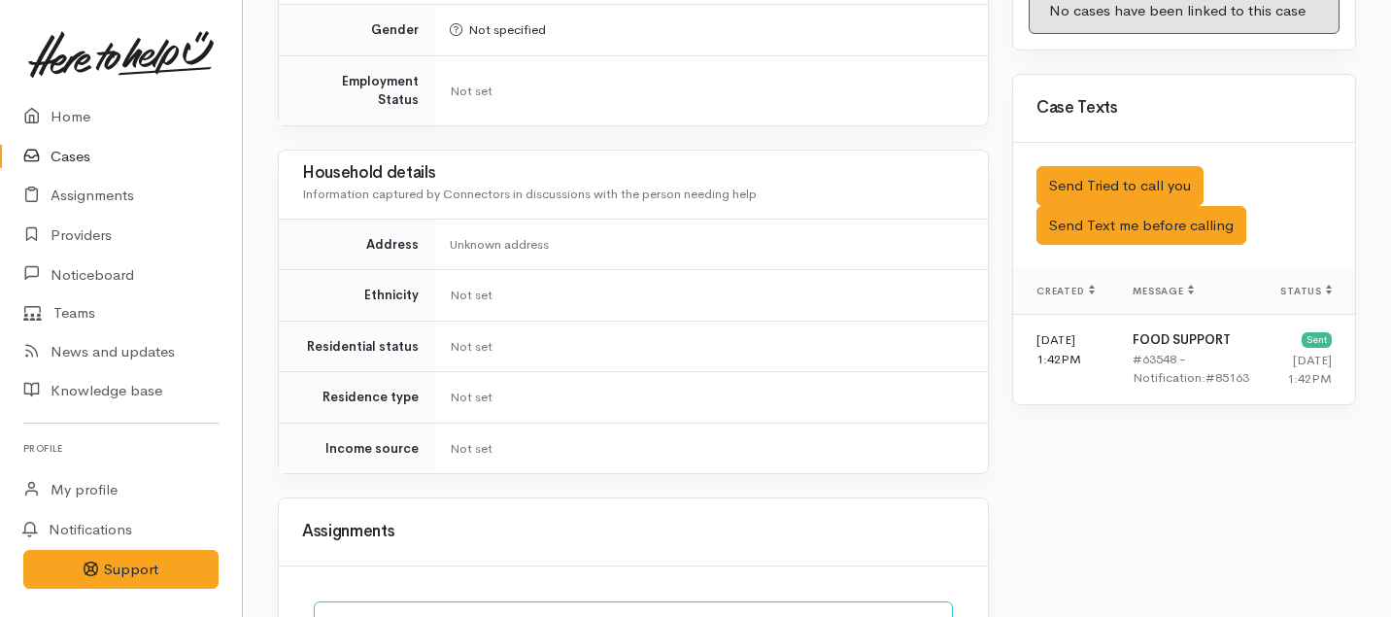
scroll to position [1592, 0]
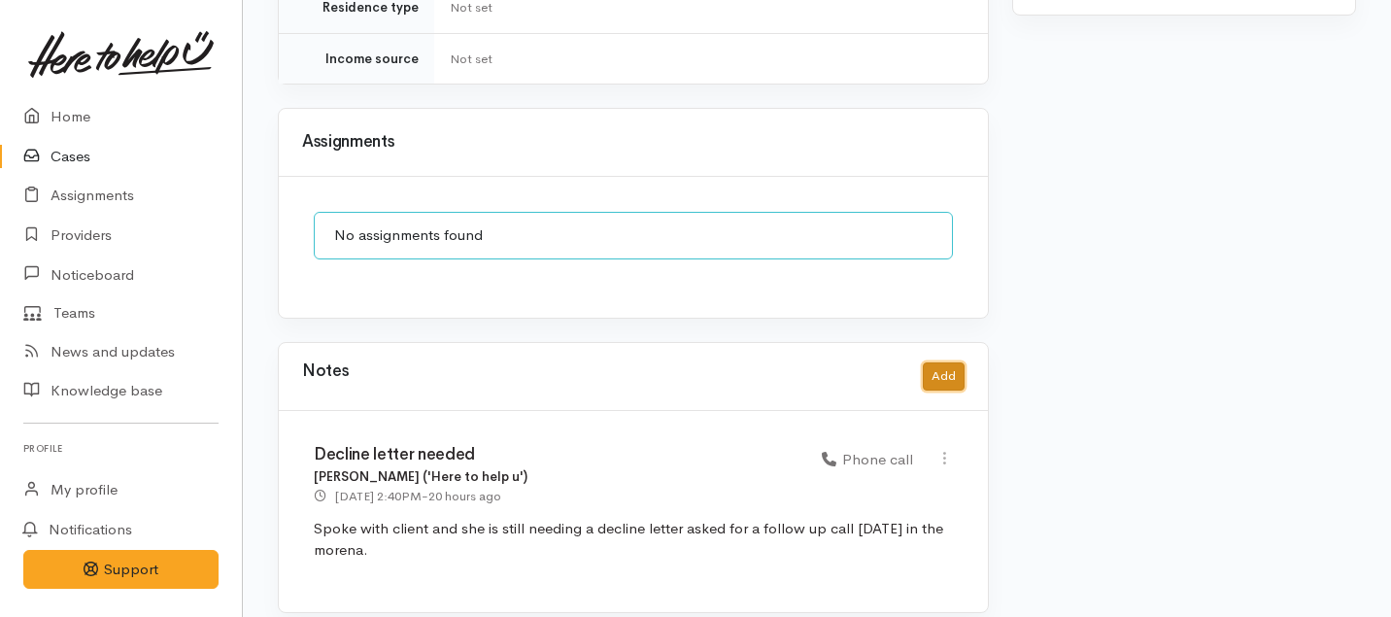
click at [958, 362] on button "Add" at bounding box center [944, 376] width 42 height 28
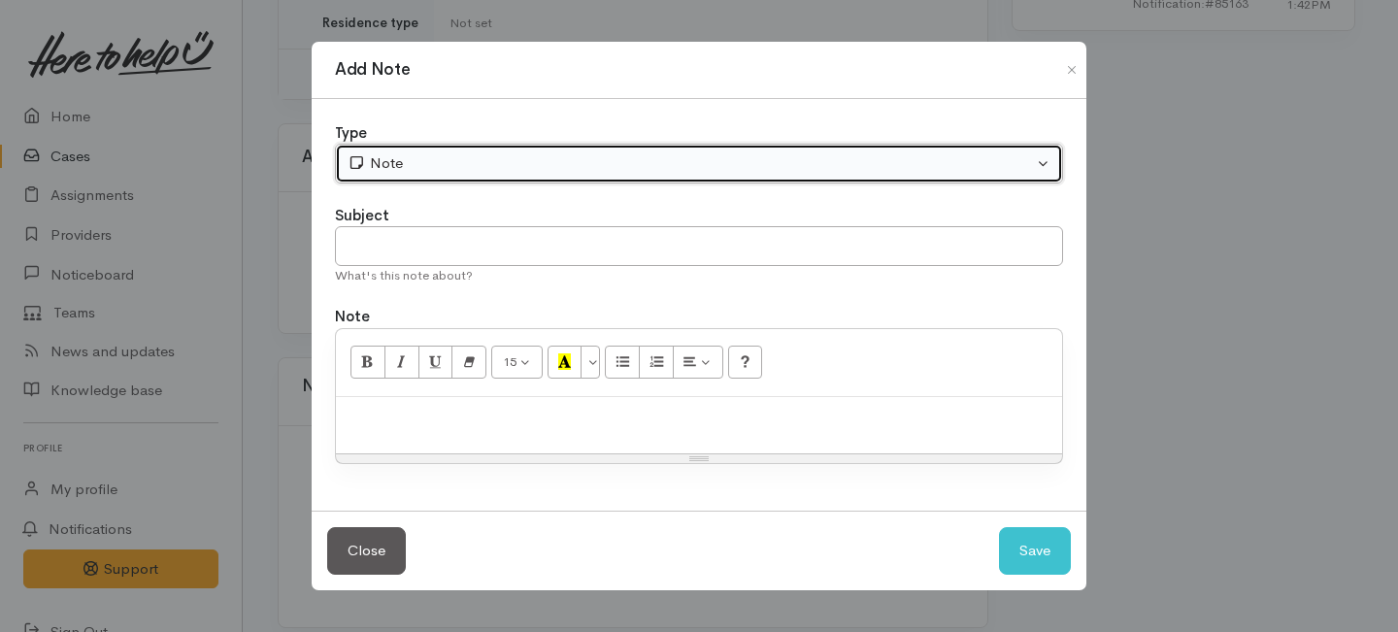
click at [608, 167] on div "Note" at bounding box center [691, 163] width 686 height 22
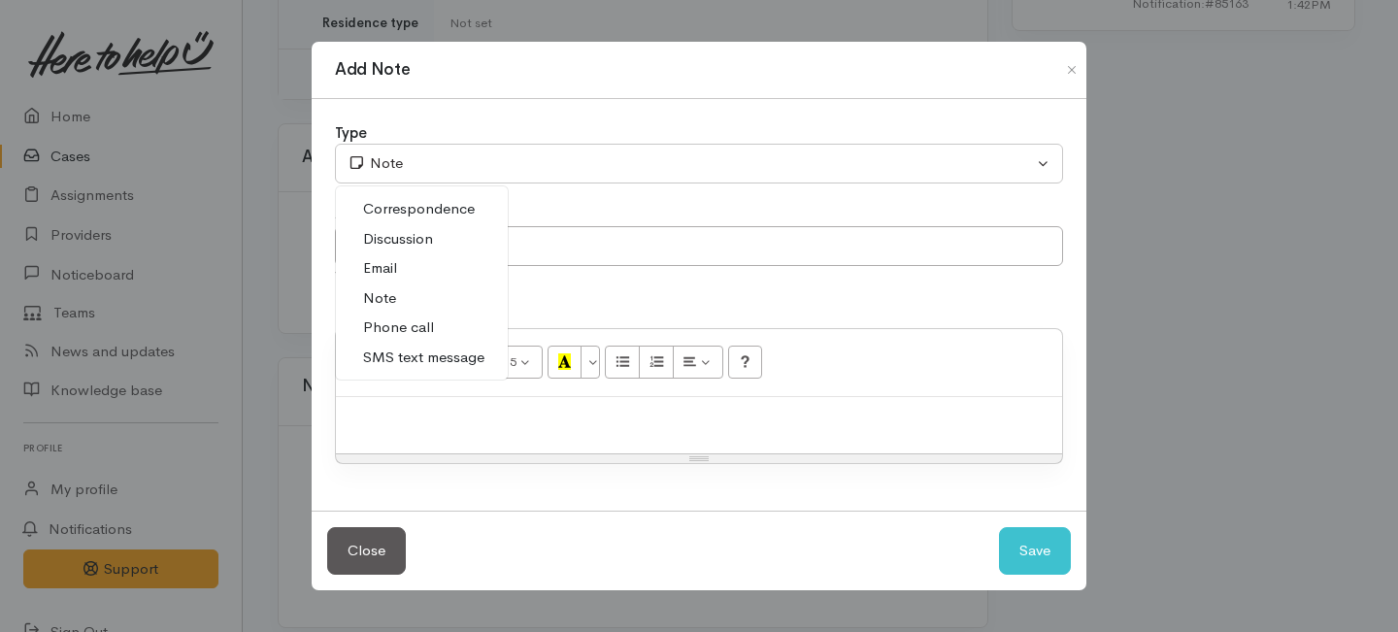
click at [436, 332] on link "Phone call" at bounding box center [422, 328] width 172 height 30
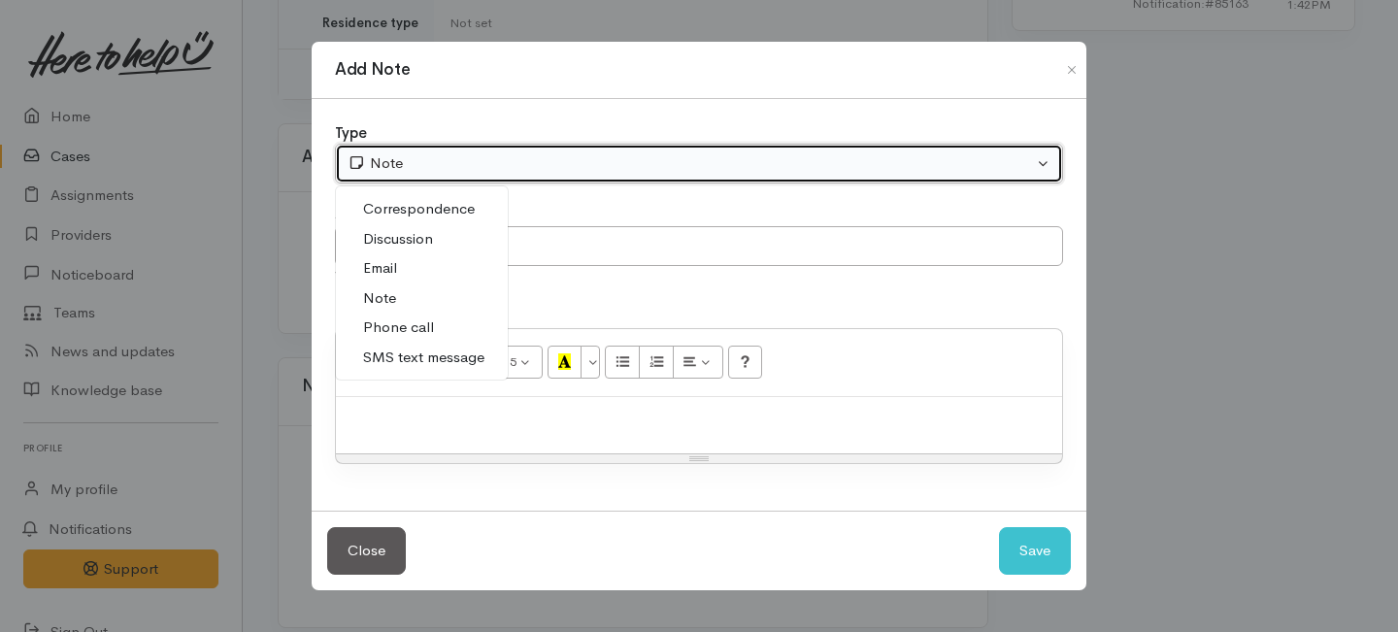
select select "3"
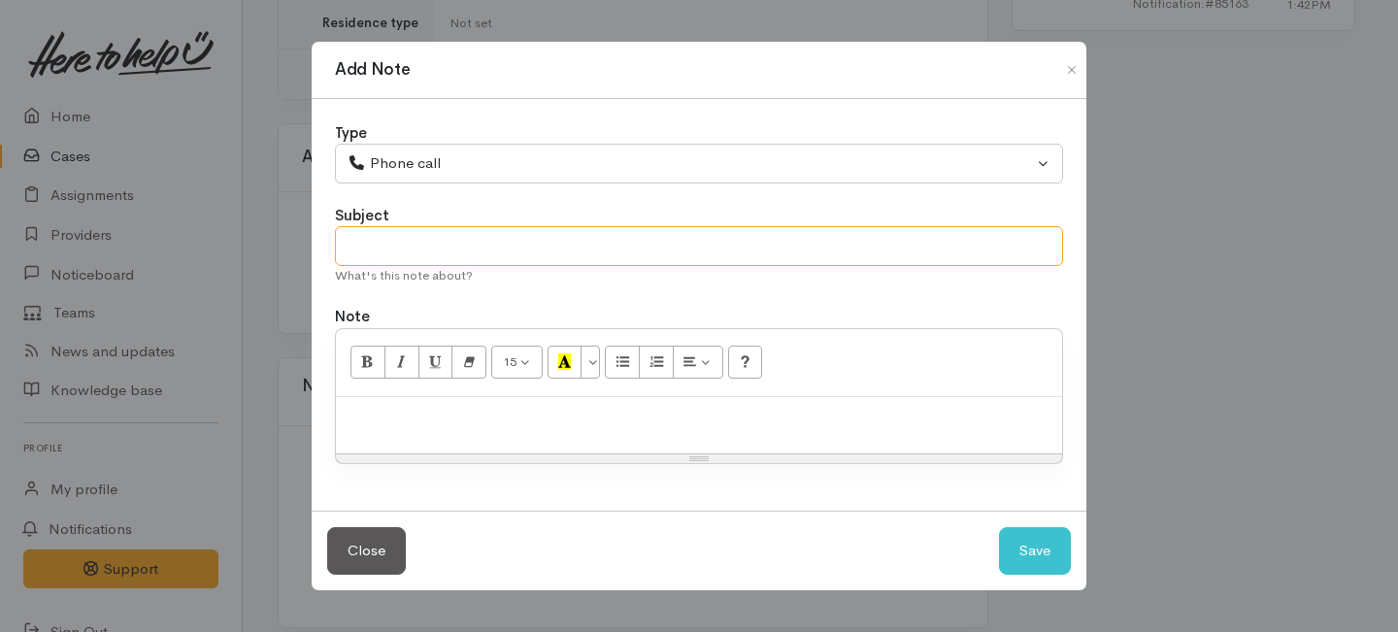
click at [464, 252] on input "text" at bounding box center [699, 246] width 728 height 40
type input "Request cancelled"
click at [475, 411] on p at bounding box center [699, 418] width 707 height 22
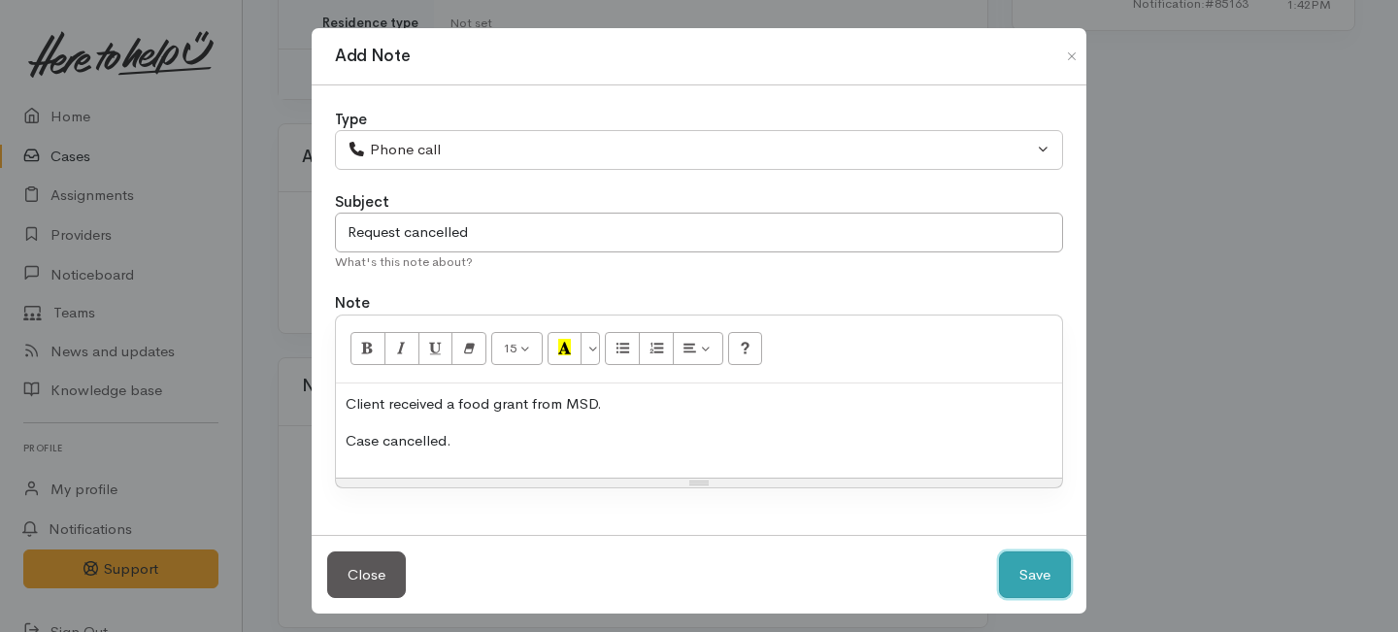
click at [1024, 562] on button "Save" at bounding box center [1035, 576] width 72 height 48
select select "1"
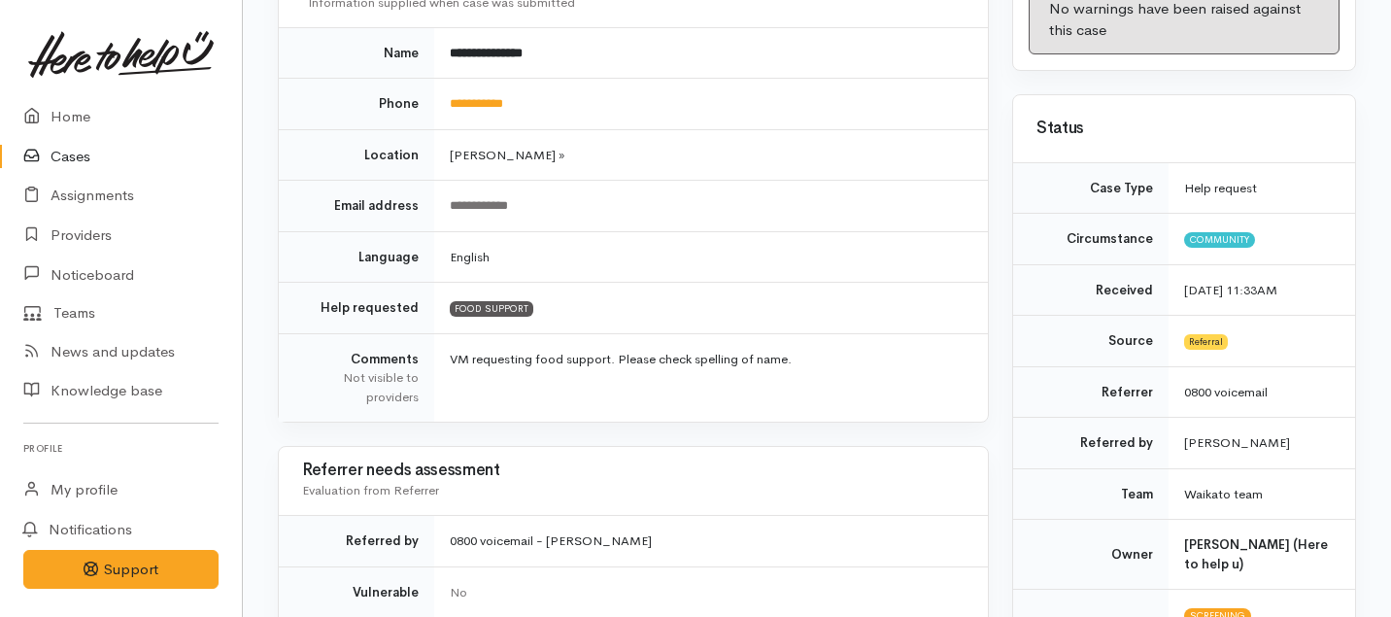
scroll to position [304, 0]
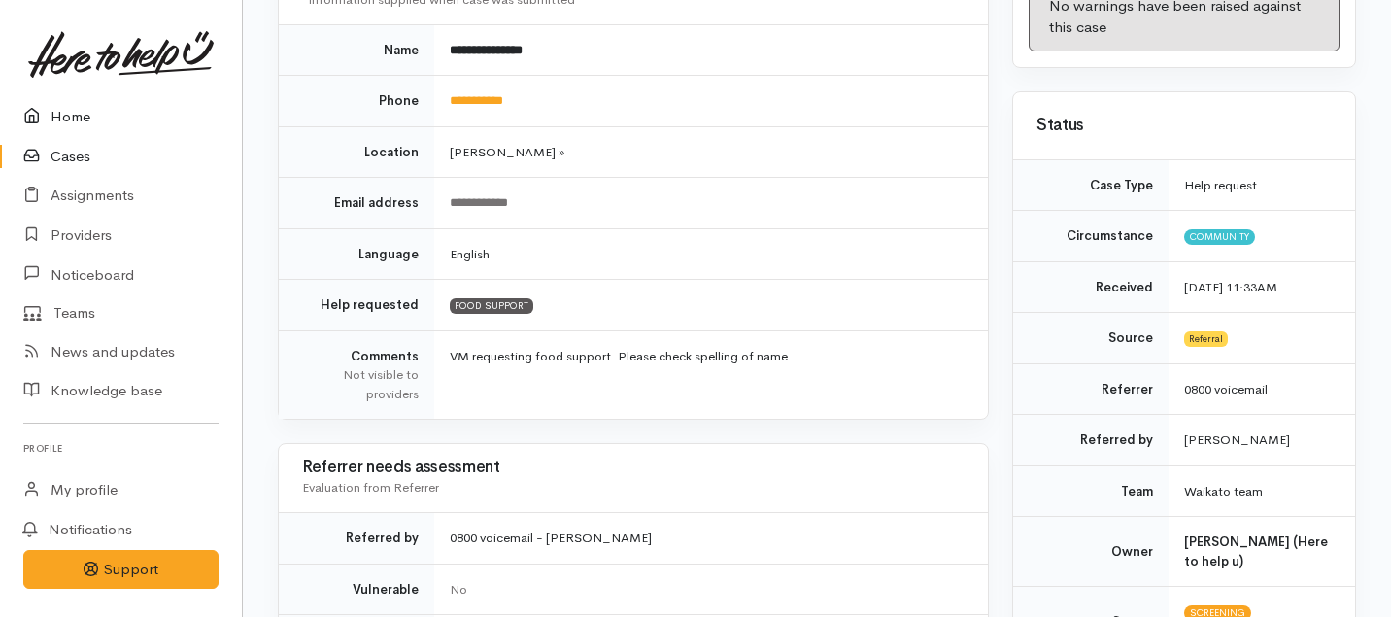
click at [66, 112] on link "Home" at bounding box center [121, 117] width 242 height 40
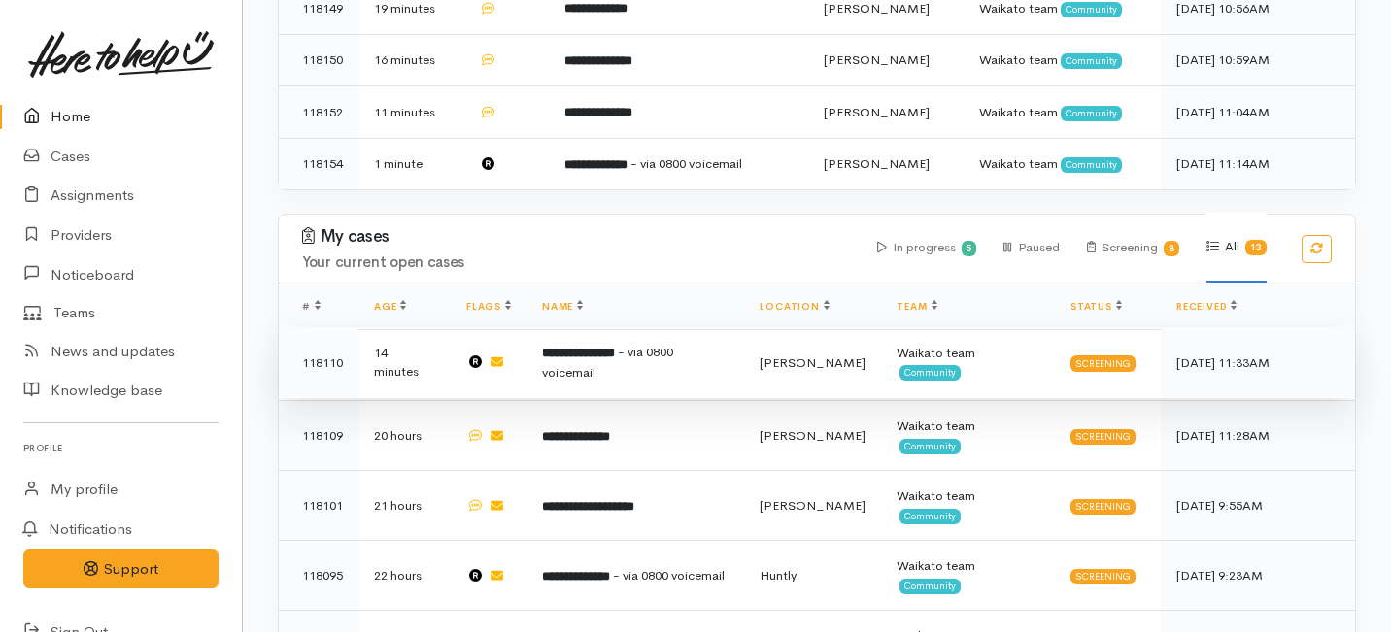
scroll to position [824, 0]
click at [592, 346] on b "**********" at bounding box center [578, 352] width 73 height 13
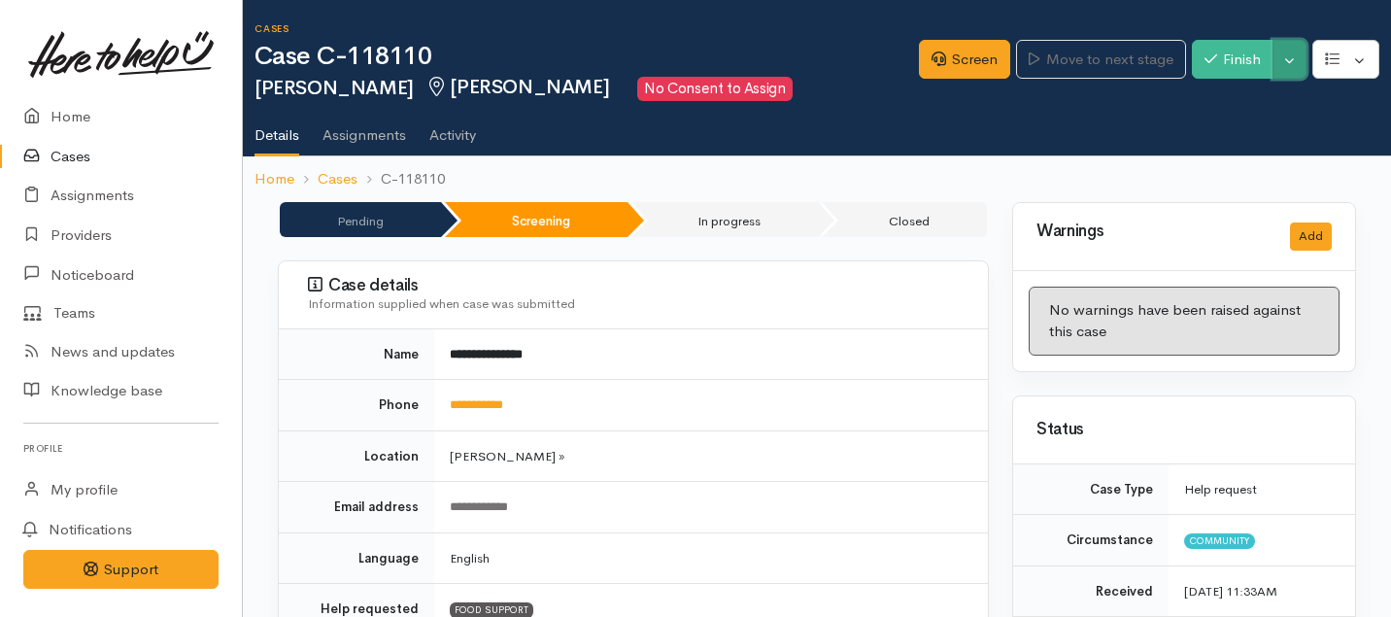
click at [1297, 58] on button "Toggle Dropdown" at bounding box center [1289, 60] width 34 height 40
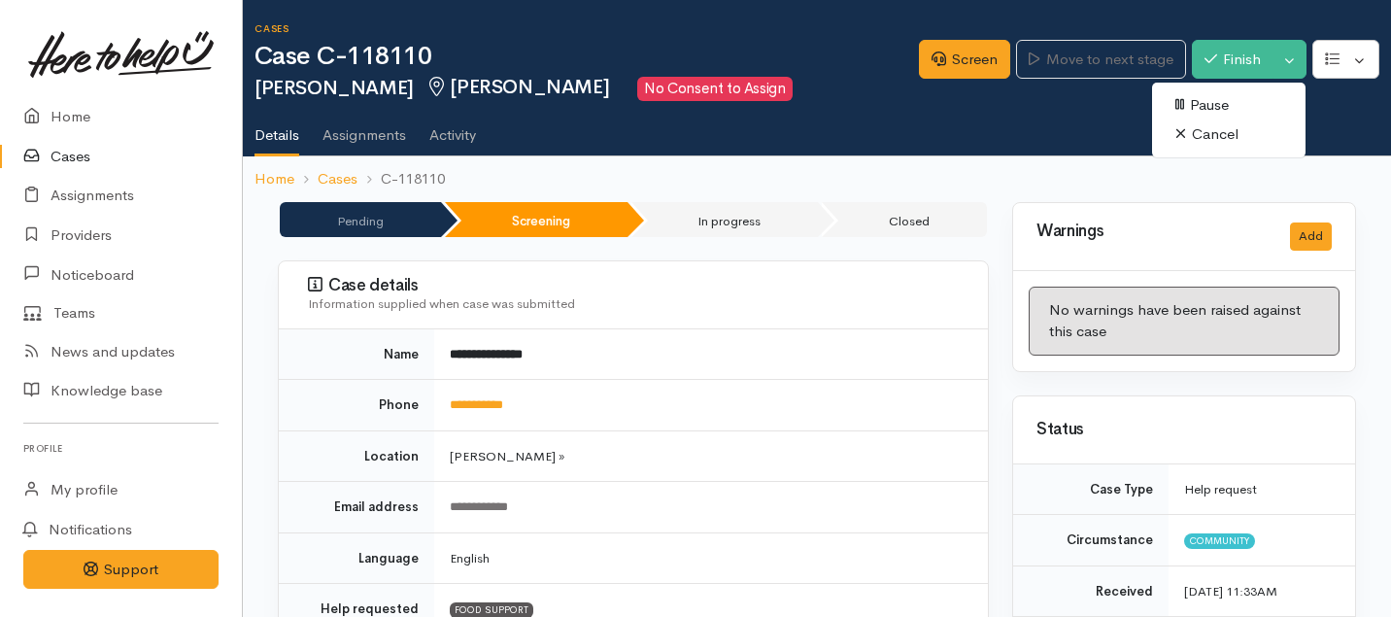
click at [1206, 135] on link "Cancel" at bounding box center [1228, 134] width 153 height 30
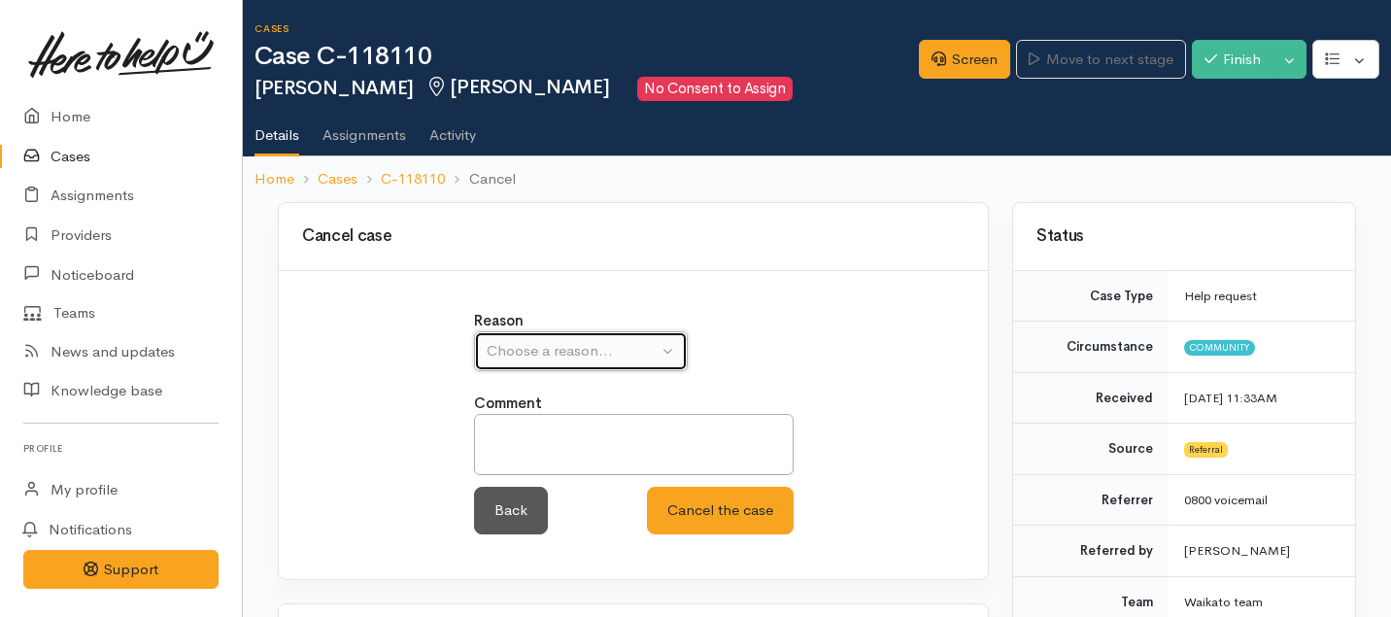
click at [618, 349] on div "Choose a reason..." at bounding box center [571, 351] width 171 height 22
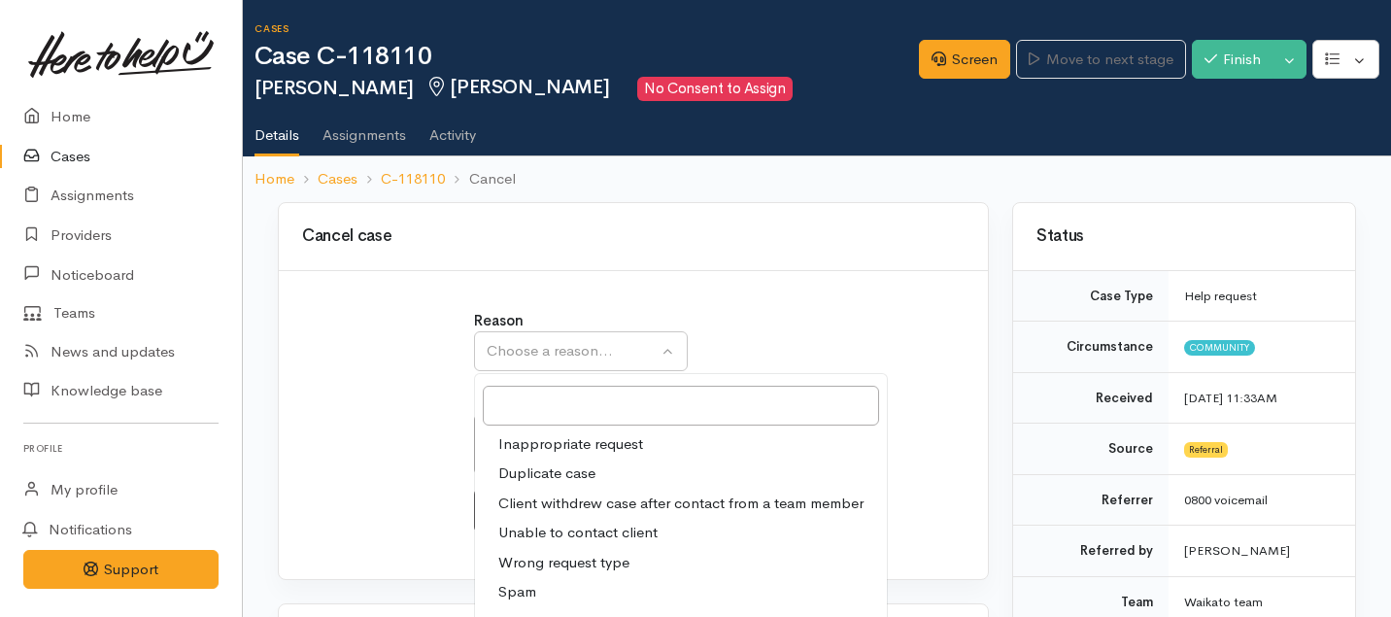
click at [557, 509] on span "Client withdrew case after contact from a team member" at bounding box center [680, 503] width 365 height 22
select select "3"
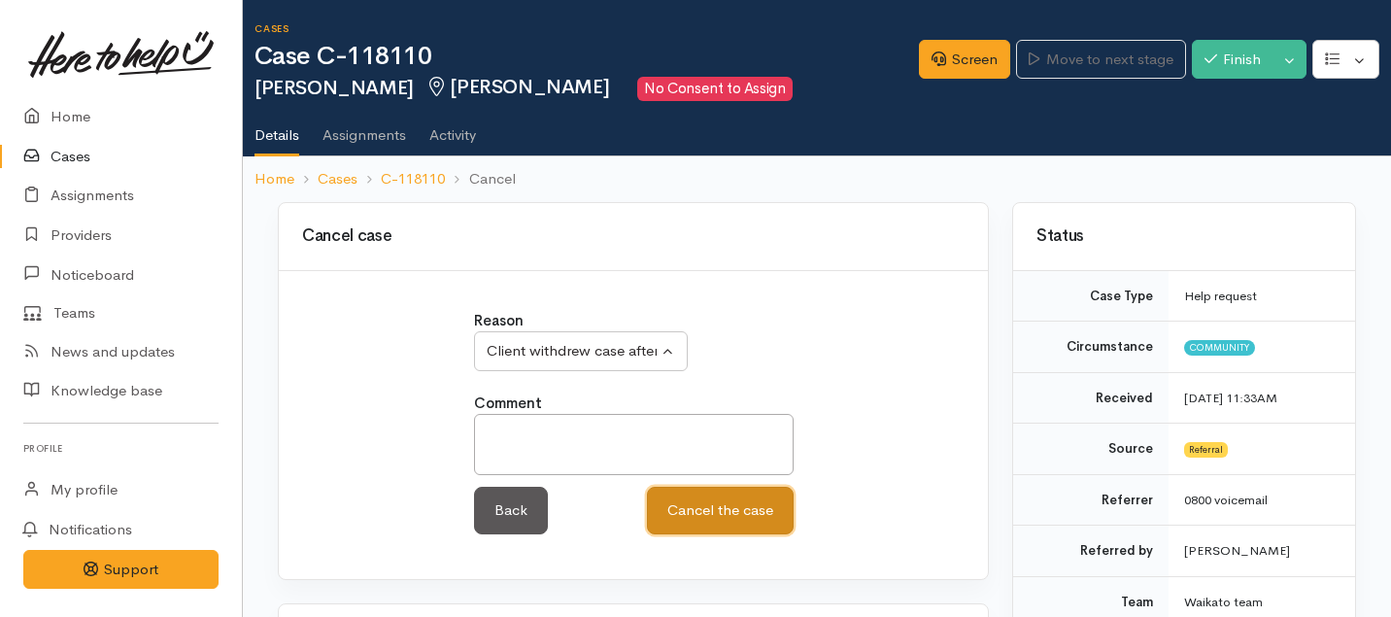
click at [705, 523] on button "Cancel the case" at bounding box center [720, 510] width 147 height 48
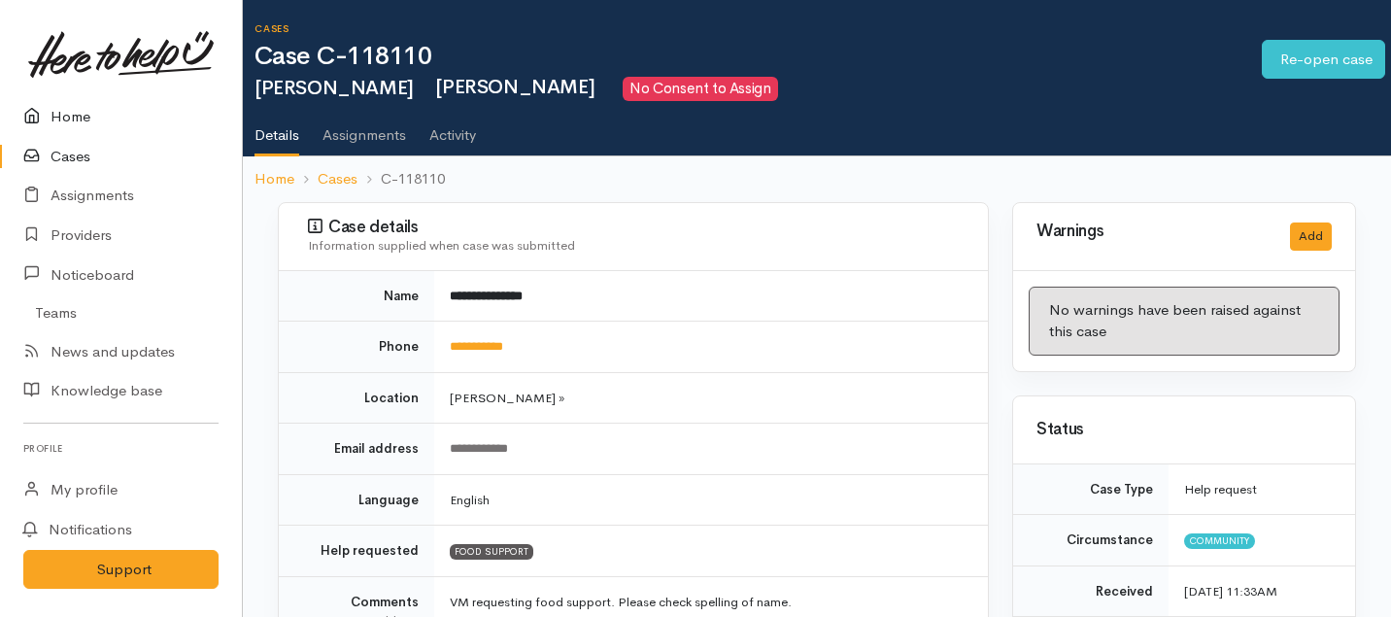
click at [77, 122] on link "Home" at bounding box center [121, 117] width 242 height 40
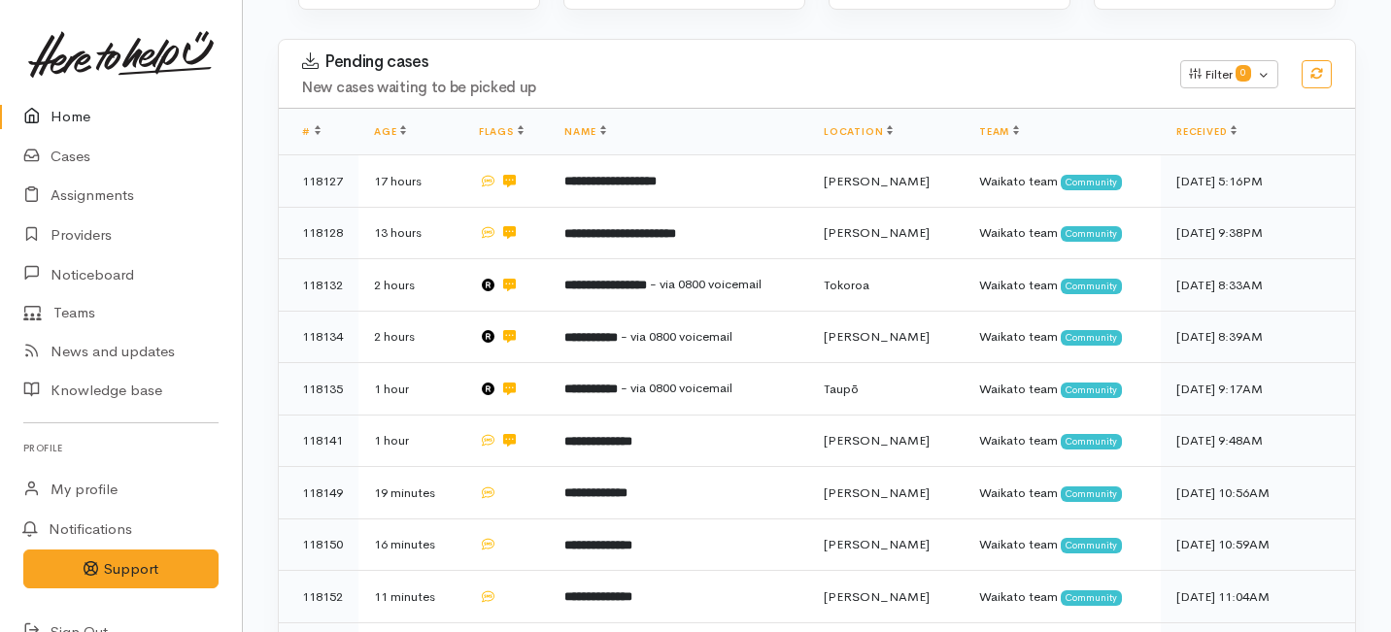
scroll to position [1129, 0]
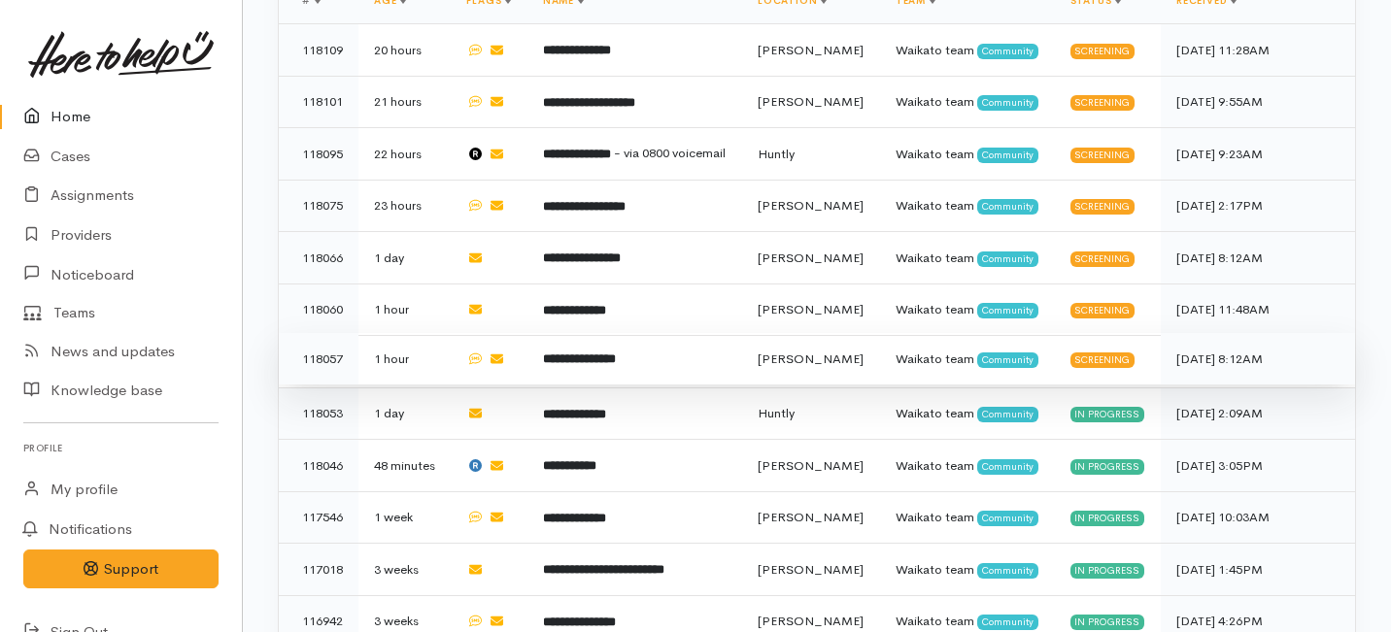
click at [715, 333] on td "**********" at bounding box center [634, 359] width 215 height 52
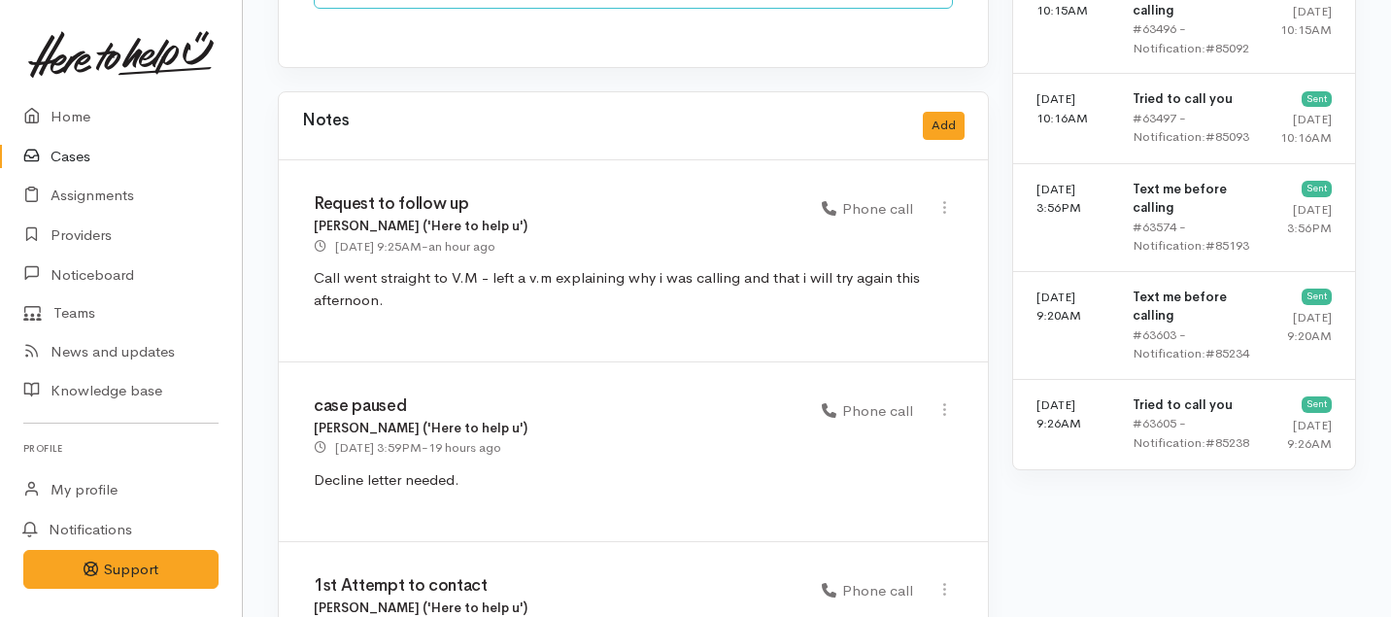
scroll to position [1667, 0]
click at [78, 111] on link "Home" at bounding box center [121, 117] width 242 height 40
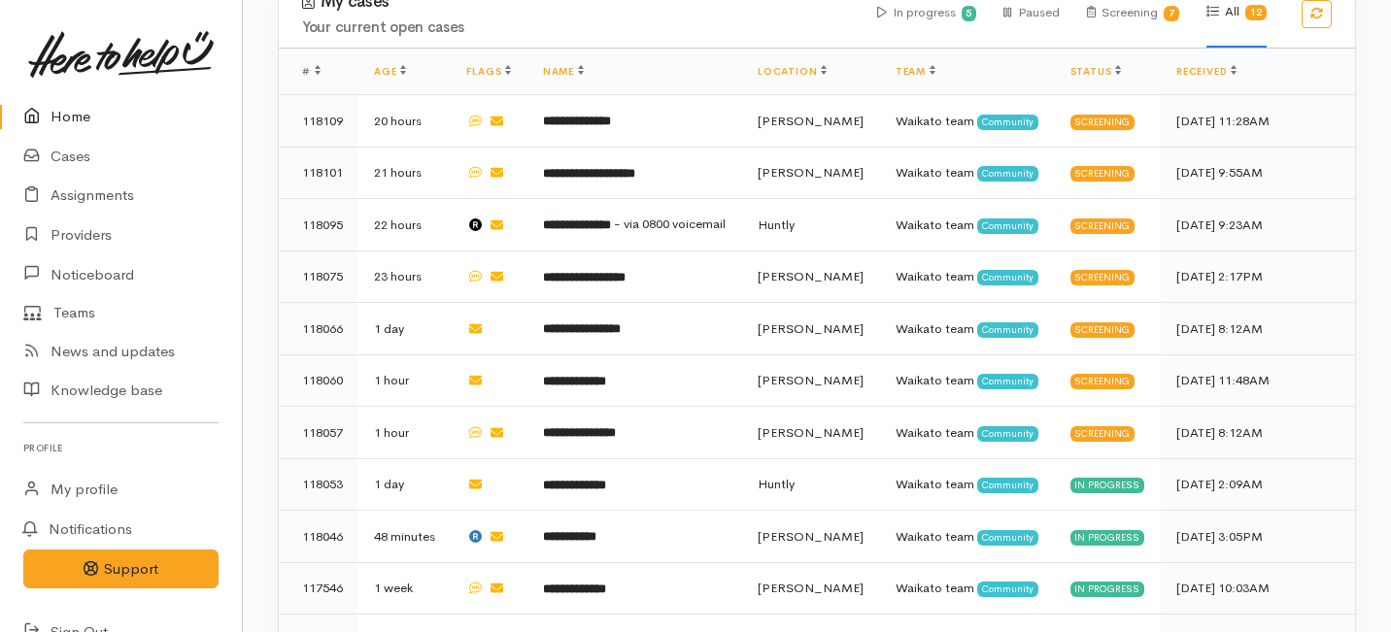
scroll to position [1057, 0]
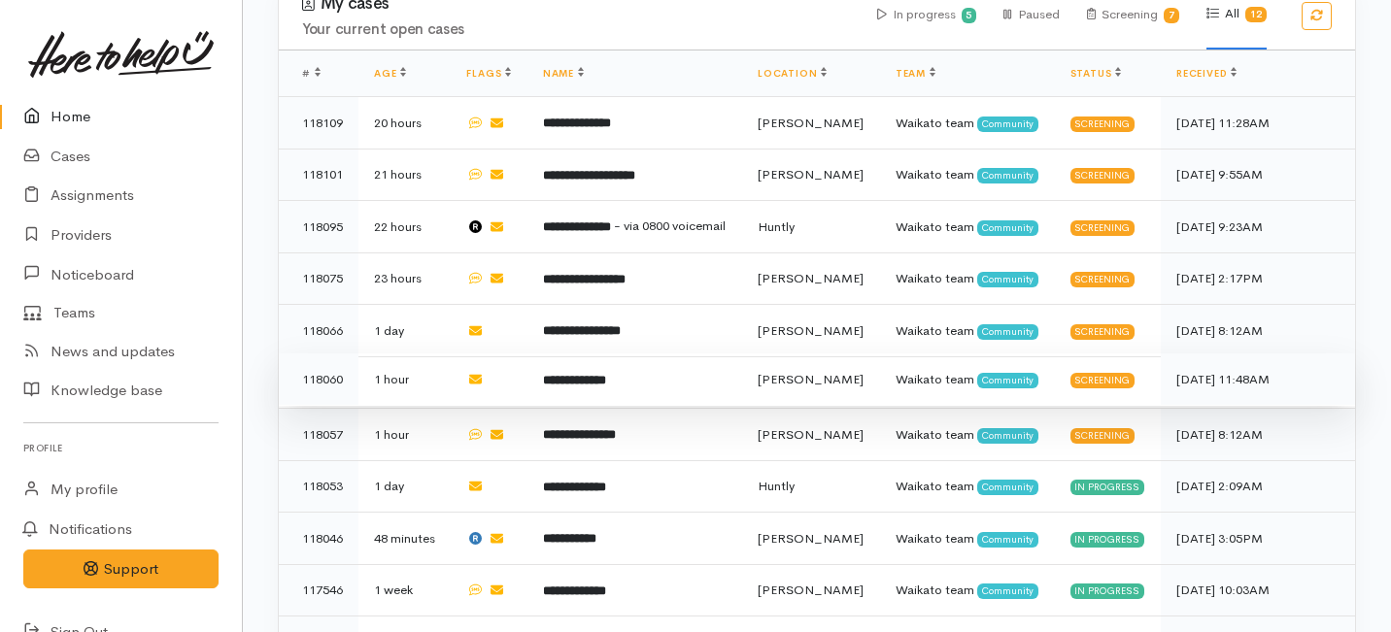
click at [606, 374] on b "**********" at bounding box center [574, 380] width 63 height 13
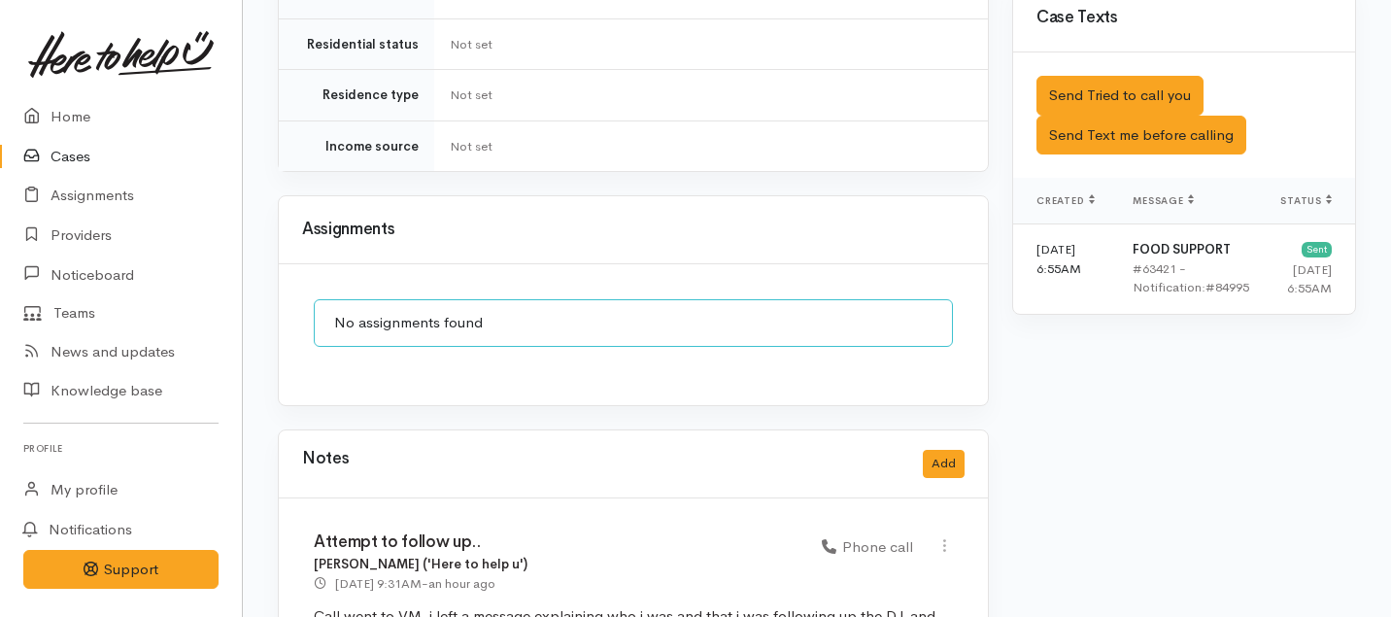
scroll to position [1525, 0]
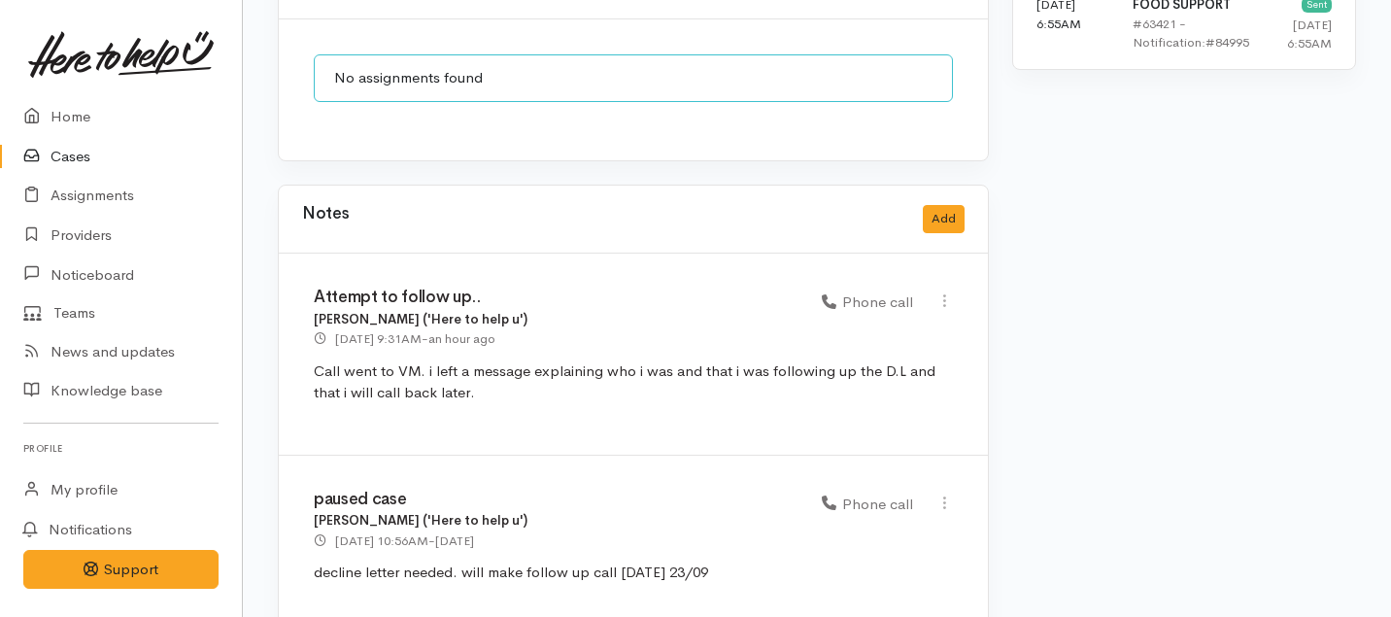
click at [71, 91] on link at bounding box center [120, 54] width 195 height 85
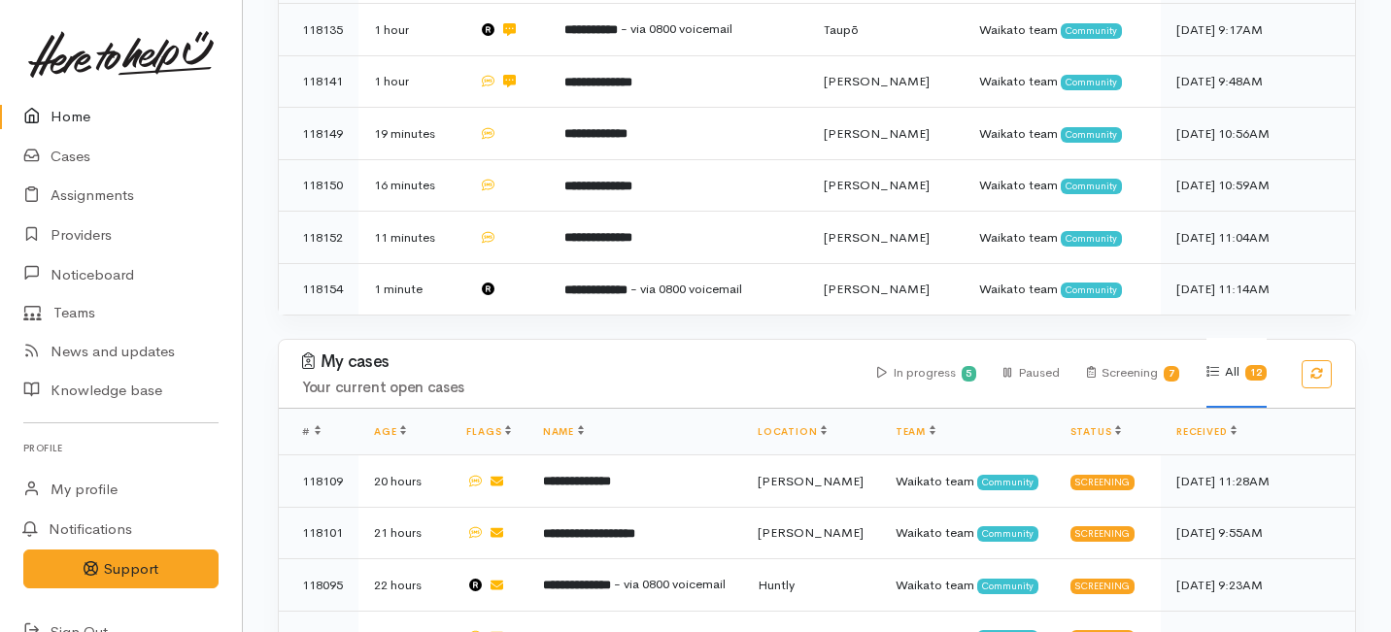
scroll to position [896, 0]
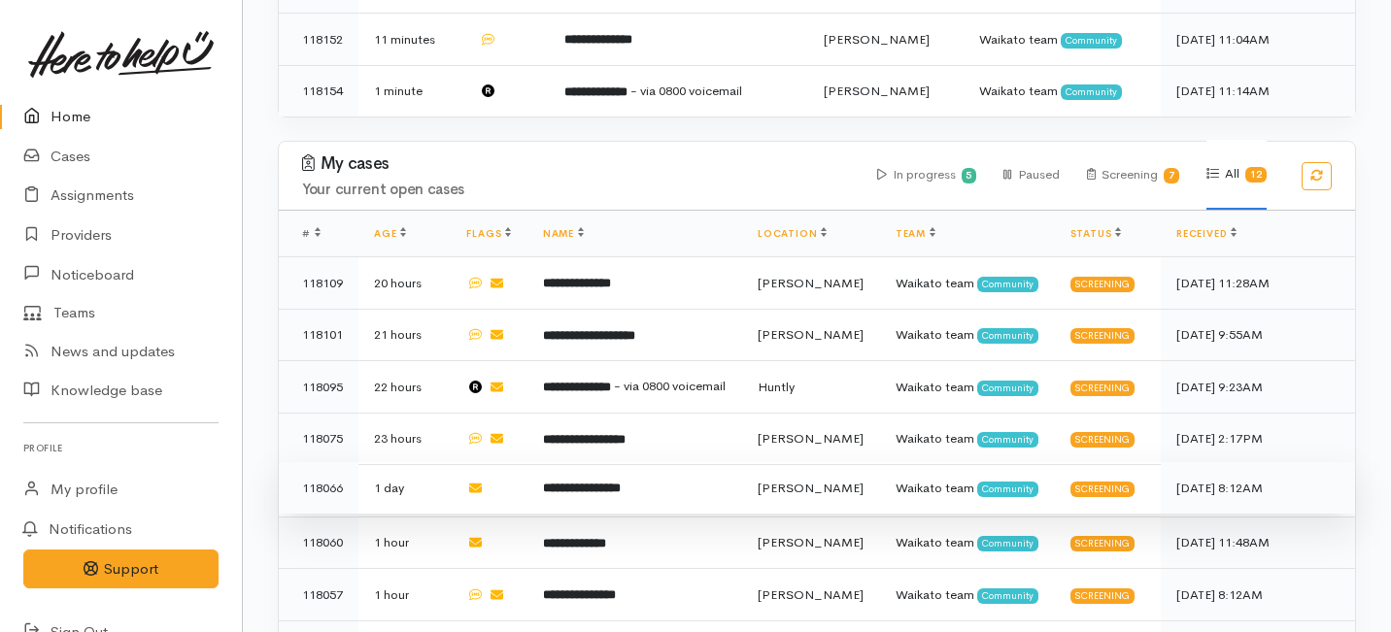
click at [691, 462] on td "**********" at bounding box center [634, 488] width 215 height 52
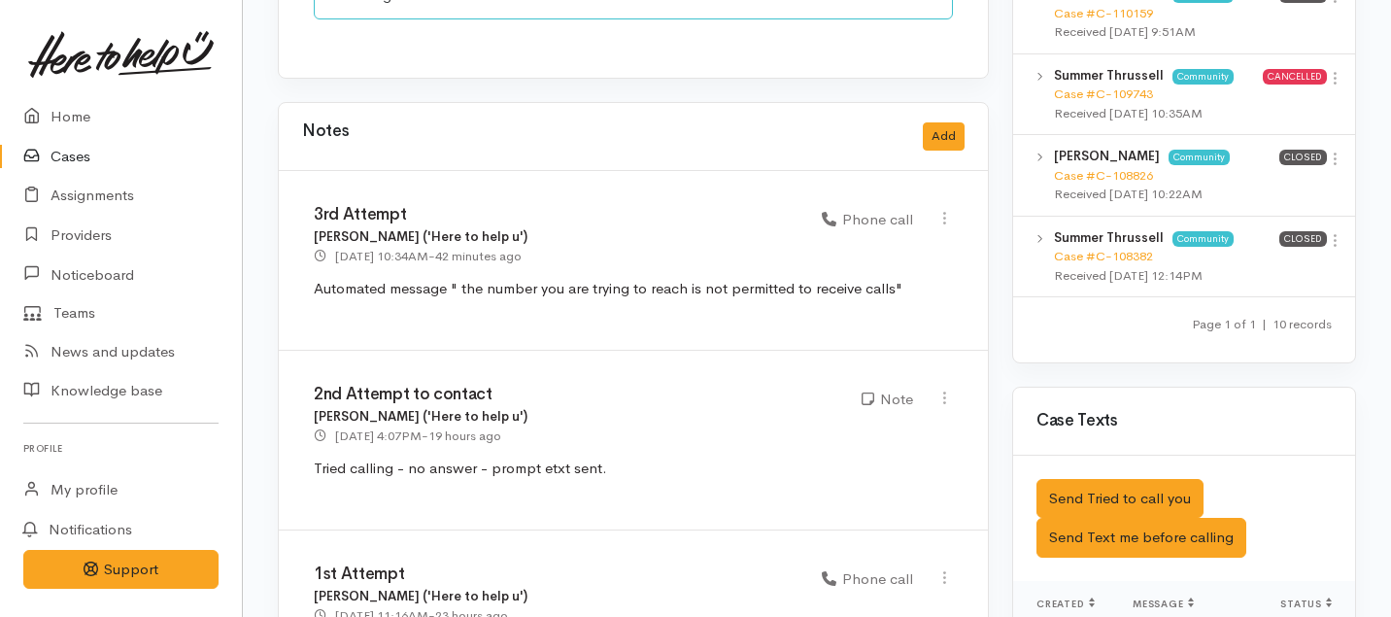
scroll to position [1587, 0]
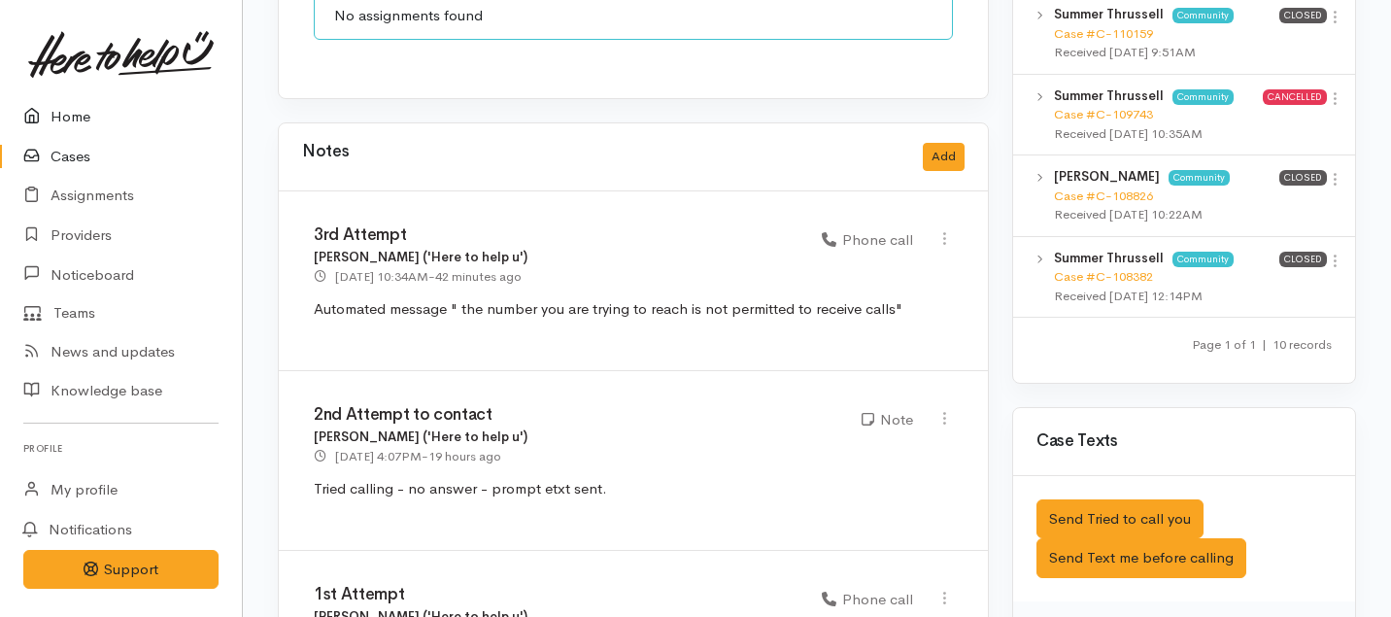
click at [87, 117] on link "Home" at bounding box center [121, 117] width 242 height 40
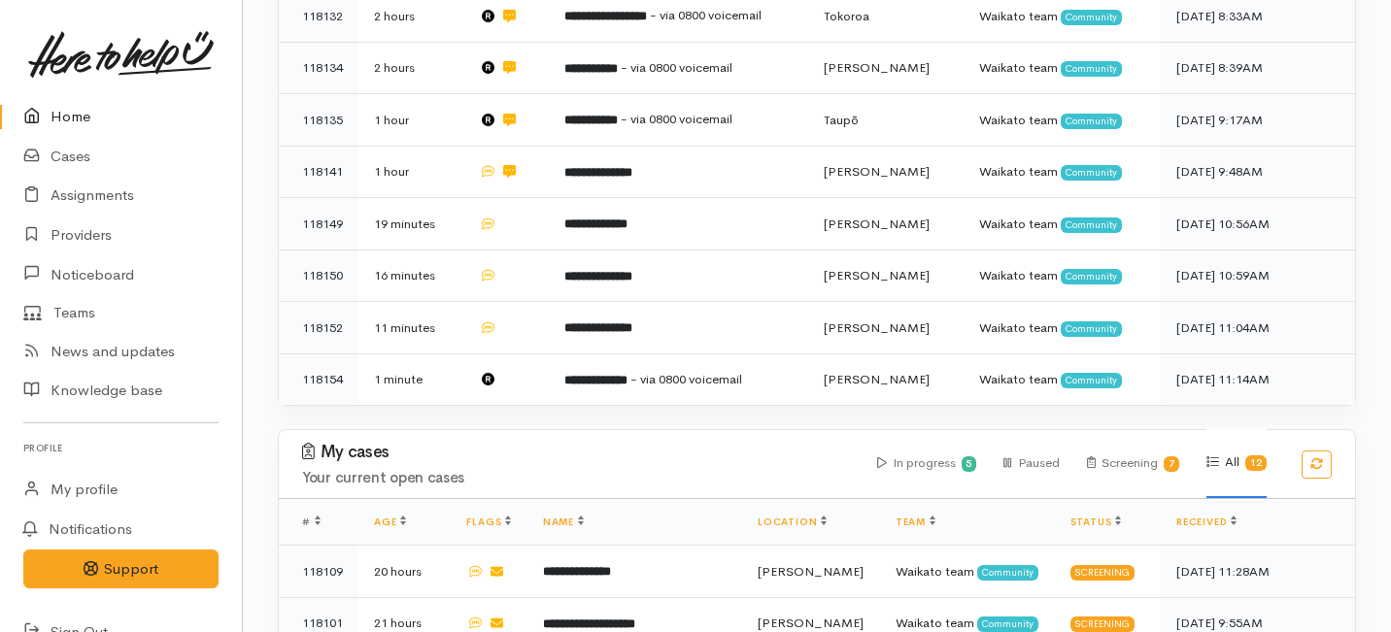
scroll to position [630, 0]
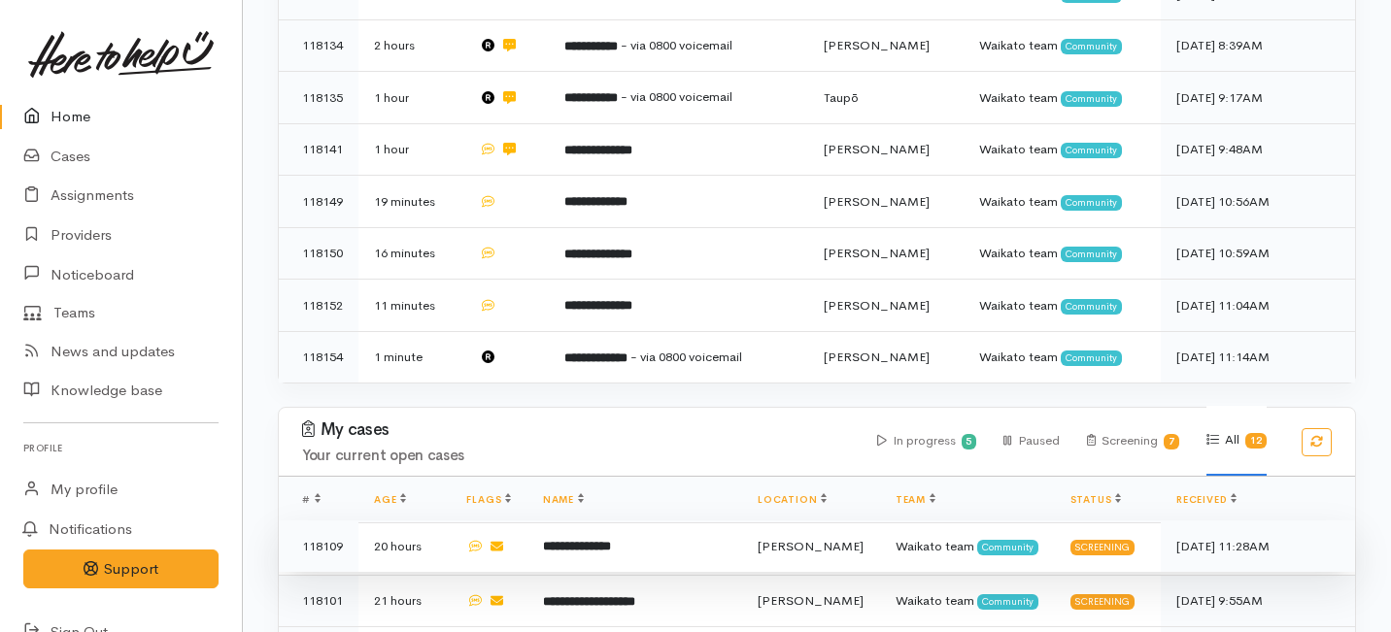
click at [606, 540] on b "**********" at bounding box center [577, 546] width 68 height 13
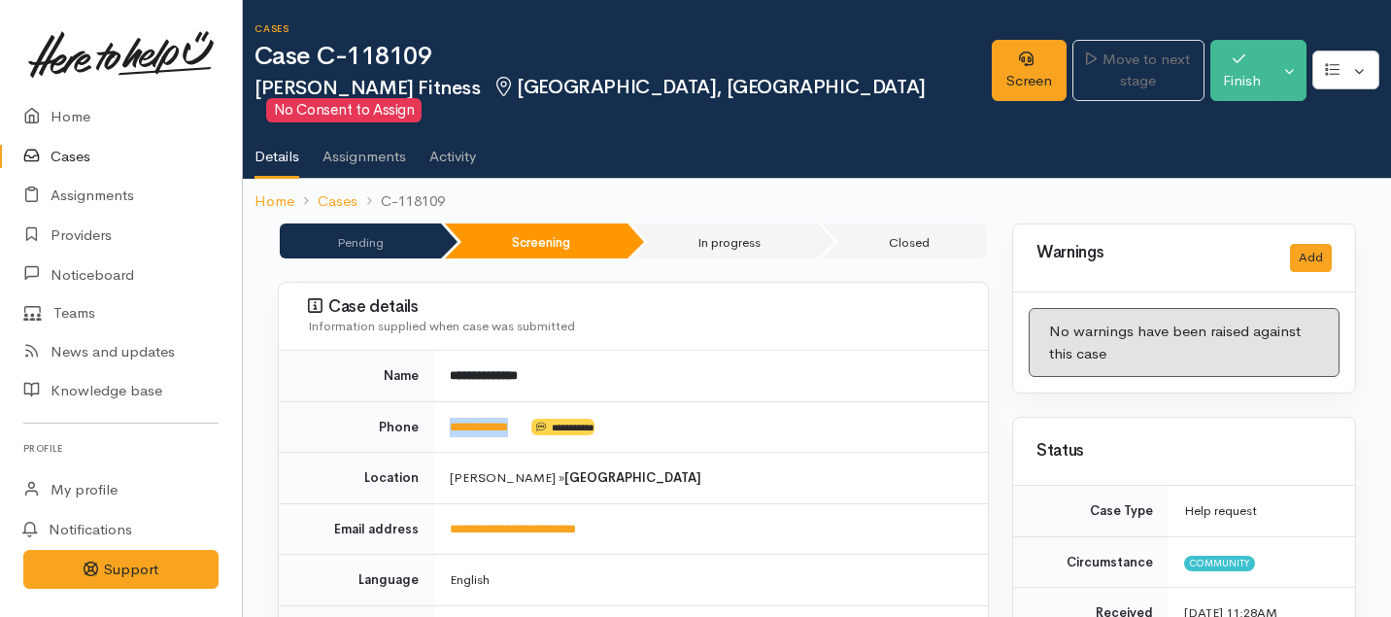
drag, startPoint x: 543, startPoint y: 408, endPoint x: 446, endPoint y: 406, distance: 97.1
click at [446, 406] on td "**********" at bounding box center [711, 426] width 554 height 51
copy td "**********"
click at [991, 50] on link "Screen" at bounding box center [1028, 70] width 74 height 61
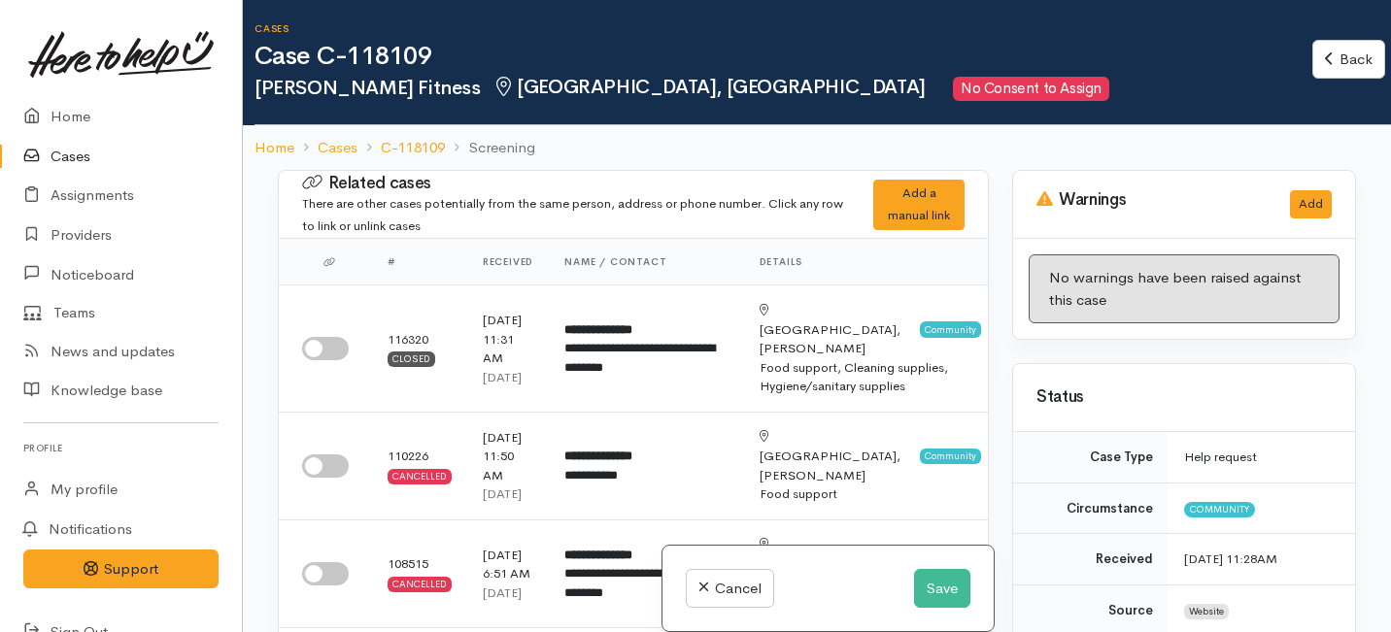
scroll to position [155, 0]
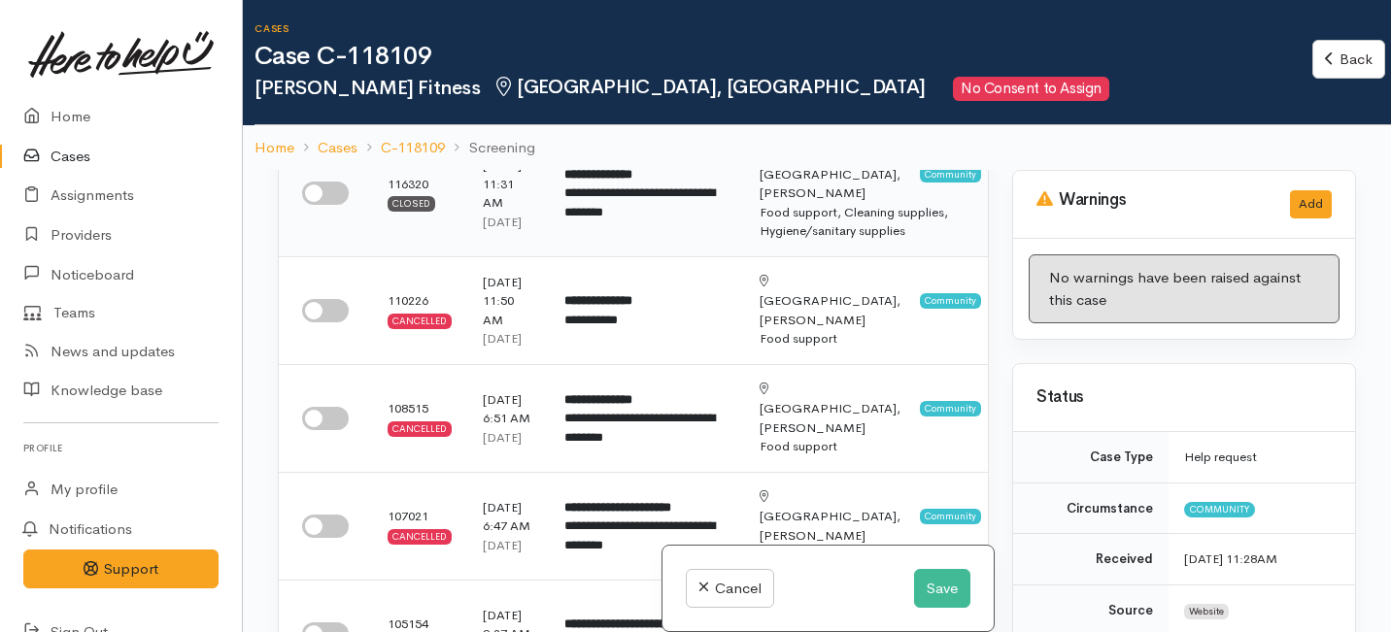
click at [322, 194] on input "checkbox" at bounding box center [325, 193] width 47 height 23
checkbox input "true"
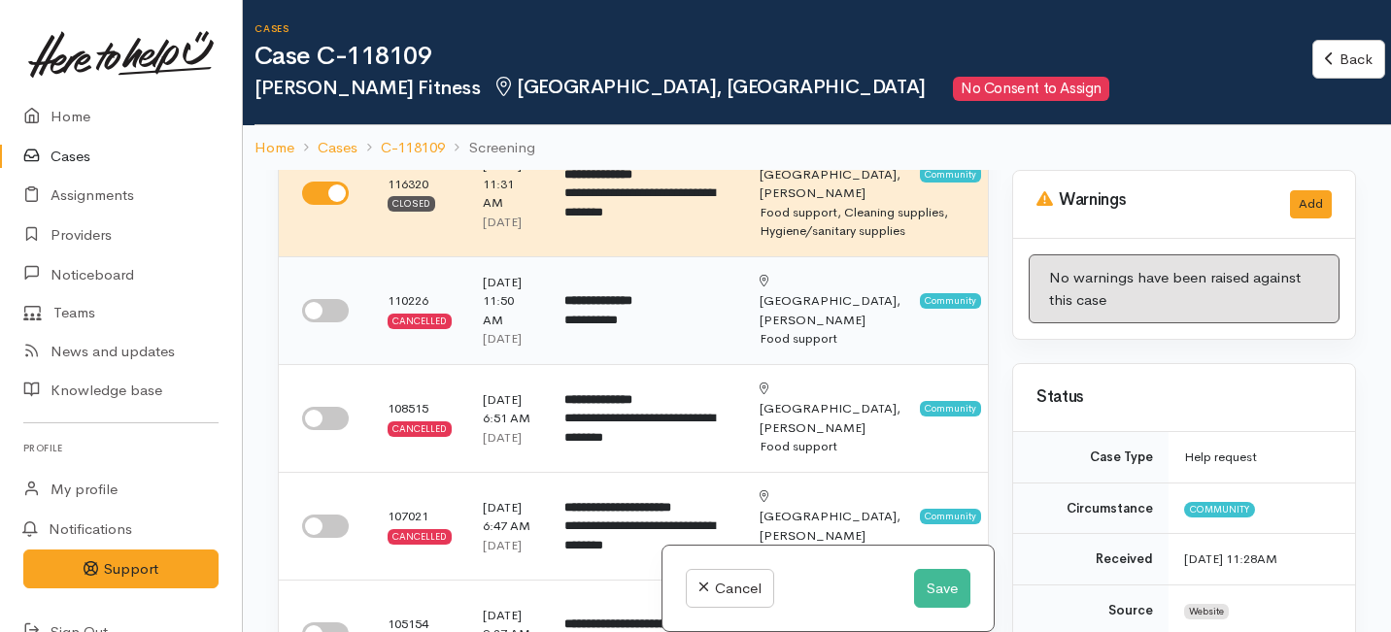
click at [325, 322] on input "checkbox" at bounding box center [325, 310] width 47 height 23
checkbox input "true"
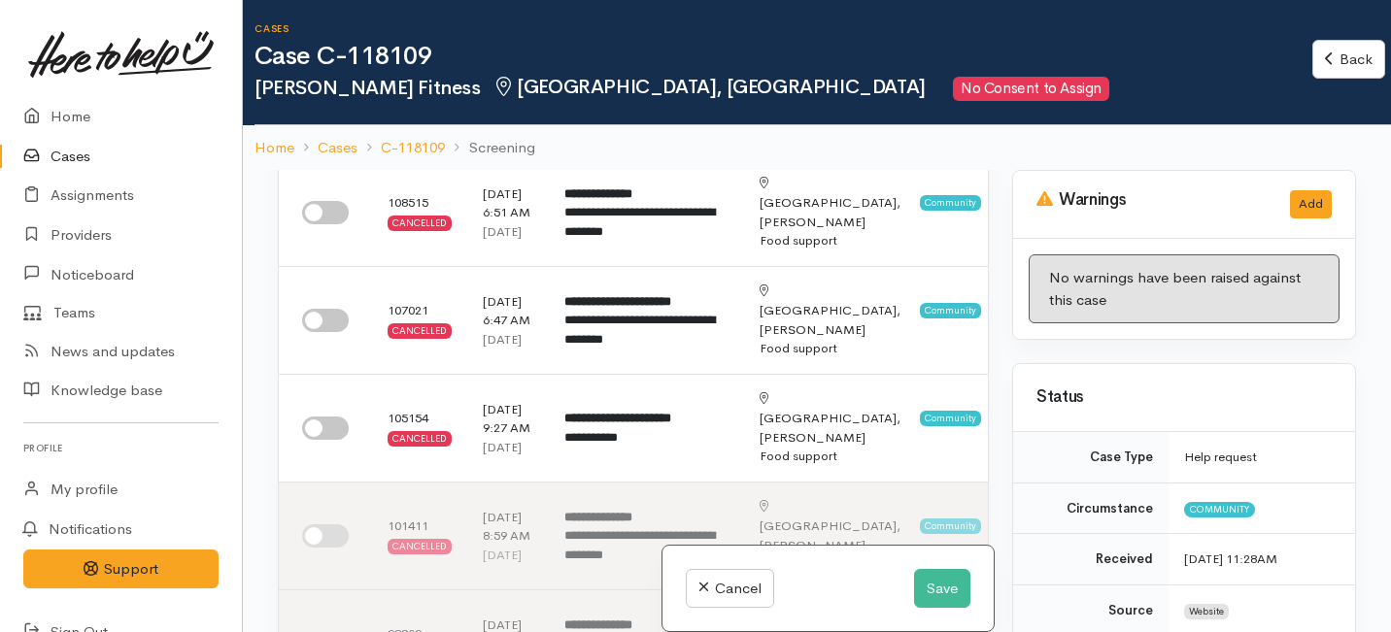
scroll to position [359, 0]
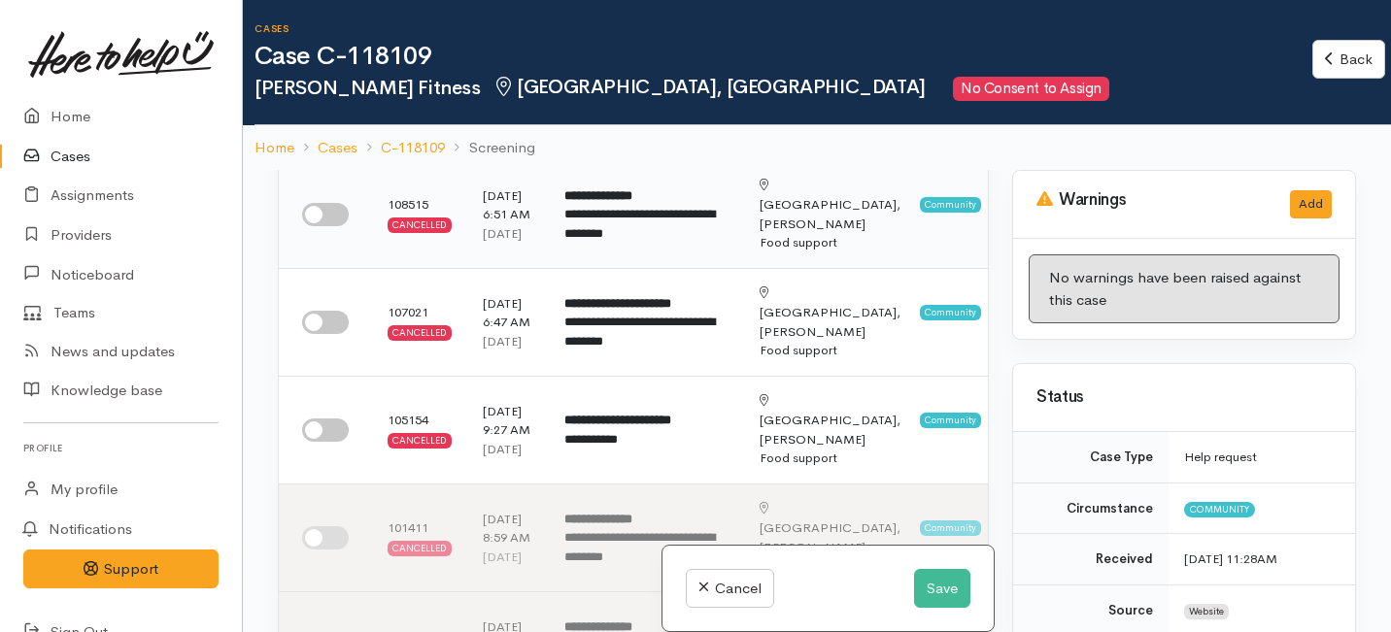
click at [322, 226] on input "checkbox" at bounding box center [325, 214] width 47 height 23
checkbox input "true"
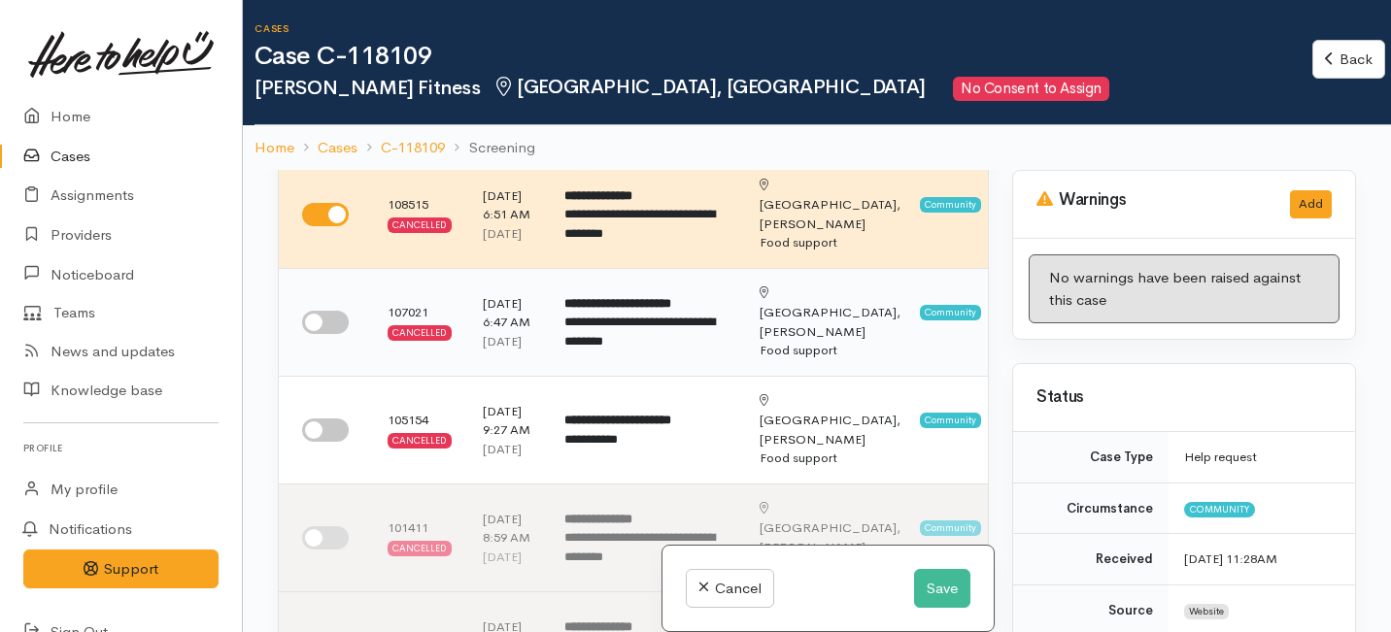
click at [327, 334] on input "checkbox" at bounding box center [325, 322] width 47 height 23
checkbox input "true"
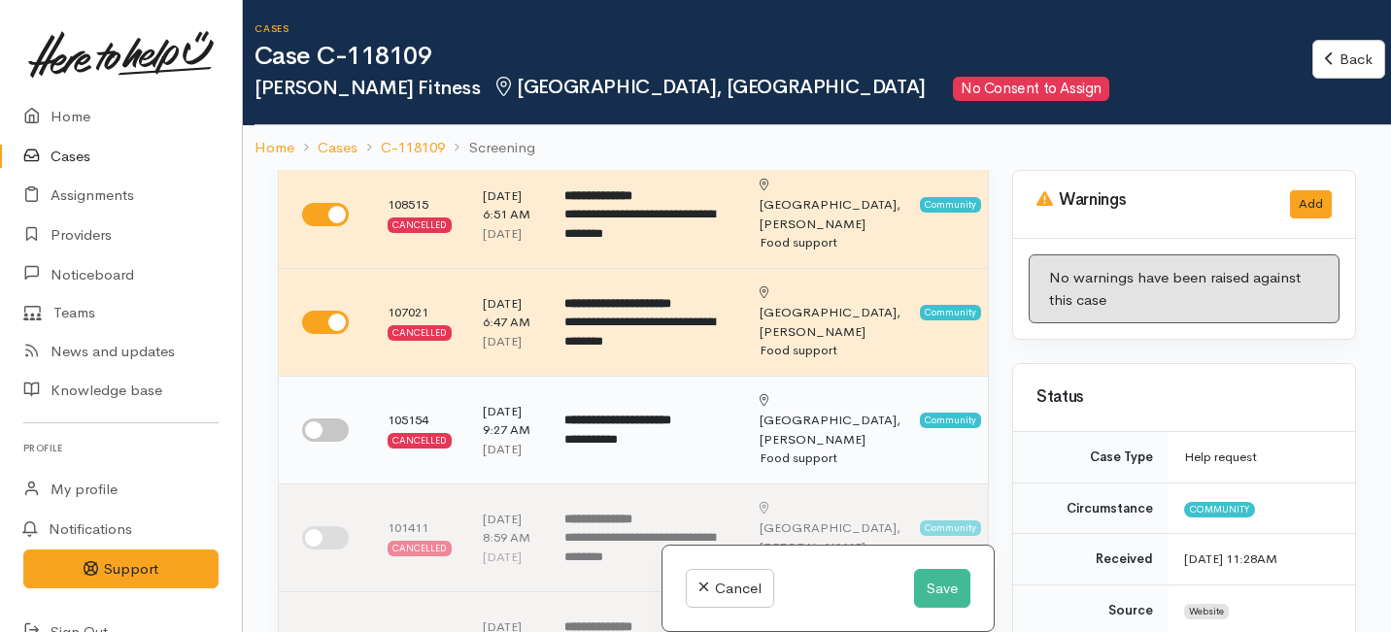
click at [329, 442] on input "checkbox" at bounding box center [325, 430] width 47 height 23
checkbox input "true"
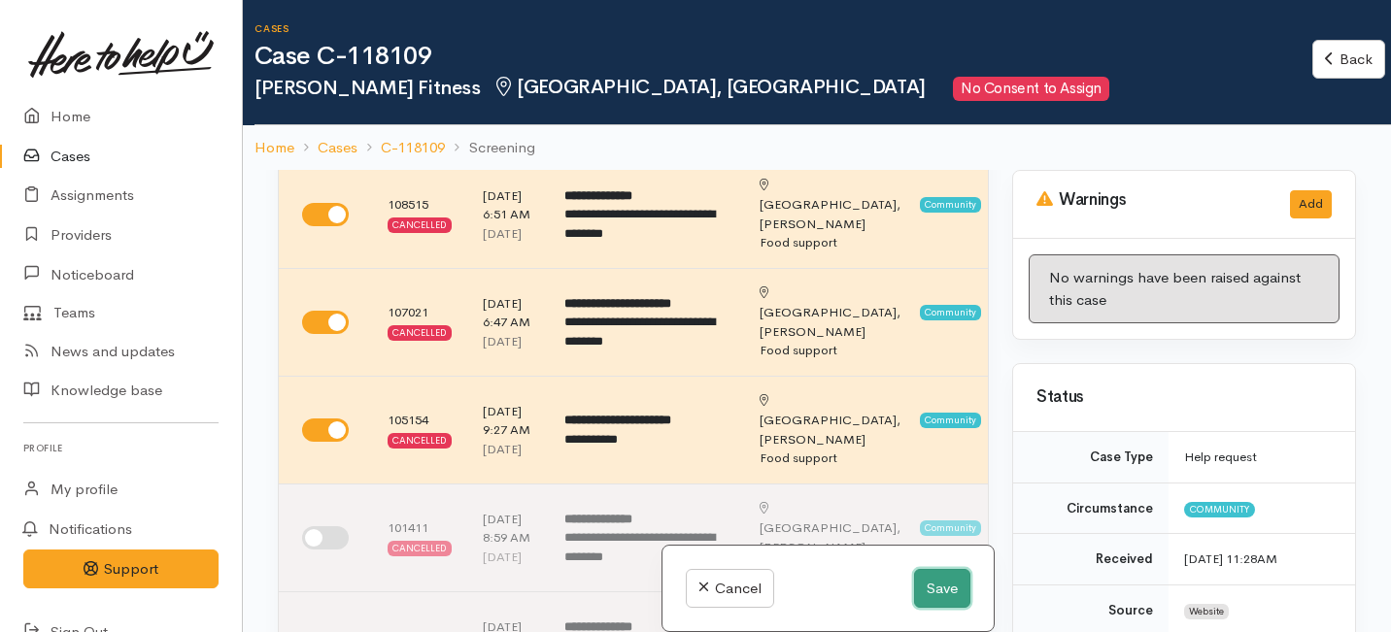
click at [947, 577] on button "Save" at bounding box center [942, 589] width 56 height 40
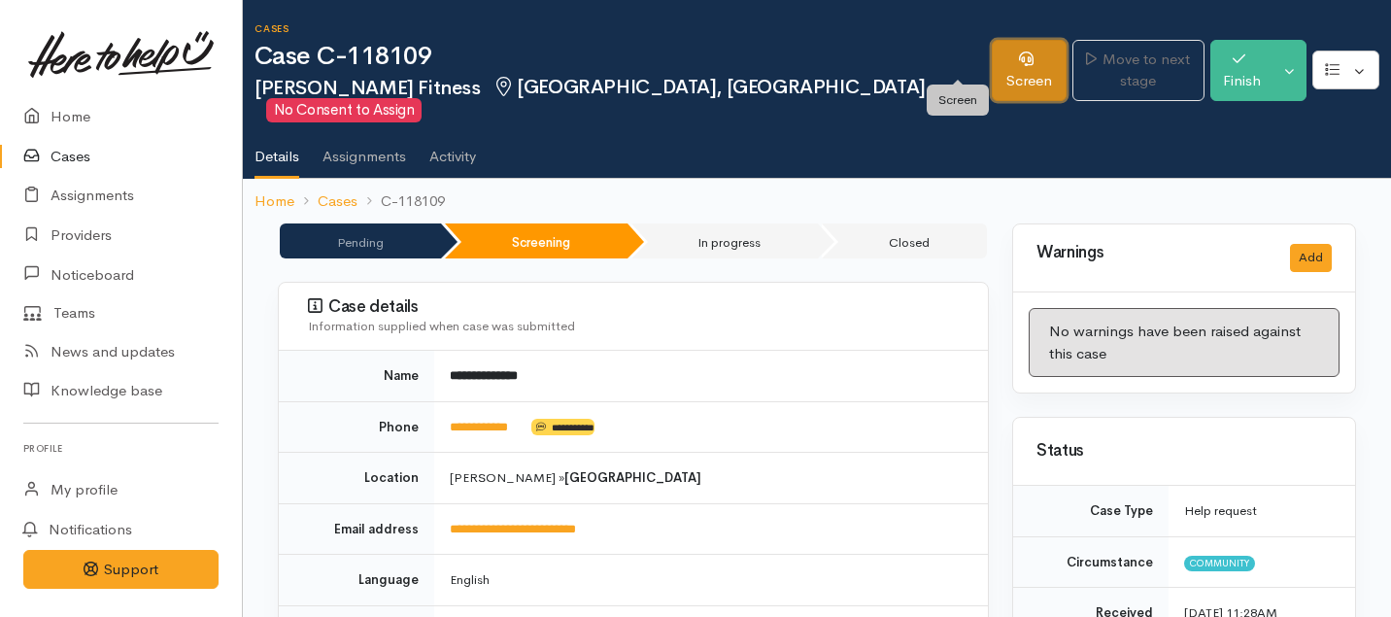
click at [991, 55] on link "Screen" at bounding box center [1028, 70] width 74 height 61
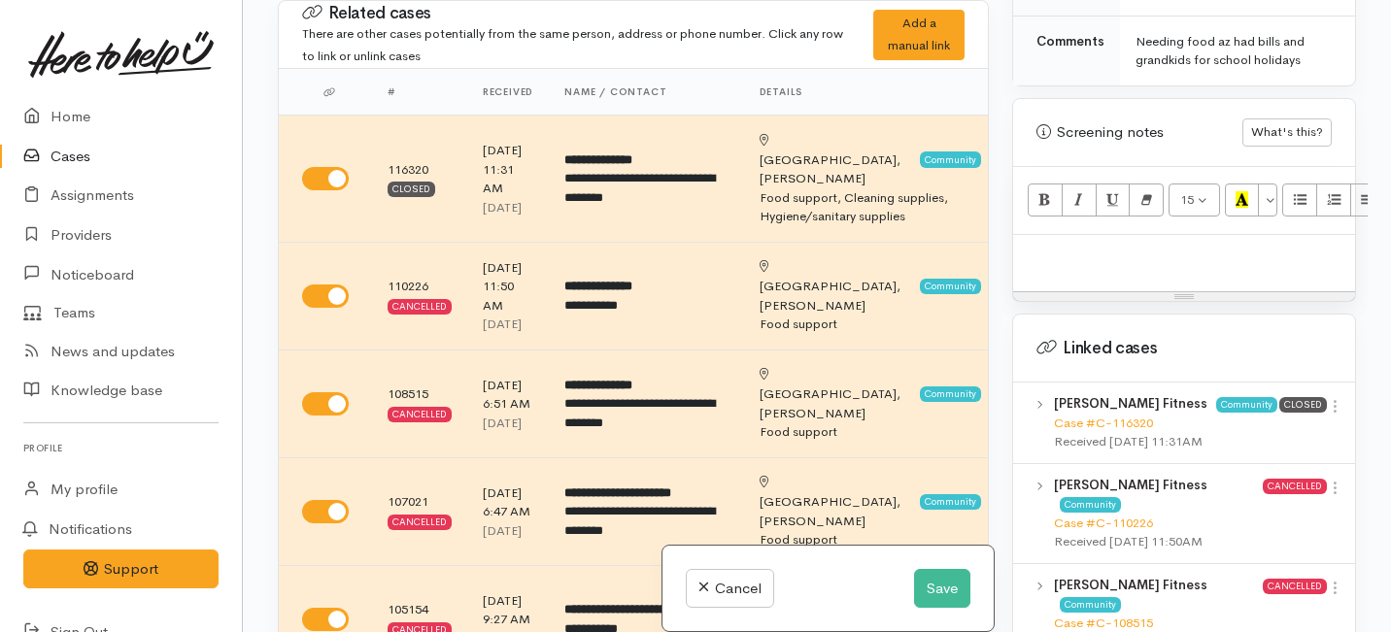
scroll to position [1141, 0]
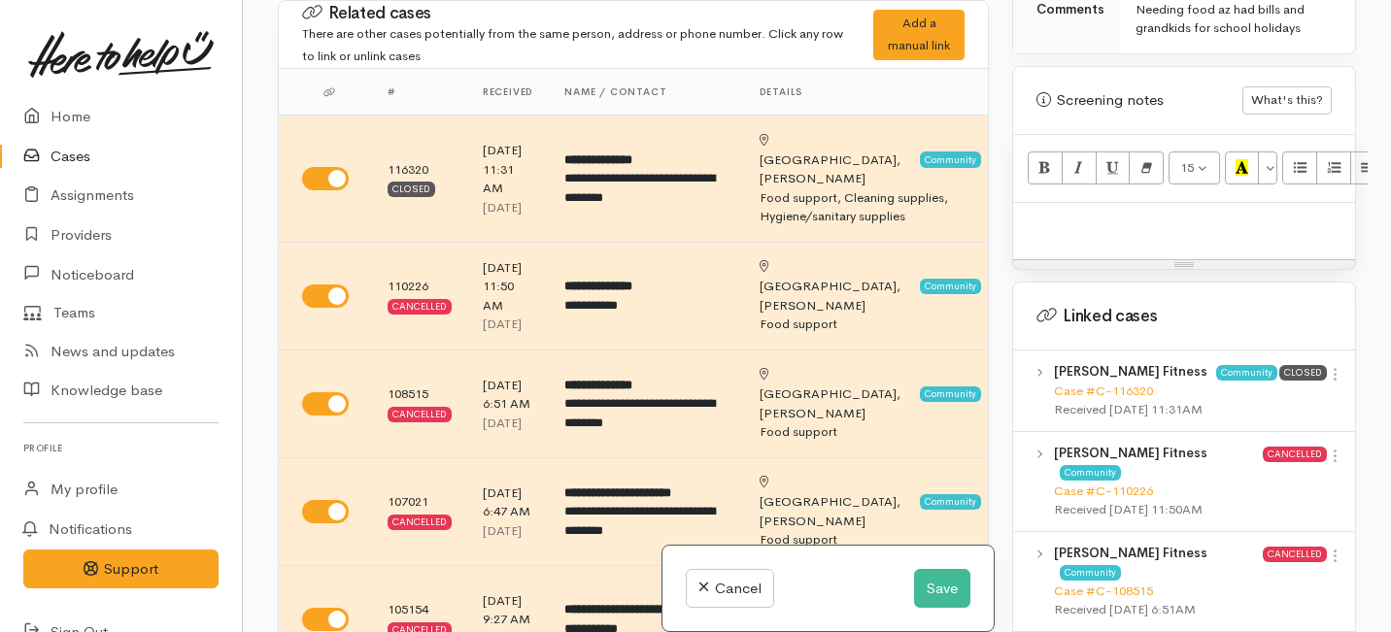
click at [1033, 213] on p at bounding box center [1184, 224] width 322 height 22
click at [954, 574] on button "Save" at bounding box center [942, 589] width 56 height 40
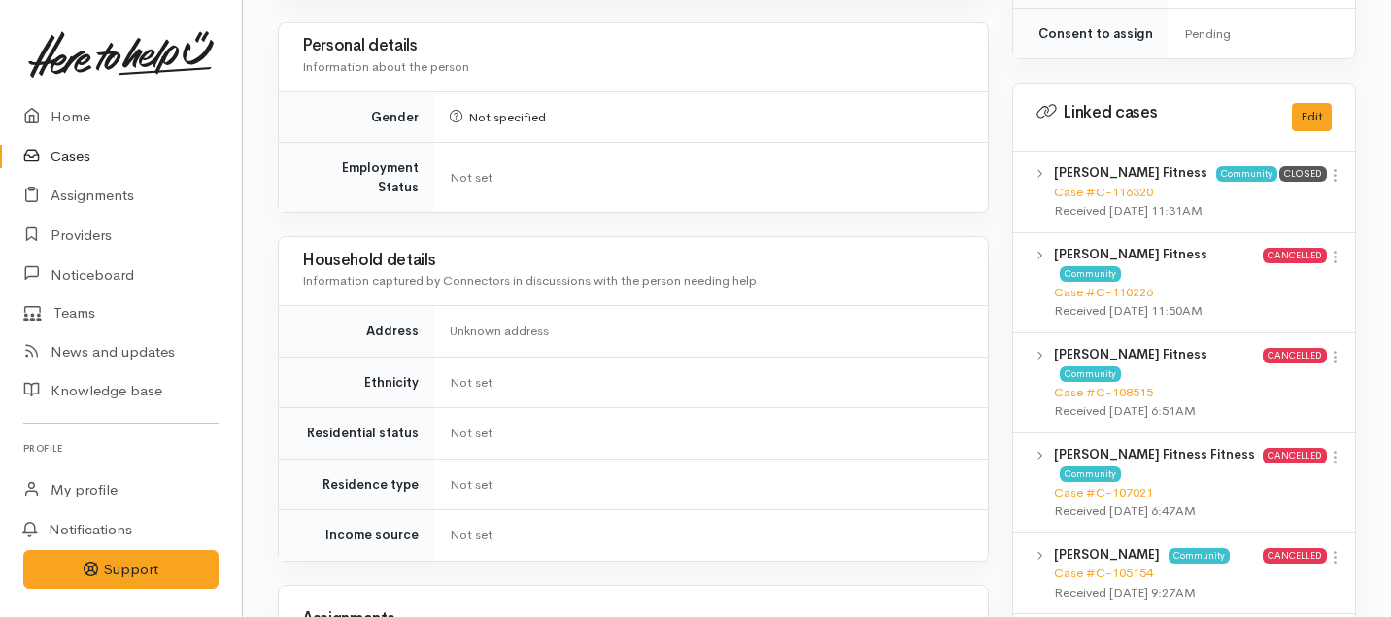
scroll to position [929, 0]
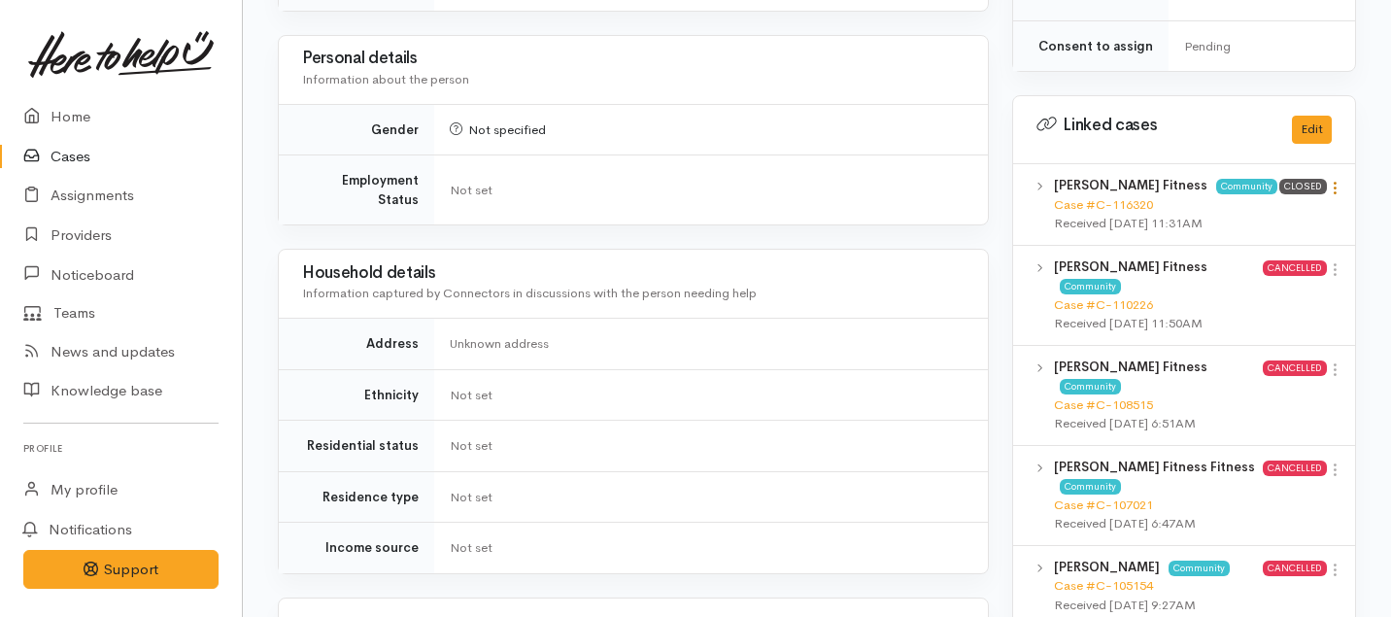
click at [1334, 180] on icon at bounding box center [1334, 188] width 17 height 17
click at [1226, 211] on link "View case" at bounding box center [1265, 226] width 153 height 30
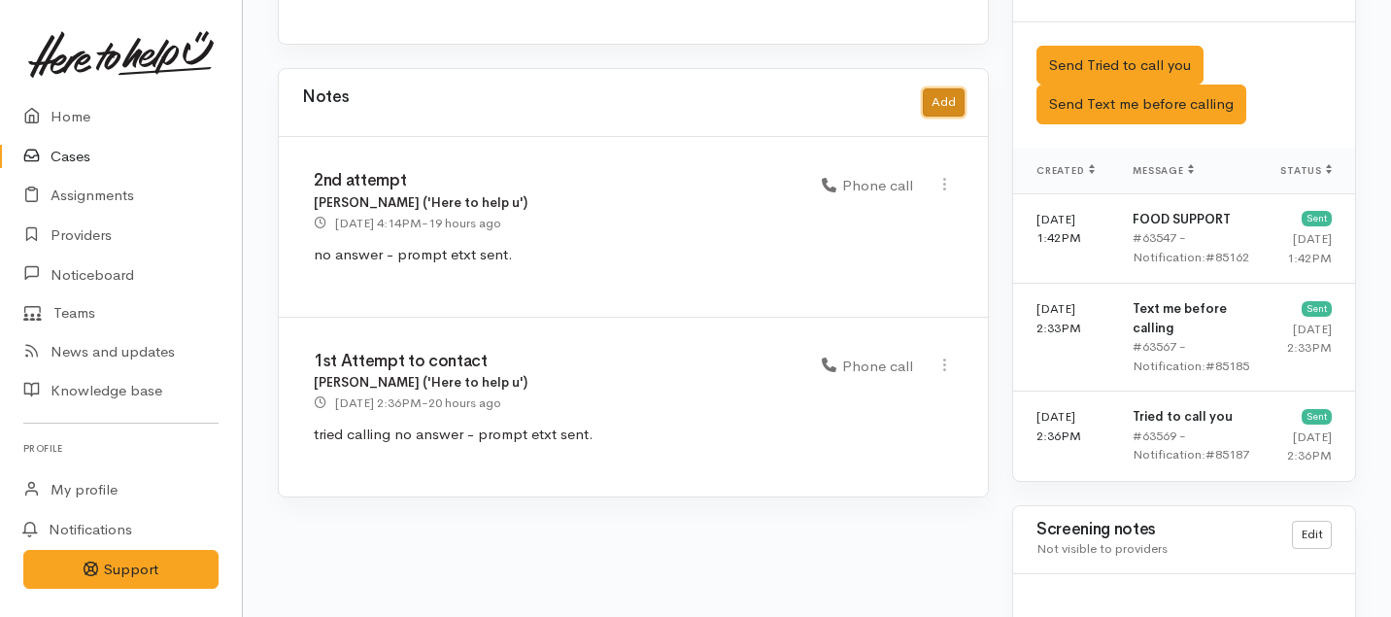
click at [937, 88] on button "Add" at bounding box center [944, 102] width 42 height 28
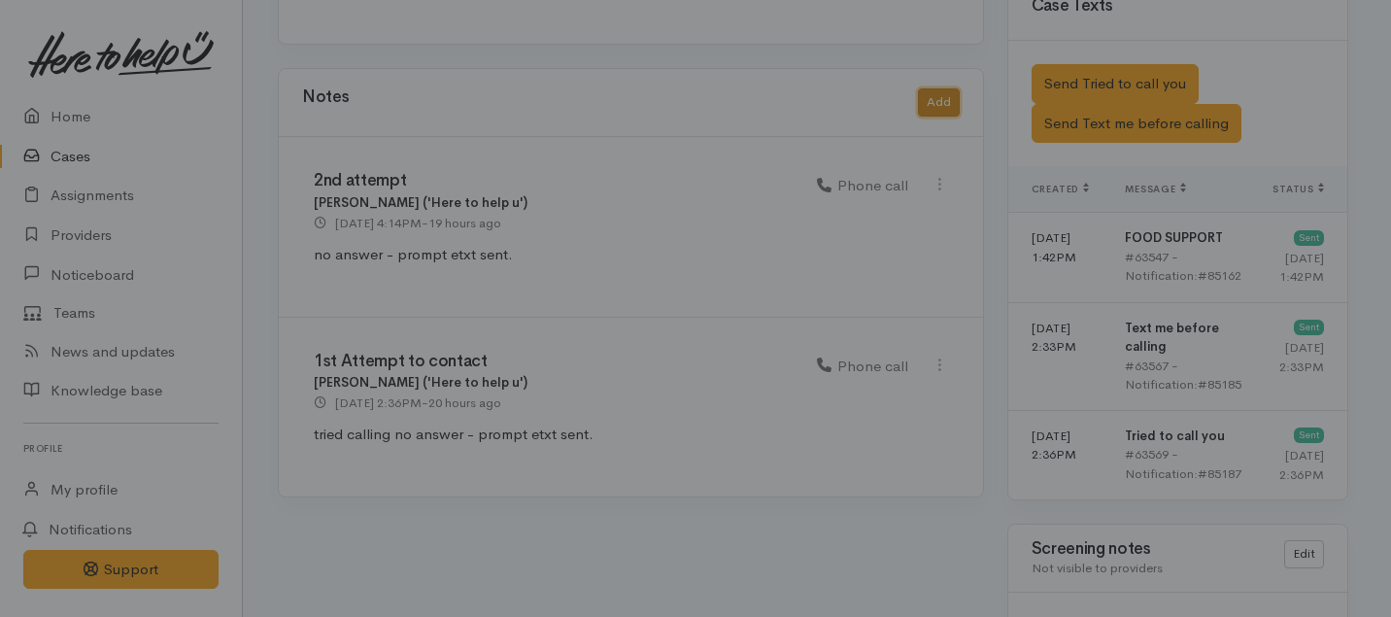
scroll to position [1676, 0]
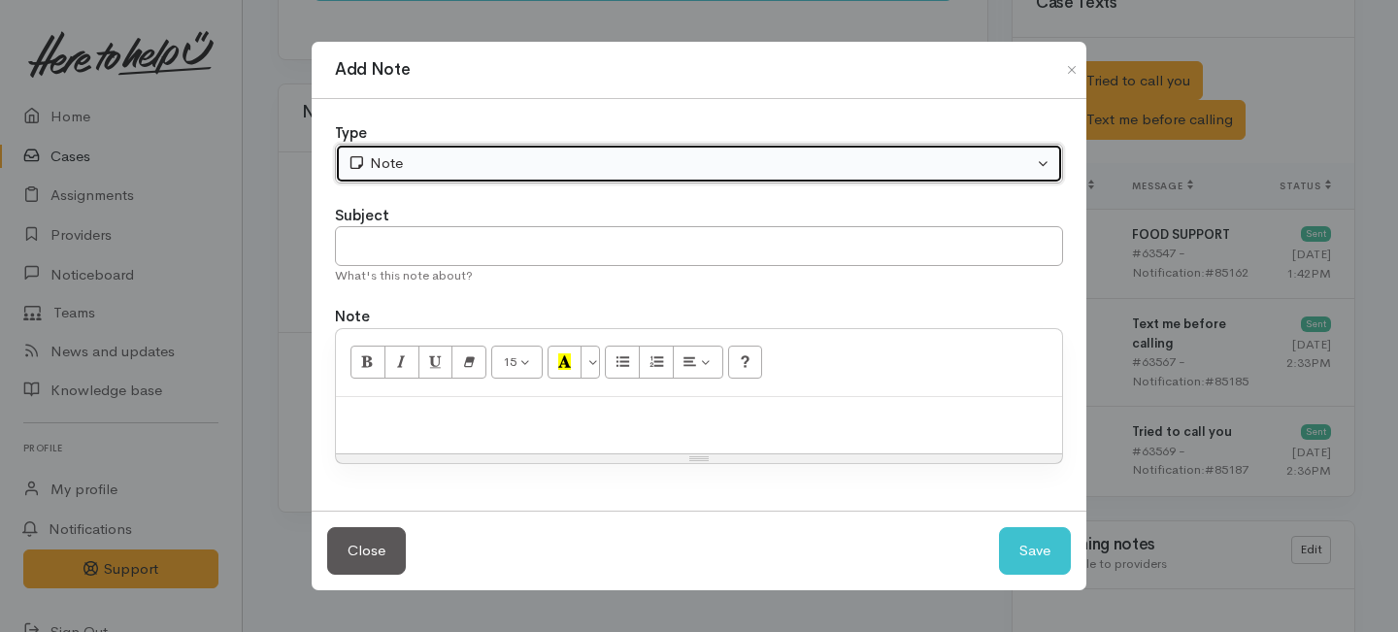
click at [621, 165] on div "Note" at bounding box center [691, 163] width 686 height 22
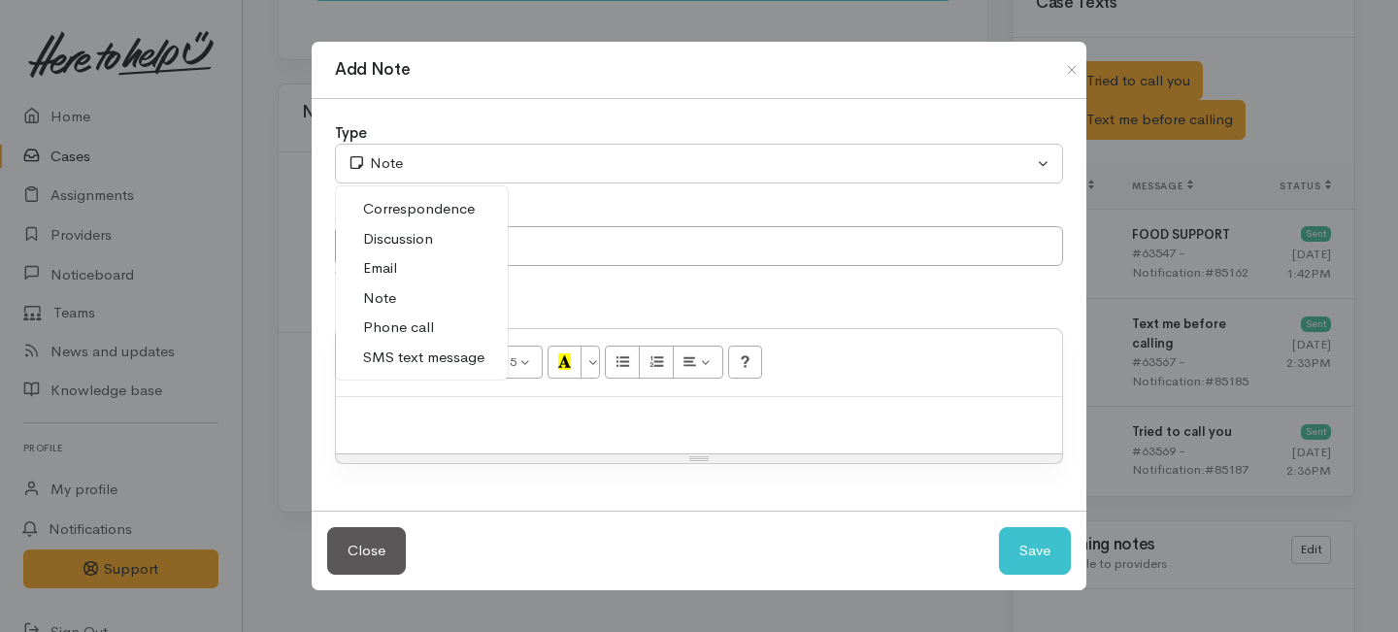
click at [411, 330] on span "Phone call" at bounding box center [398, 328] width 71 height 22
select select "3"
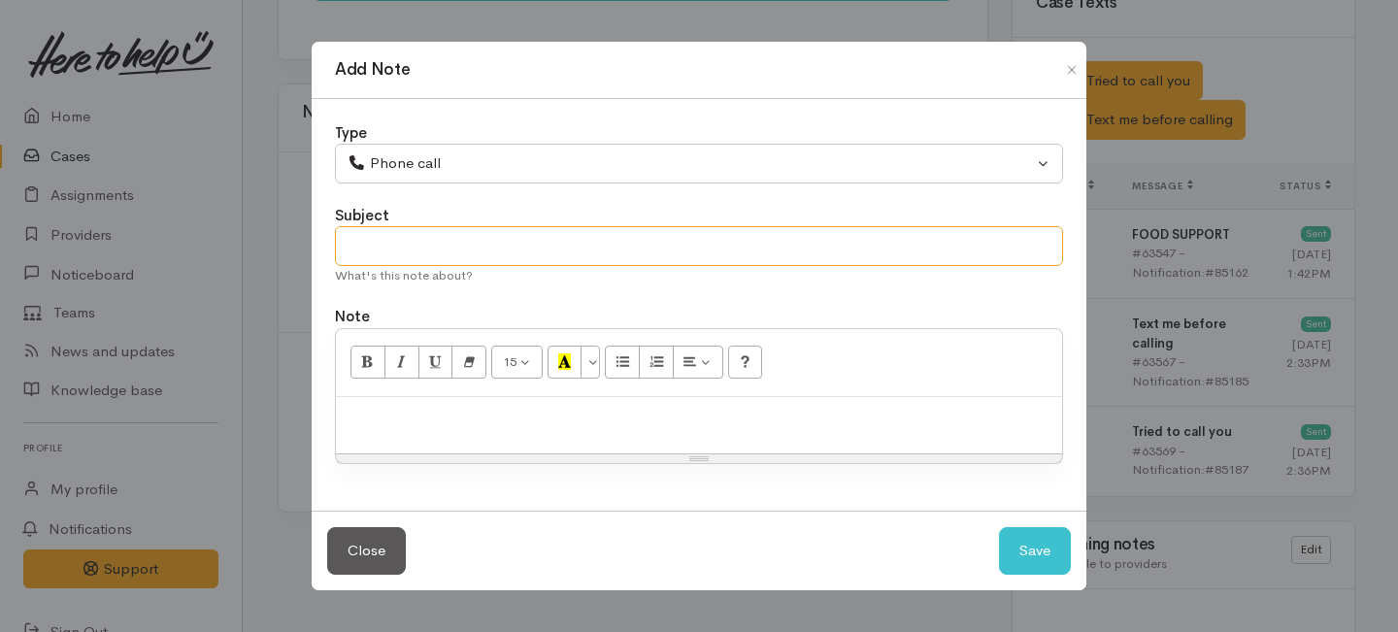
click at [420, 249] on input "text" at bounding box center [699, 246] width 728 height 40
type input "C"
type input "Attempt to contact"
click at [462, 414] on p at bounding box center [699, 418] width 707 height 22
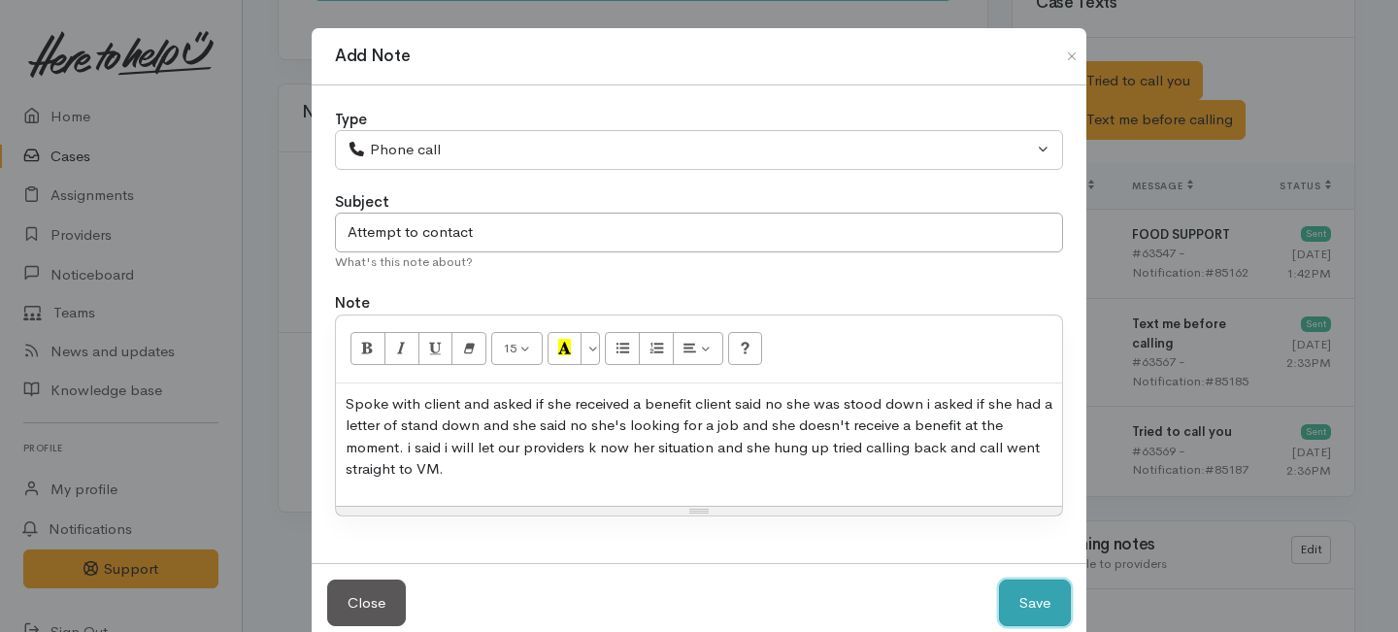
click at [1015, 606] on button "Save" at bounding box center [1035, 604] width 72 height 48
select select "1"
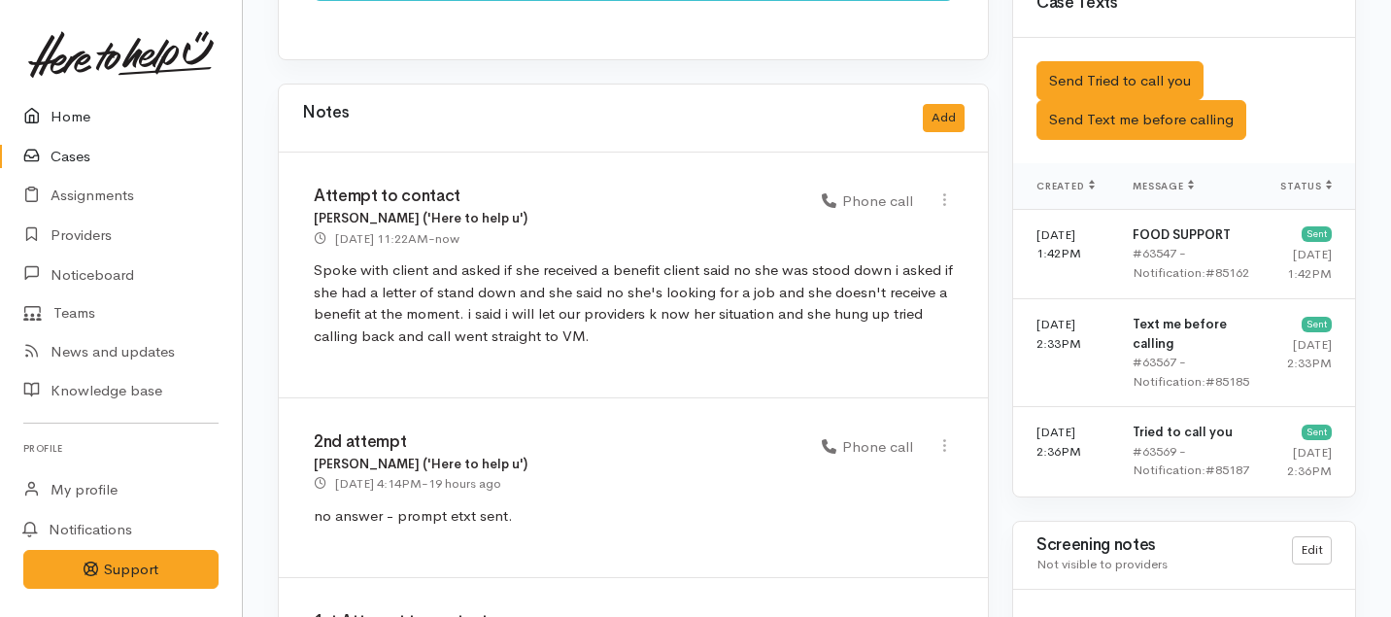
click at [66, 114] on link "Home" at bounding box center [121, 117] width 242 height 40
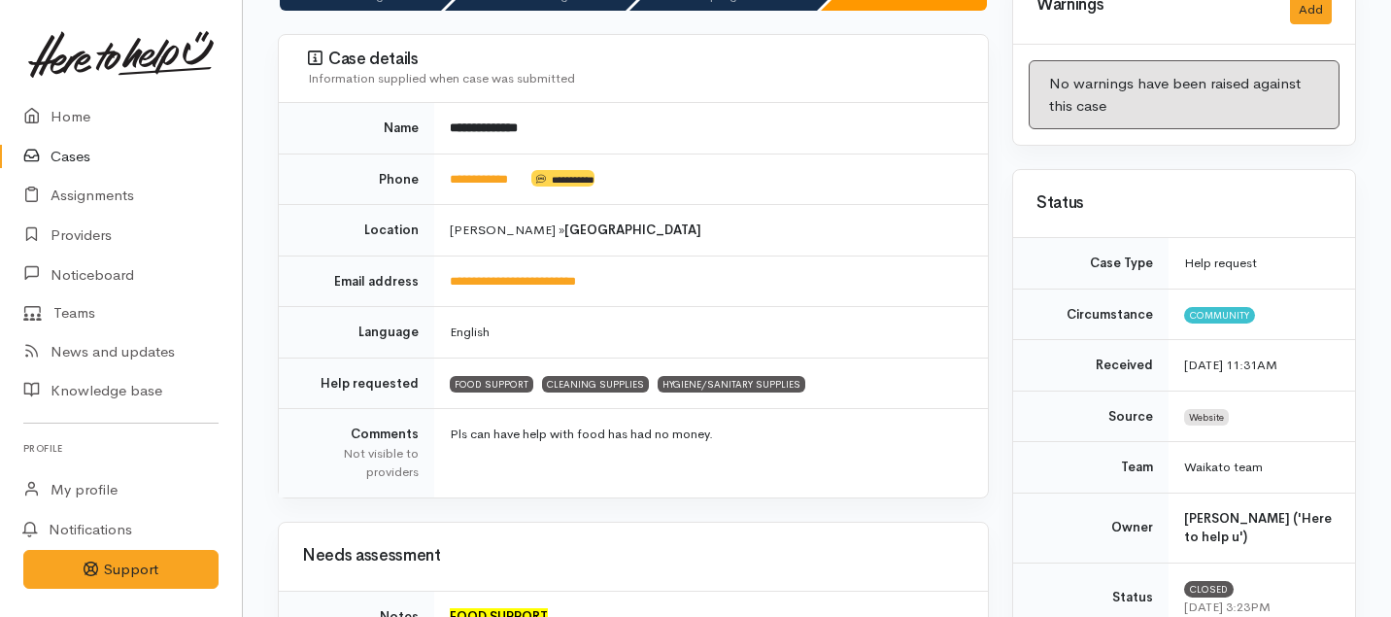
scroll to position [228, 0]
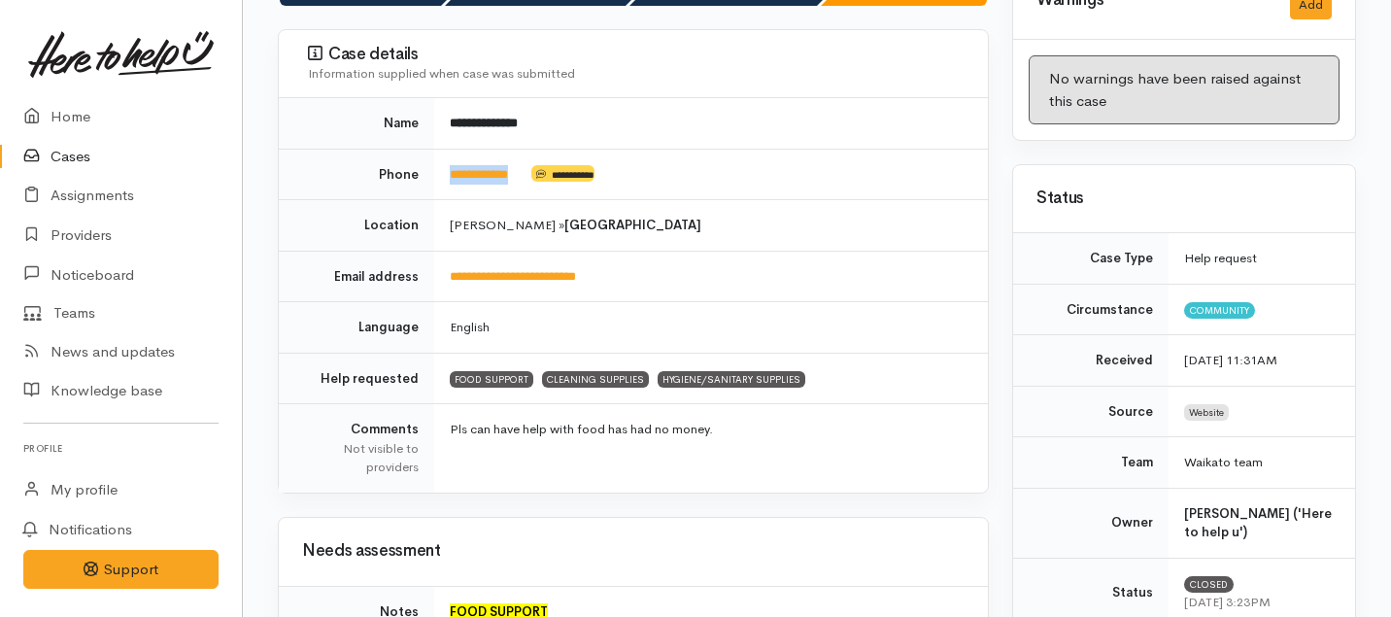
drag, startPoint x: 532, startPoint y: 166, endPoint x: 441, endPoint y: 170, distance: 91.4
click at [441, 170] on td "**********" at bounding box center [711, 174] width 554 height 51
copy td "**********"
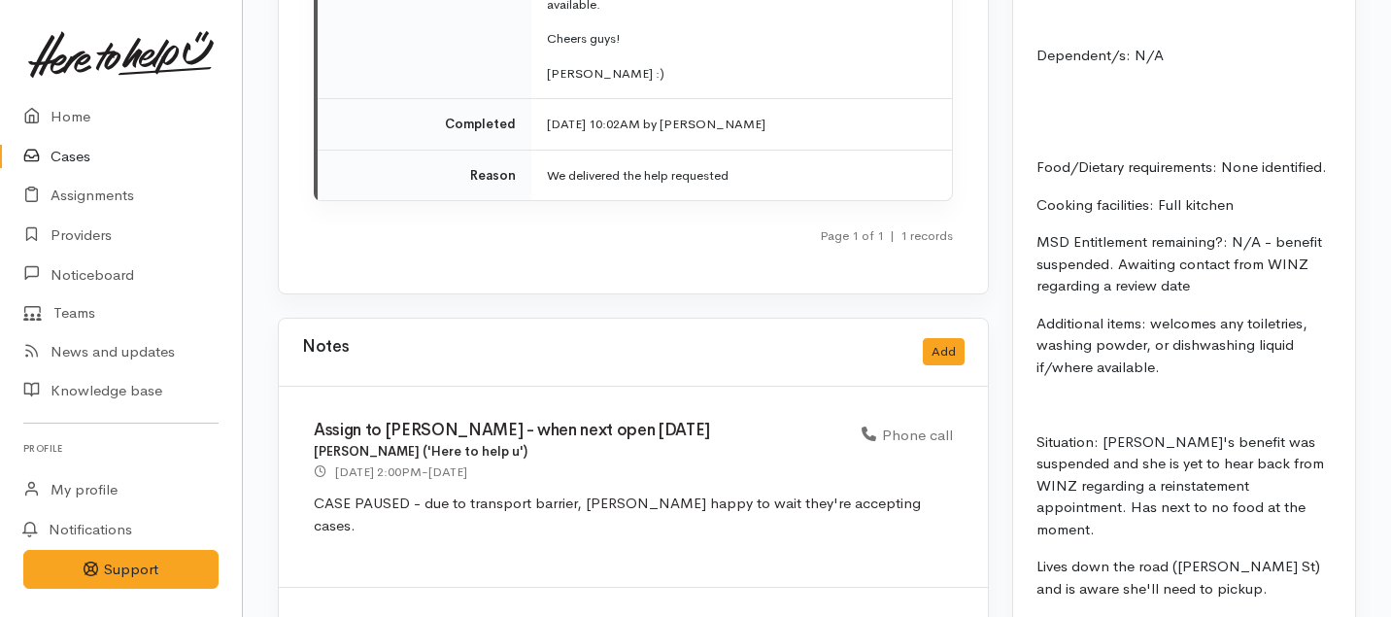
scroll to position [3174, 0]
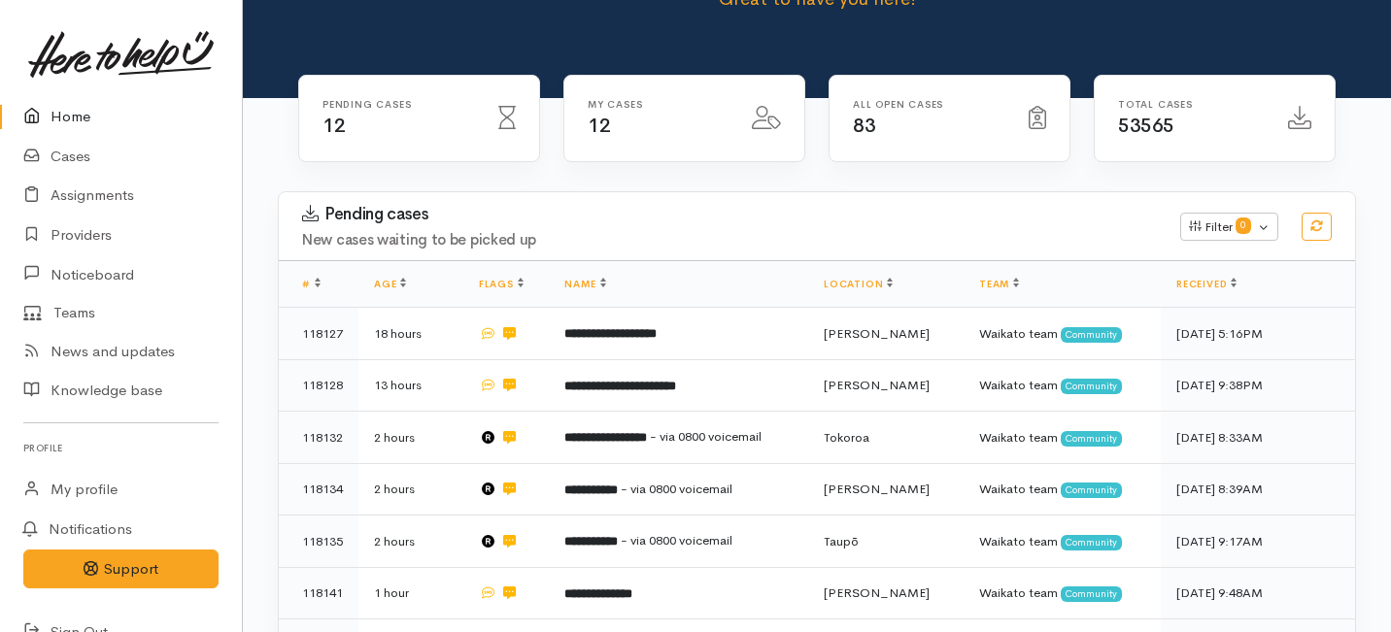
scroll to position [226, 0]
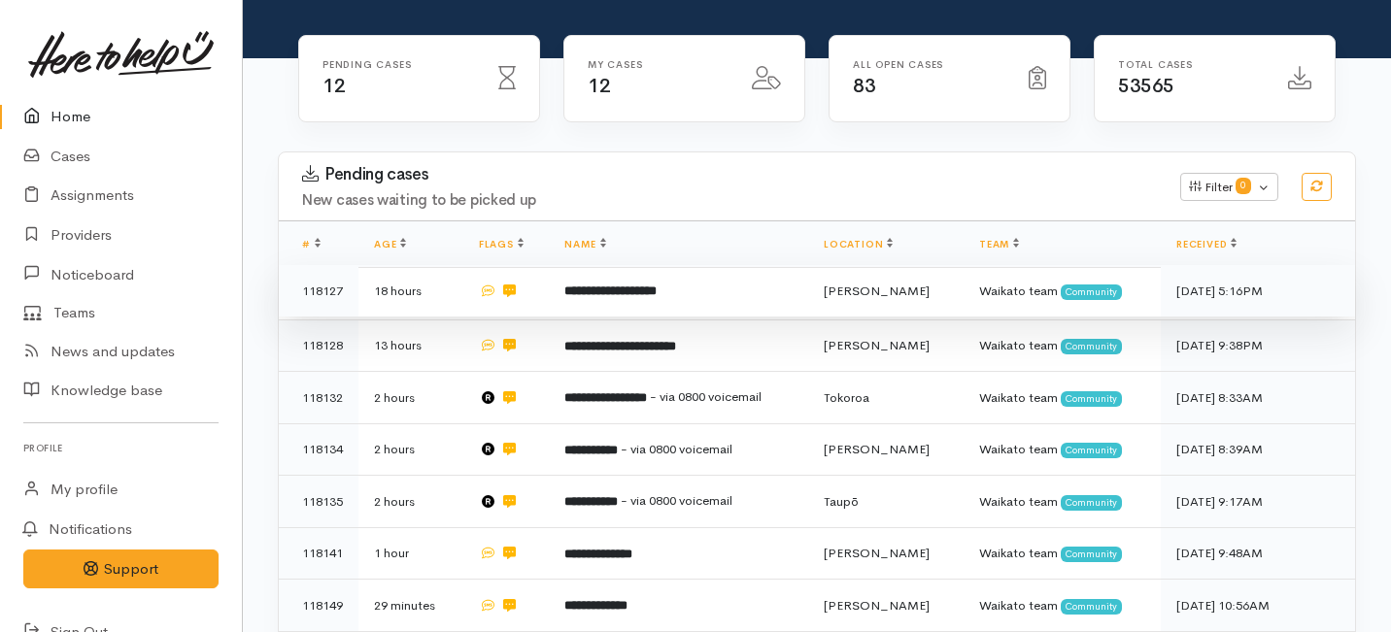
click at [616, 285] on b "**********" at bounding box center [610, 291] width 92 height 13
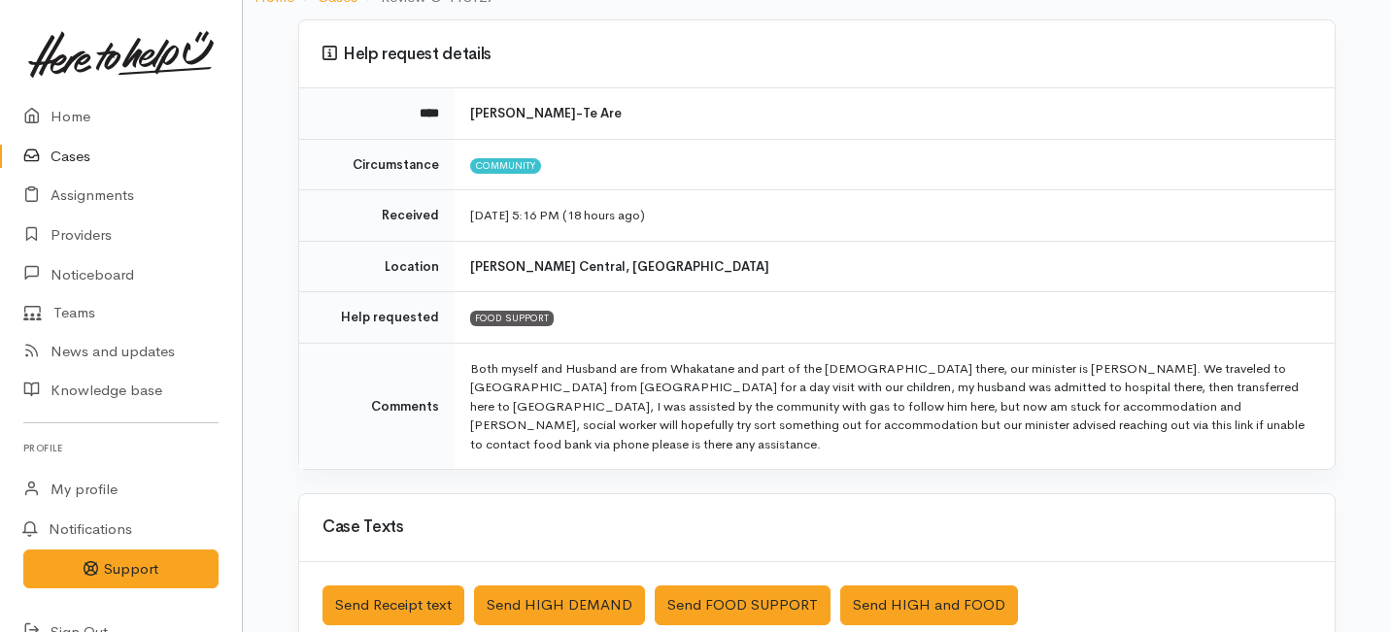
scroll to position [153, 0]
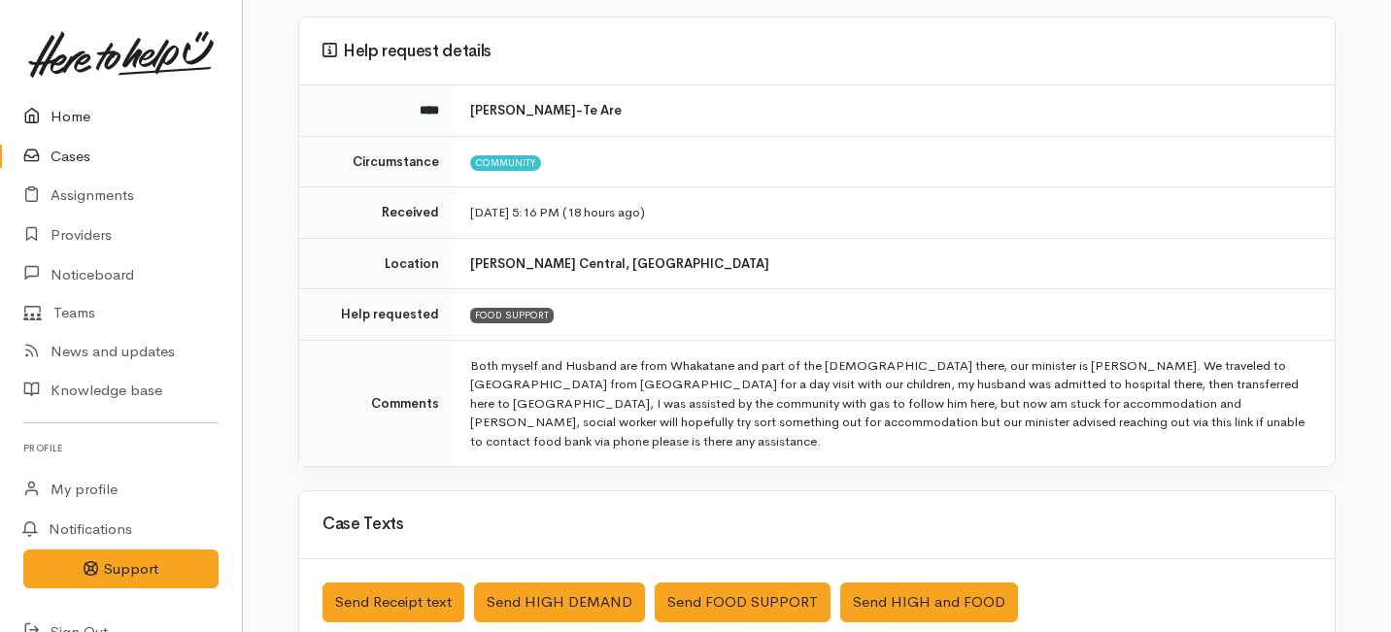
click at [79, 121] on link "Home" at bounding box center [121, 117] width 242 height 40
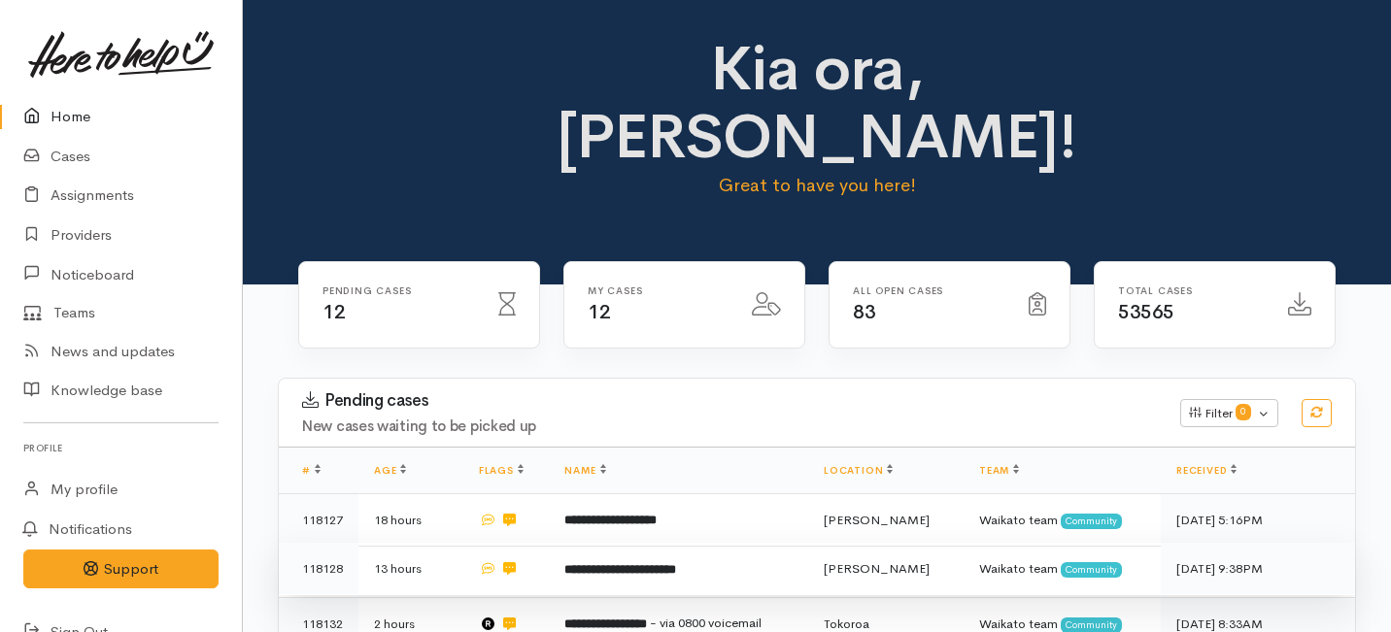
click at [628, 563] on b "**********" at bounding box center [620, 569] width 112 height 13
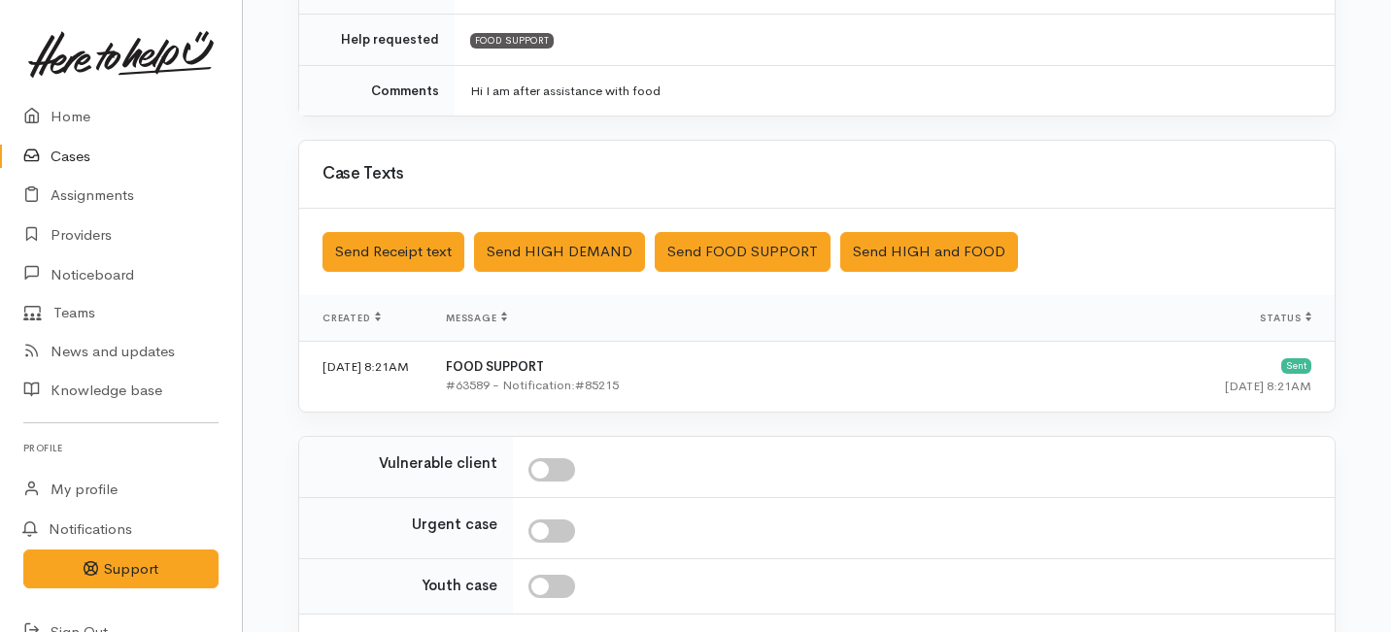
scroll to position [587, 0]
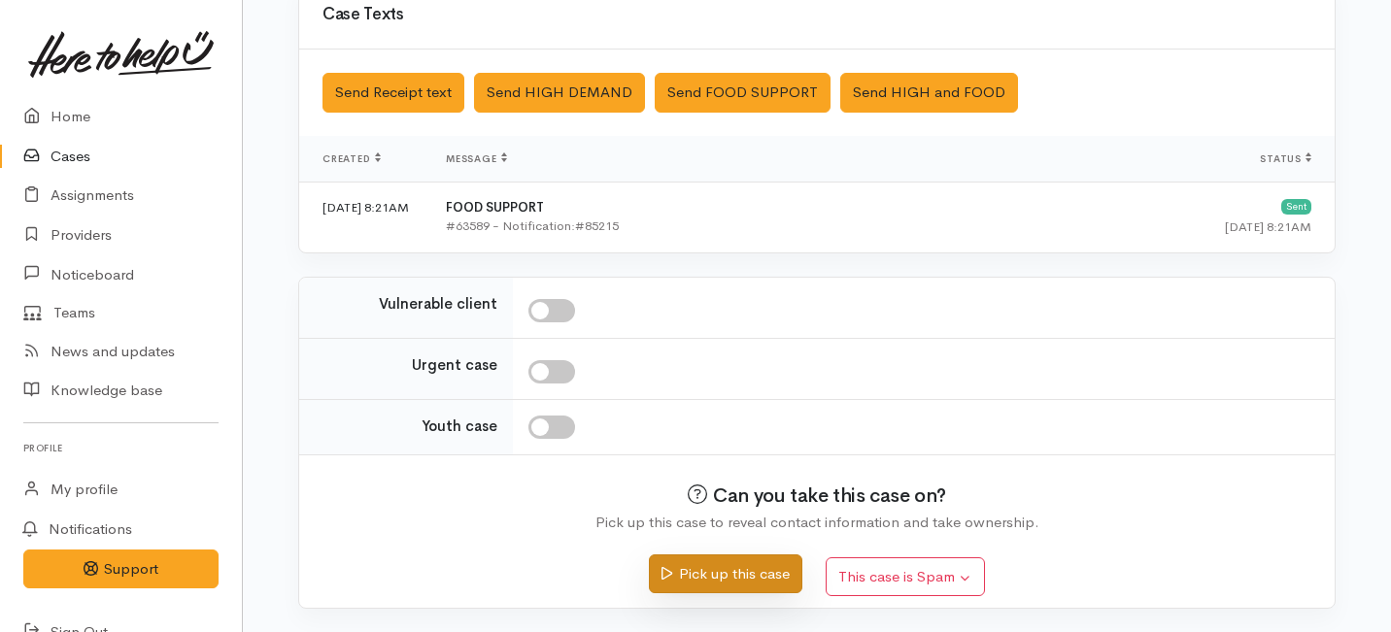
click at [693, 570] on button "Pick up this case" at bounding box center [725, 574] width 152 height 40
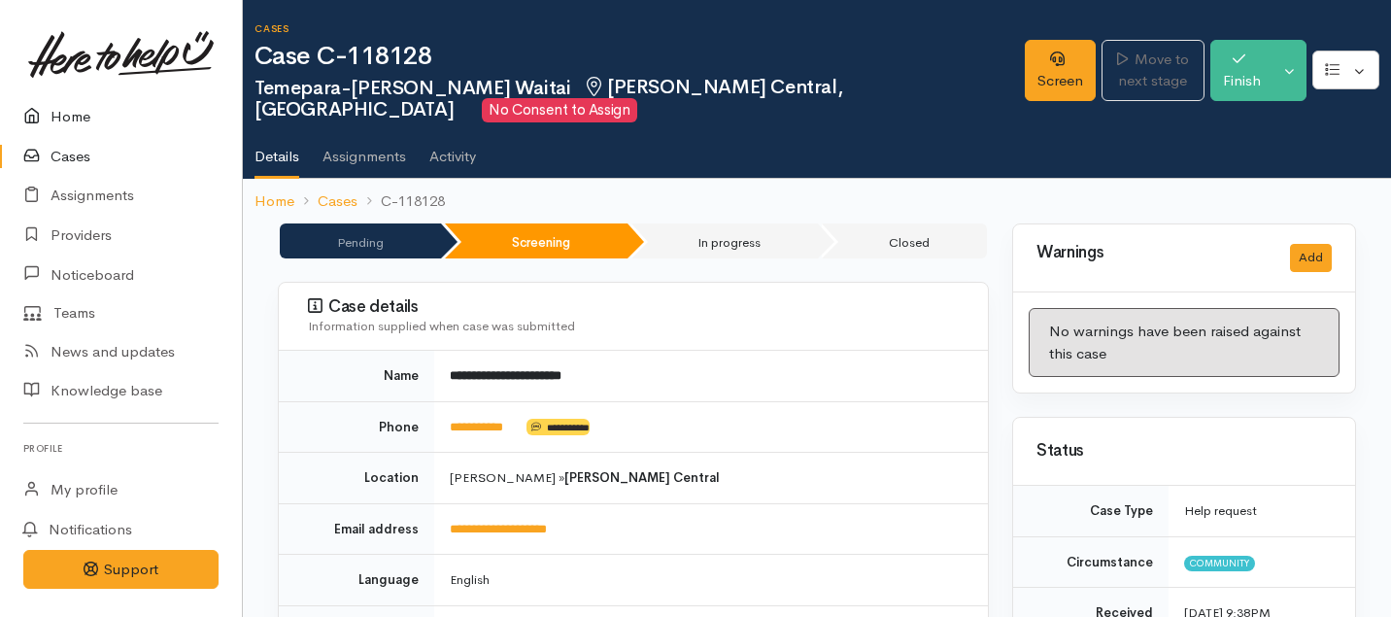
click at [80, 115] on link "Home" at bounding box center [121, 117] width 242 height 40
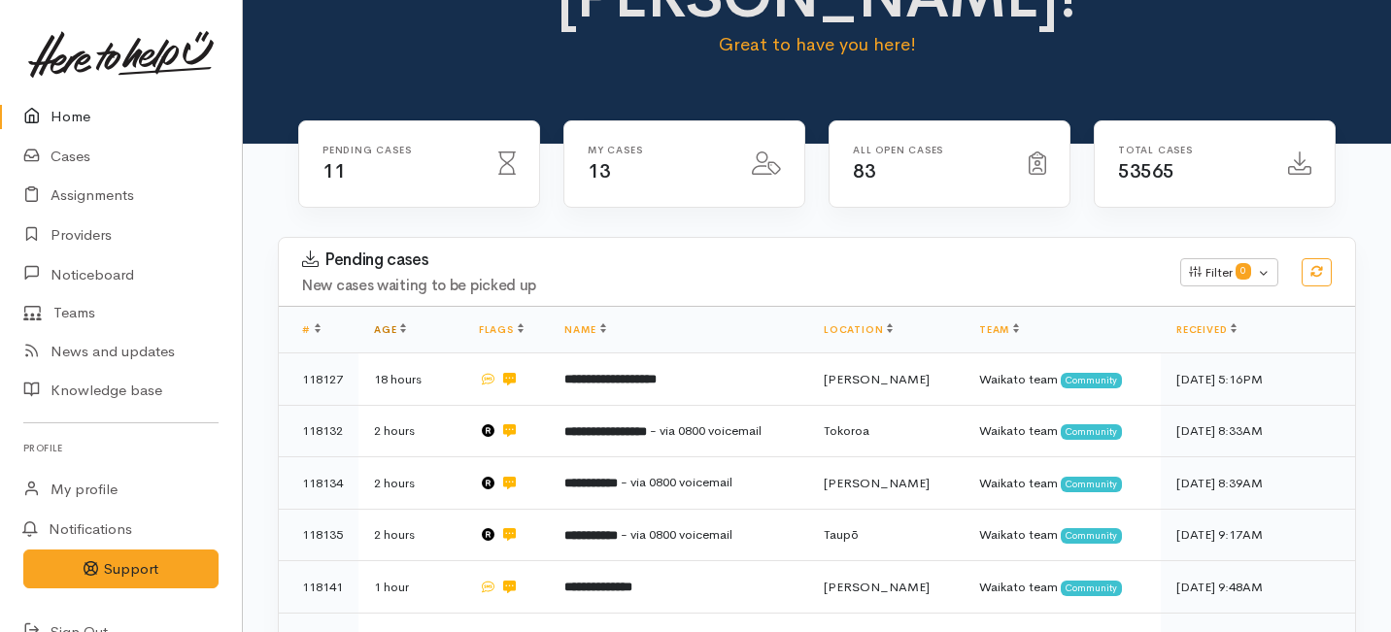
scroll to position [159, 0]
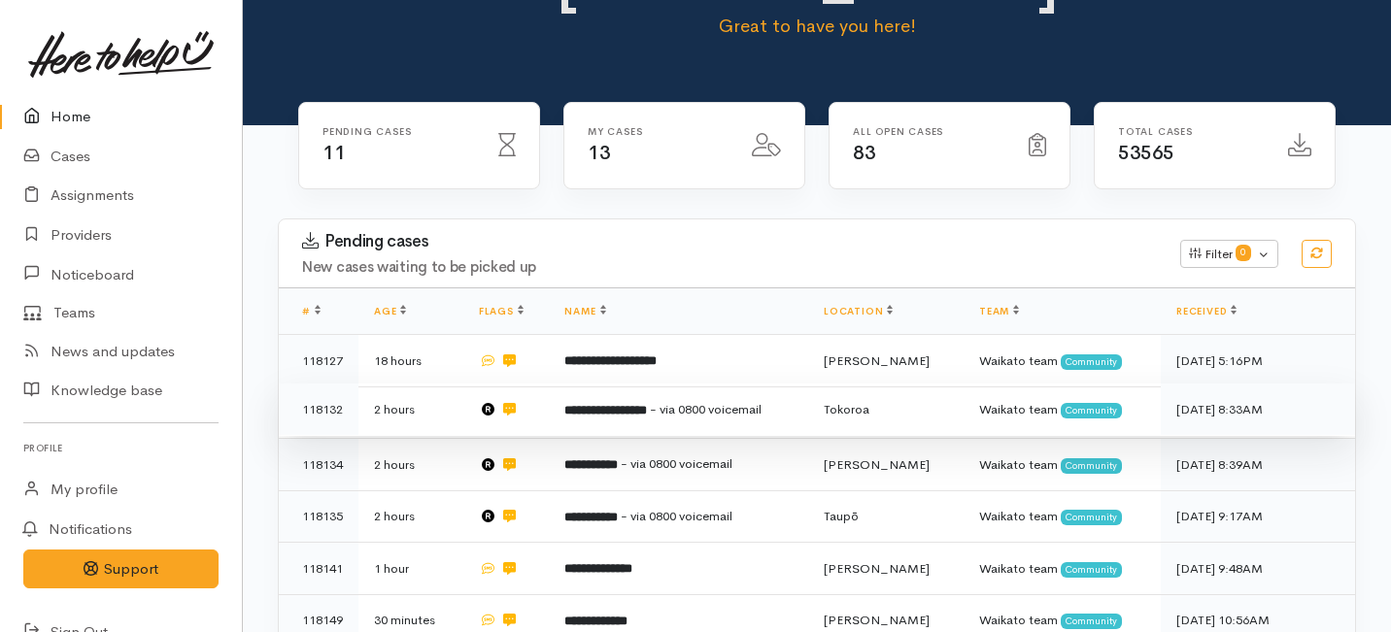
click at [576, 404] on b "**********" at bounding box center [605, 410] width 83 height 13
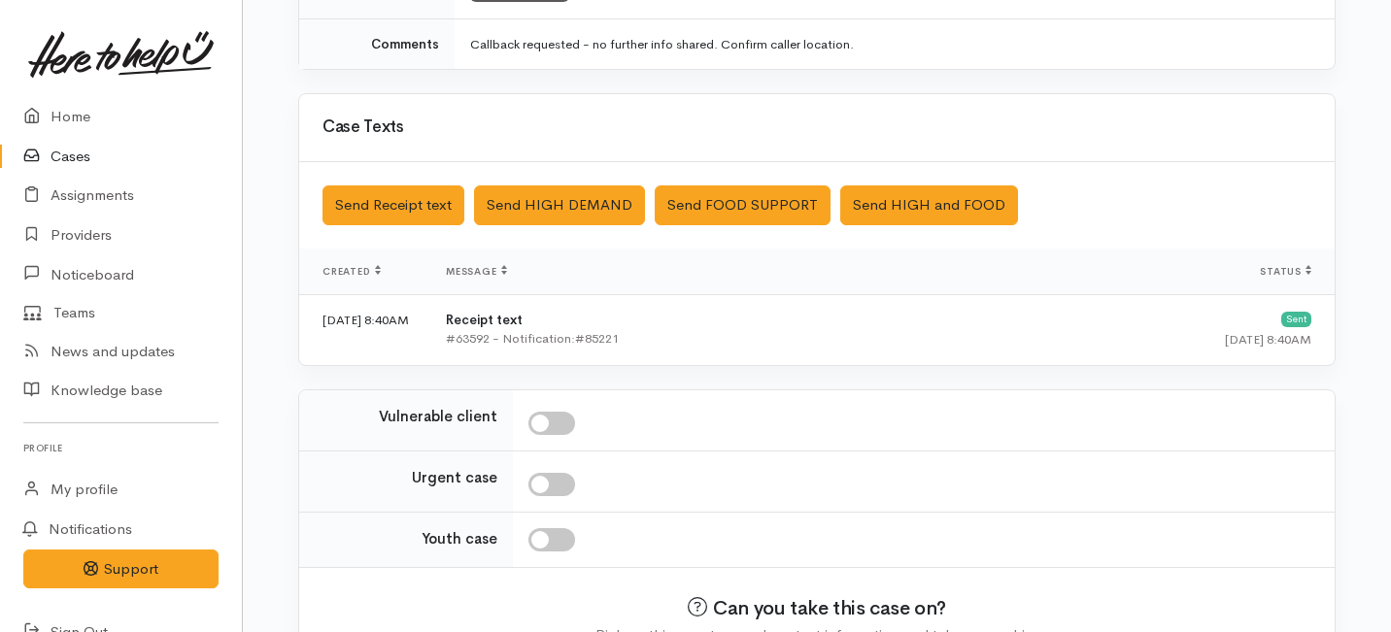
scroll to position [689, 0]
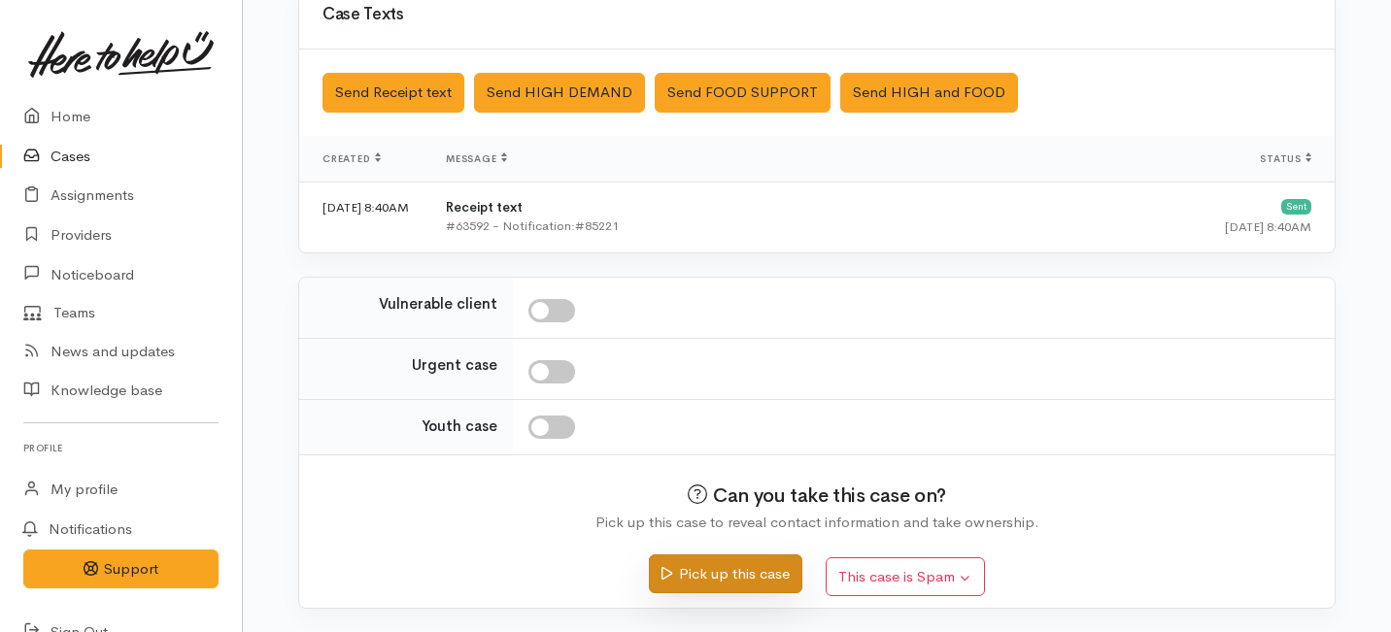
click at [678, 579] on button "Pick up this case" at bounding box center [725, 574] width 152 height 40
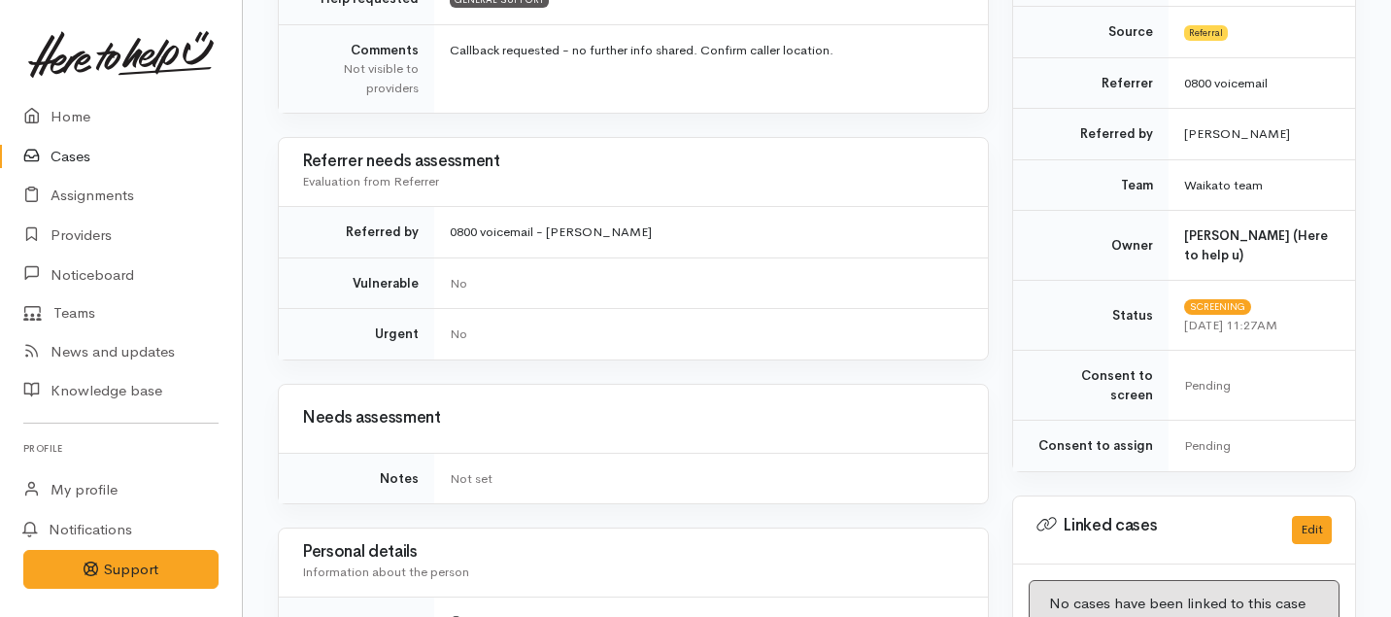
scroll to position [969, 0]
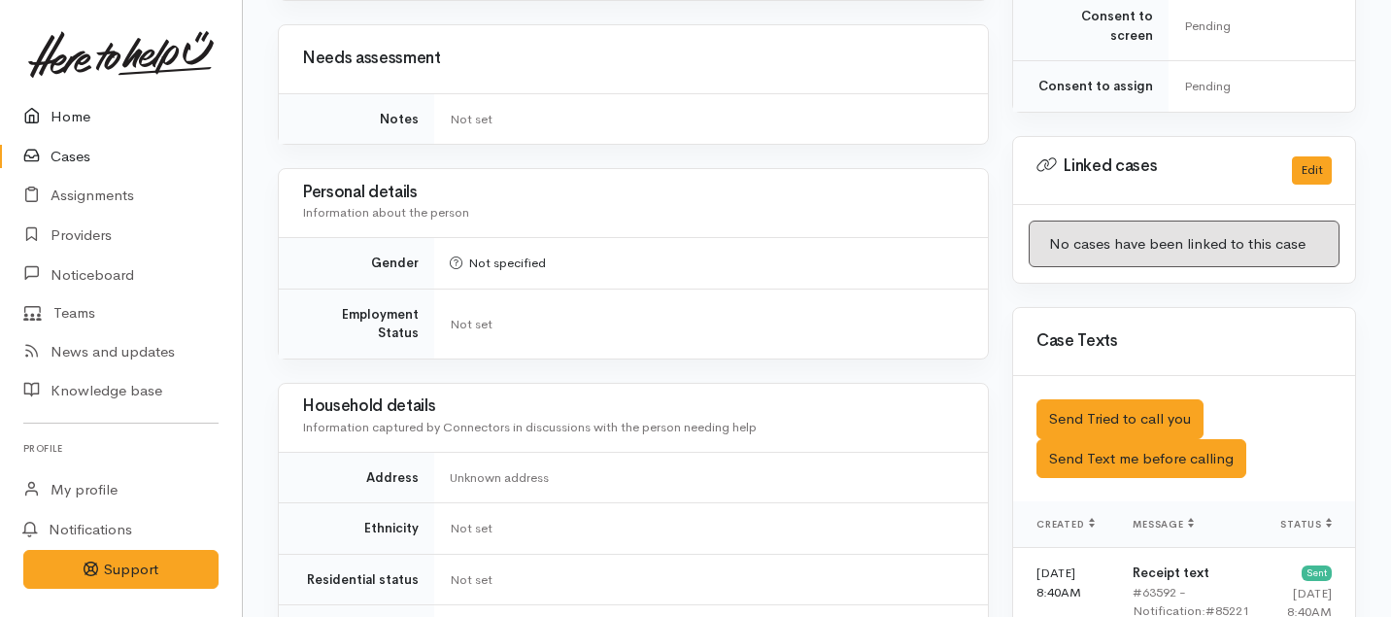
click at [65, 115] on link "Home" at bounding box center [121, 117] width 242 height 40
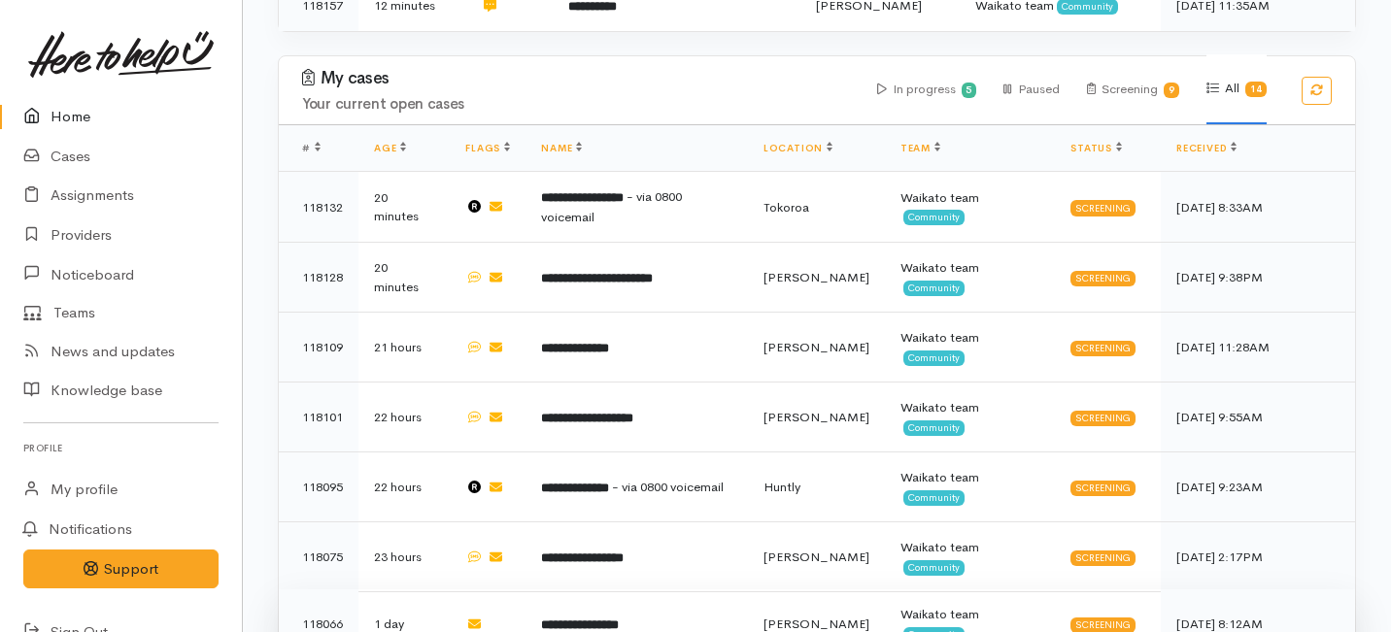
scroll to position [990, 0]
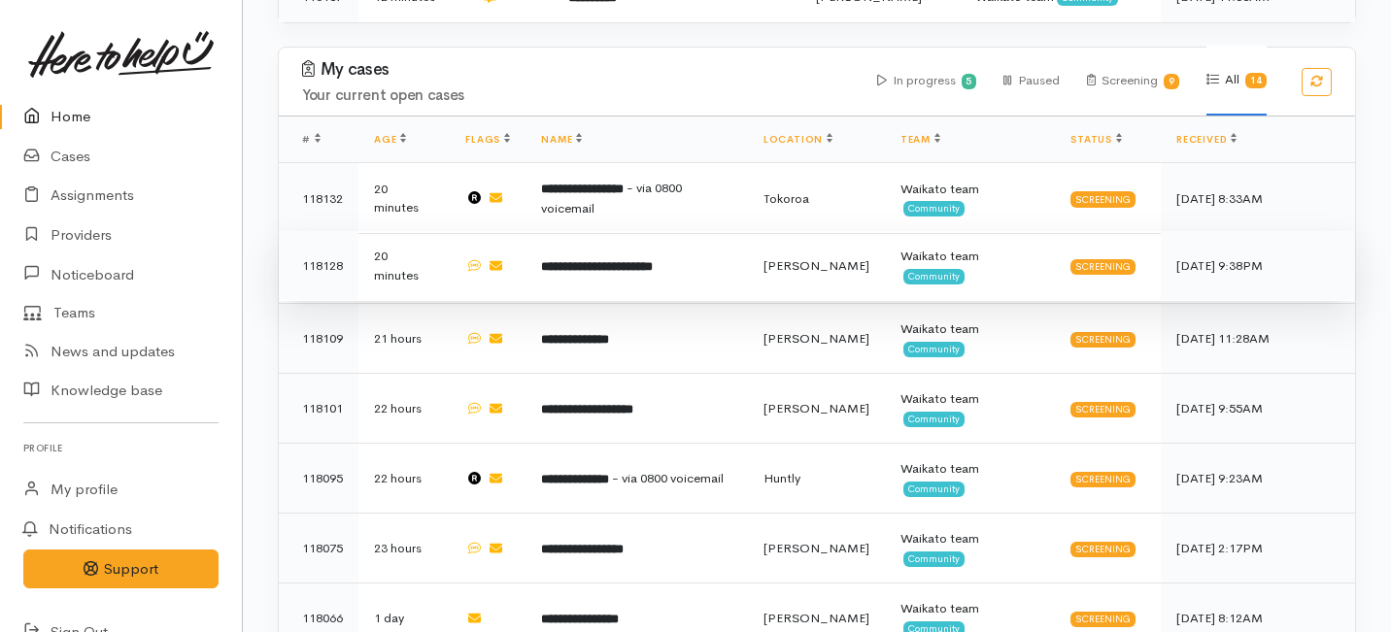
click at [580, 260] on b "**********" at bounding box center [597, 266] width 112 height 13
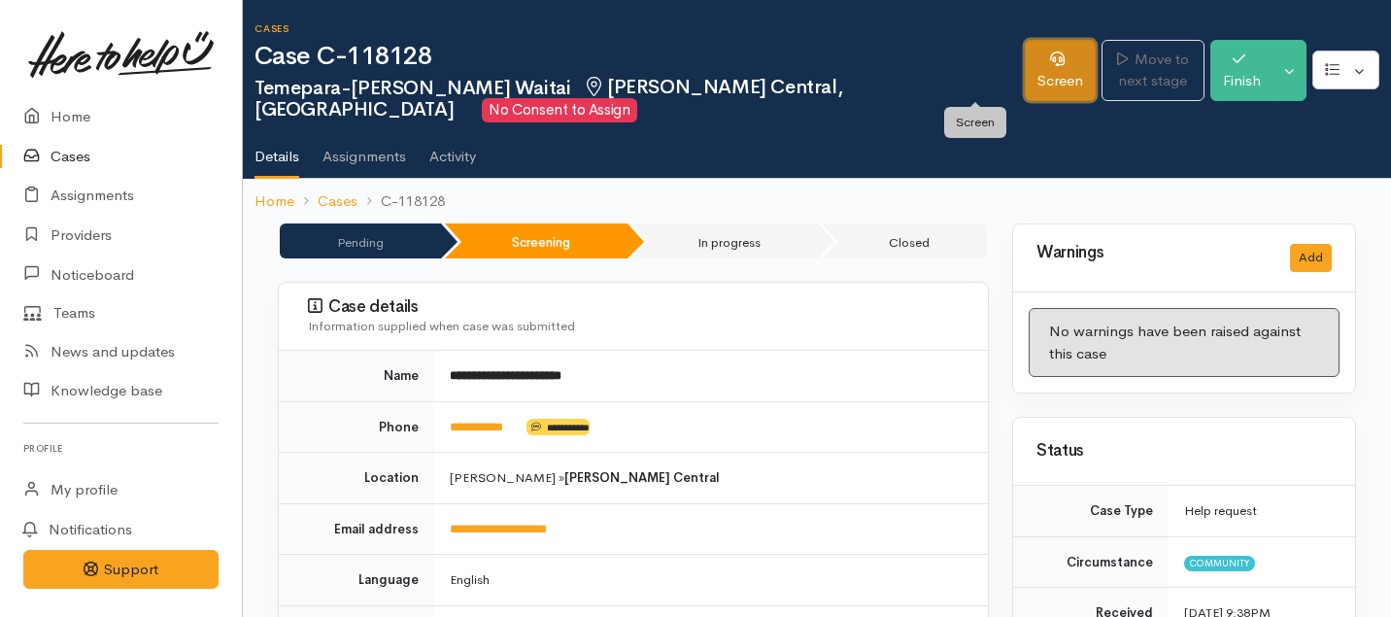
click at [1050, 61] on icon at bounding box center [1057, 58] width 15 height 15
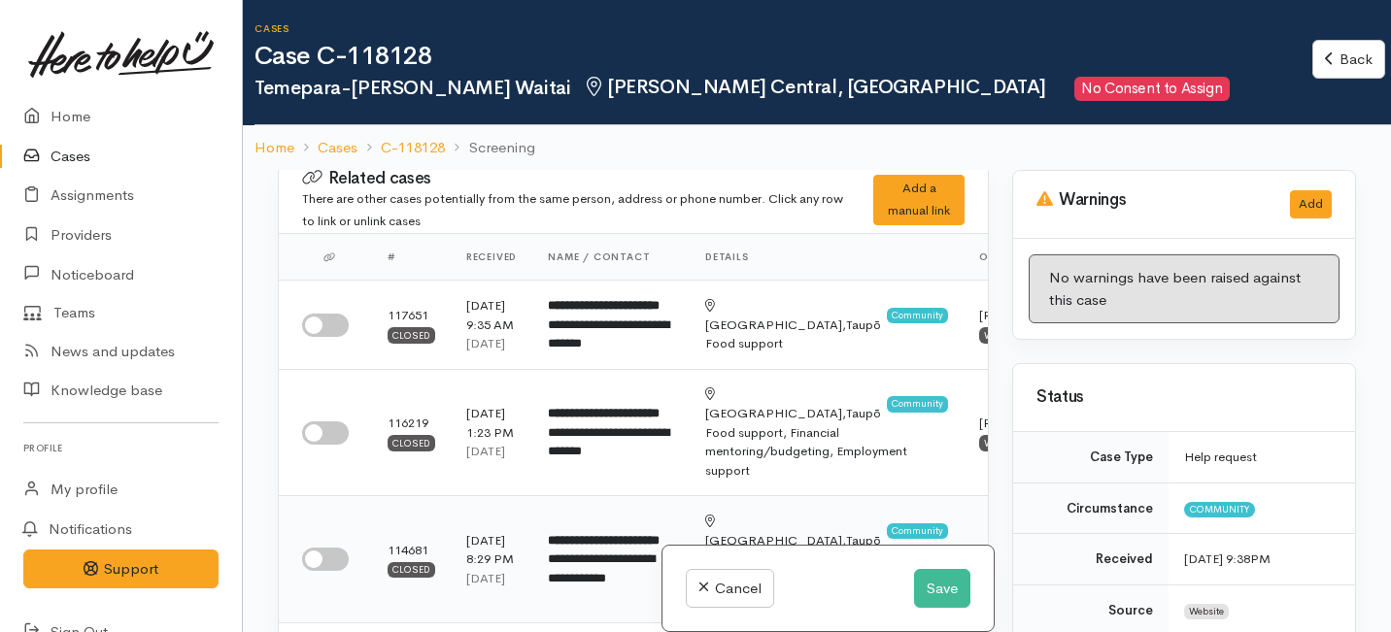
scroll to position [5, 0]
click at [335, 337] on input "checkbox" at bounding box center [325, 325] width 47 height 23
checkbox input "true"
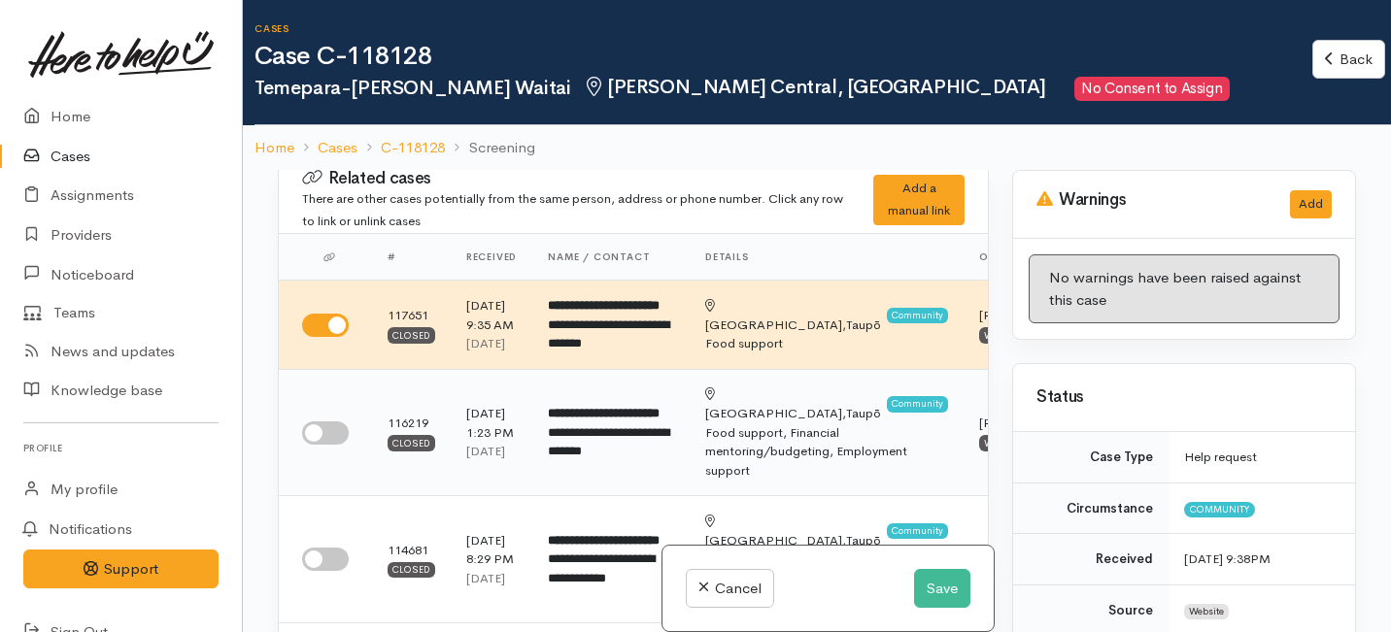
click at [327, 445] on input "checkbox" at bounding box center [325, 432] width 47 height 23
checkbox input "true"
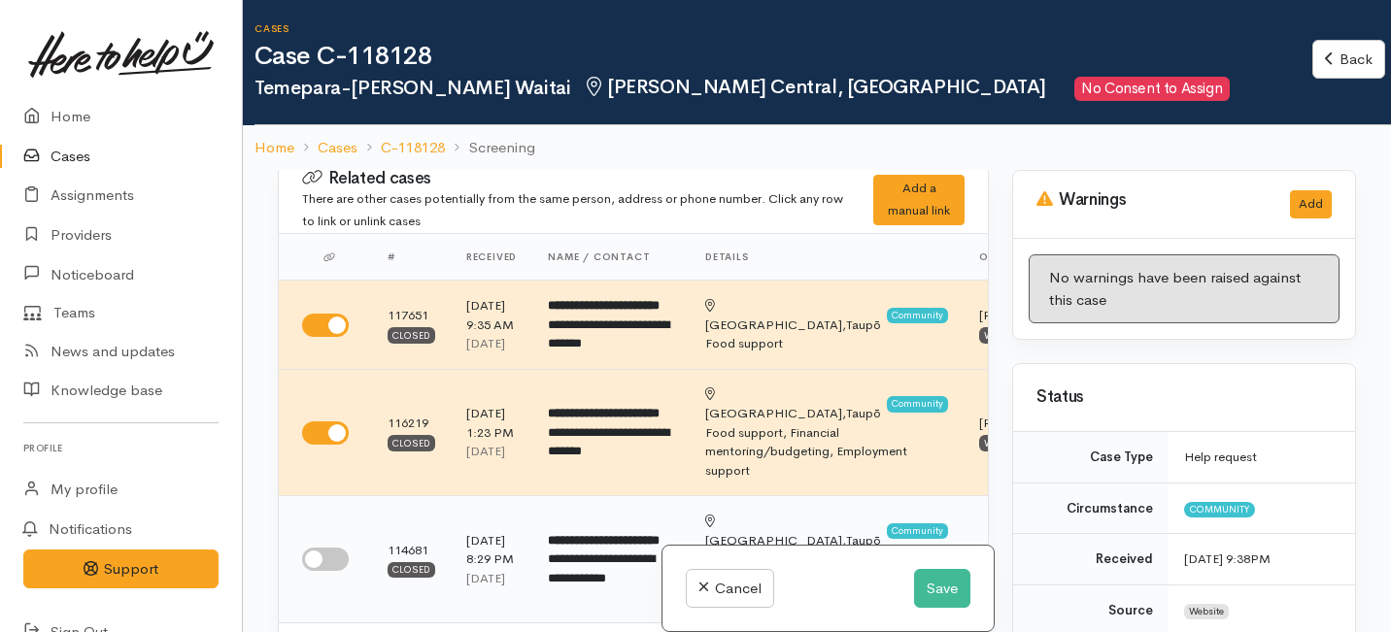
click at [322, 571] on input "checkbox" at bounding box center [325, 559] width 47 height 23
checkbox input "true"
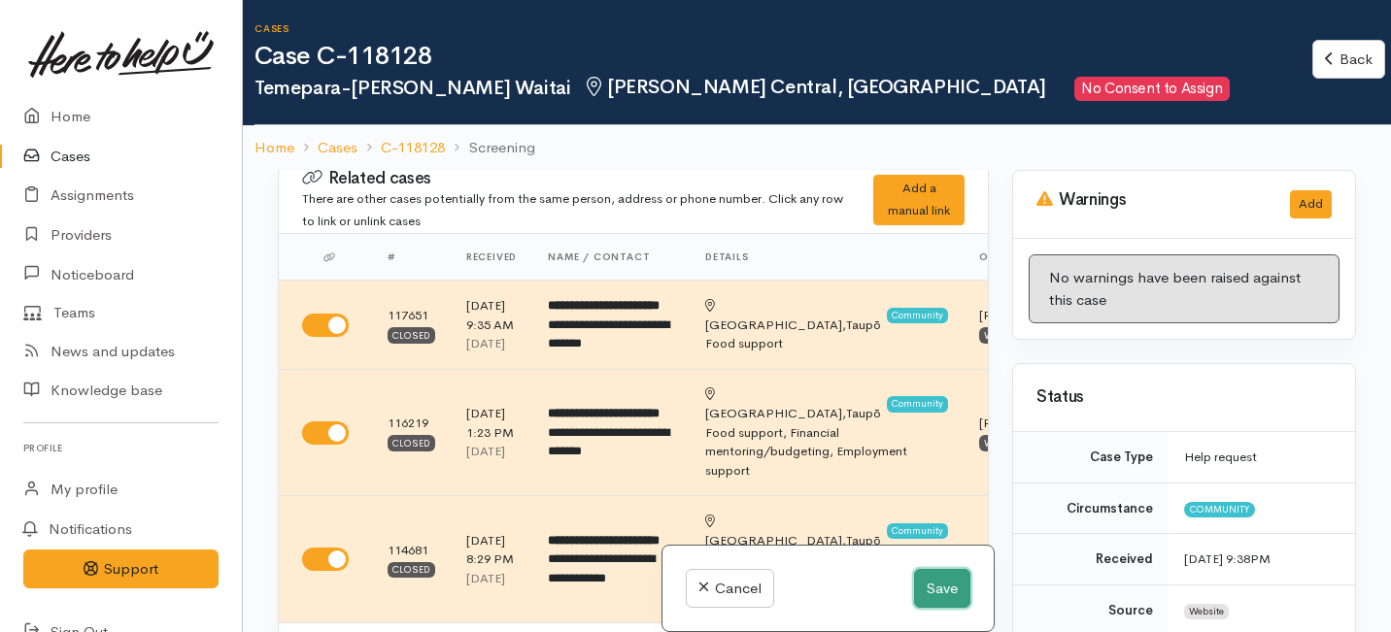
click at [941, 591] on button "Save" at bounding box center [942, 589] width 56 height 40
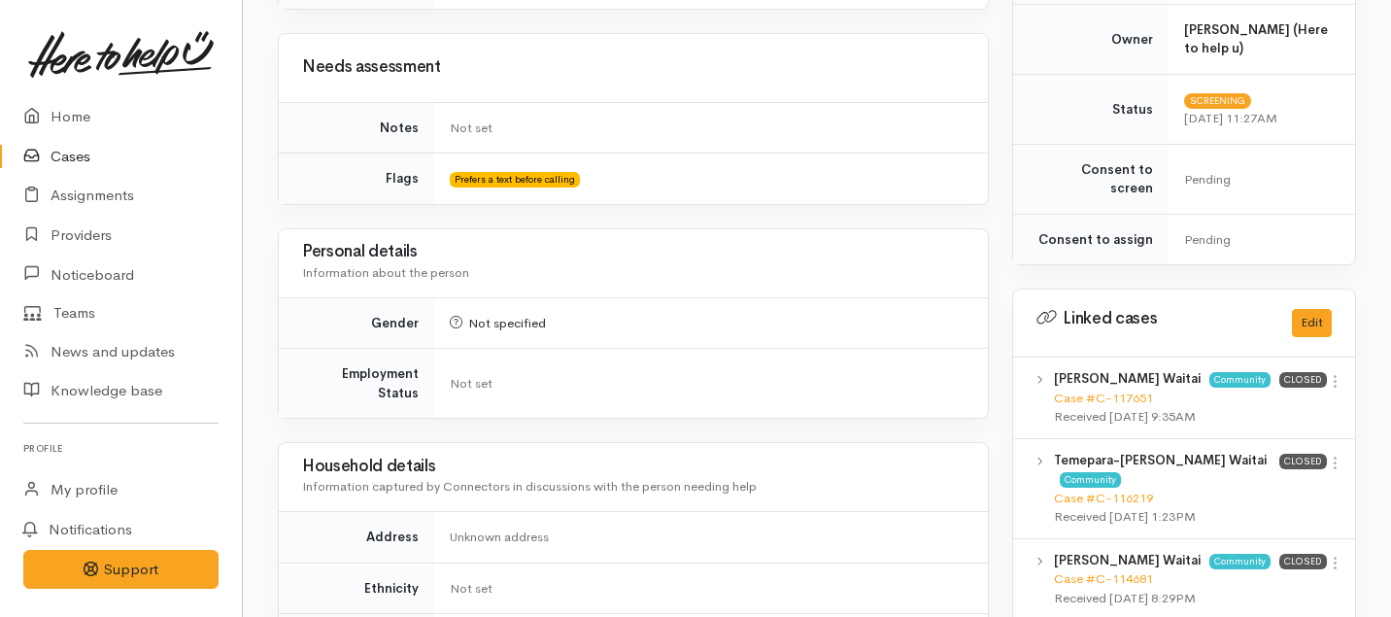
scroll to position [755, 0]
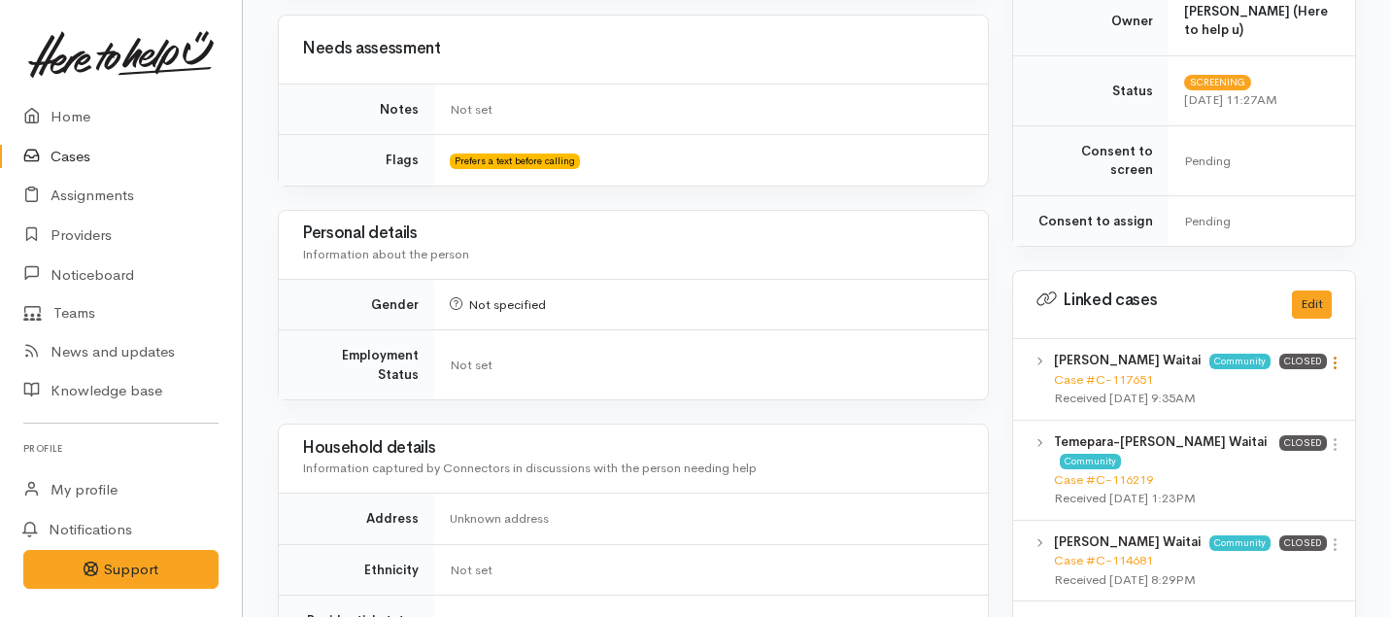
click at [1335, 354] on link at bounding box center [1334, 364] width 17 height 20
click at [1248, 386] on link "View case" at bounding box center [1265, 401] width 153 height 30
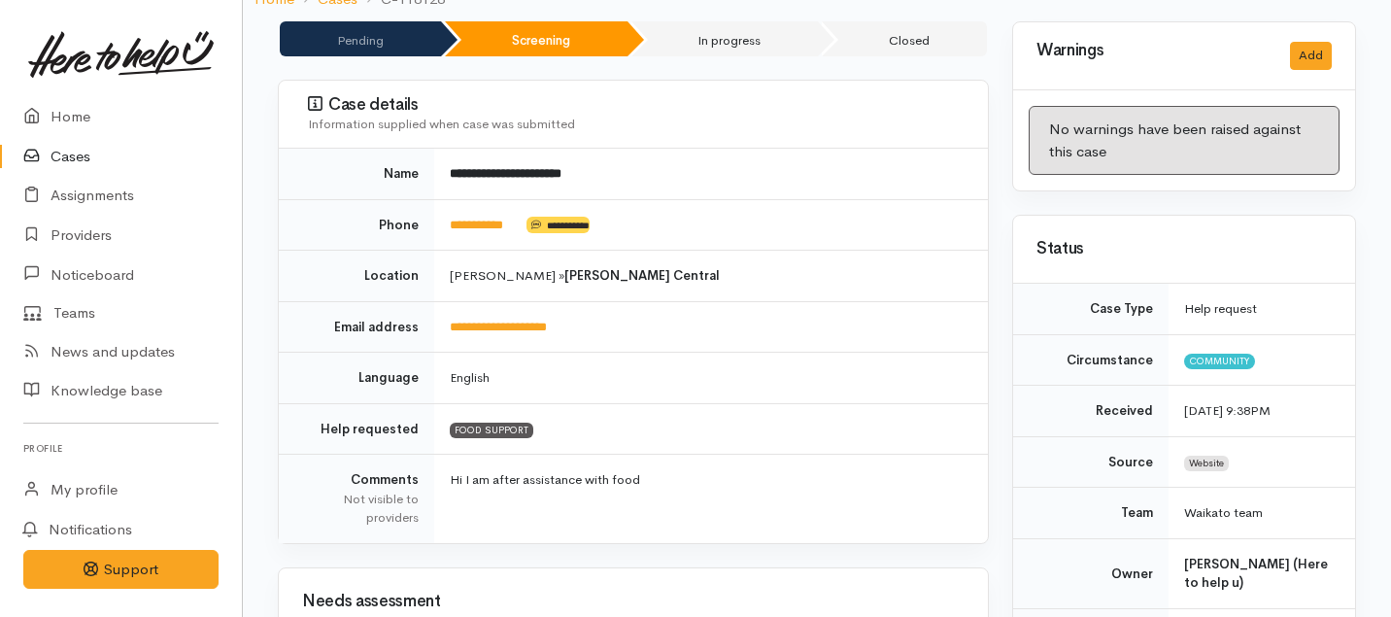
scroll to position [0, 0]
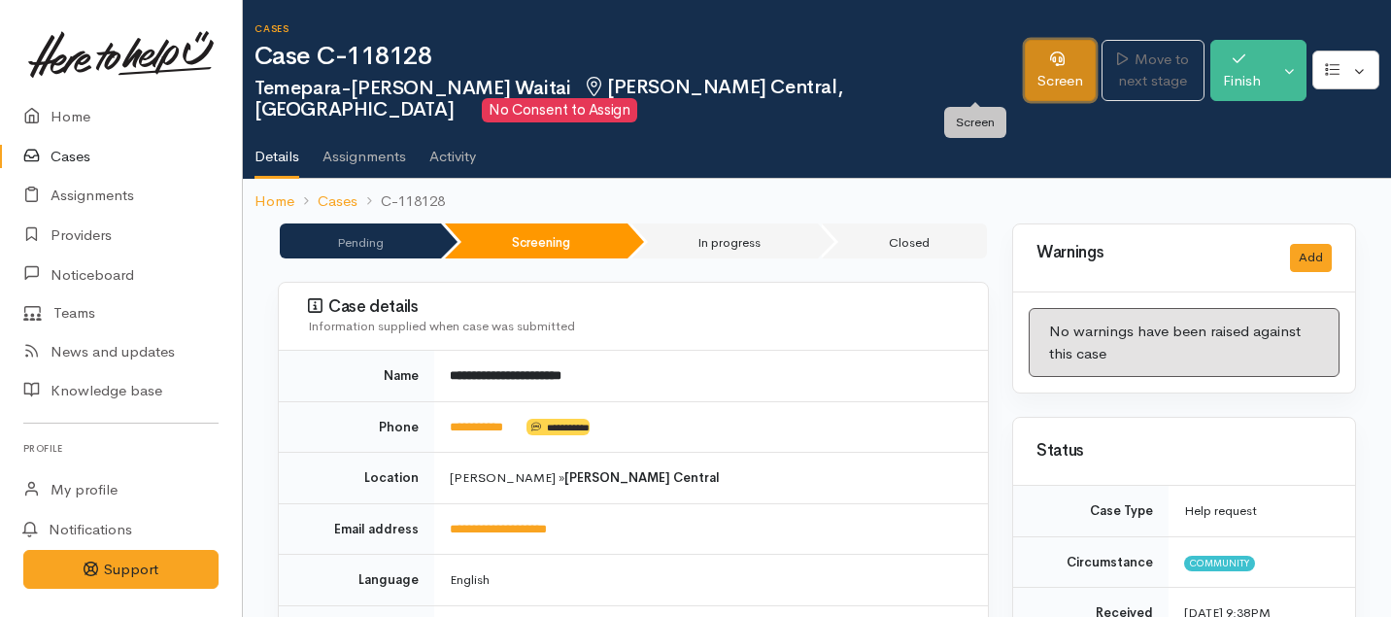
click at [1024, 84] on link "Screen" at bounding box center [1059, 70] width 71 height 61
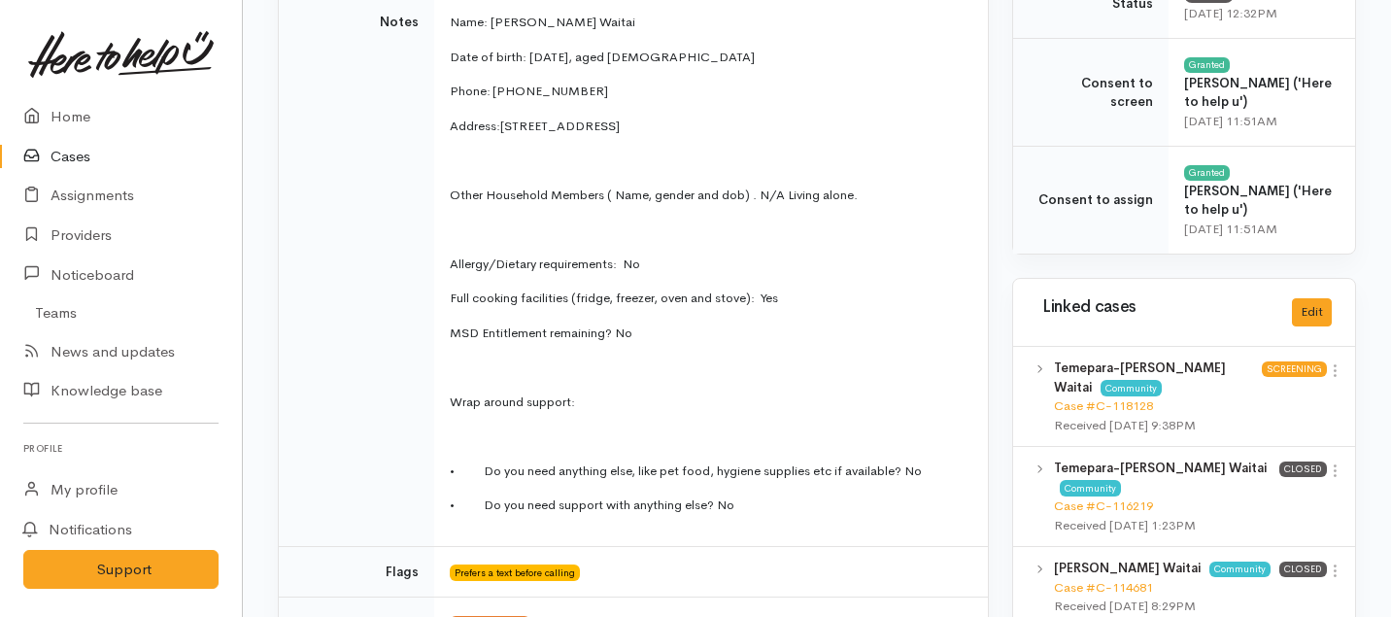
scroll to position [797, 0]
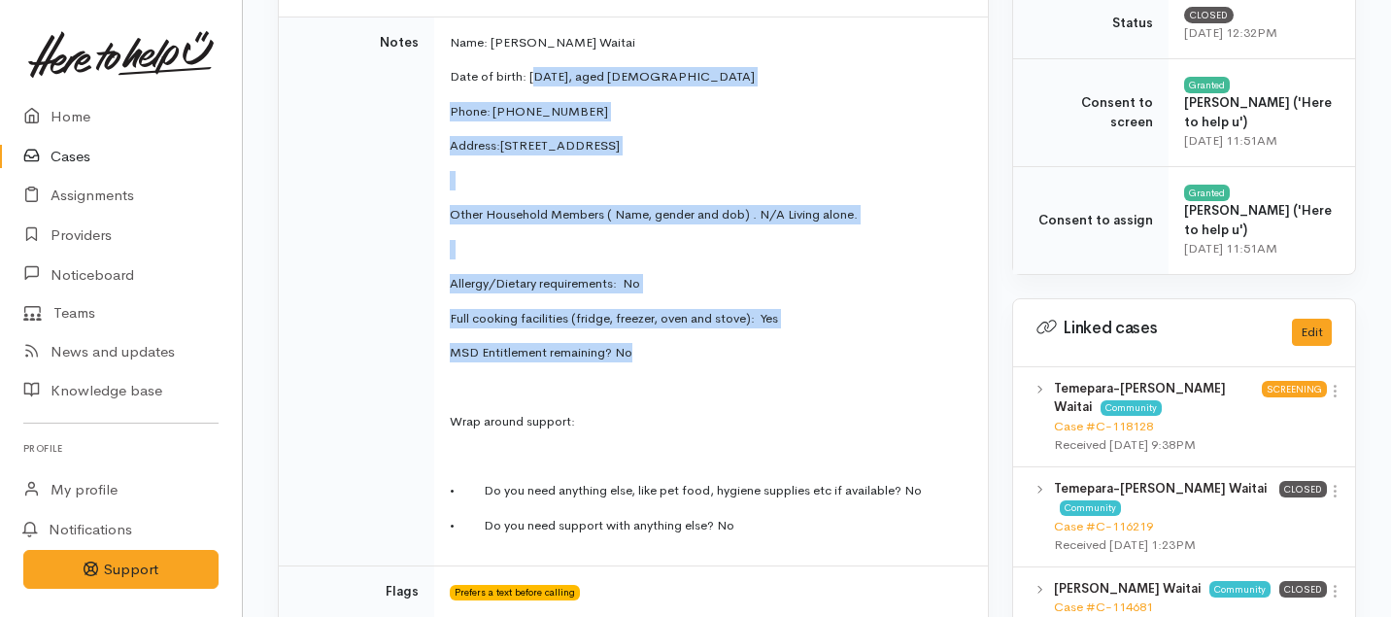
drag, startPoint x: 642, startPoint y: 357, endPoint x: 536, endPoint y: 79, distance: 298.1
click at [536, 79] on td "Name: [PERSON_NAME] Waitai Date of birth: [DEMOGRAPHIC_DATA], aged [DEMOGRAPHIC…" at bounding box center [711, 292] width 554 height 550
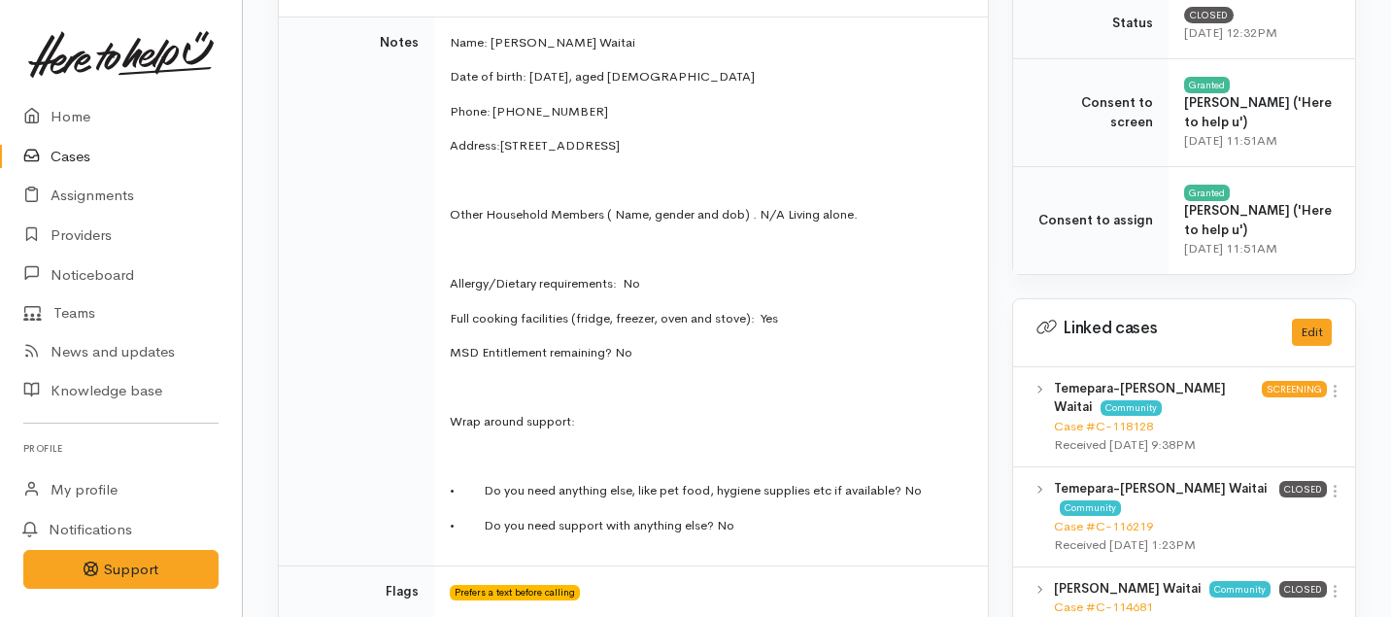
click at [643, 357] on p "MSD Entitlement remaining? No" at bounding box center [707, 352] width 515 height 19
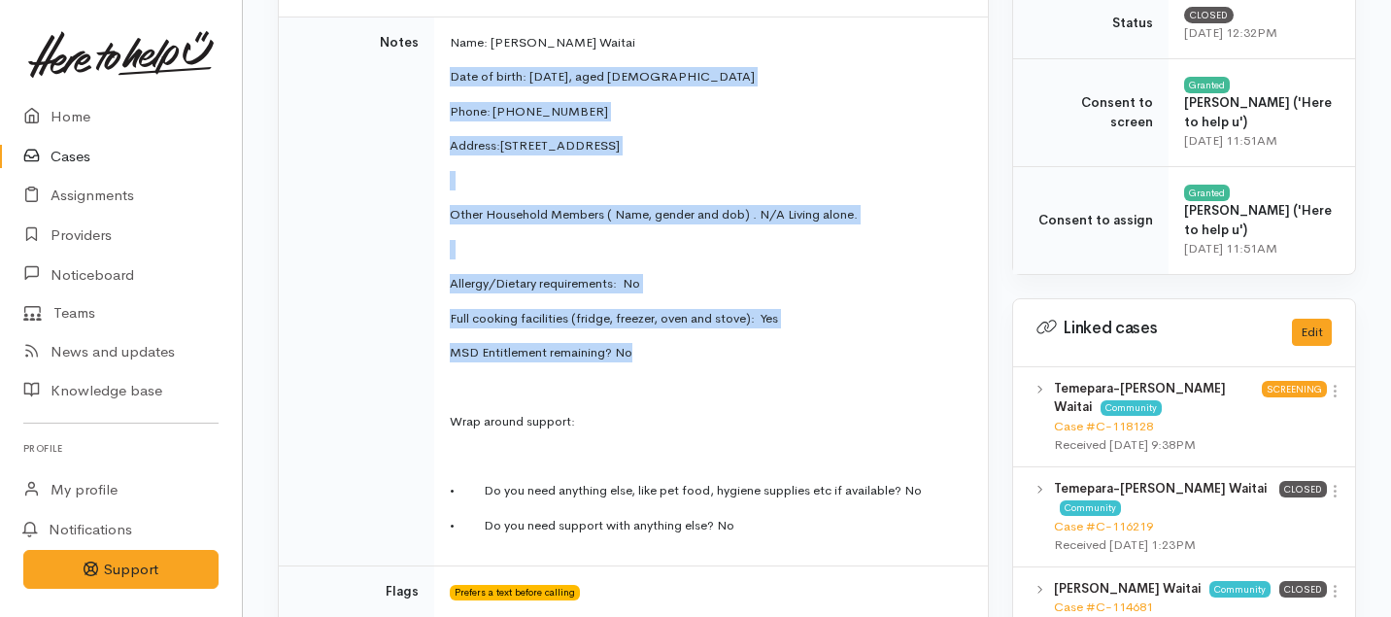
drag, startPoint x: 643, startPoint y: 357, endPoint x: 486, endPoint y: 64, distance: 332.3
click at [486, 64] on td "Name: [PERSON_NAME] Waitai Date of birth: [DEMOGRAPHIC_DATA], aged [DEMOGRAPHIC…" at bounding box center [711, 292] width 554 height 550
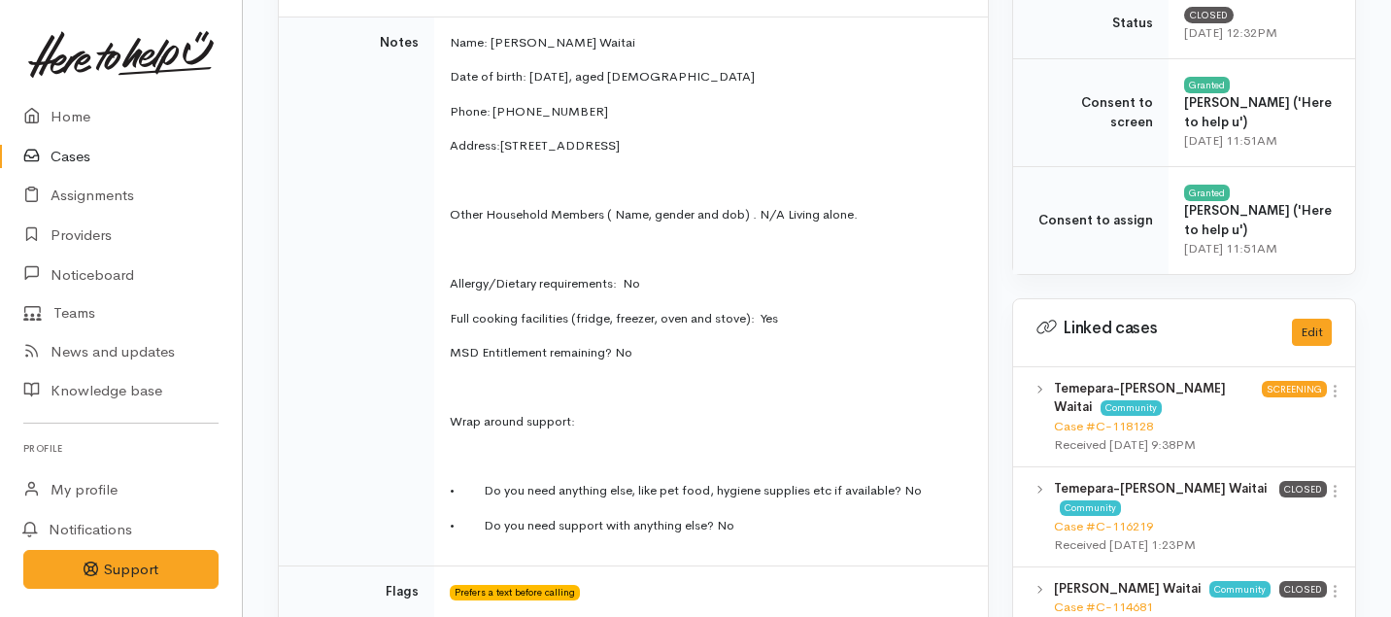
click at [440, 42] on td "Name: [PERSON_NAME] Waitai Date of birth: [DEMOGRAPHIC_DATA], aged [DEMOGRAPHIC…" at bounding box center [711, 292] width 554 height 550
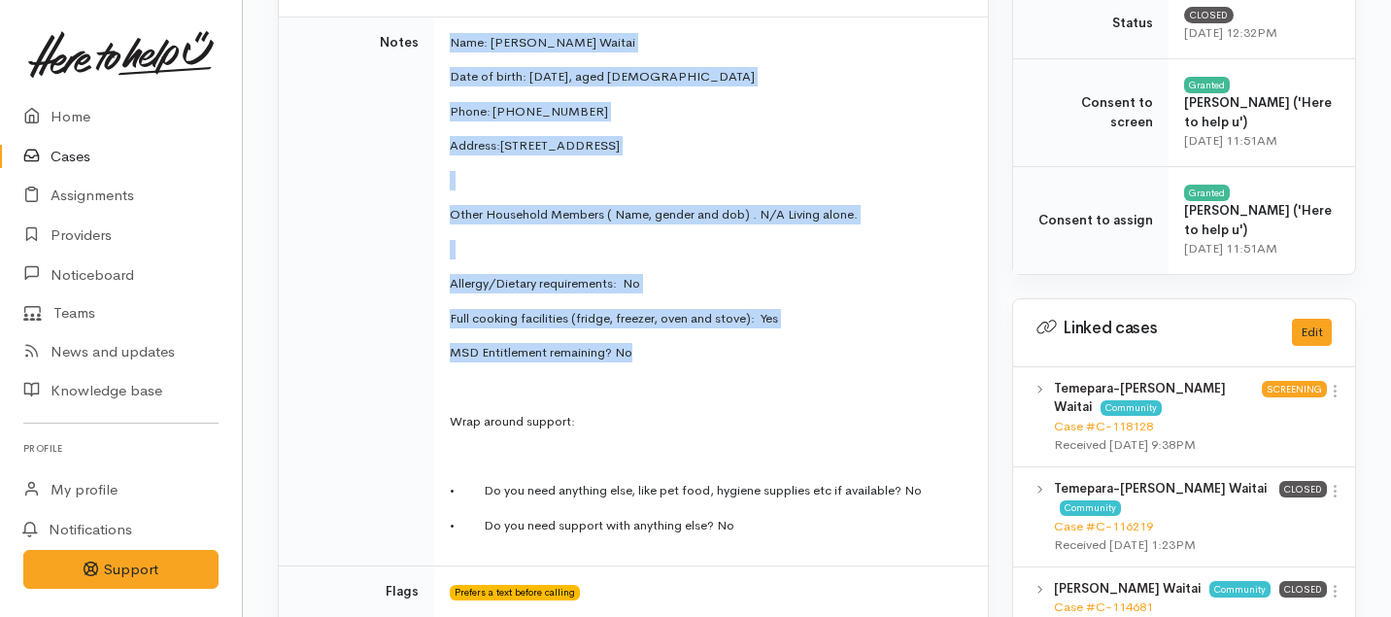
drag, startPoint x: 440, startPoint y: 42, endPoint x: 635, endPoint y: 357, distance: 371.1
click at [635, 357] on td "Name: [PERSON_NAME] Waitai Date of birth: [DEMOGRAPHIC_DATA], aged [DEMOGRAPHIC…" at bounding box center [711, 292] width 554 height 550
copy td "Name: [PERSON_NAME] Waitai Date of birth: [DEMOGRAPHIC_DATA], aged [DEMOGRAPHIC…"
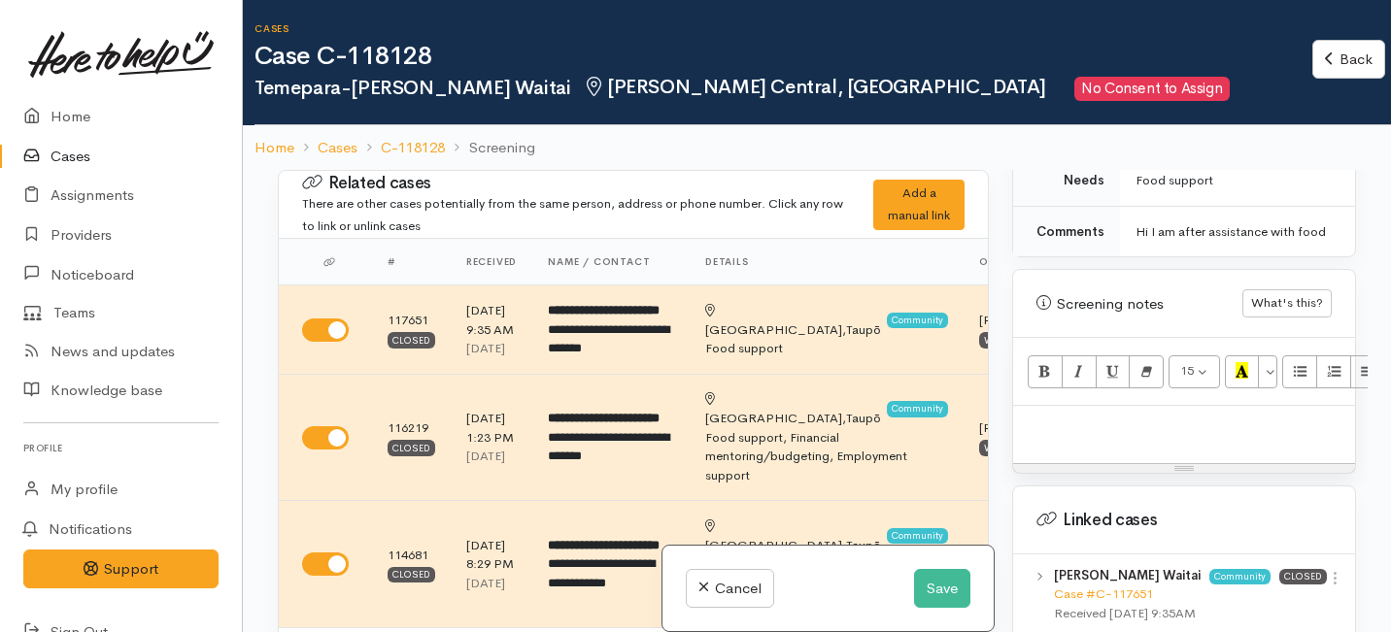
scroll to position [1095, 0]
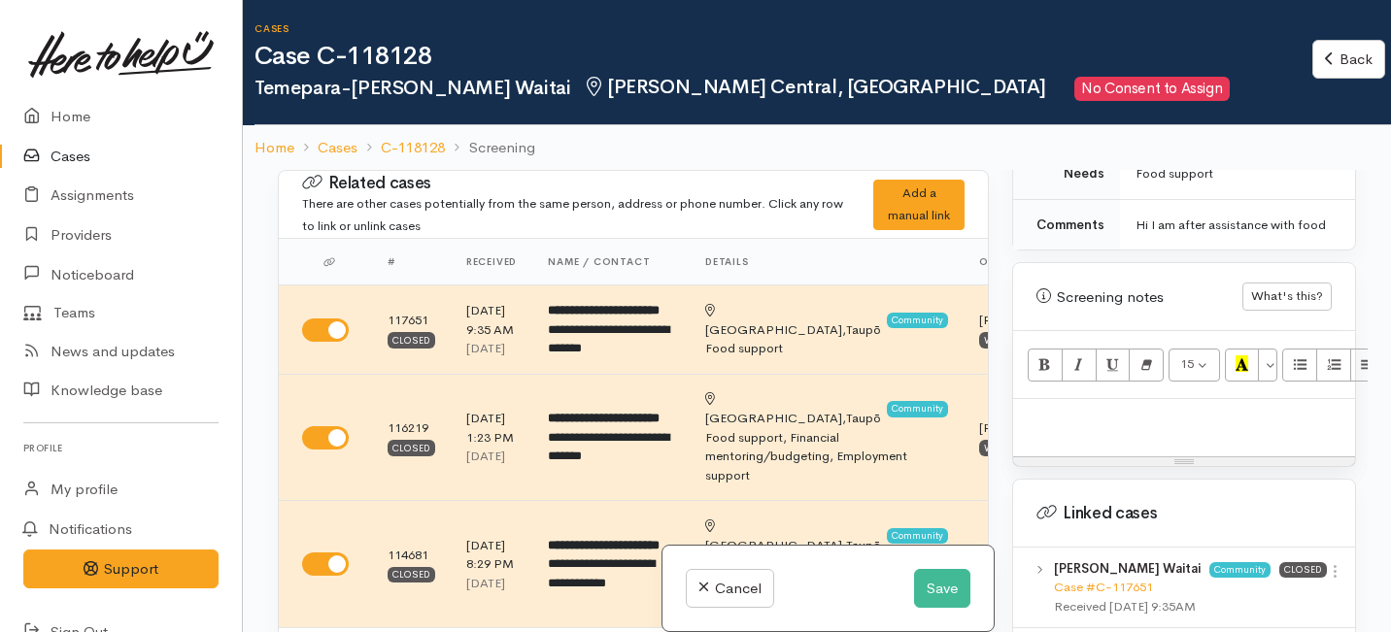
click at [1065, 409] on p at bounding box center [1184, 420] width 322 height 22
paste div
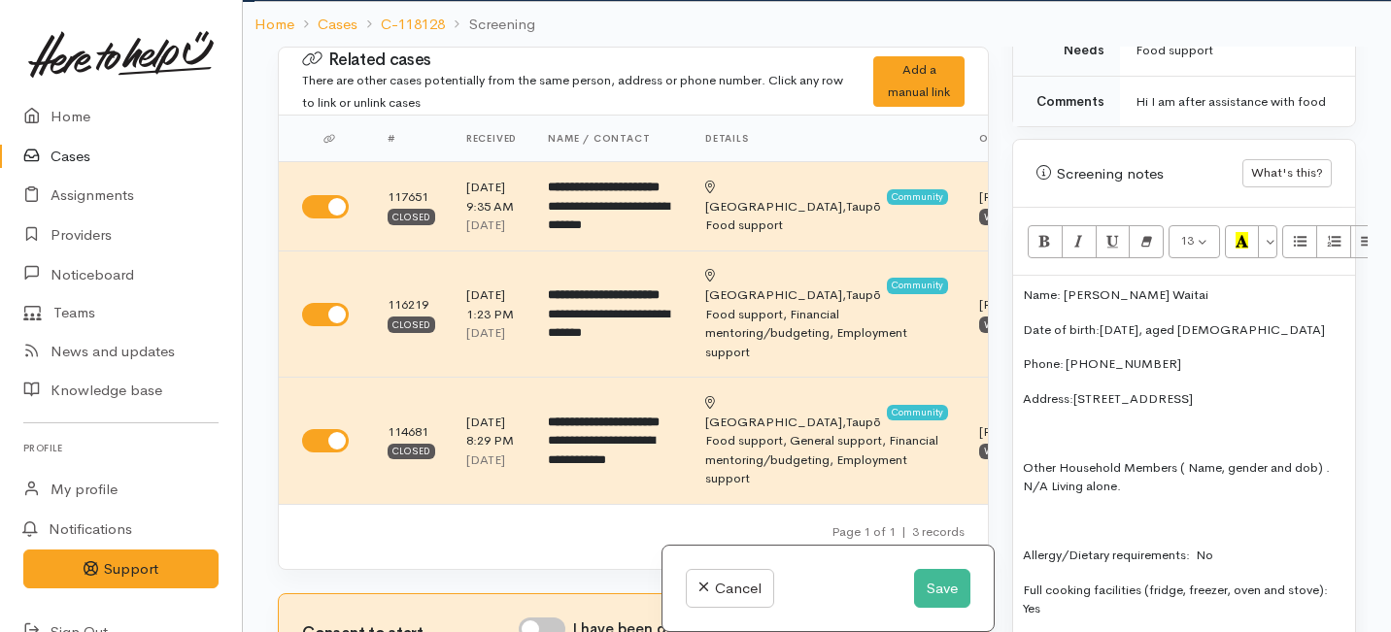
click at [1016, 444] on div "Name: [PERSON_NAME] Waitai Date of birth: [DEMOGRAPHIC_DATA], aged [DEMOGRAPHIC…" at bounding box center [1184, 477] width 342 height 402
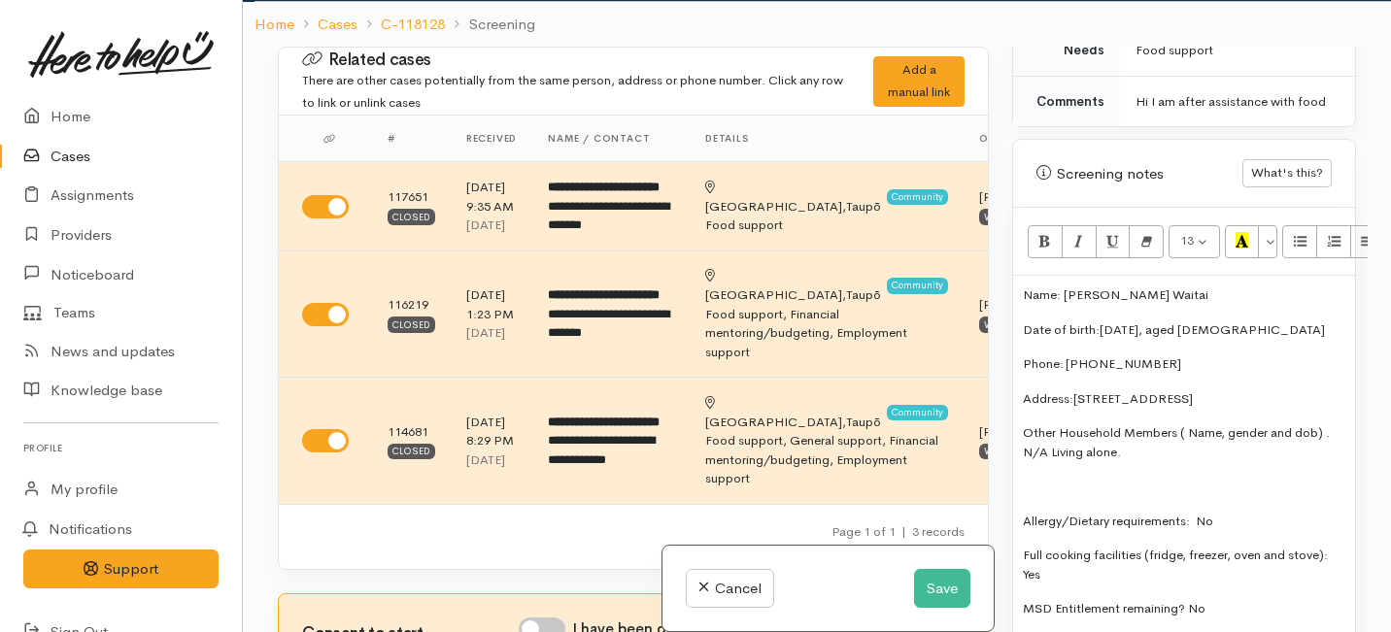
click at [1021, 499] on div "Name: [PERSON_NAME] Waitai Date of birth: [DEMOGRAPHIC_DATA], aged [DEMOGRAPHIC…" at bounding box center [1184, 460] width 342 height 368
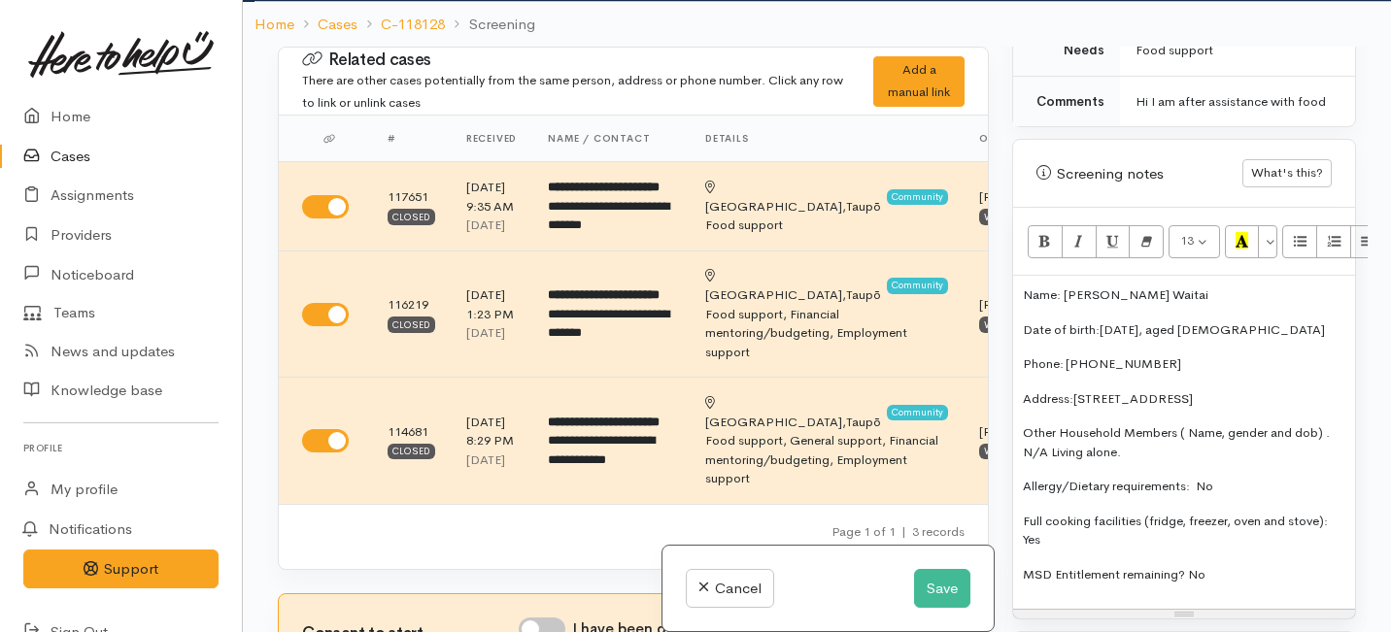
drag, startPoint x: 1059, startPoint y: 517, endPoint x: 1146, endPoint y: 502, distance: 87.6
click at [1146, 512] on p "Full cooking facilities (fridge, freezer, oven and stove): Yes" at bounding box center [1184, 531] width 322 height 38
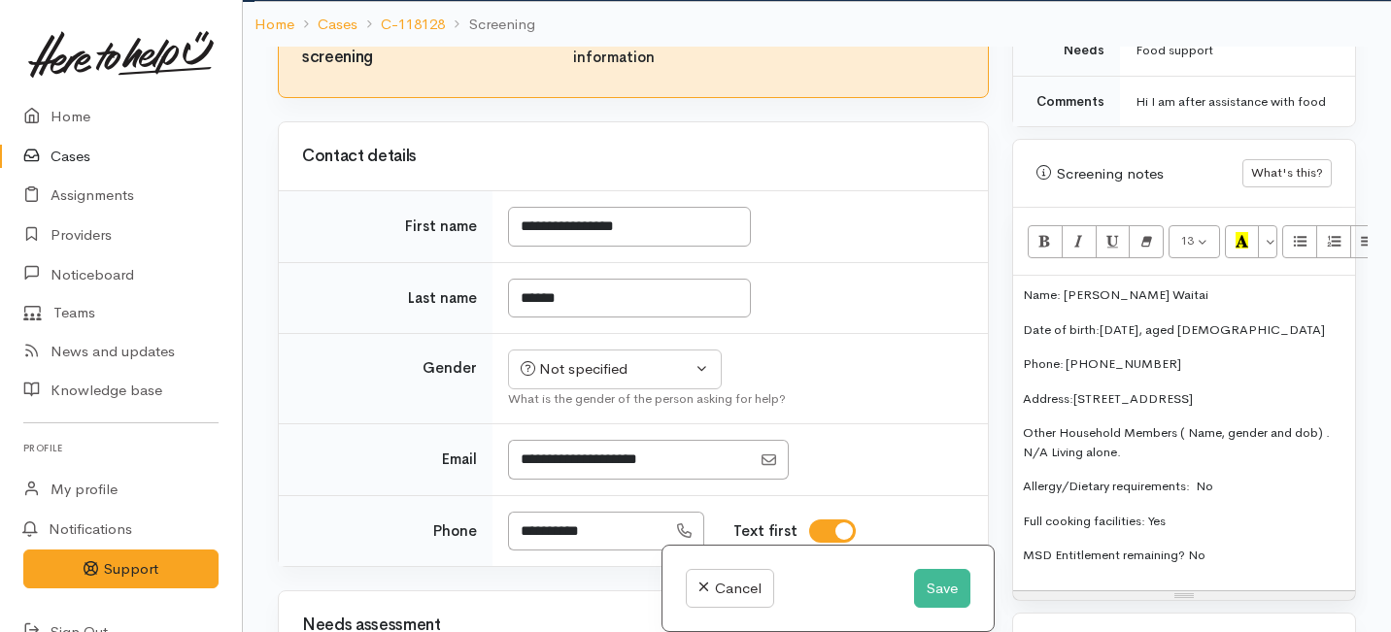
scroll to position [598, 0]
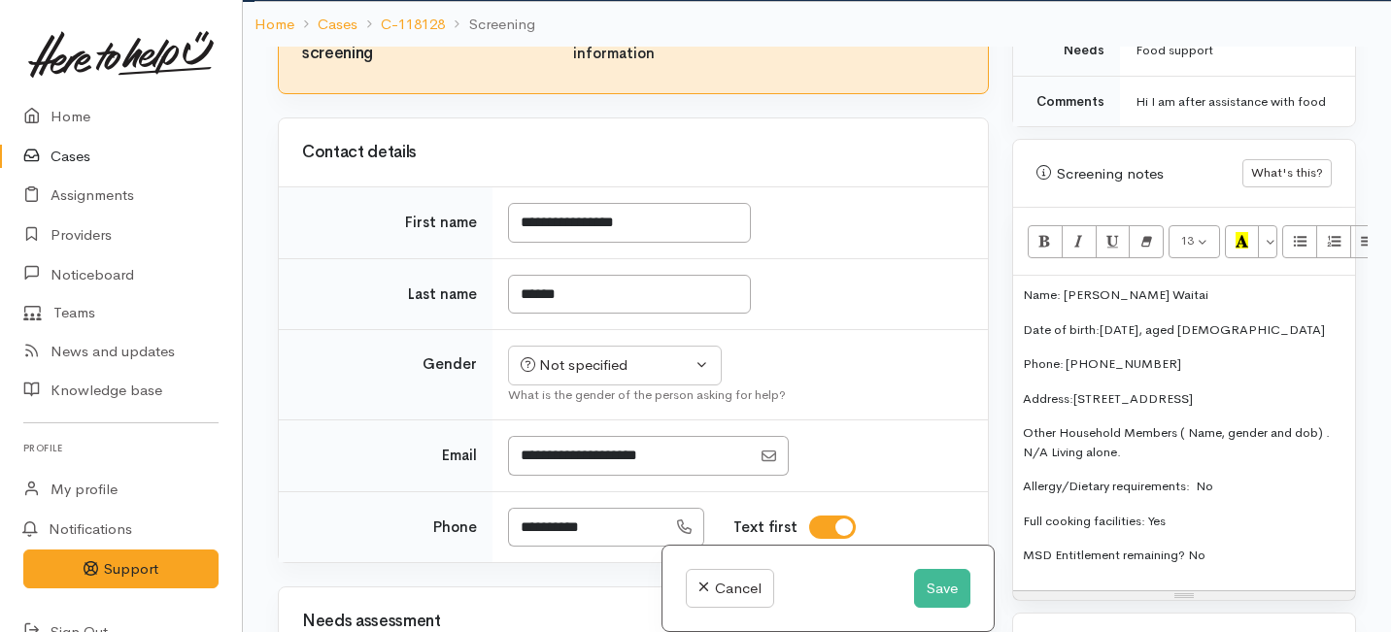
click at [547, 43] on input "I have been given consent to capture screening information" at bounding box center [542, 30] width 47 height 23
checkbox input "true"
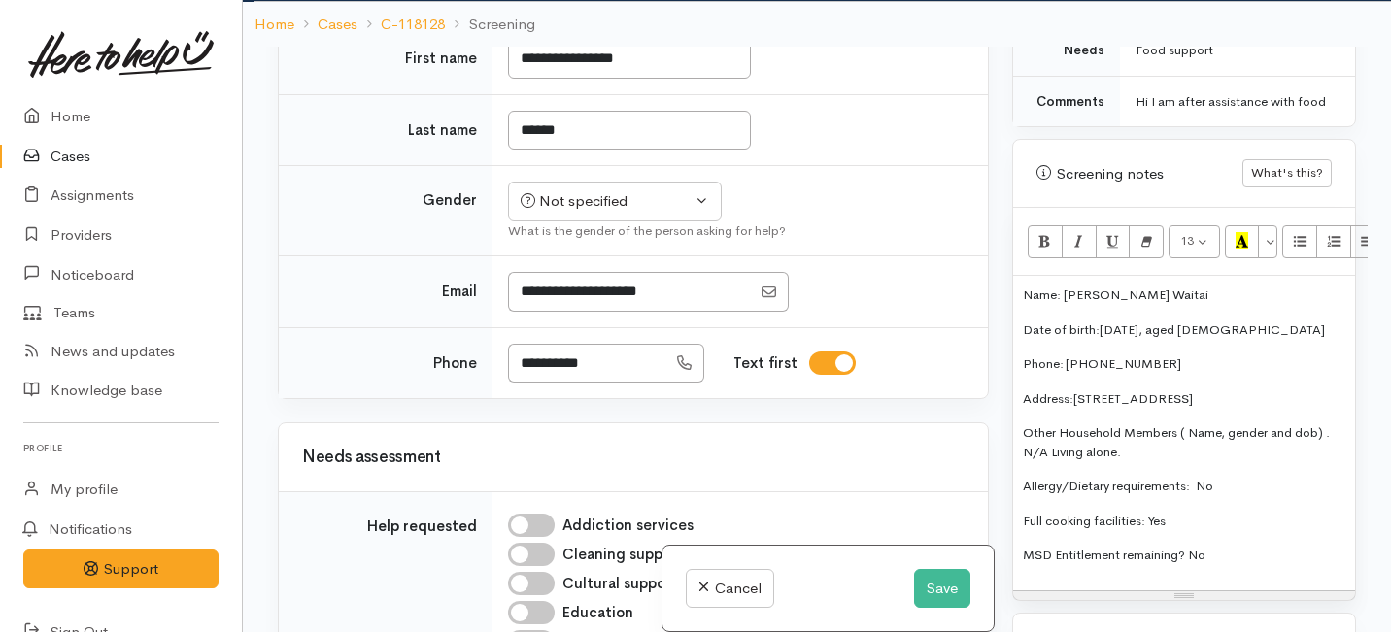
scroll to position [830, 0]
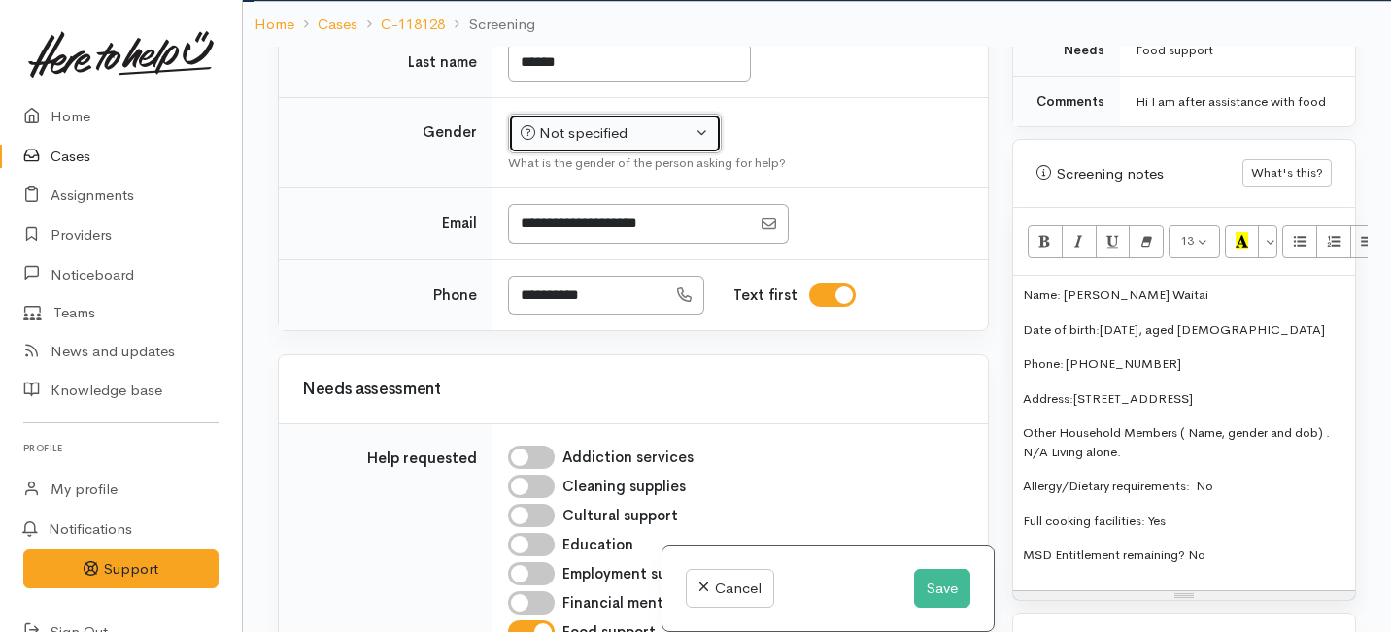
click at [589, 145] on div "Not specified" at bounding box center [605, 133] width 171 height 22
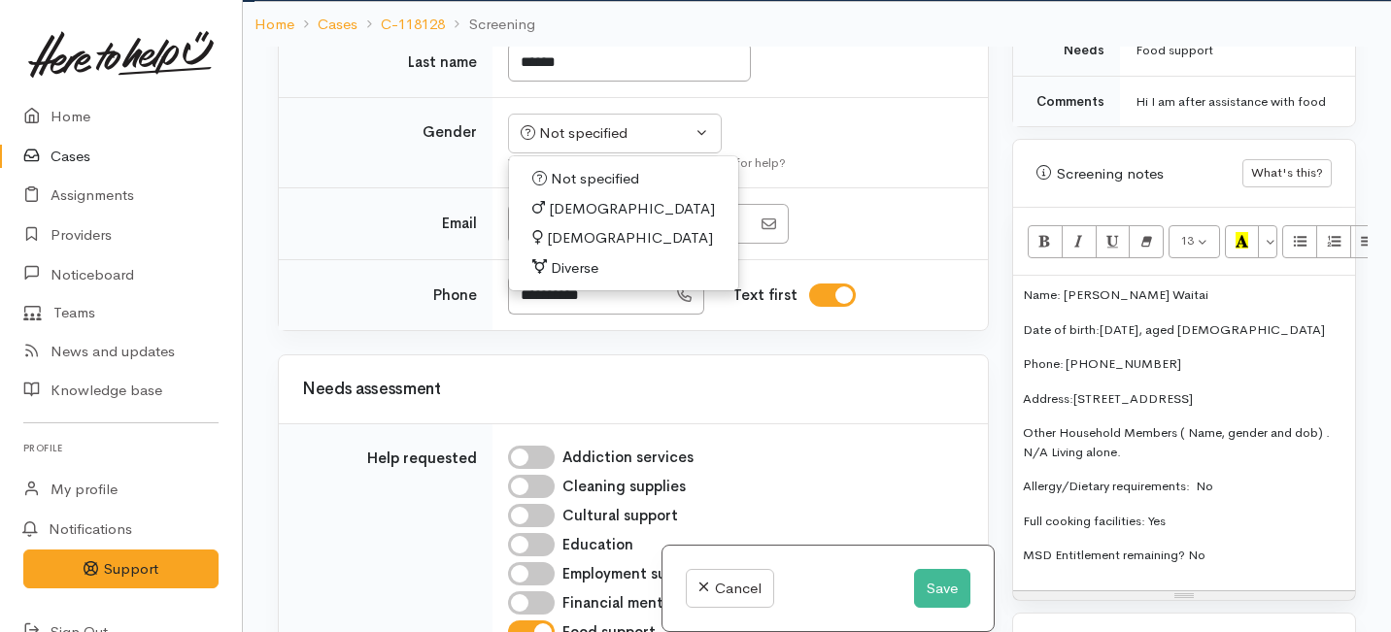
click at [581, 250] on span "[DEMOGRAPHIC_DATA]" at bounding box center [630, 238] width 166 height 22
select select "[DEMOGRAPHIC_DATA]"
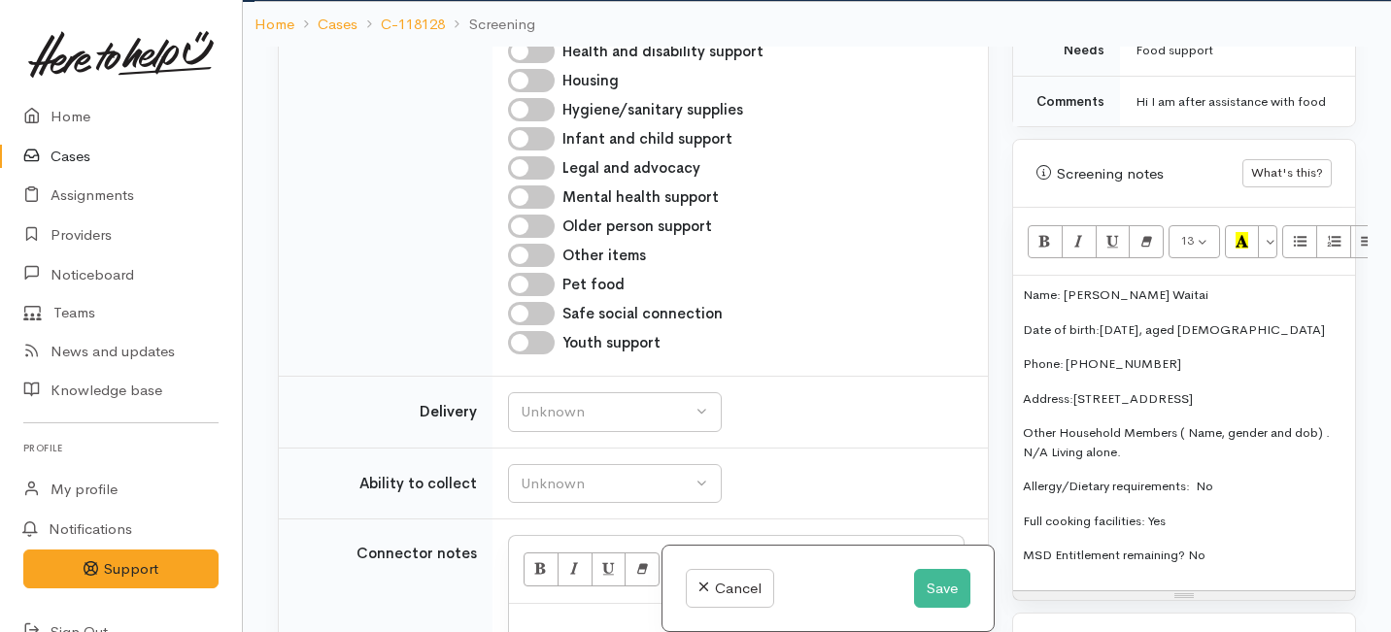
scroll to position [1577, 0]
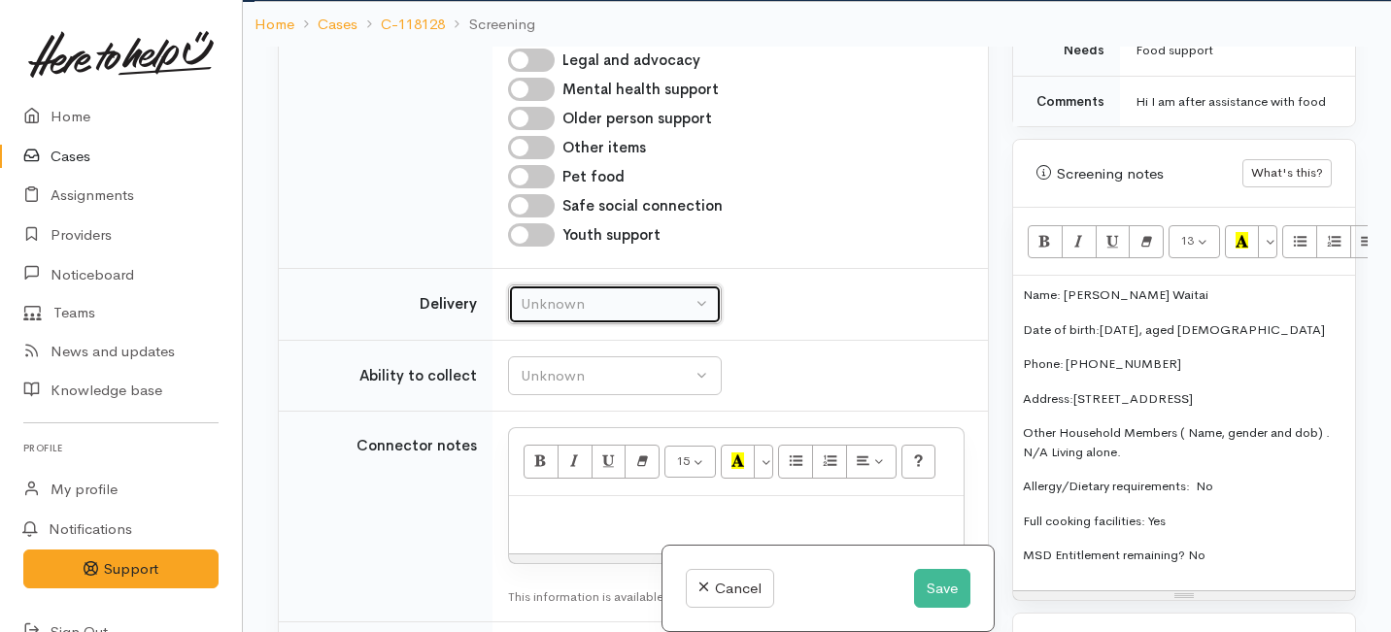
click at [593, 316] on div "Unknown" at bounding box center [605, 304] width 171 height 22
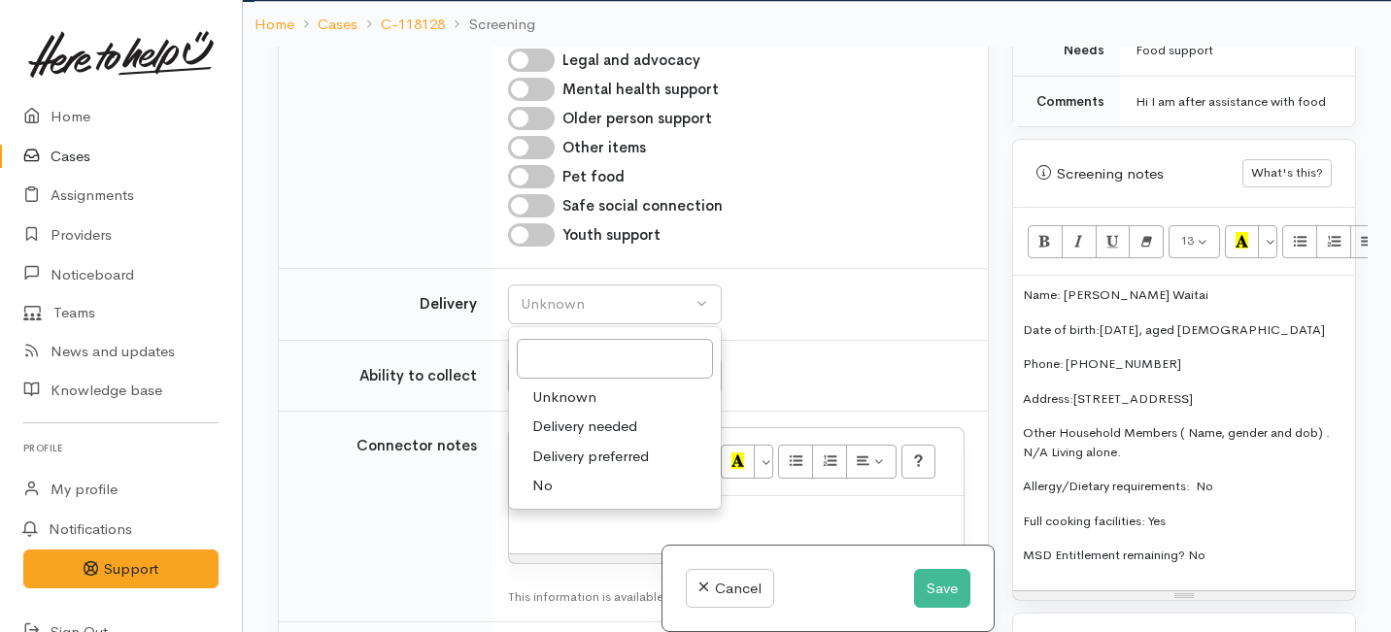
click at [580, 501] on link "No" at bounding box center [615, 486] width 212 height 30
select select "1"
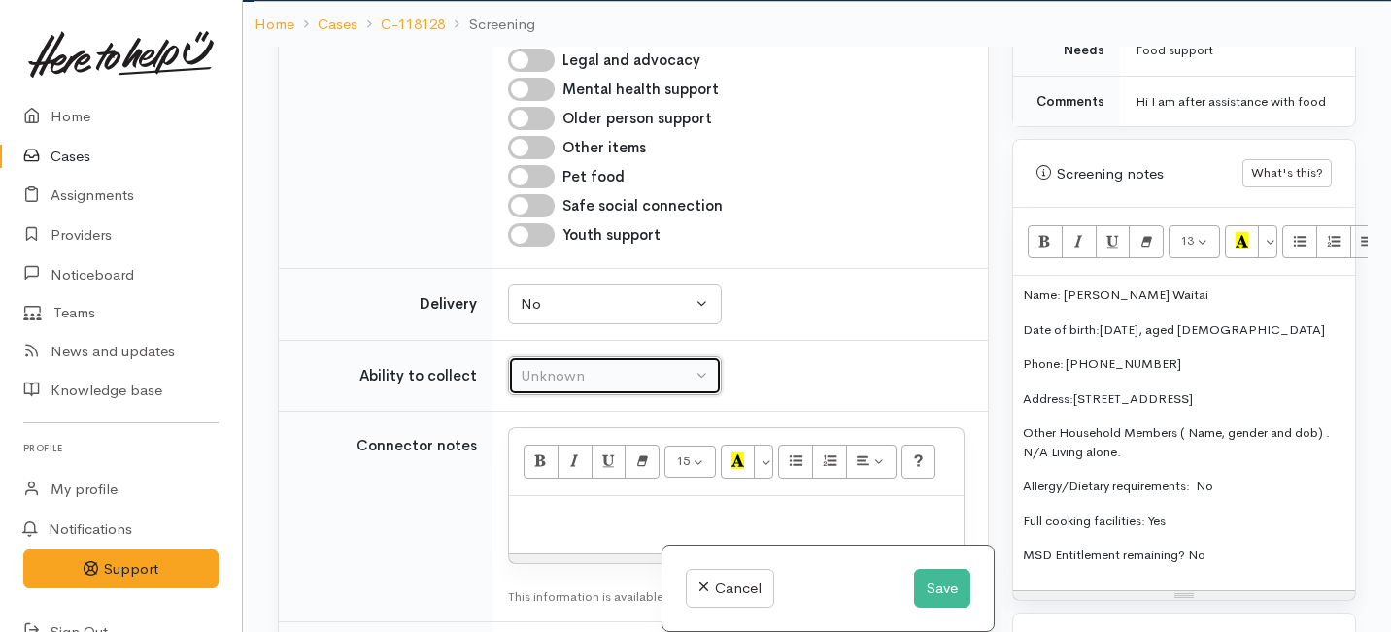
click at [568, 396] on button "Unknown" at bounding box center [615, 376] width 214 height 40
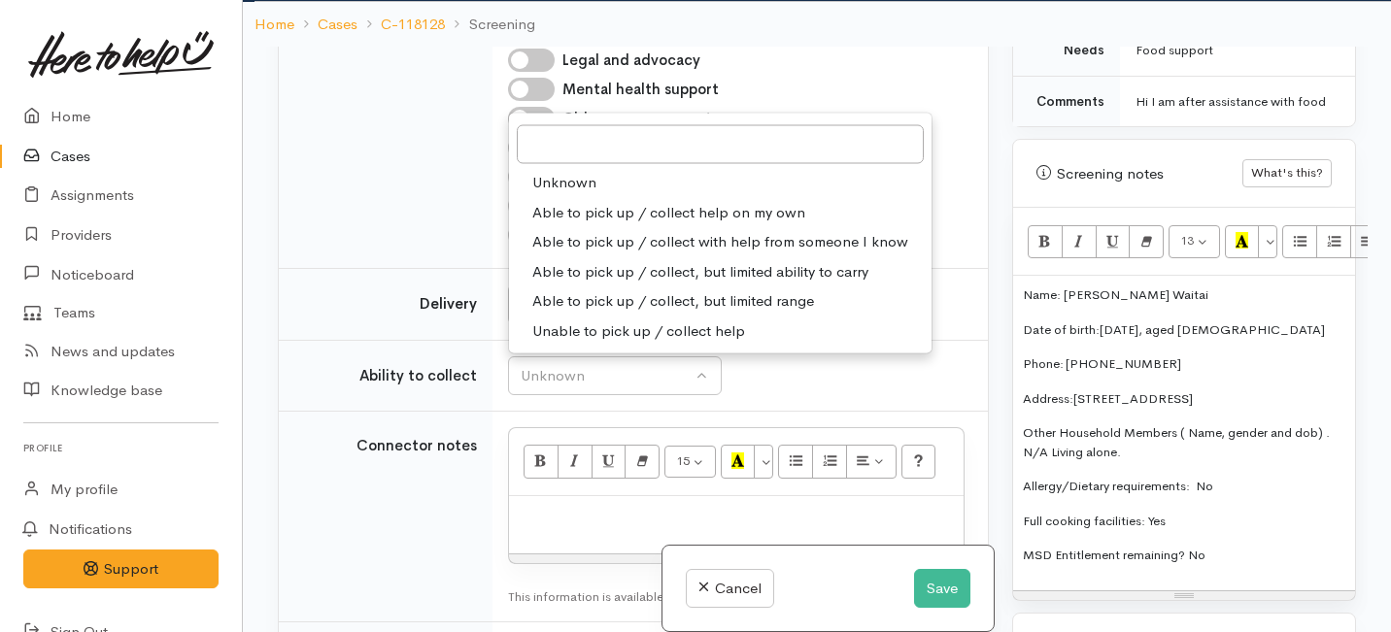
click at [584, 223] on span "Able to pick up / collect help on my own" at bounding box center [668, 212] width 273 height 22
select select "2"
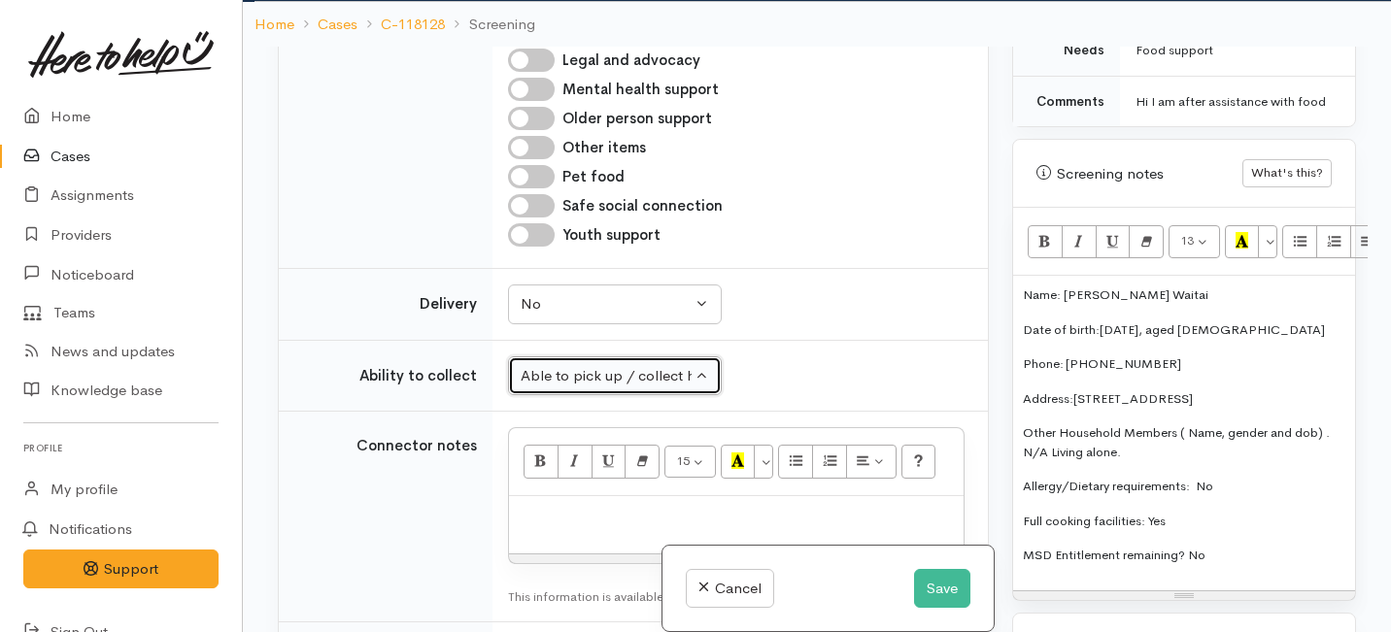
scroll to position [1690, 0]
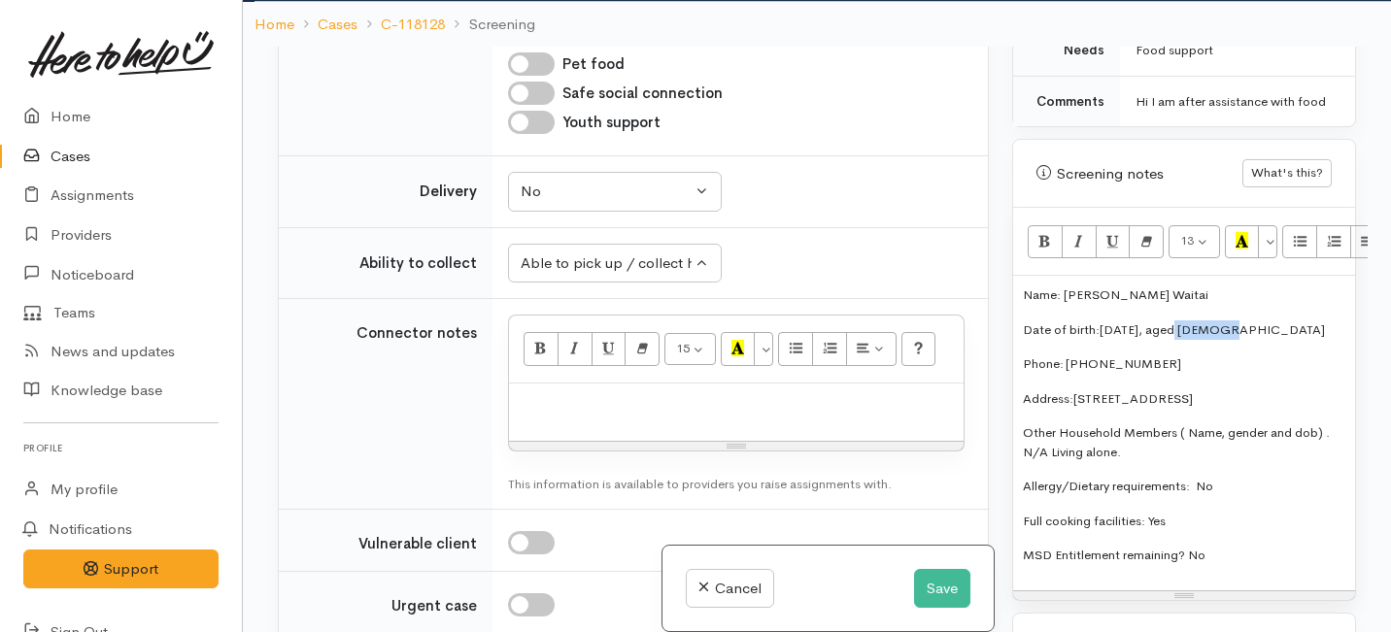
drag, startPoint x: 1242, startPoint y: 311, endPoint x: 1170, endPoint y: 310, distance: 71.9
click at [1170, 320] on p "Date of birth: 13.05.1998, aged 27" at bounding box center [1184, 329] width 322 height 19
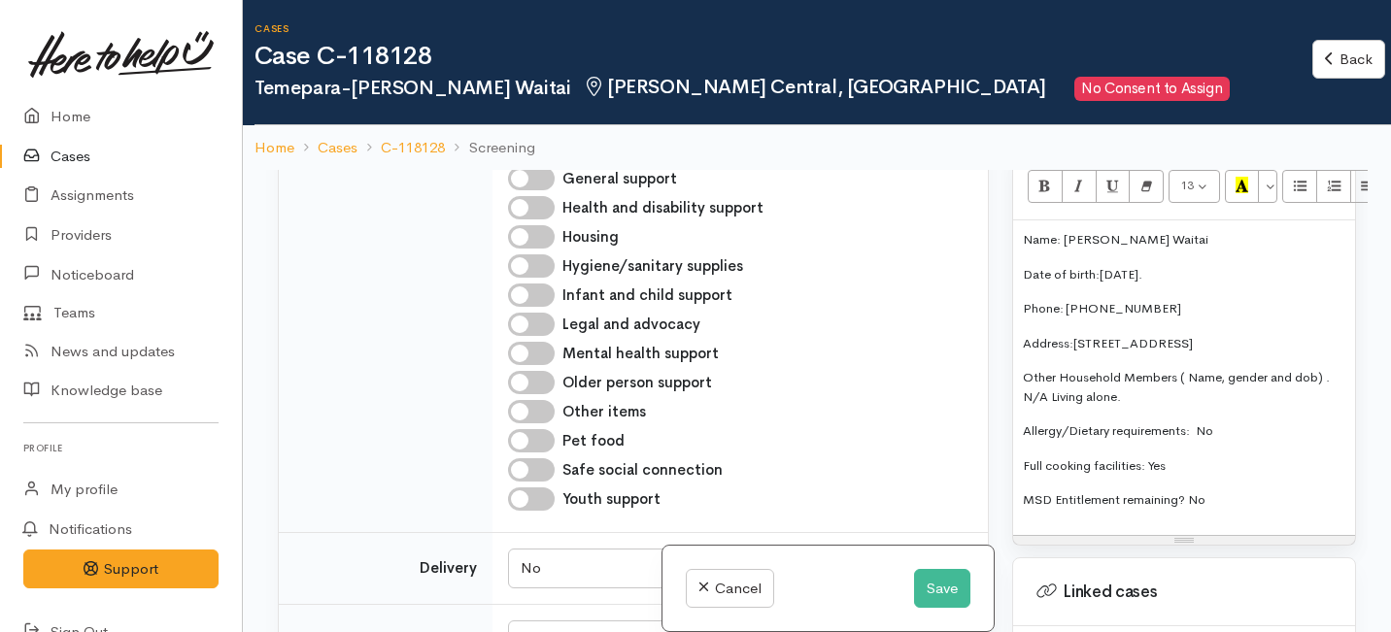
scroll to position [1504, 0]
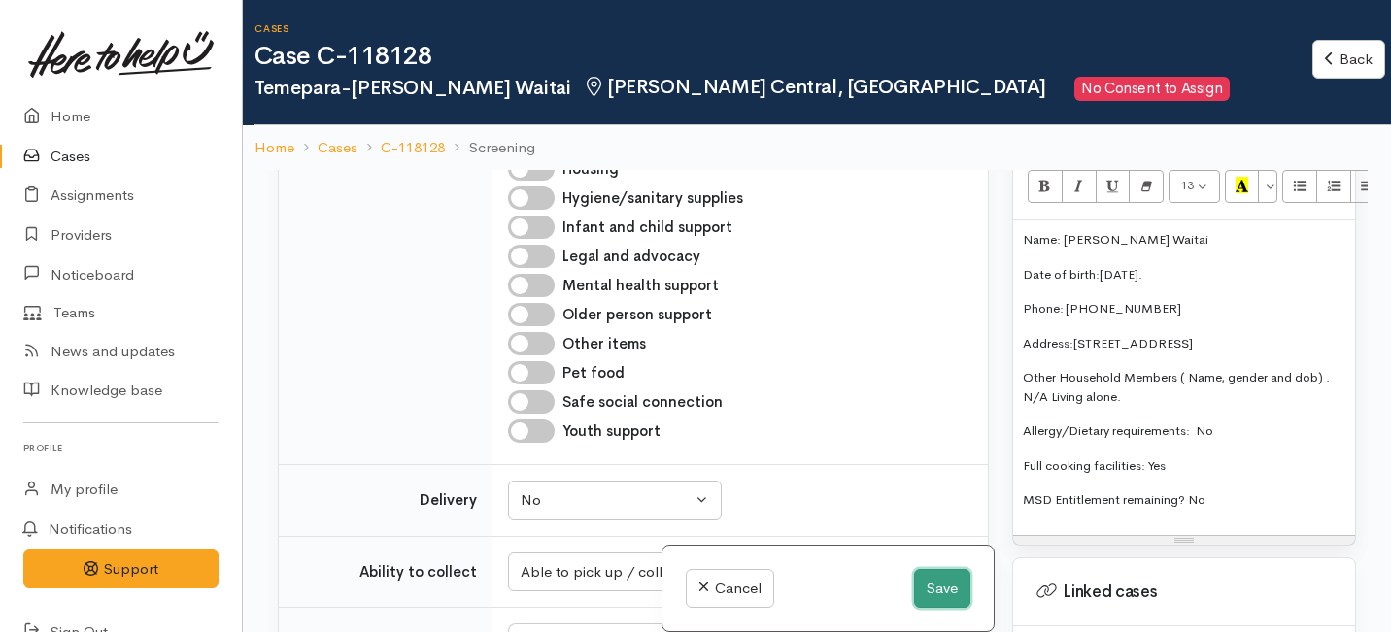
click at [935, 590] on button "Save" at bounding box center [942, 589] width 56 height 40
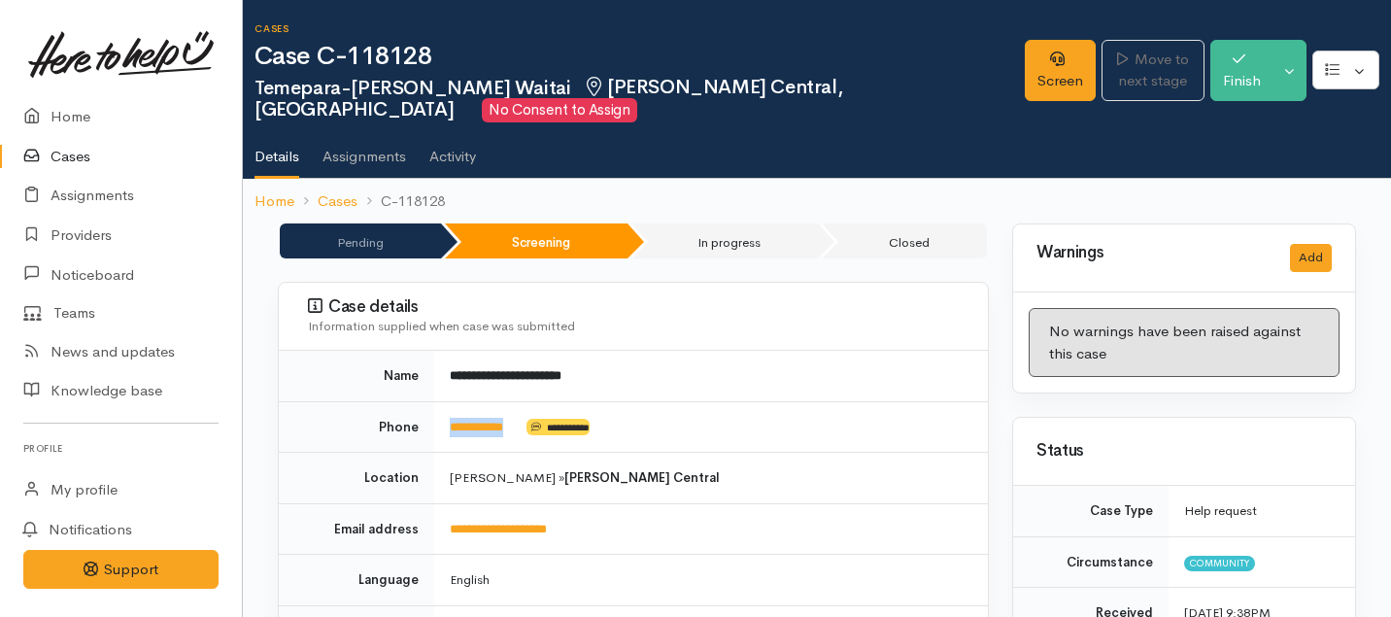
drag, startPoint x: 525, startPoint y: 422, endPoint x: 442, endPoint y: 422, distance: 83.5
click at [442, 422] on td "**********" at bounding box center [711, 426] width 554 height 51
copy td "**********"
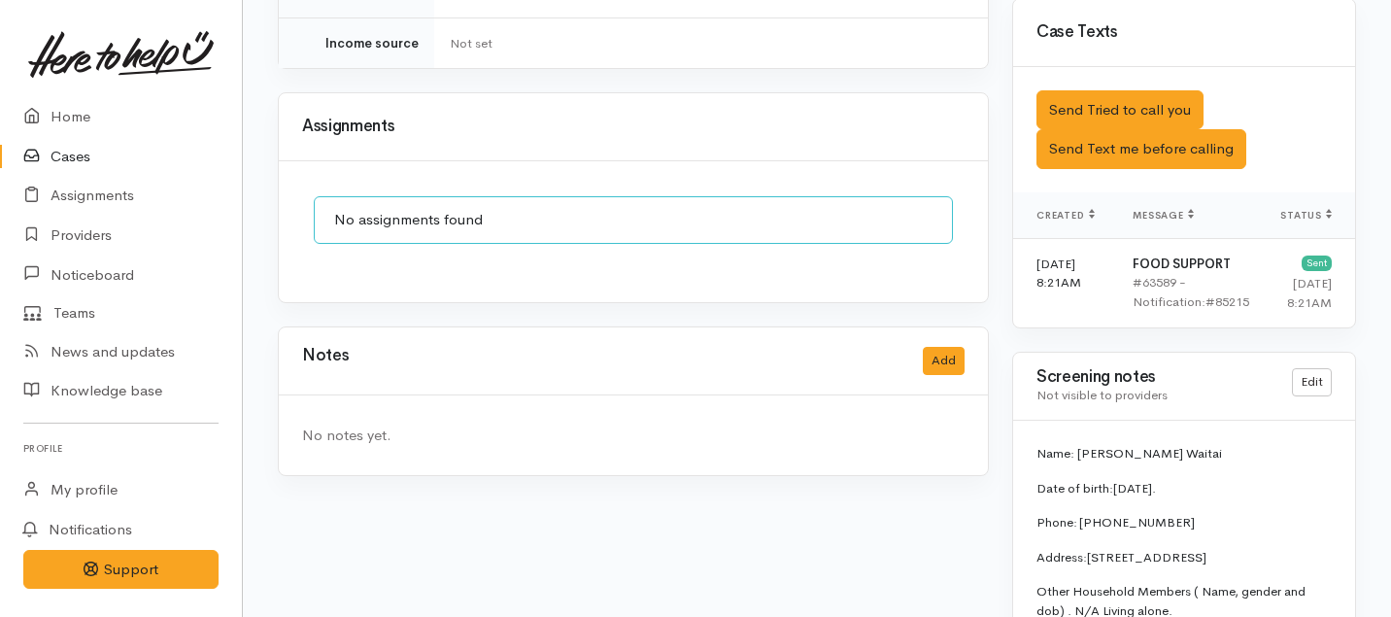
scroll to position [1486, 0]
click at [1094, 89] on button "Send Tried to call you" at bounding box center [1119, 109] width 167 height 40
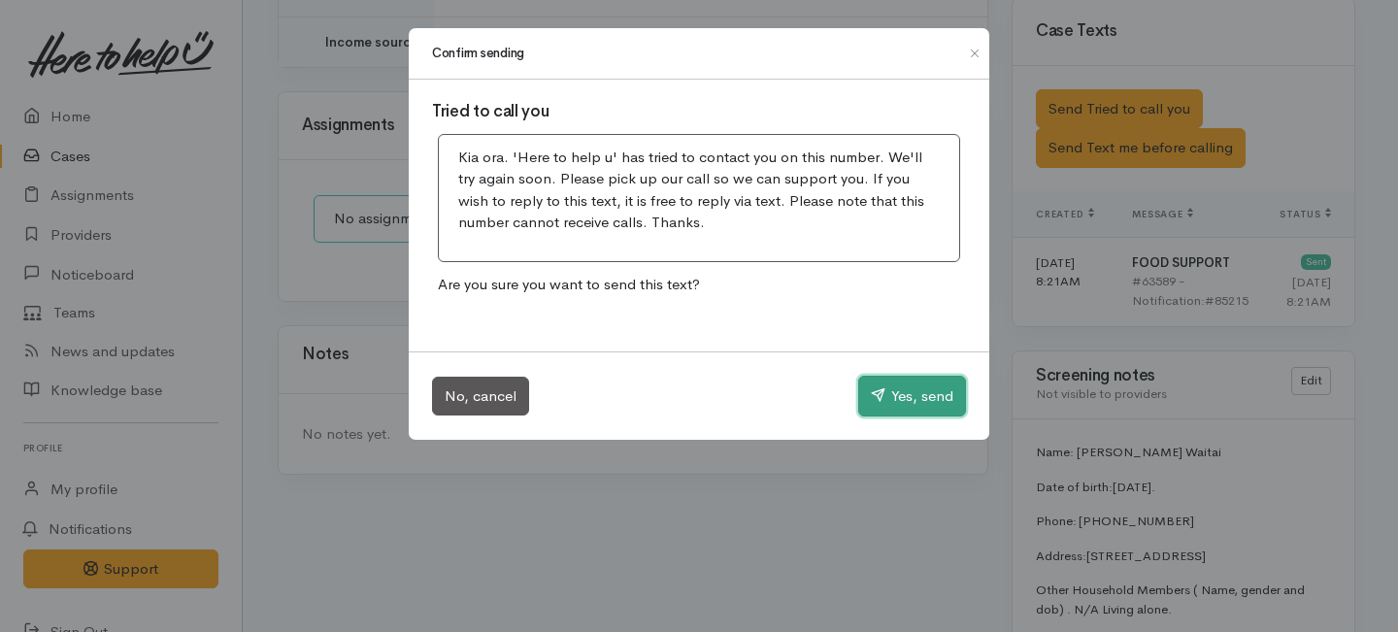
click at [938, 393] on button "Yes, send" at bounding box center [912, 396] width 108 height 41
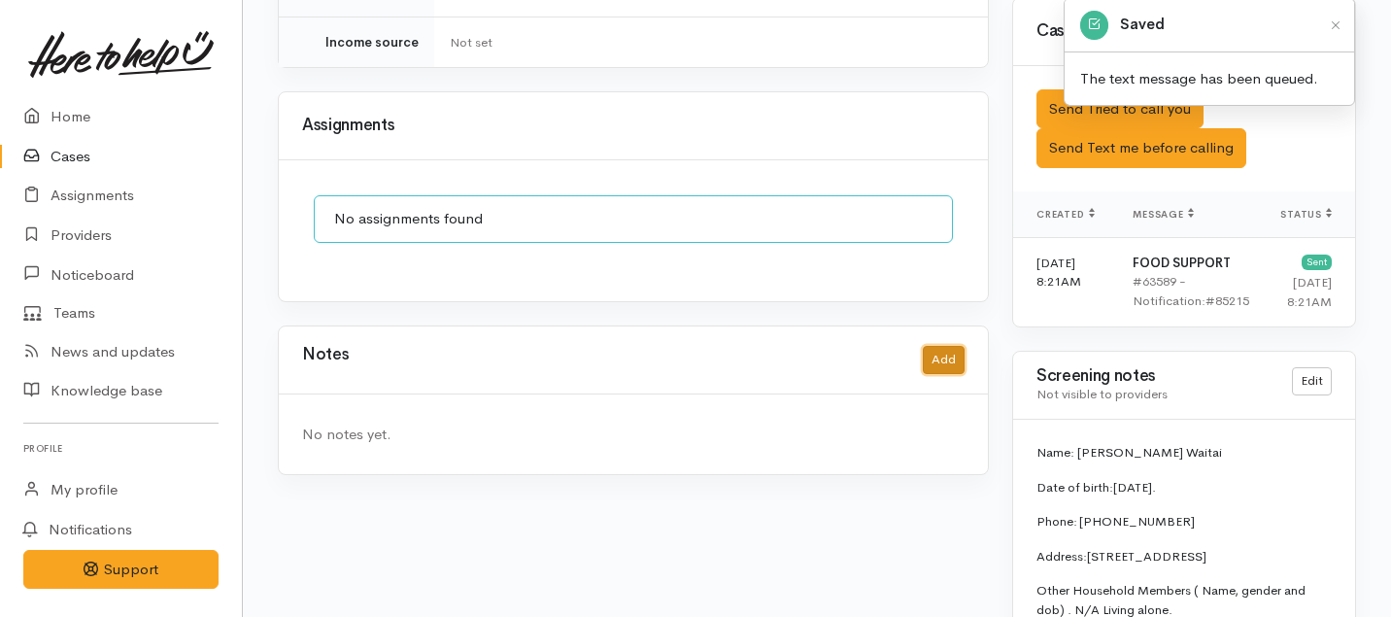
click at [953, 346] on button "Add" at bounding box center [944, 360] width 42 height 28
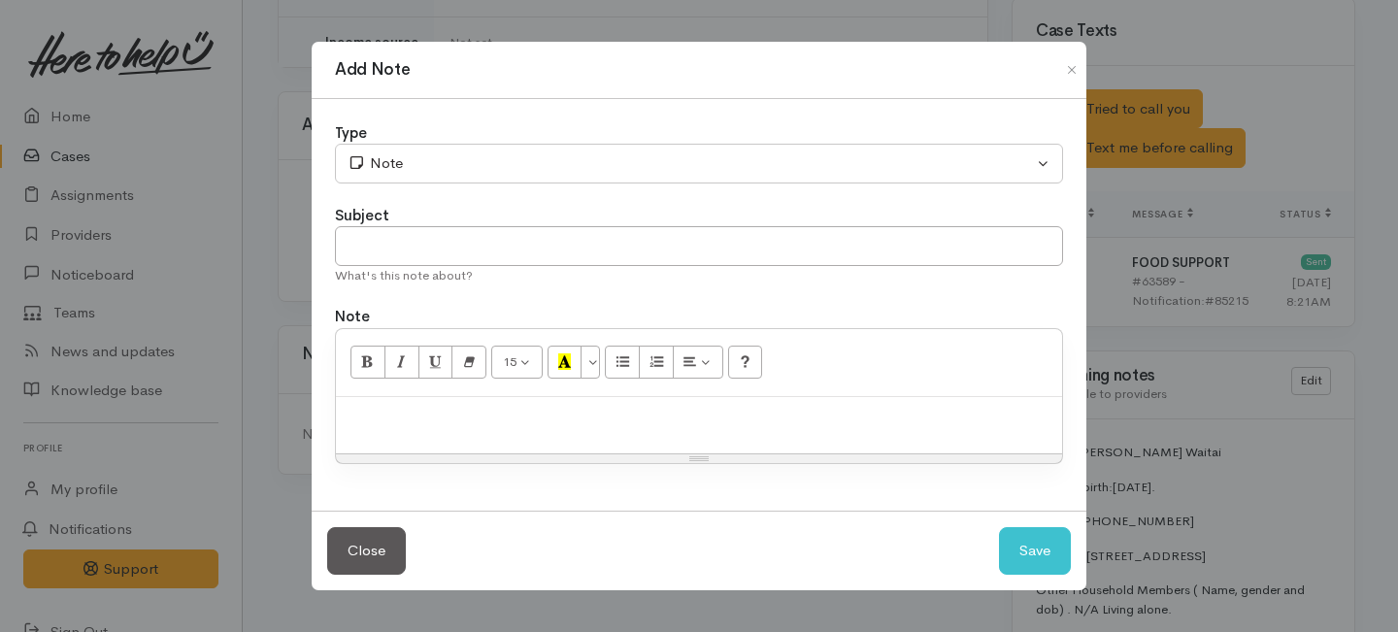
click at [666, 184] on div "Type Correspondence Discussion Email Note Phone call SMS text message Note Subj…" at bounding box center [699, 305] width 775 height 413
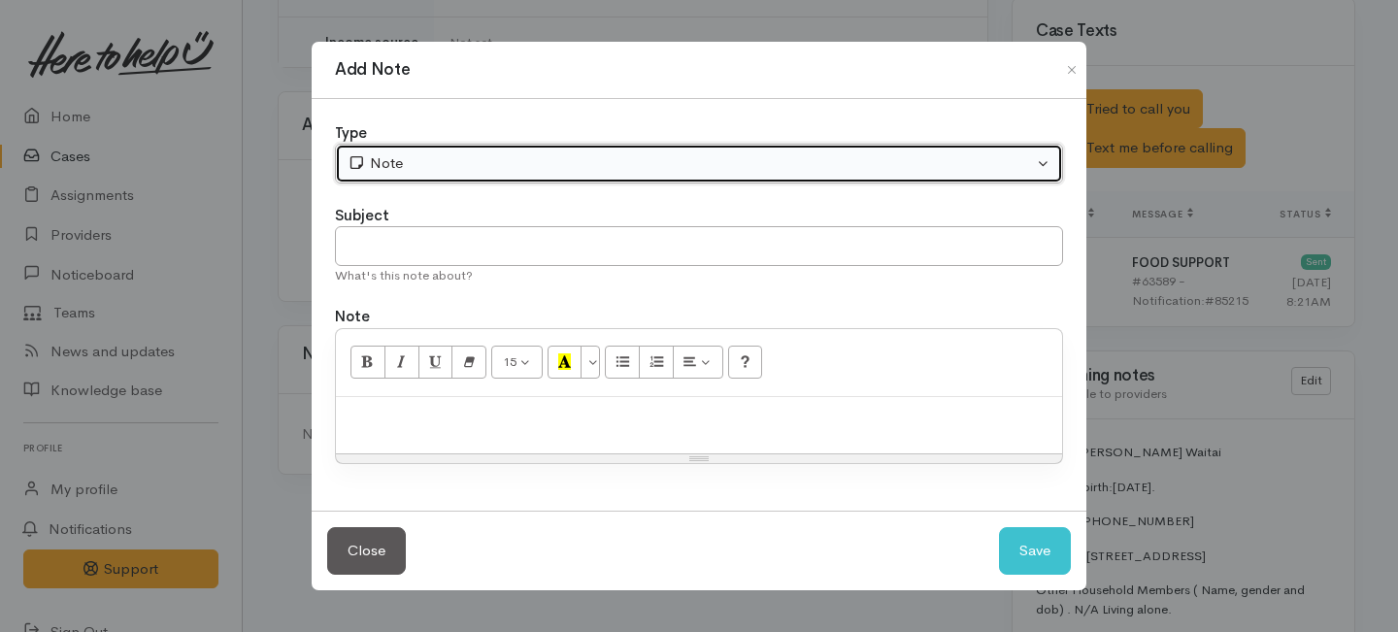
click at [631, 157] on div "Note" at bounding box center [691, 163] width 686 height 22
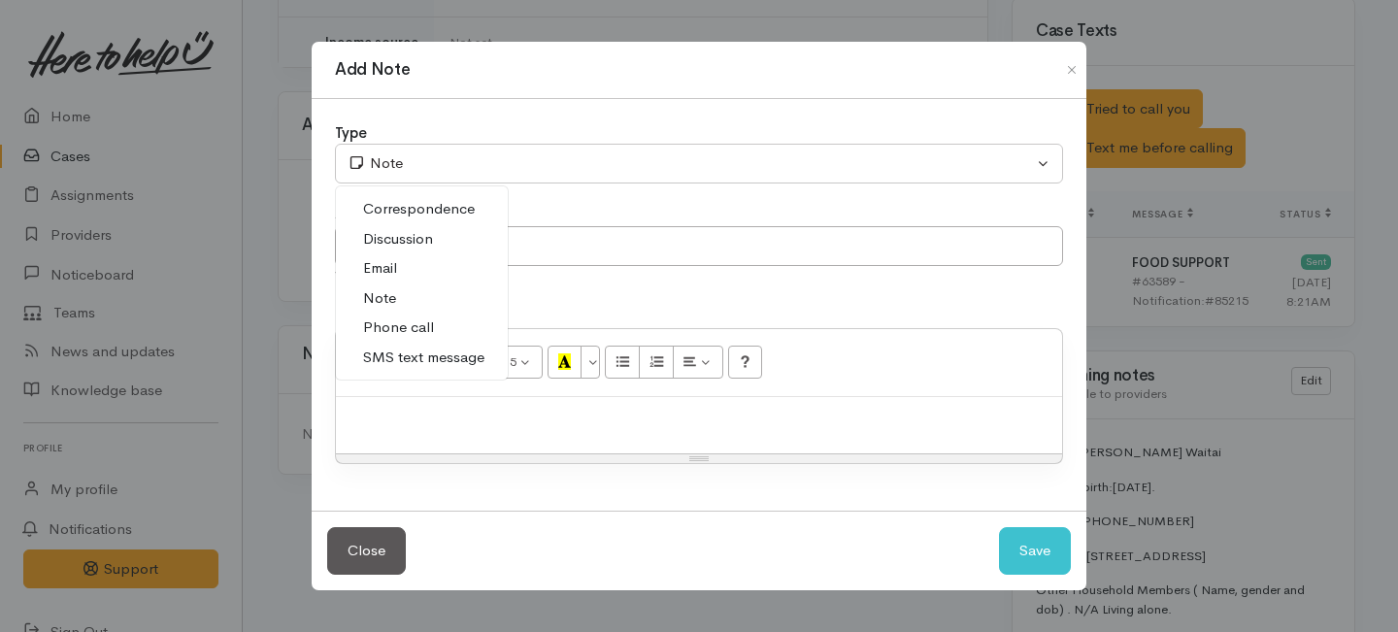
click at [423, 326] on span "Phone call" at bounding box center [398, 328] width 71 height 22
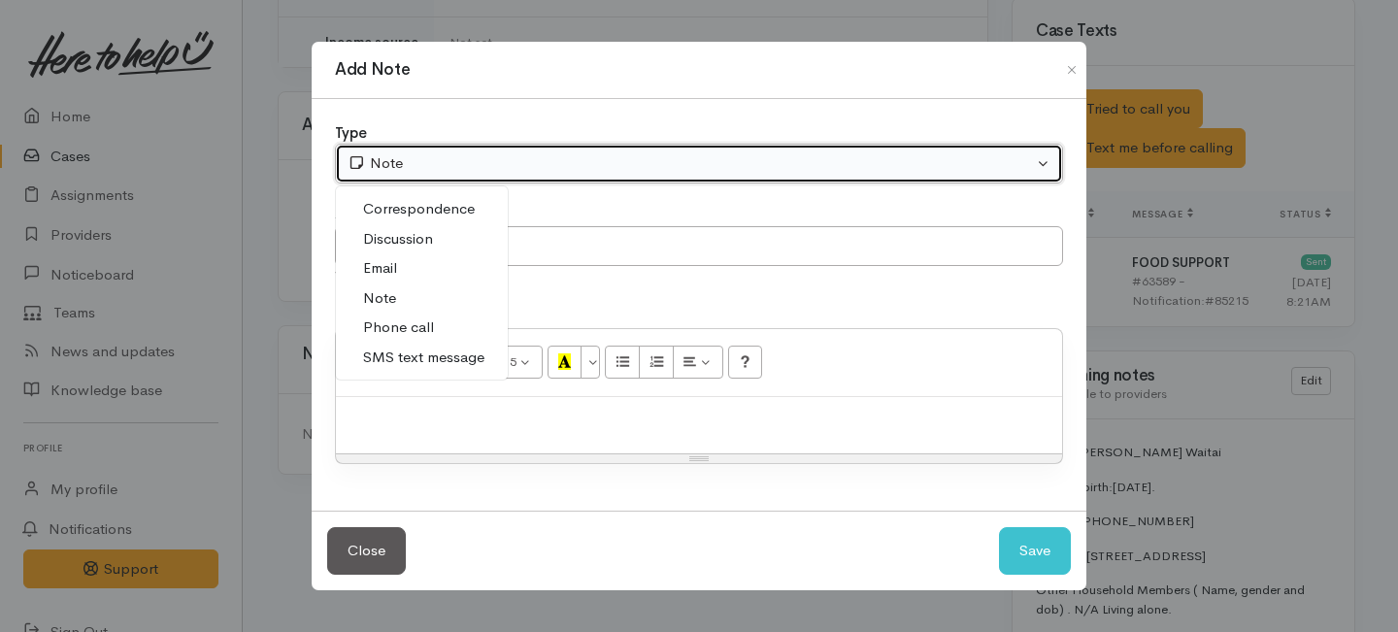
select select "3"
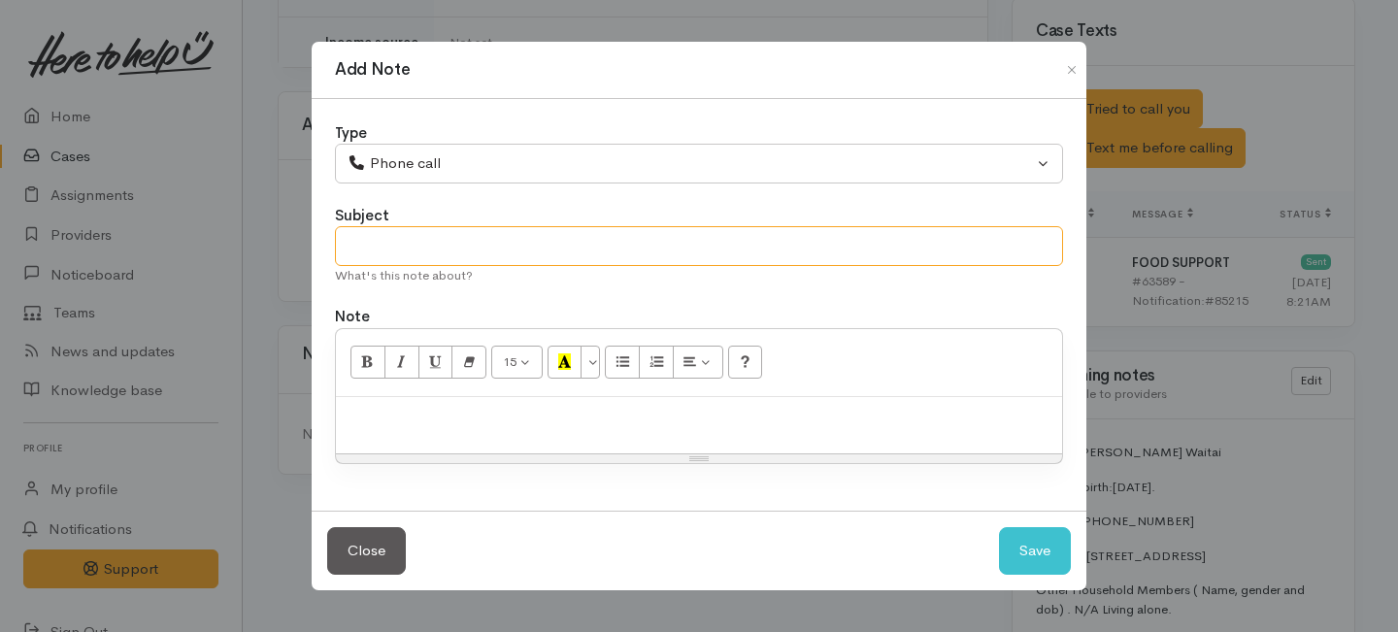
click at [401, 260] on input "text" at bounding box center [699, 246] width 728 height 40
type input "Attempt to contact"
click at [393, 432] on div at bounding box center [699, 425] width 726 height 57
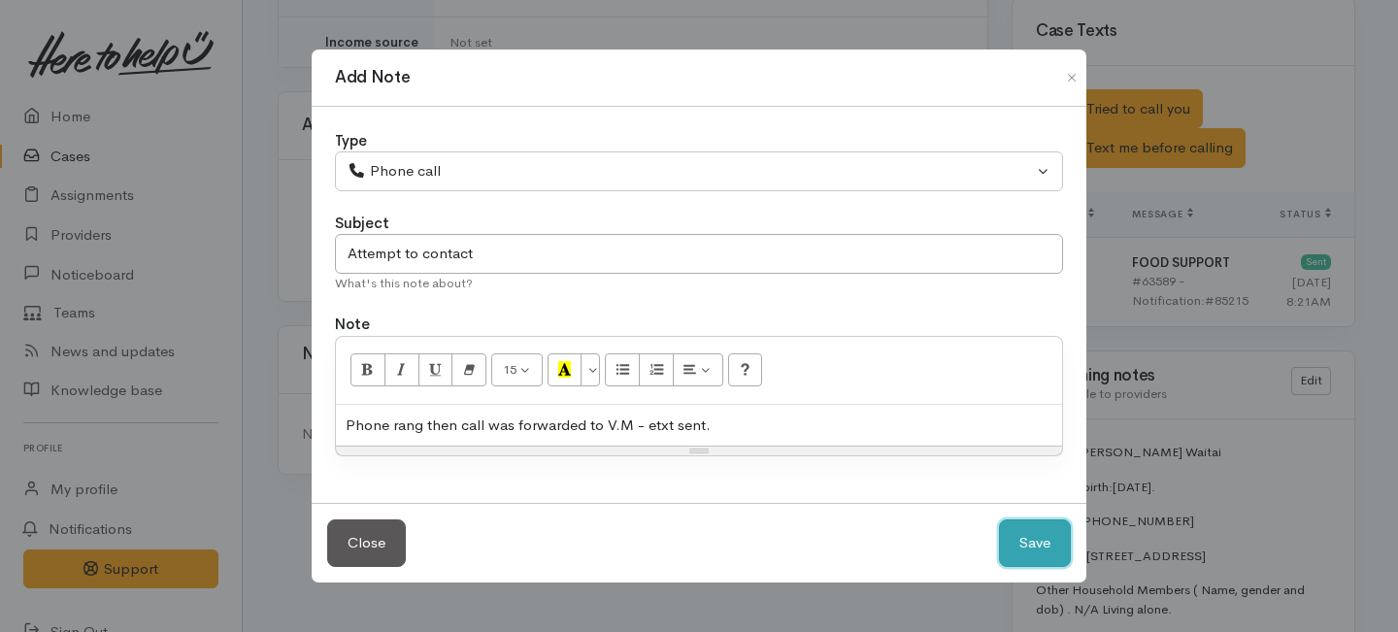
click at [1025, 539] on button "Save" at bounding box center [1035, 544] width 72 height 48
select select "1"
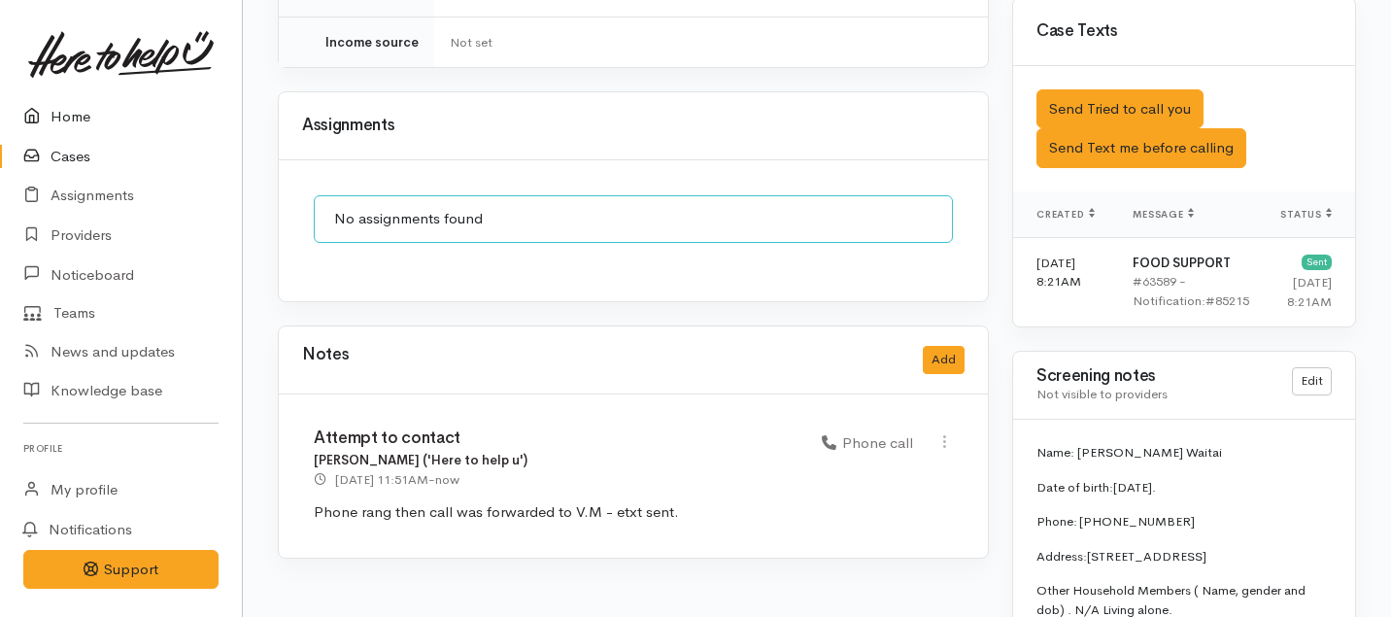
click at [69, 126] on link "Home" at bounding box center [121, 117] width 242 height 40
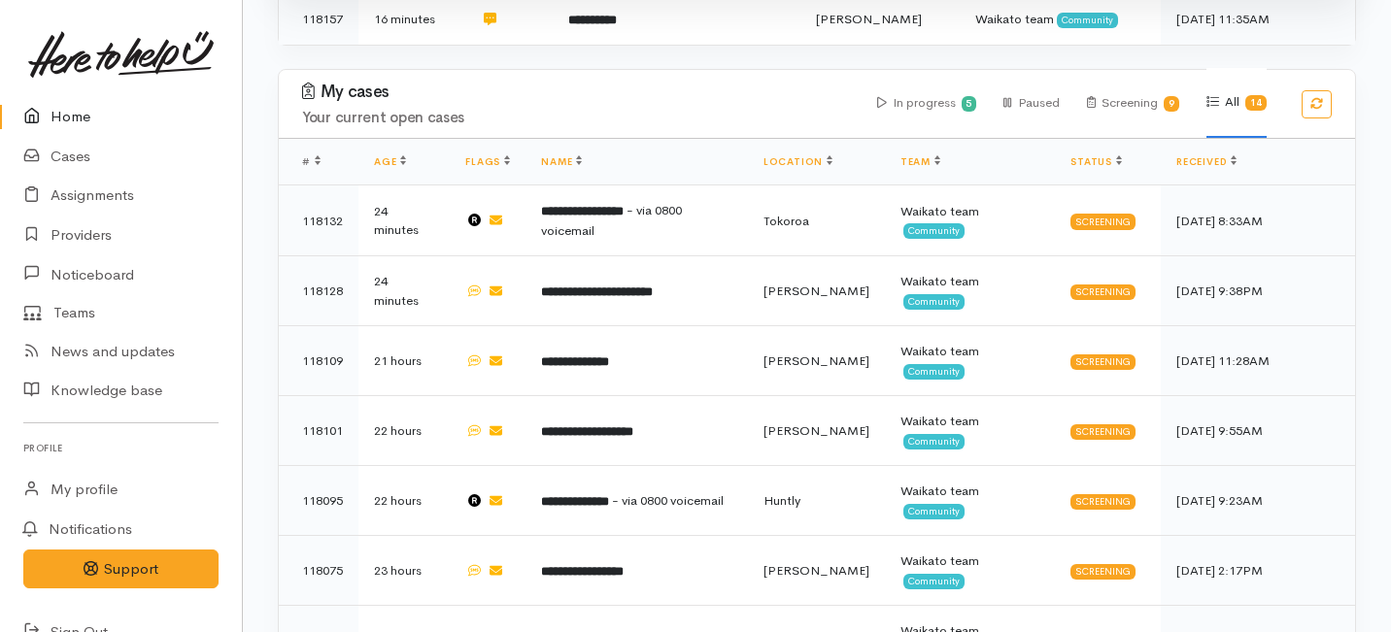
scroll to position [957, 0]
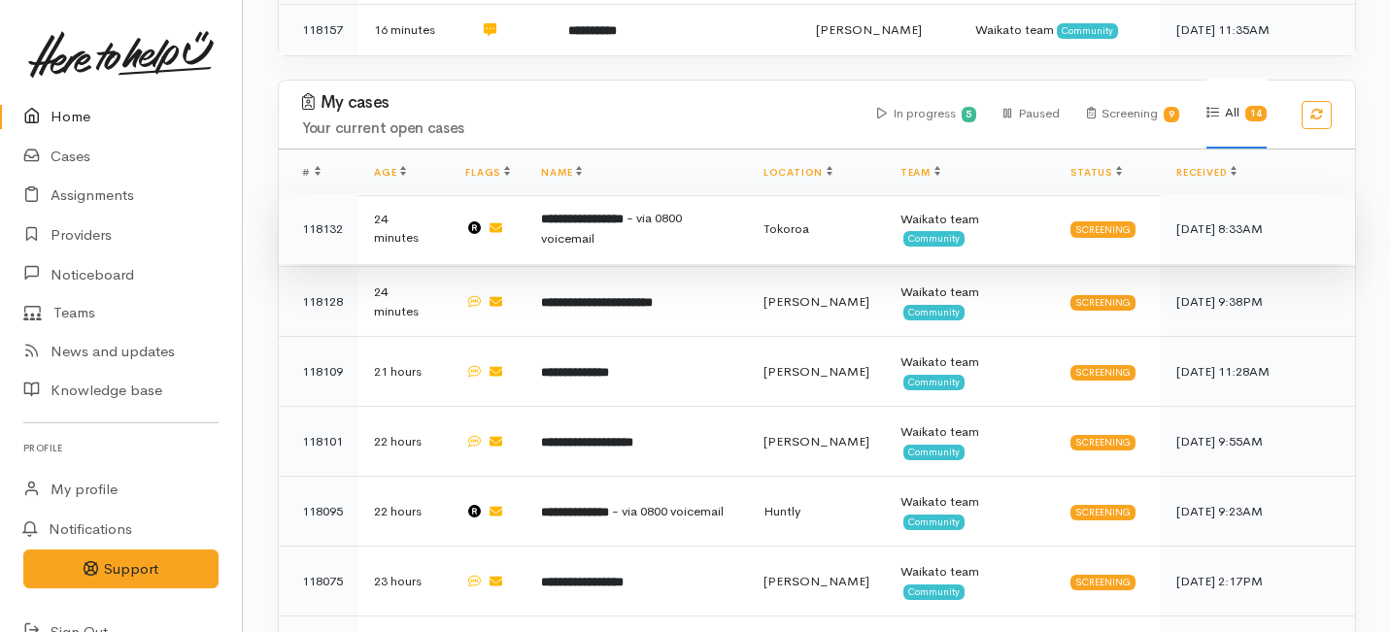
click at [610, 213] on b "**********" at bounding box center [582, 219] width 83 height 13
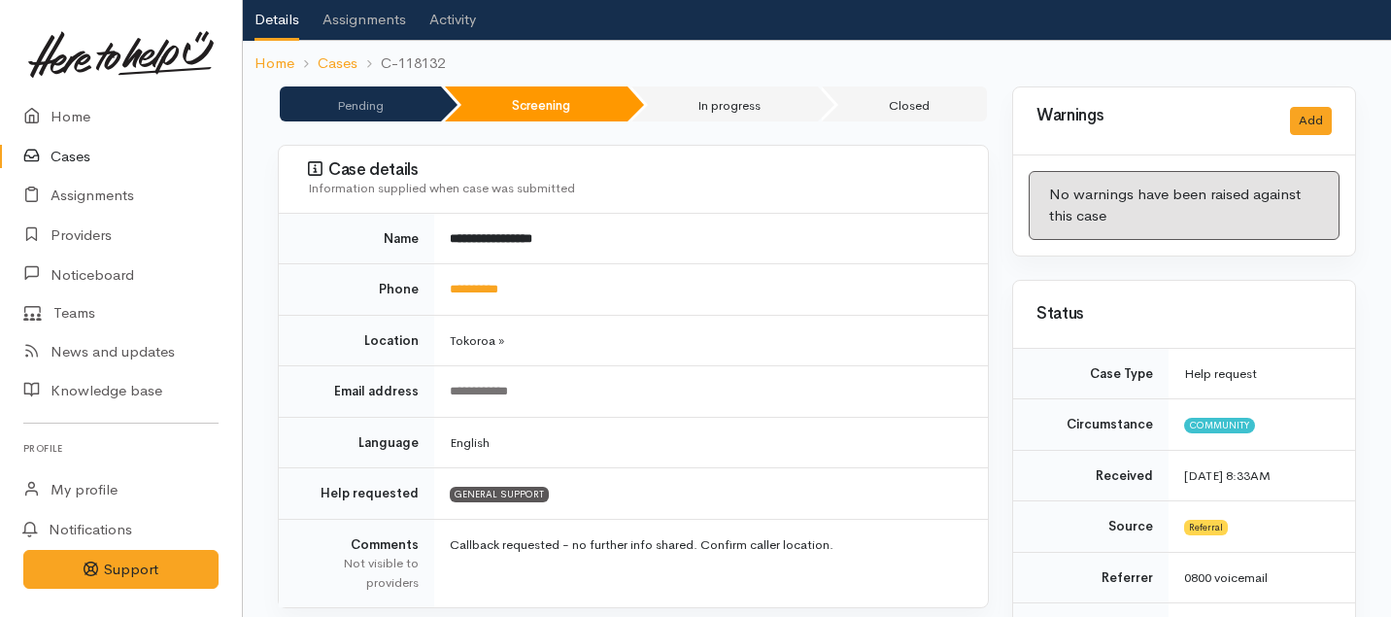
scroll to position [174, 0]
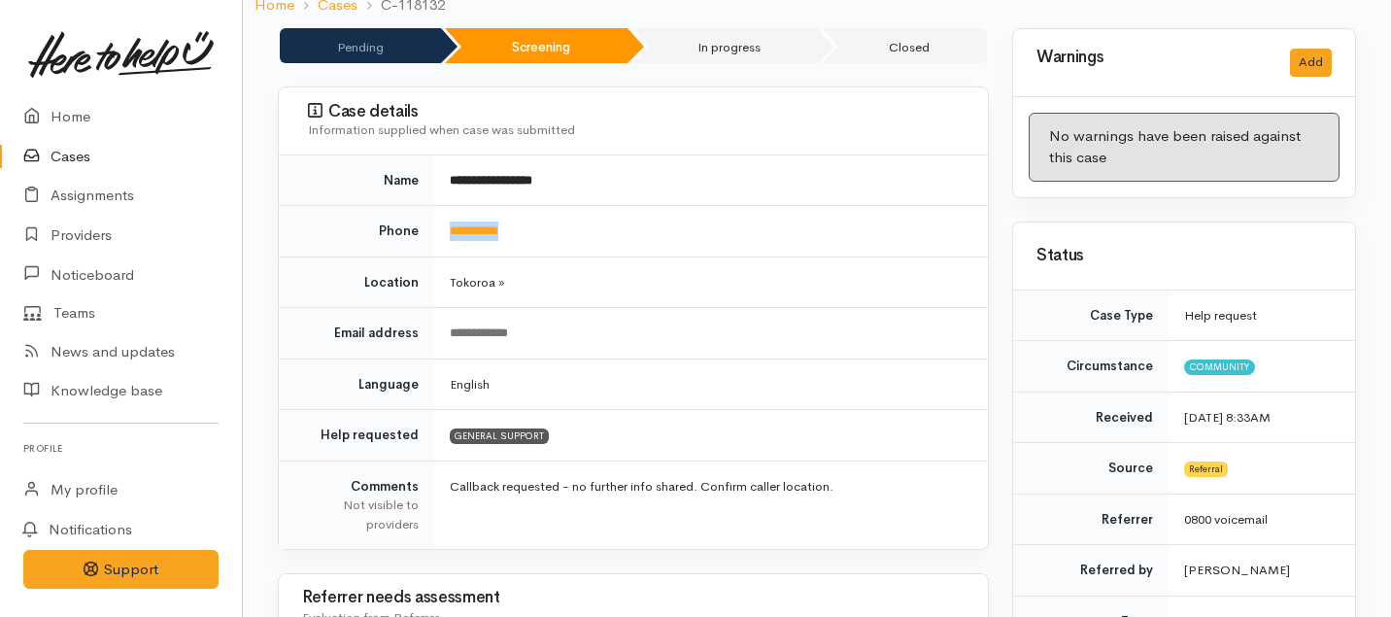
drag, startPoint x: 557, startPoint y: 240, endPoint x: 432, endPoint y: 240, distance: 125.3
click at [432, 240] on tr "**********" at bounding box center [633, 231] width 709 height 51
copy tr "**********"
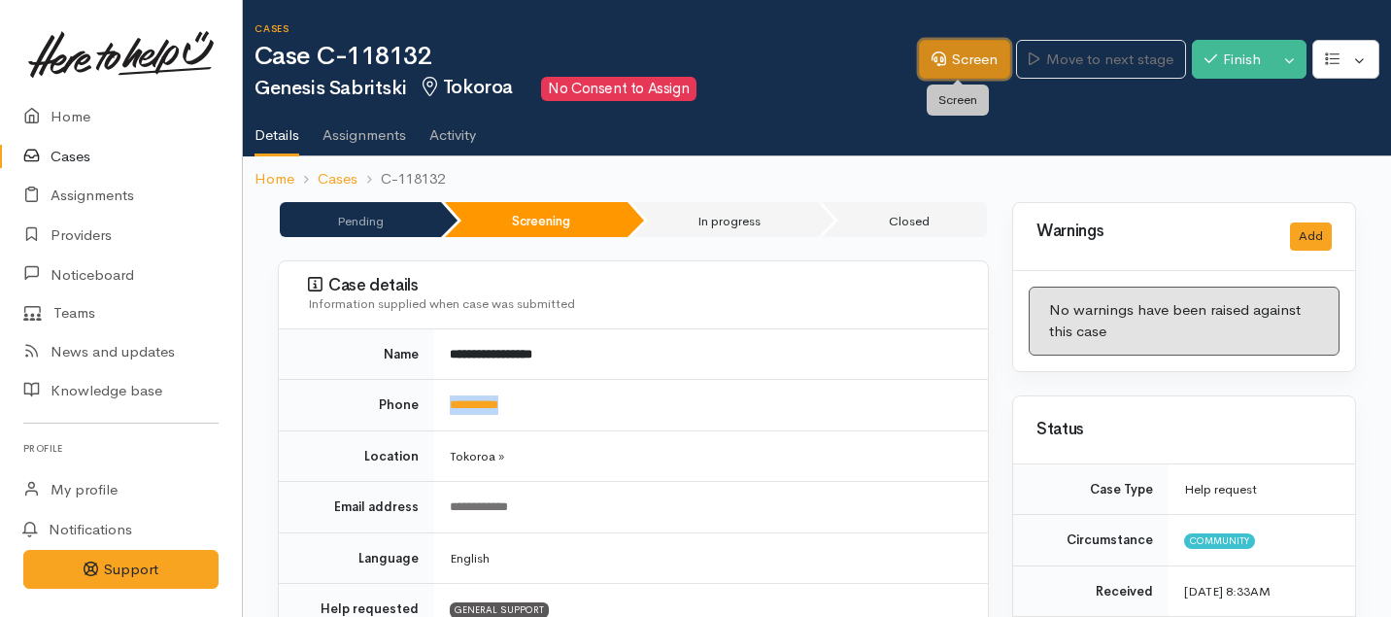
click at [936, 74] on link "Screen" at bounding box center [964, 60] width 91 height 40
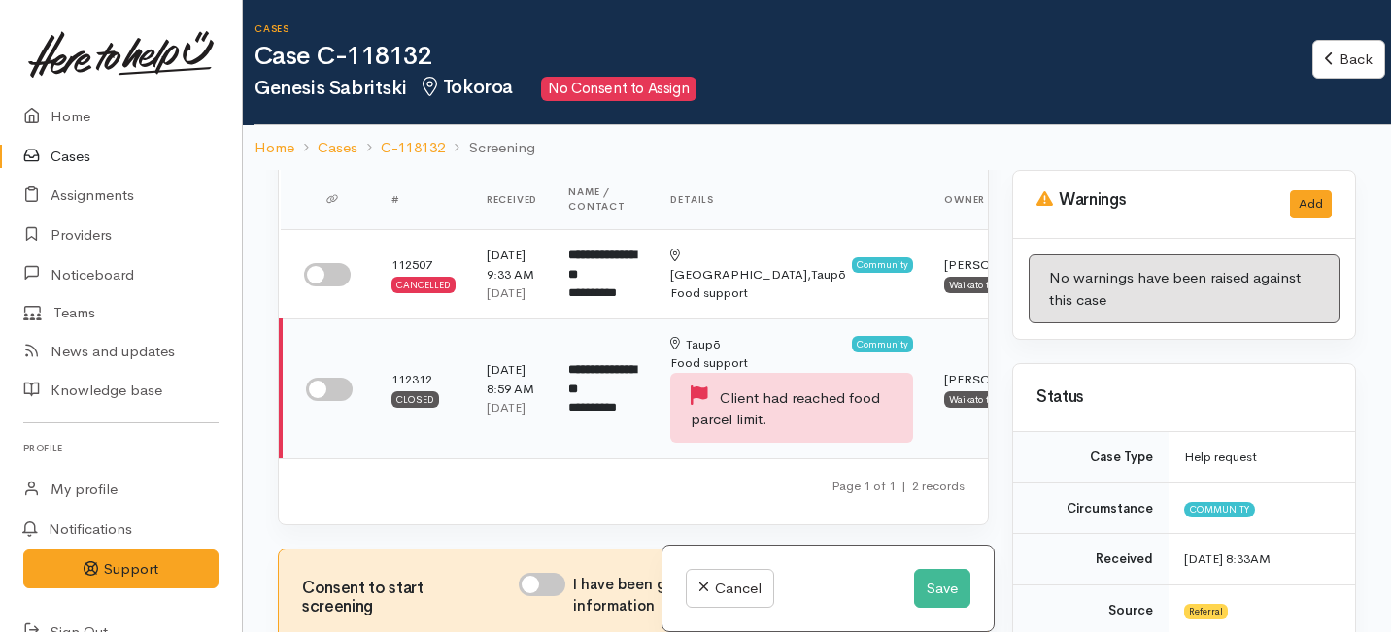
click at [333, 401] on input "checkbox" at bounding box center [329, 389] width 47 height 23
checkbox input "true"
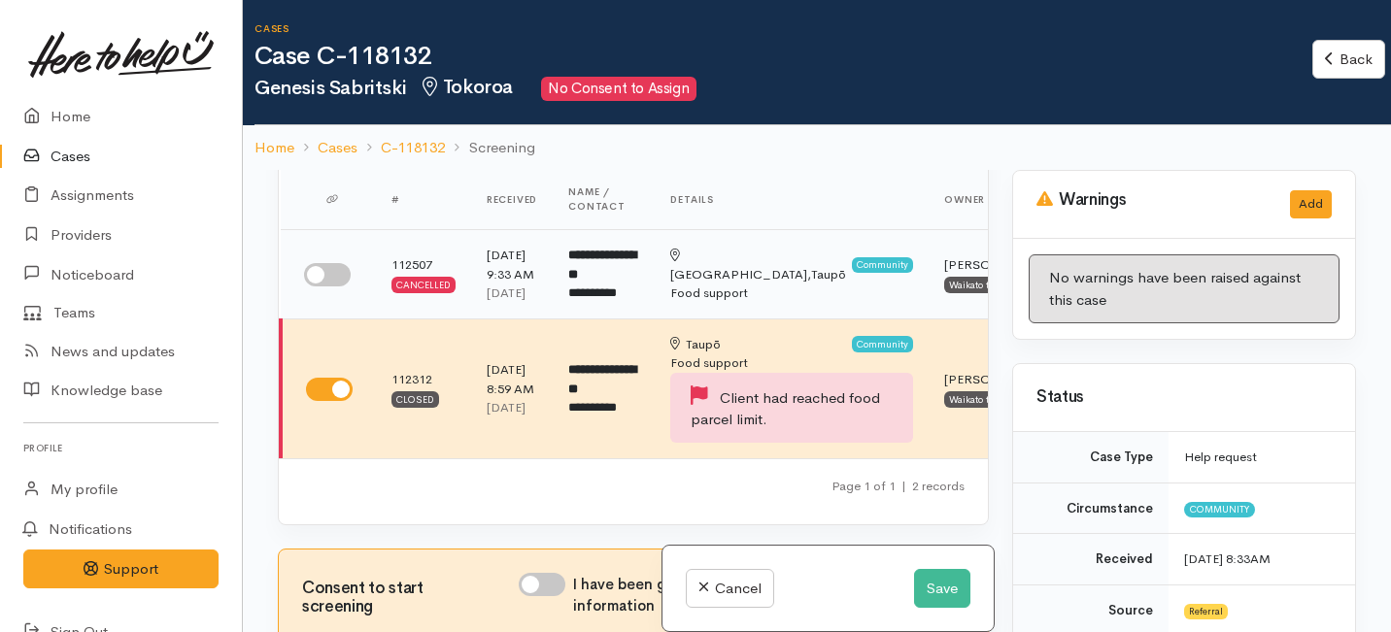
click at [320, 286] on input "checkbox" at bounding box center [327, 274] width 47 height 23
checkbox input "true"
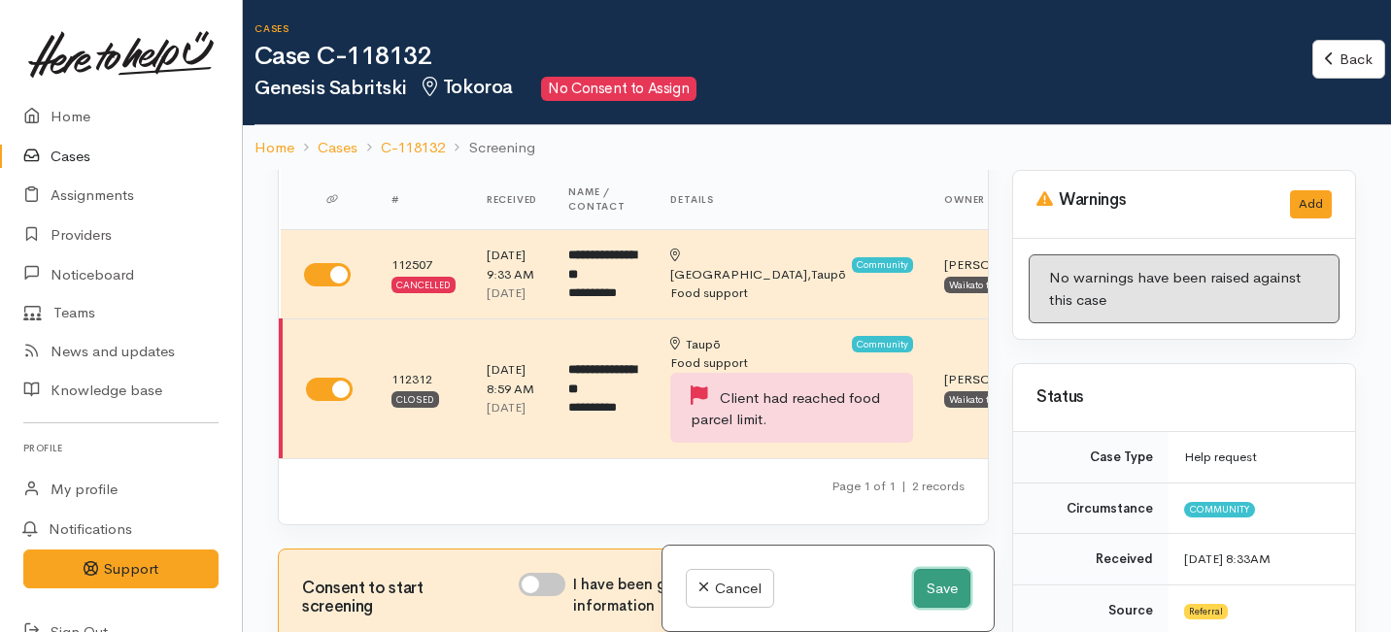
click at [932, 594] on button "Save" at bounding box center [942, 589] width 56 height 40
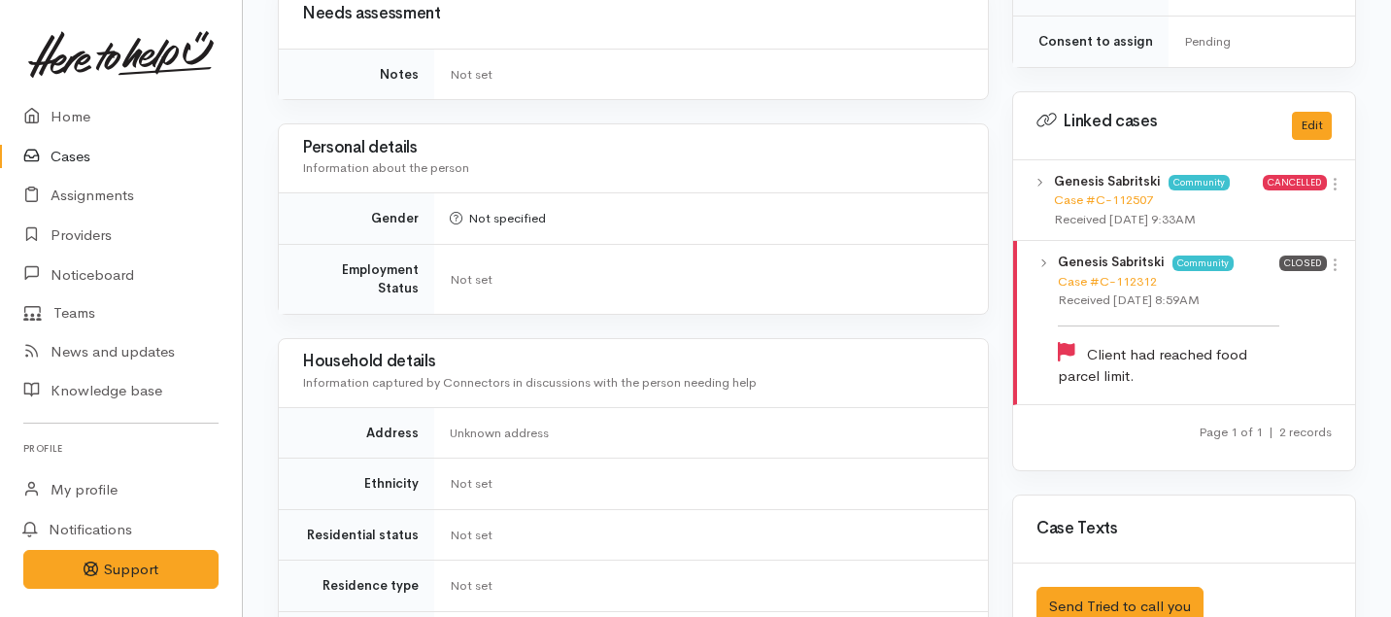
scroll to position [1013, 0]
click at [1329, 177] on link at bounding box center [1334, 187] width 17 height 20
click at [1227, 208] on link "View case" at bounding box center [1265, 223] width 153 height 30
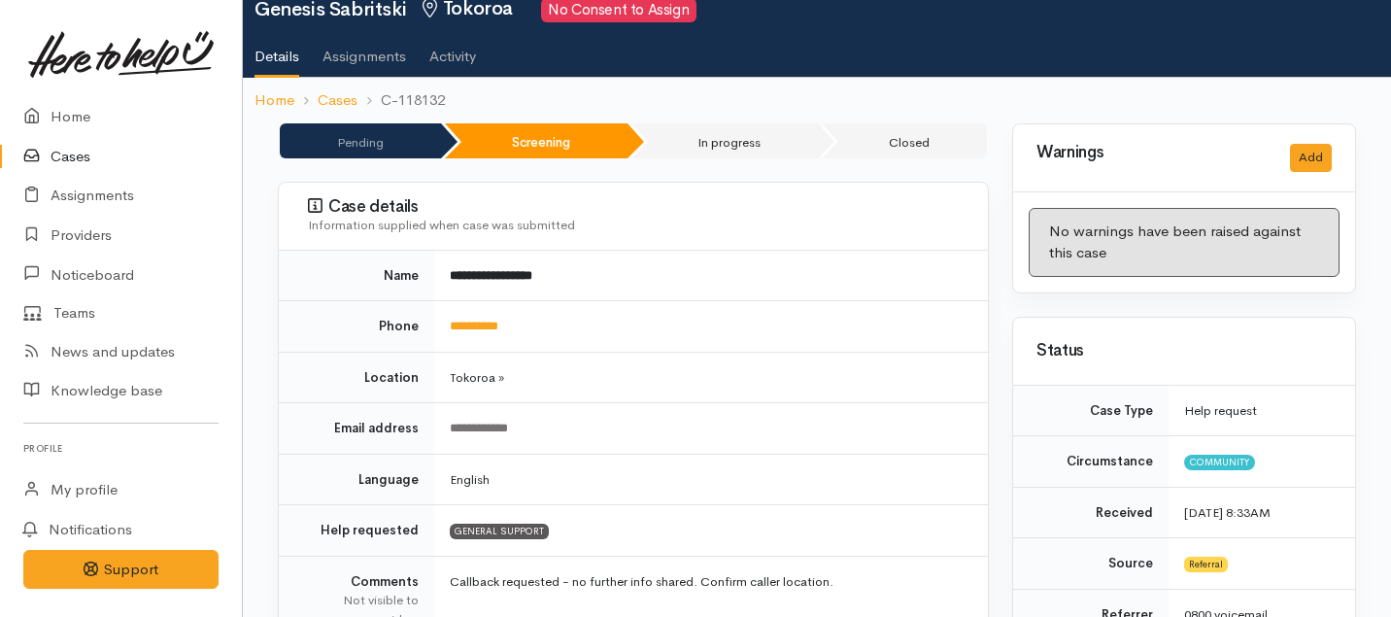
scroll to position [0, 0]
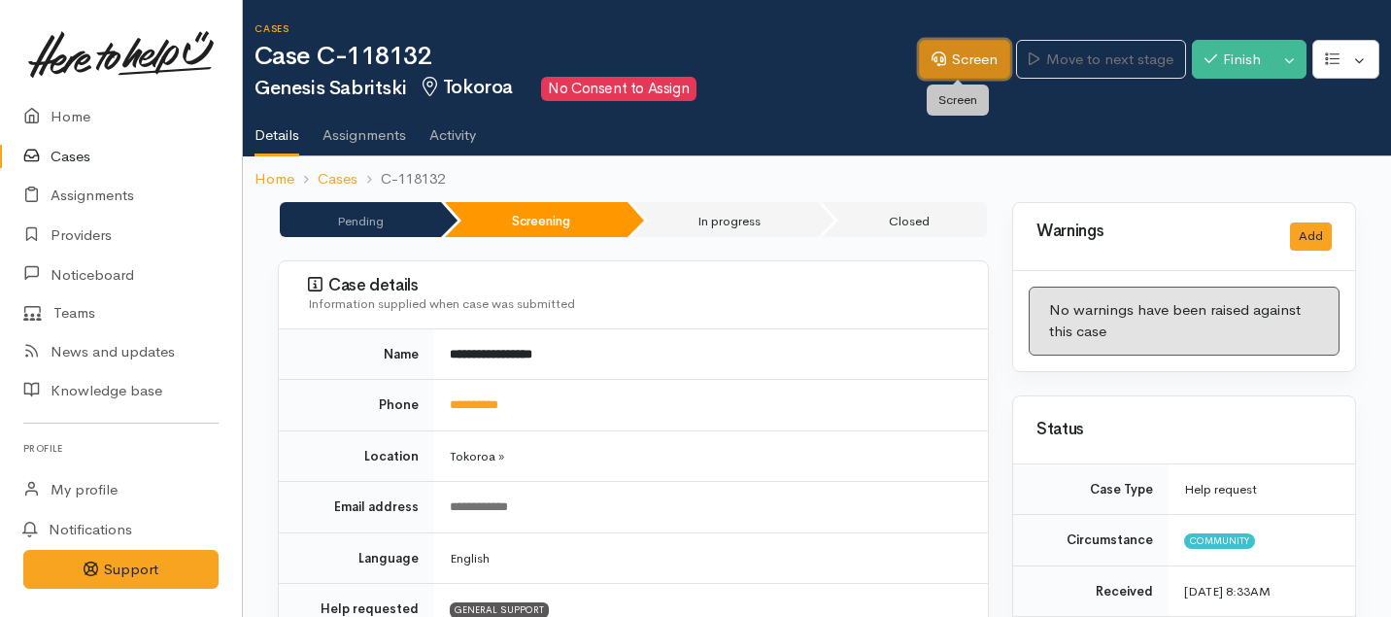
click at [959, 63] on link "Screen" at bounding box center [964, 60] width 91 height 40
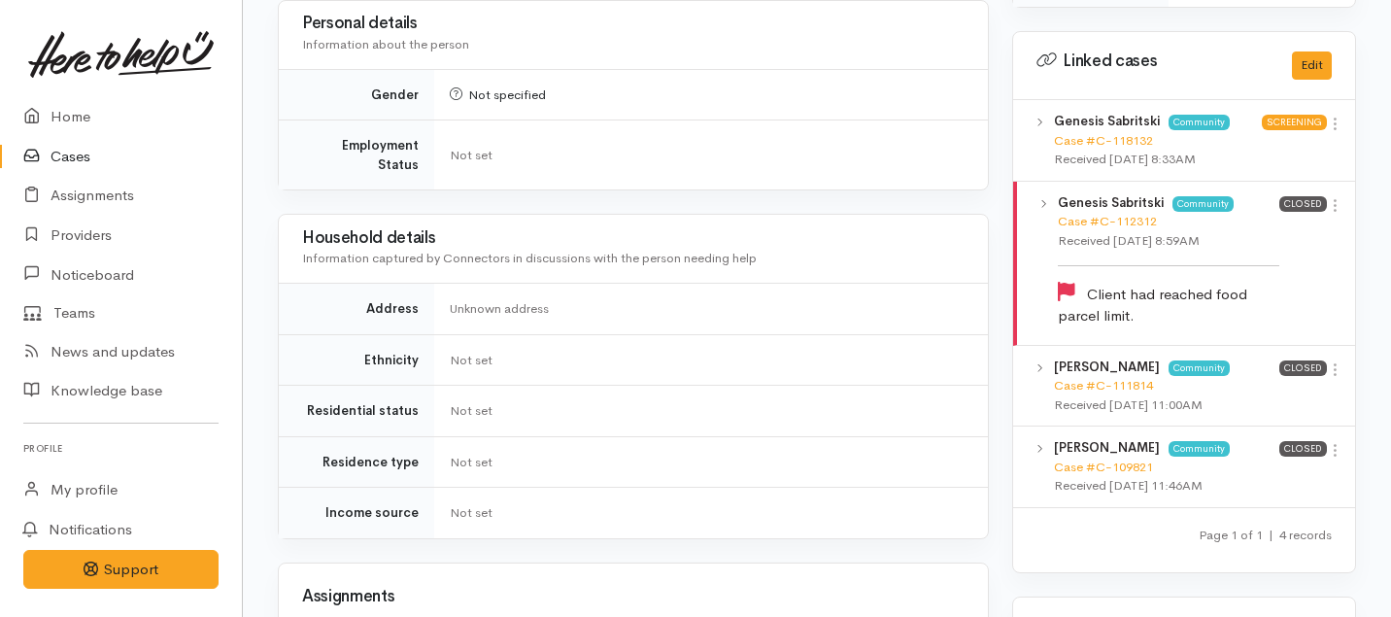
scroll to position [1121, 0]
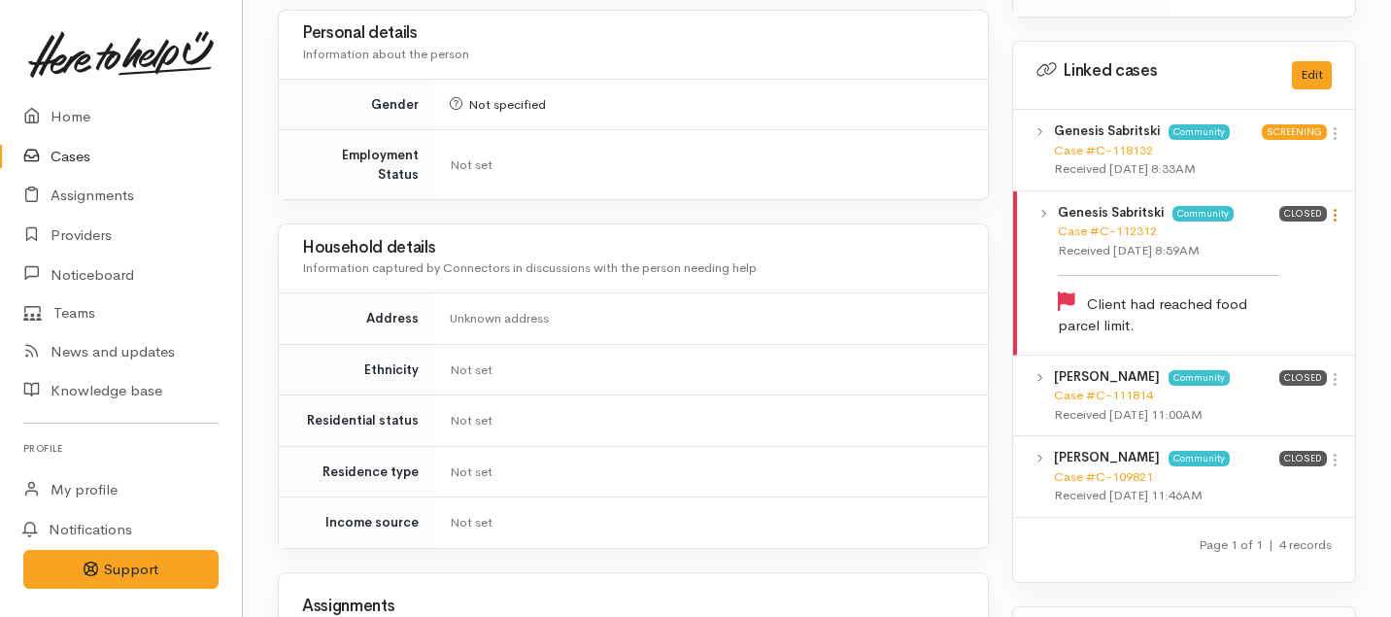
click at [1335, 207] on icon at bounding box center [1334, 215] width 17 height 17
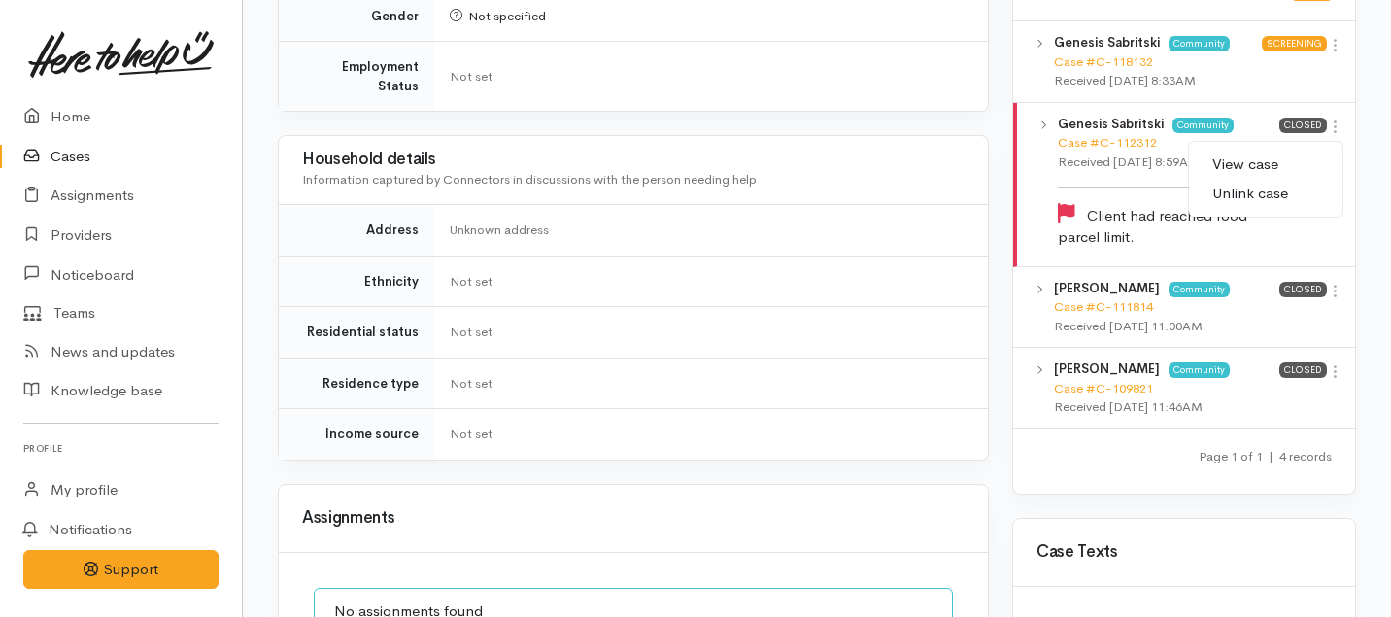
scroll to position [1213, 0]
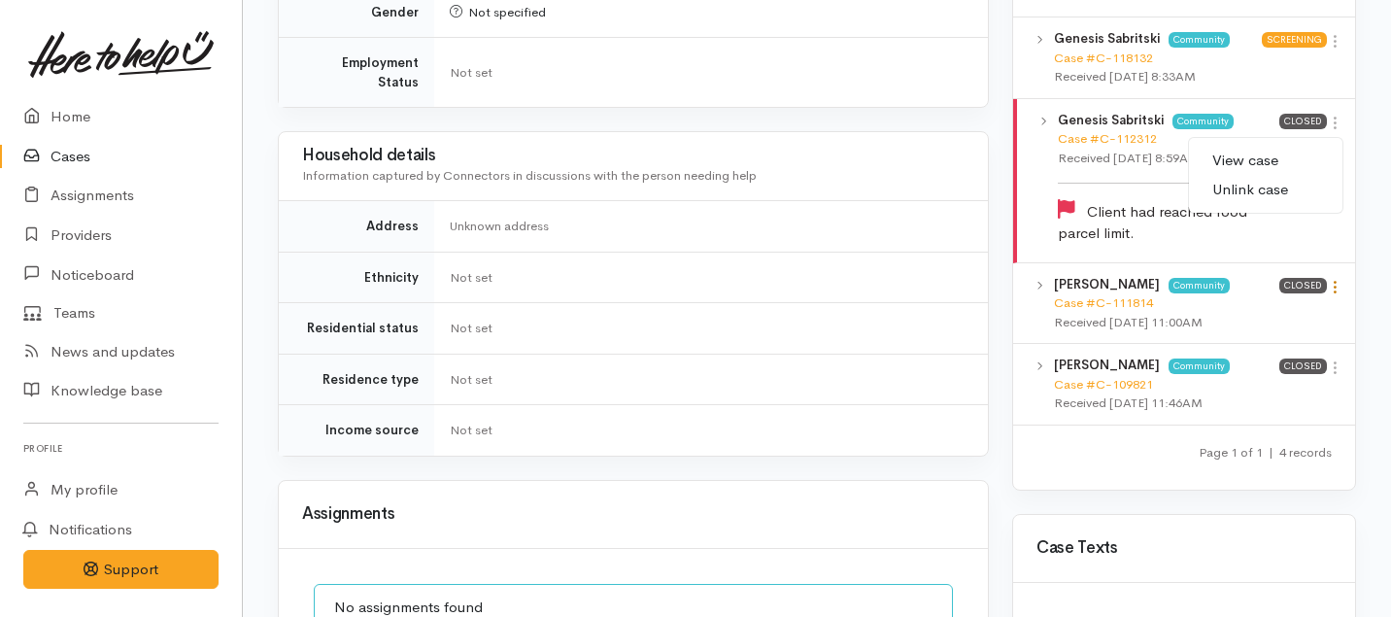
click at [1336, 279] on icon at bounding box center [1334, 287] width 17 height 17
click at [1252, 310] on link "View case" at bounding box center [1265, 325] width 153 height 30
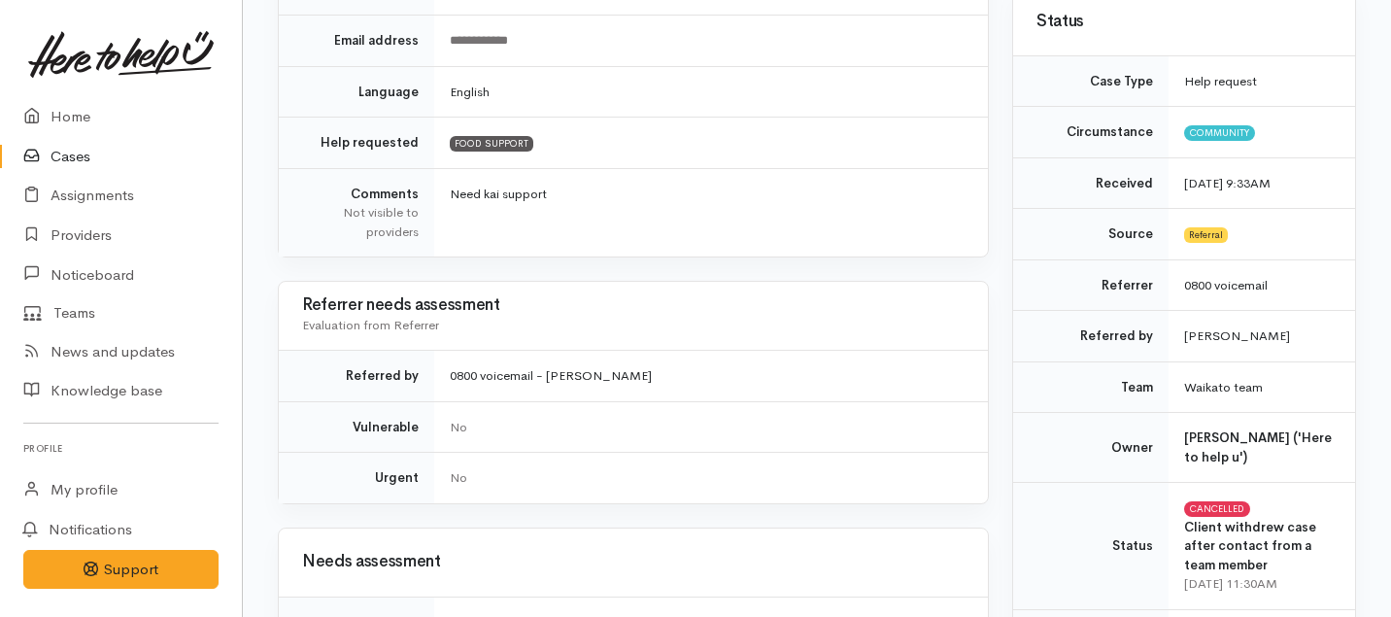
scroll to position [0, 0]
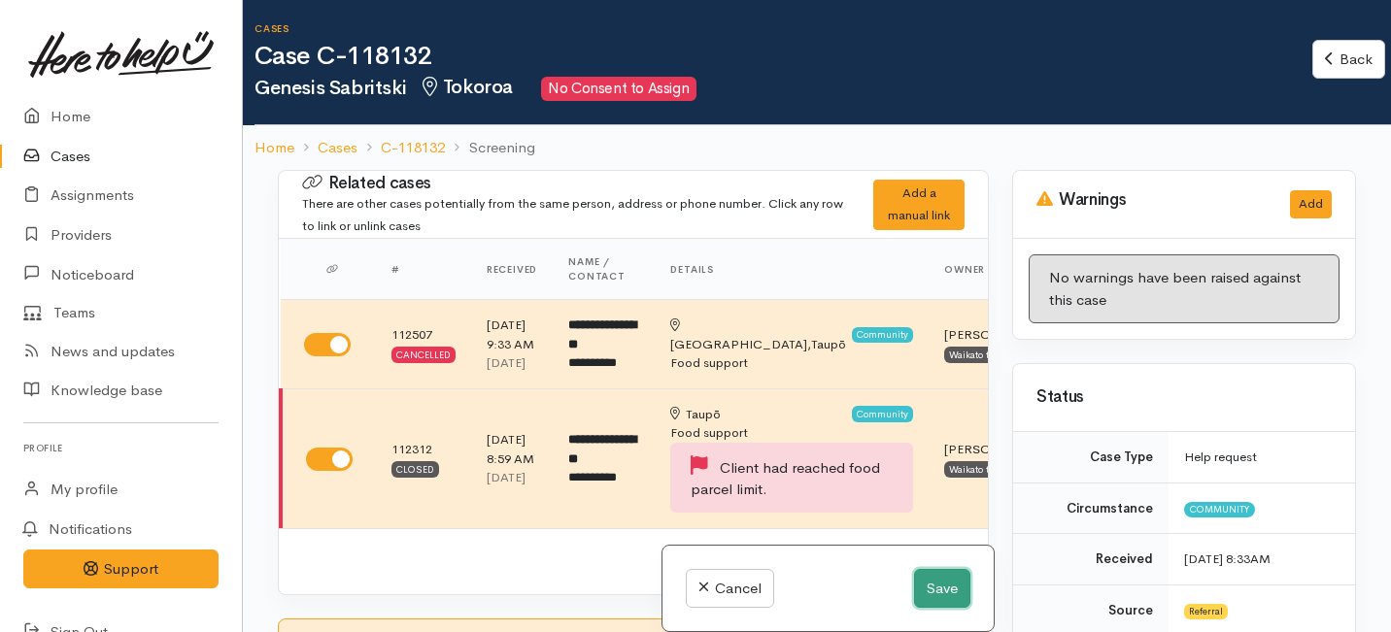
click at [934, 591] on button "Save" at bounding box center [942, 589] width 56 height 40
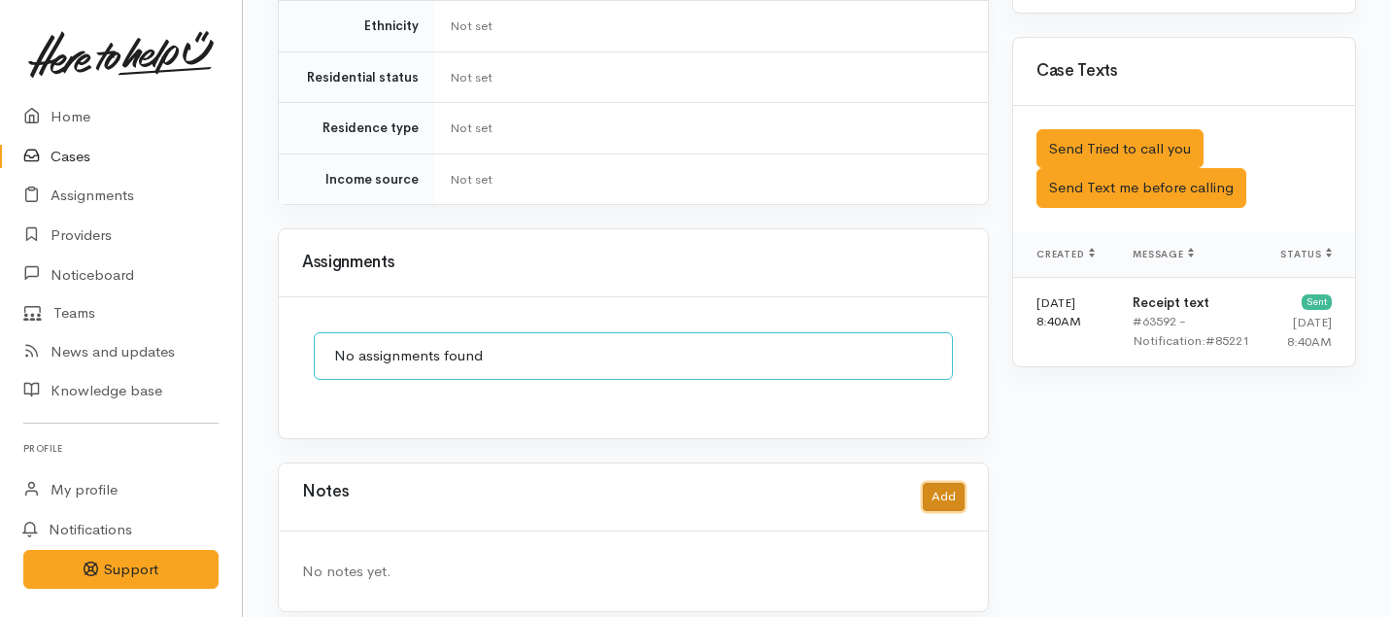
click at [941, 483] on button "Add" at bounding box center [944, 497] width 42 height 28
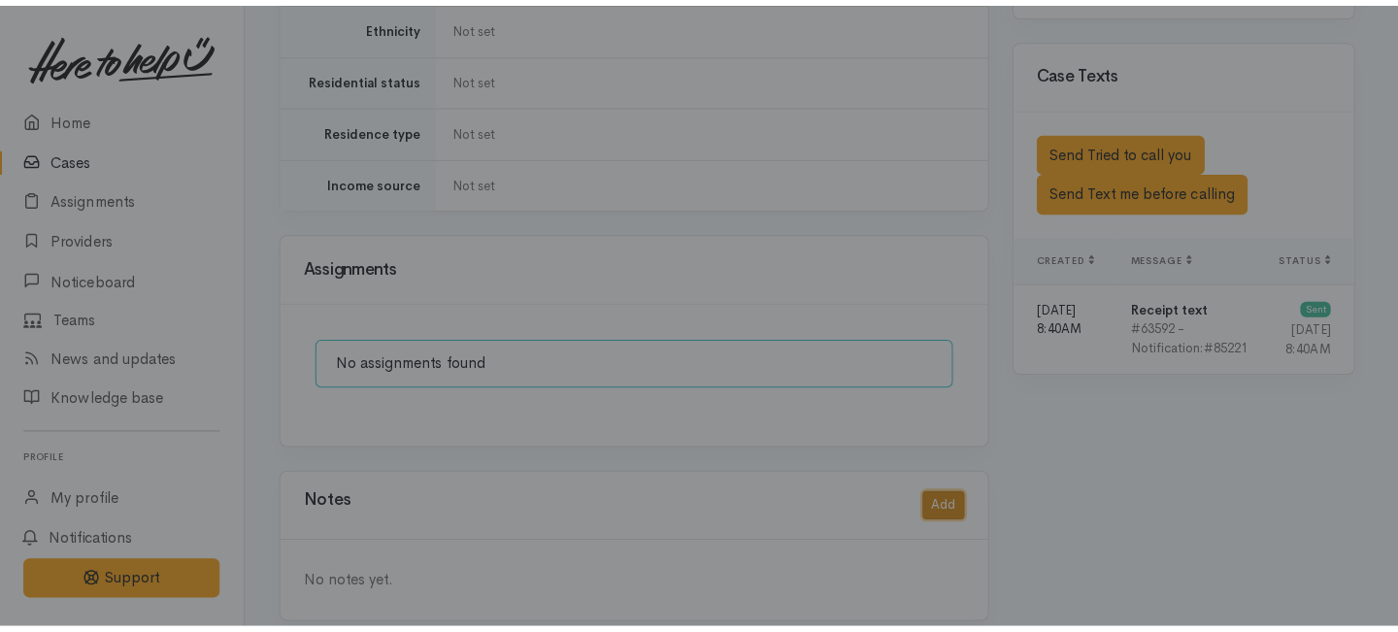
scroll to position [1456, 0]
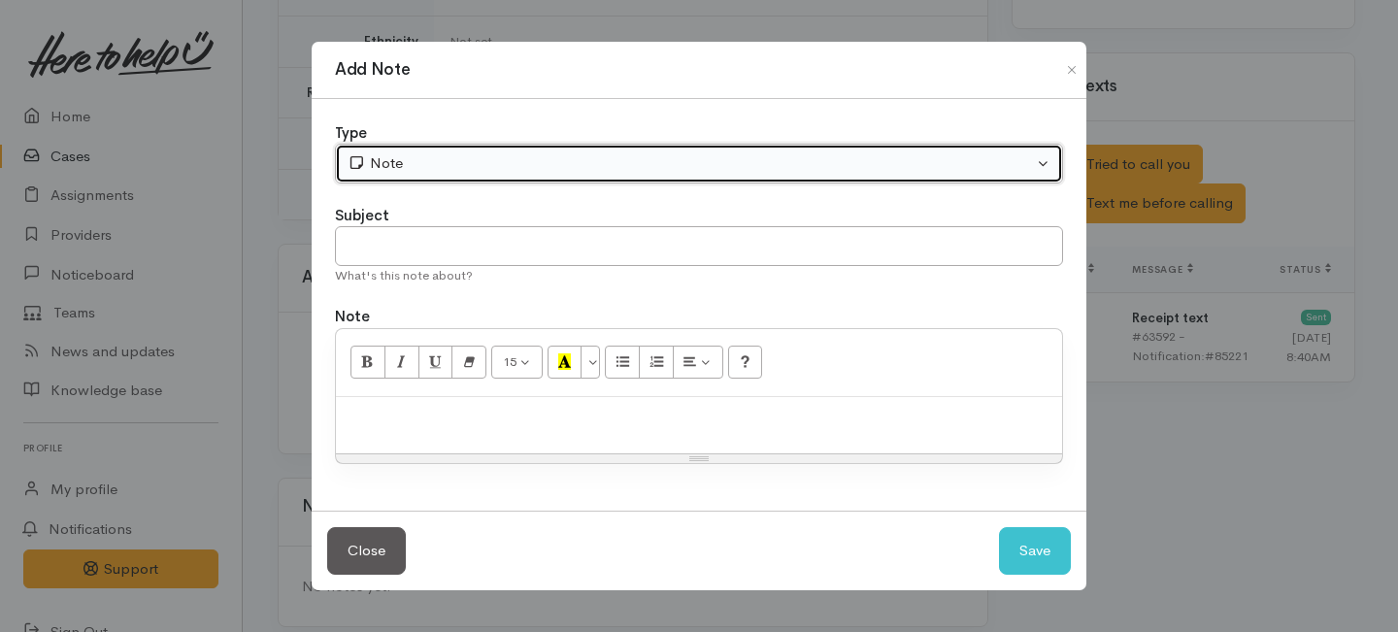
click at [530, 151] on button "Note" at bounding box center [699, 164] width 728 height 40
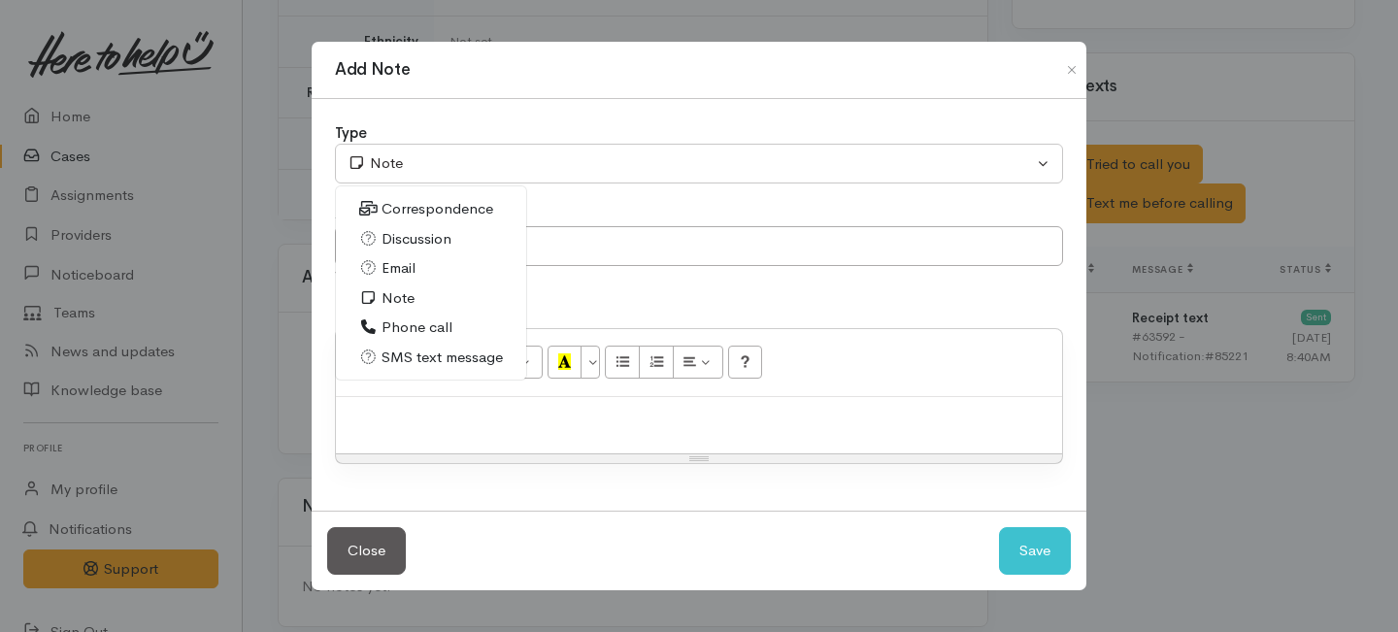
click at [397, 320] on span "Phone call" at bounding box center [417, 328] width 71 height 22
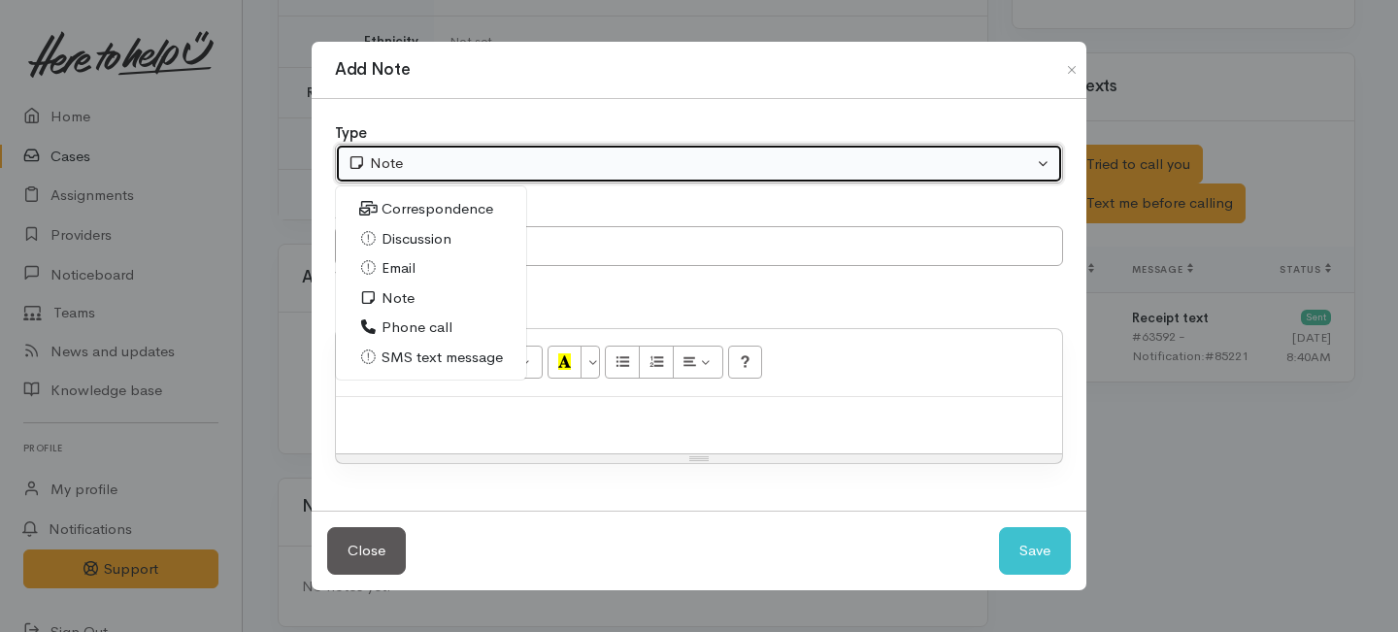
select select "3"
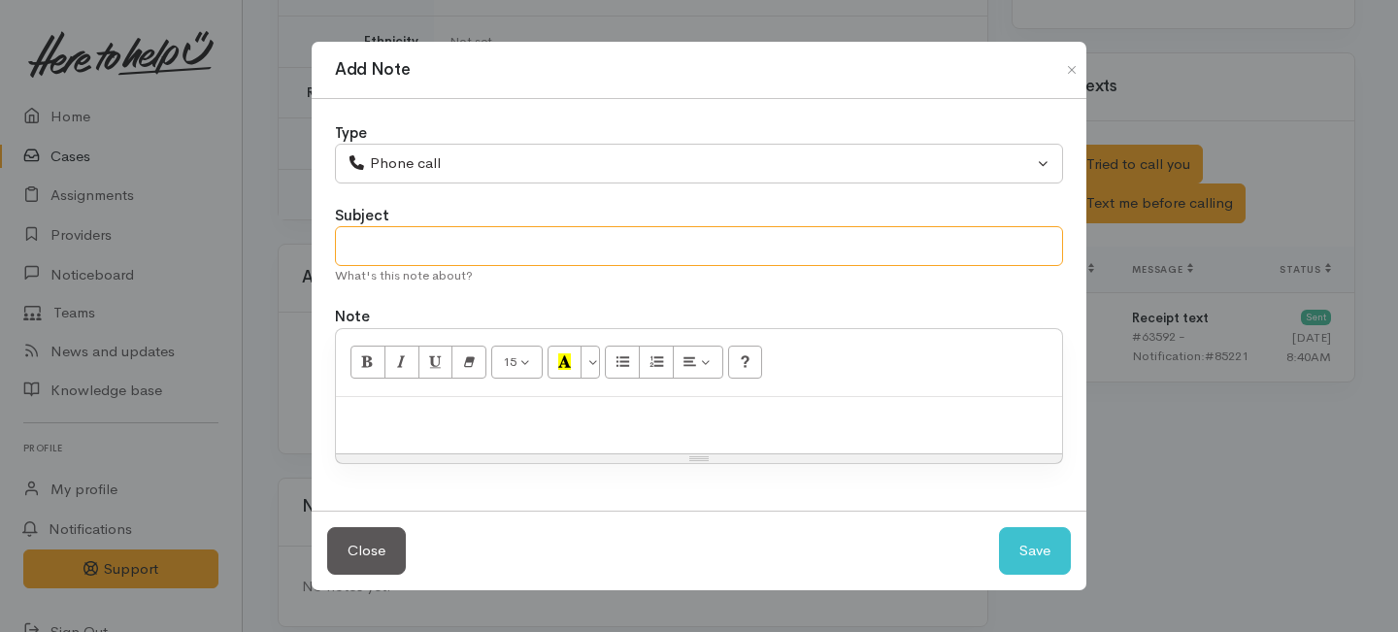
click at [397, 231] on input "text" at bounding box center [699, 246] width 728 height 40
type input "Request cancelled"
click at [395, 407] on p at bounding box center [699, 418] width 707 height 22
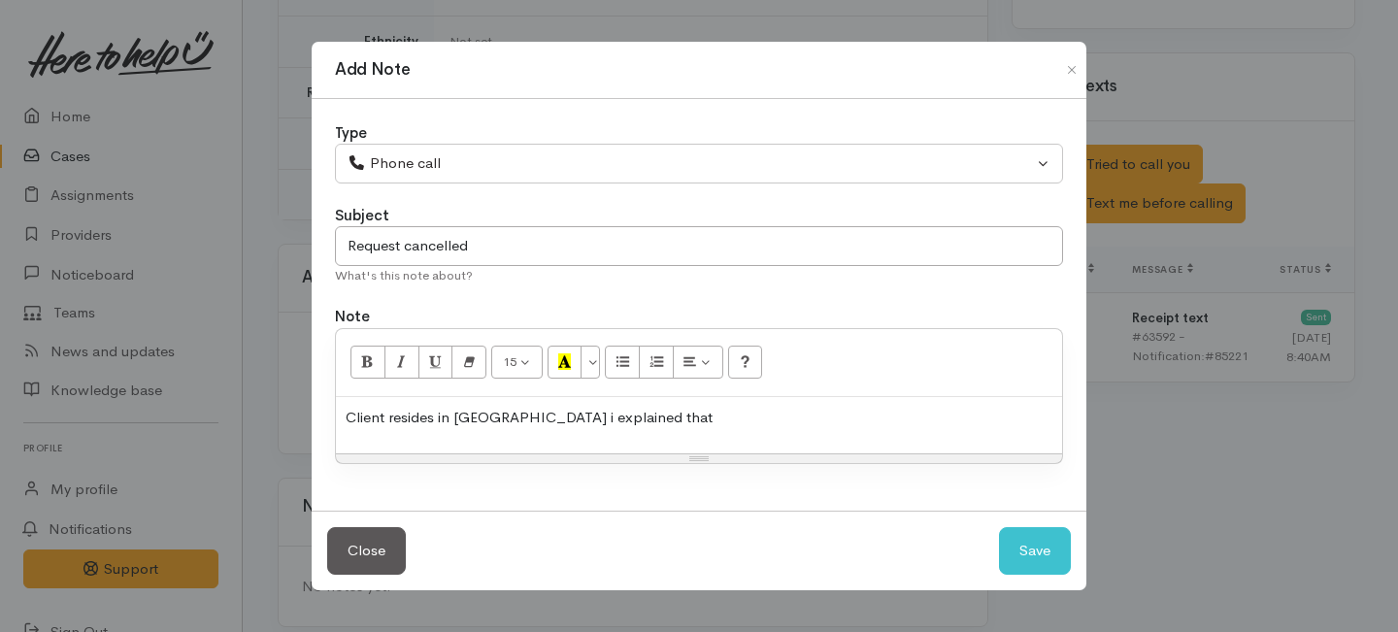
click at [485, 421] on p "Client resides in [GEOGRAPHIC_DATA] i explained that" at bounding box center [699, 418] width 707 height 22
click at [489, 421] on p "Client resides in [GEOGRAPHIC_DATA] i explained that" at bounding box center [699, 418] width 707 height 22
click at [514, 458] on div "Resize" at bounding box center [699, 458] width 726 height 9
click at [520, 442] on div "Client resides in Napier i explained that" at bounding box center [699, 424] width 726 height 57
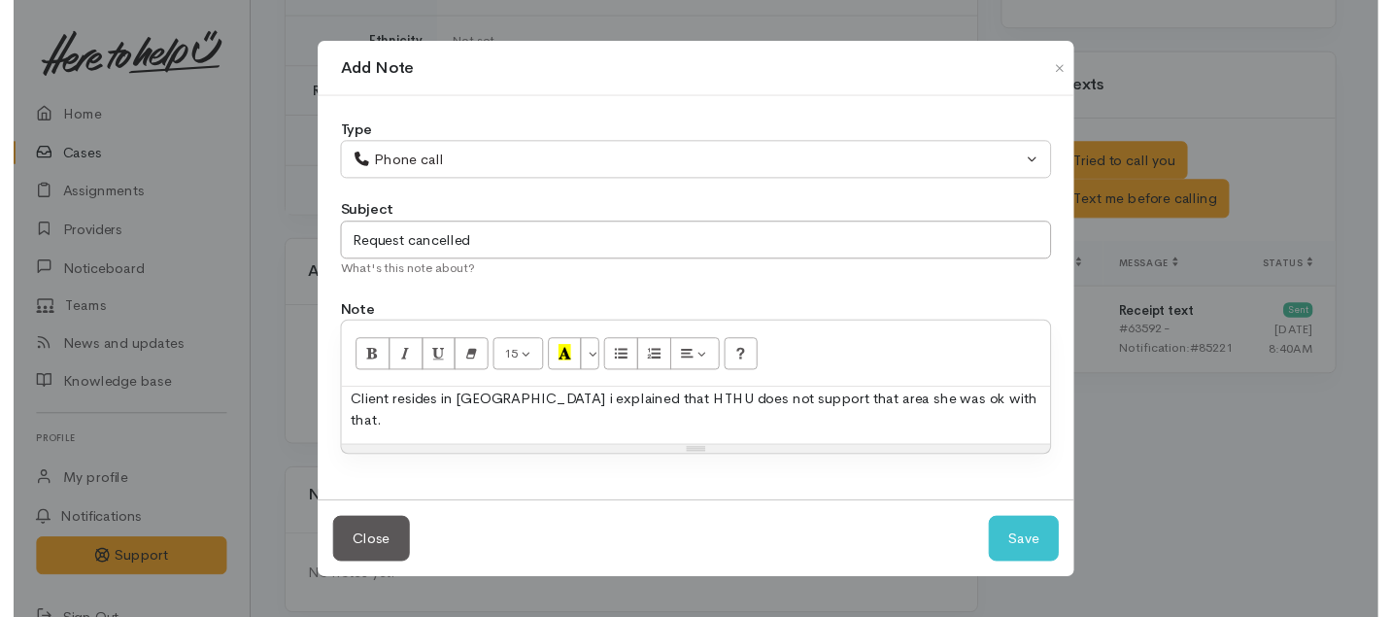
scroll to position [10, 0]
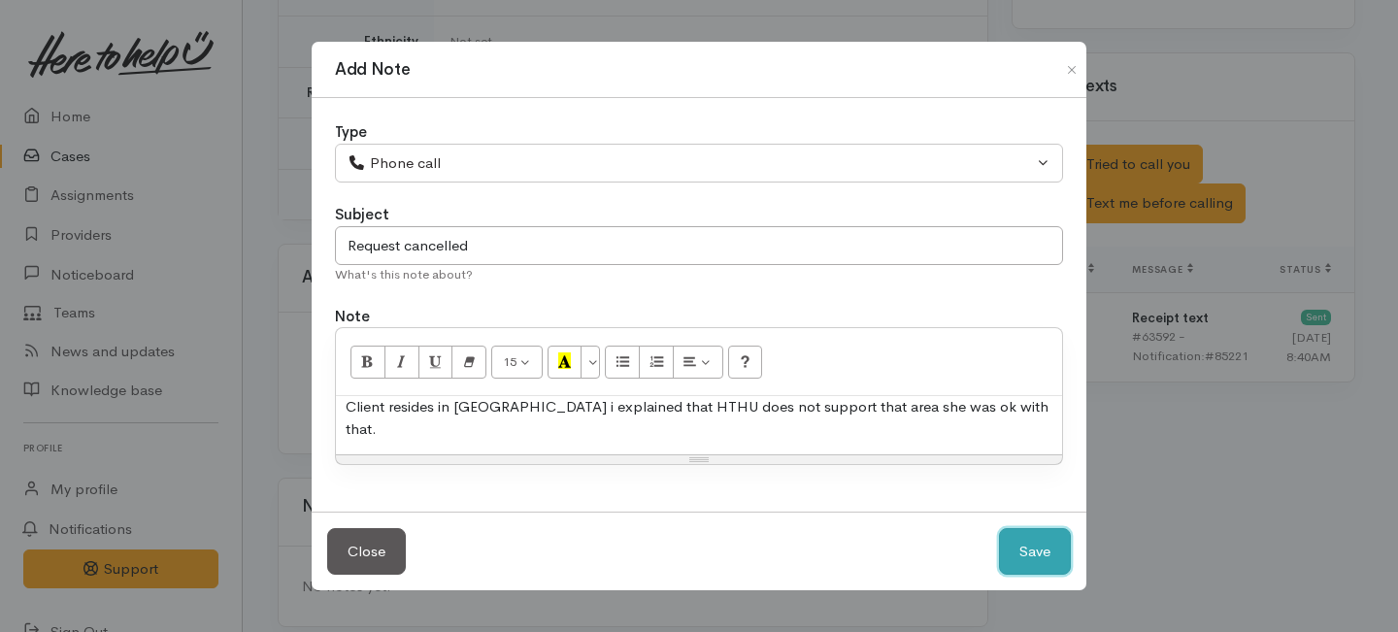
click at [1040, 542] on button "Save" at bounding box center [1035, 552] width 72 height 48
select select "1"
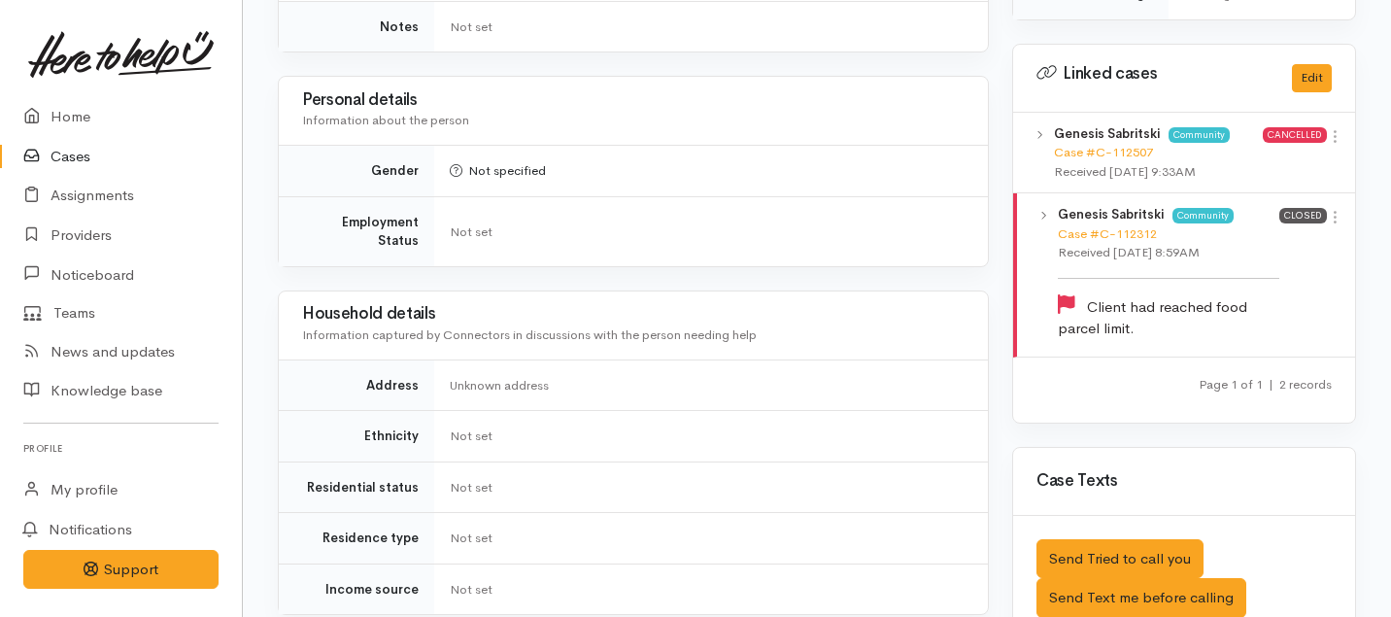
scroll to position [0, 0]
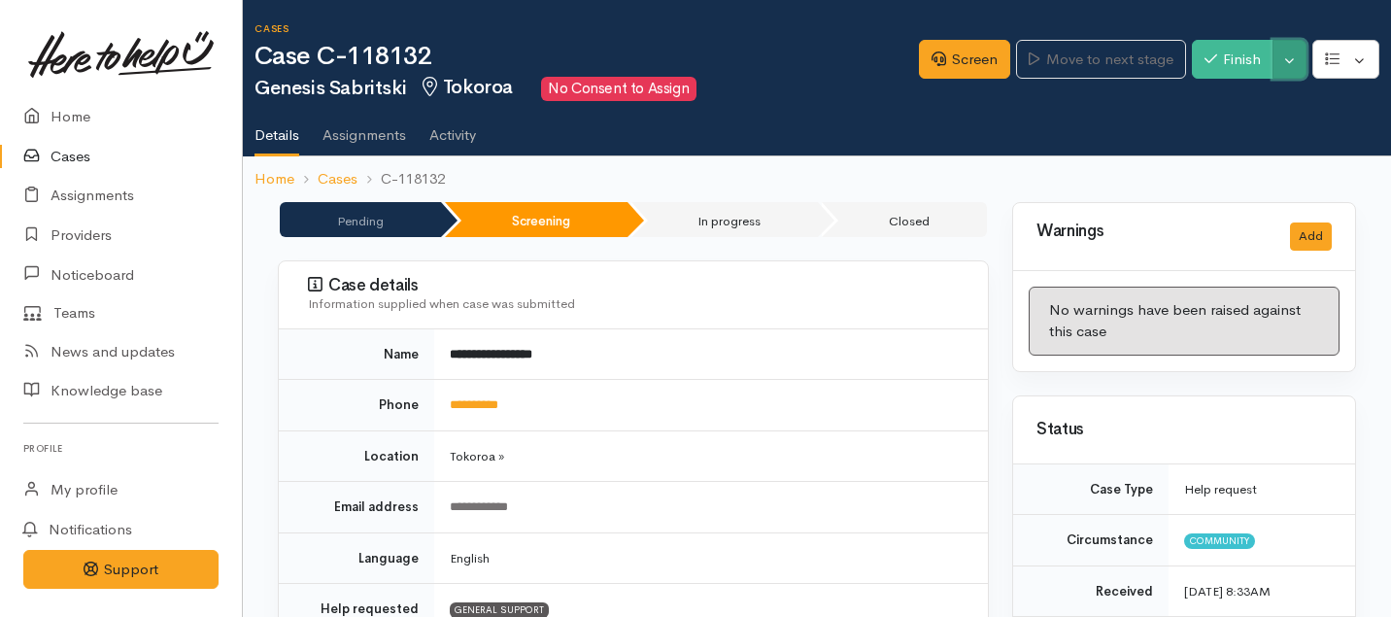
click at [1286, 62] on button "Toggle Dropdown" at bounding box center [1289, 60] width 34 height 40
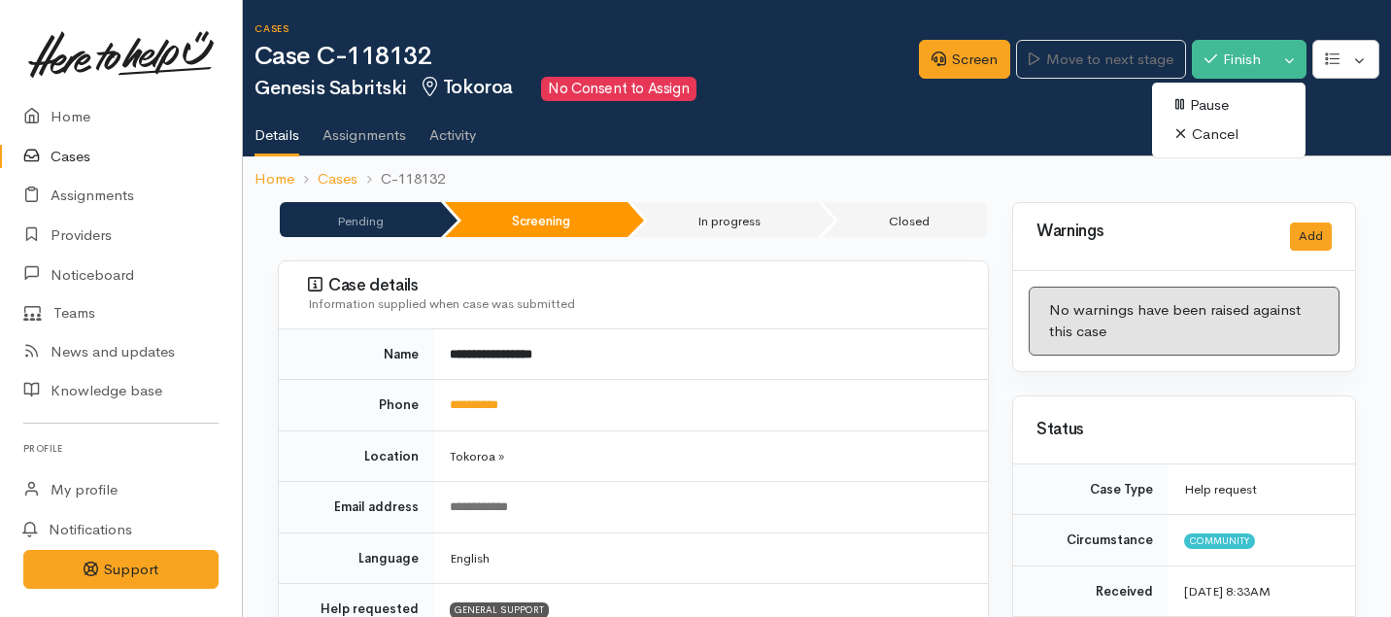
click at [1205, 131] on link "Cancel" at bounding box center [1228, 134] width 153 height 30
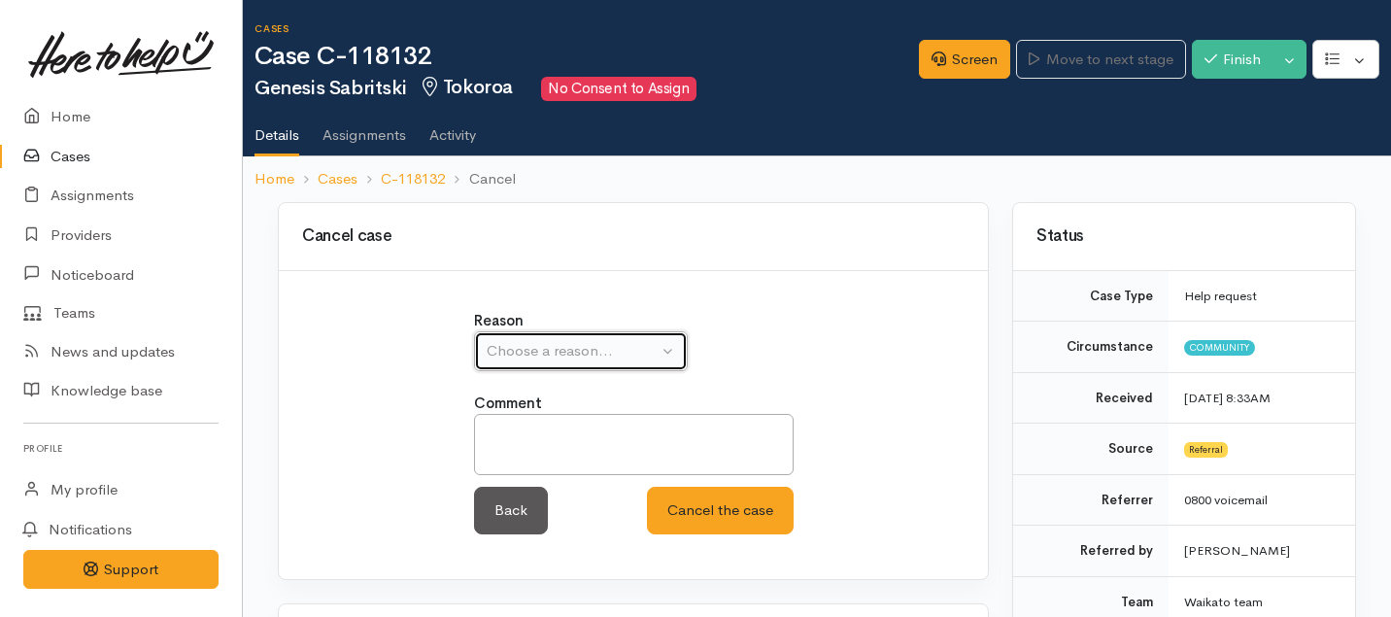
click at [556, 358] on div "Choose a reason..." at bounding box center [571, 351] width 171 height 22
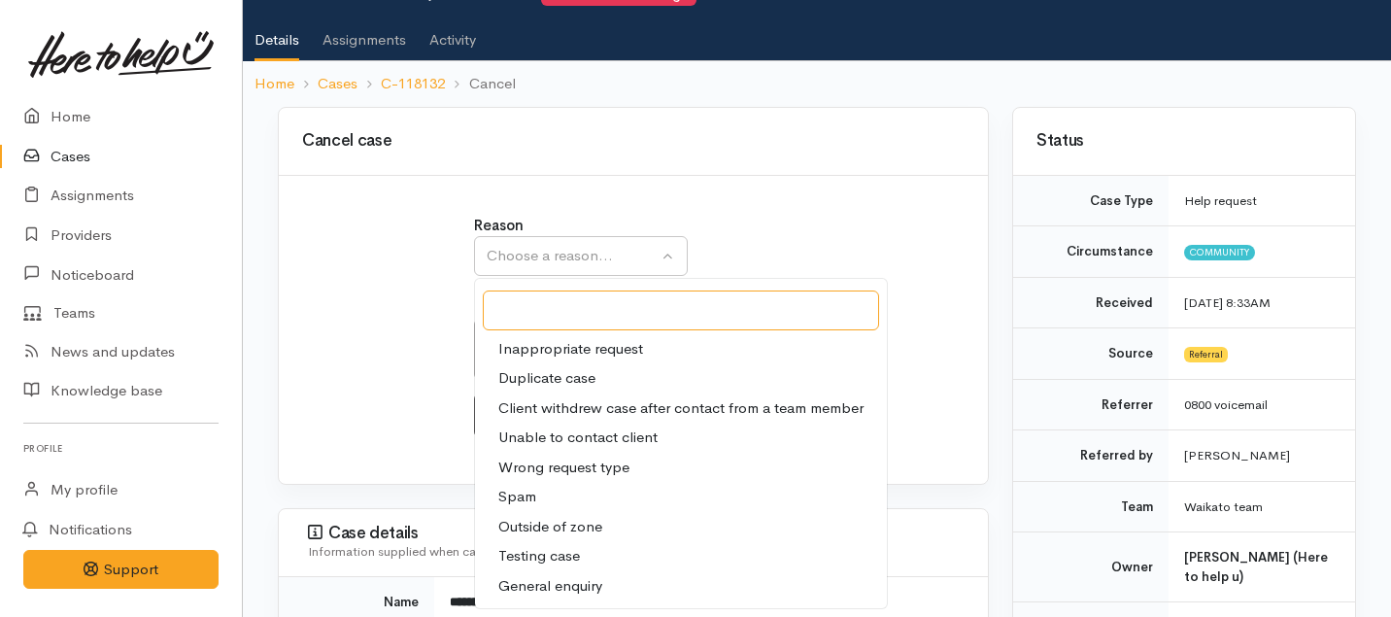
scroll to position [102, 0]
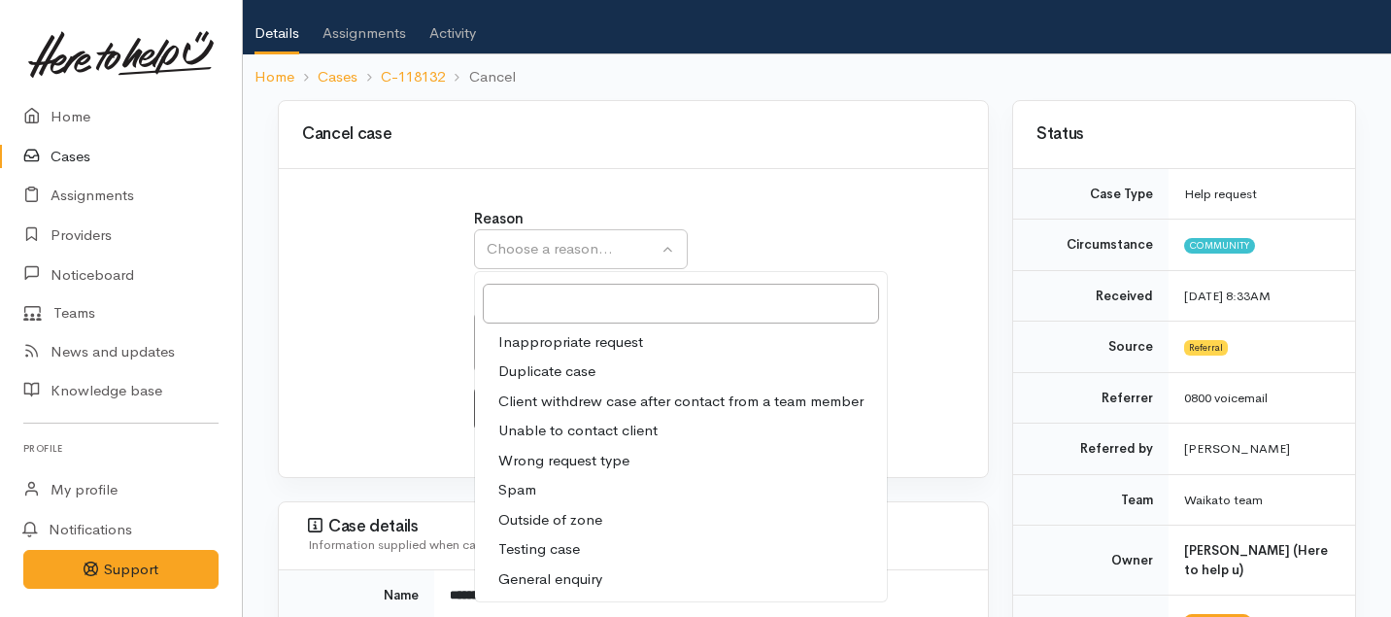
click at [539, 519] on span "Outside of zone" at bounding box center [550, 520] width 104 height 22
select select "9"
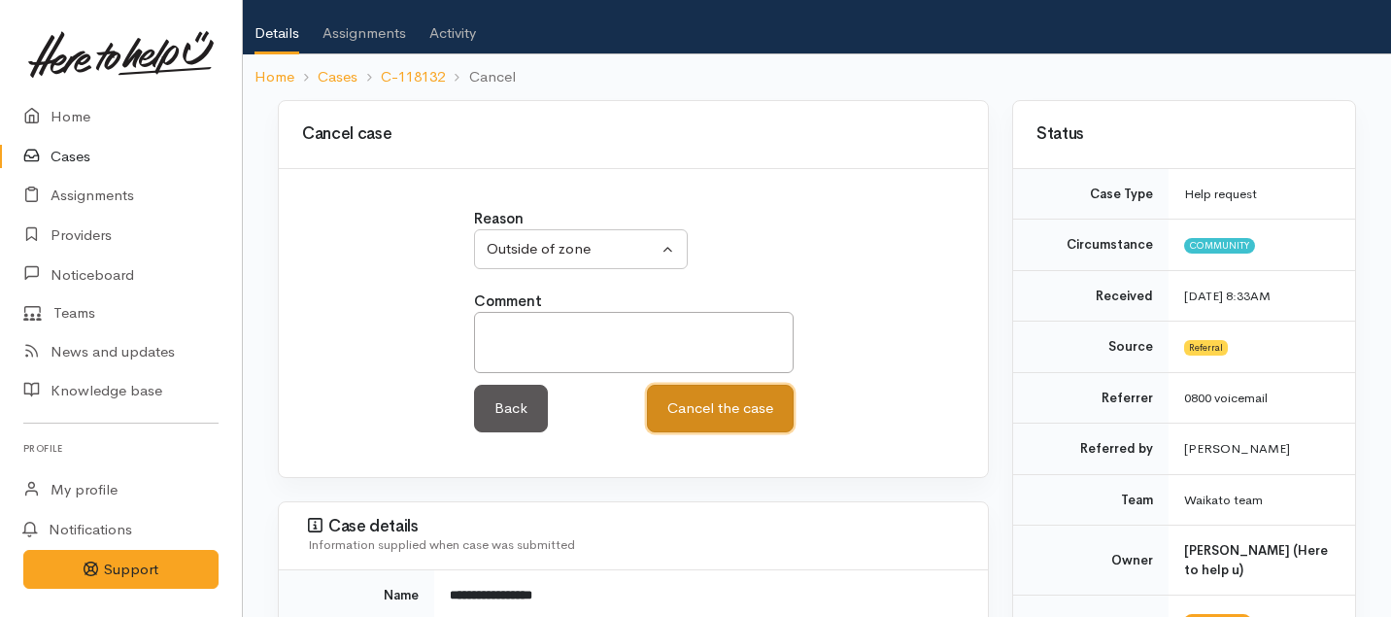
click at [732, 398] on button "Cancel the case" at bounding box center [720, 409] width 147 height 48
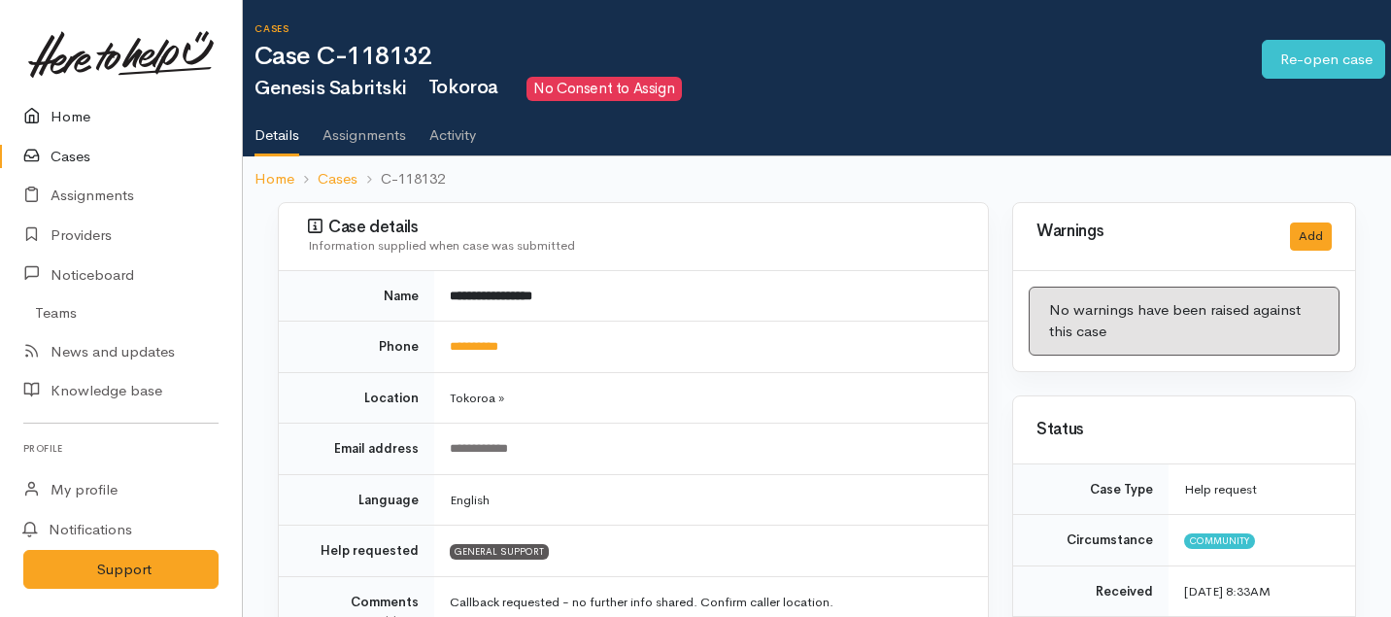
click at [67, 128] on link "Home" at bounding box center [121, 117] width 242 height 40
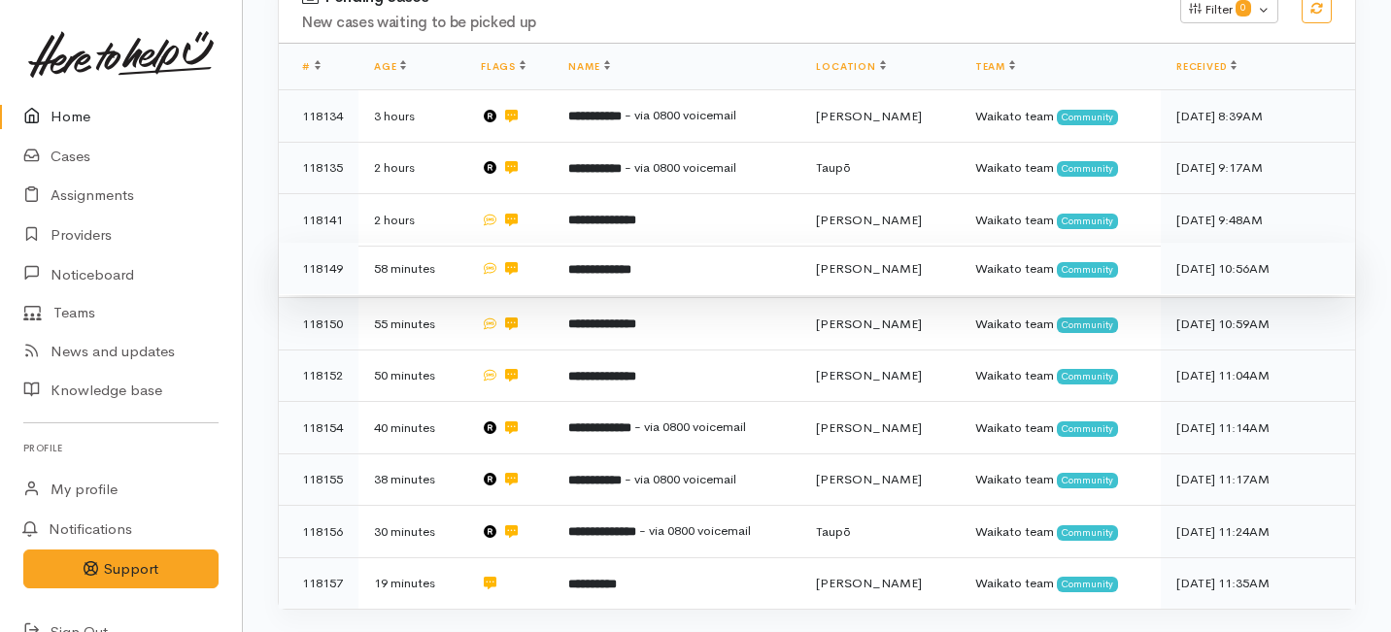
scroll to position [693, 0]
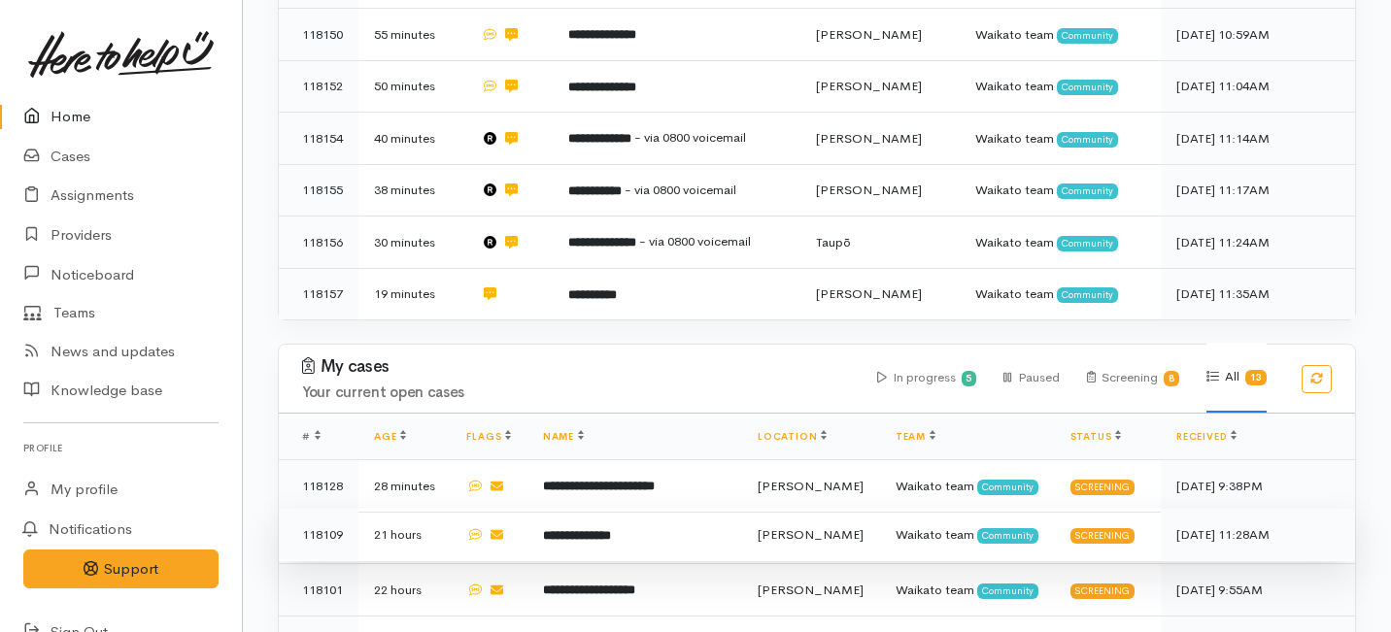
click at [582, 529] on b "**********" at bounding box center [577, 535] width 68 height 13
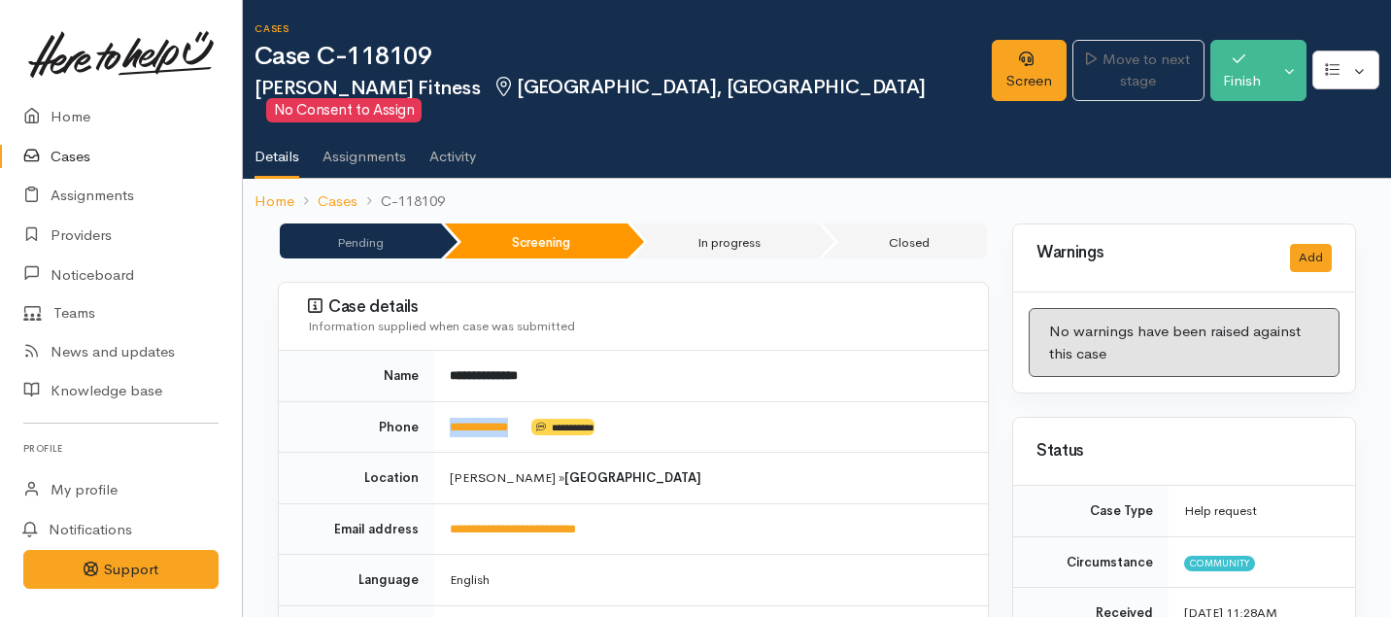
drag, startPoint x: 538, startPoint y: 408, endPoint x: 439, endPoint y: 407, distance: 99.1
click at [439, 407] on td "**********" at bounding box center [711, 426] width 554 height 51
copy td "**********"
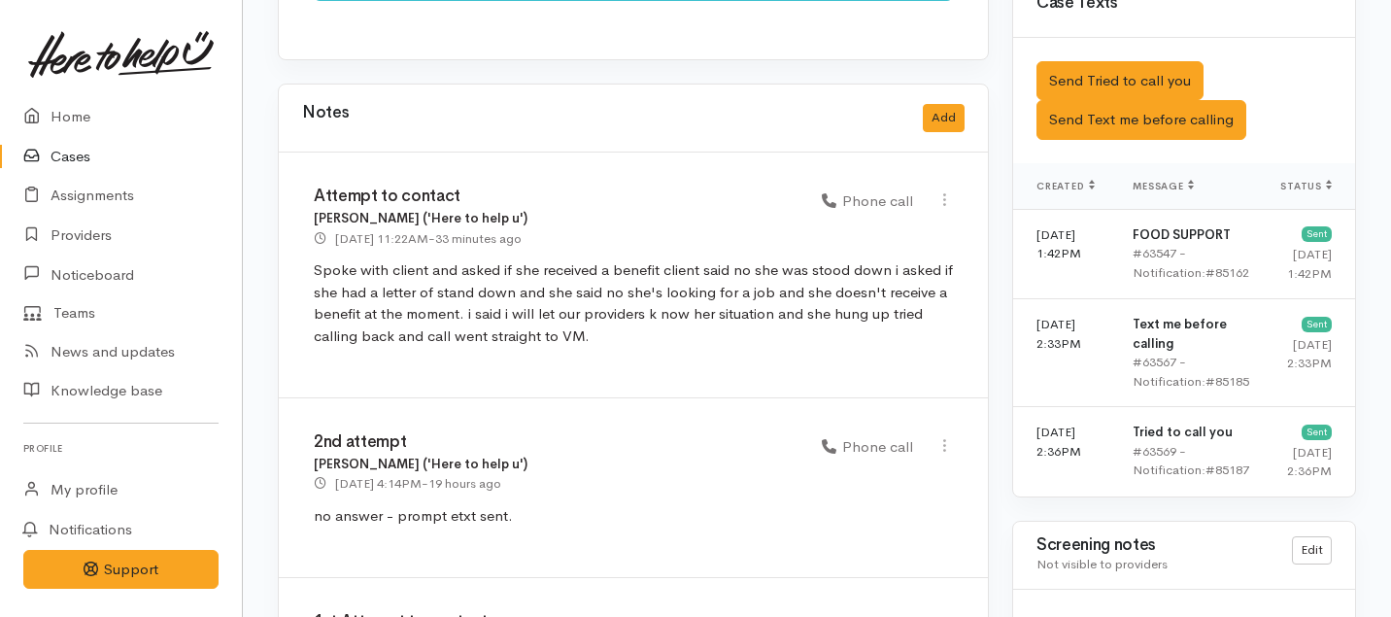
scroll to position [1631, 0]
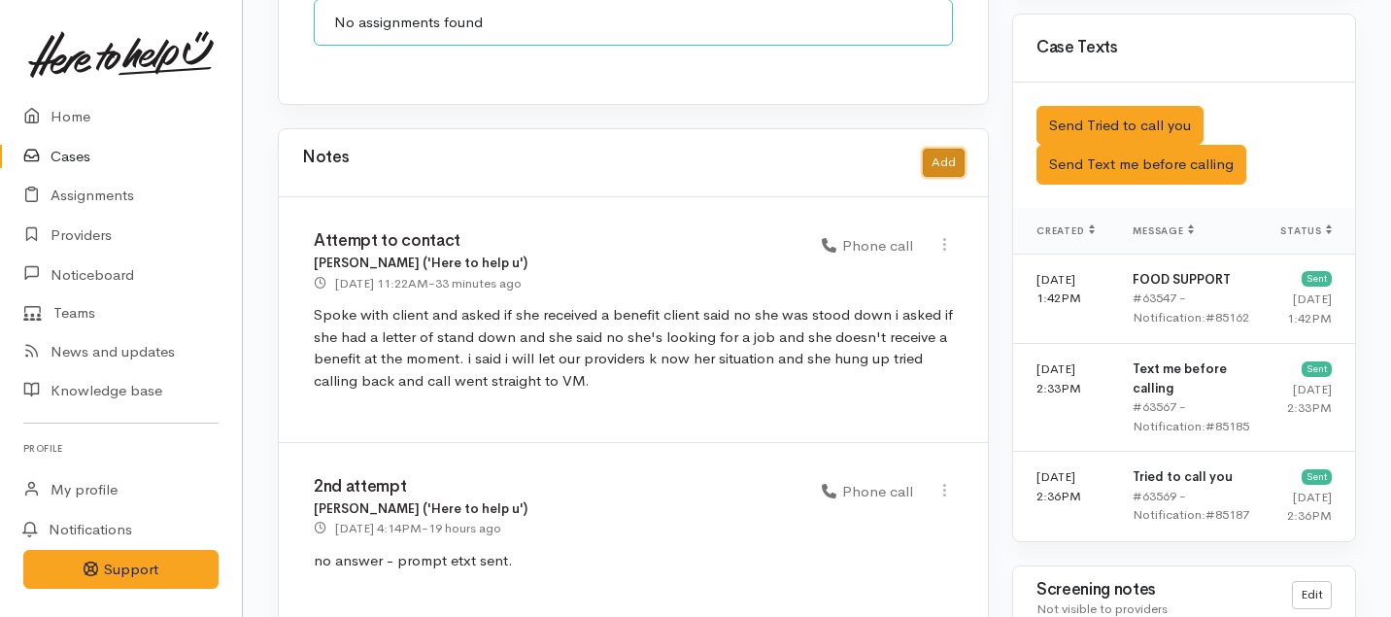
click at [941, 149] on button "Add" at bounding box center [944, 163] width 42 height 28
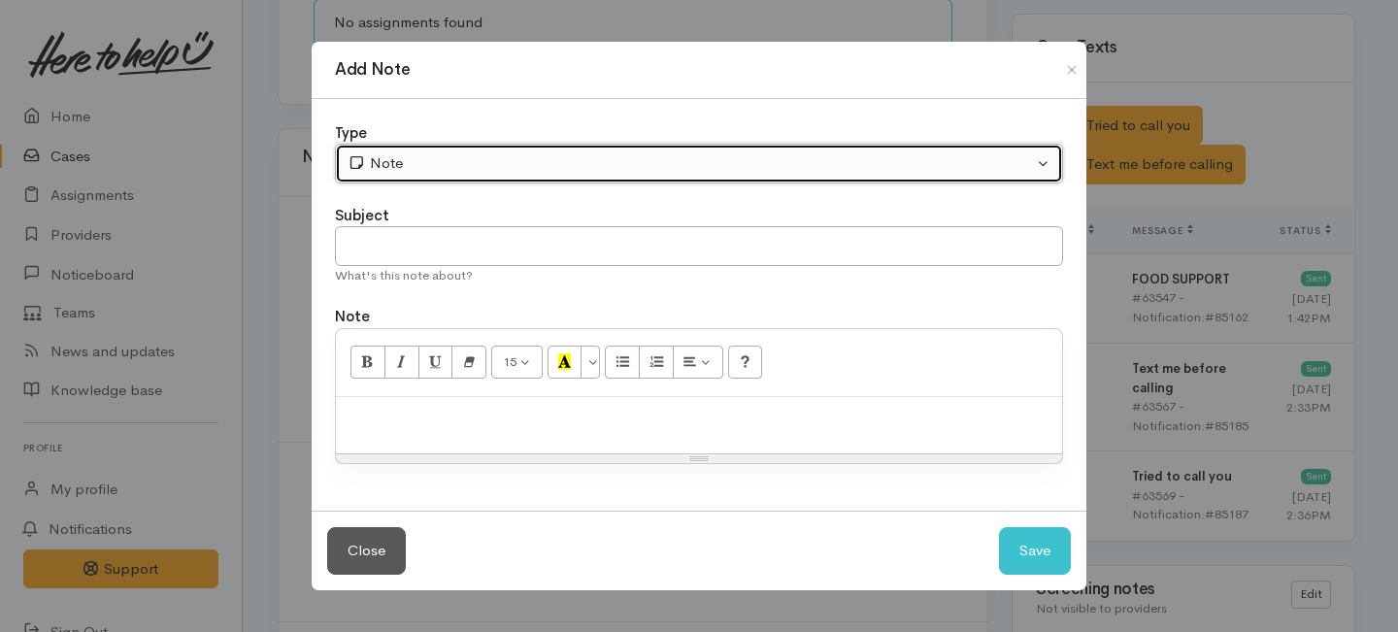
click at [519, 163] on div "Note" at bounding box center [691, 163] width 686 height 22
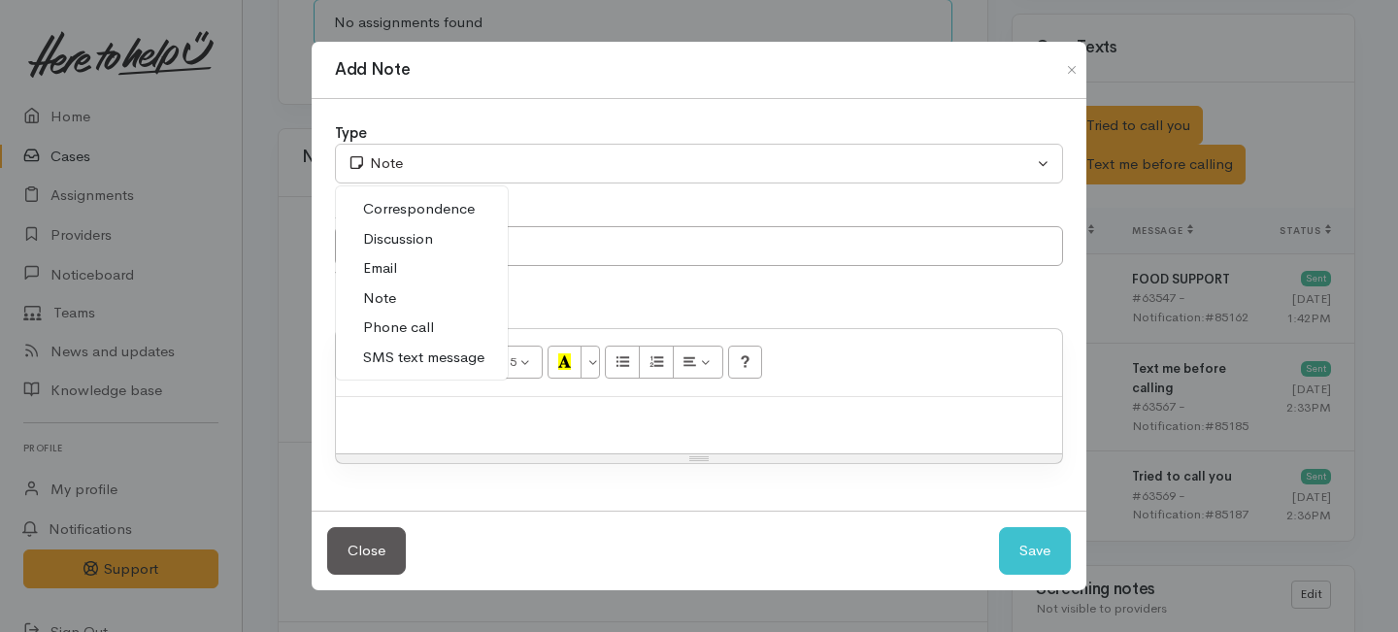
click at [409, 327] on span "Phone call" at bounding box center [398, 328] width 71 height 22
select select "3"
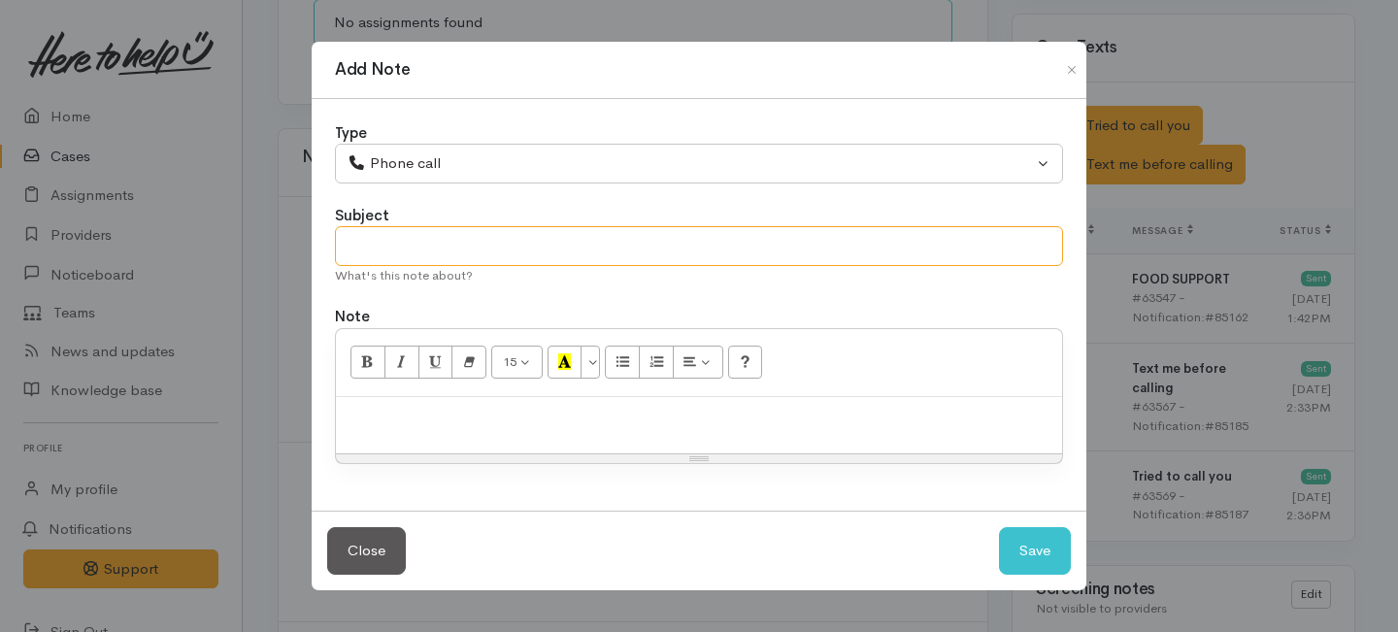
click at [410, 257] on input "text" at bounding box center [699, 246] width 728 height 40
type input "Request to cancelled."
click at [453, 433] on div at bounding box center [699, 425] width 726 height 57
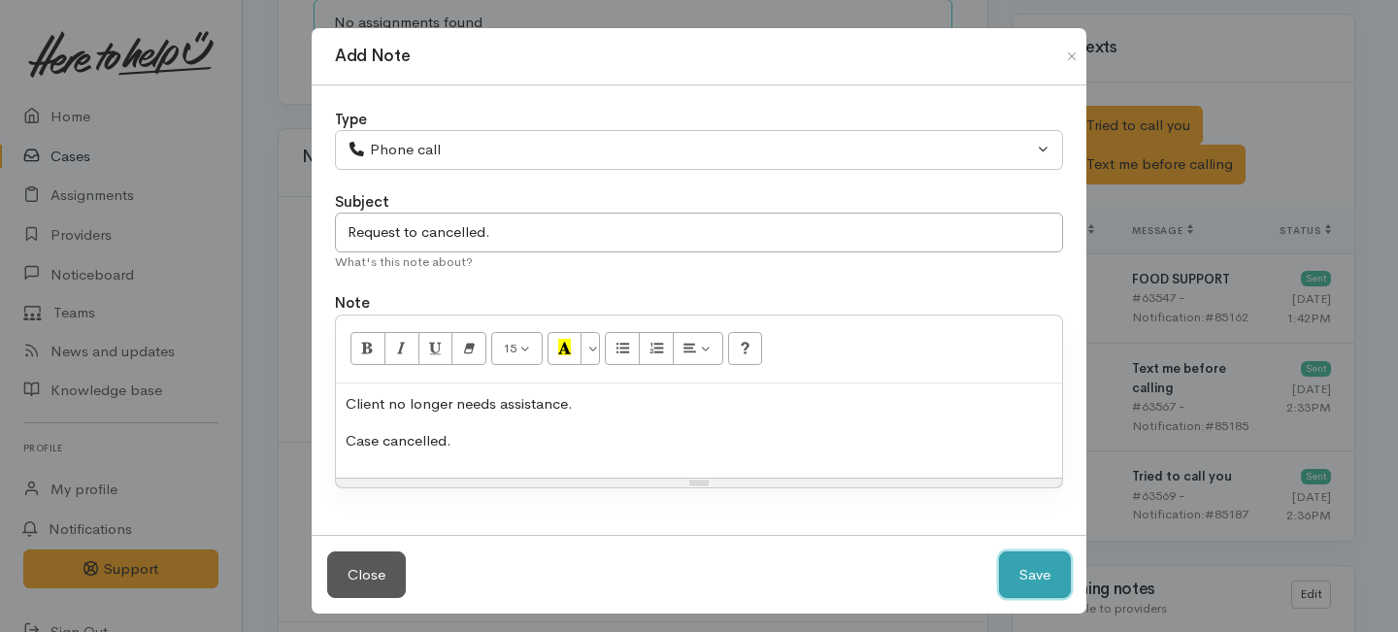
click at [1020, 571] on button "Save" at bounding box center [1035, 576] width 72 height 48
select select "1"
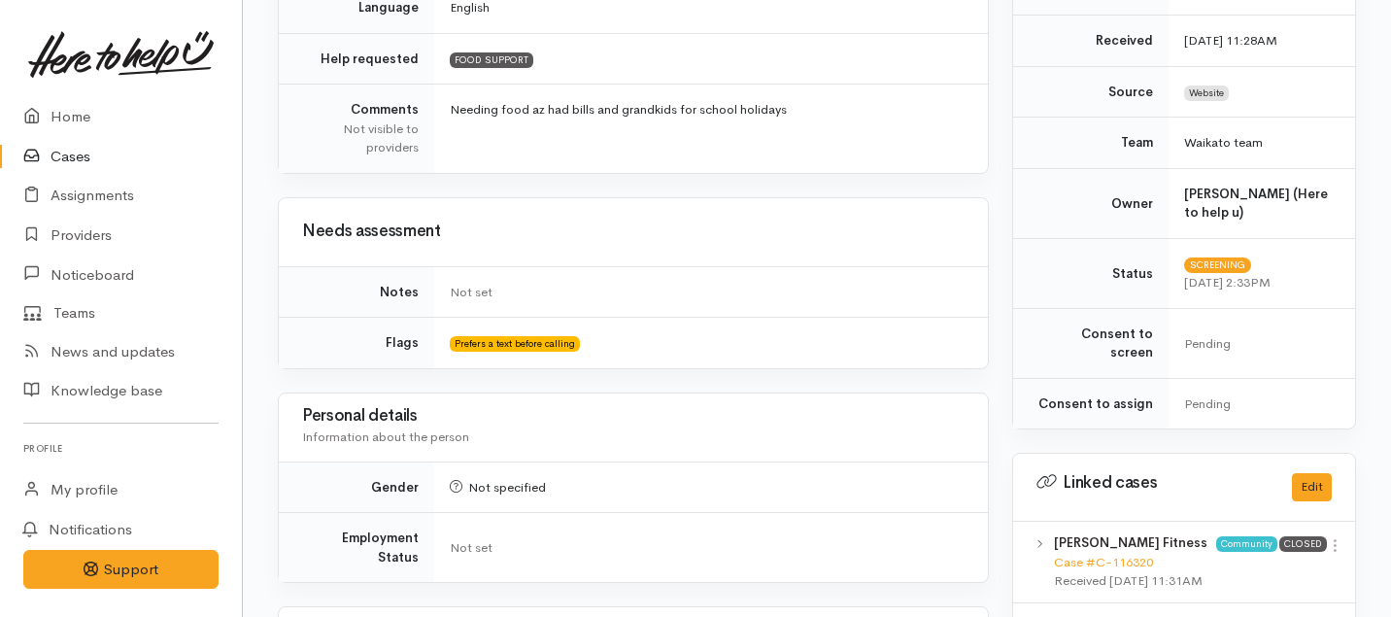
scroll to position [0, 0]
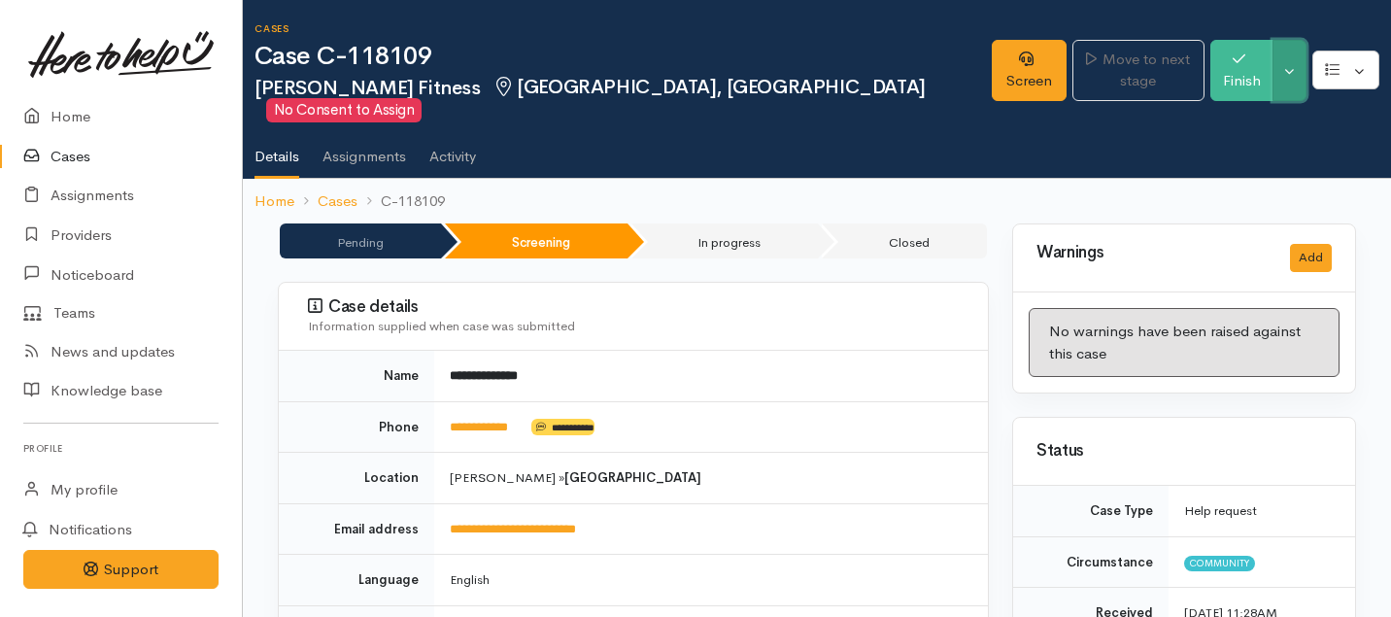
click at [1284, 57] on button "Toggle Dropdown" at bounding box center [1289, 70] width 34 height 61
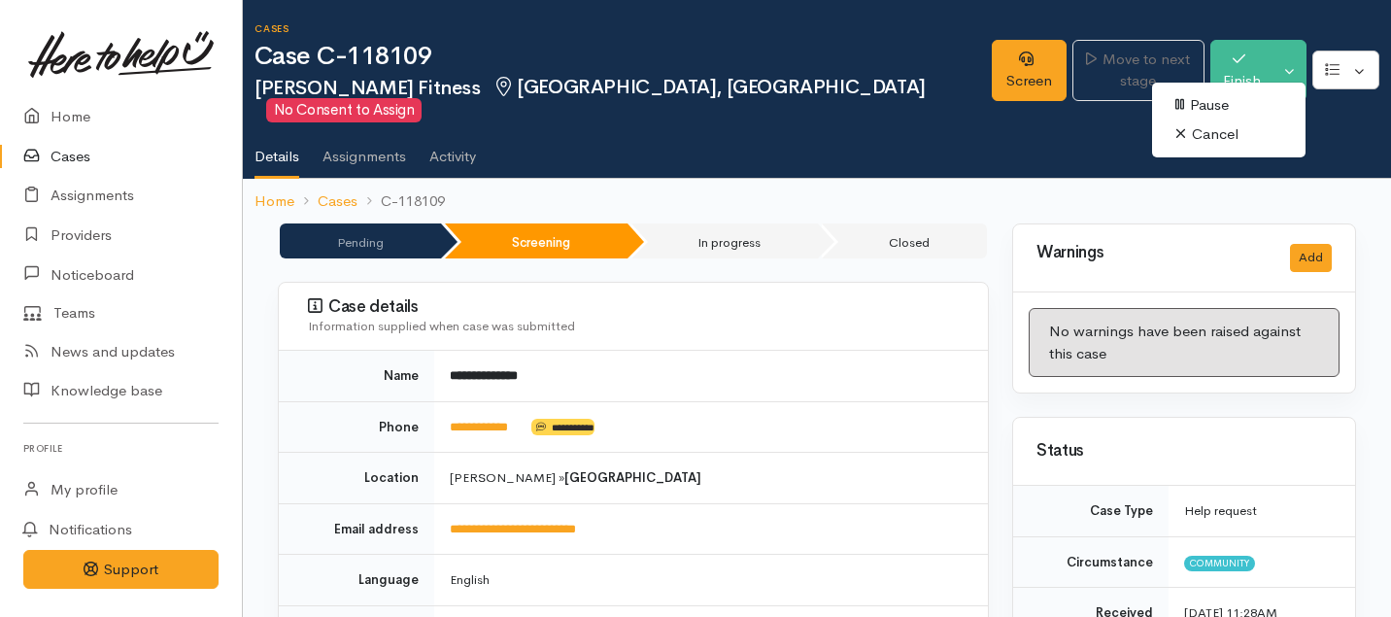
click at [1189, 134] on link "Cancel" at bounding box center [1228, 134] width 153 height 30
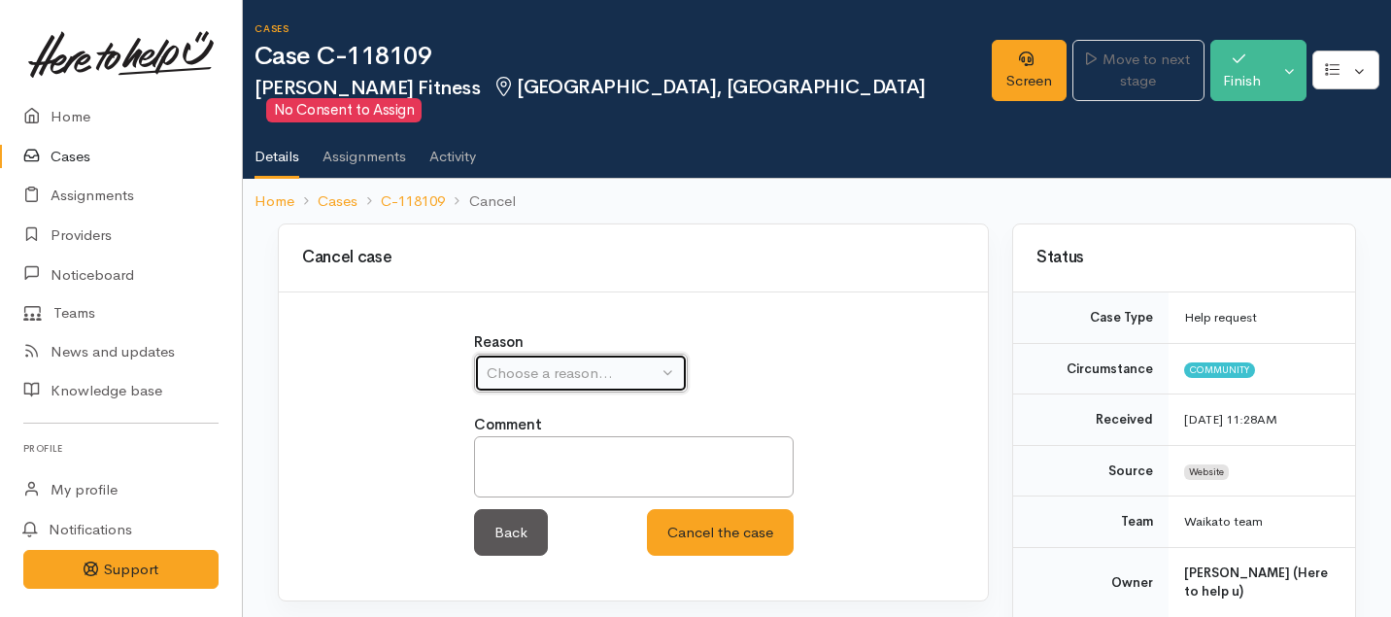
click at [520, 362] on div "Choose a reason..." at bounding box center [571, 373] width 171 height 22
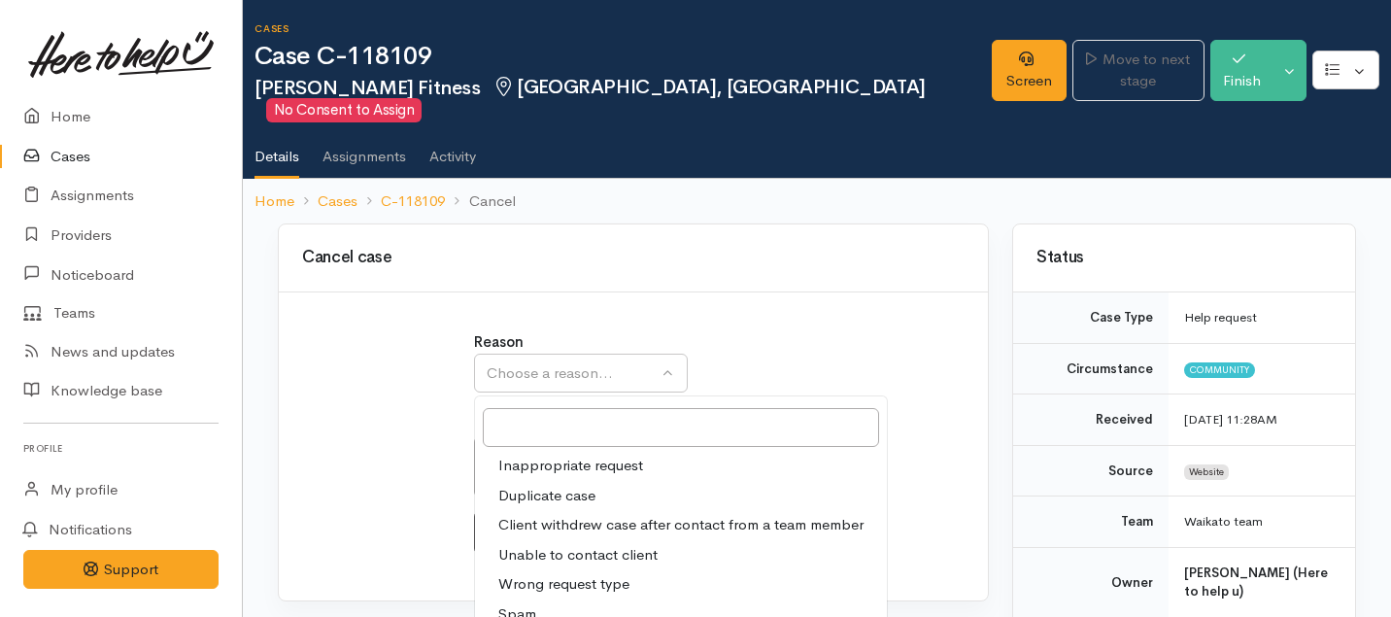
click at [526, 514] on span "Client withdrew case after contact from a team member" at bounding box center [680, 525] width 365 height 22
select select "3"
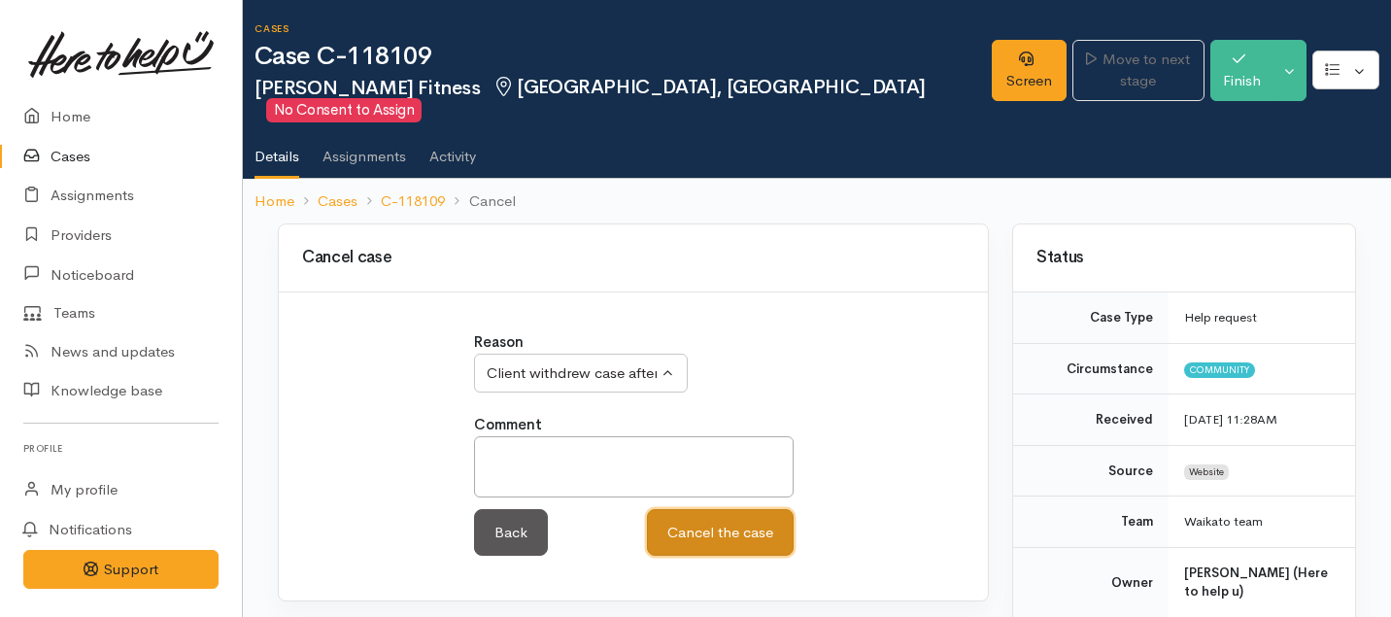
click at [688, 511] on button "Cancel the case" at bounding box center [720, 533] width 147 height 48
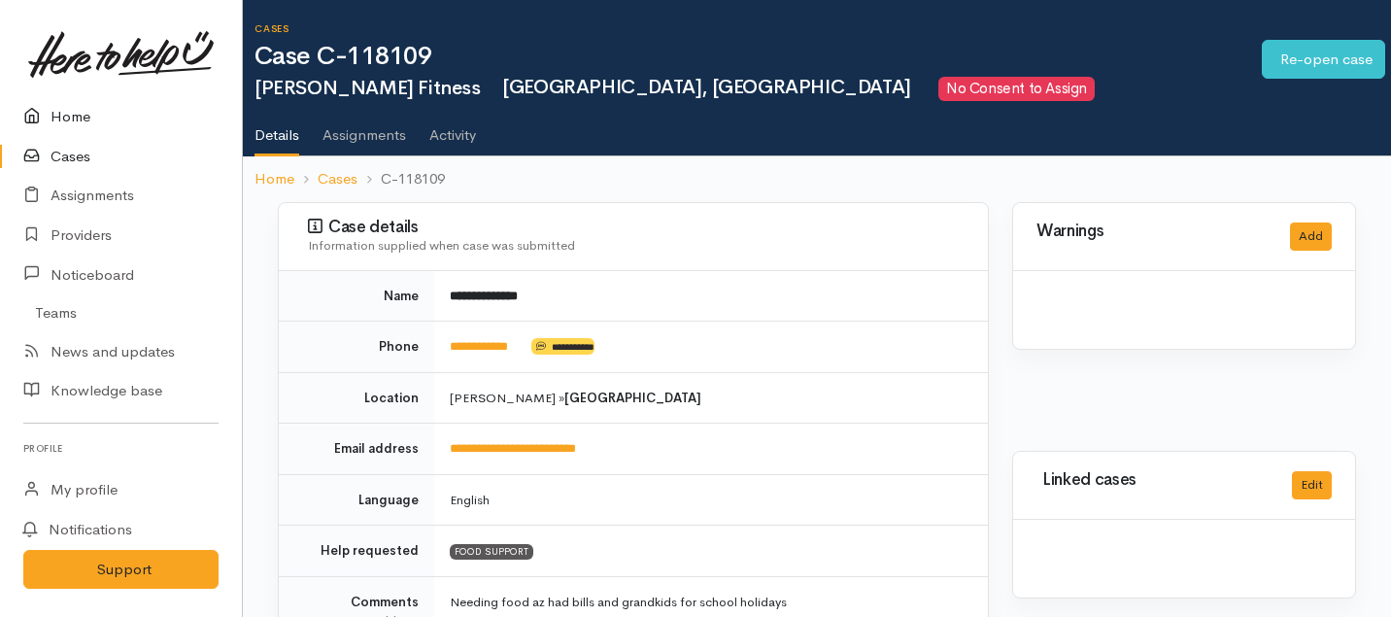
click at [73, 115] on link "Home" at bounding box center [121, 117] width 242 height 40
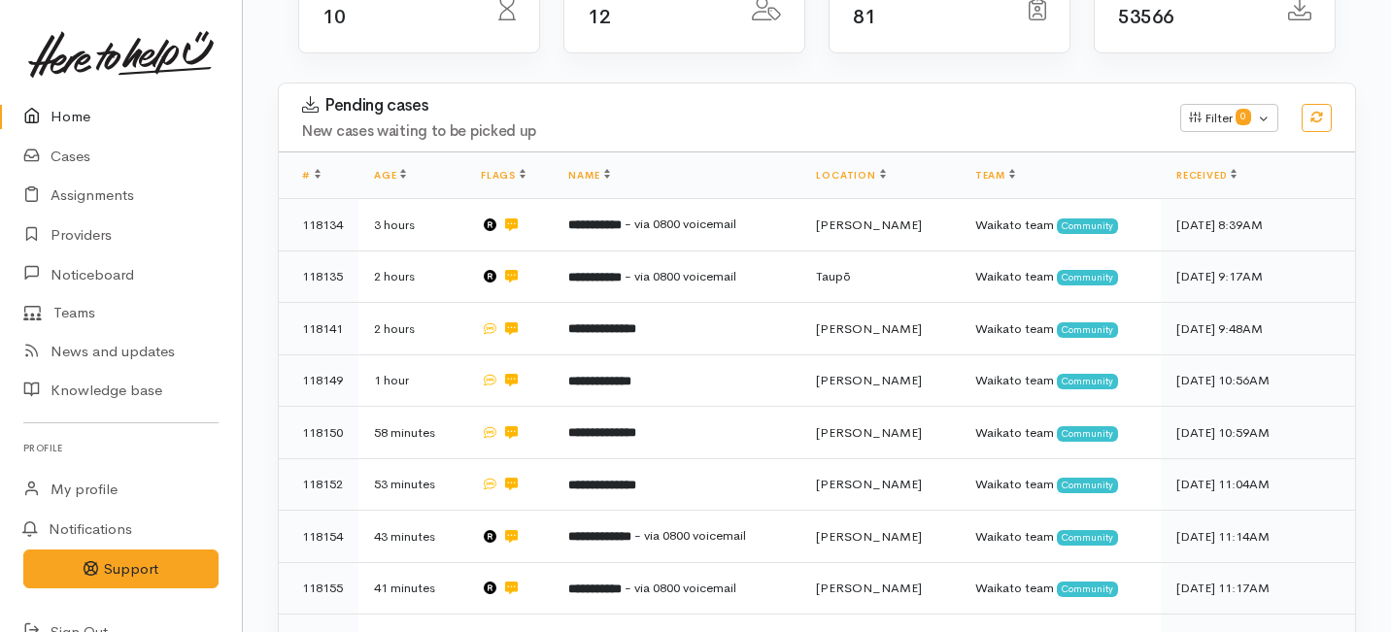
scroll to position [294, 0]
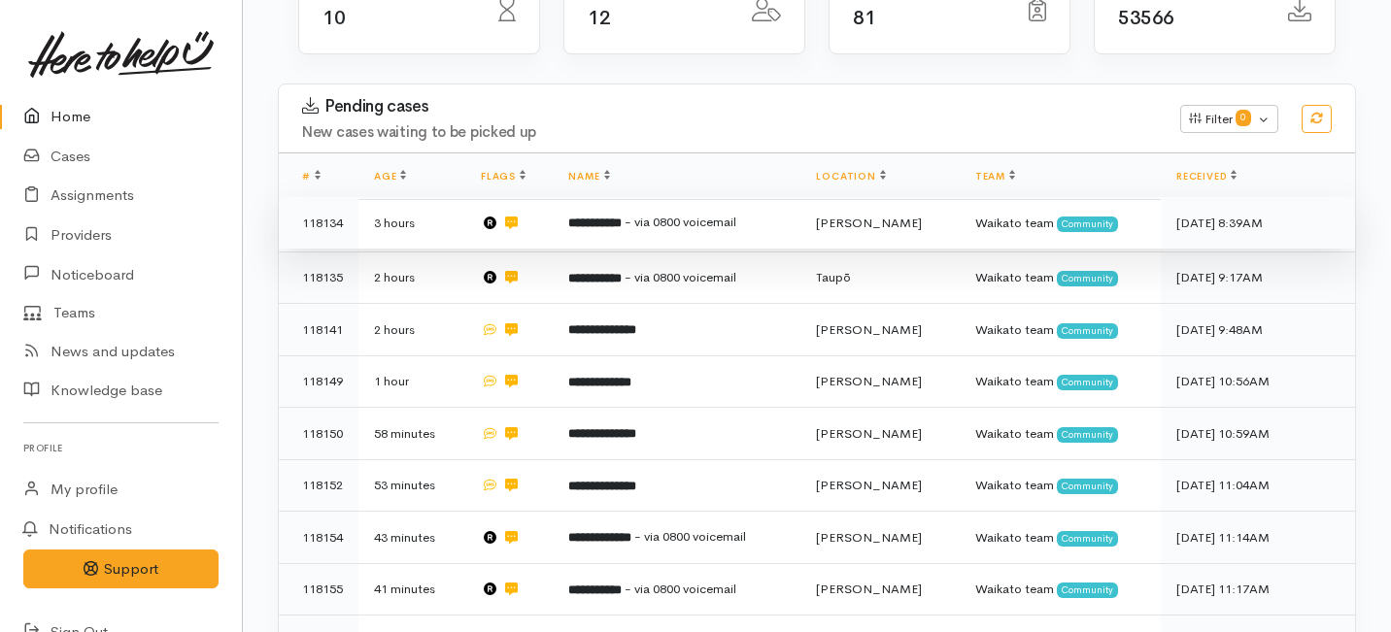
click at [603, 217] on b "**********" at bounding box center [594, 223] width 53 height 13
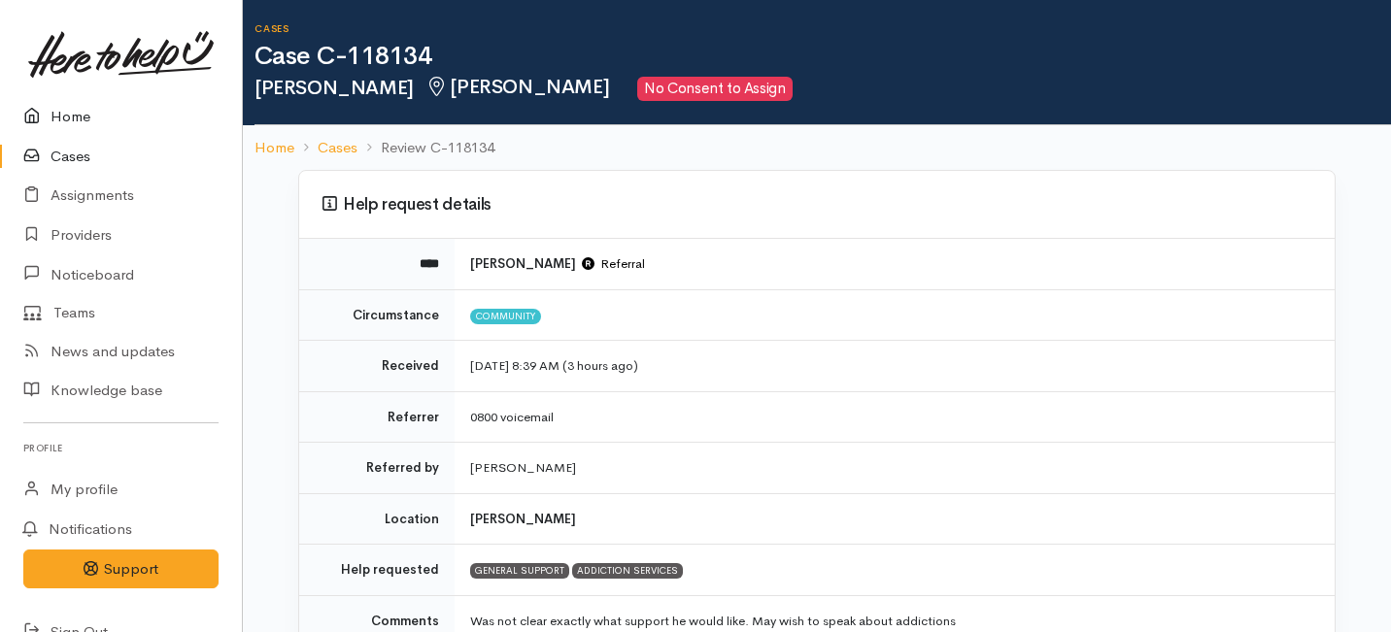
click at [57, 117] on link "Home" at bounding box center [121, 117] width 242 height 40
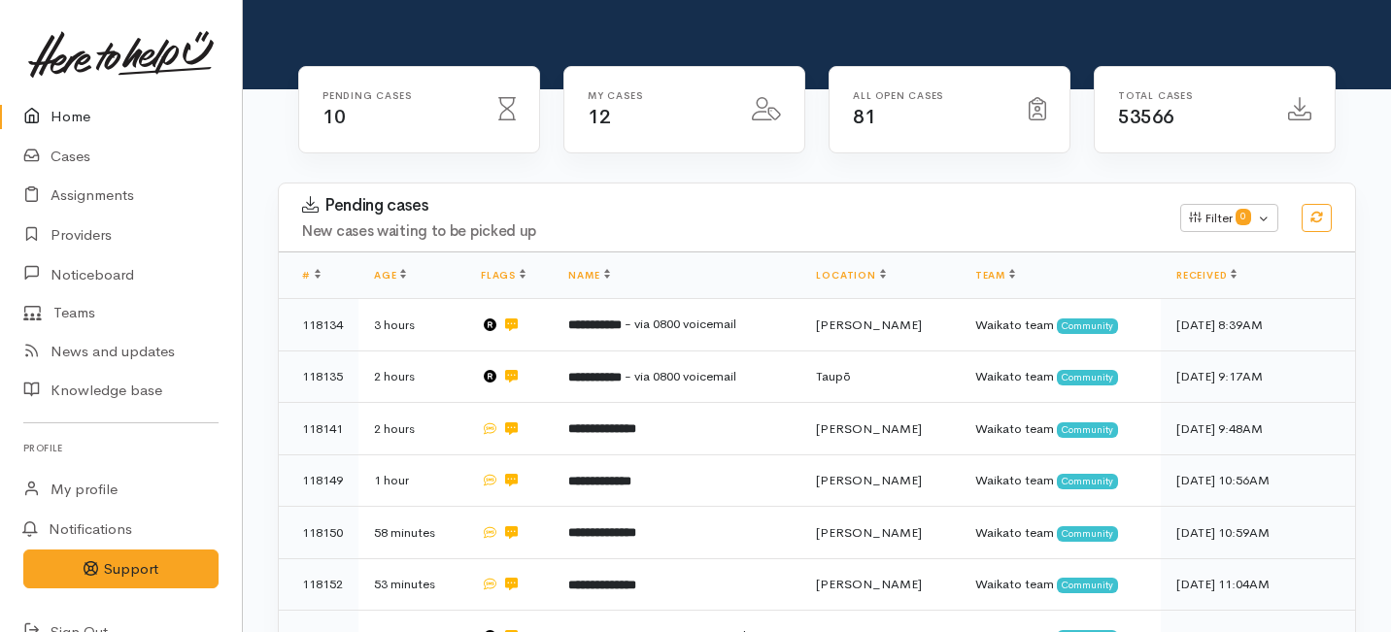
scroll to position [198, 0]
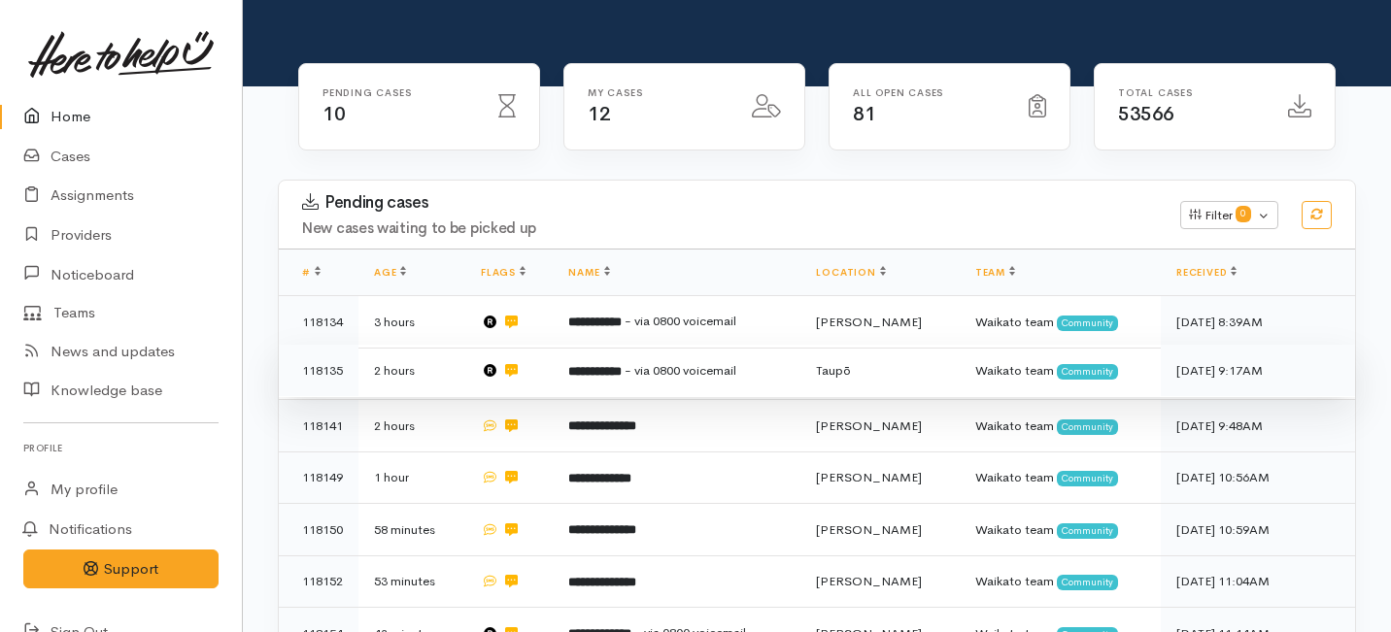
click at [615, 365] on b "**********" at bounding box center [594, 371] width 53 height 13
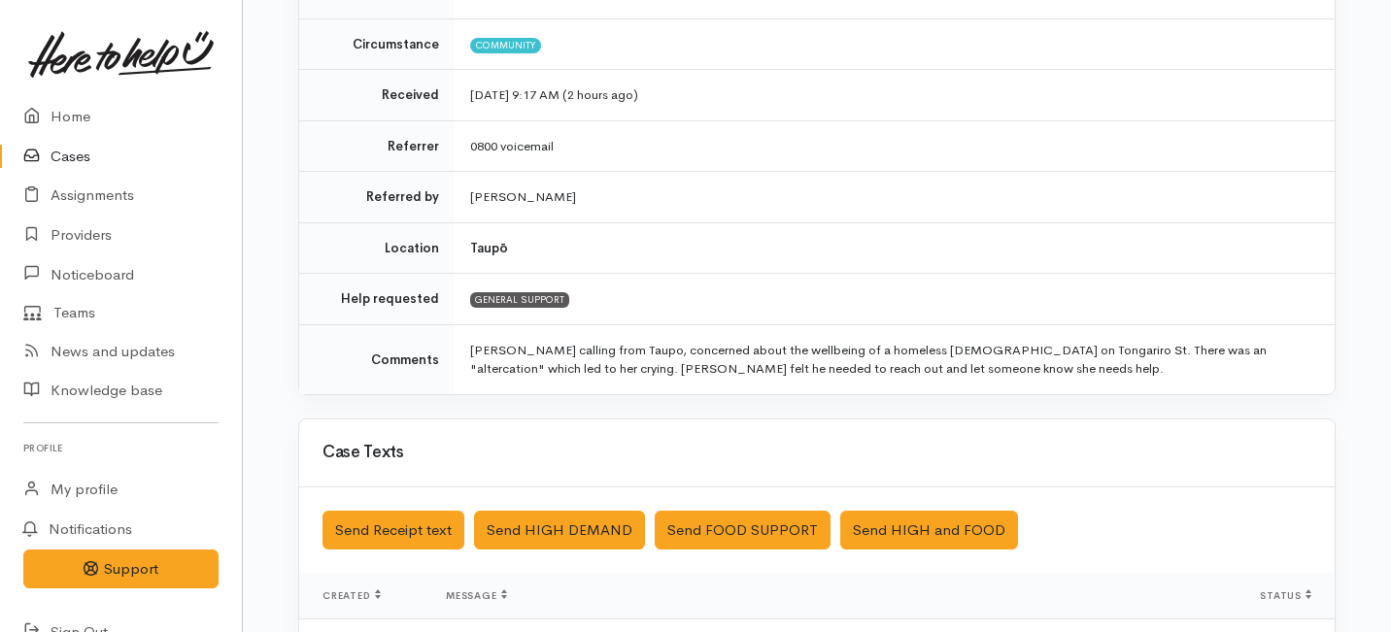
scroll to position [289, 0]
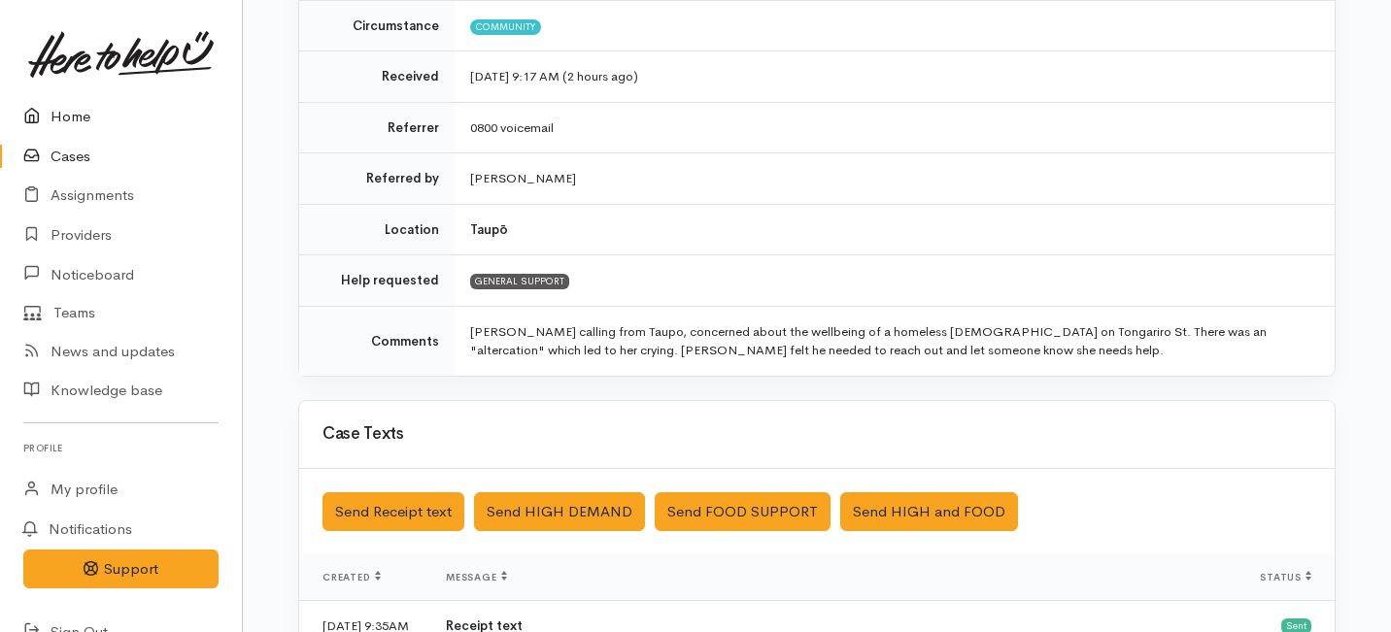
click at [76, 102] on link "Home" at bounding box center [121, 117] width 242 height 40
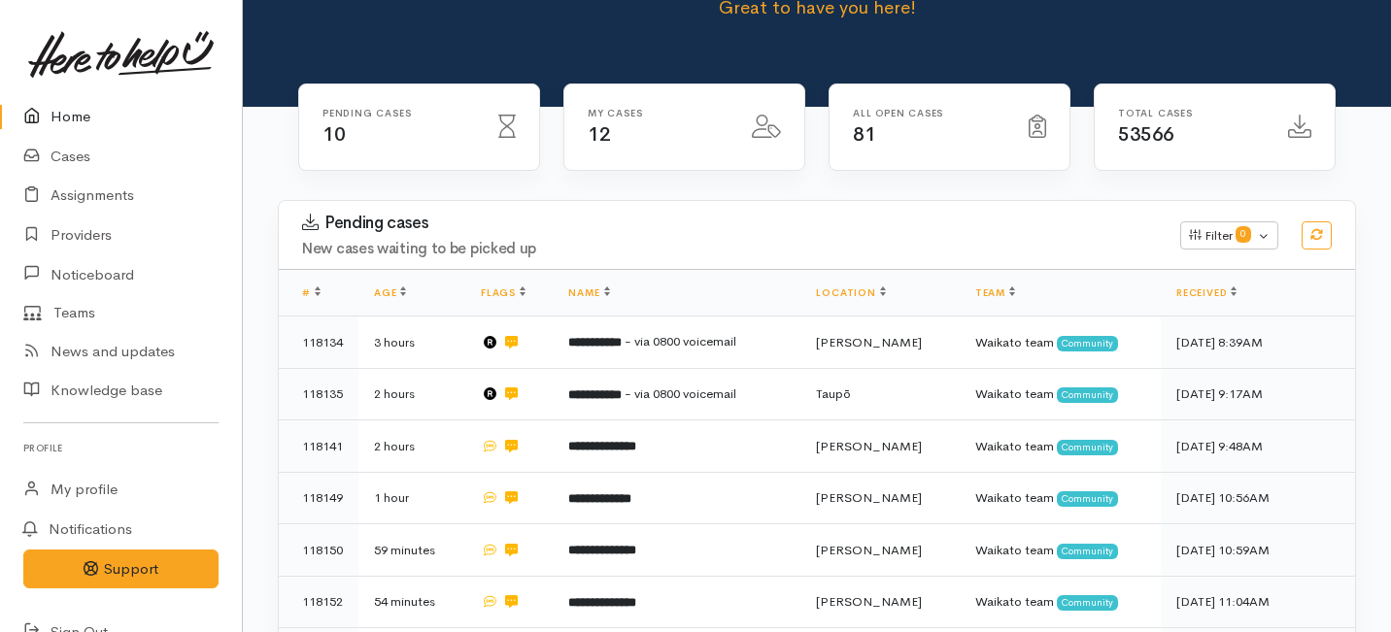
scroll to position [213, 0]
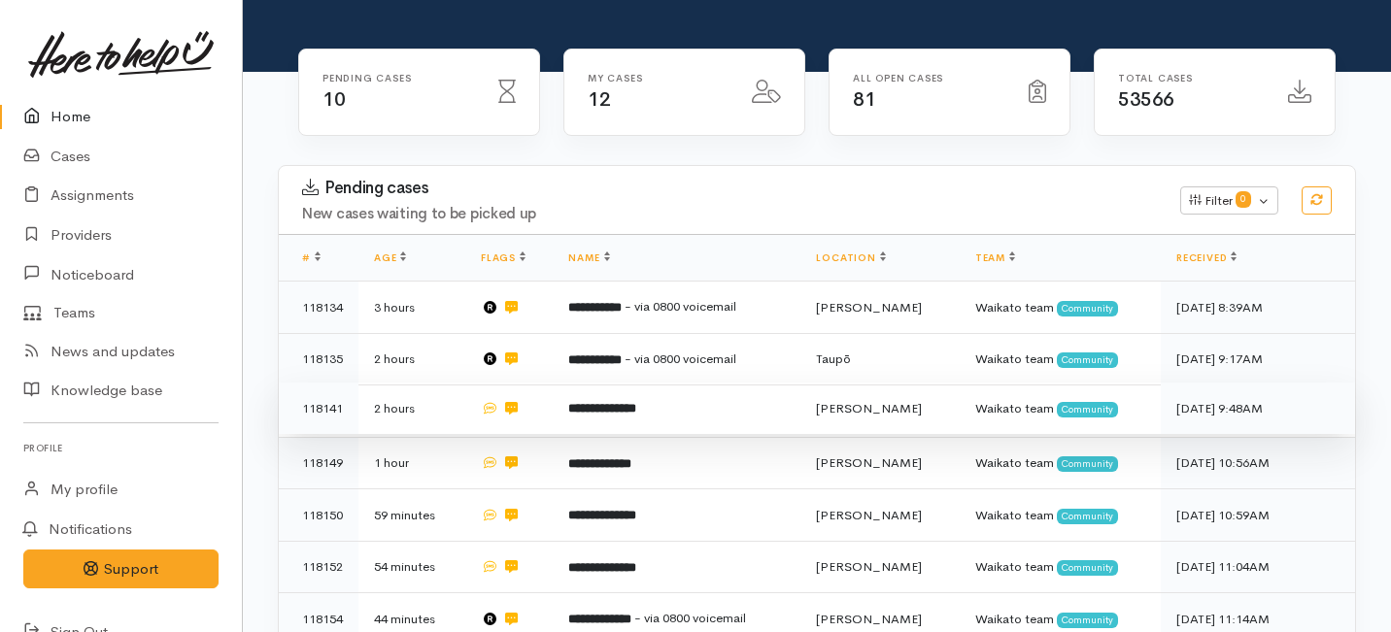
click at [614, 402] on b "**********" at bounding box center [602, 408] width 68 height 13
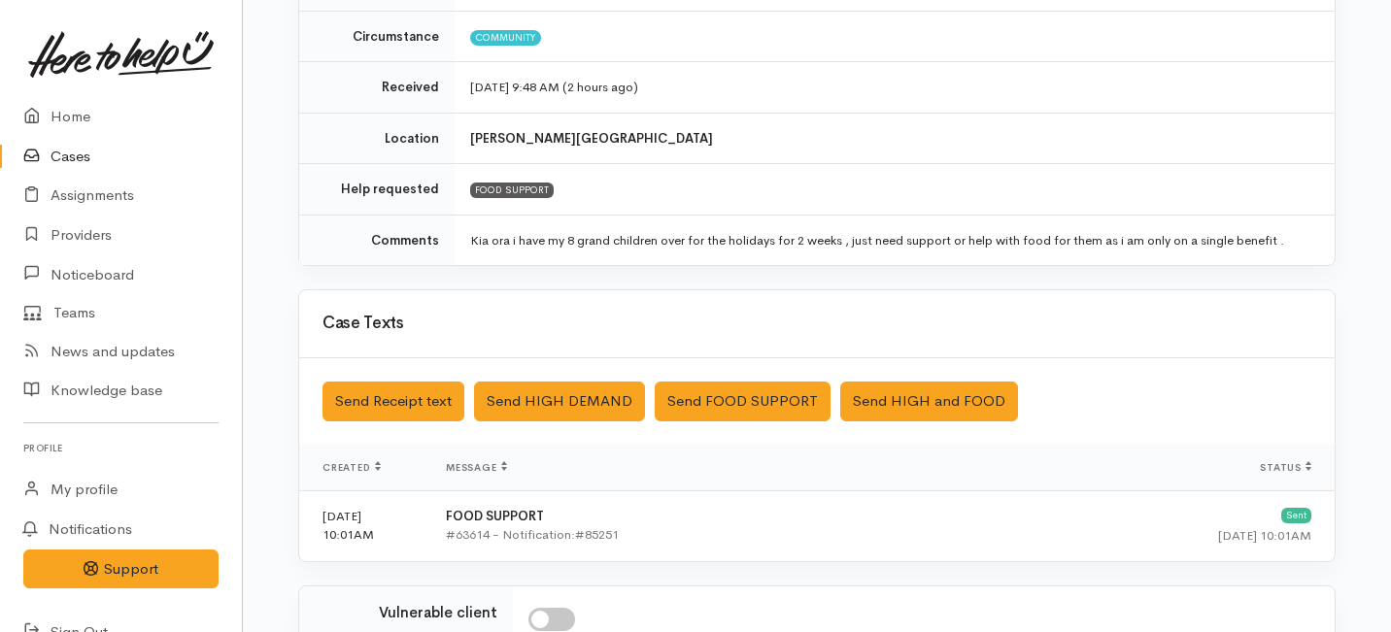
scroll to position [280, 0]
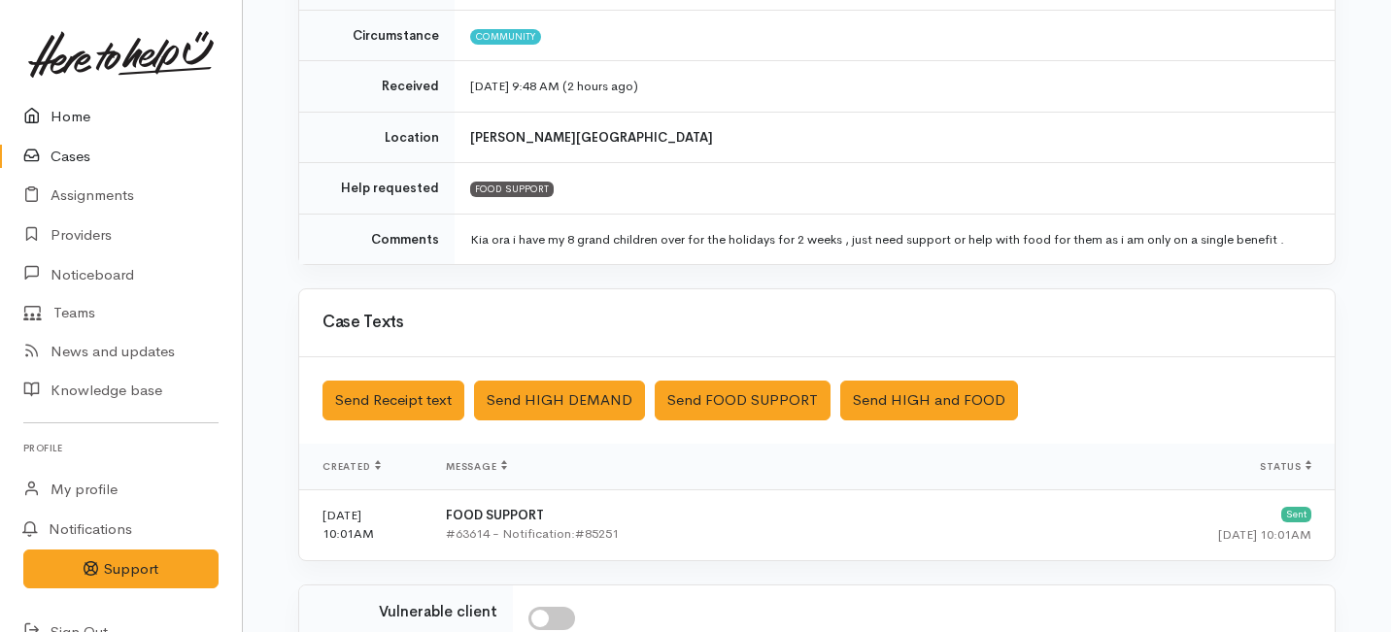
click at [64, 115] on link "Home" at bounding box center [121, 117] width 242 height 40
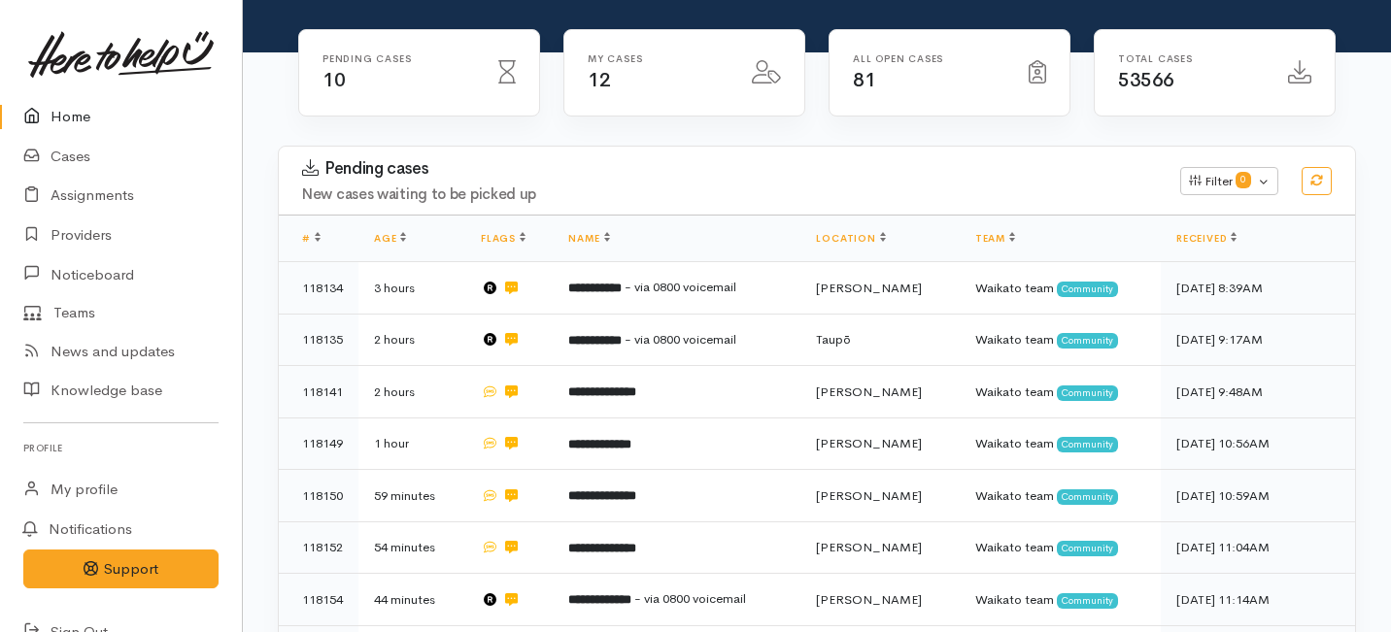
scroll to position [234, 0]
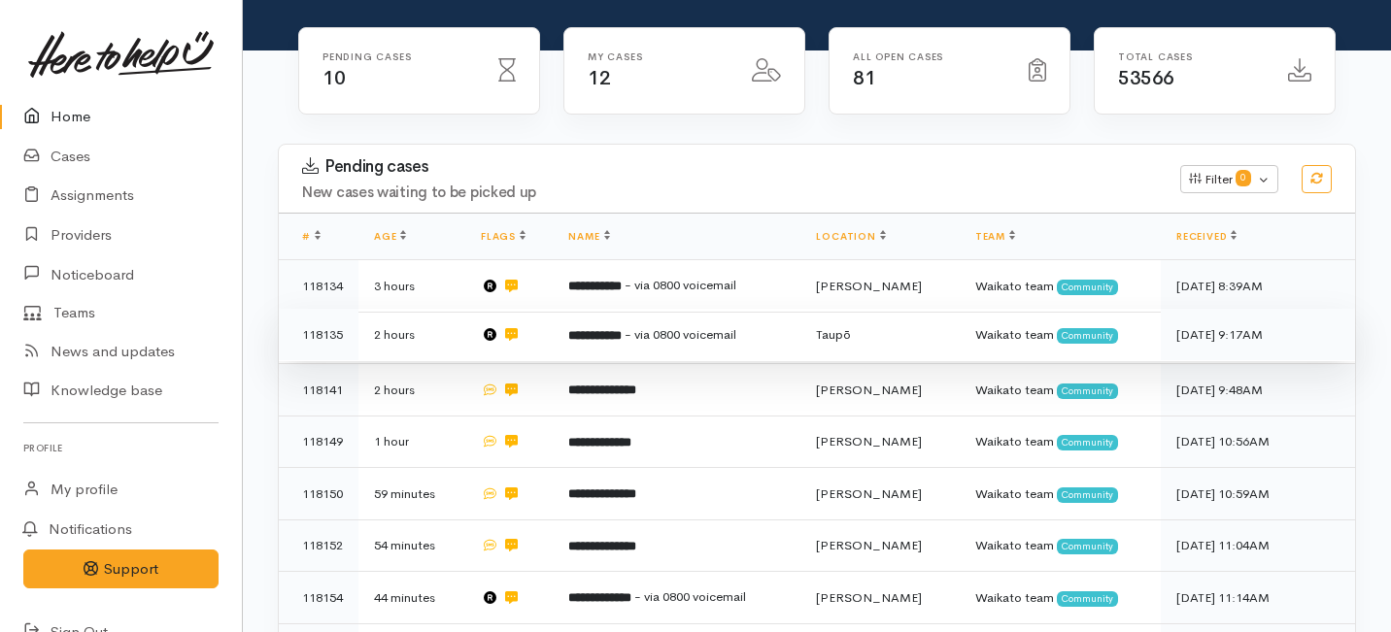
click at [621, 329] on b "**********" at bounding box center [594, 335] width 53 height 13
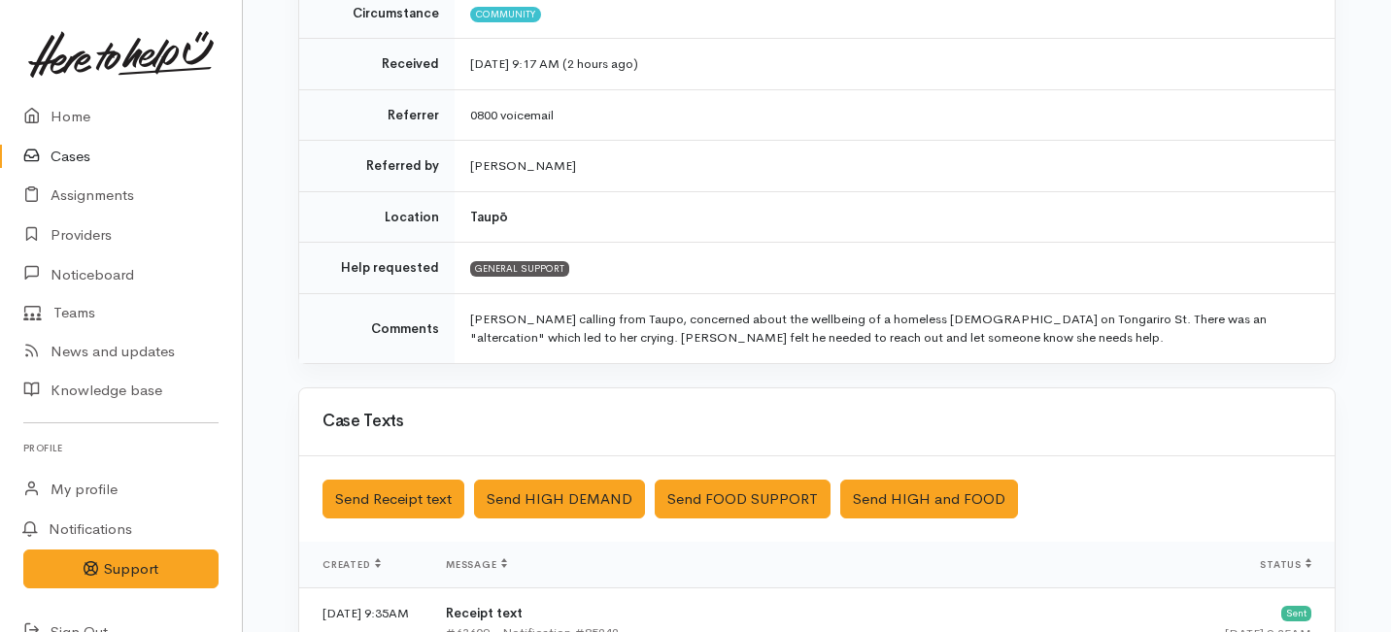
scroll to position [708, 0]
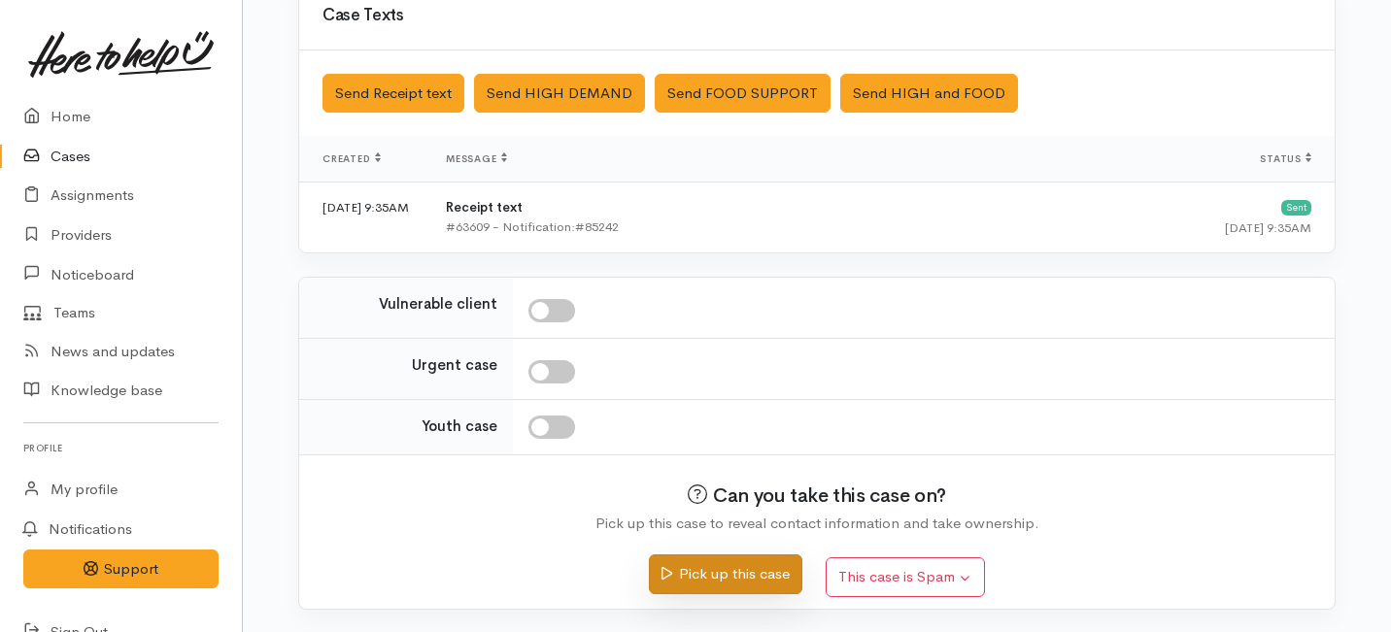
click at [712, 572] on button "Pick up this case" at bounding box center [725, 574] width 152 height 40
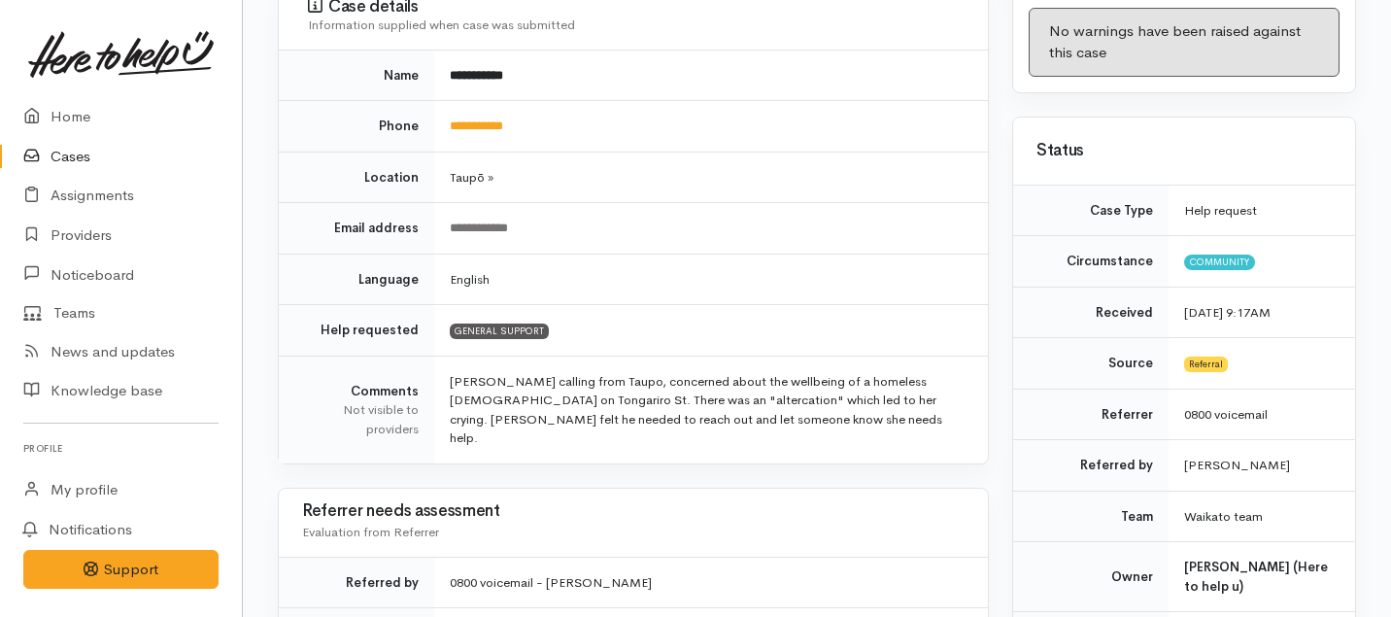
scroll to position [312, 0]
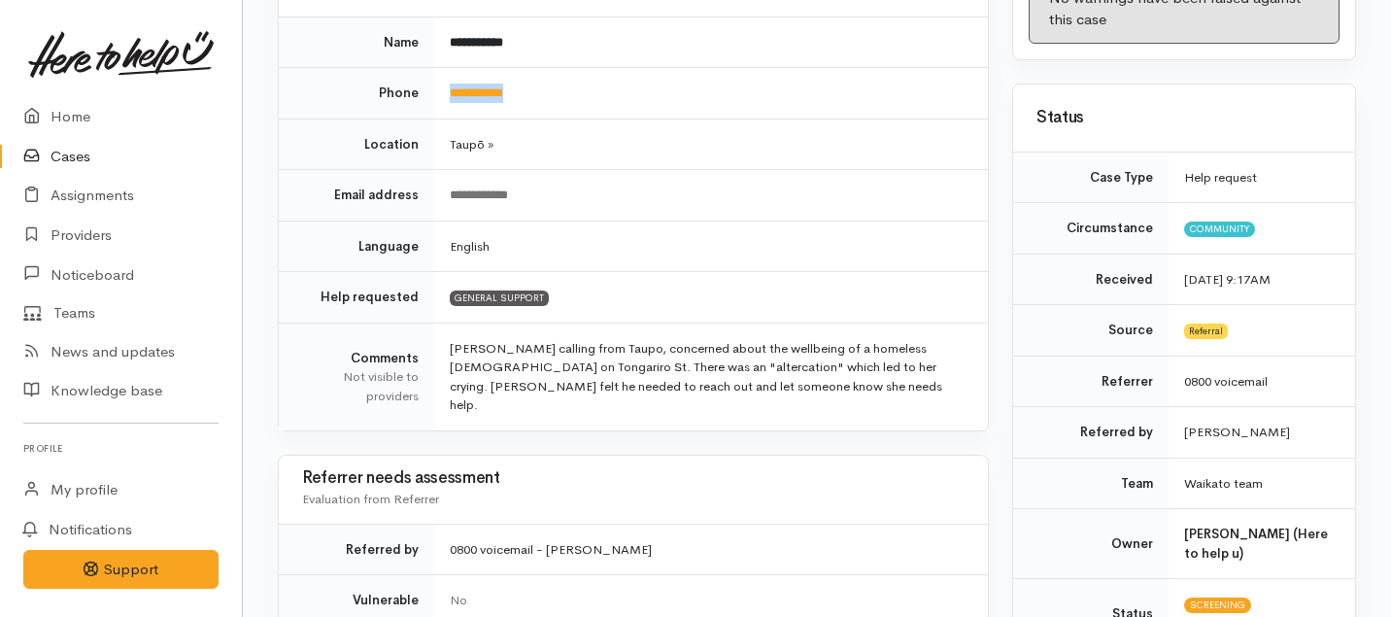
drag, startPoint x: 540, startPoint y: 86, endPoint x: 433, endPoint y: 88, distance: 106.8
click at [434, 88] on td "**********" at bounding box center [711, 93] width 554 height 51
copy link "**********"
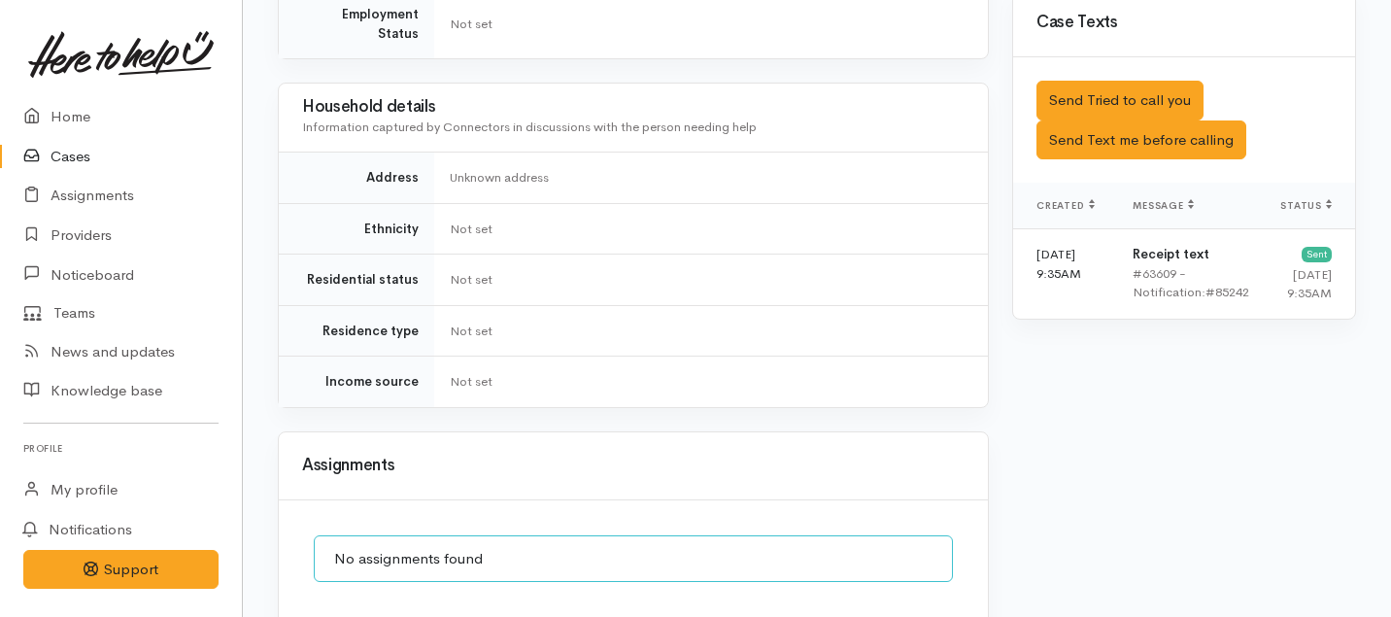
scroll to position [1471, 0]
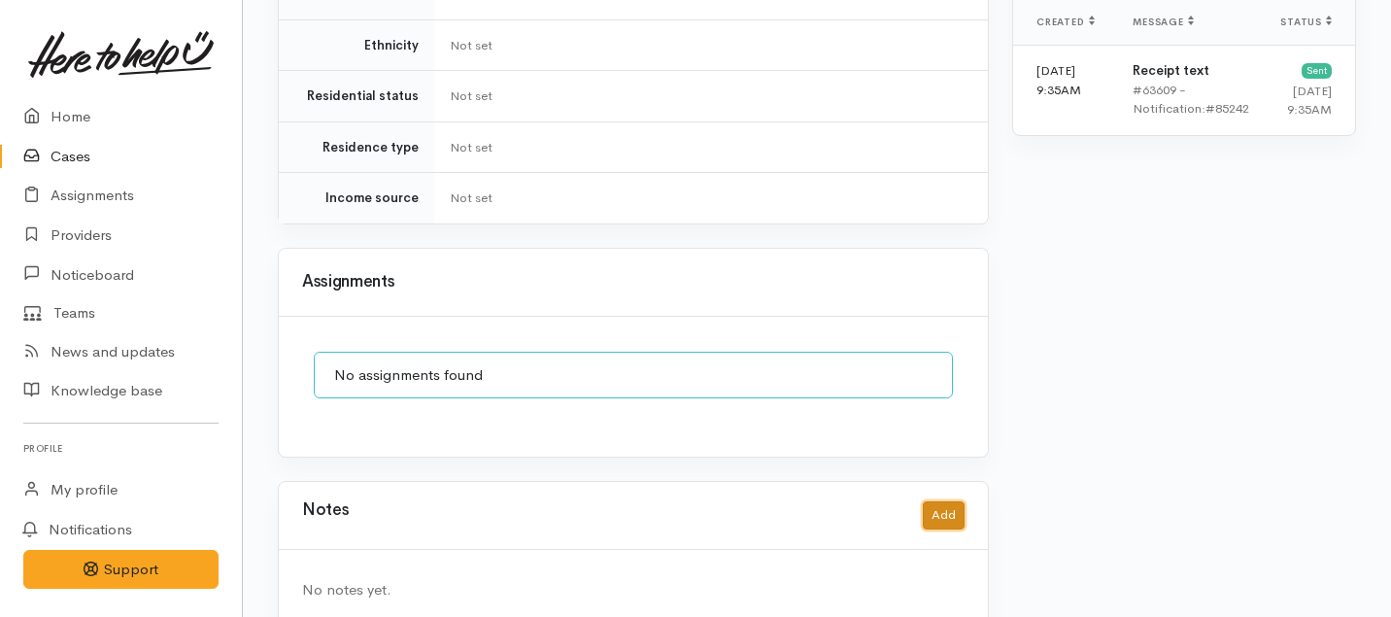
click at [945, 501] on button "Add" at bounding box center [944, 515] width 42 height 28
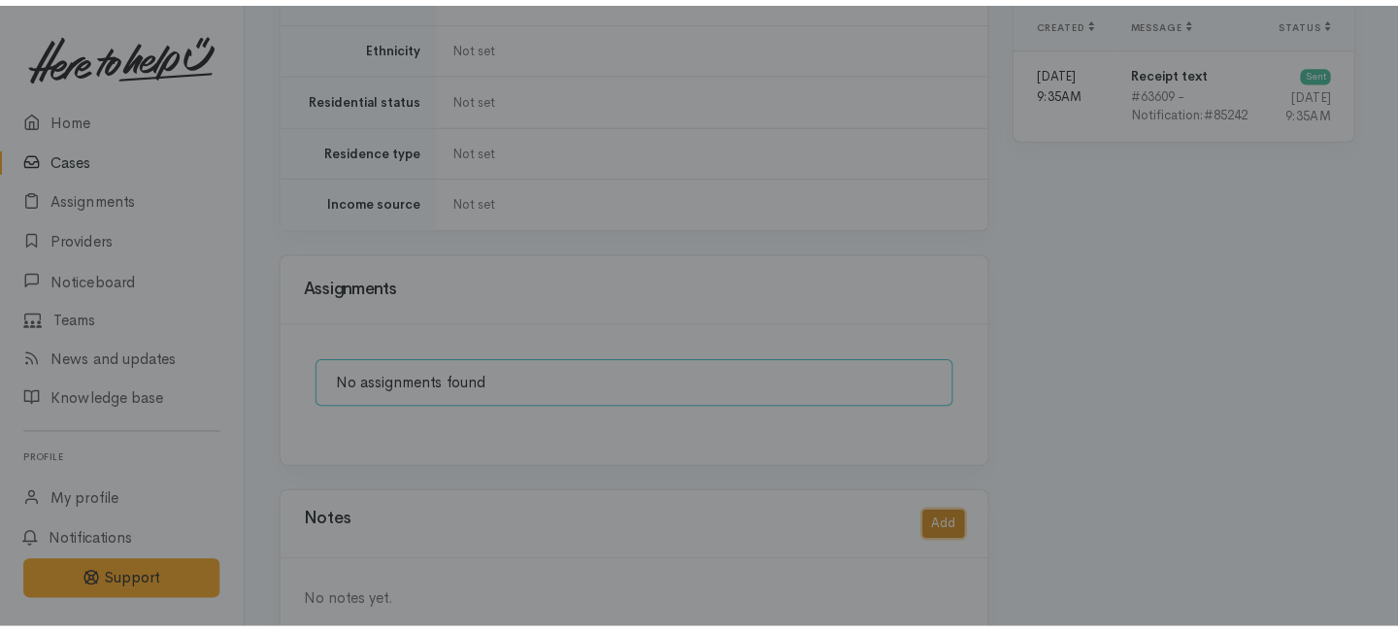
scroll to position [1456, 0]
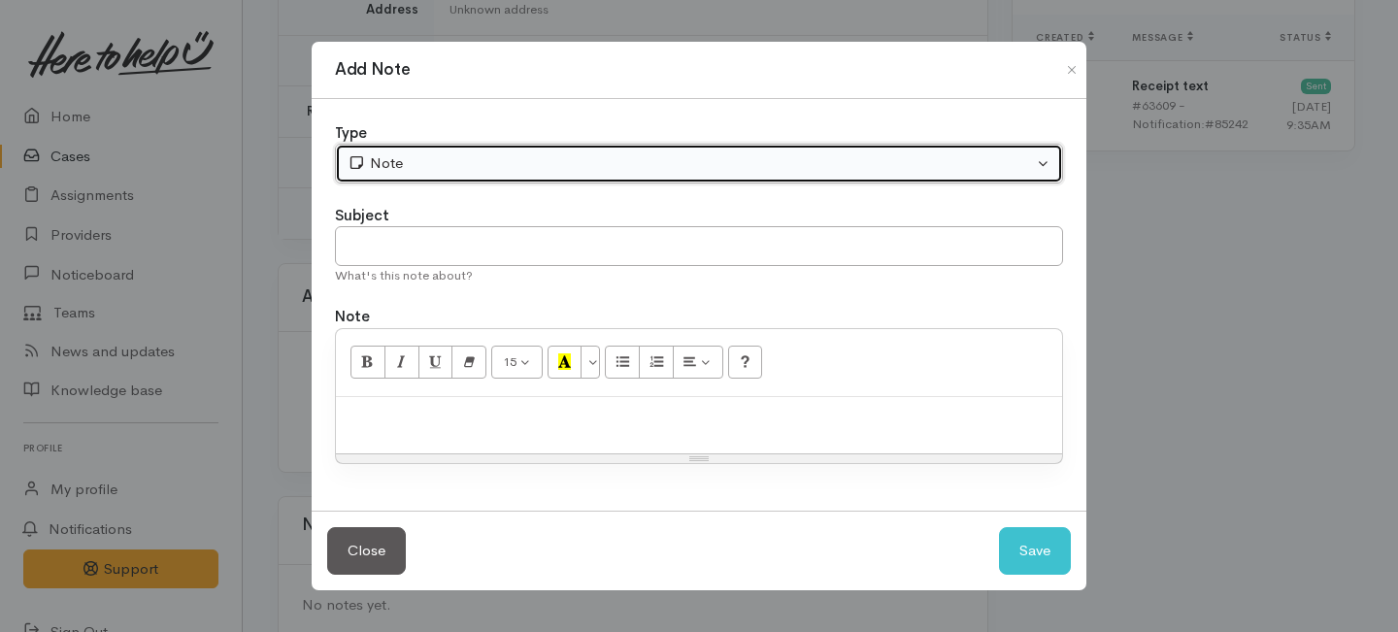
click at [419, 178] on button "Note" at bounding box center [699, 164] width 728 height 40
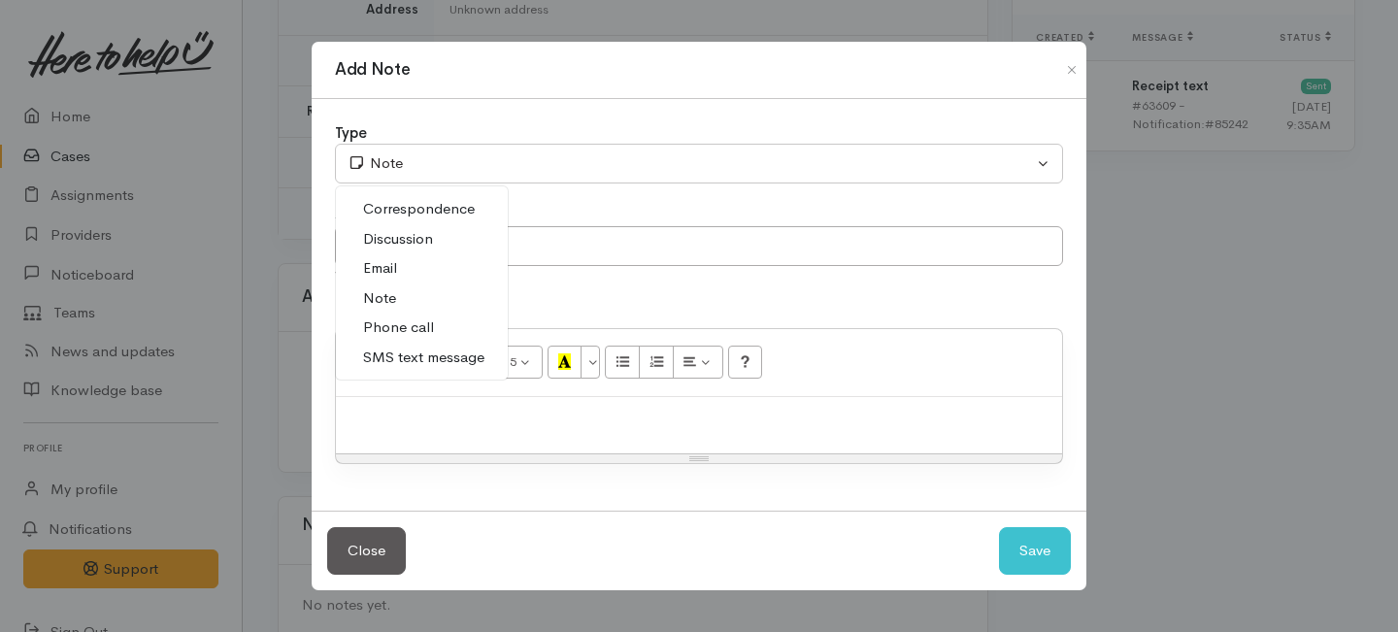
click at [402, 320] on span "Phone call" at bounding box center [398, 328] width 71 height 22
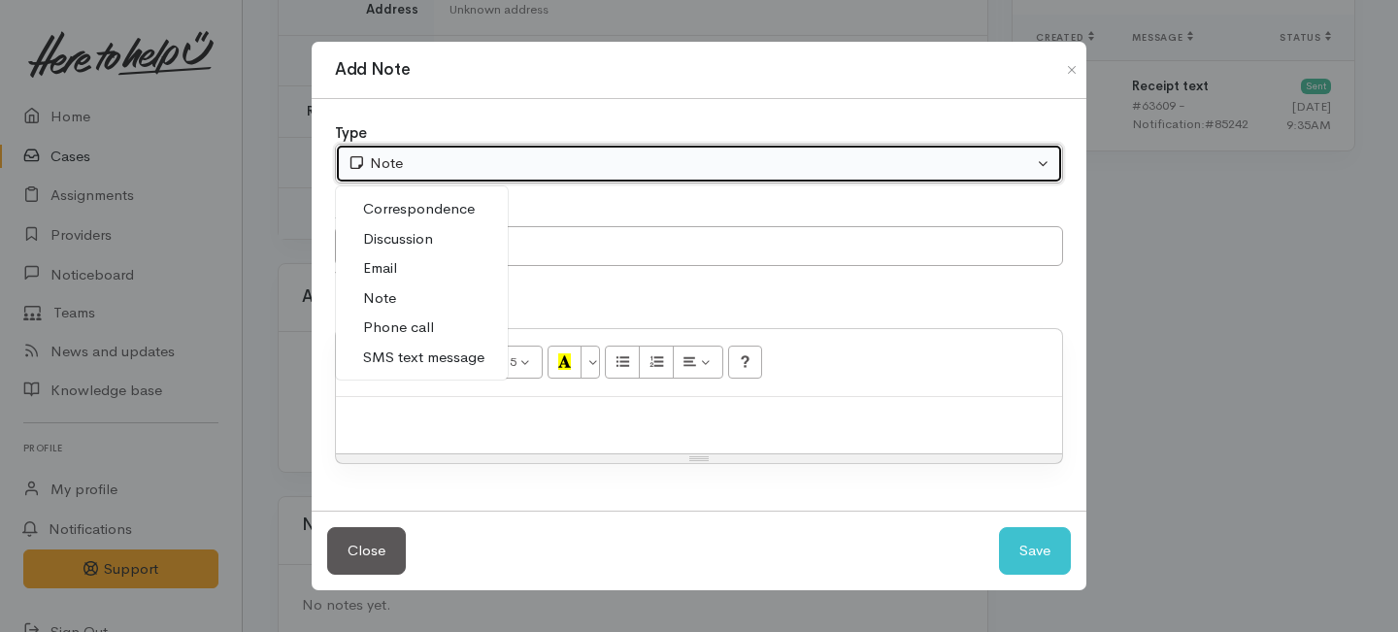
select select "3"
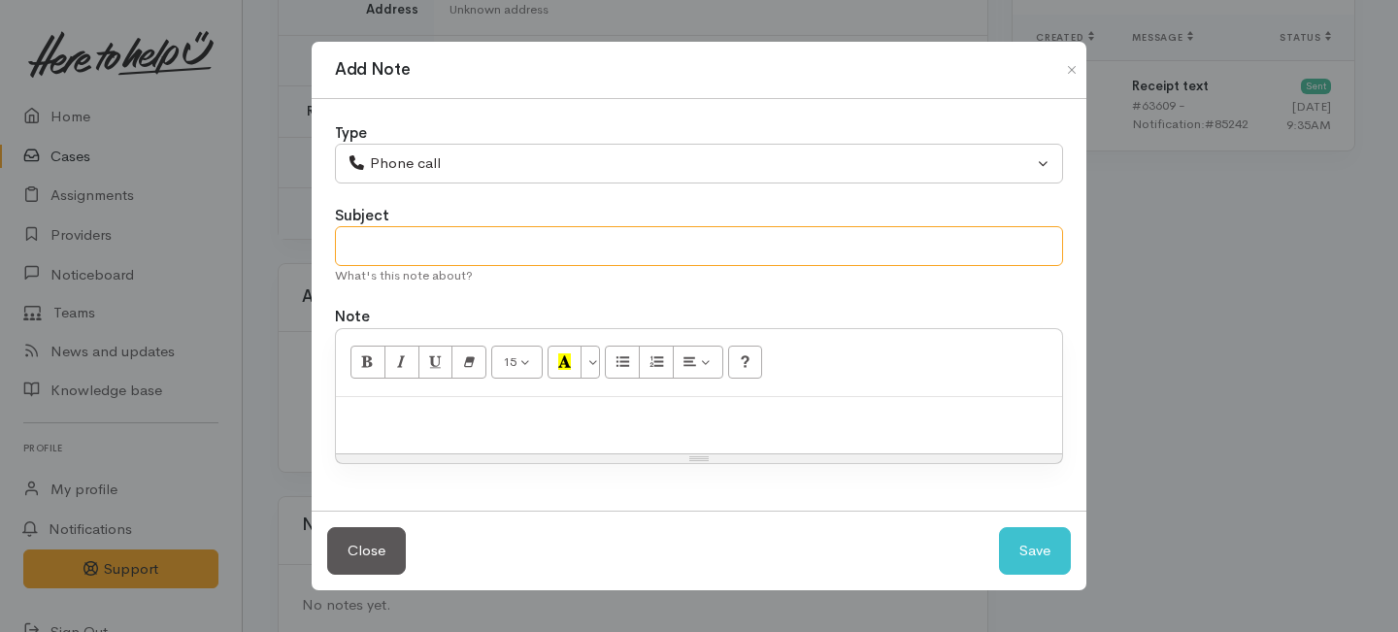
click at [395, 252] on input "text" at bounding box center [699, 246] width 728 height 40
type input "Case cancelled."
click at [406, 433] on div at bounding box center [699, 425] width 726 height 57
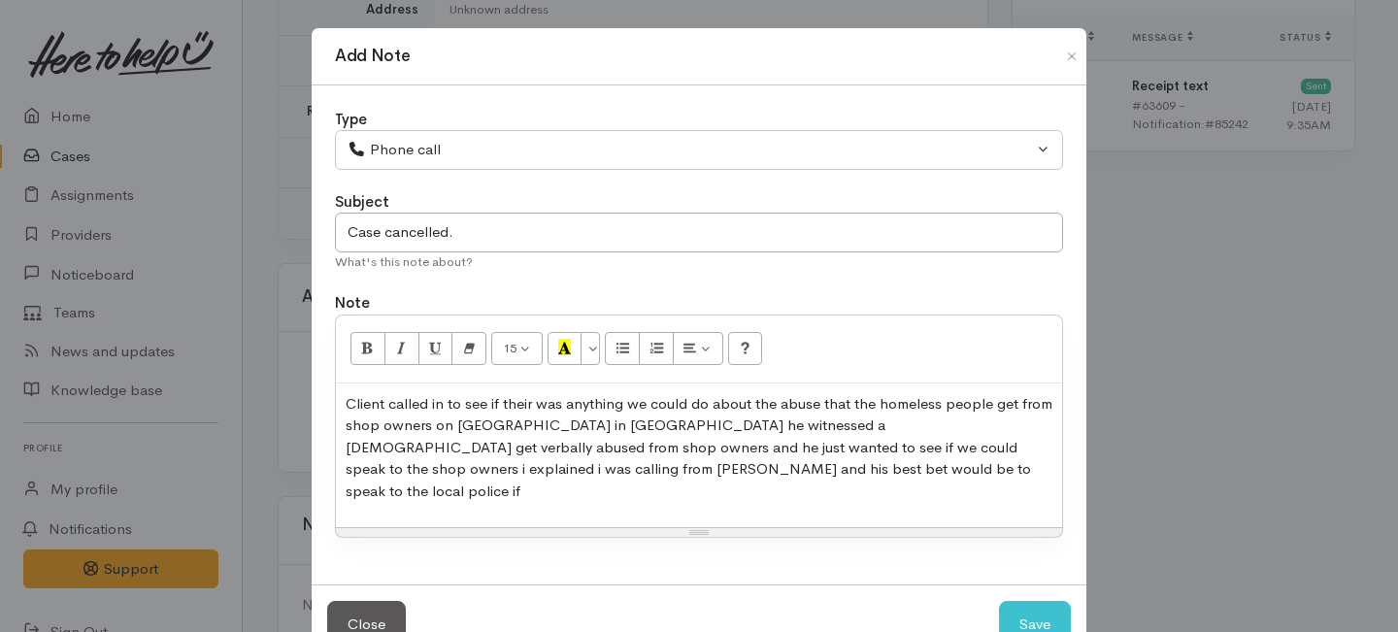
click at [913, 446] on p "Client called in to see if their was anything we could do about the abuse that …" at bounding box center [699, 448] width 707 height 110
click at [650, 471] on p "Client called in to see if their was anything we could do about the abuse that …" at bounding box center [699, 448] width 707 height 110
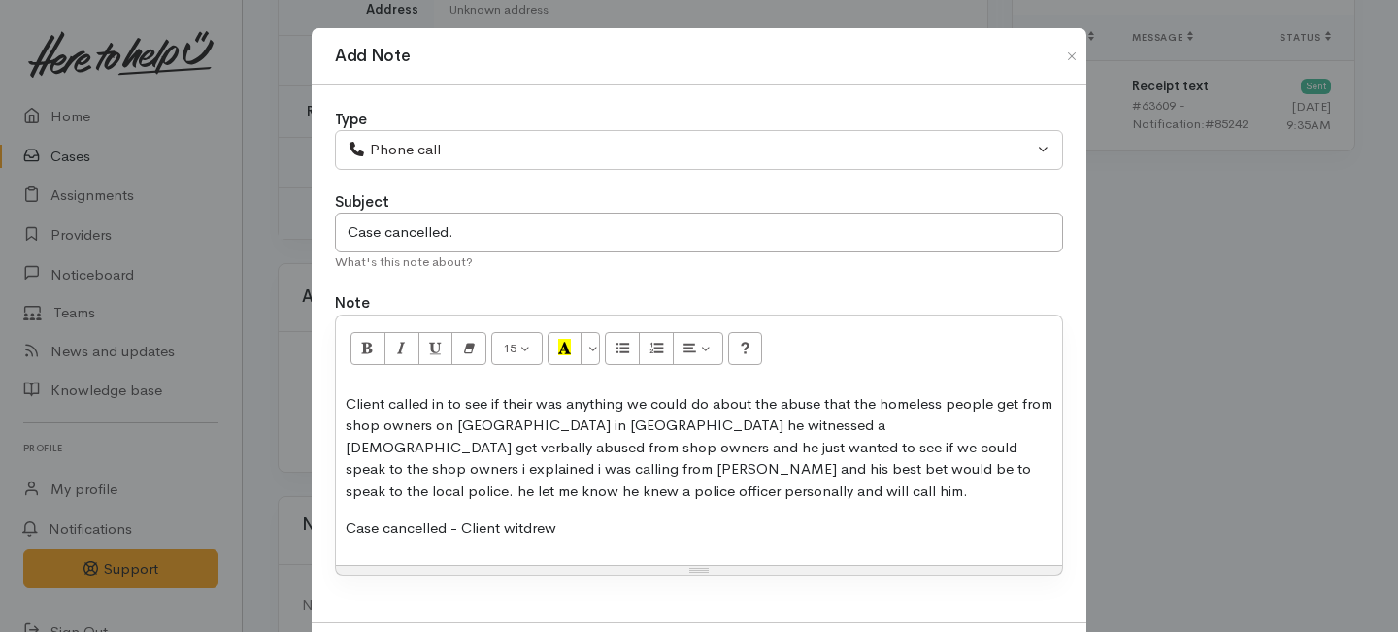
click at [520, 529] on p "Case cancelled - Client witdrew" at bounding box center [699, 529] width 707 height 22
click at [614, 520] on p "Case cancelled - Client withdrew" at bounding box center [699, 529] width 707 height 22
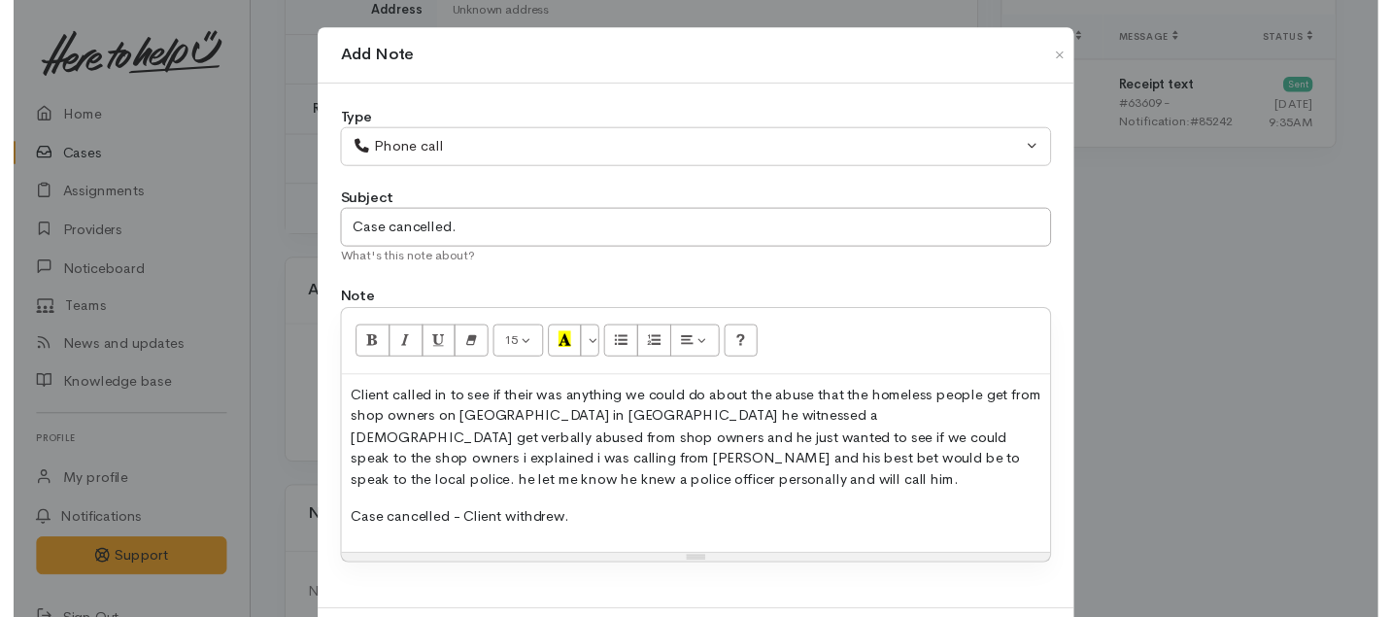
scroll to position [97, 0]
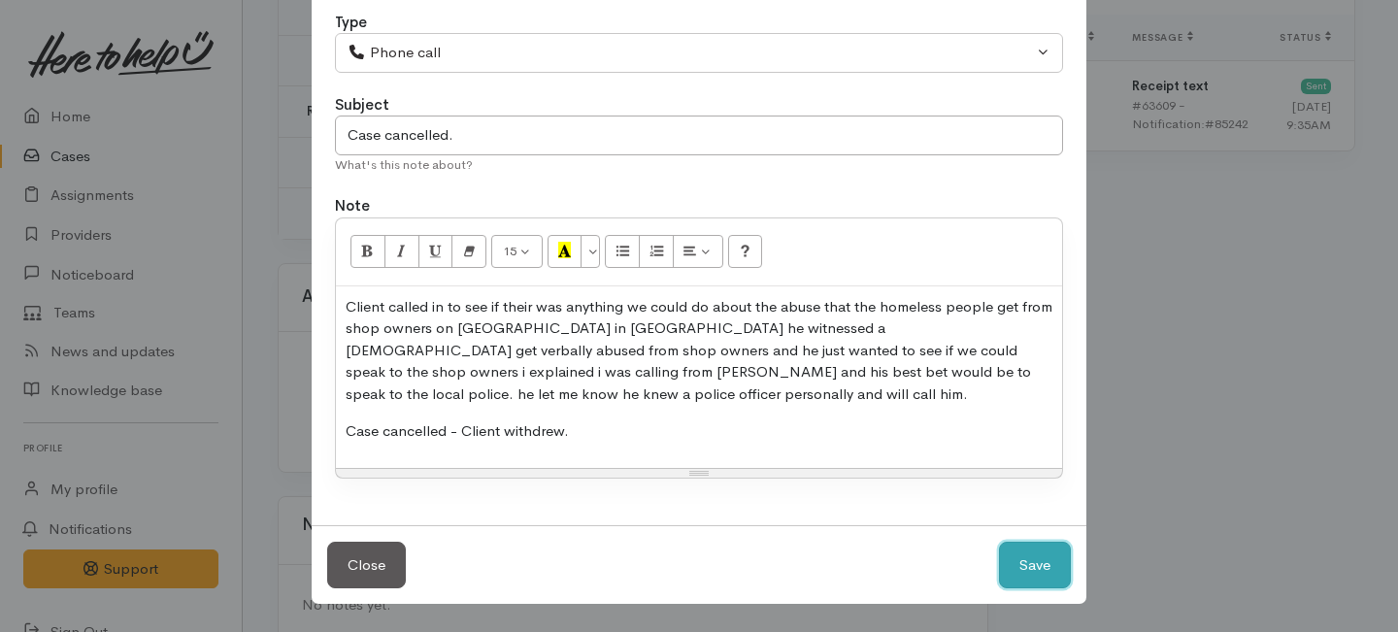
click at [1016, 565] on button "Save" at bounding box center [1035, 566] width 72 height 48
select select "1"
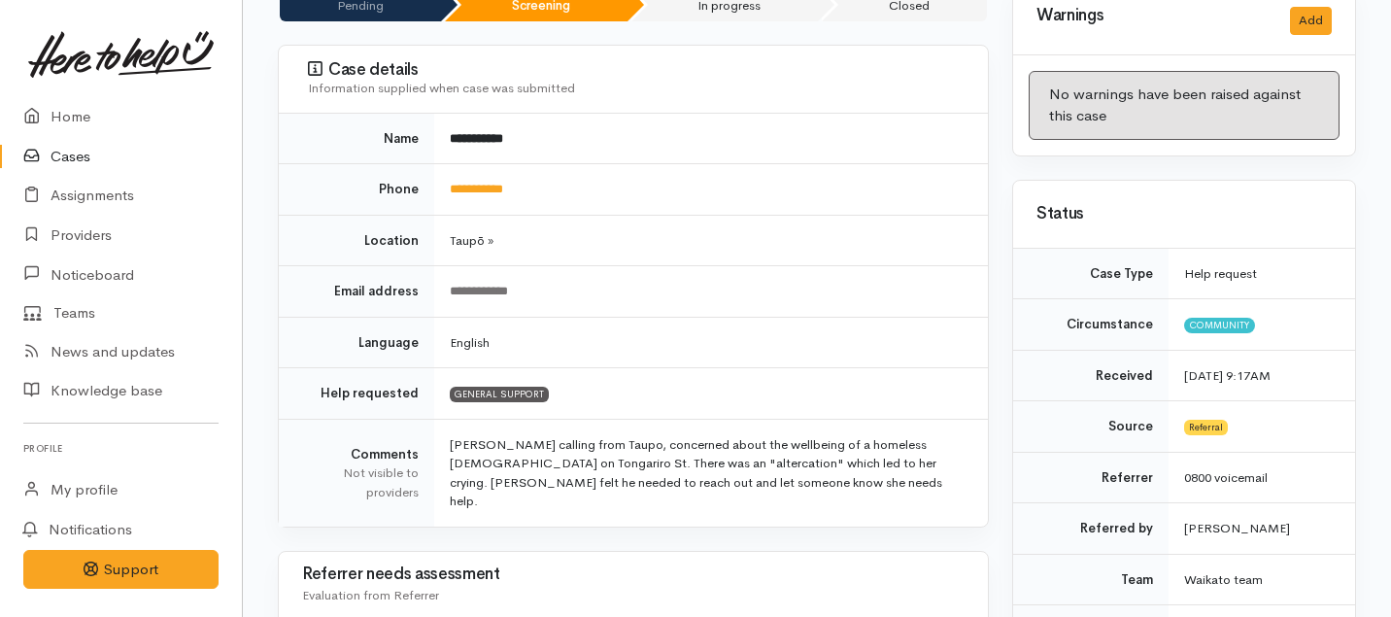
scroll to position [199, 0]
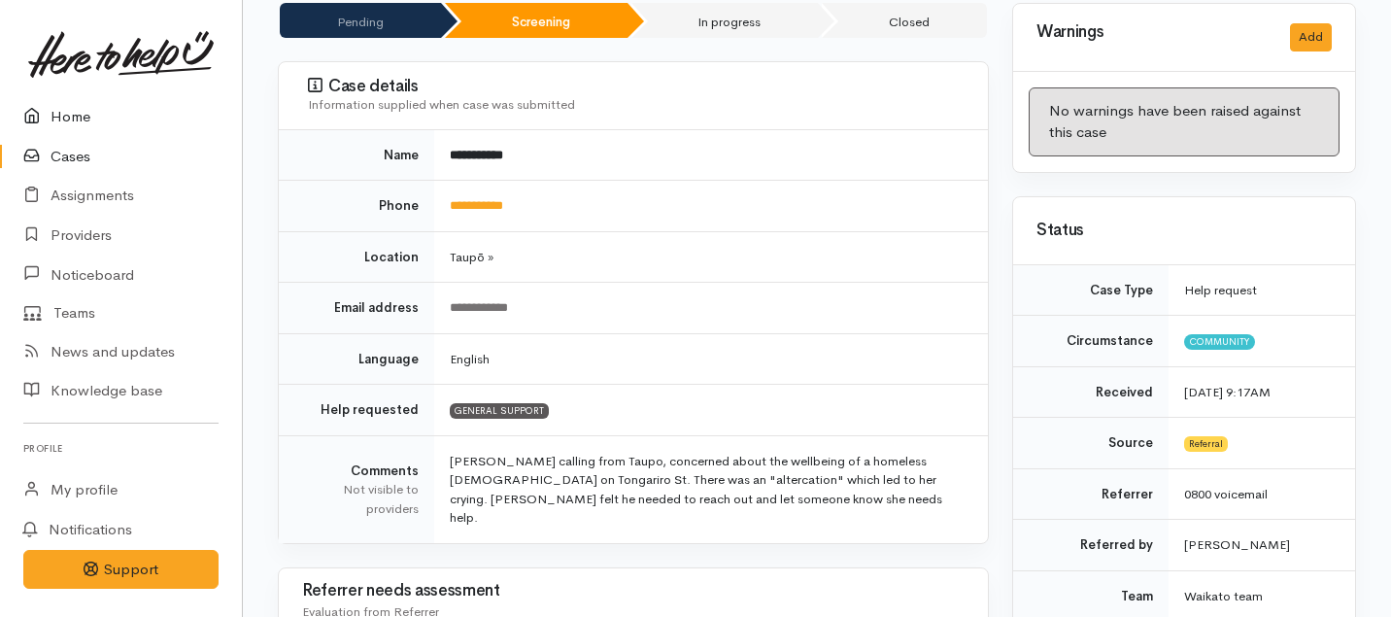
click at [49, 115] on icon at bounding box center [36, 117] width 27 height 24
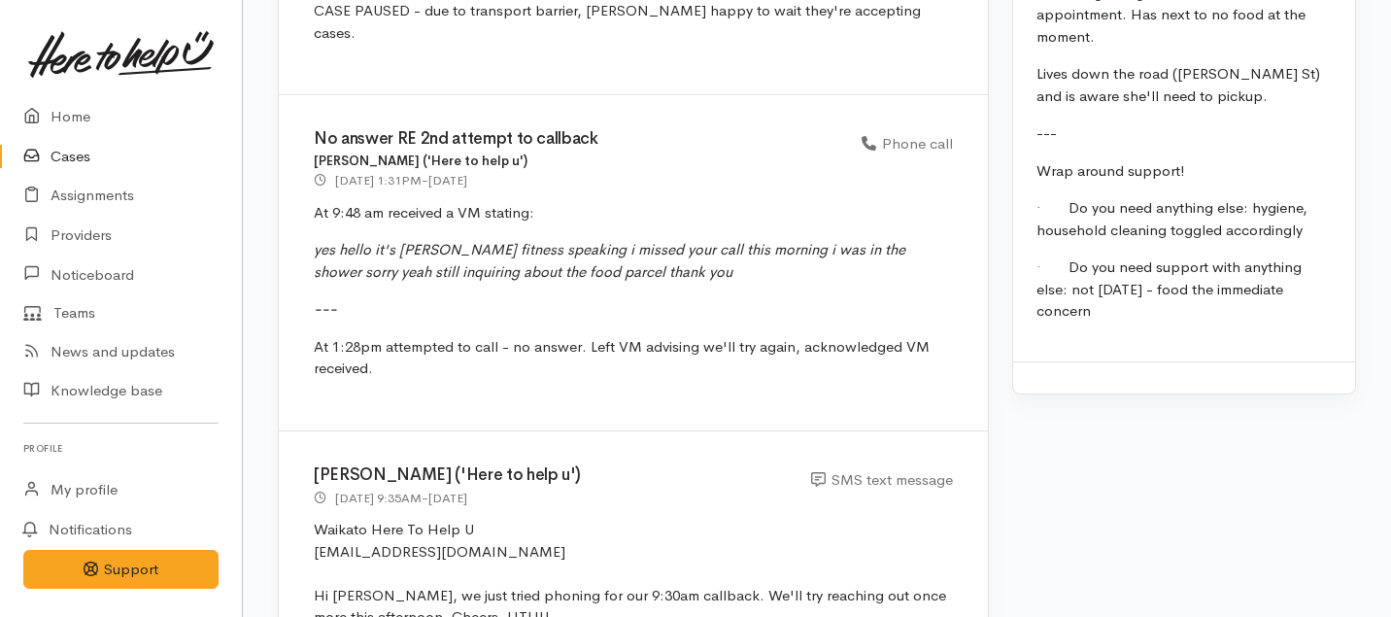
scroll to position [3862, 0]
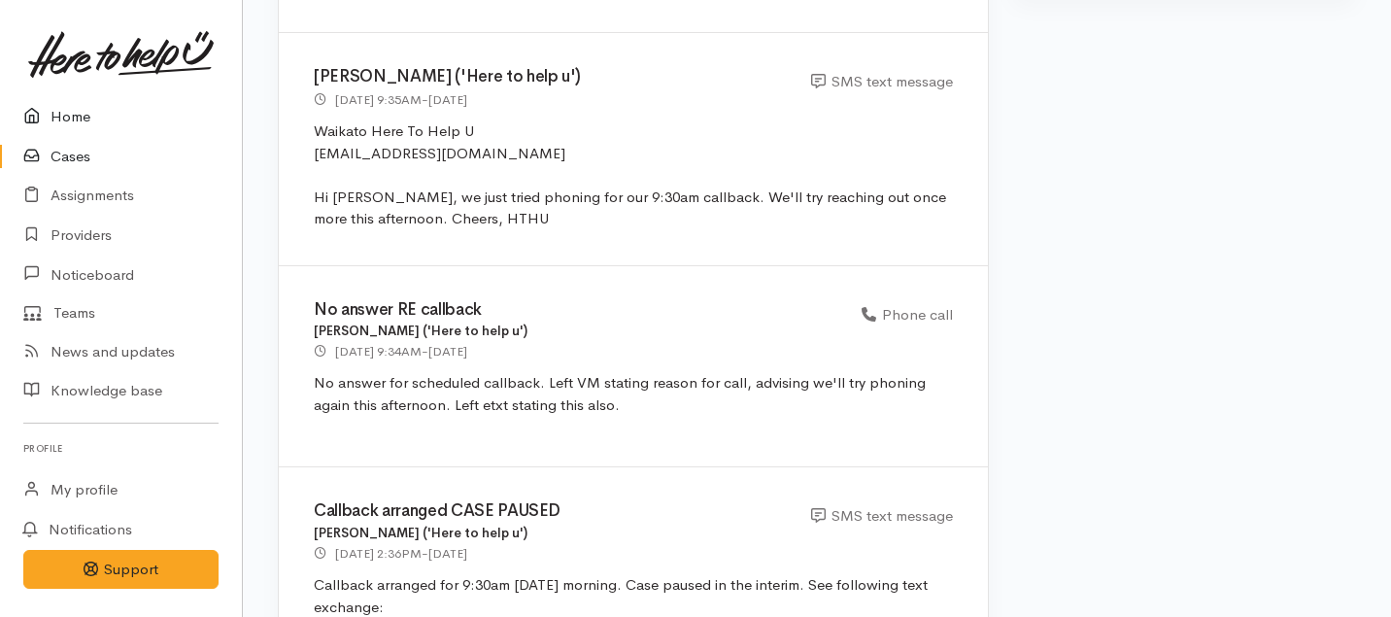
click at [76, 113] on link "Home" at bounding box center [121, 117] width 242 height 40
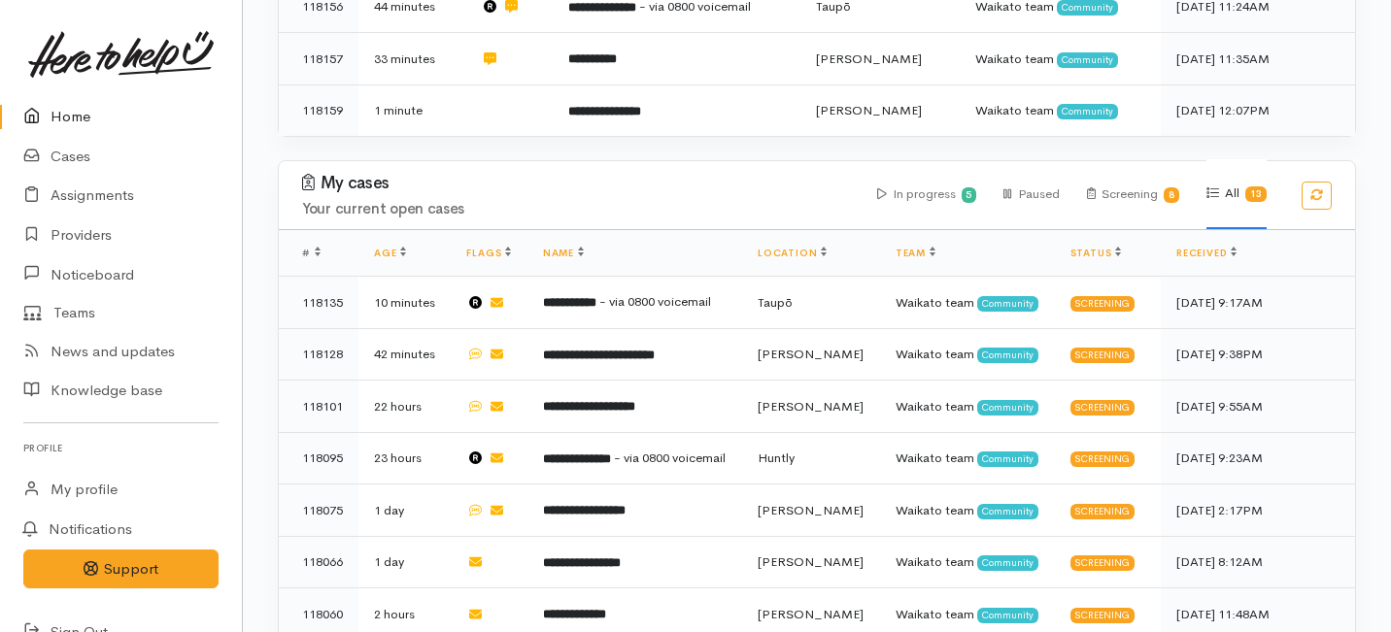
scroll to position [868, 0]
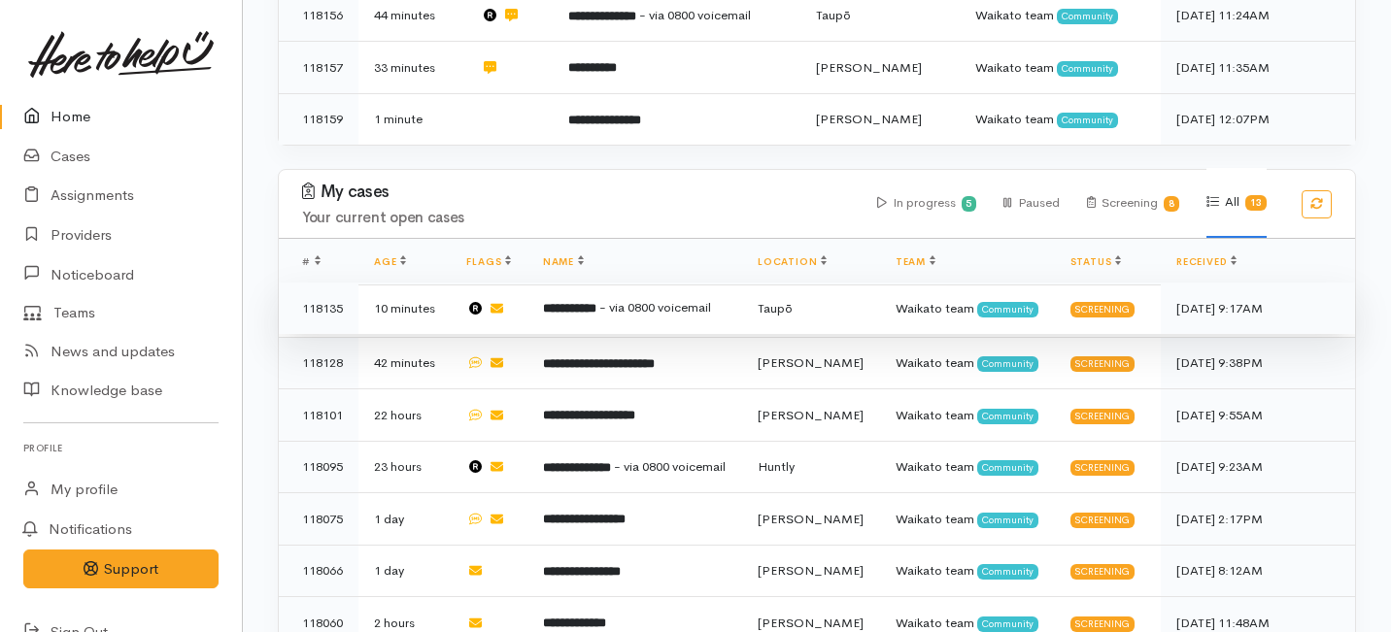
click at [578, 302] on b "**********" at bounding box center [569, 308] width 53 height 13
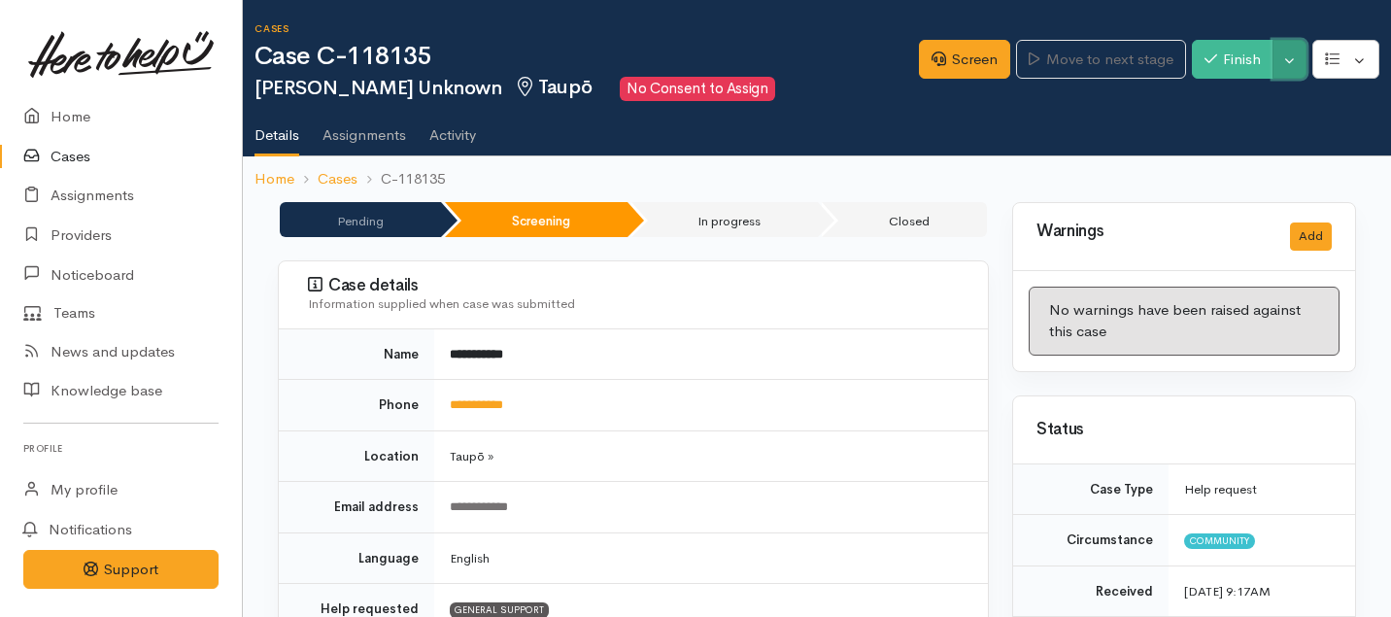
click at [1296, 45] on button "Toggle Dropdown" at bounding box center [1289, 60] width 34 height 40
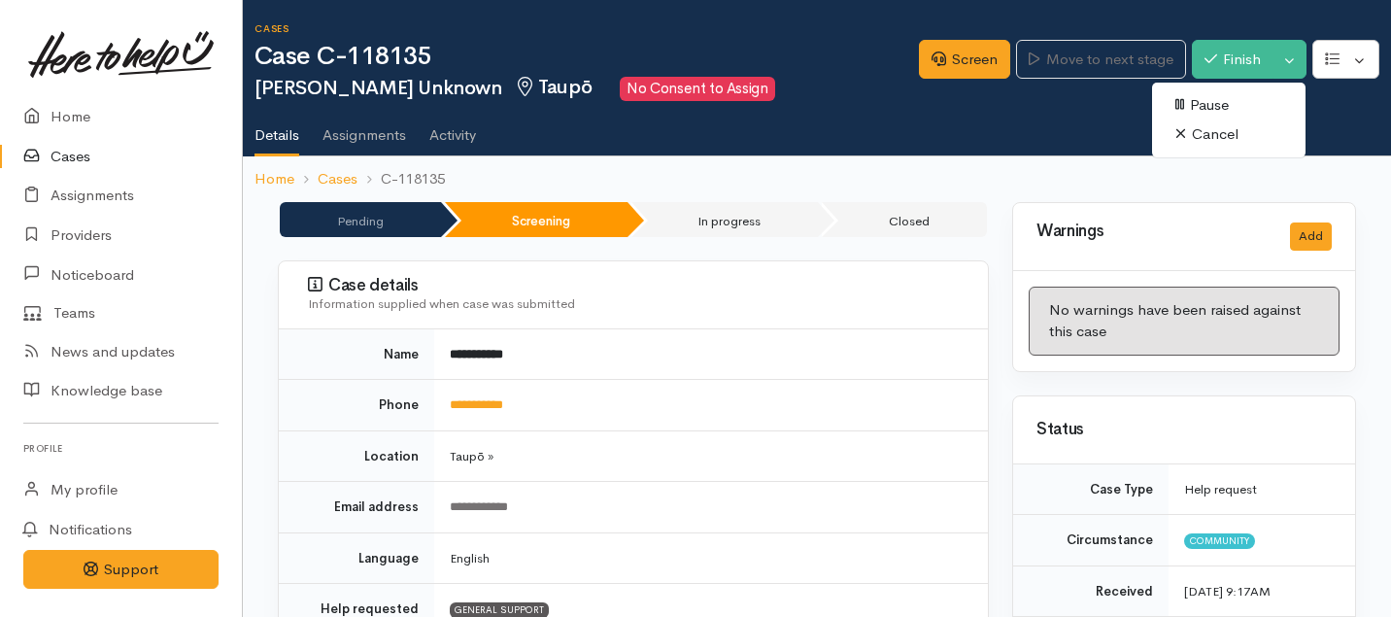
click at [1200, 134] on link "Cancel" at bounding box center [1228, 134] width 153 height 30
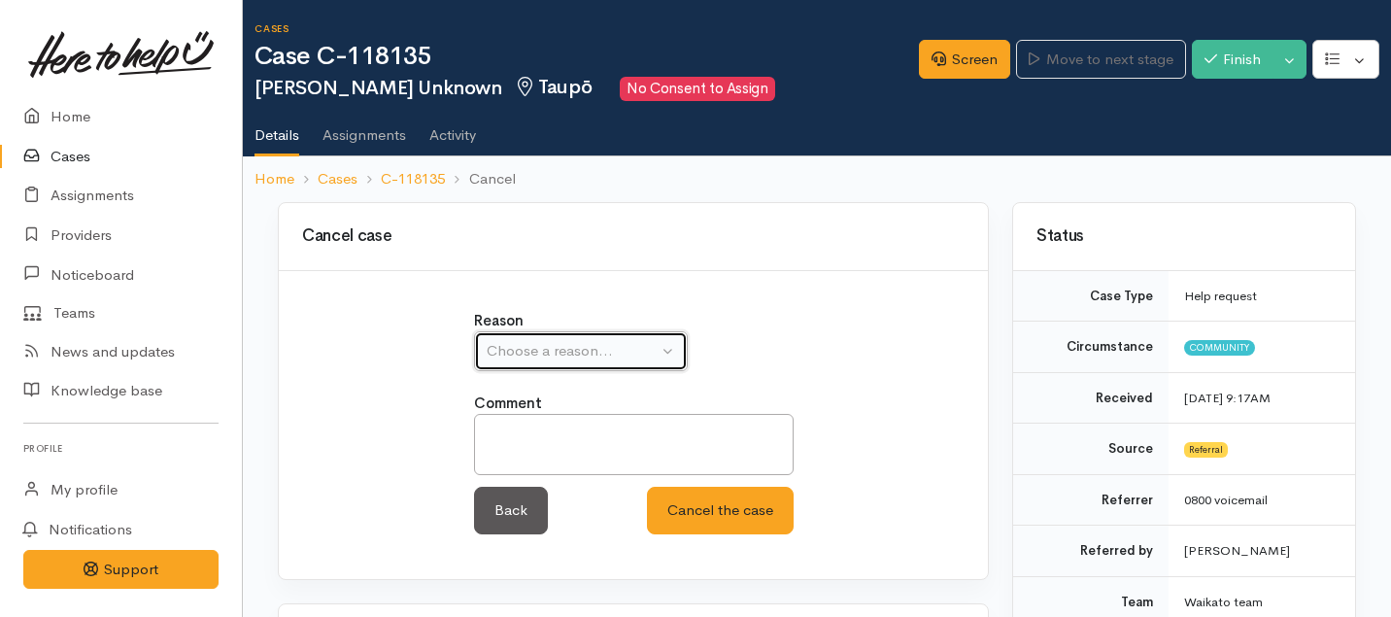
click at [545, 361] on div "Choose a reason..." at bounding box center [571, 351] width 171 height 22
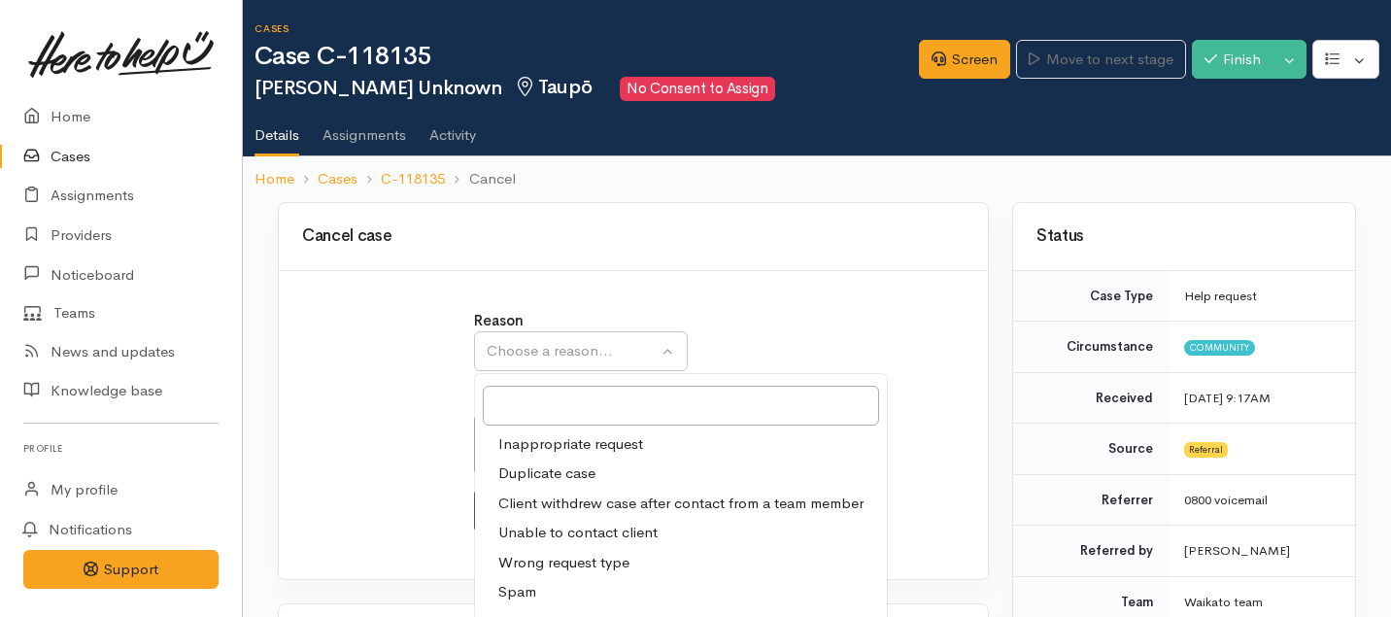
click at [527, 495] on span "Client withdrew case after contact from a team member" at bounding box center [680, 503] width 365 height 22
select select "3"
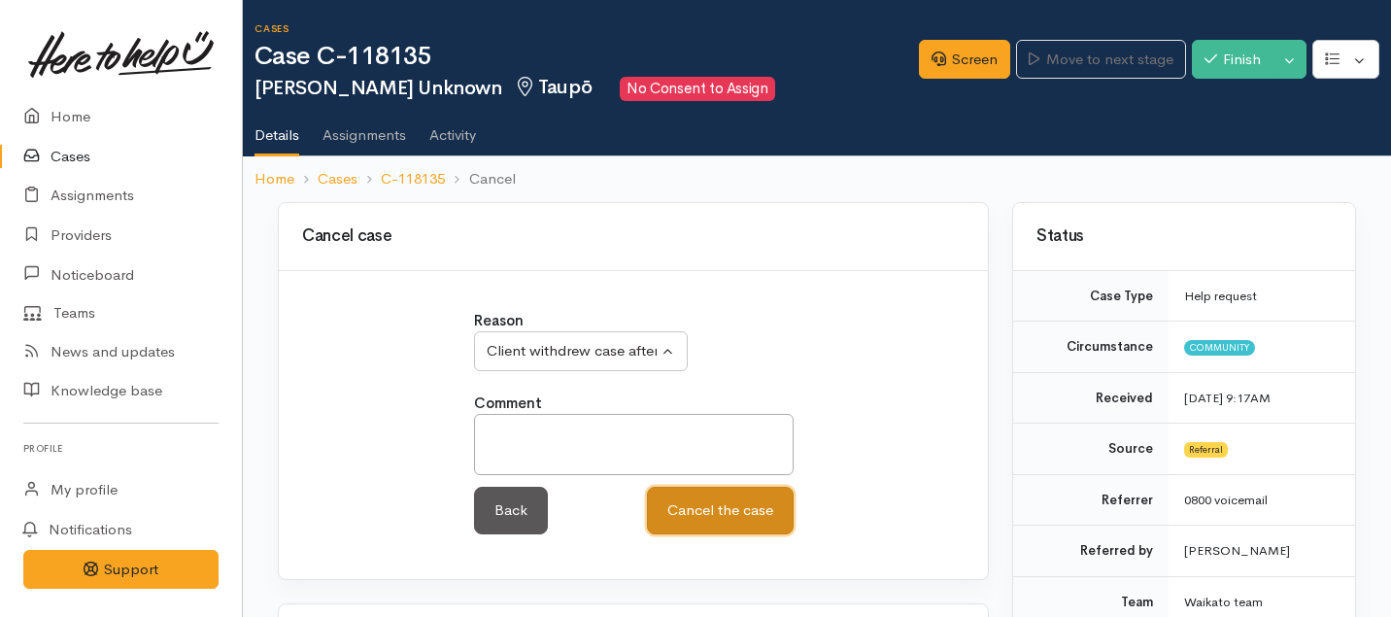
click at [686, 520] on button "Cancel the case" at bounding box center [720, 510] width 147 height 48
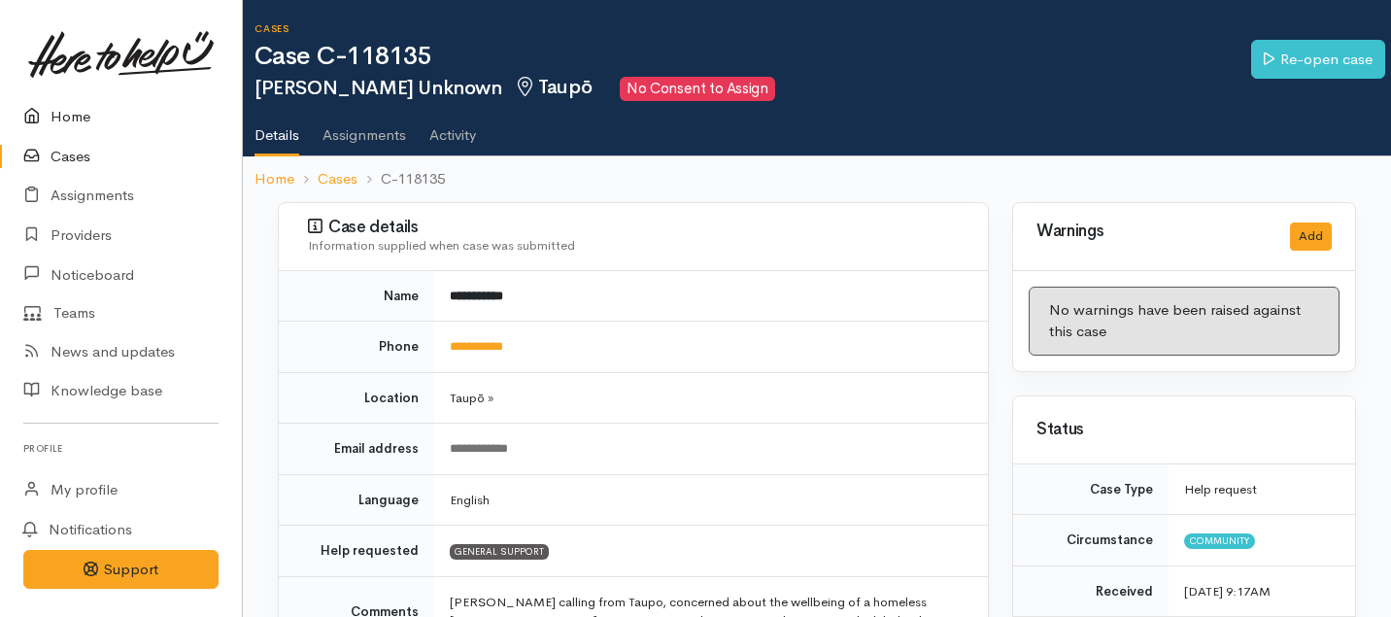
click at [69, 115] on link "Home" at bounding box center [121, 117] width 242 height 40
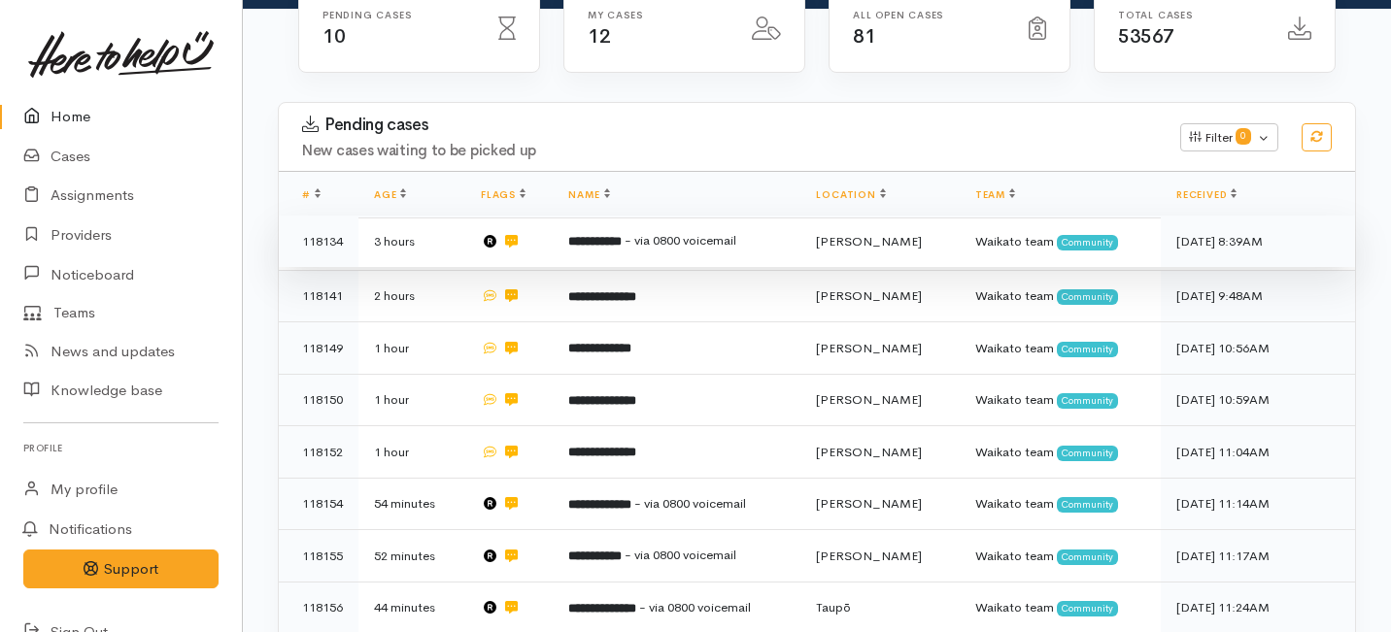
scroll to position [305, 0]
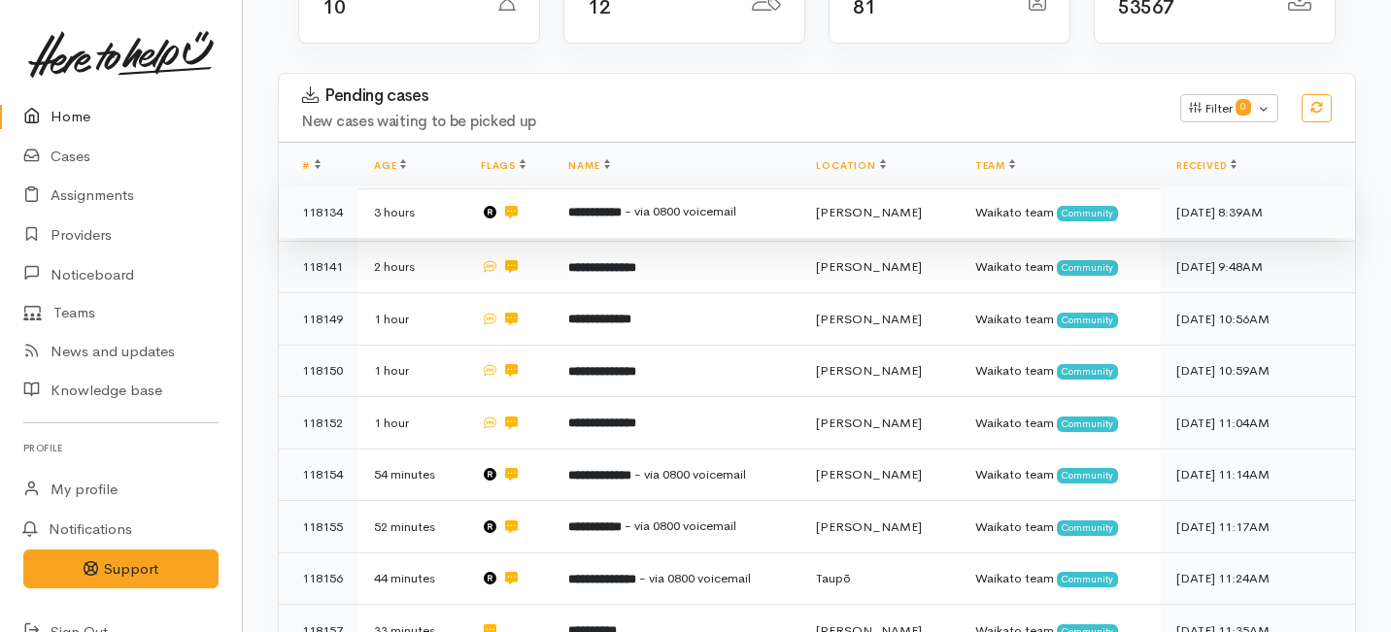
click at [654, 186] on td "**********" at bounding box center [677, 212] width 248 height 52
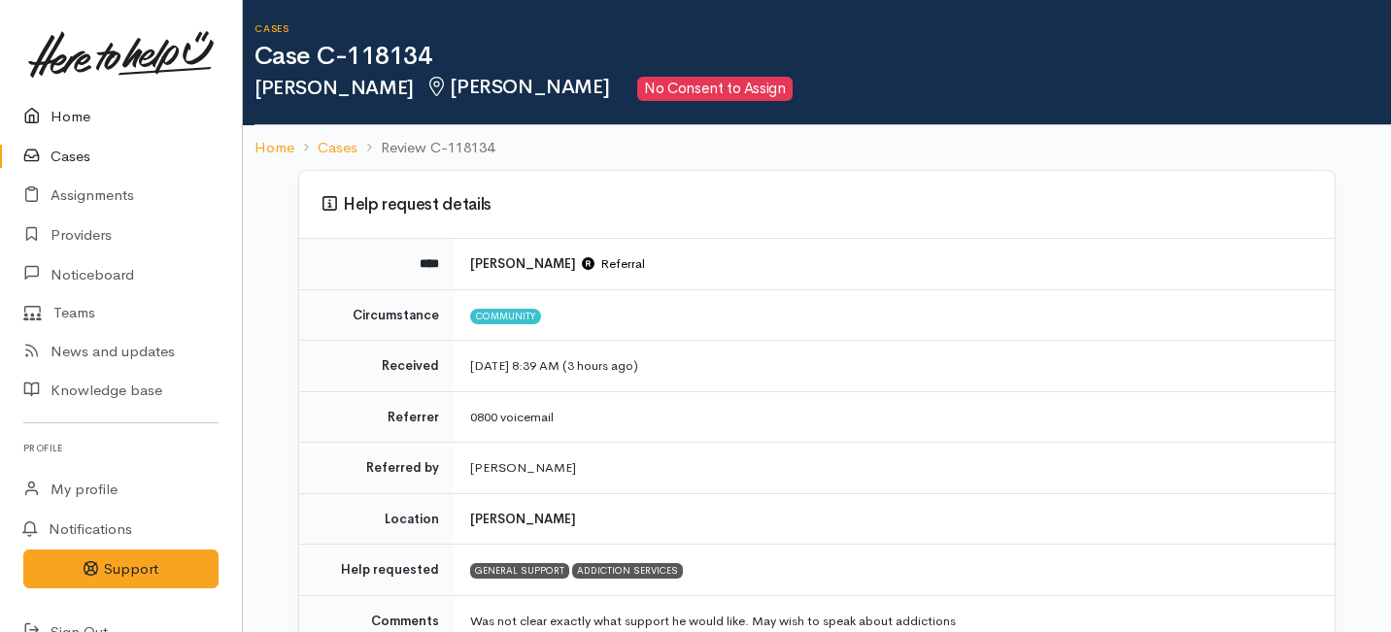
click at [61, 104] on link "Home" at bounding box center [121, 117] width 242 height 40
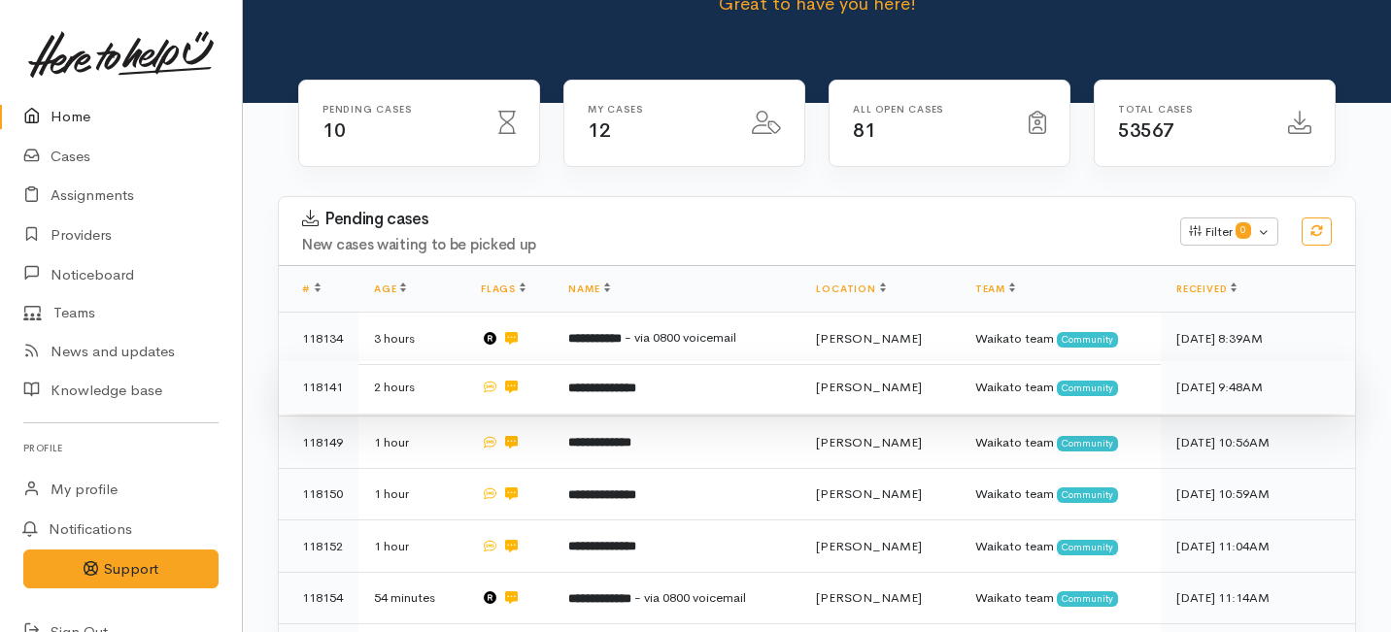
scroll to position [205, 0]
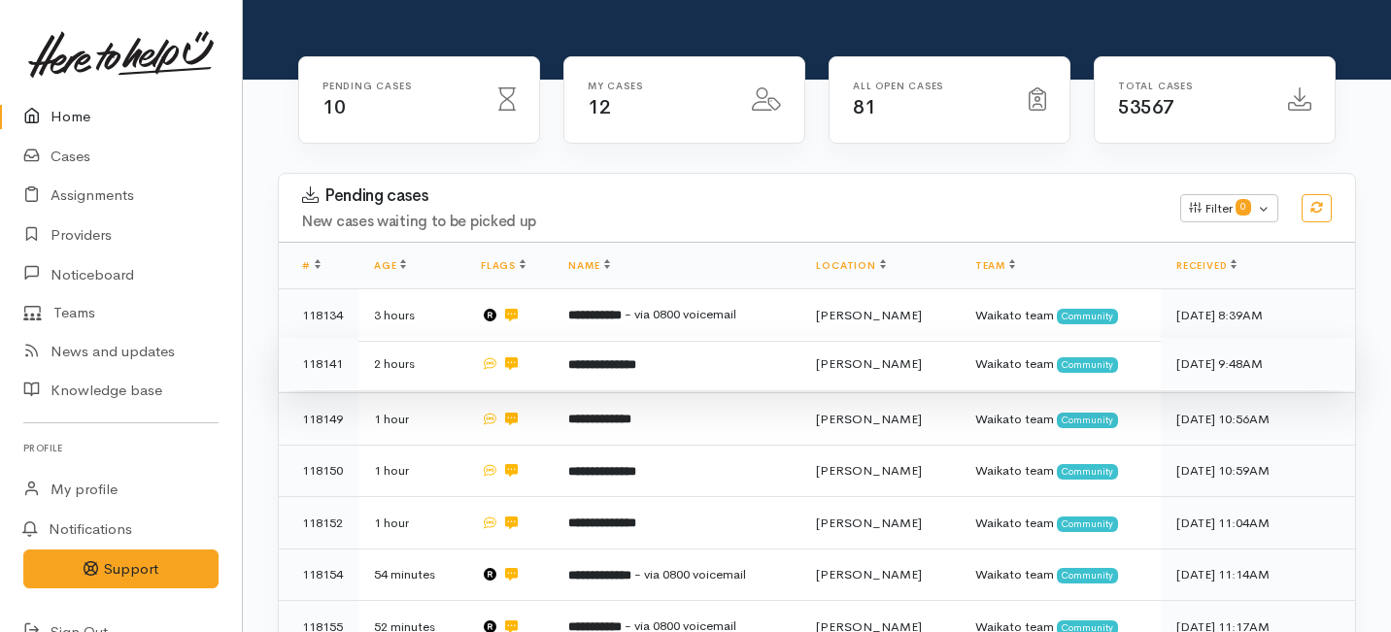
click at [636, 358] on b "**********" at bounding box center [602, 364] width 68 height 13
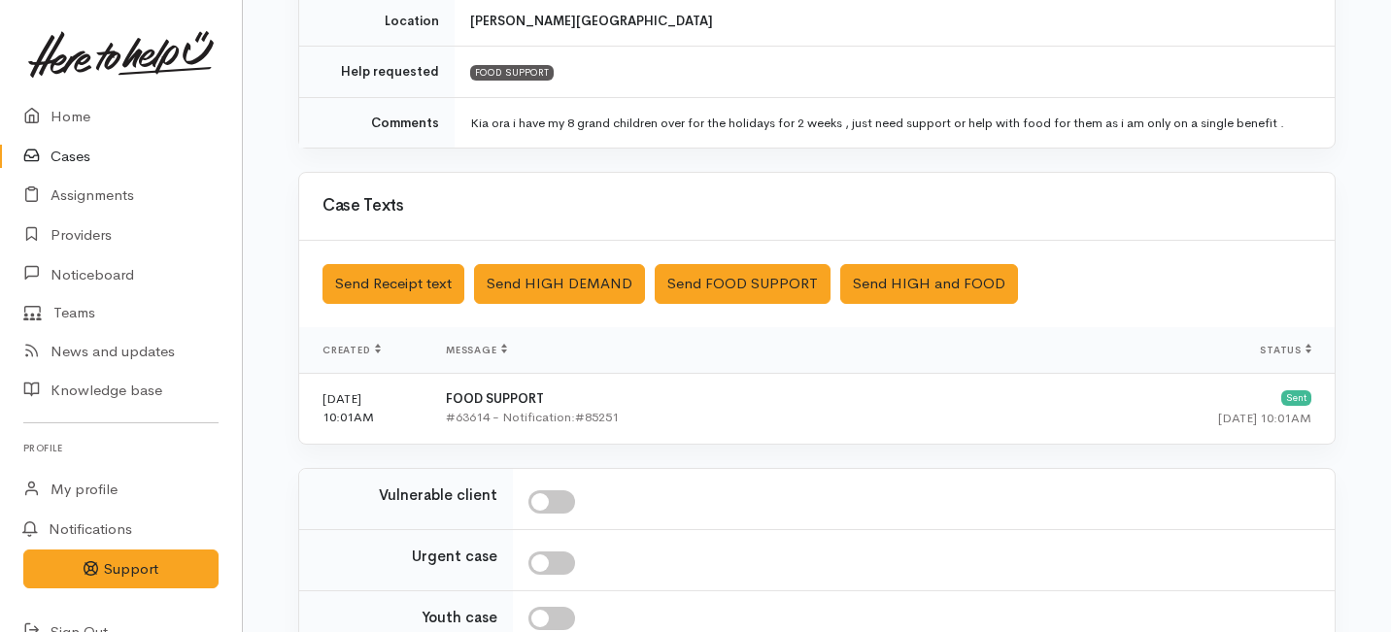
scroll to position [587, 0]
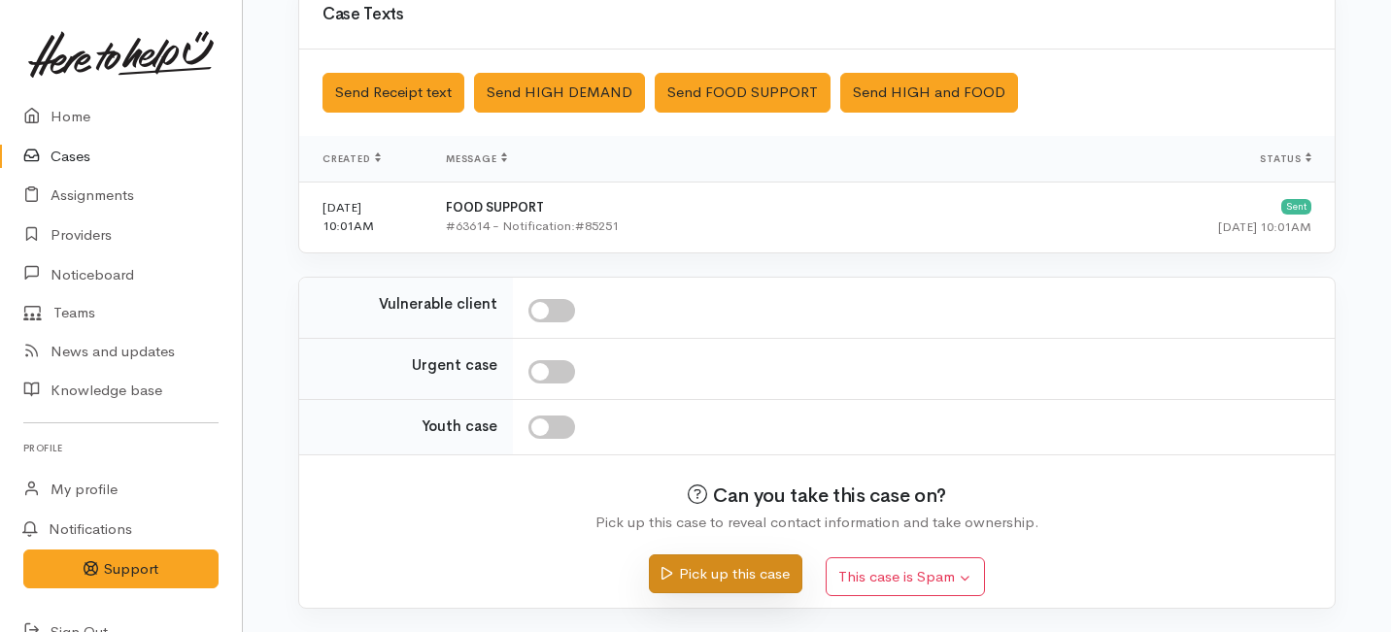
click at [721, 576] on button "Pick up this case" at bounding box center [725, 574] width 152 height 40
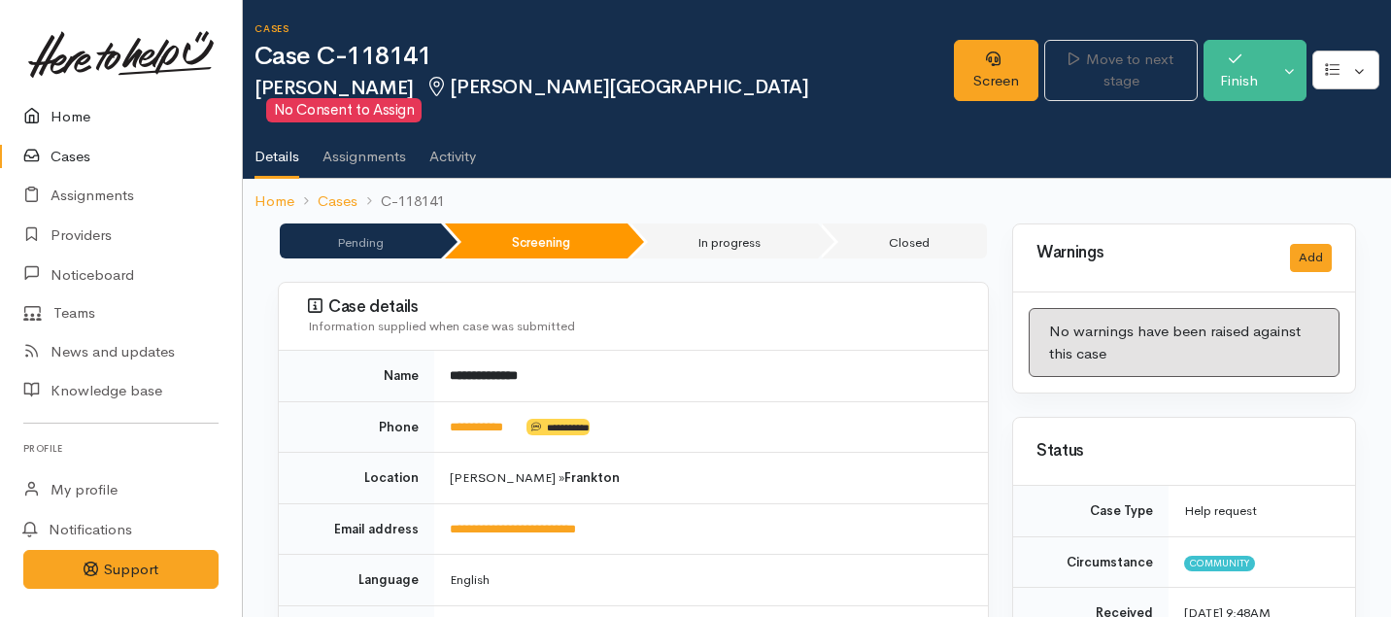
click at [64, 117] on link "Home" at bounding box center [121, 117] width 242 height 40
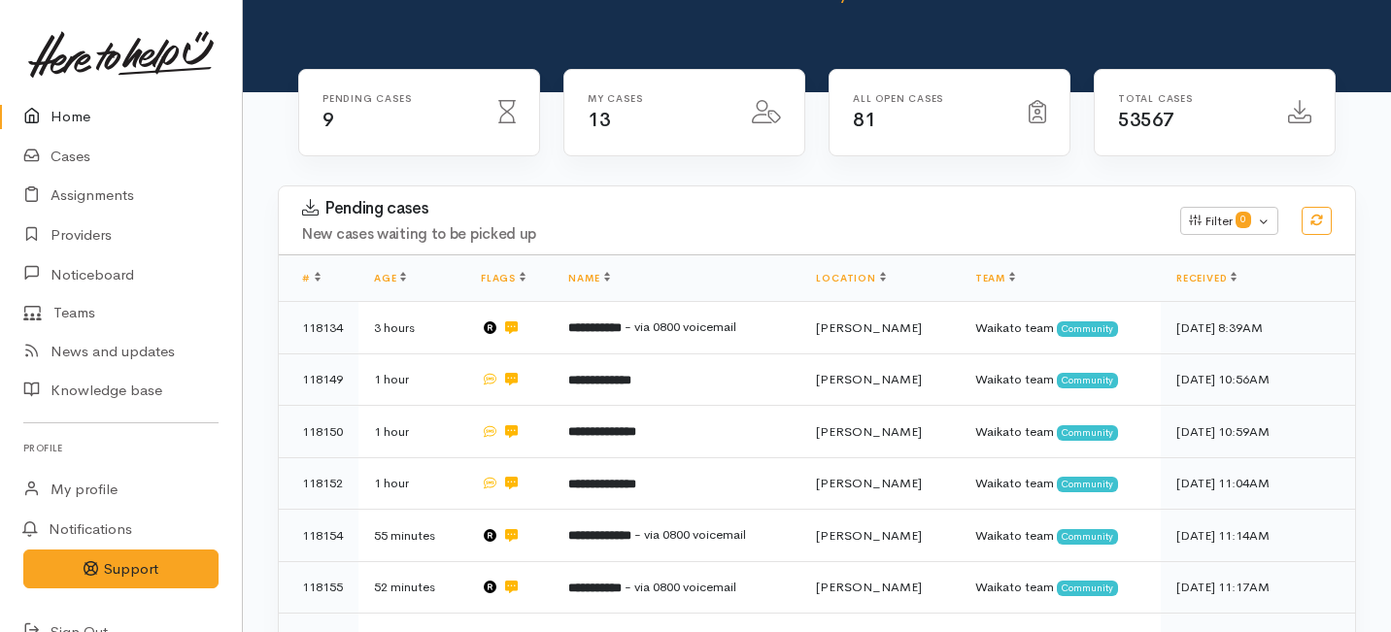
scroll to position [224, 0]
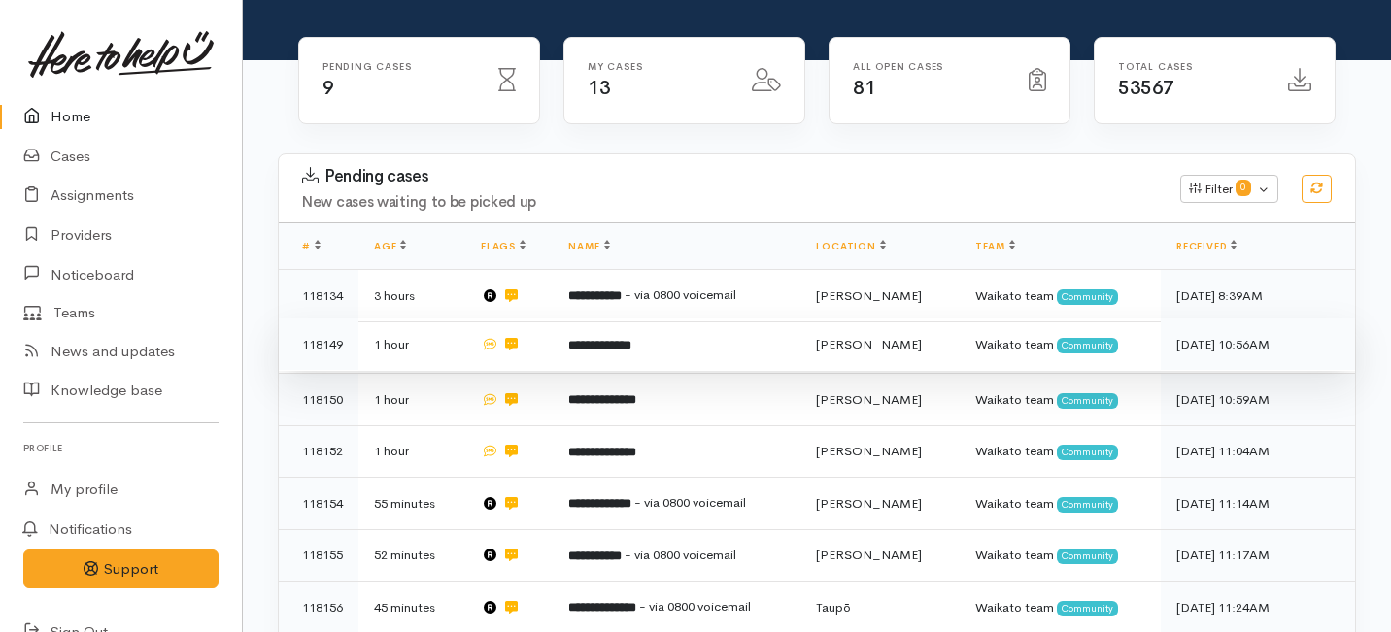
click at [621, 319] on td "**********" at bounding box center [677, 345] width 248 height 52
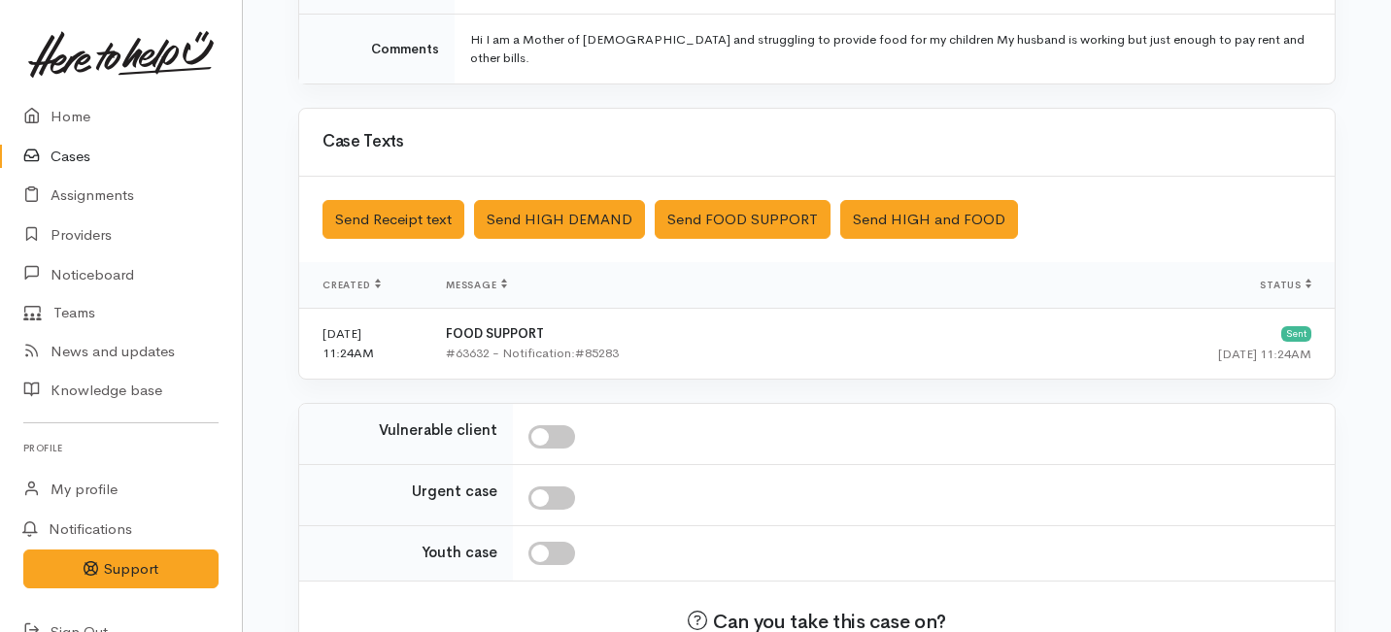
scroll to position [587, 0]
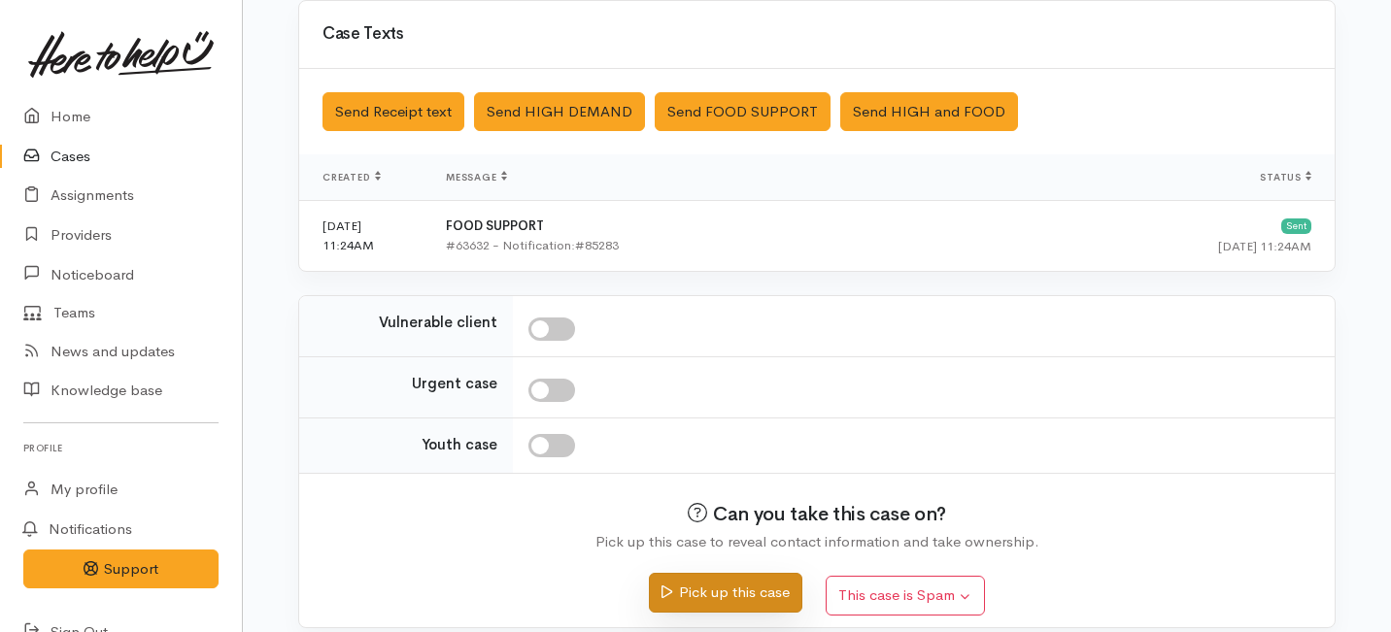
click at [705, 573] on button "Pick up this case" at bounding box center [725, 593] width 152 height 40
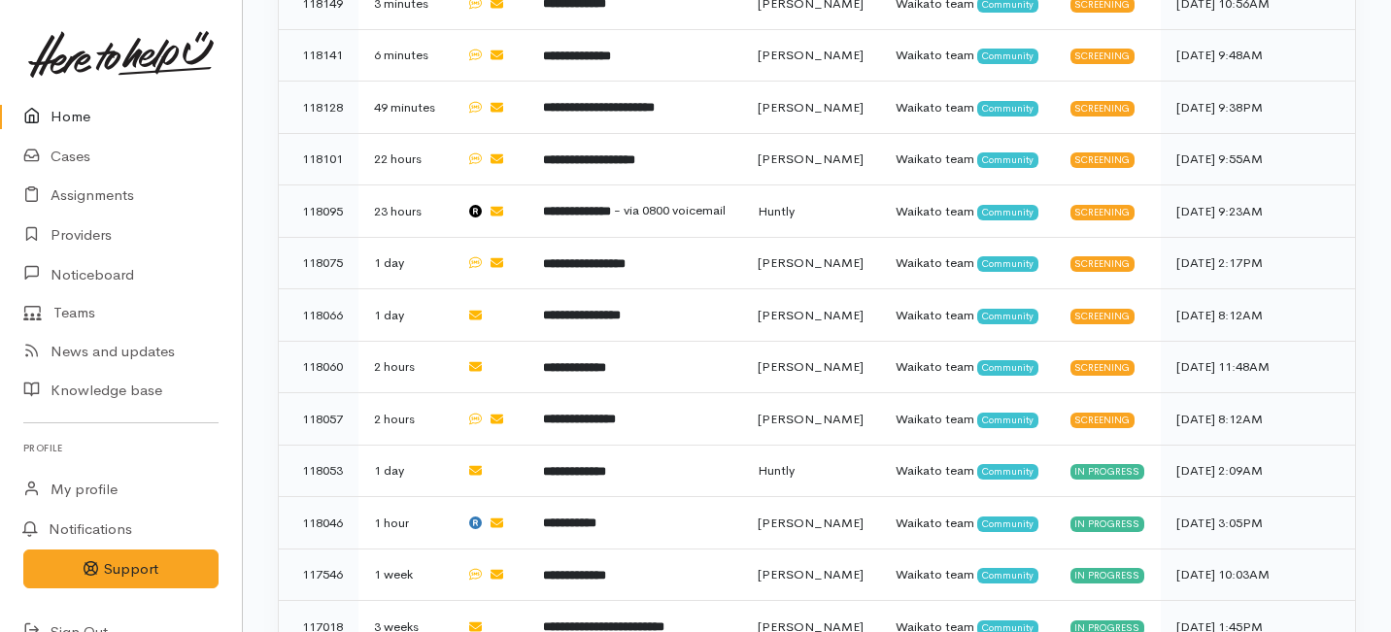
scroll to position [784, 0]
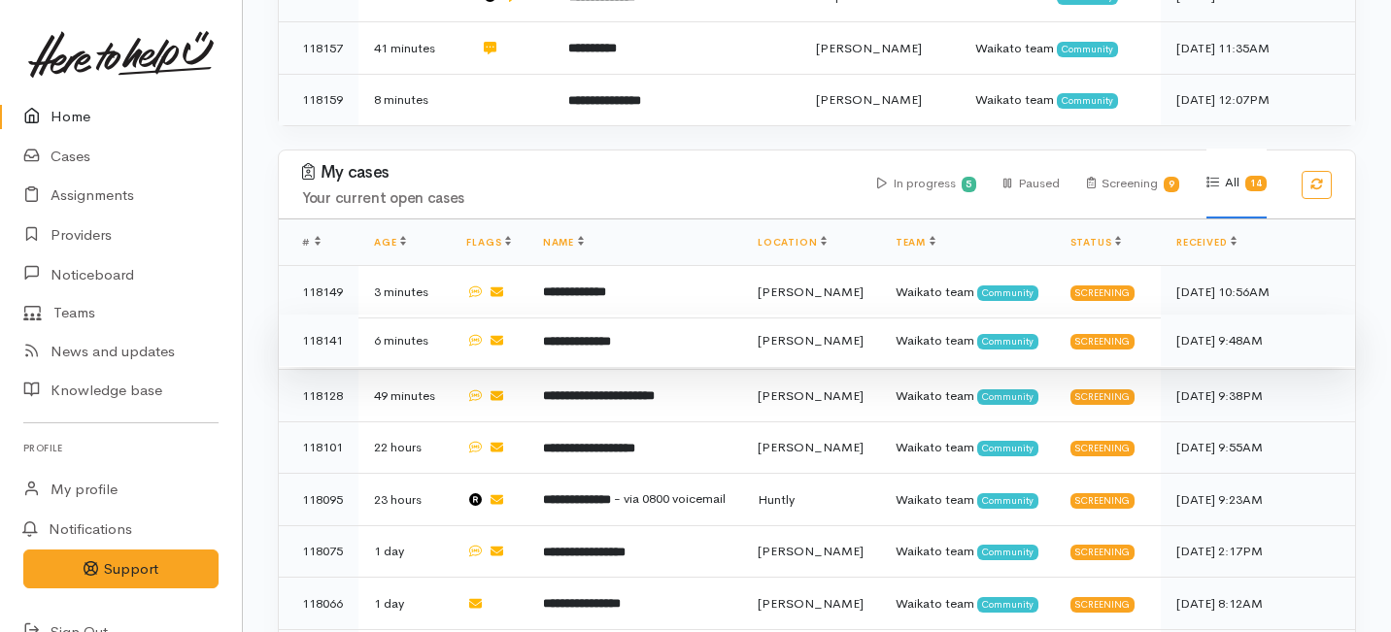
click at [640, 315] on td "**********" at bounding box center [634, 341] width 215 height 52
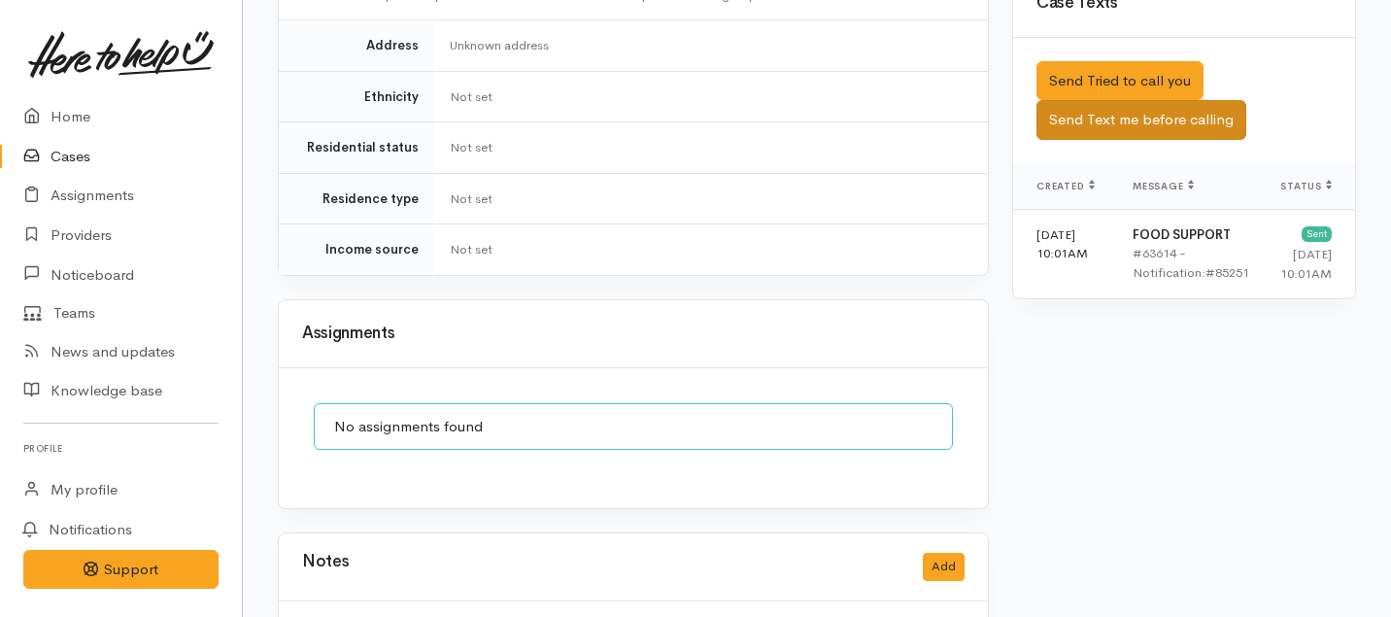
scroll to position [1225, 0]
click at [1151, 102] on button "Send Text me before calling" at bounding box center [1141, 122] width 210 height 40
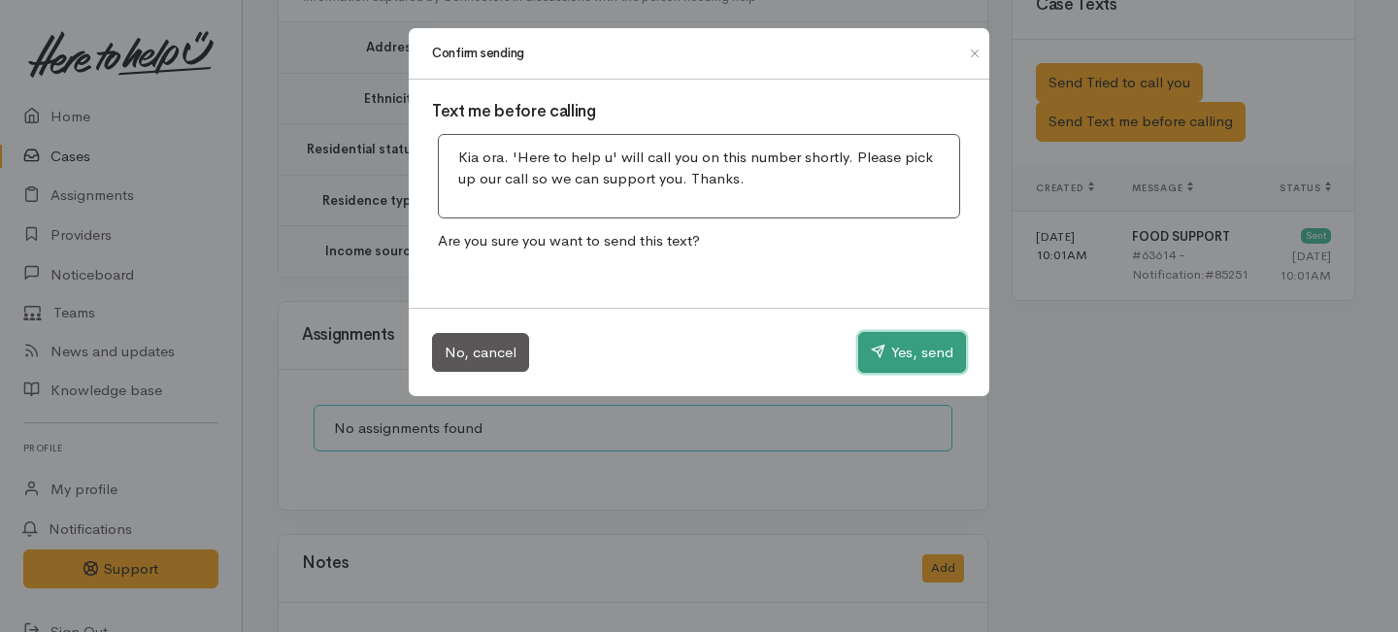
click at [923, 354] on button "Yes, send" at bounding box center [912, 352] width 108 height 41
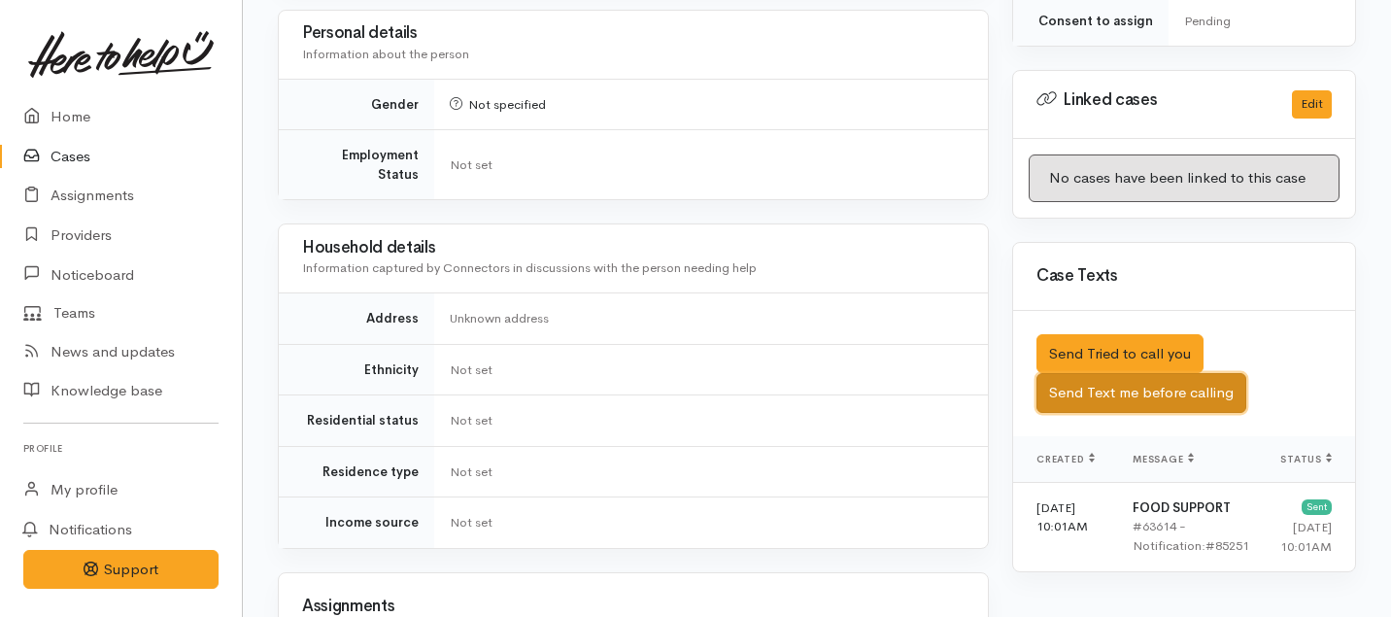
scroll to position [1010, 0]
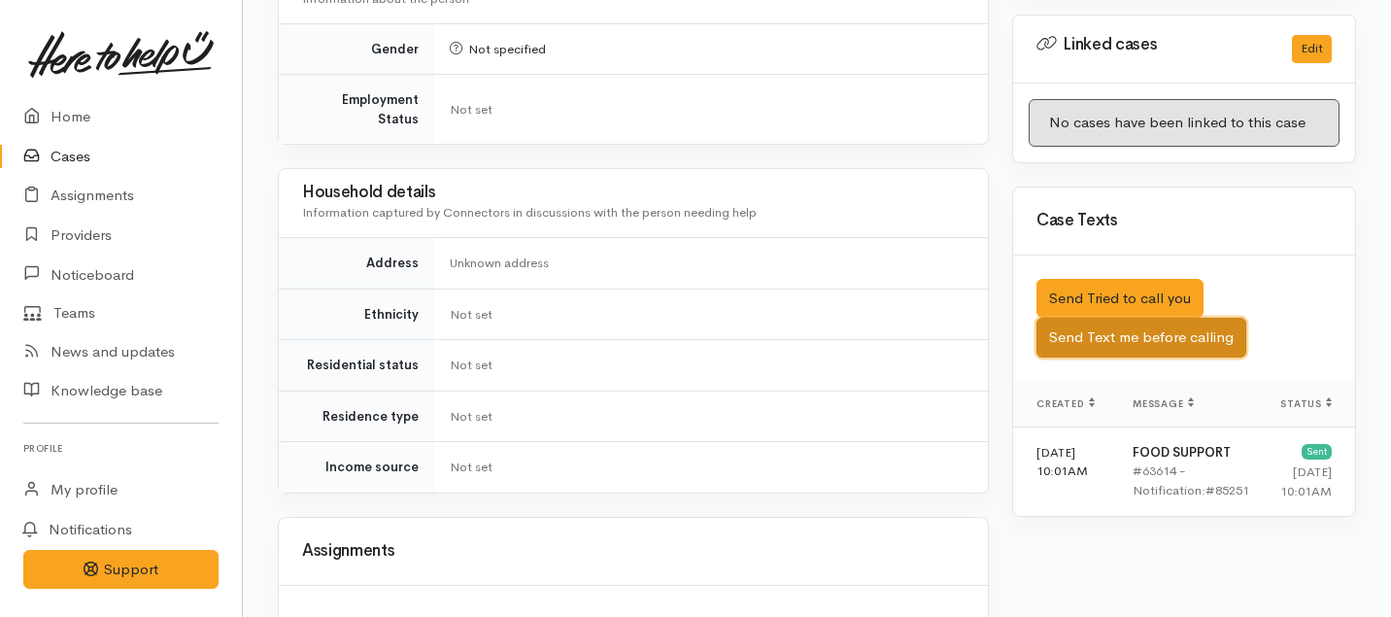
click at [1132, 318] on button "Send Text me before calling" at bounding box center [1141, 338] width 210 height 40
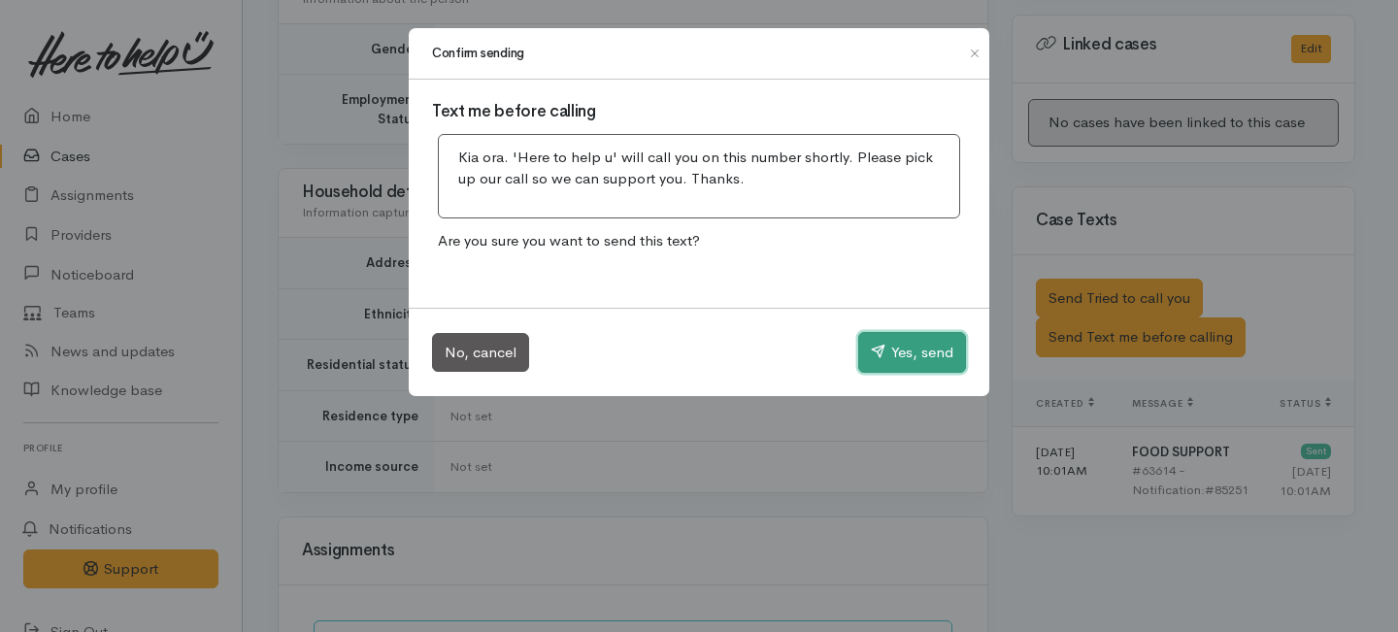
click at [933, 357] on button "Yes, send" at bounding box center [912, 352] width 108 height 41
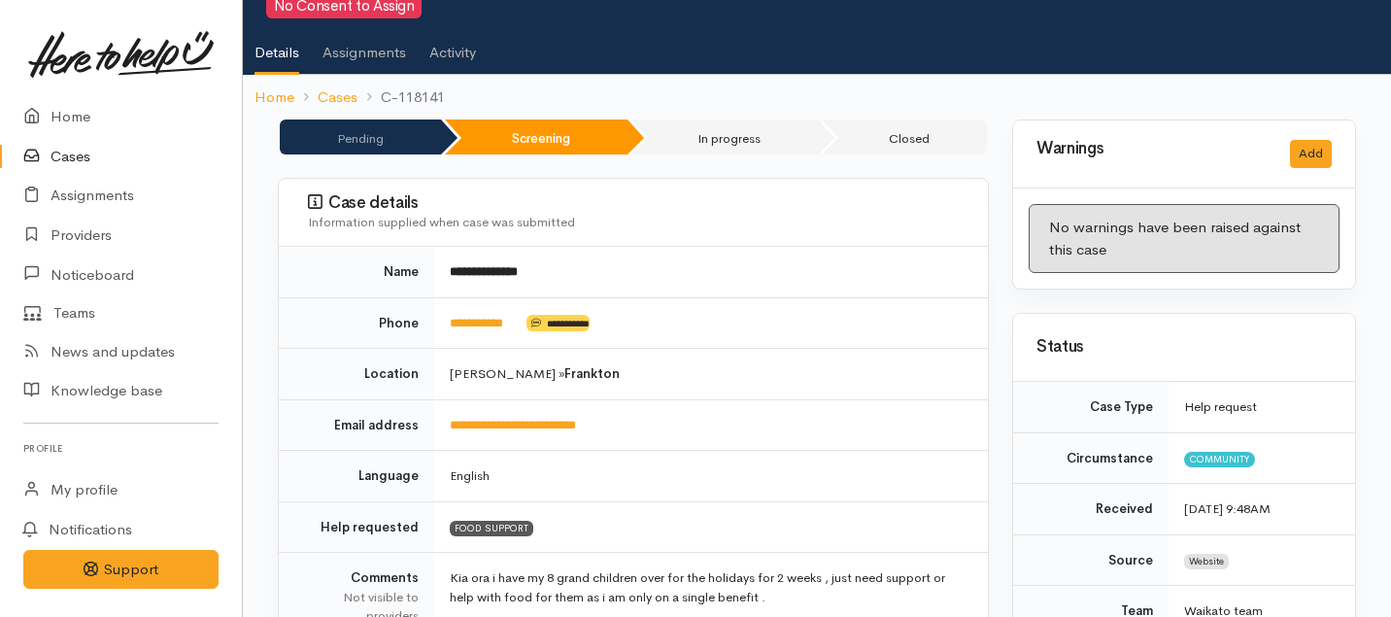
scroll to position [78, 0]
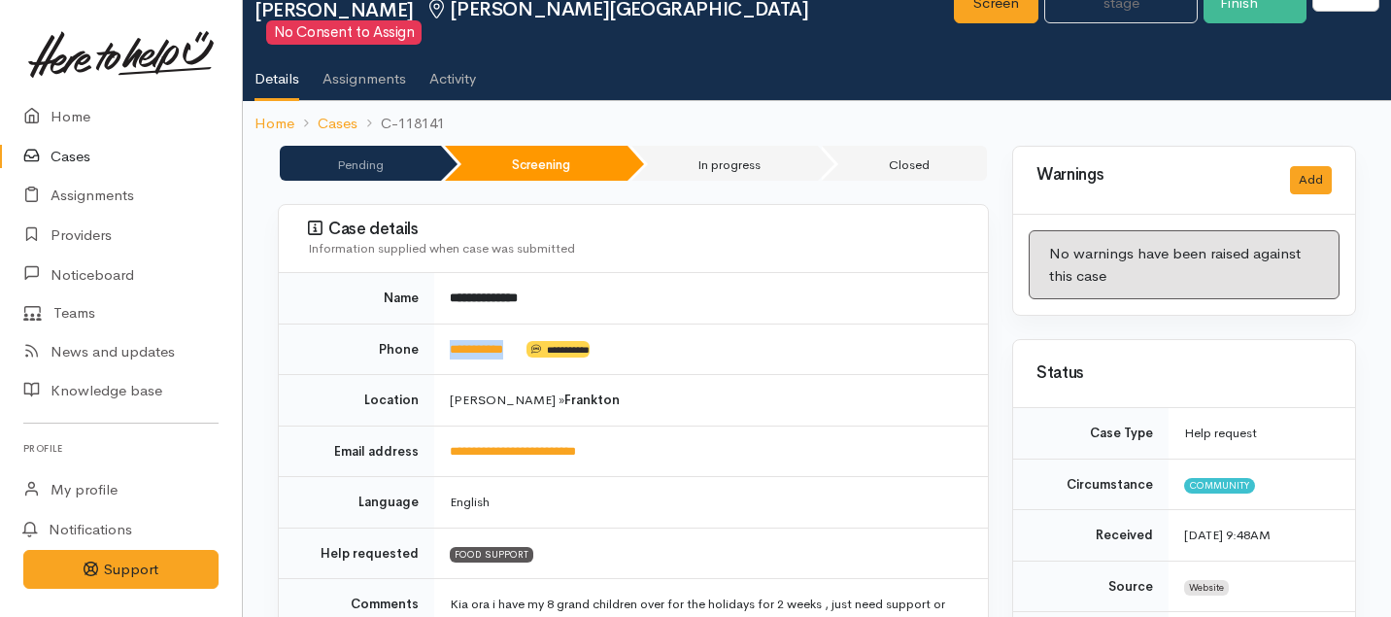
drag, startPoint x: 525, startPoint y: 324, endPoint x: 436, endPoint y: 322, distance: 89.4
click at [436, 323] on td "**********" at bounding box center [711, 348] width 554 height 51
copy td "**********"
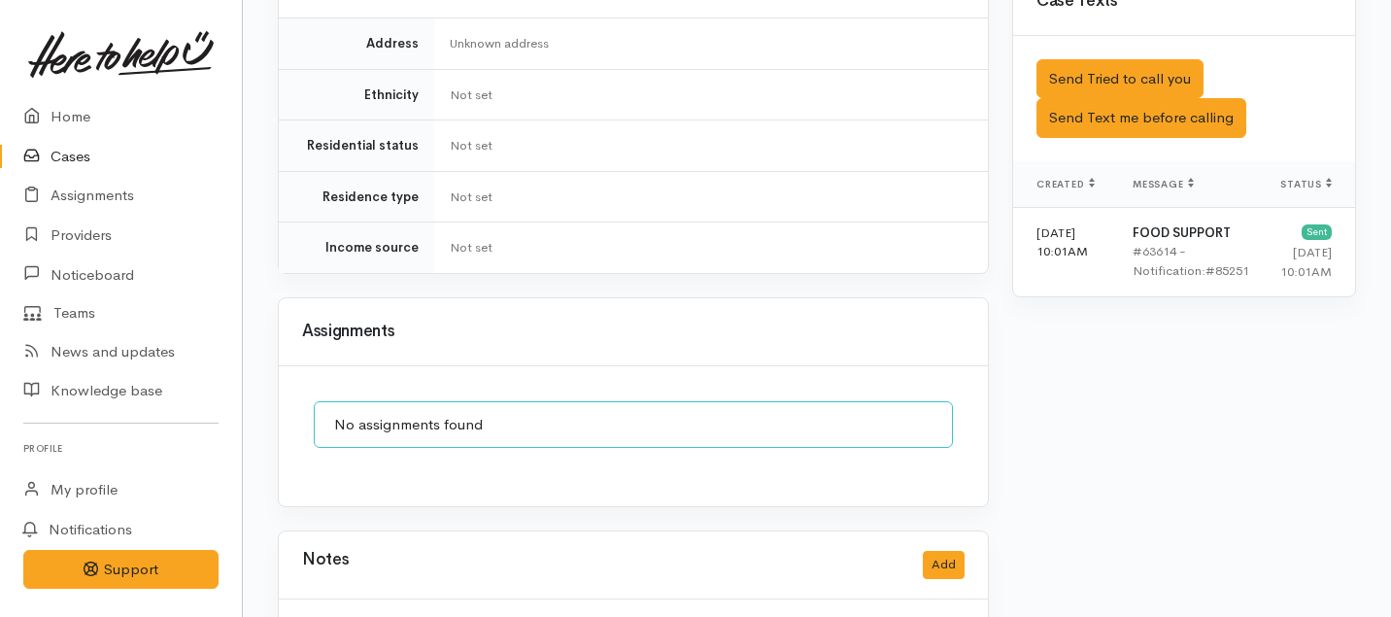
scroll to position [1276, 0]
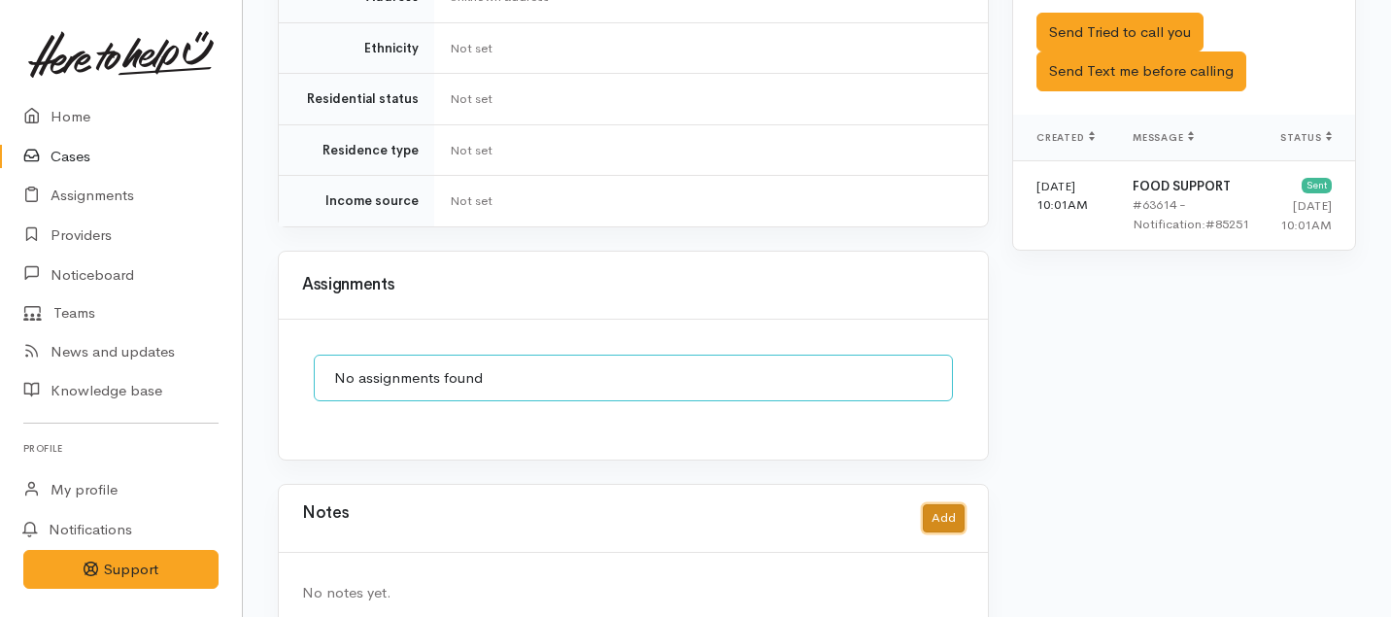
click at [941, 504] on button "Add" at bounding box center [944, 518] width 42 height 28
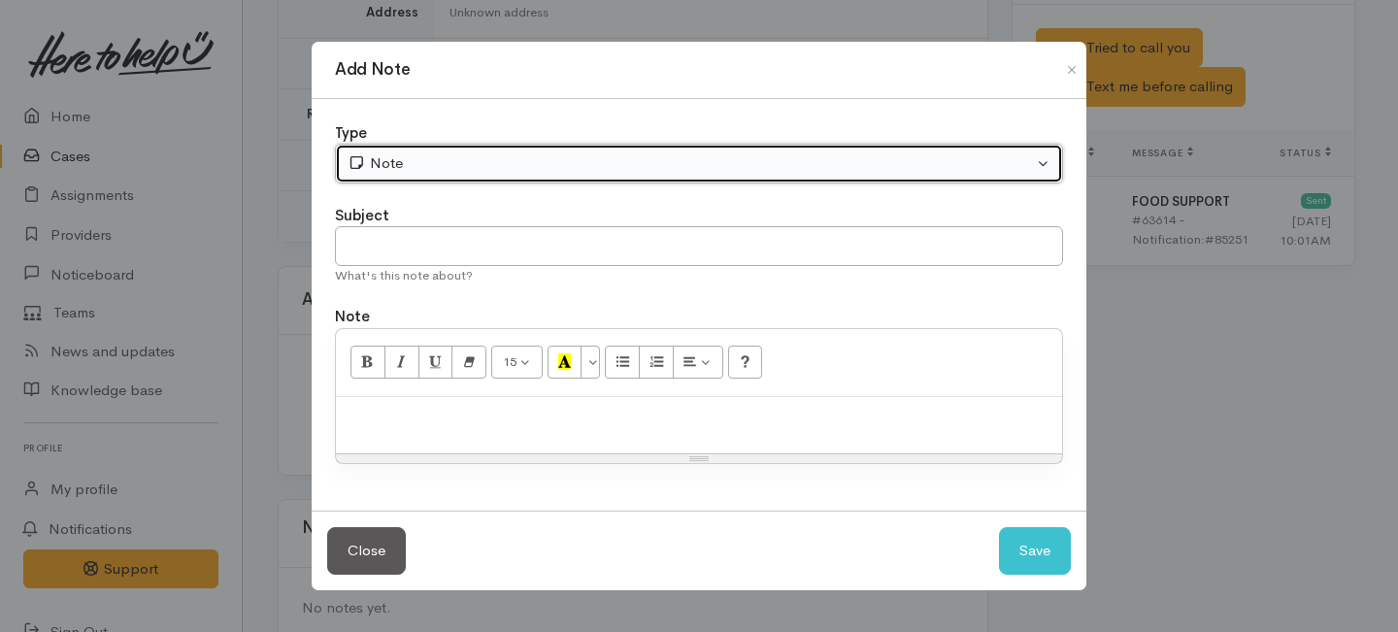
click at [550, 164] on div "Note" at bounding box center [691, 163] width 686 height 22
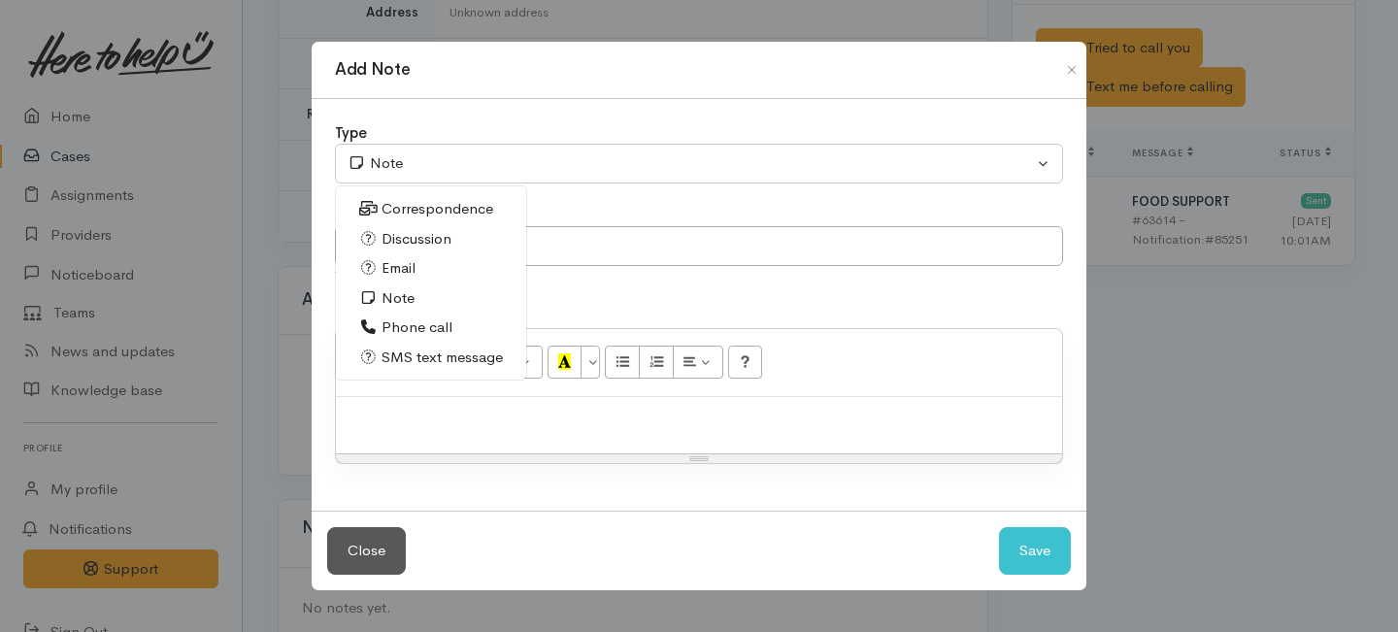
click at [401, 329] on span "Phone call" at bounding box center [417, 328] width 71 height 22
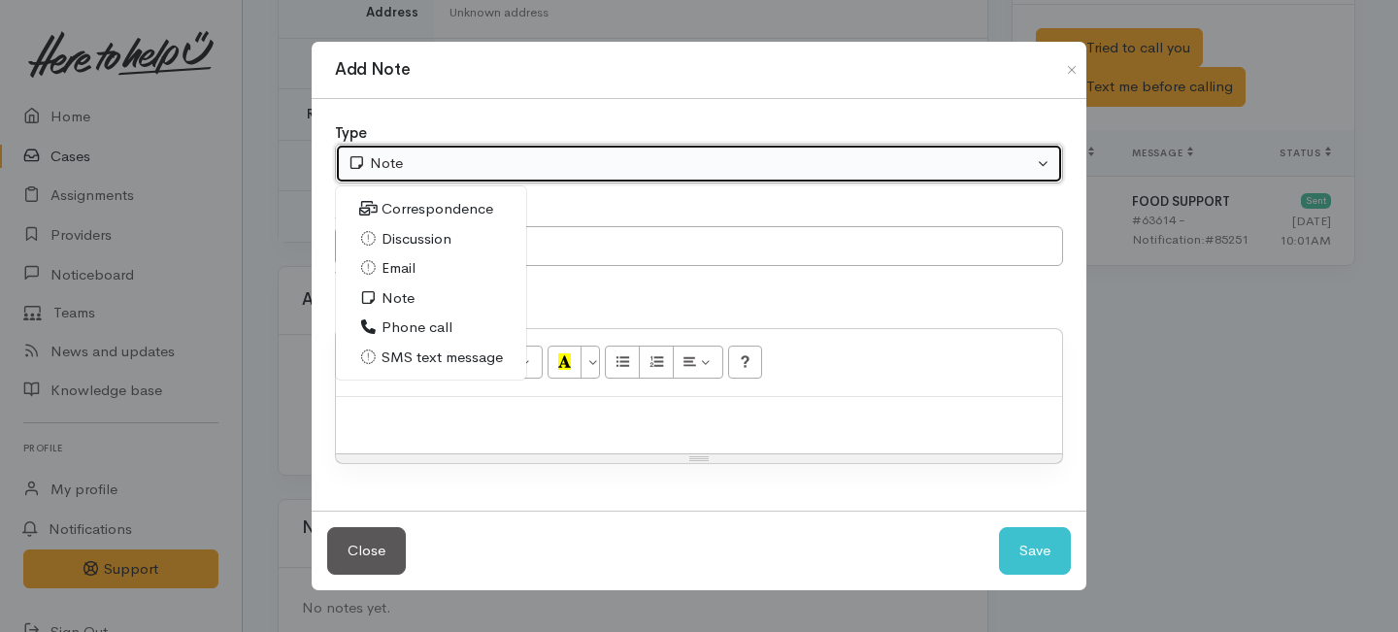
select select "3"
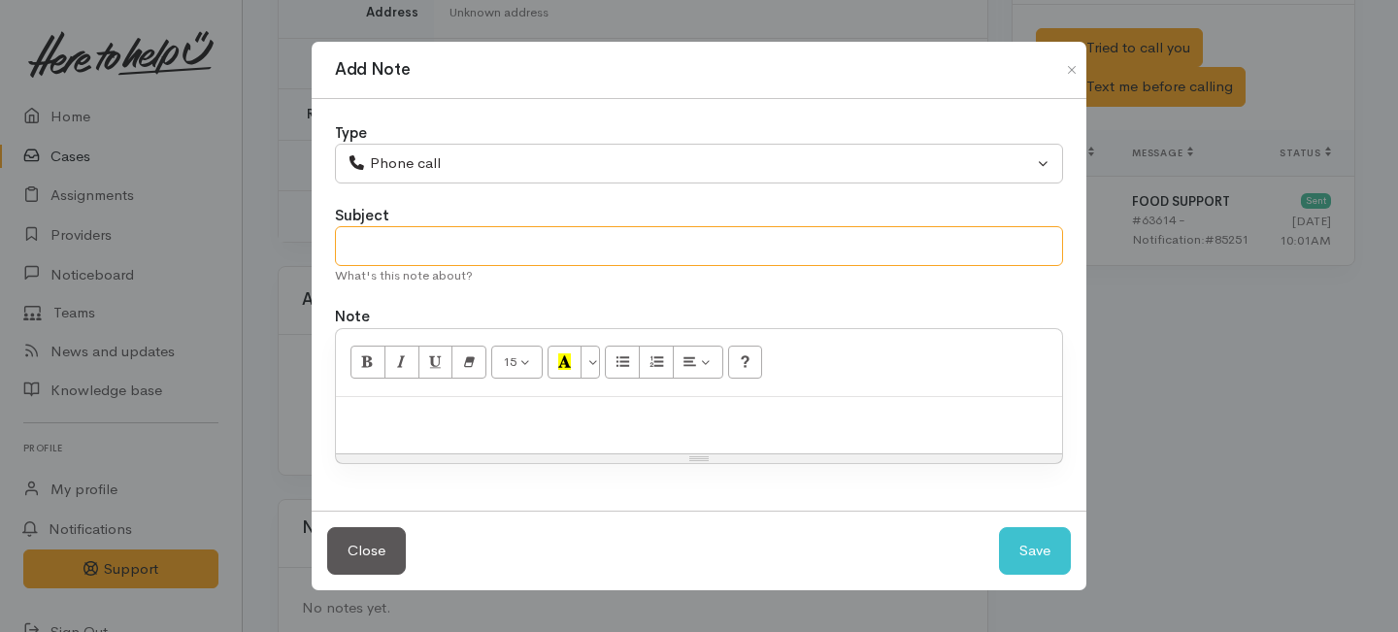
click at [406, 236] on input "text" at bounding box center [699, 246] width 728 height 40
click at [419, 250] on input "1st Attemot to con" at bounding box center [699, 246] width 728 height 40
click at [489, 248] on input "1st Attempt to con" at bounding box center [699, 246] width 728 height 40
type input "1st Attempt to contact"
click at [554, 411] on p at bounding box center [699, 418] width 707 height 22
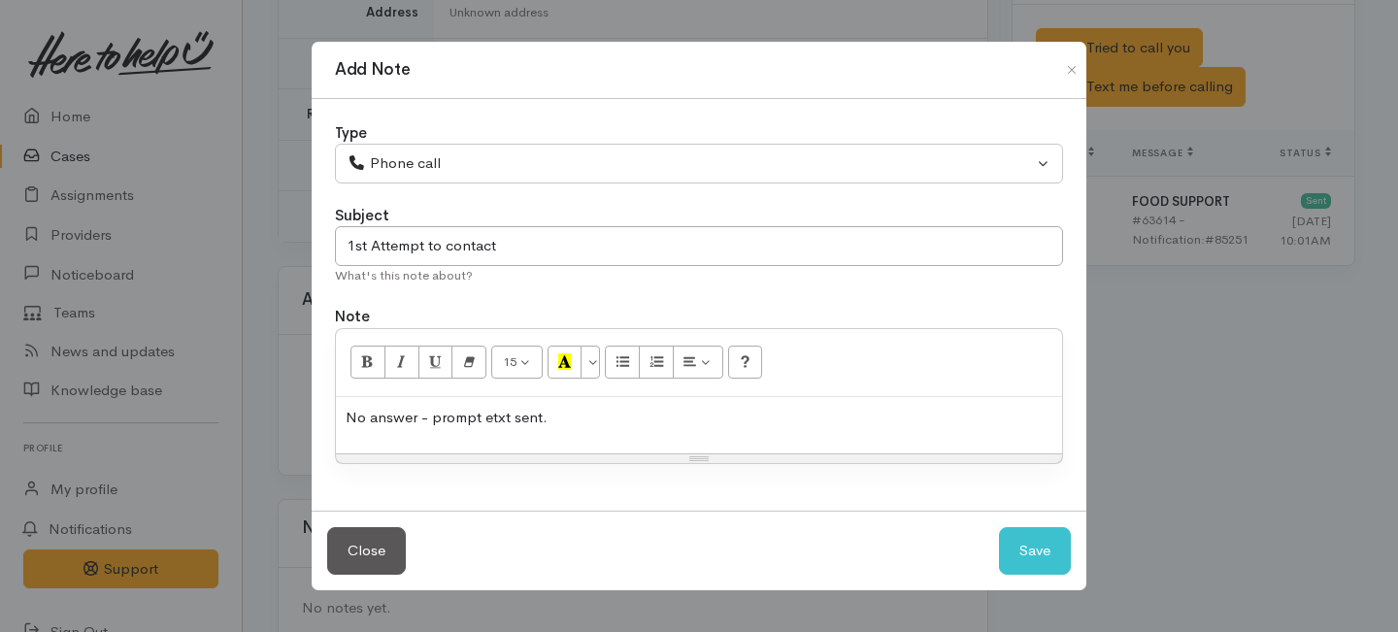
click at [1076, 555] on div "Close Save" at bounding box center [699, 551] width 775 height 80
click at [1035, 551] on button "Save" at bounding box center [1035, 551] width 72 height 48
select select "1"
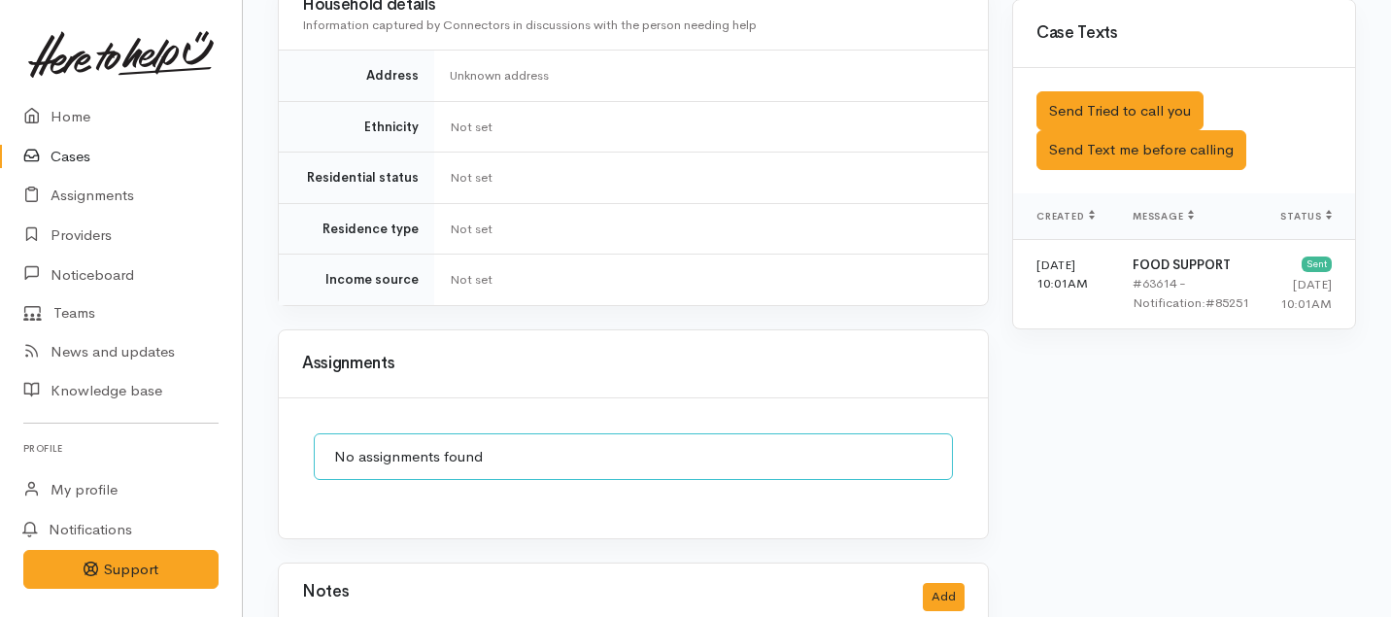
scroll to position [1175, 0]
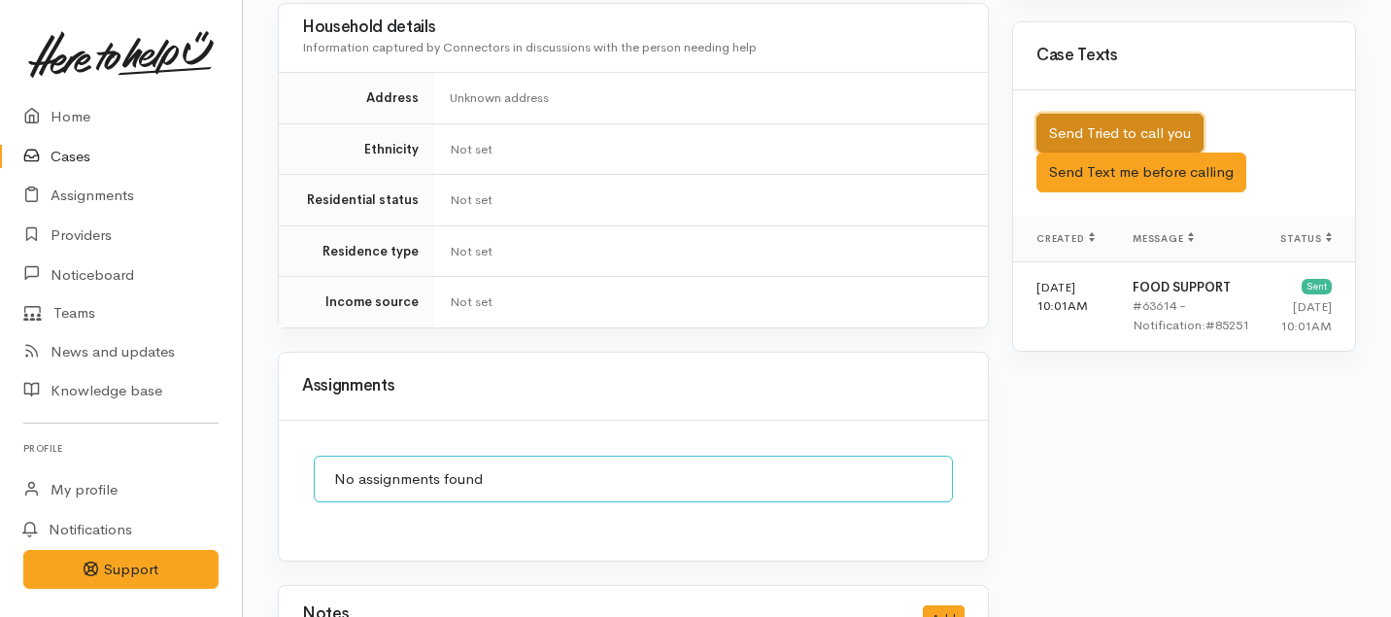
click at [1094, 114] on button "Send Tried to call you" at bounding box center [1119, 134] width 167 height 40
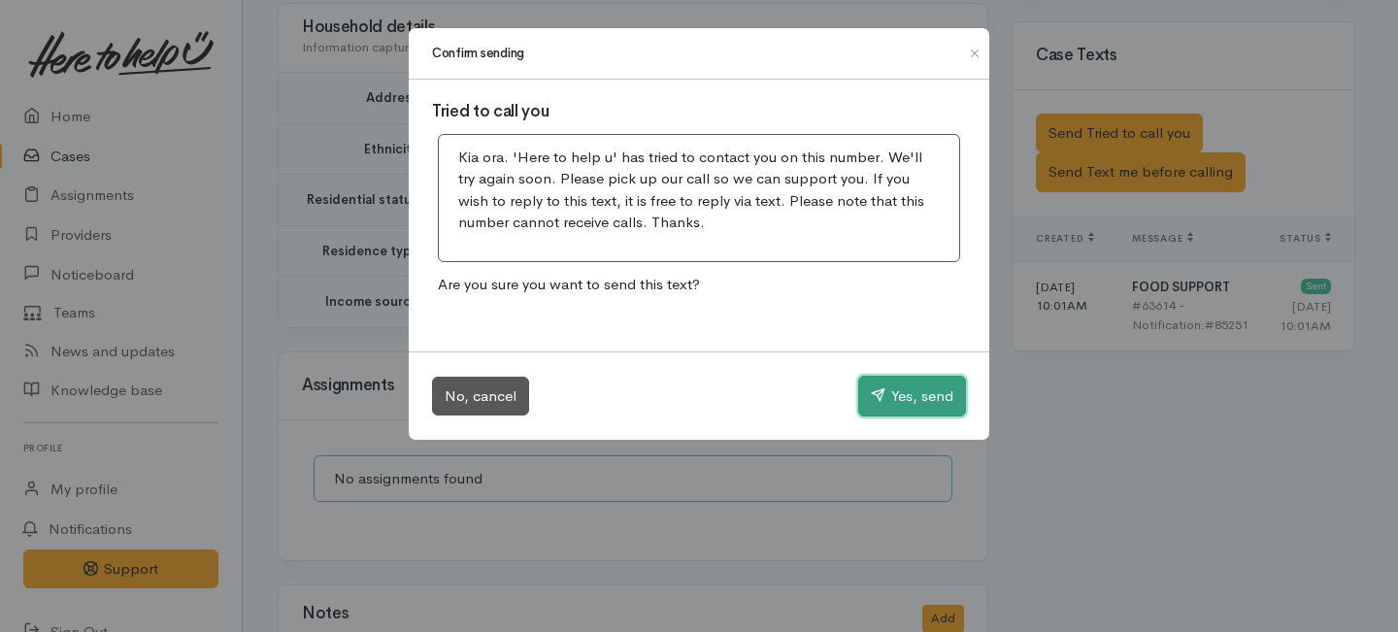
click at [912, 387] on button "Yes, send" at bounding box center [912, 396] width 108 height 41
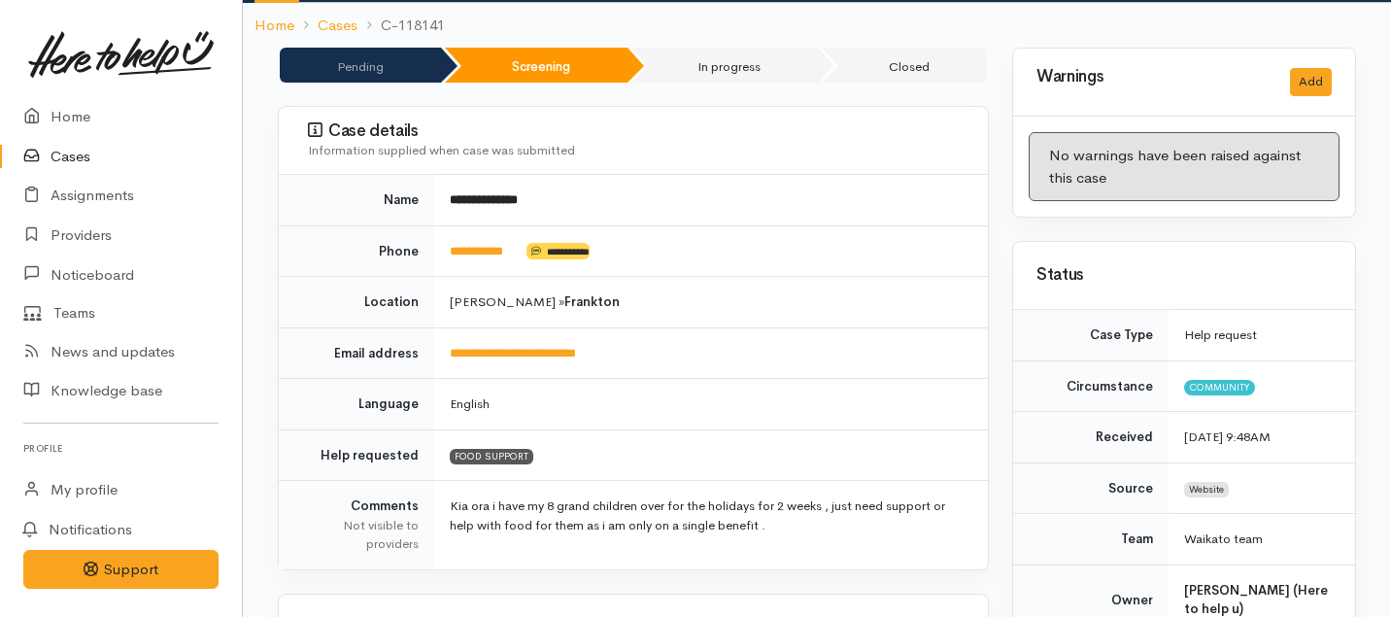
scroll to position [0, 0]
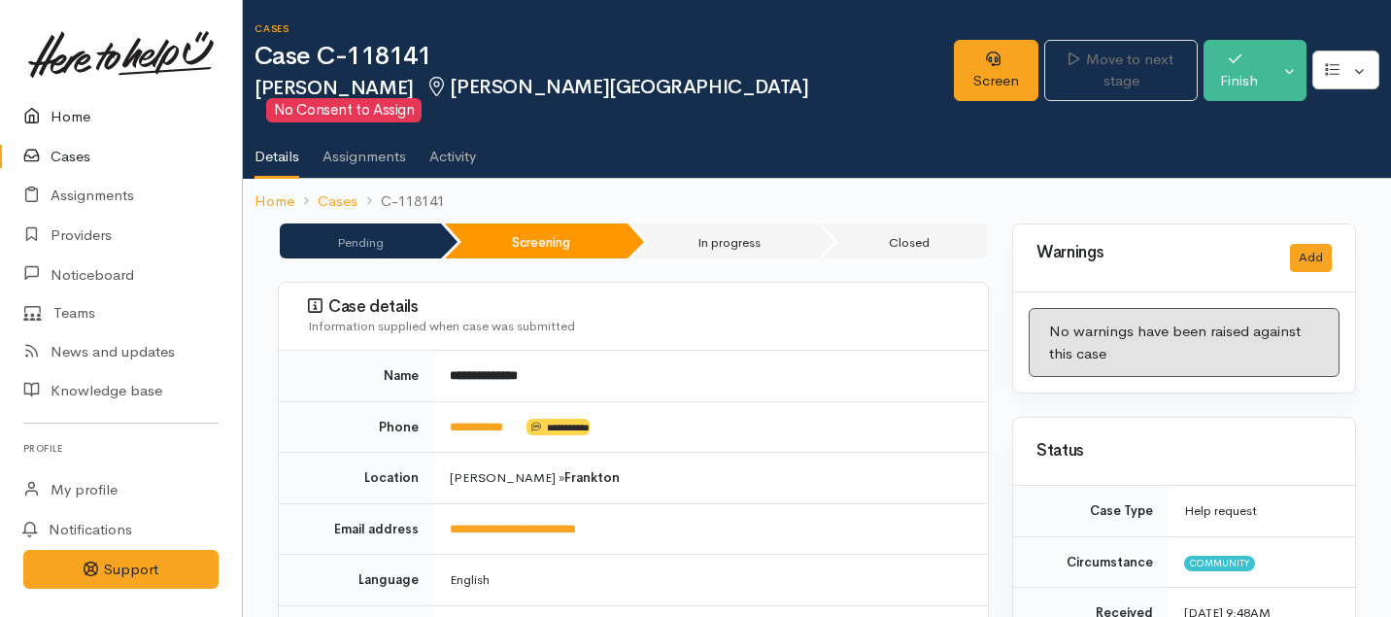
click at [69, 111] on link "Home" at bounding box center [121, 117] width 242 height 40
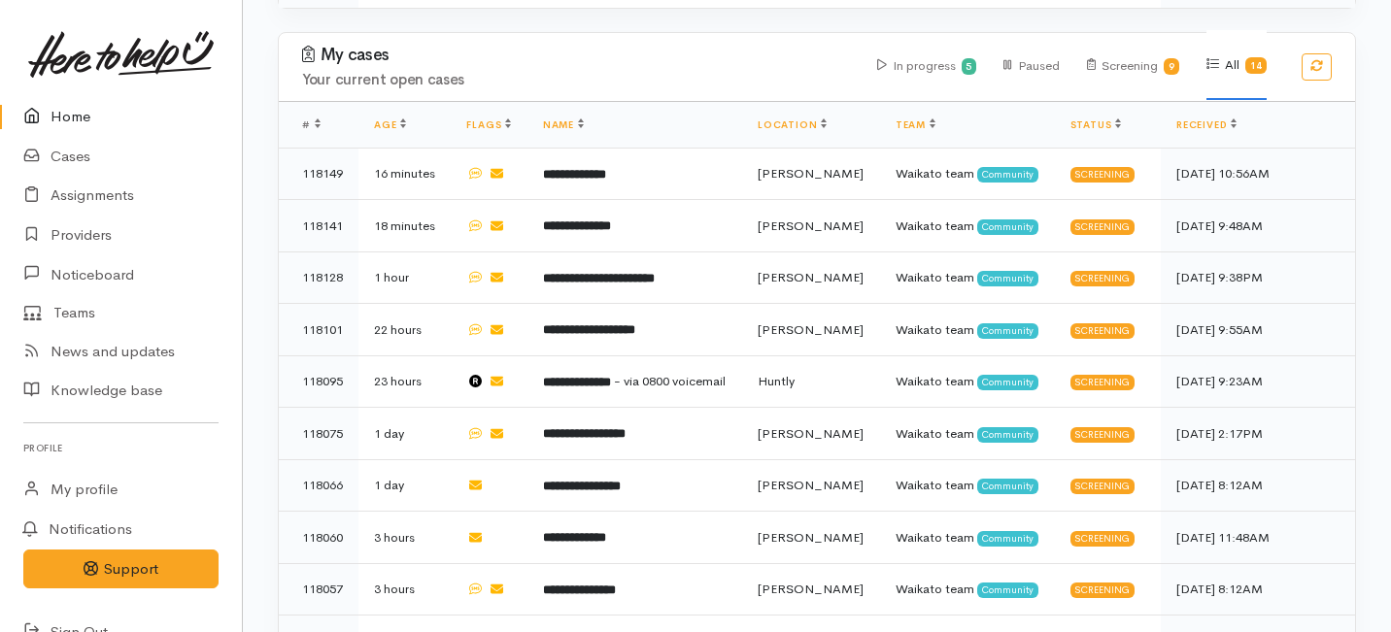
scroll to position [839, 0]
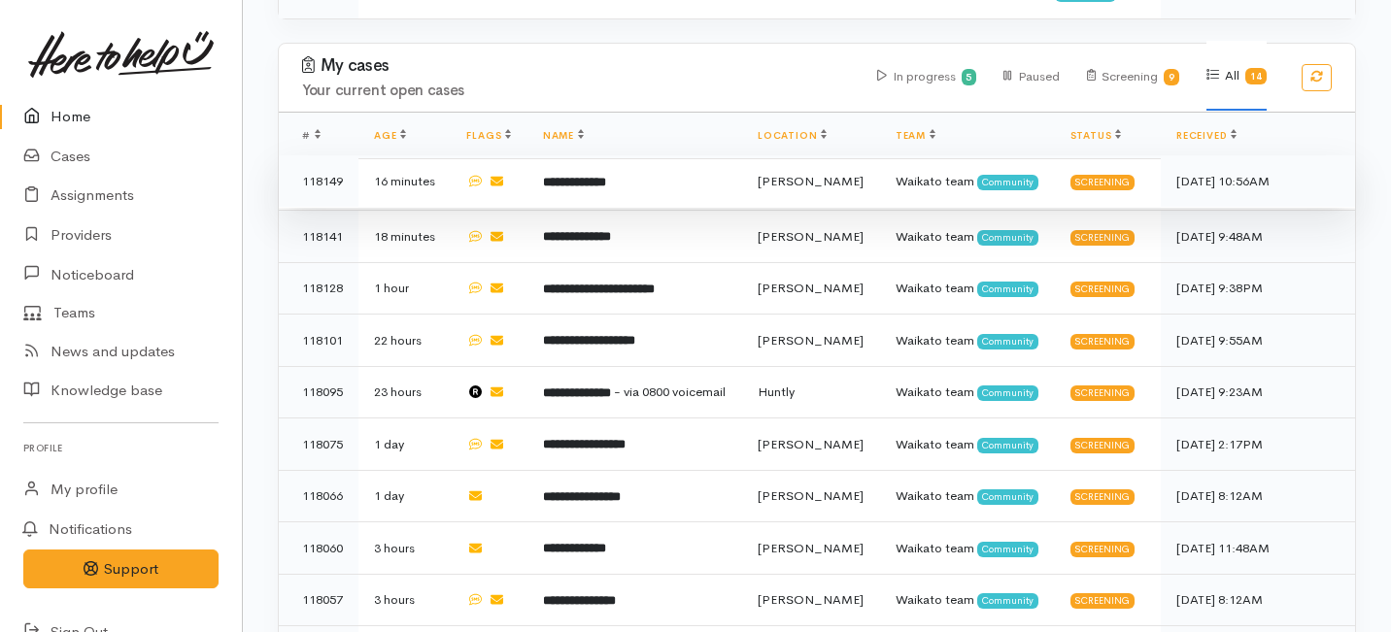
click at [539, 155] on td "**********" at bounding box center [634, 181] width 215 height 52
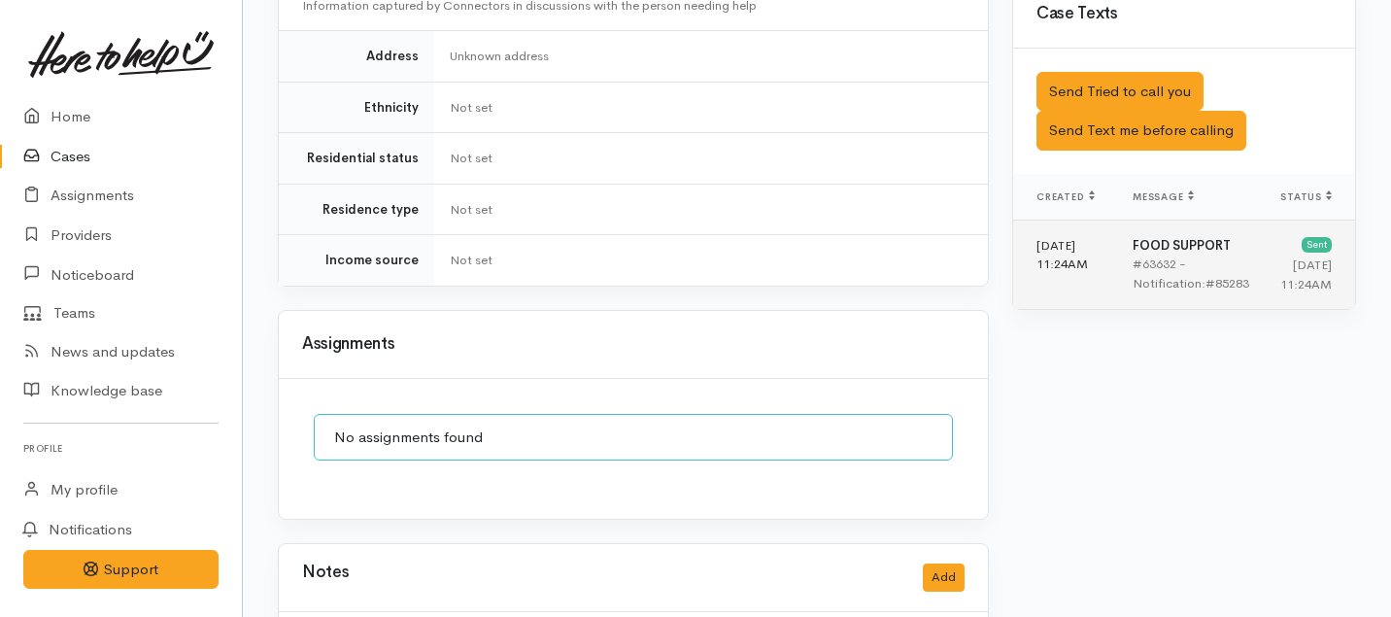
scroll to position [1200, 0]
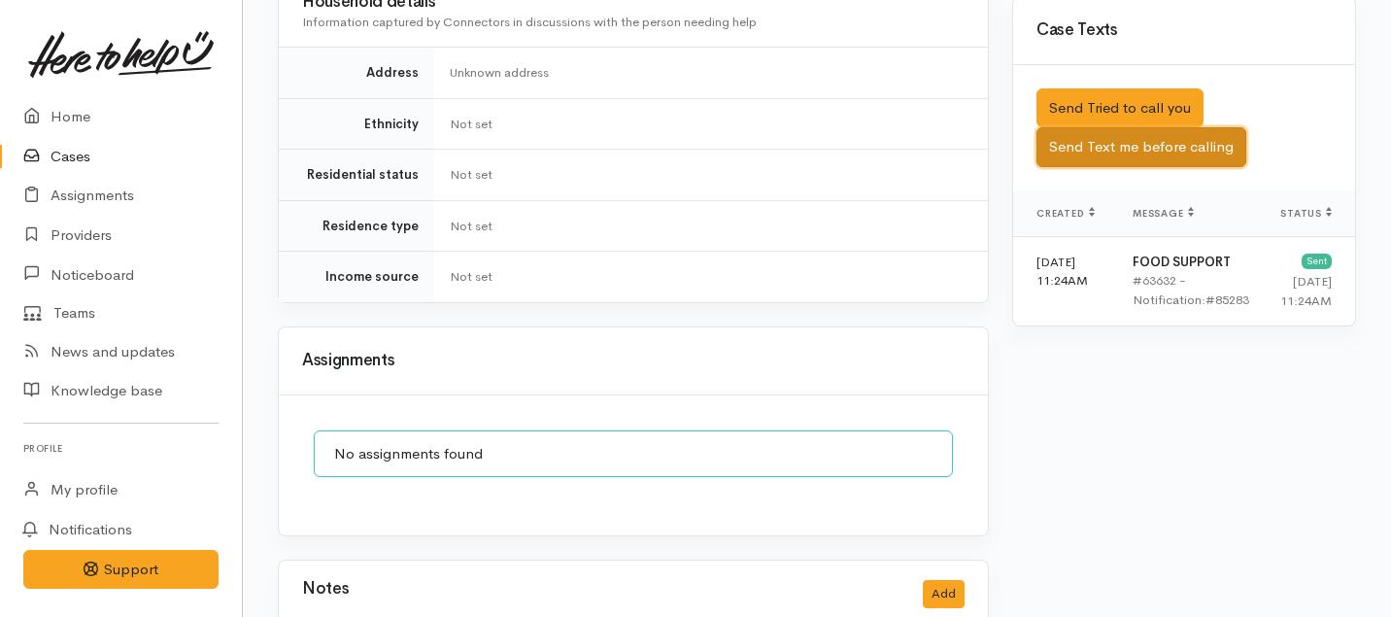
click at [1089, 127] on button "Send Text me before calling" at bounding box center [1141, 147] width 210 height 40
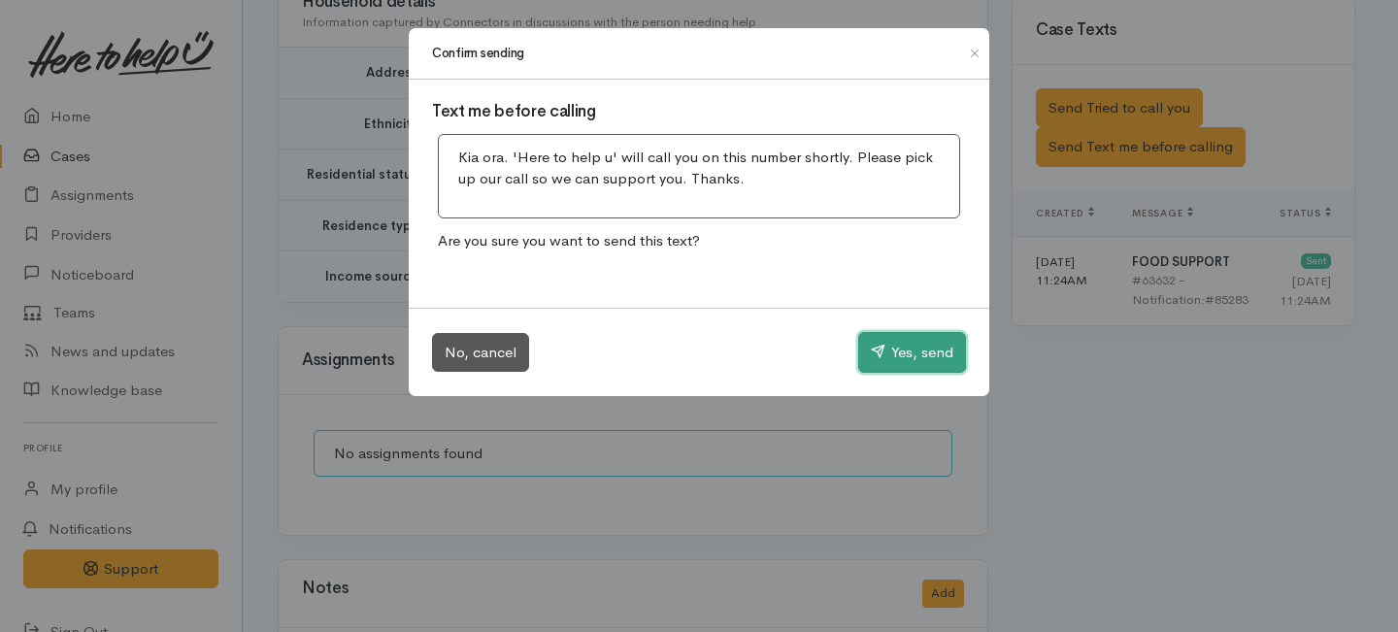
click at [923, 353] on button "Yes, send" at bounding box center [912, 352] width 108 height 41
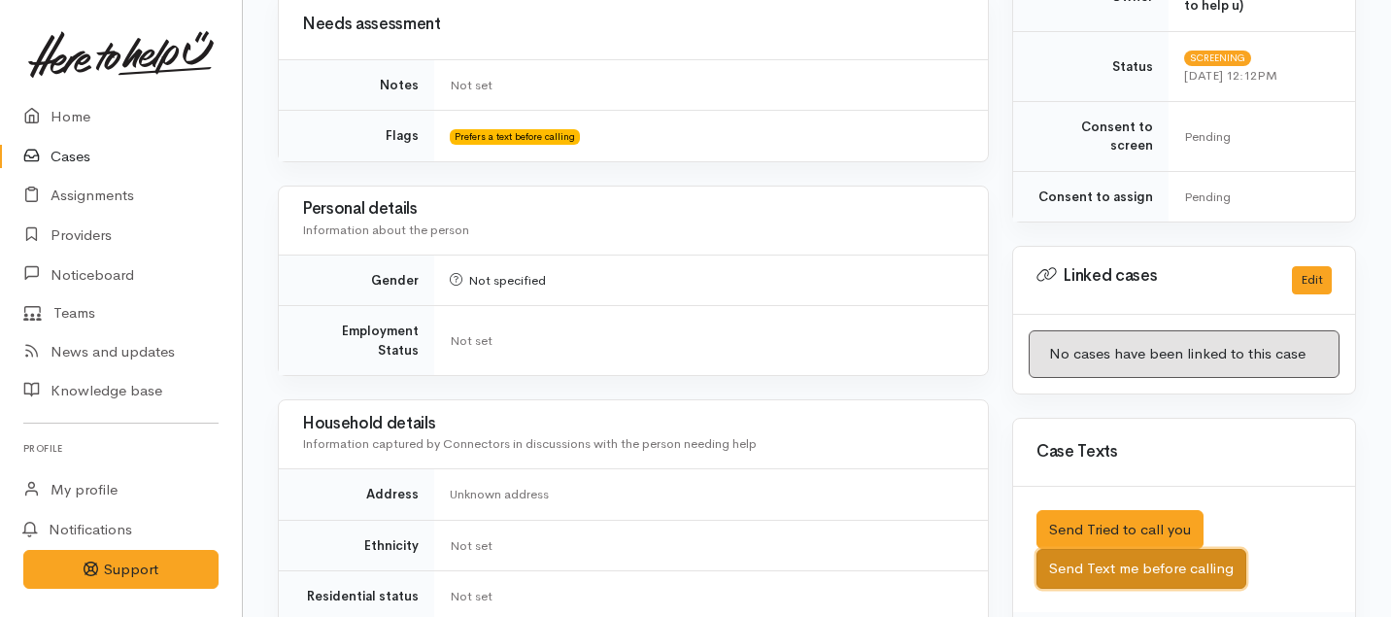
scroll to position [1276, 0]
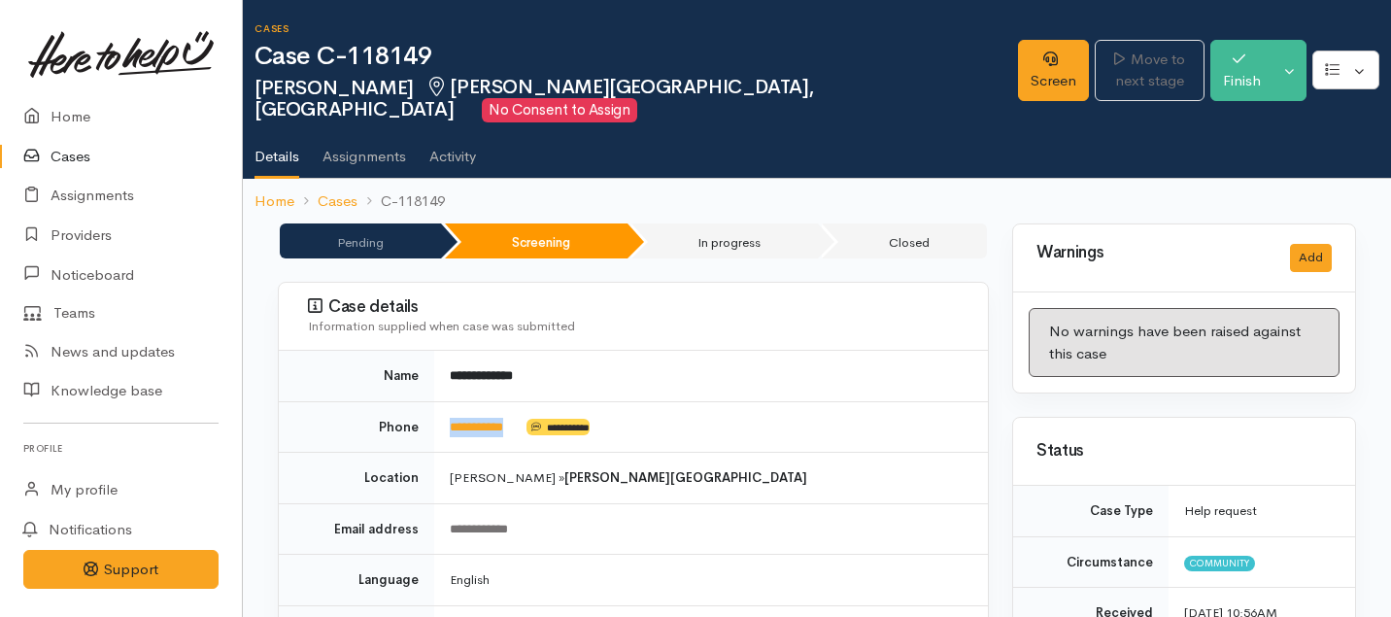
drag, startPoint x: 527, startPoint y: 405, endPoint x: 443, endPoint y: 398, distance: 84.8
click at [443, 401] on td "**********" at bounding box center [711, 426] width 554 height 51
copy td "**********"
click at [1018, 63] on link "Screen" at bounding box center [1053, 70] width 71 height 61
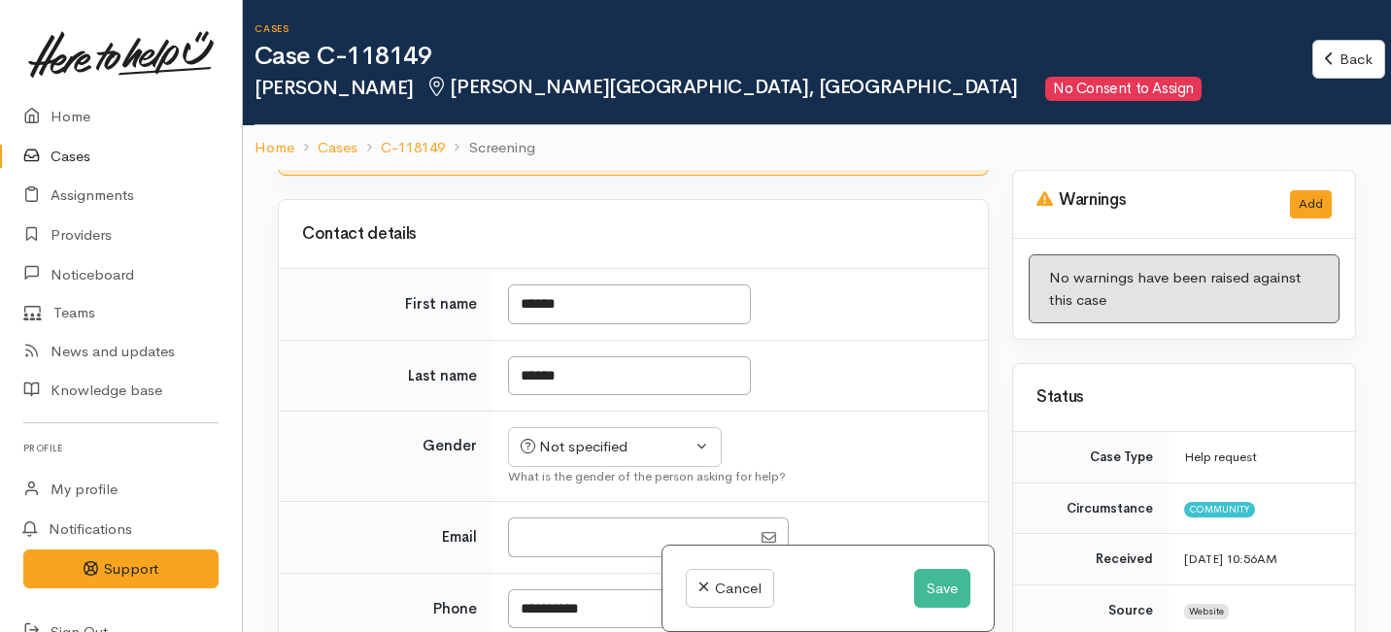
scroll to position [205, 0]
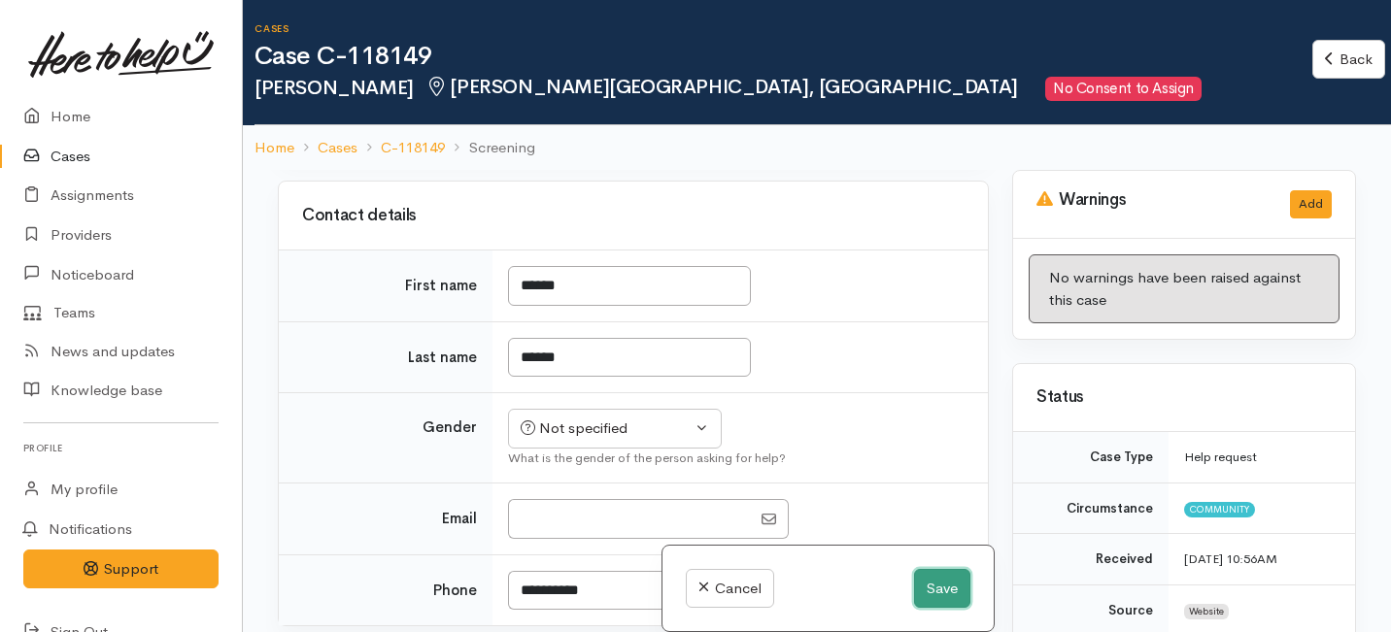
click at [927, 584] on button "Save" at bounding box center [942, 589] width 56 height 40
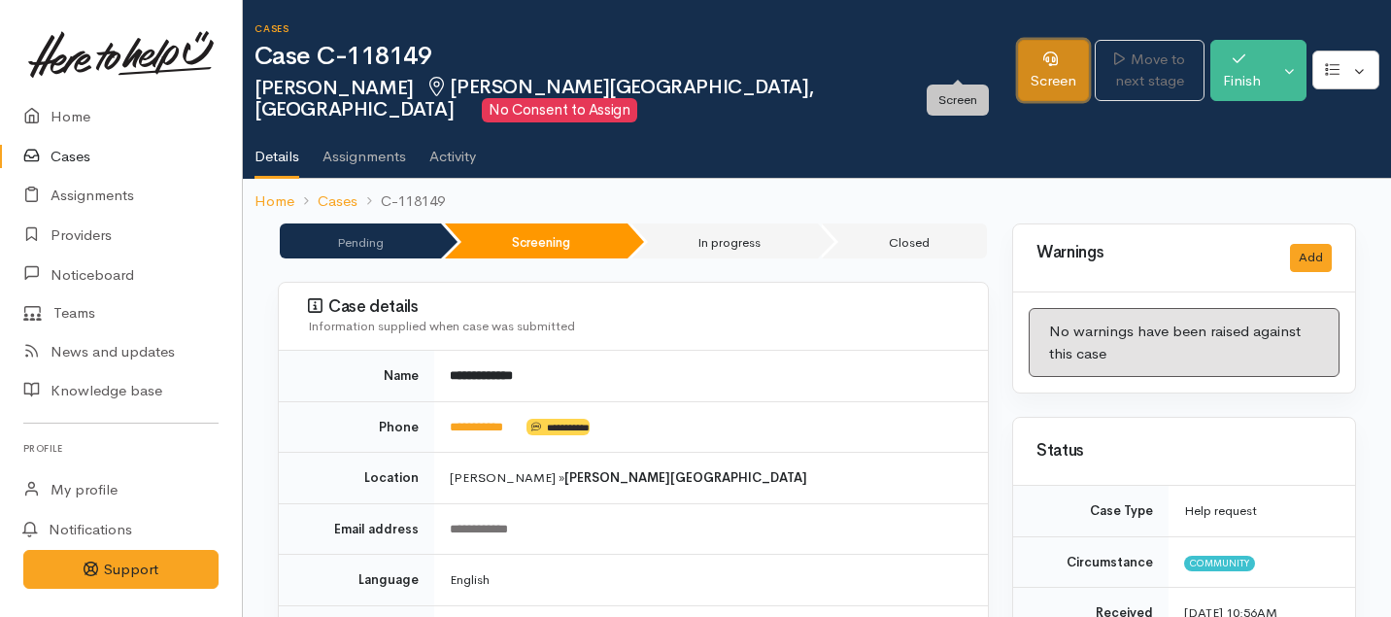
click at [1018, 50] on link "Screen" at bounding box center [1053, 70] width 71 height 61
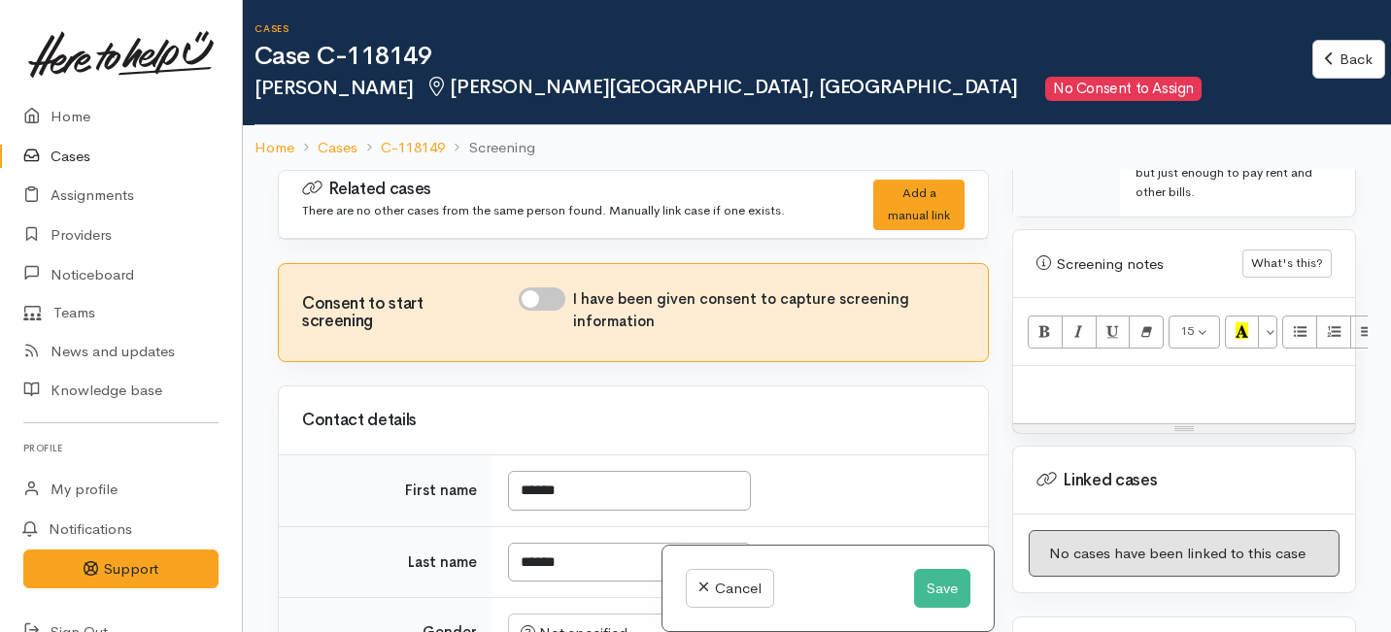
scroll to position [1173, 0]
click at [1094, 375] on p at bounding box center [1184, 386] width 322 height 22
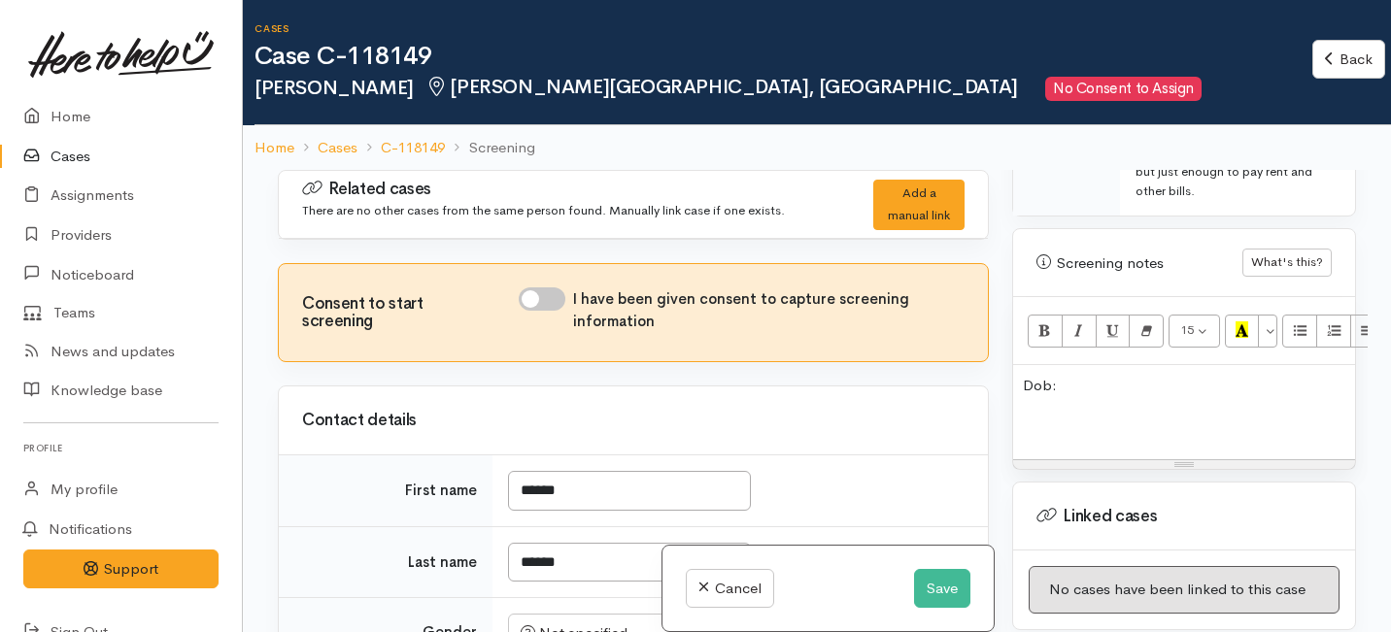
click at [1090, 365] on div "Dob:" at bounding box center [1184, 412] width 342 height 94
click at [1067, 375] on p "Dob:" at bounding box center [1184, 386] width 322 height 22
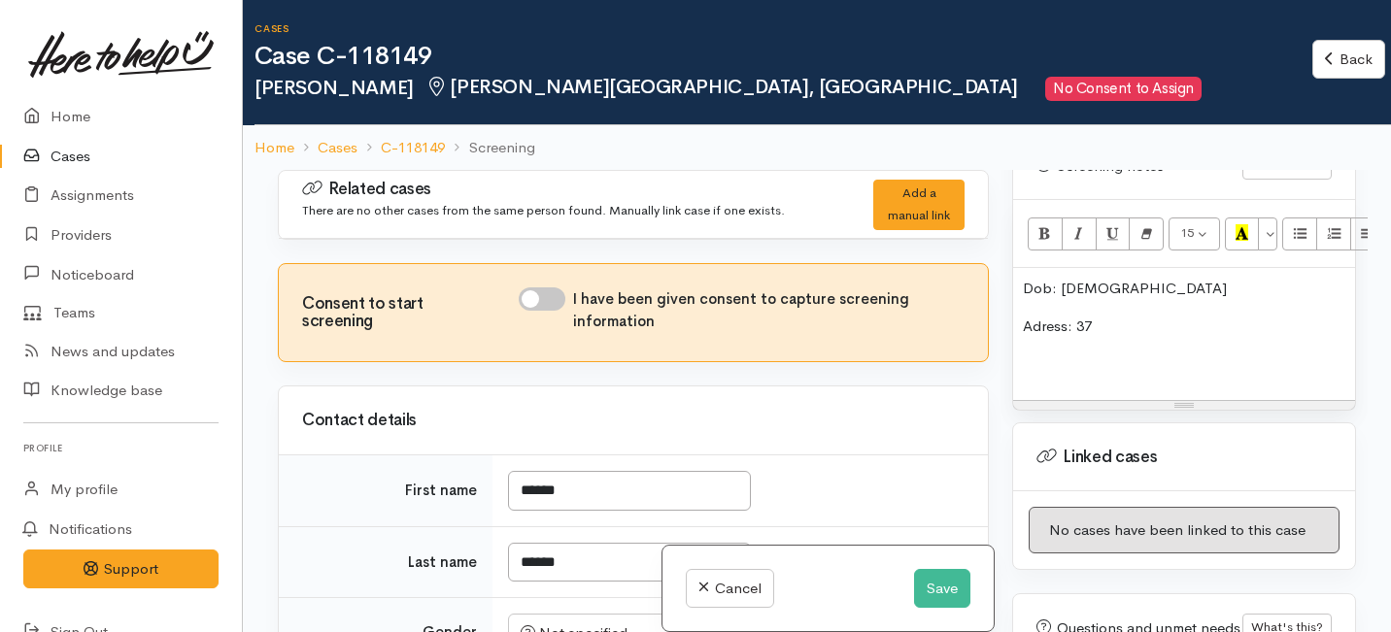
scroll to position [1273, 0]
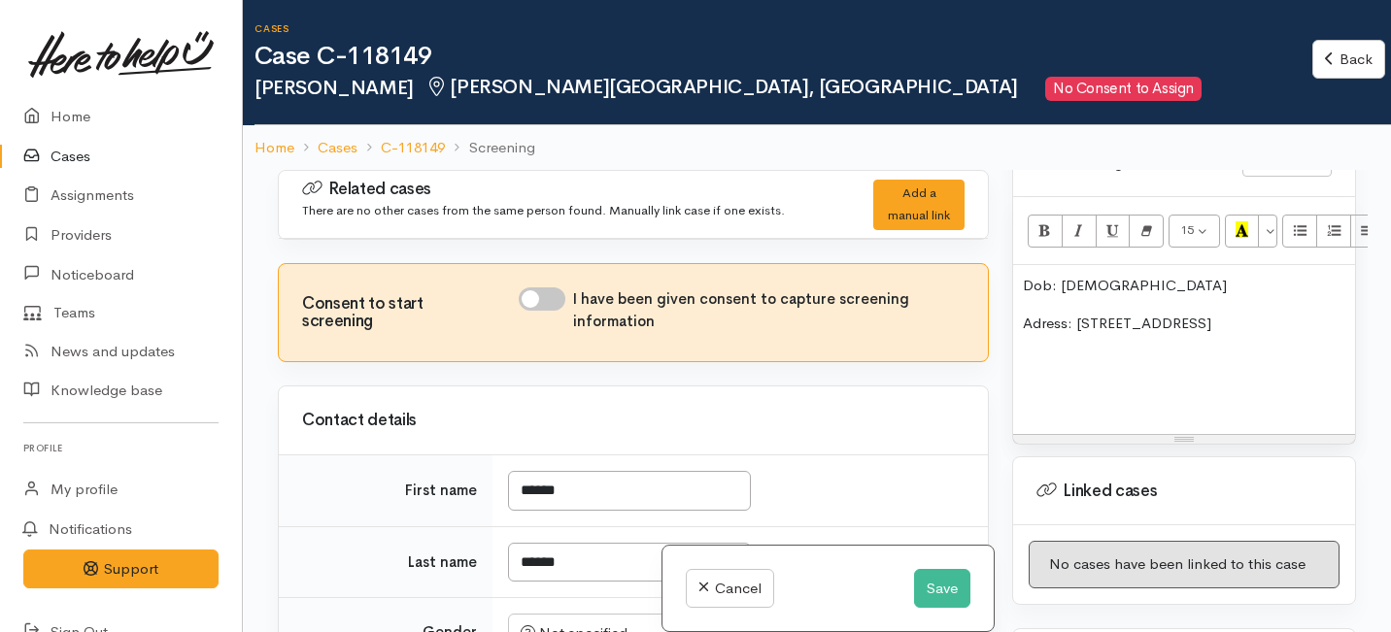
click at [1038, 313] on p "Adress: 37 thackery street" at bounding box center [1184, 324] width 322 height 22
click at [1210, 313] on p "Address: 37 thackery street" at bounding box center [1184, 324] width 322 height 22
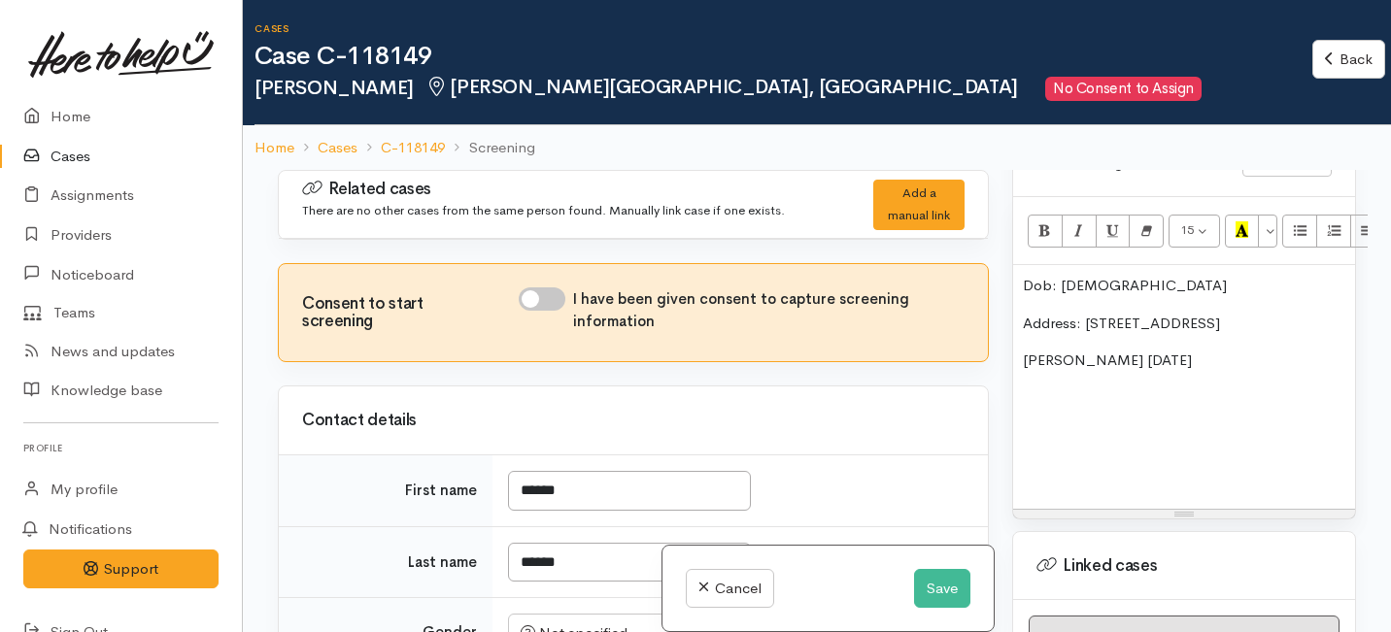
click at [1029, 350] on p "shannon 9/11/2012" at bounding box center [1184, 361] width 322 height 22
click at [1177, 350] on p "Shannon 9/11/2012" at bounding box center [1184, 361] width 322 height 22
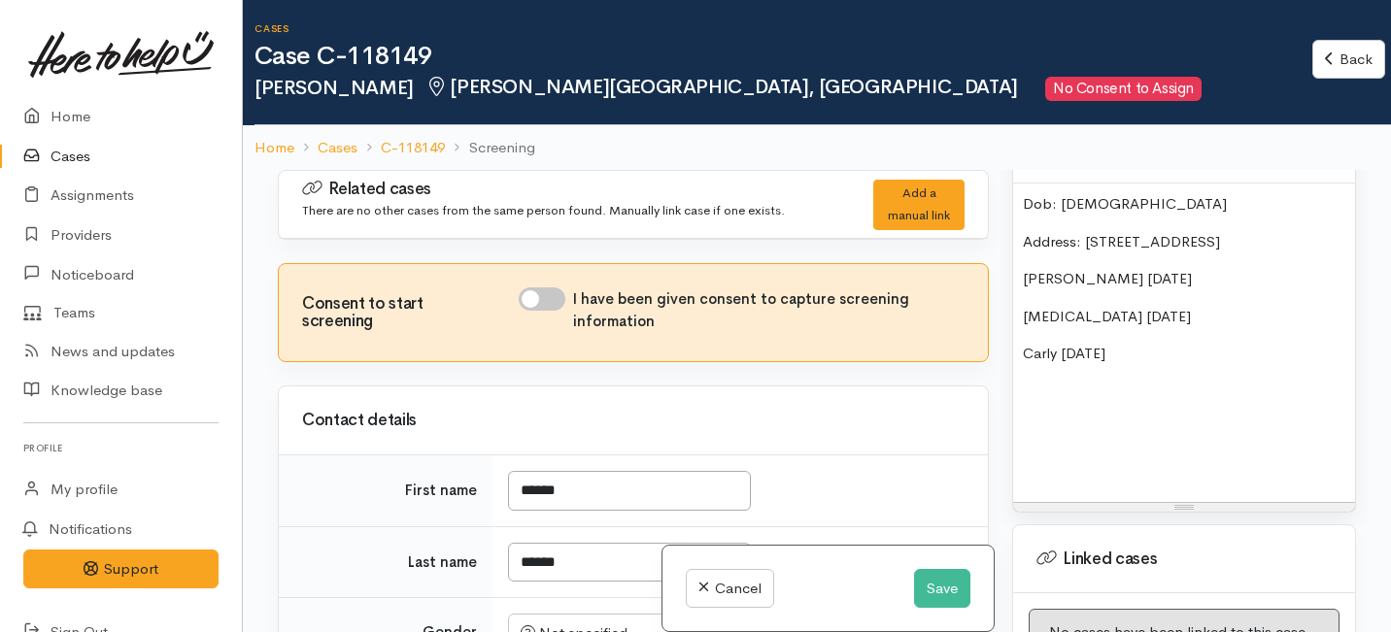
scroll to position [1336, 0]
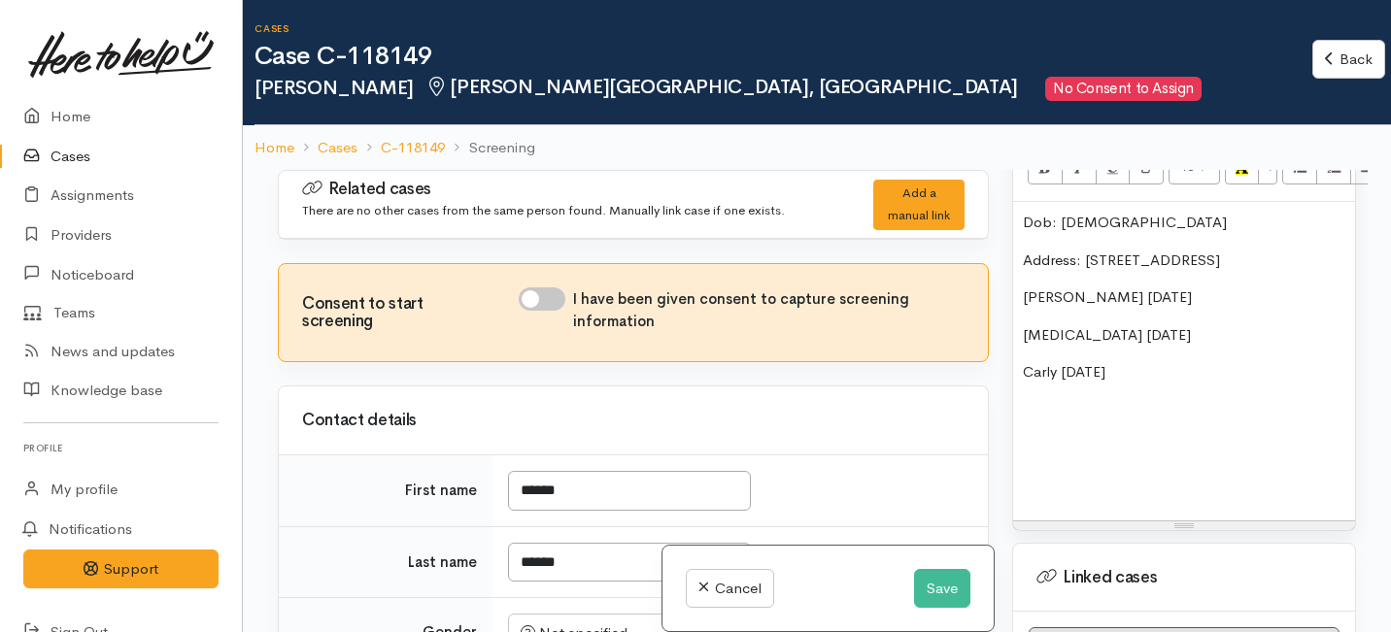
click at [1167, 250] on p "Address: 37 thackery street" at bounding box center [1184, 261] width 322 height 22
click at [1219, 210] on div "Dob: 22/12/88 Address: 37 thackery street Shannon 9/11/2012 Nikita 26/4/2014 Ca…" at bounding box center [1184, 361] width 342 height 319
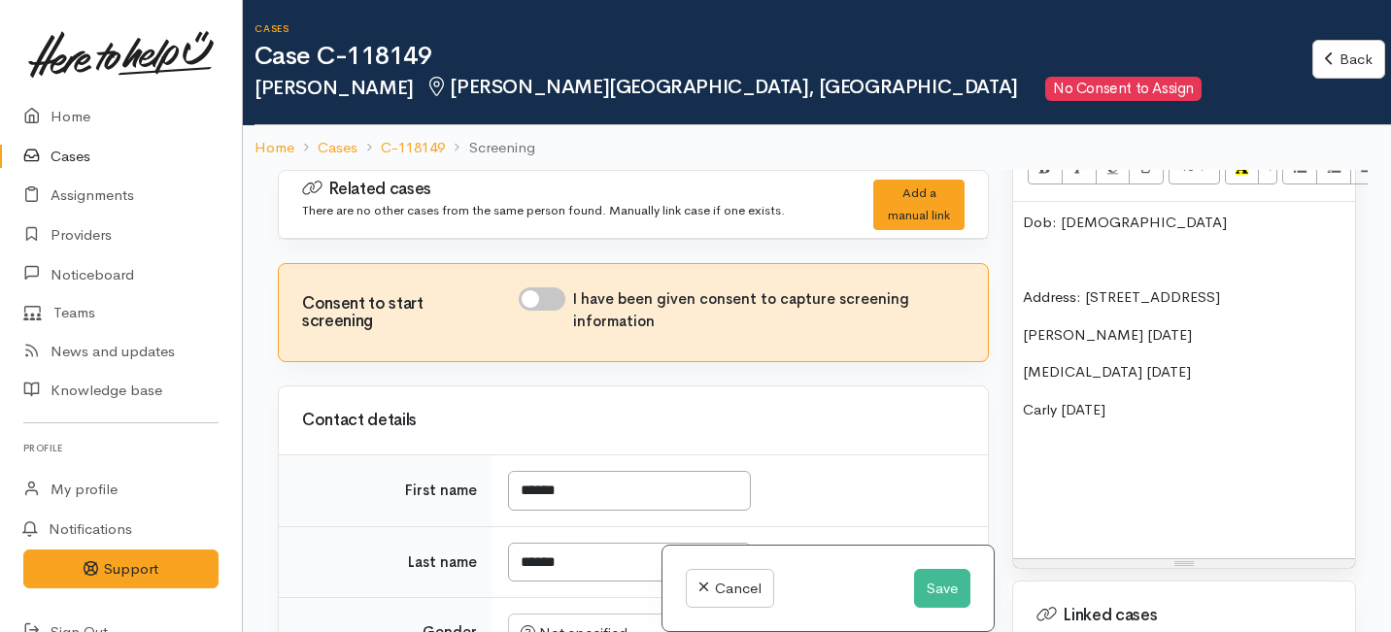
click at [1225, 286] on p "Address: 37 thackery street" at bounding box center [1184, 297] width 322 height 22
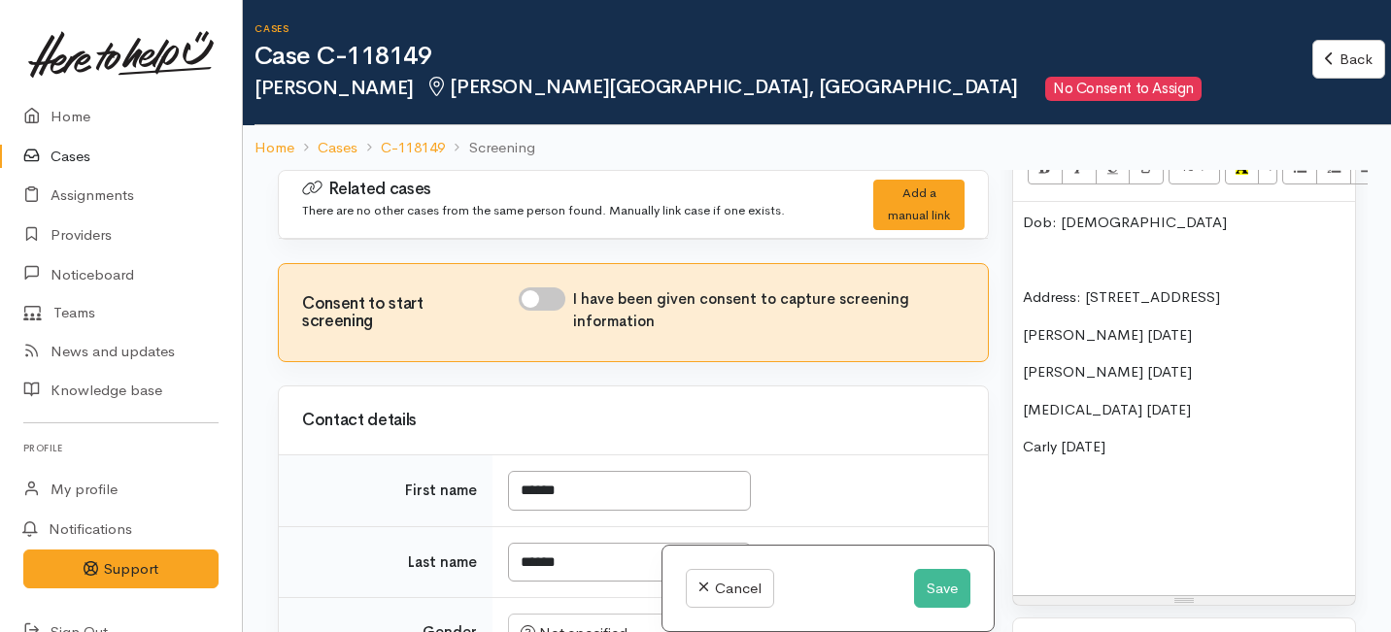
click at [1021, 261] on div "Dob: 22/12/88 Address: 37 thackery street Shannon 13/9/77 Shannon 9/11/2012 Nik…" at bounding box center [1184, 398] width 342 height 393
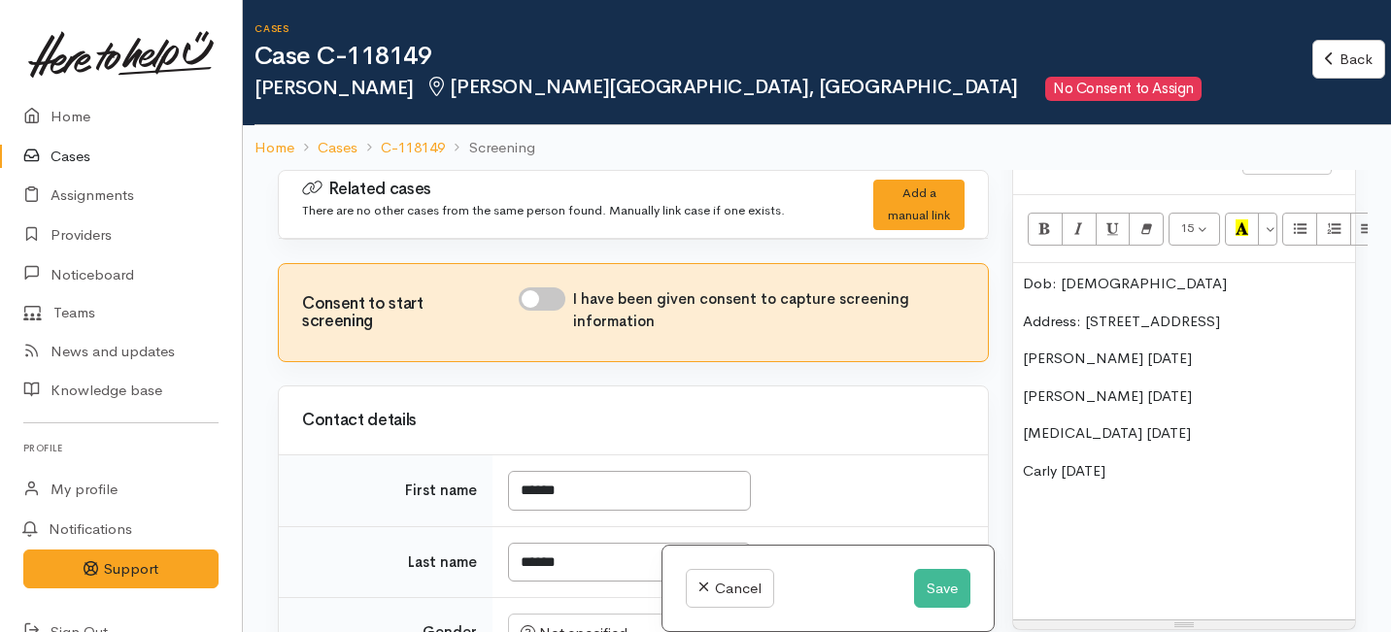
scroll to position [1272, 0]
click at [547, 292] on input "I have been given consent to capture screening information" at bounding box center [542, 298] width 47 height 23
checkbox input "true"
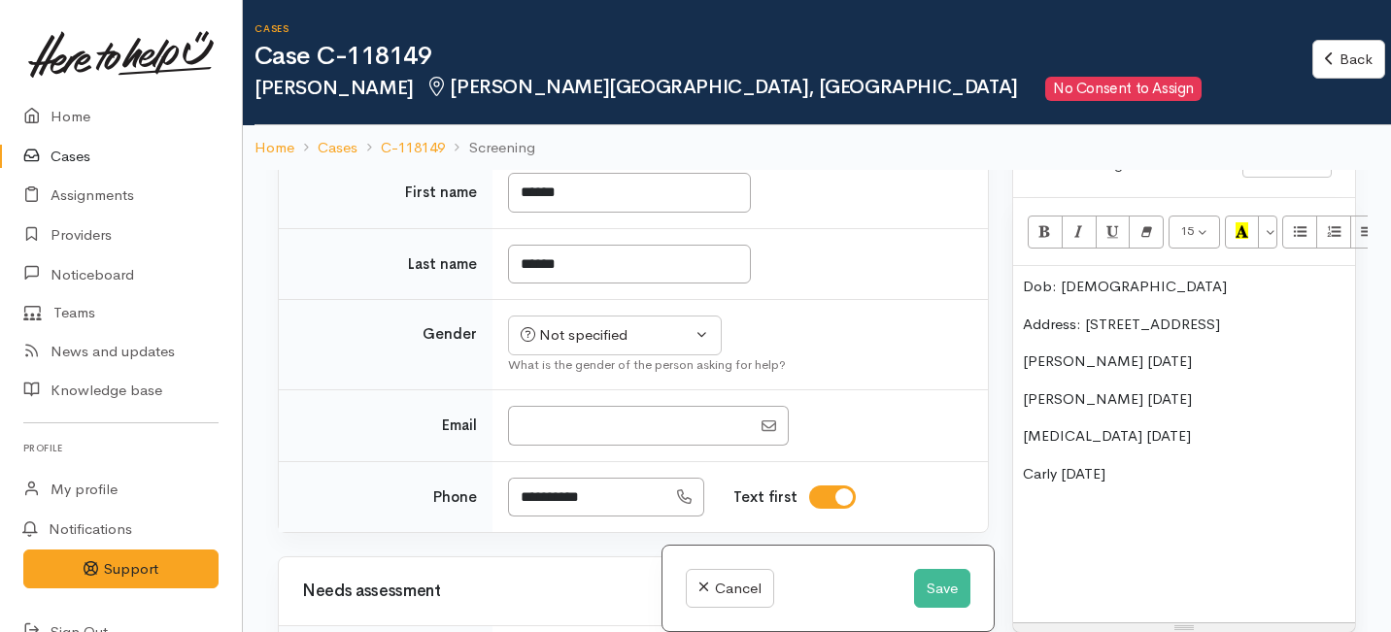
scroll to position [299, 0]
click at [566, 338] on div "Not specified" at bounding box center [605, 334] width 171 height 22
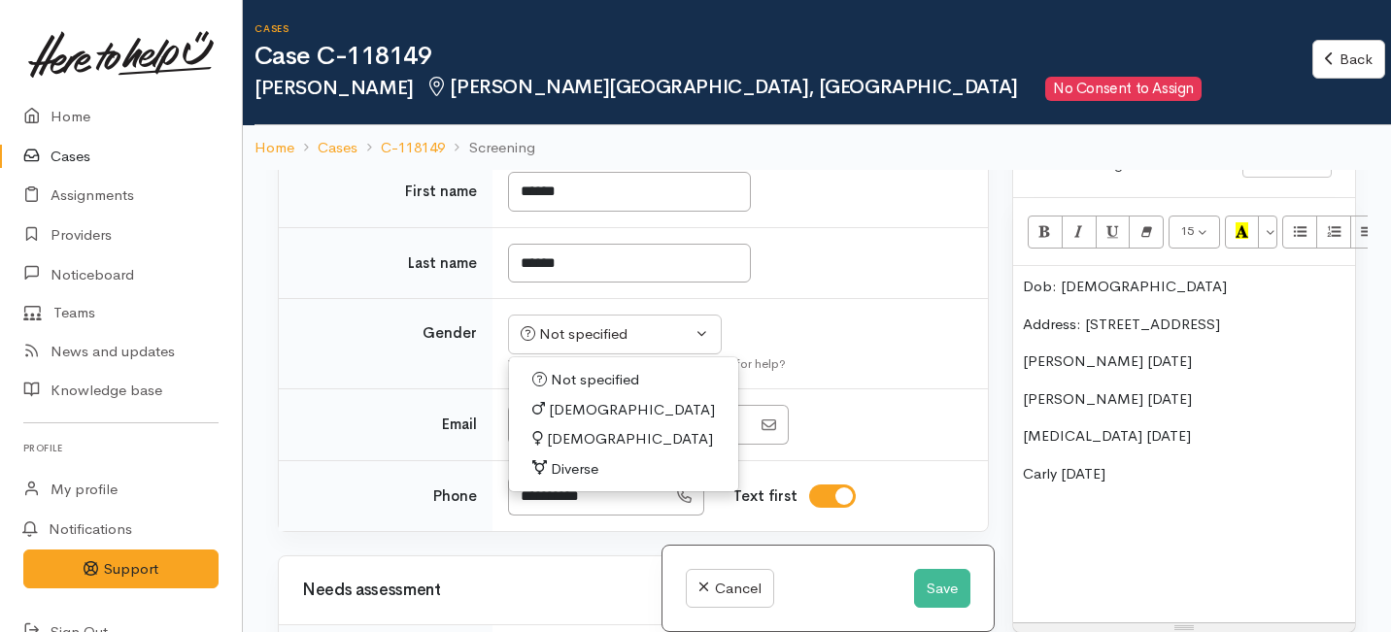
click at [575, 446] on span "[DEMOGRAPHIC_DATA]" at bounding box center [630, 439] width 166 height 22
select select "[DEMOGRAPHIC_DATA]"
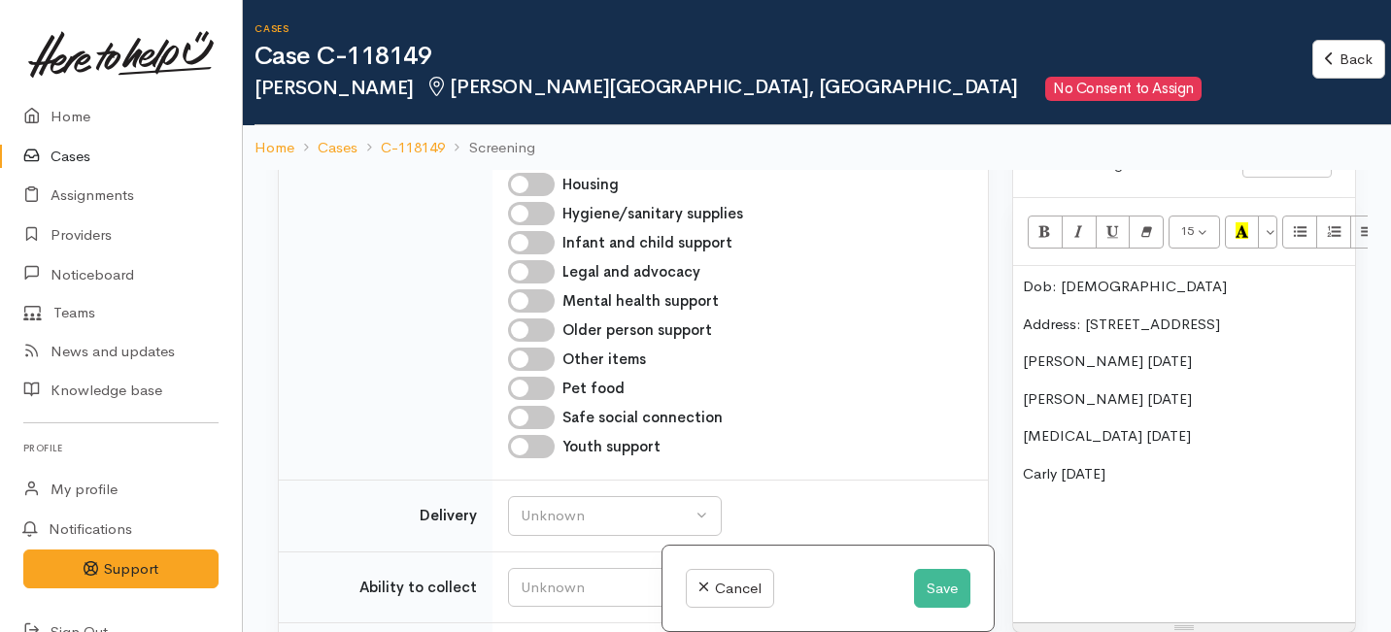
scroll to position [1038, 0]
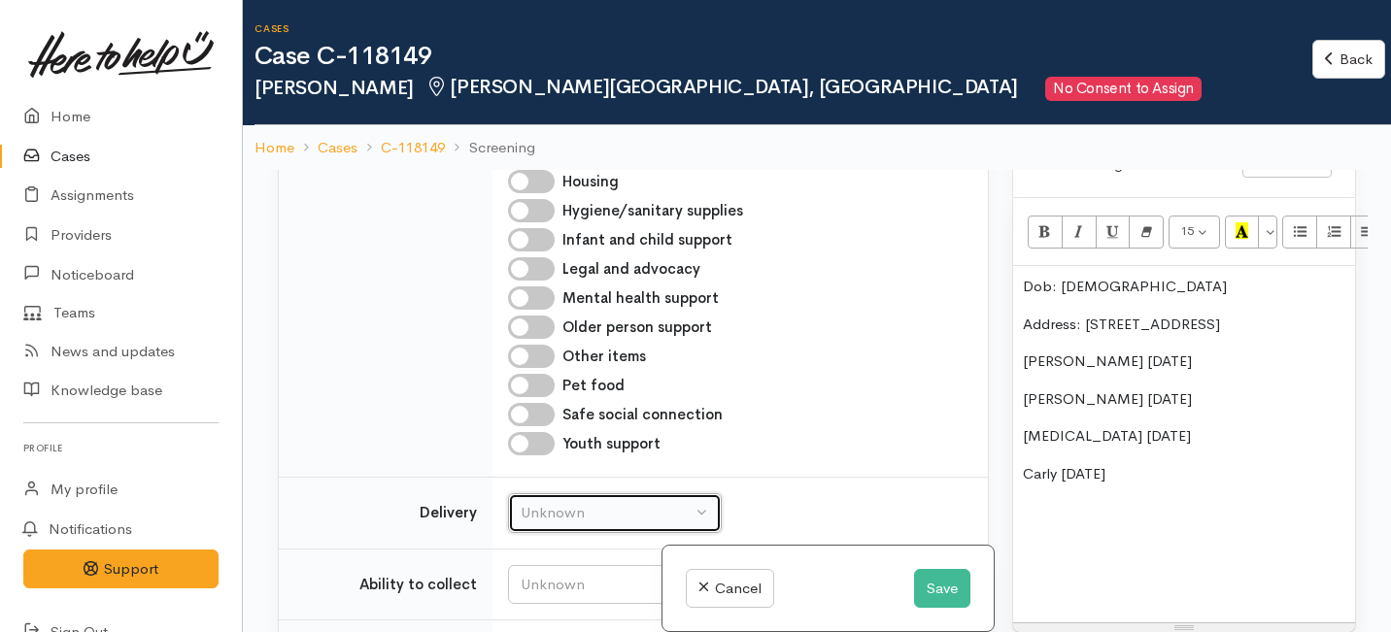
click at [592, 506] on div "Unknown" at bounding box center [605, 513] width 171 height 22
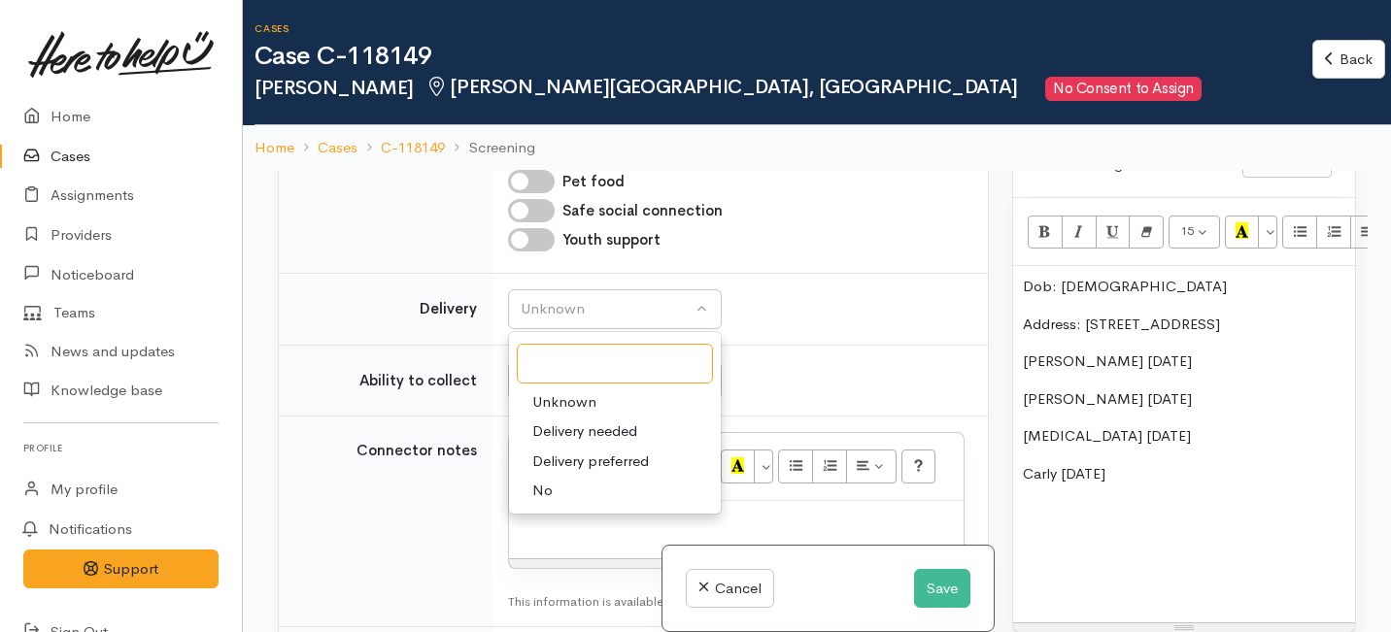
scroll to position [1249, 0]
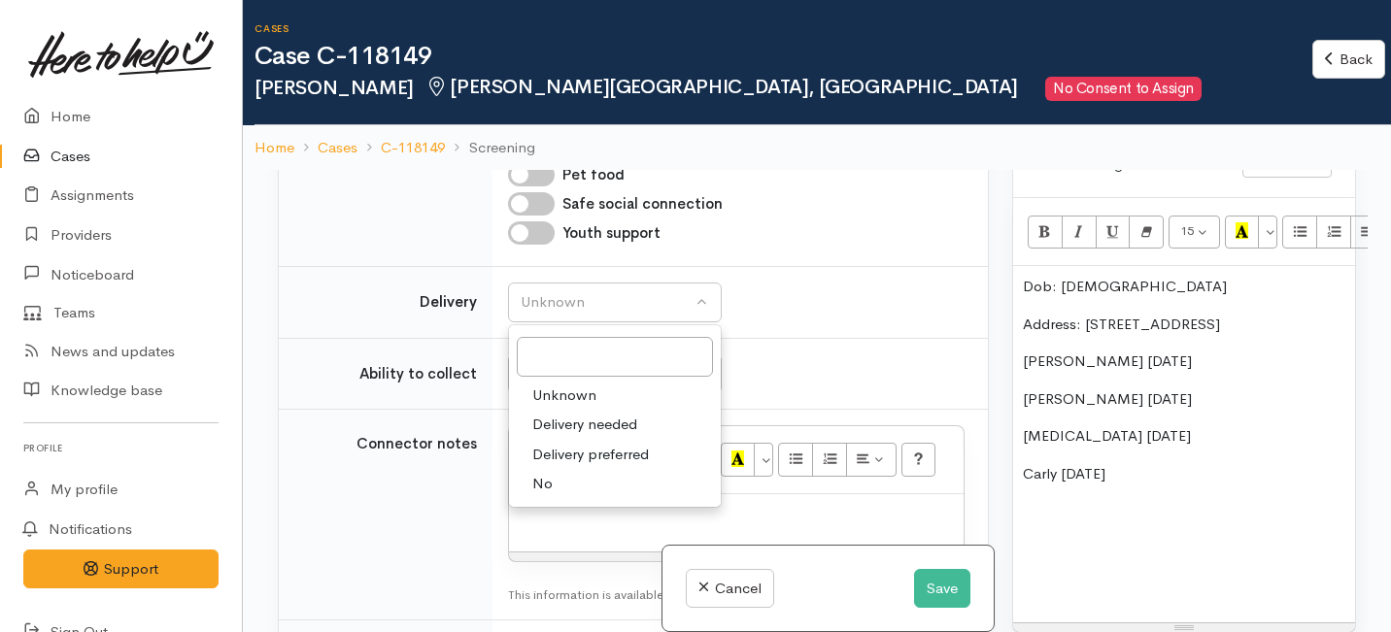
click at [581, 470] on link "No" at bounding box center [615, 484] width 212 height 30
select select "1"
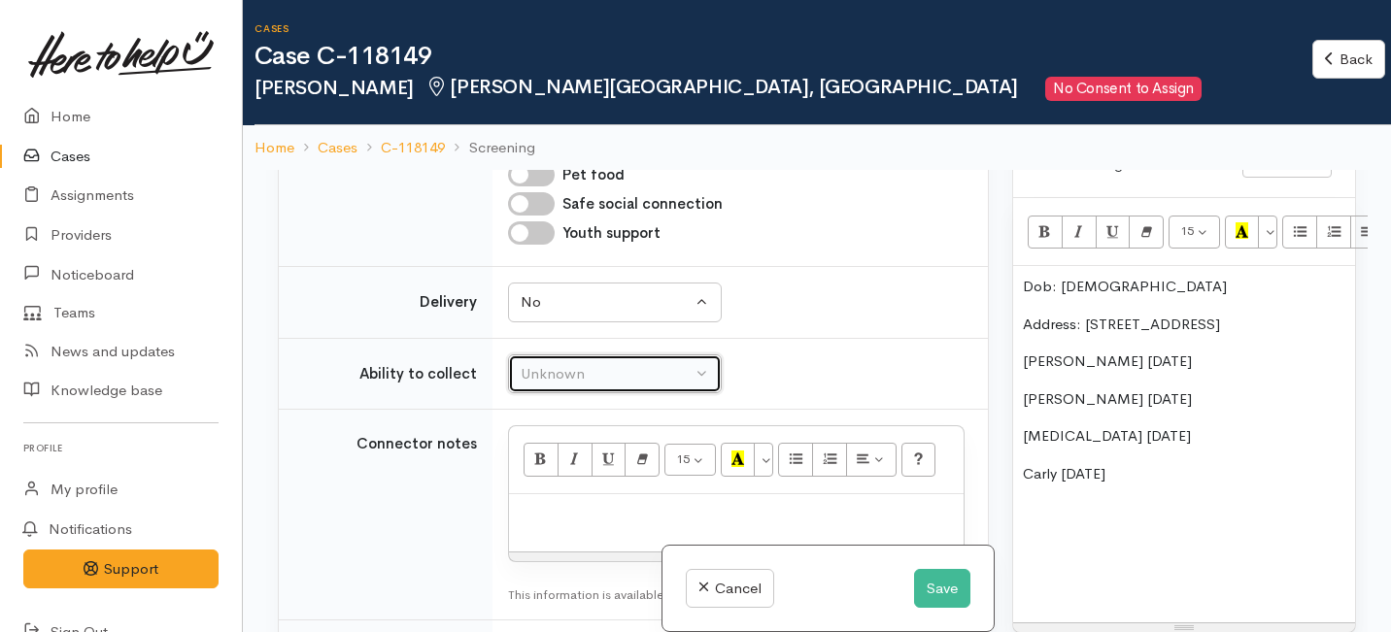
click at [591, 373] on div "Unknown" at bounding box center [605, 374] width 171 height 22
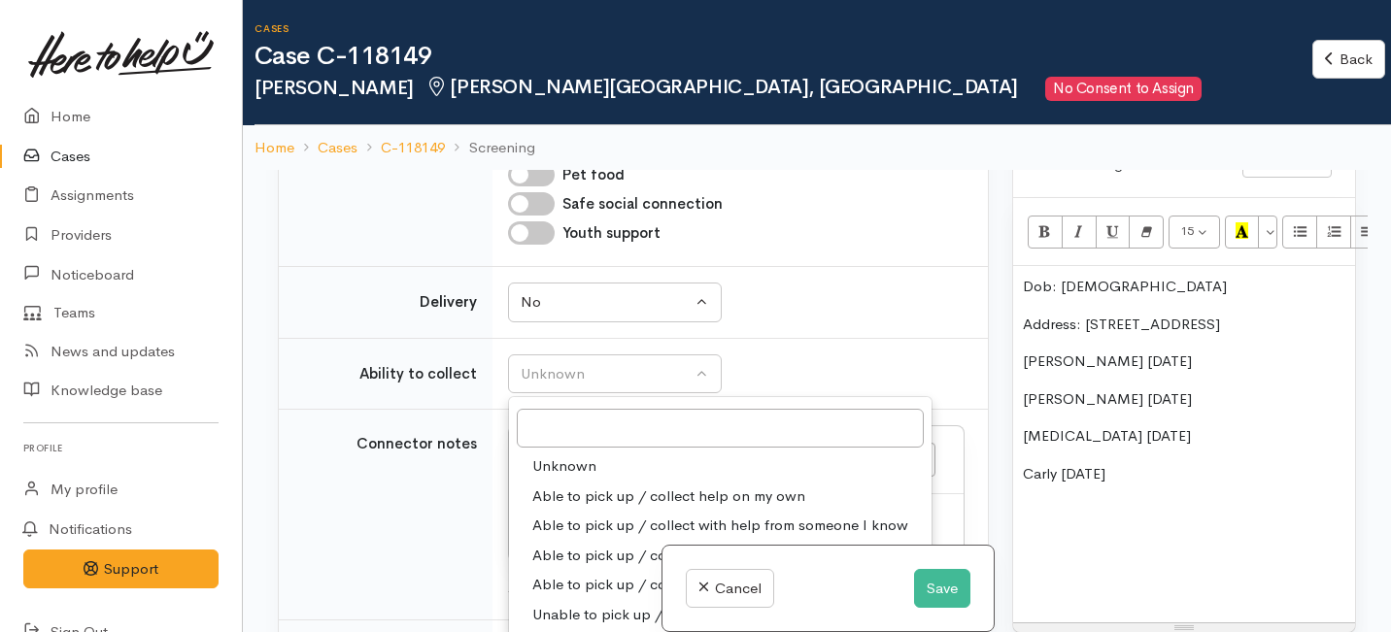
click at [590, 499] on span "Able to pick up / collect help on my own" at bounding box center [668, 497] width 273 height 22
select select "2"
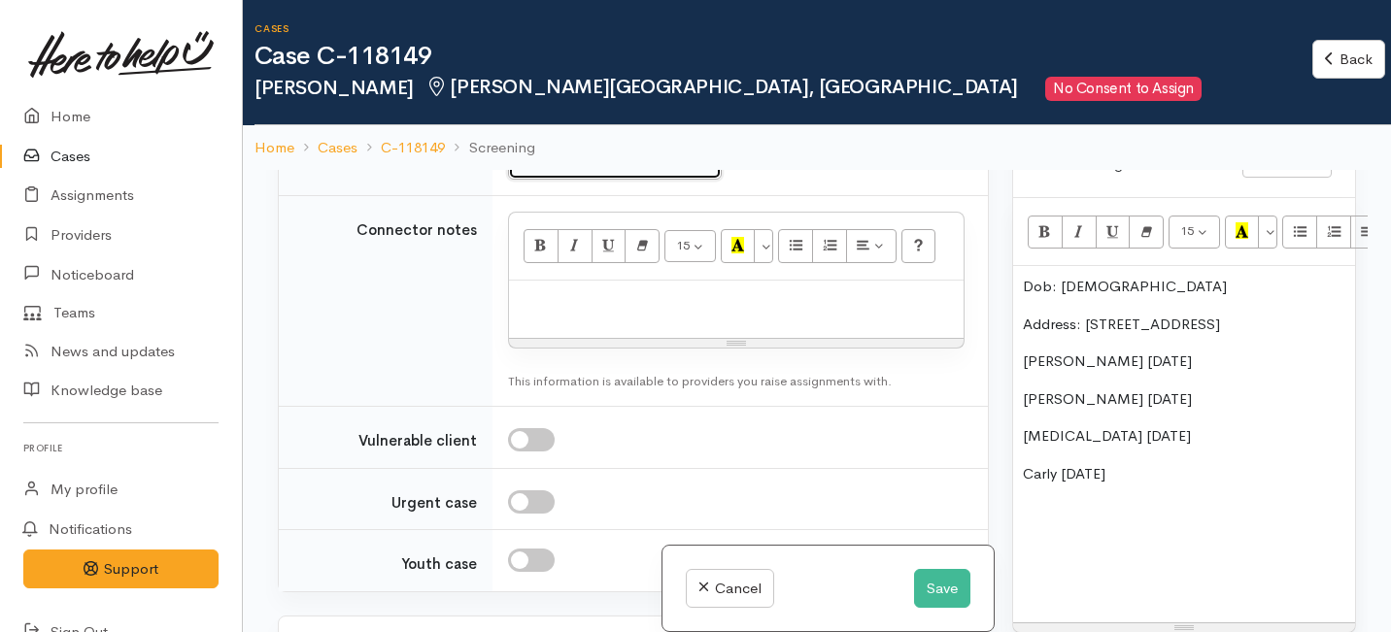
scroll to position [1473, 0]
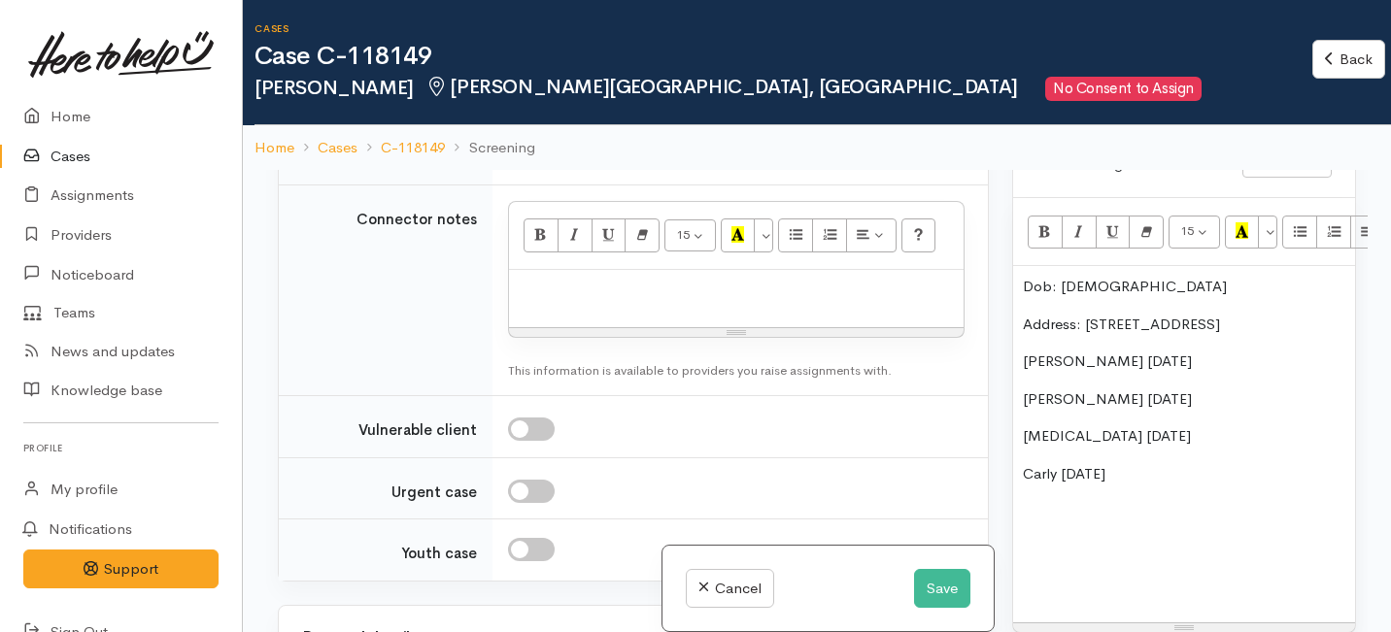
click at [600, 323] on div at bounding box center [736, 298] width 454 height 57
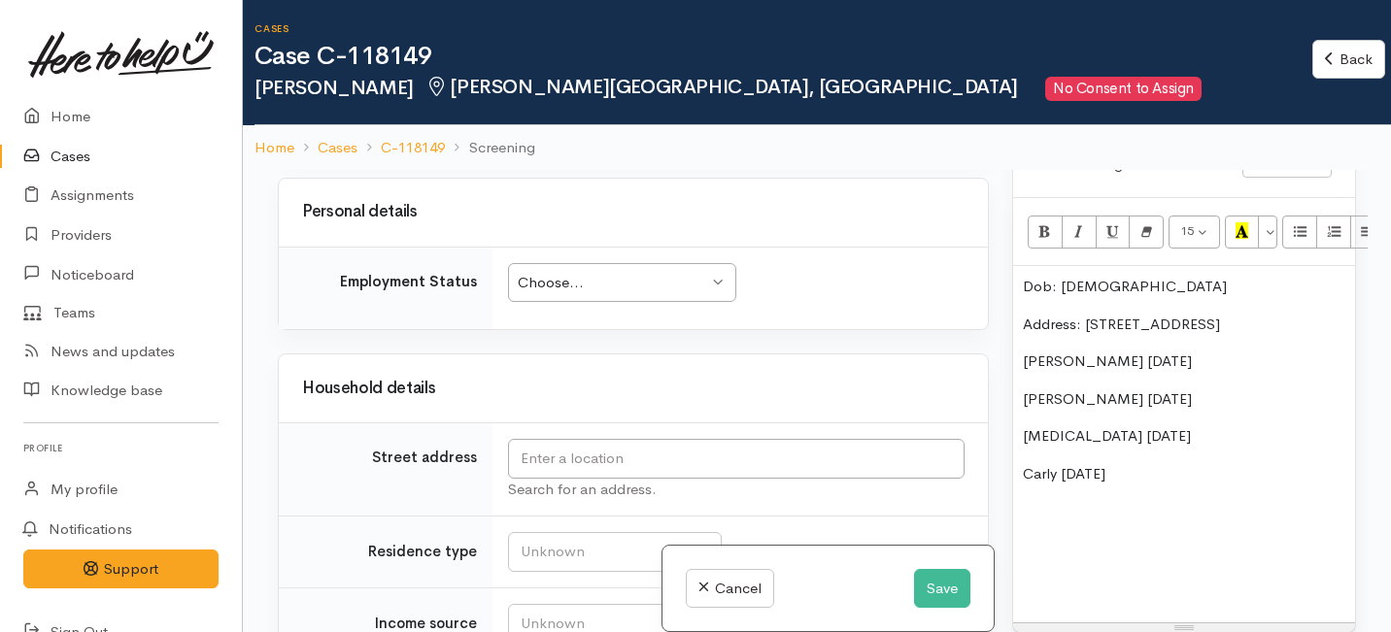
scroll to position [1959, 0]
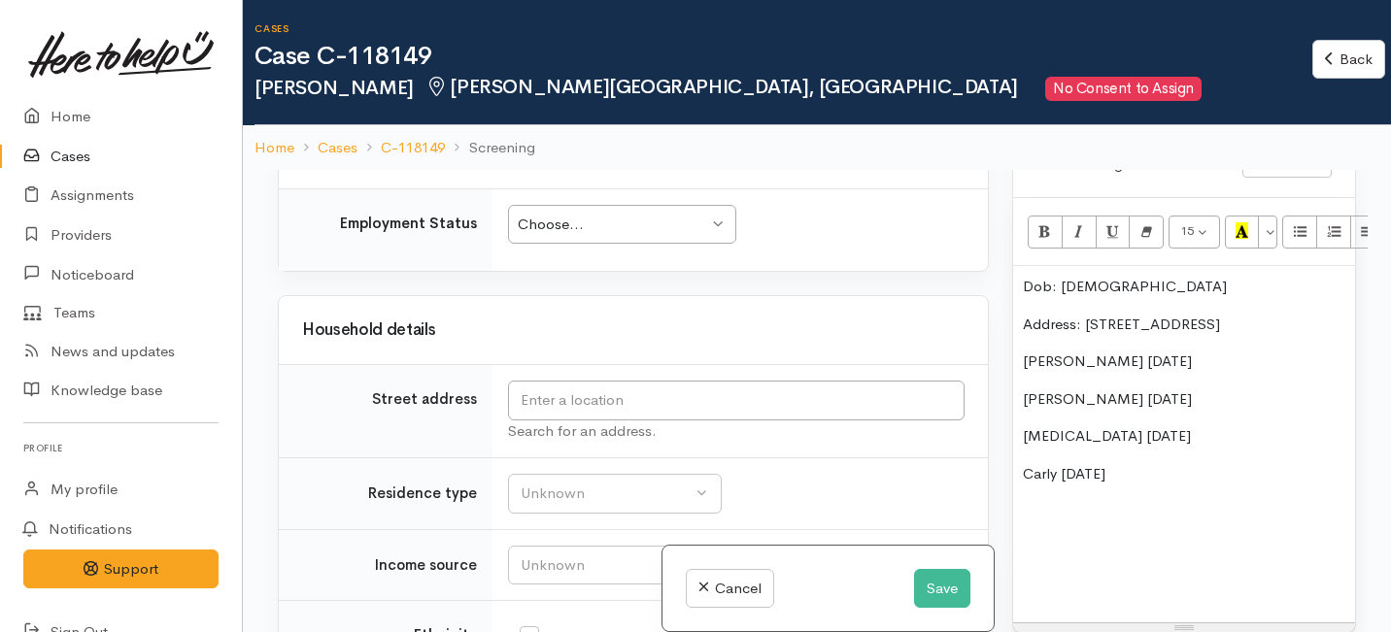
click at [605, 222] on div "Choose..." at bounding box center [613, 225] width 190 height 22
click at [606, 245] on td "Unemployed Unemployed Choose... Unknown Employed casually Employed full-time Em…" at bounding box center [739, 229] width 495 height 83
click at [599, 399] on input "text" at bounding box center [736, 401] width 456 height 40
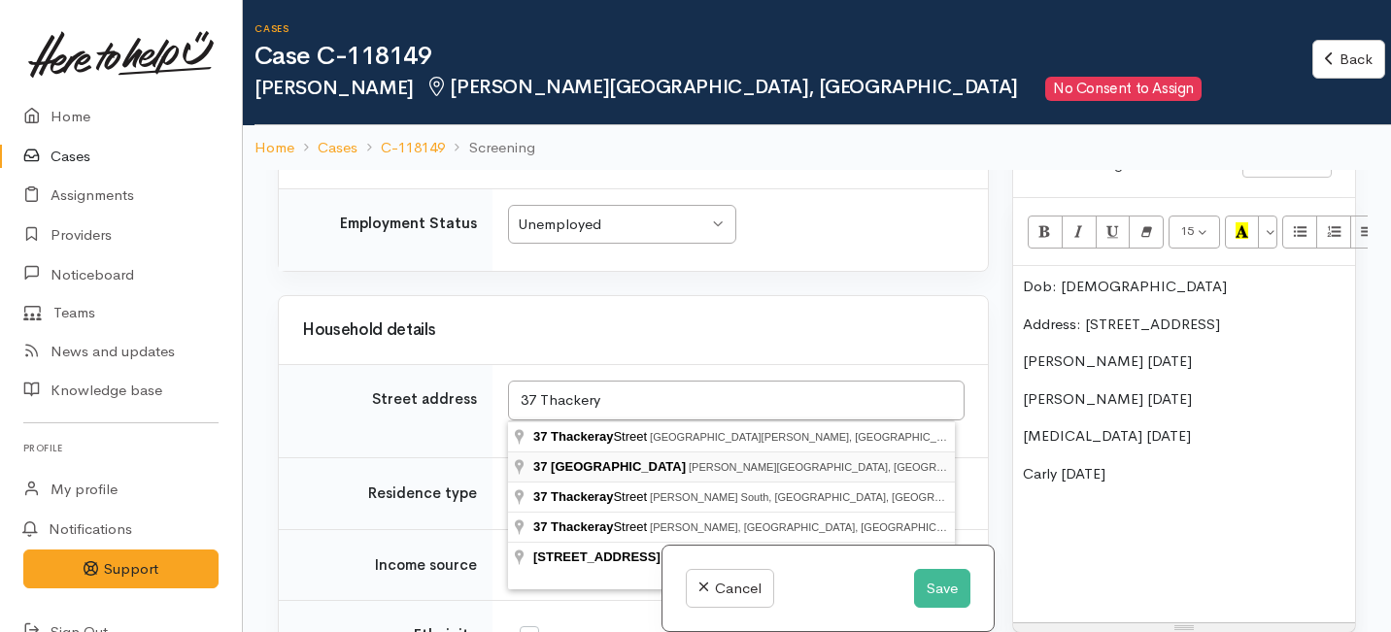
type input "37 Thackeray Street, Hamilton Lake, Hamilton, New Zealand"
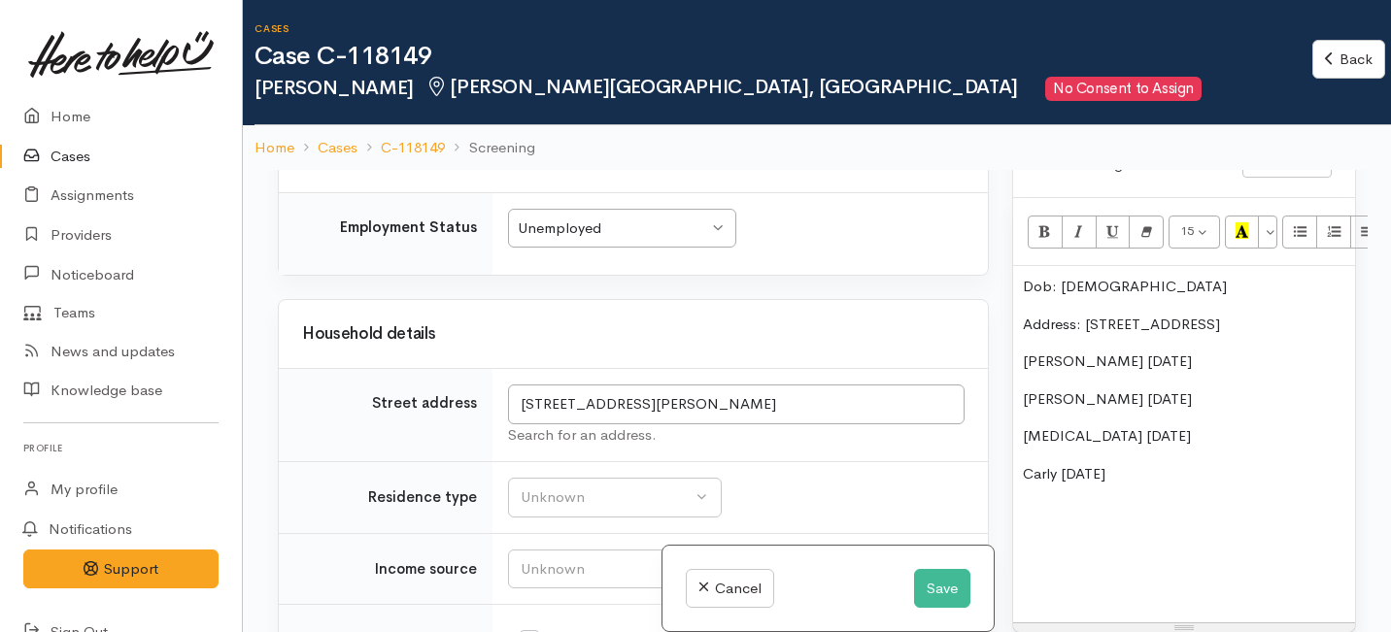
scroll to position [1929, 0]
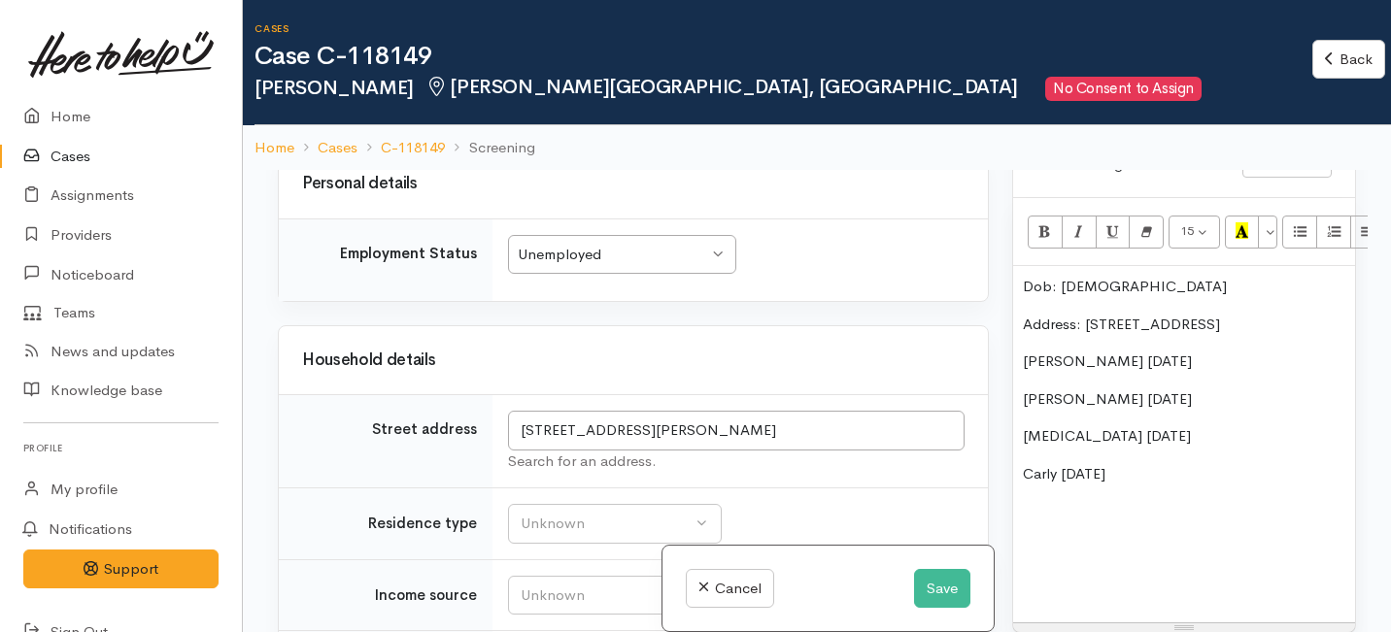
click at [1109, 315] on span "Address: 37 thackery street" at bounding box center [1121, 324] width 197 height 18
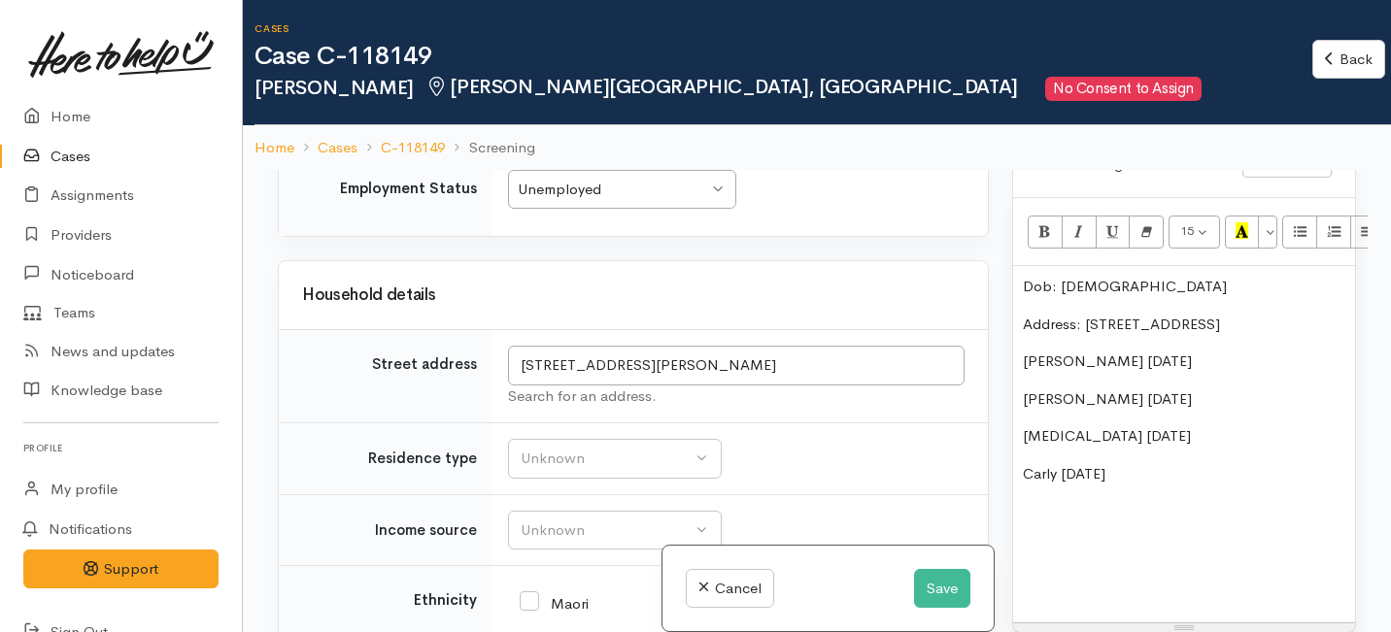
scroll to position [1996, 0]
click at [1156, 315] on span "Address: 37 Thackery street" at bounding box center [1121, 324] width 197 height 18
click at [1182, 388] on p "Shannon 9/11/2012" at bounding box center [1184, 399] width 322 height 22
click at [1020, 325] on div "Dob: 22/12/88 Address: 37 Thackeray street Shannon 13/9/77 Shannon 9/11/2012 Ni…" at bounding box center [1184, 444] width 342 height 356
click at [1023, 388] on p "Shannon 9/11/2012" at bounding box center [1184, 399] width 322 height 22
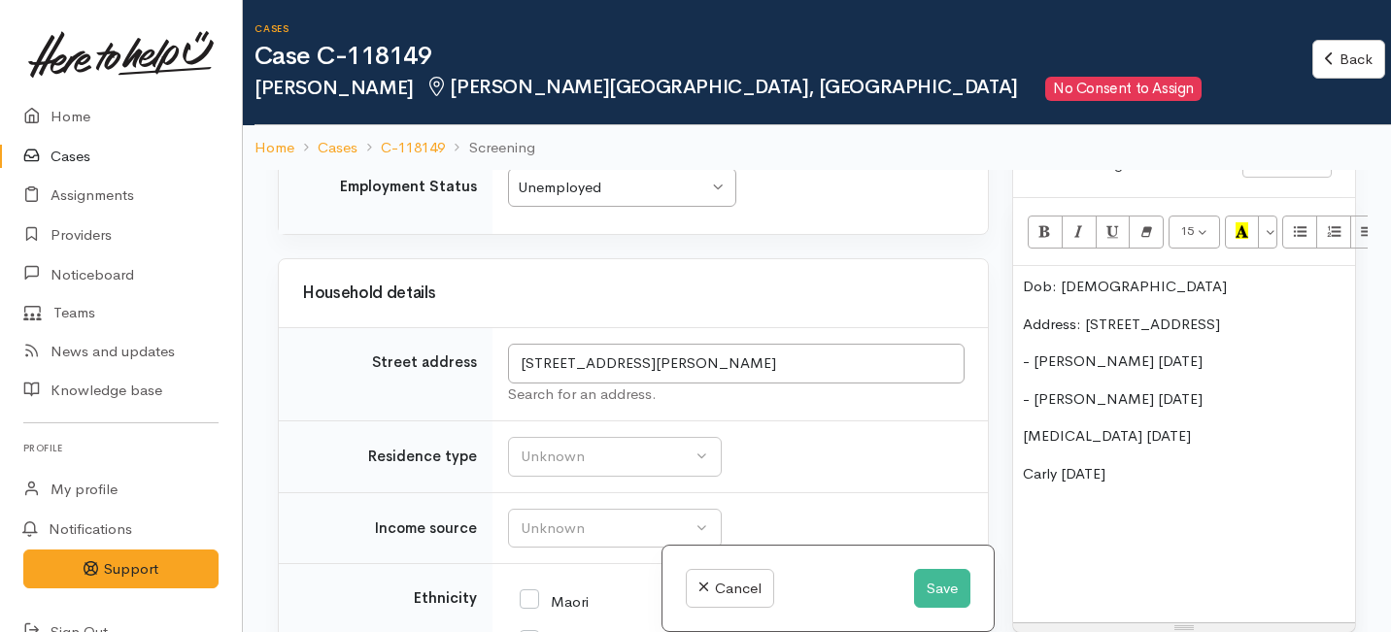
click at [1025, 425] on p "Nikita 26/4/2014" at bounding box center [1184, 436] width 322 height 22
click at [1023, 447] on div "Dob: 22/12/88 Address: 37 Thackeray street - Shannon 13/9/77 - Shannon 9/11/201…" at bounding box center [1184, 444] width 342 height 356
click at [1023, 463] on p "Carly 28/11/2022" at bounding box center [1184, 474] width 322 height 22
click at [1096, 351] on p "- Shannon 13/9/77" at bounding box center [1184, 362] width 322 height 22
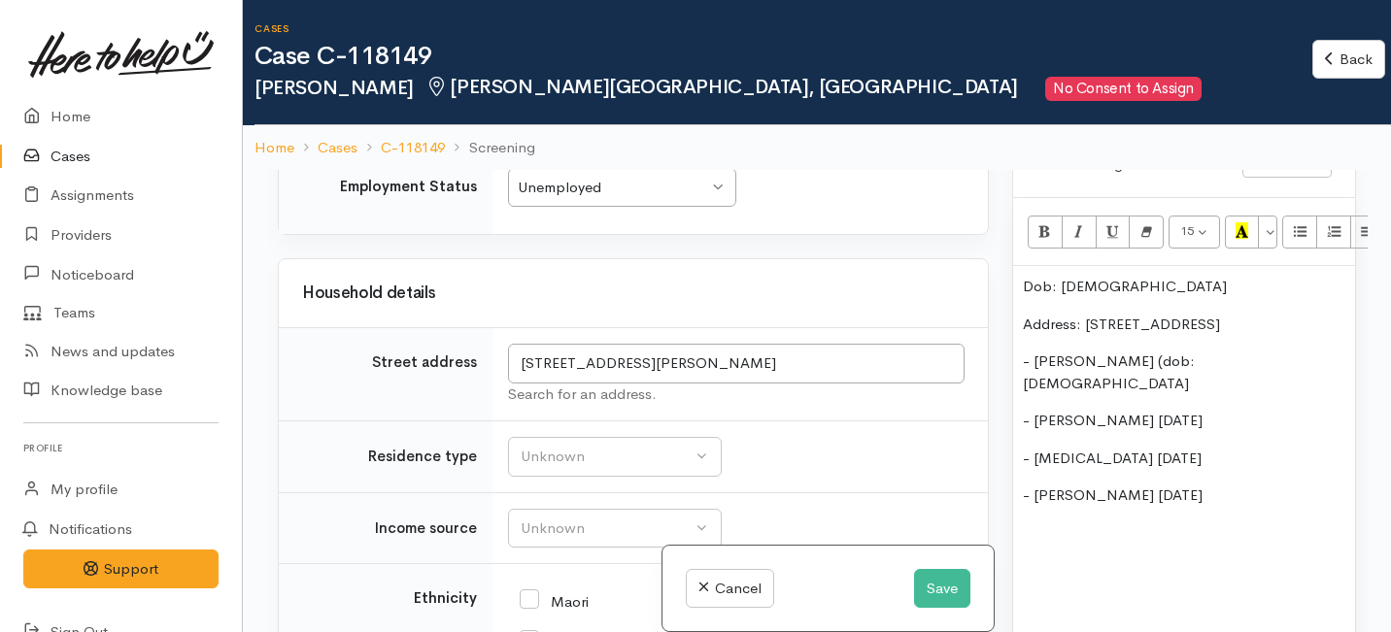
click at [1194, 351] on p "- Shannon (dob: 13/9/77" at bounding box center [1184, 373] width 322 height 44
click at [1095, 410] on p "- Shannon 9/11/2012" at bounding box center [1184, 421] width 322 height 22
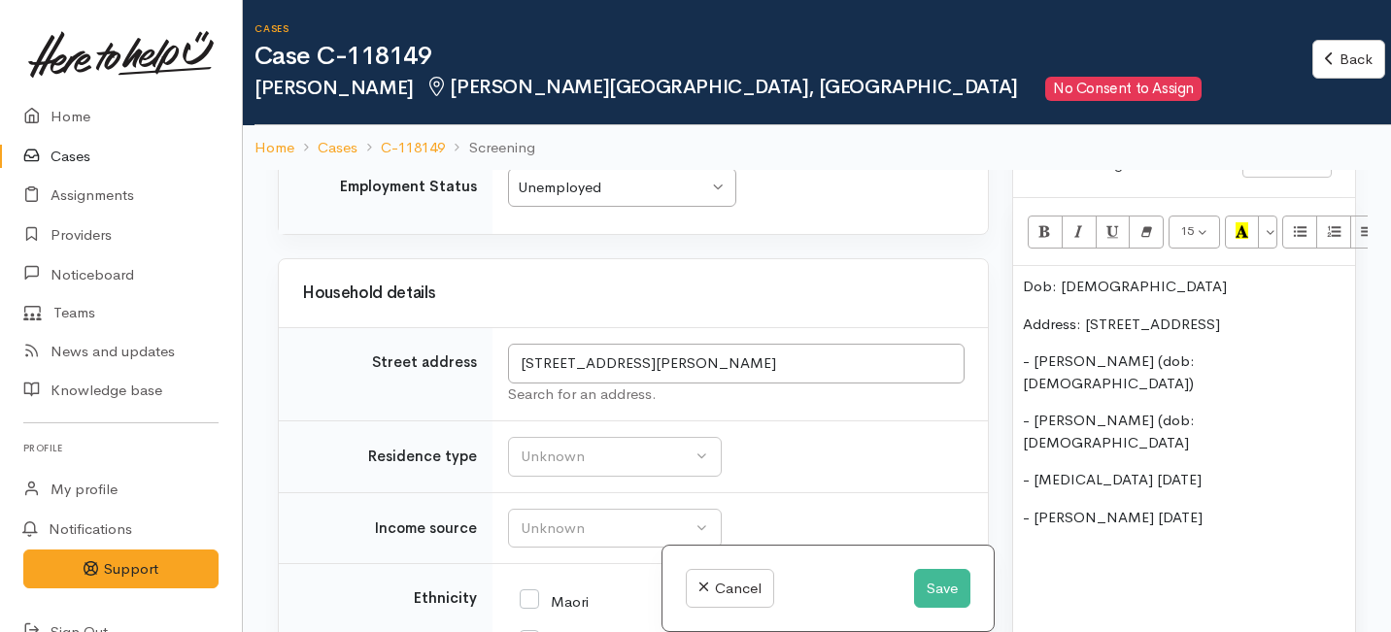
click at [1209, 410] on p "- Shannon (dob: 9/11/2012" at bounding box center [1184, 432] width 322 height 44
click at [1077, 469] on p "- Nikita 26/4/2014" at bounding box center [1184, 480] width 322 height 22
click at [1190, 469] on p "- Nikita (dob: 26/4/2014" at bounding box center [1184, 491] width 322 height 44
click at [1072, 528] on p "- Carly 28/11/2022" at bounding box center [1184, 539] width 322 height 22
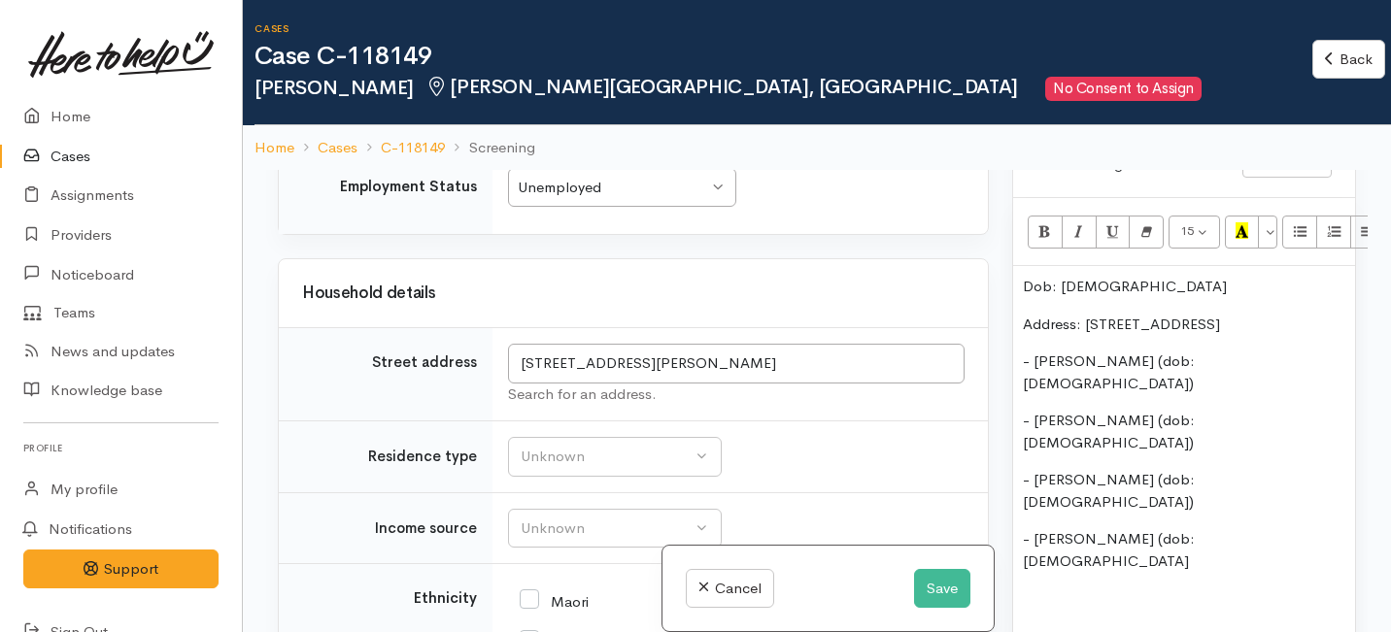
click at [1195, 528] on p "- Carly (dob: 28/11/2022" at bounding box center [1184, 550] width 322 height 44
click at [1014, 327] on div "Dob: 22/12/88 Address: 37 Thackeray street - Shannon (dob: 13/9/77) - Shannon (…" at bounding box center [1184, 488] width 342 height 444
click at [1033, 351] on p "- Shannon (dob: 13/9/77)" at bounding box center [1184, 373] width 322 height 44
click at [1147, 351] on p "Husband: Shannon (dob: 13/9/77)" at bounding box center [1184, 373] width 322 height 44
click at [1152, 351] on p "Husband: Shannon Murray Hudson (dob: 13/9/77)" at bounding box center [1184, 373] width 322 height 44
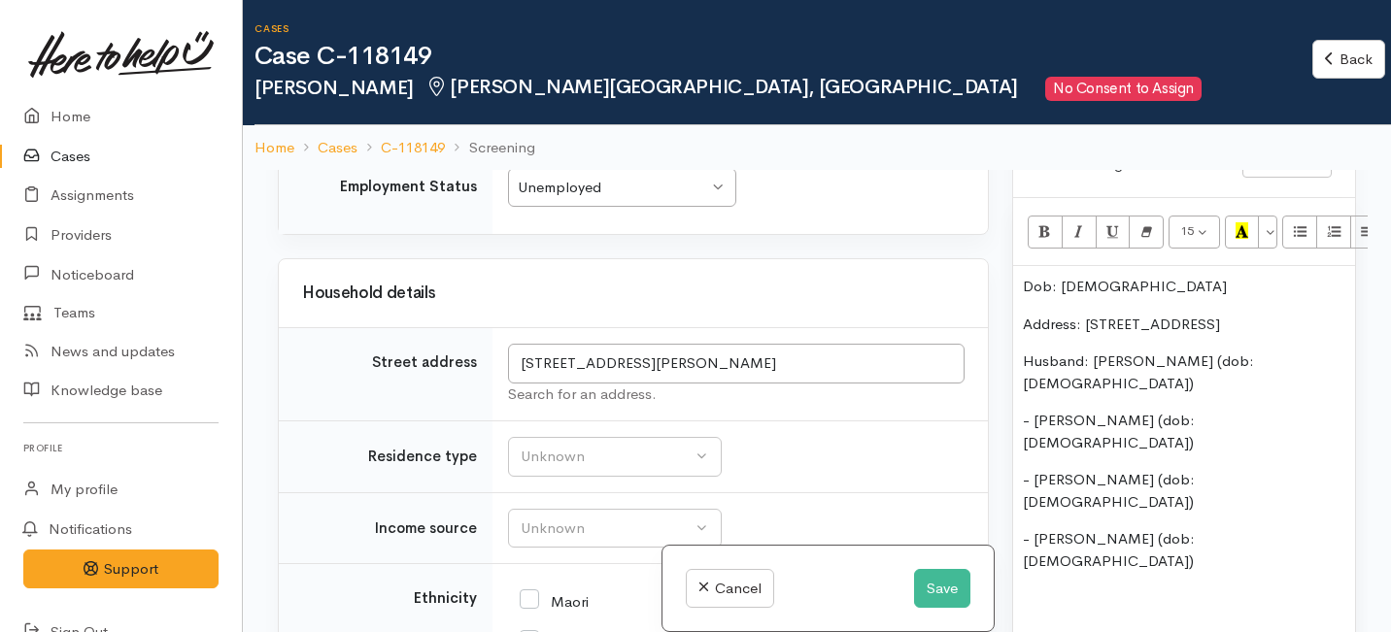
click at [1275, 351] on p "Husband: Murray Hudson (dob: 13/9/77)" at bounding box center [1184, 373] width 322 height 44
click at [1021, 266] on div "Dob: 22/12/88 Address: 37 Thackeray street Husband: Murray Hudson (dob: 13/9/19…" at bounding box center [1184, 488] width 342 height 444
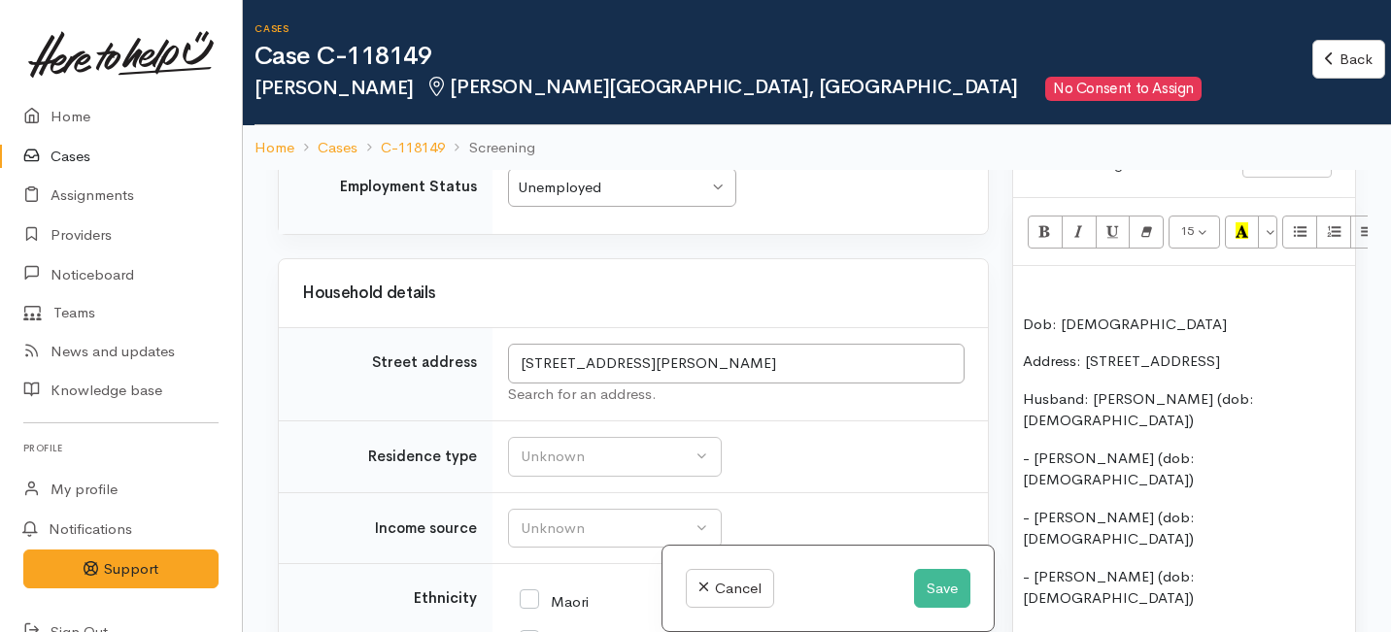
click at [1024, 276] on p at bounding box center [1184, 287] width 322 height 22
click at [1179, 352] on span "Address: 37 Thackeray street" at bounding box center [1121, 361] width 197 height 18
click at [1215, 351] on p "Address: 37 Thackeray Street" at bounding box center [1184, 362] width 322 height 22
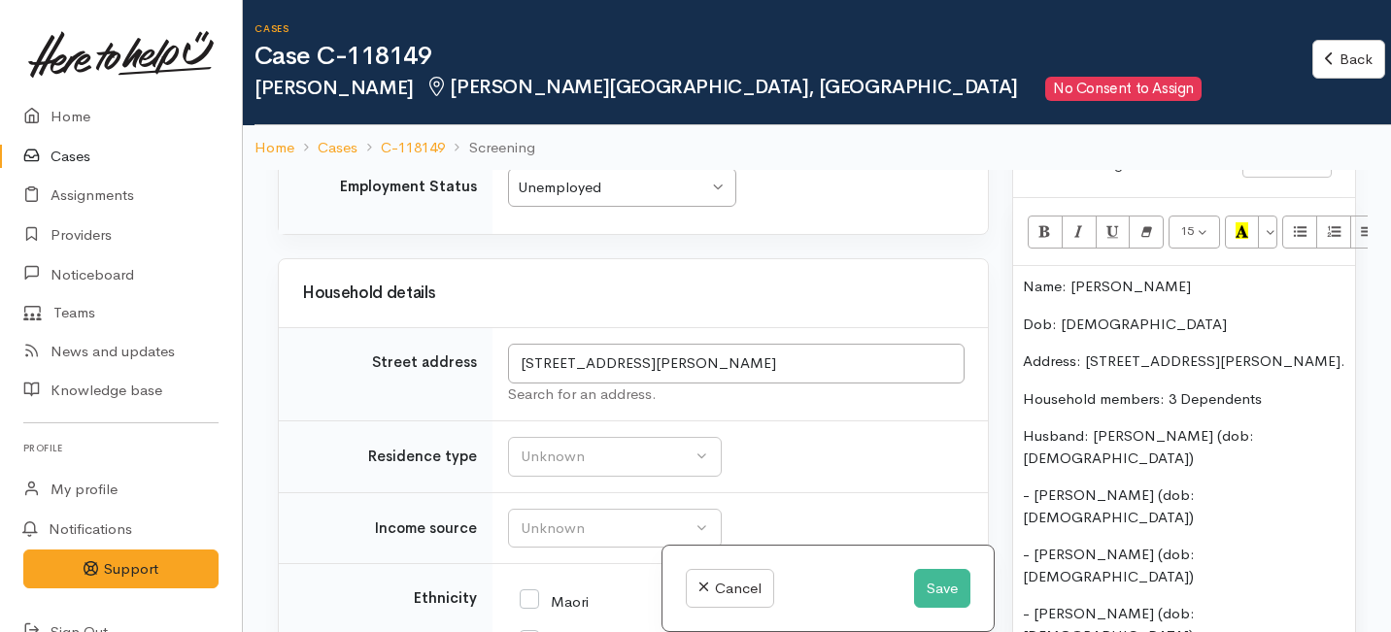
click at [1022, 434] on div "Name: Richel Hudson Dob: 22/12/88 Address: 37 Thackeray Street, Hamilton Lake. …" at bounding box center [1184, 525] width 342 height 519
click at [1090, 485] on p "Daughter- Shannon (dob: 9/11/2012)" at bounding box center [1184, 507] width 322 height 44
click at [1025, 485] on p "Daughter: Shannon (dob: 9/11/2012)" at bounding box center [1184, 507] width 322 height 44
click at [1023, 425] on p "Husband: Murray Hudson (dob: 13/9/1977)" at bounding box center [1184, 447] width 322 height 44
click at [1034, 544] on p "- Nikita (dob: 26/4/2014)" at bounding box center [1184, 566] width 322 height 44
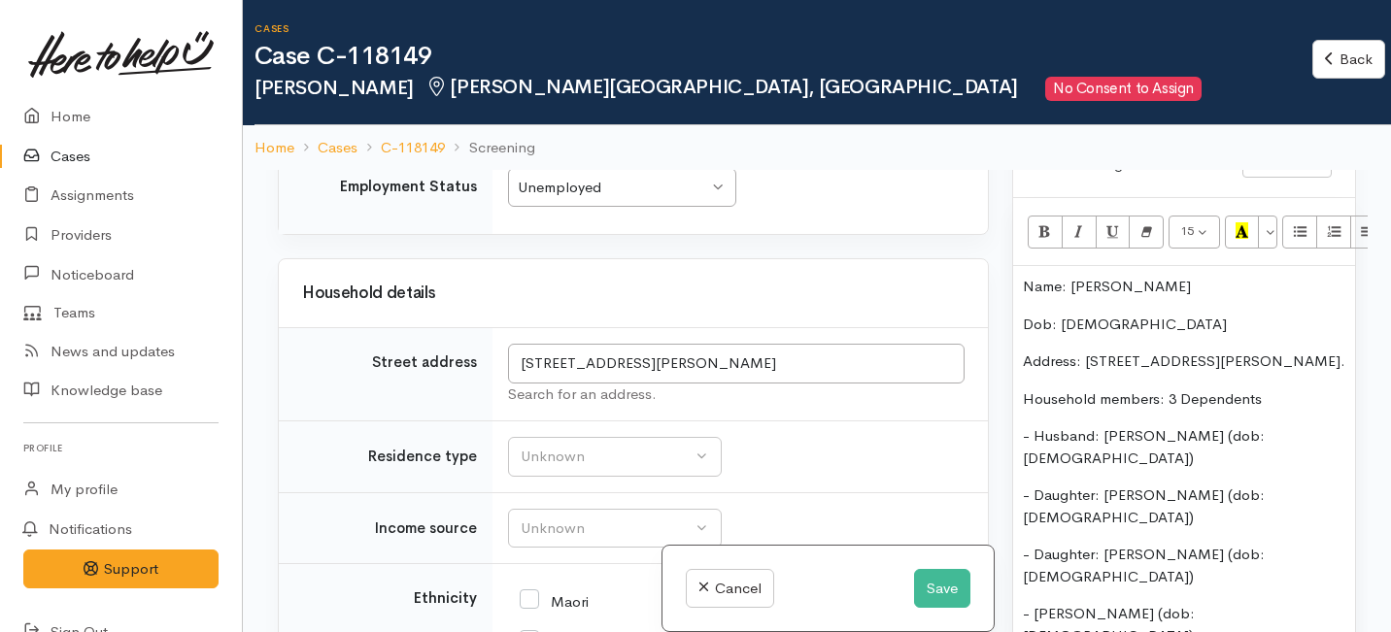
click at [1036, 603] on p "- Carly (dob: 28/11/2022)" at bounding box center [1184, 625] width 322 height 44
click at [1288, 603] on p "- Daughter: [PERSON_NAME] (dob: [DEMOGRAPHIC_DATA])" at bounding box center [1184, 625] width 322 height 44
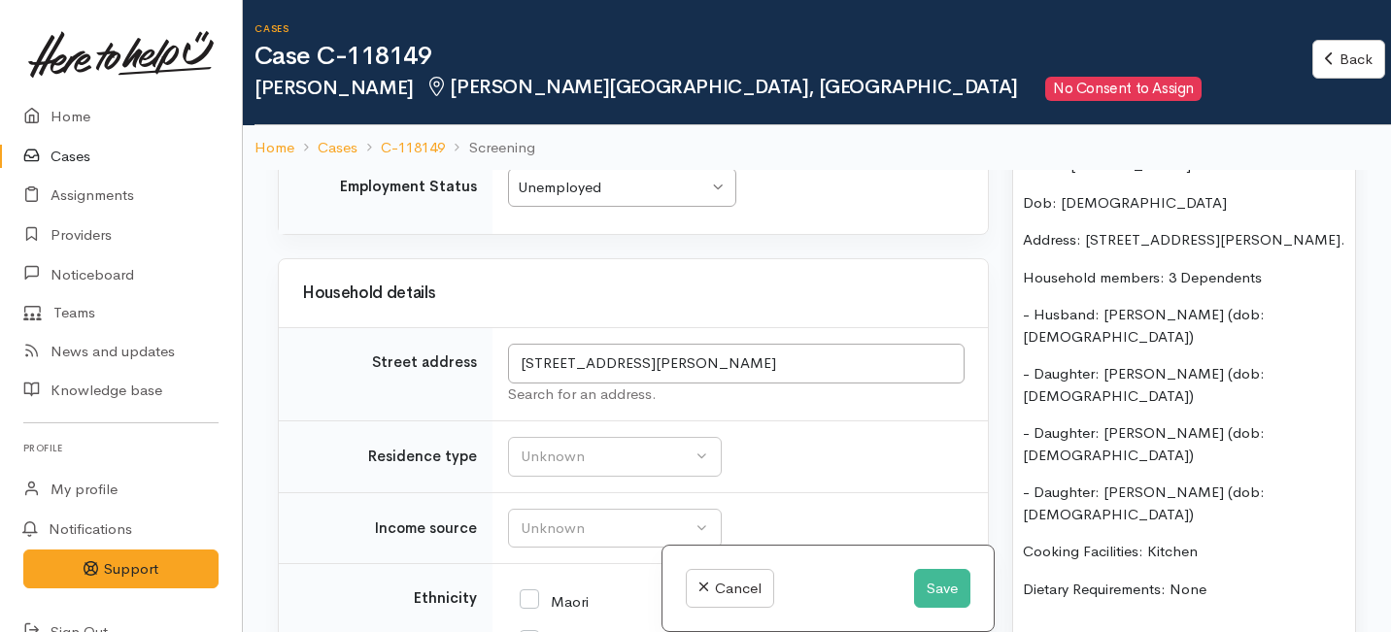
scroll to position [1414, 0]
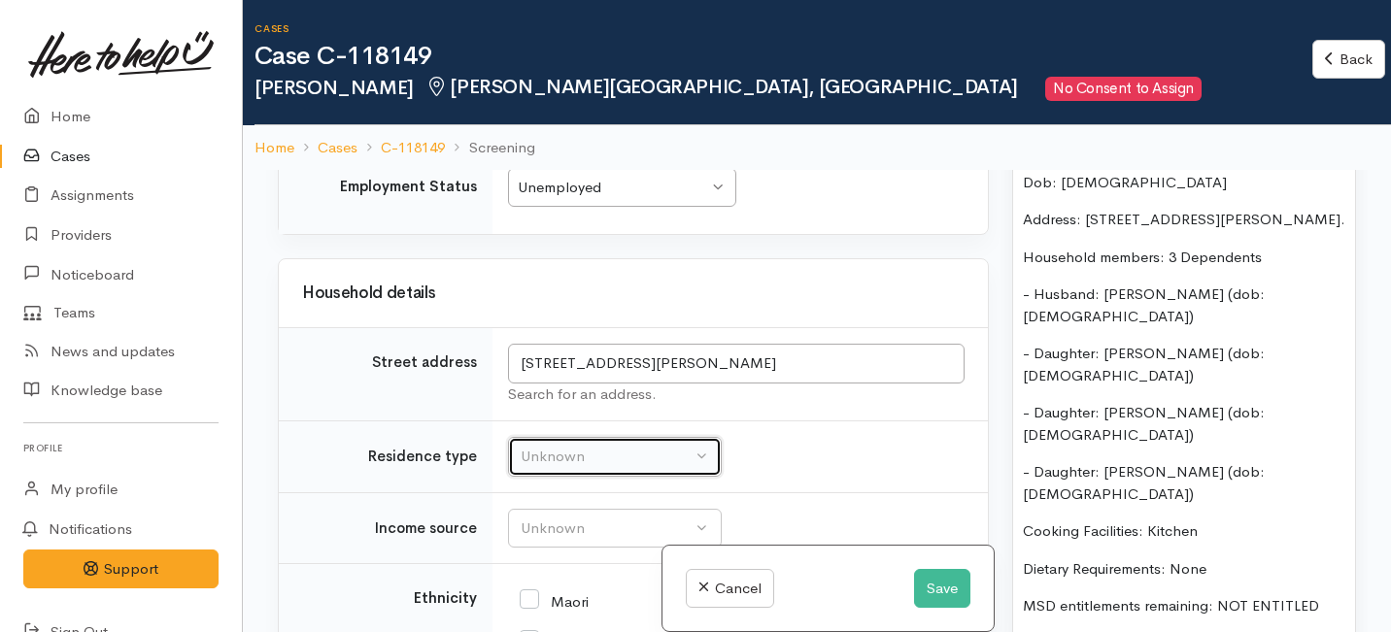
click at [609, 464] on div "Unknown" at bounding box center [605, 457] width 171 height 22
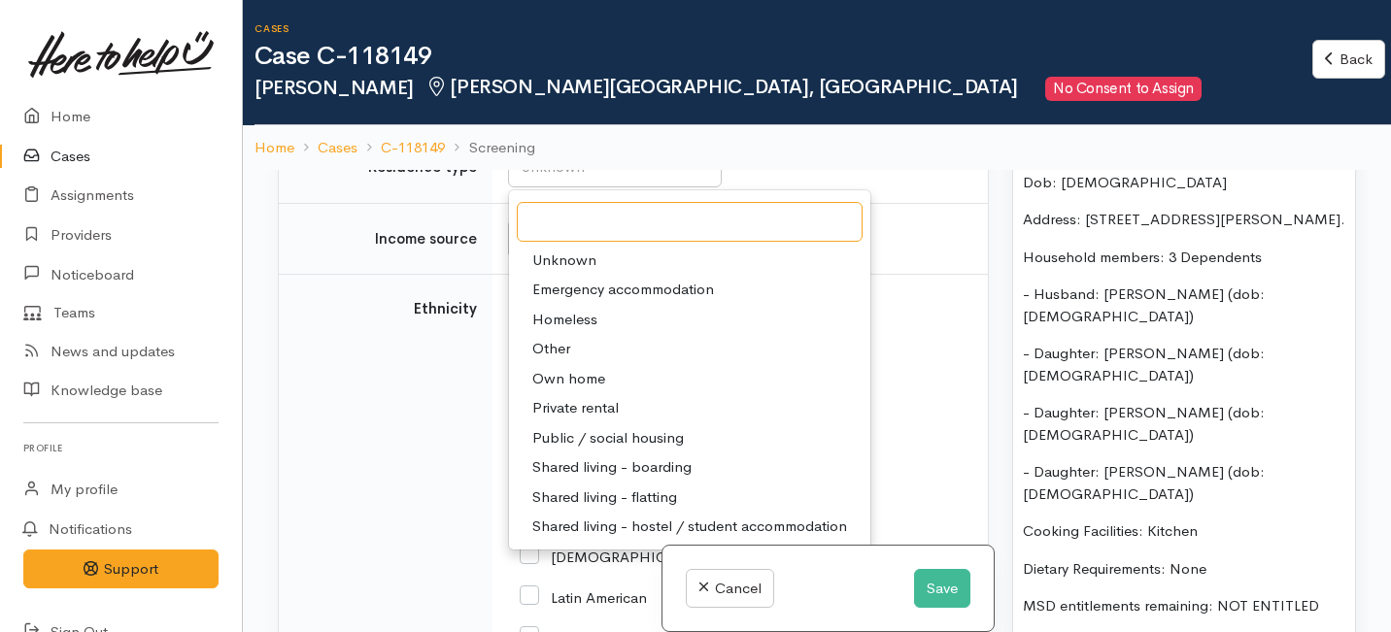
scroll to position [2295, 0]
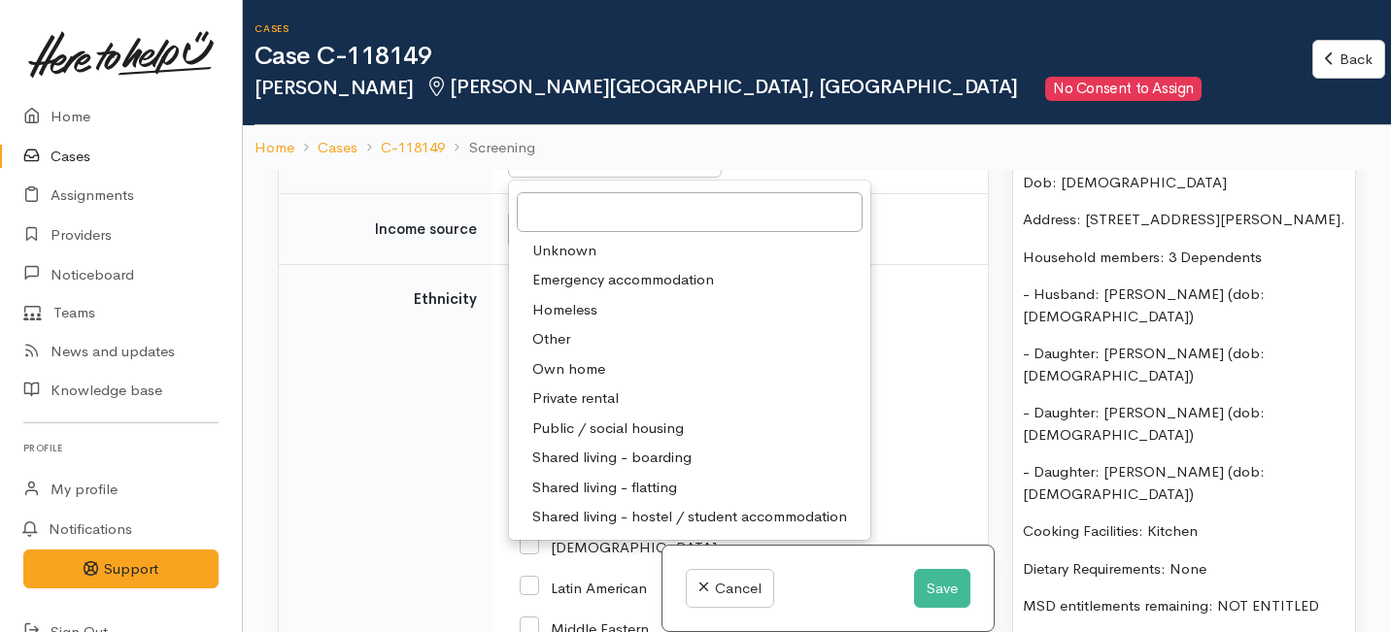
click at [578, 394] on span "Private rental" at bounding box center [575, 398] width 86 height 22
select select "2"
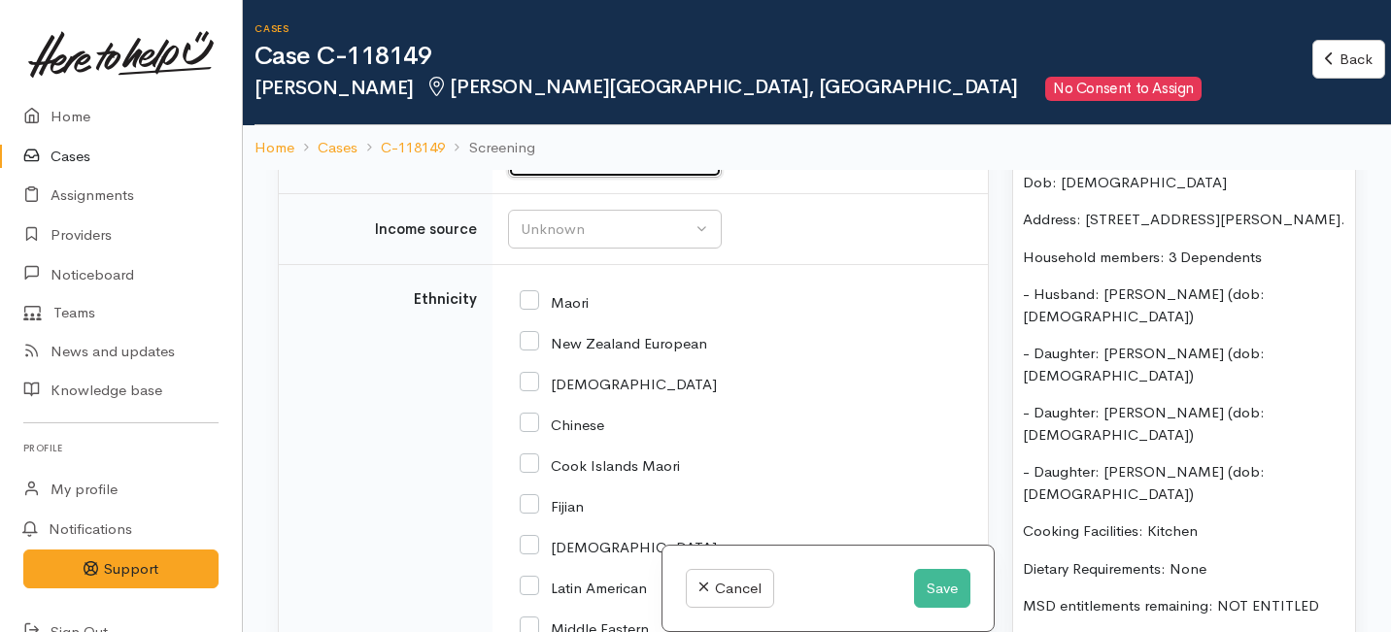
scroll to position [2263, 0]
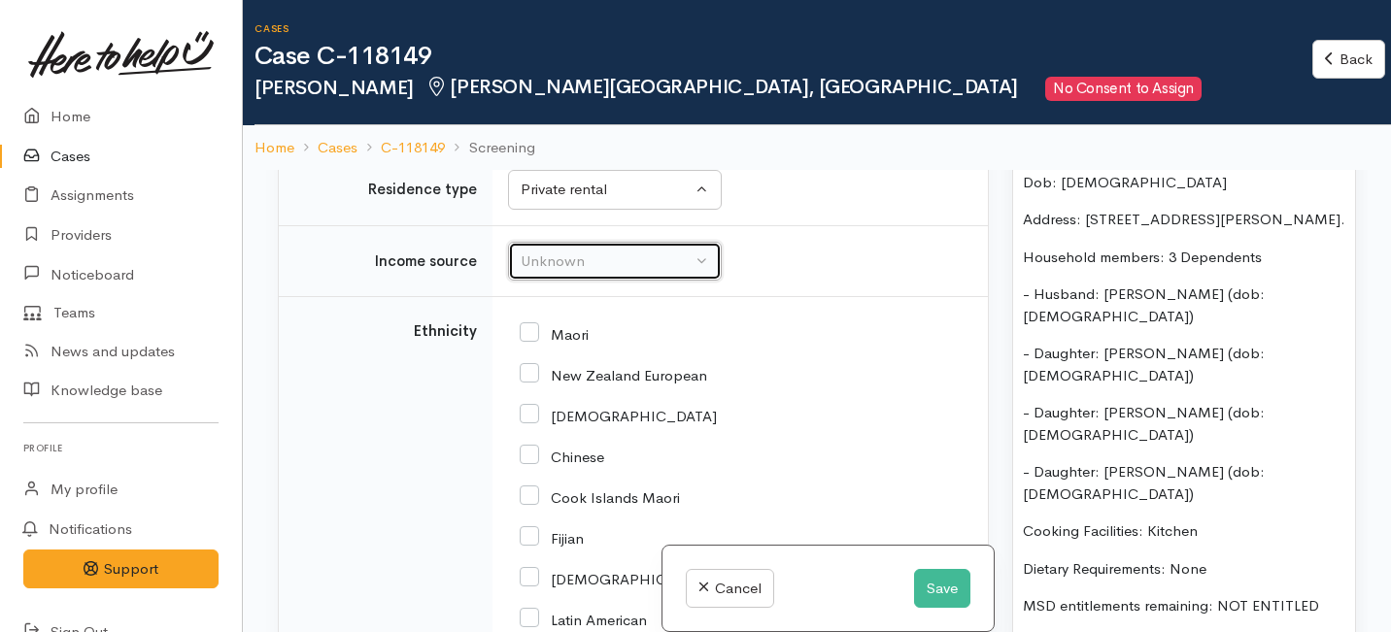
click at [571, 273] on button "Unknown" at bounding box center [615, 262] width 214 height 40
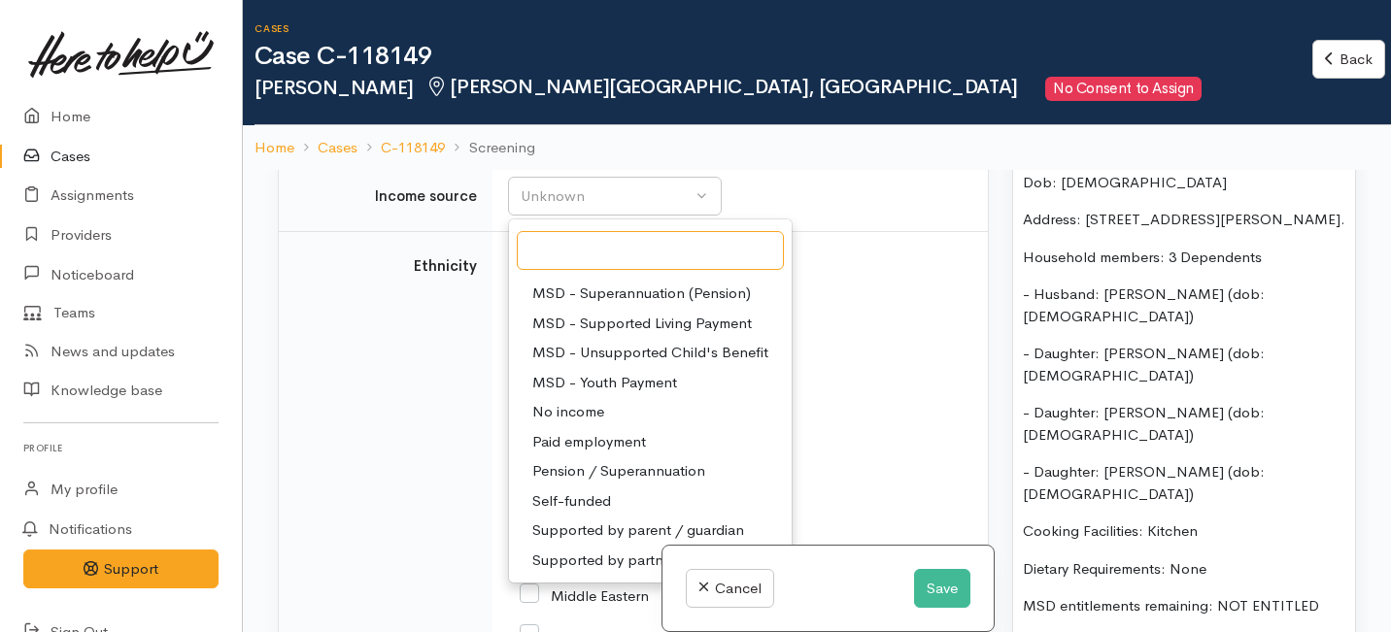
scroll to position [2350, 0]
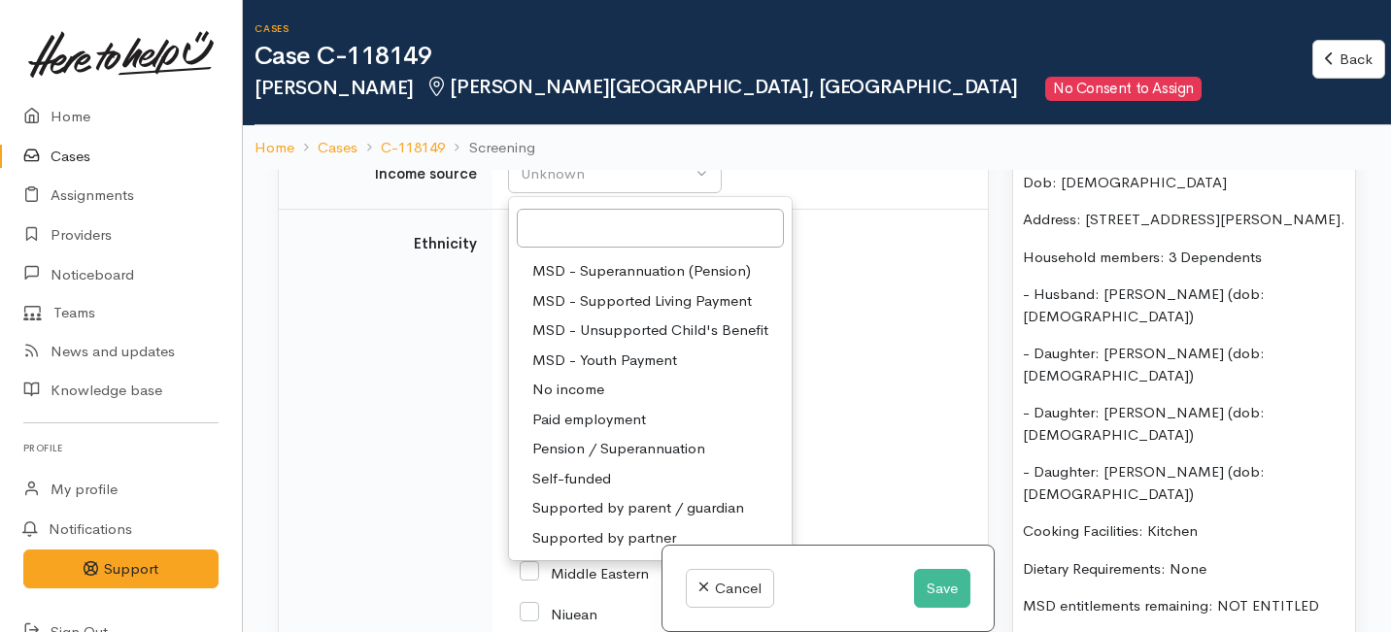
click at [585, 543] on span "Supported by partner" at bounding box center [604, 538] width 144 height 22
select select "17"
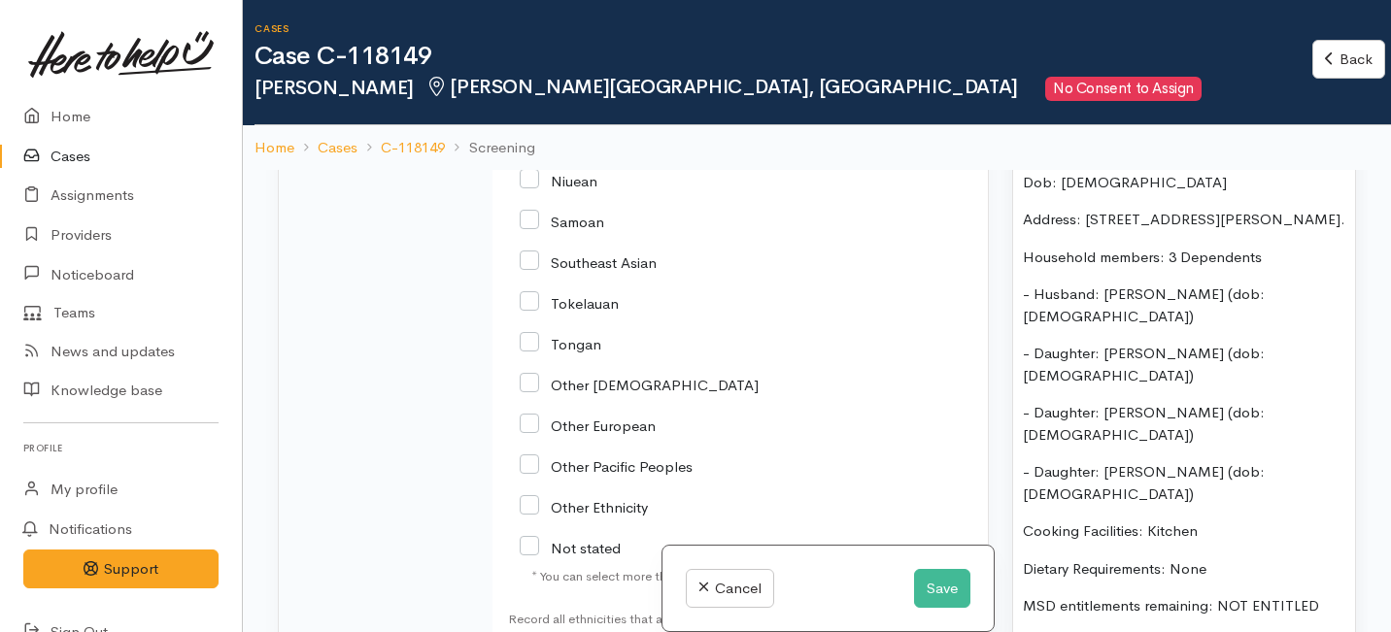
scroll to position [2791, 0]
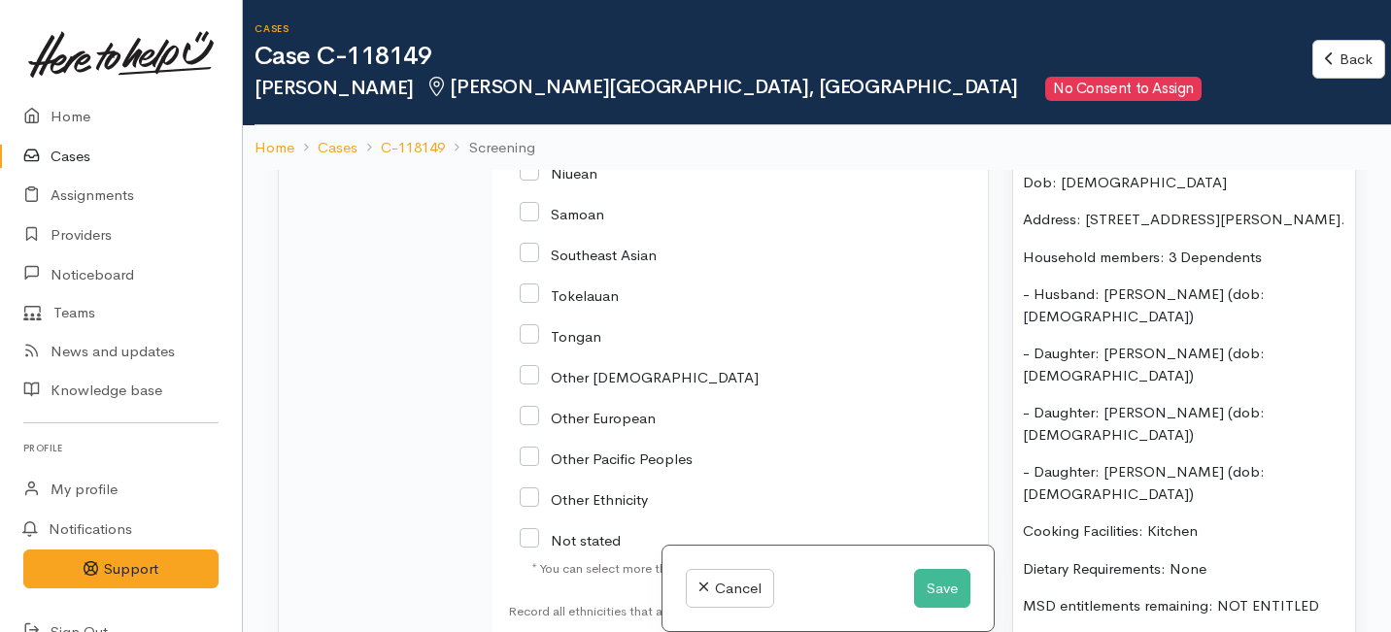
click at [528, 369] on input "Other [DEMOGRAPHIC_DATA]" at bounding box center [639, 375] width 239 height 17
checkbox input "true"
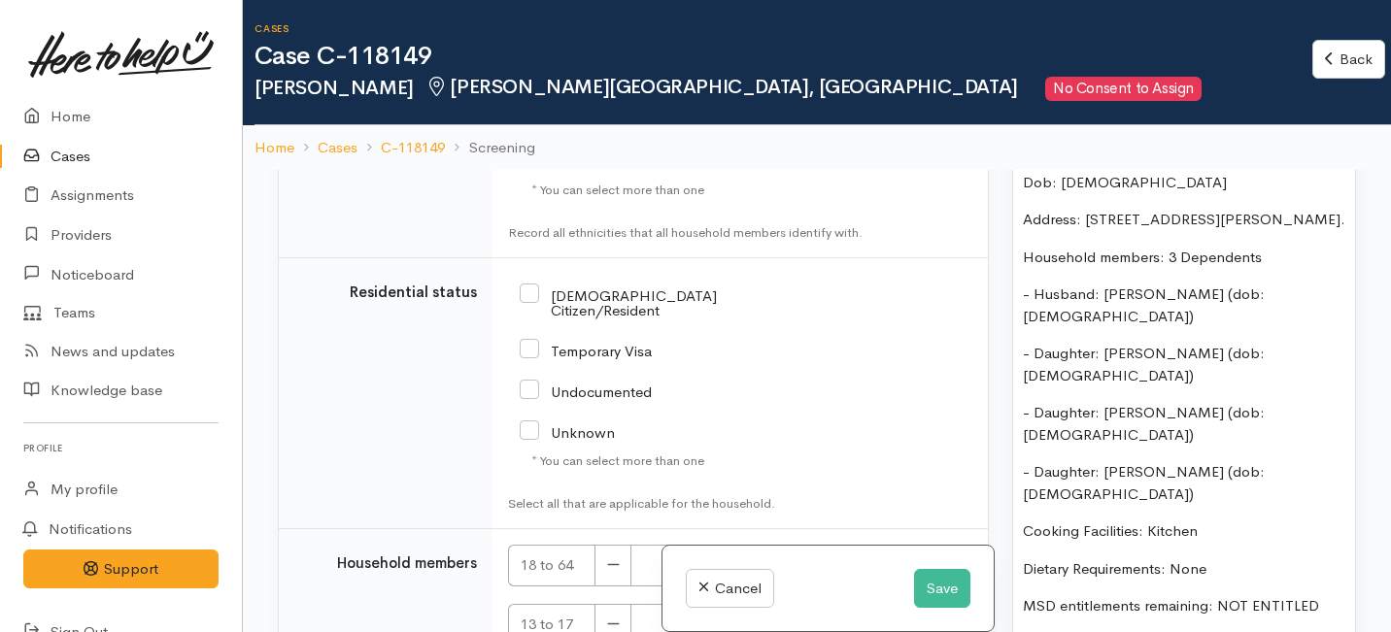
scroll to position [3126, 0]
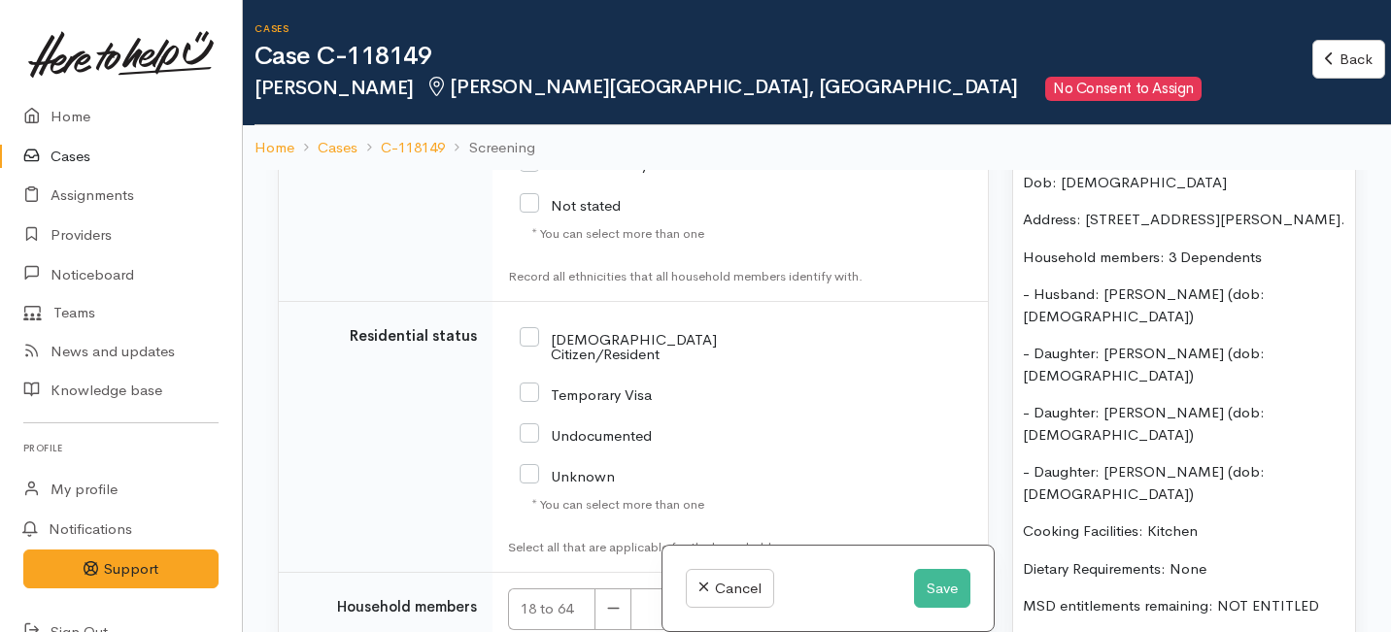
click at [530, 344] on input "[DEMOGRAPHIC_DATA] Citizen/Resident" at bounding box center [653, 345] width 266 height 32
checkbox input "true"
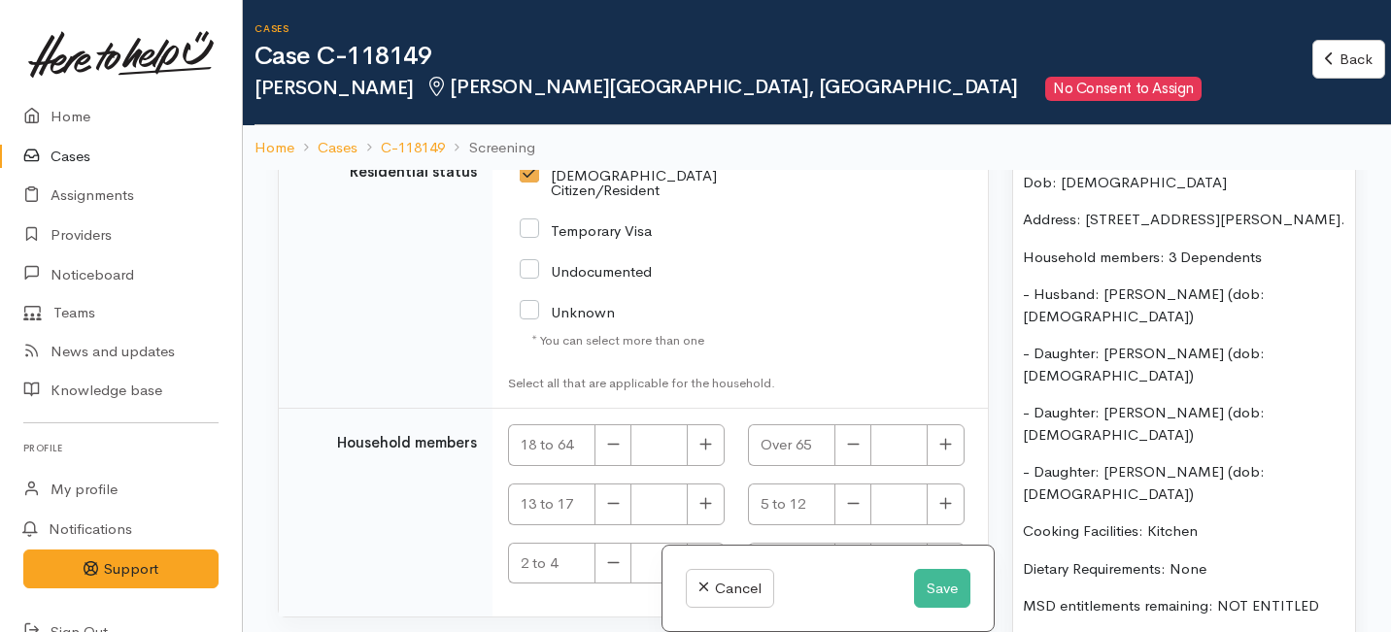
scroll to position [3299, 0]
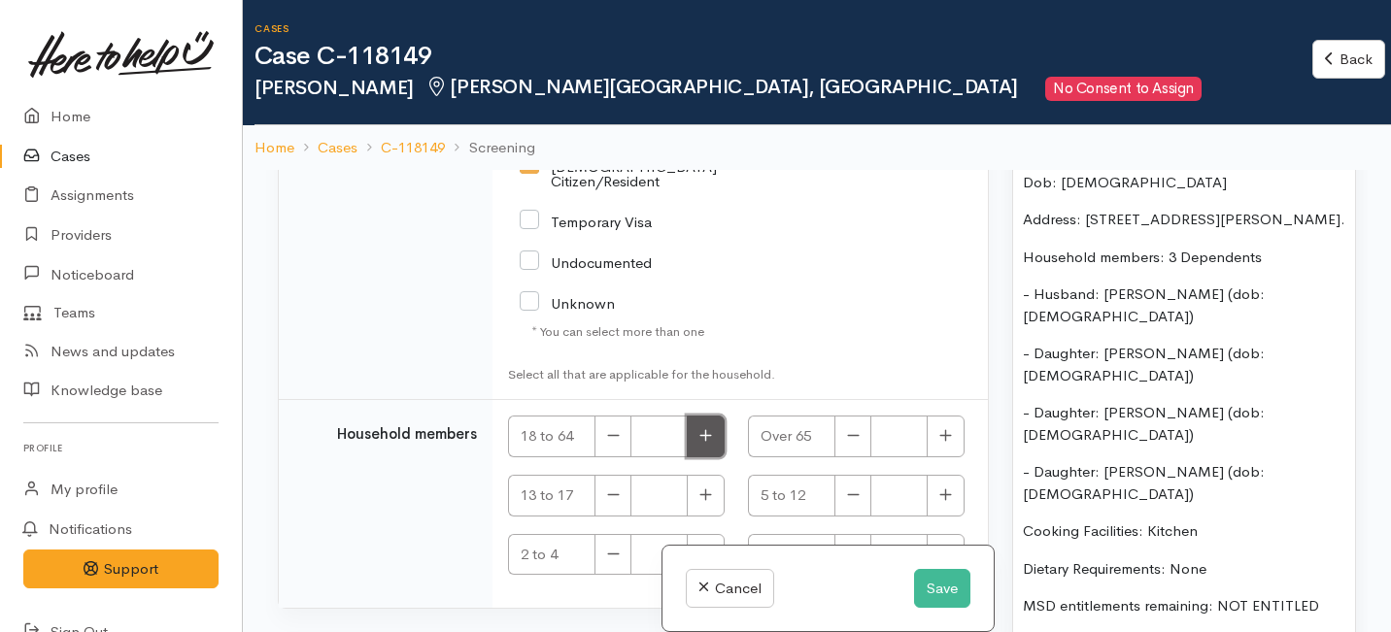
click at [700, 428] on icon "button" at bounding box center [705, 435] width 13 height 15
type input "2"
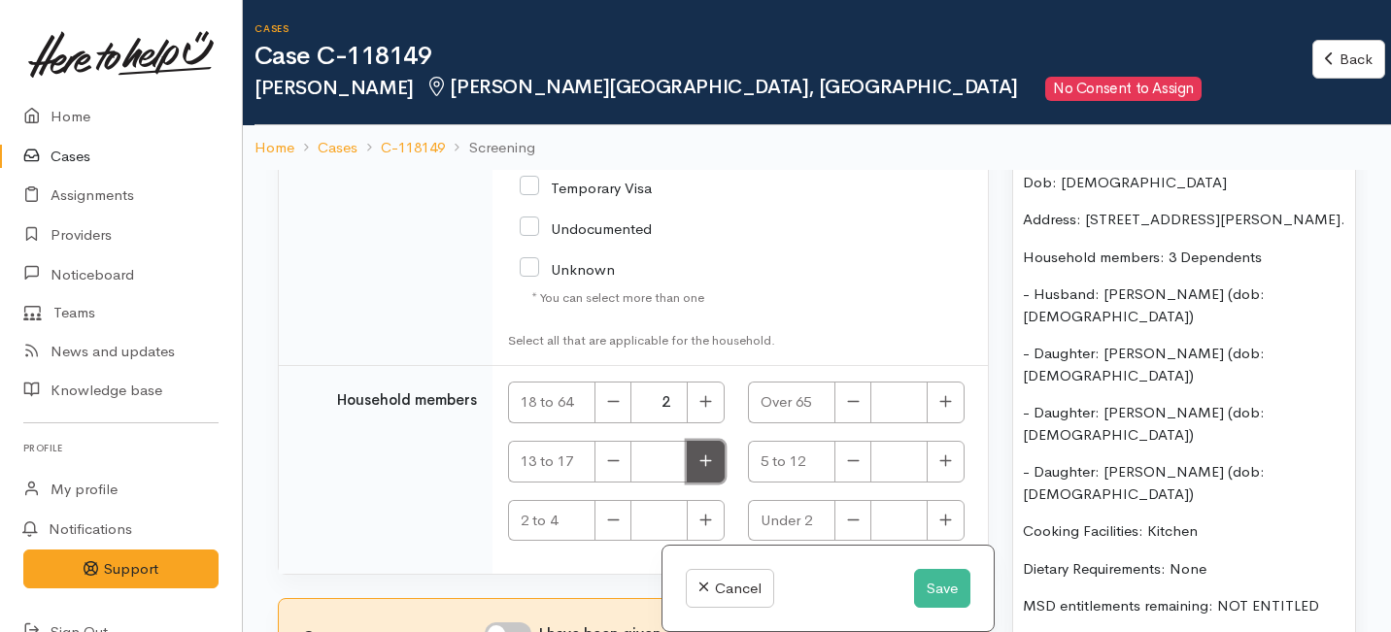
click at [705, 453] on icon "button" at bounding box center [705, 460] width 13 height 15
type input "1"
click at [939, 453] on icon "button" at bounding box center [945, 460] width 13 height 15
type input "1"
click at [715, 509] on button "button" at bounding box center [706, 521] width 38 height 42
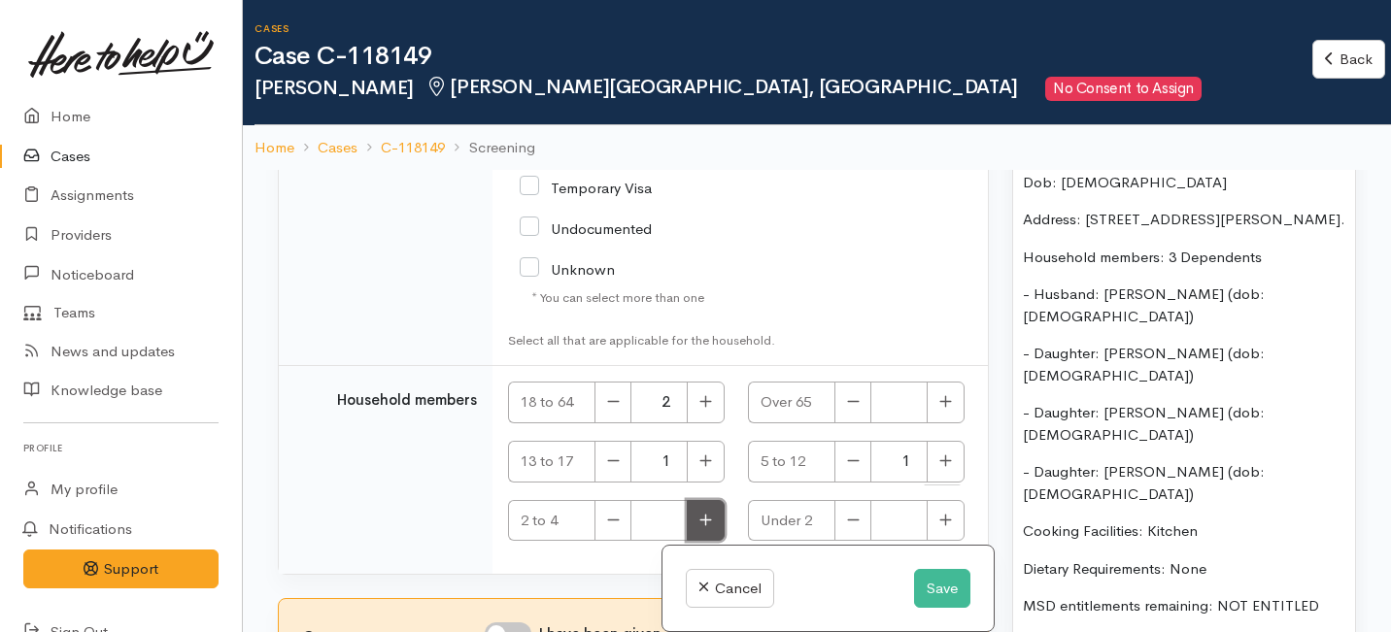
type input "1"
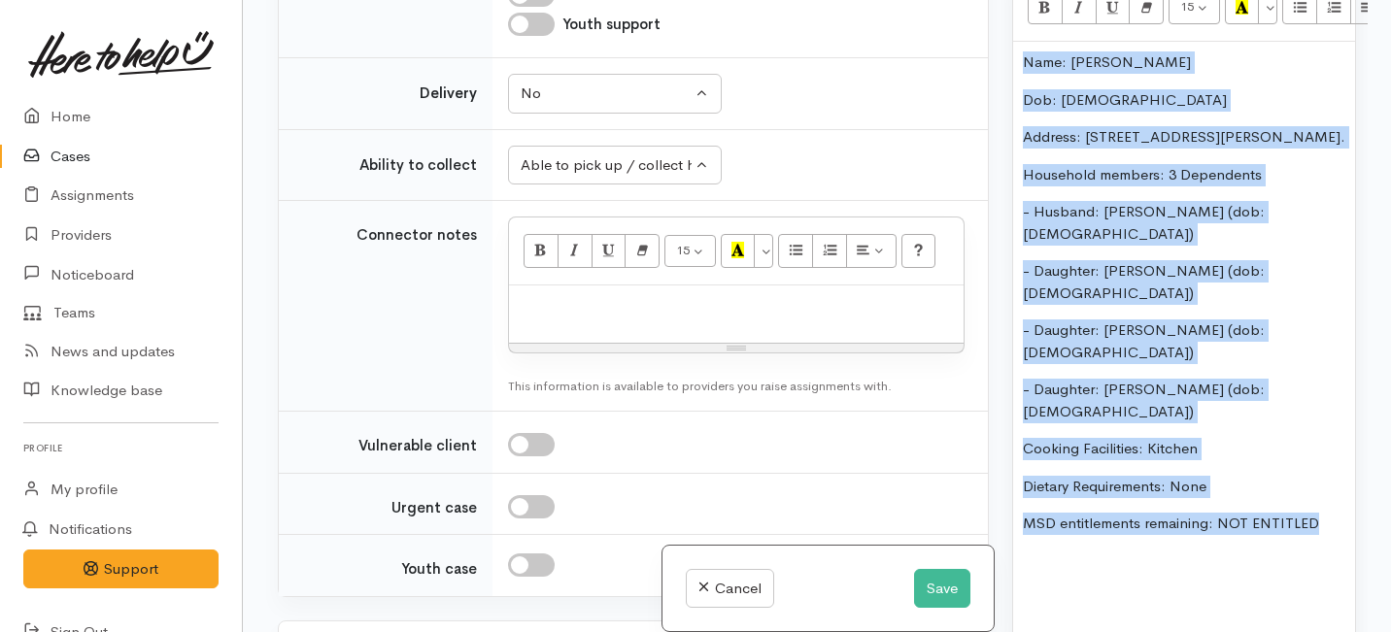
scroll to position [1326, 0]
drag, startPoint x: 1324, startPoint y: 319, endPoint x: 999, endPoint y: 24, distance: 438.6
click at [999, 24] on div "Related cases There are no other cases from the same person found. Manually lin…" at bounding box center [816, 316] width 1101 height 632
copy div "Name: Richel Hudson Dob: 22/12/88 Address: 37 Thackeray Street, Hamilton Lake. …"
click at [583, 309] on p at bounding box center [736, 306] width 435 height 22
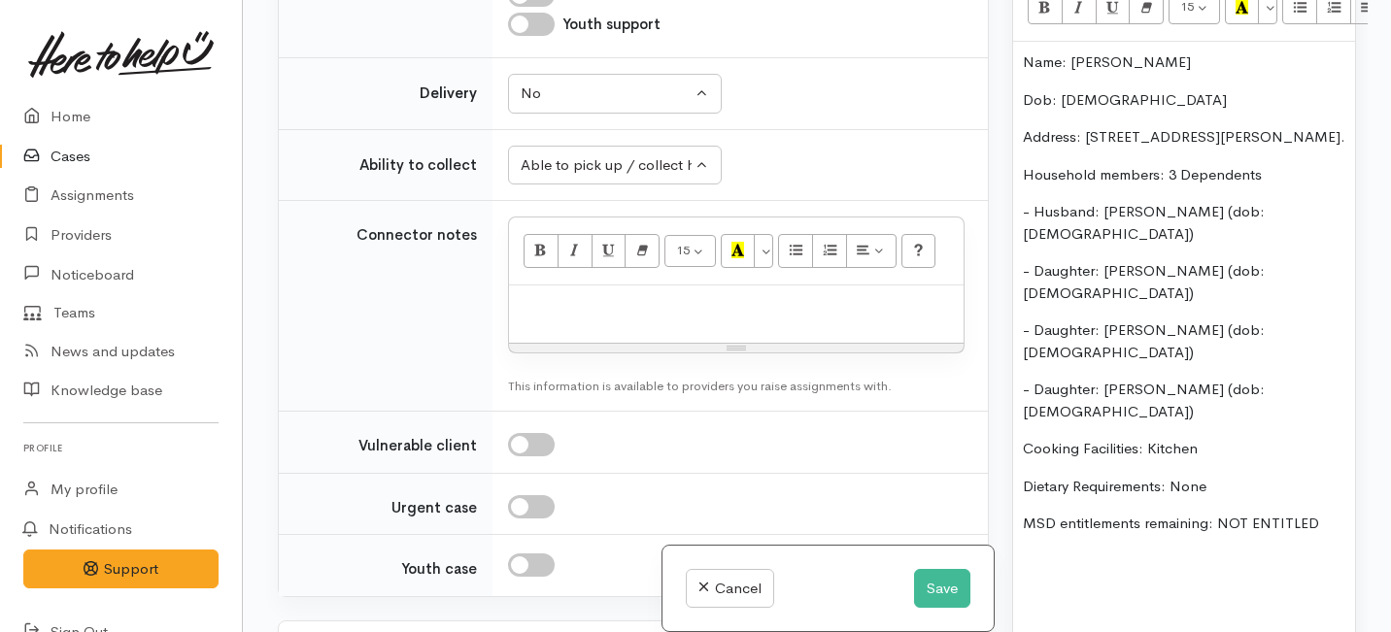
paste div
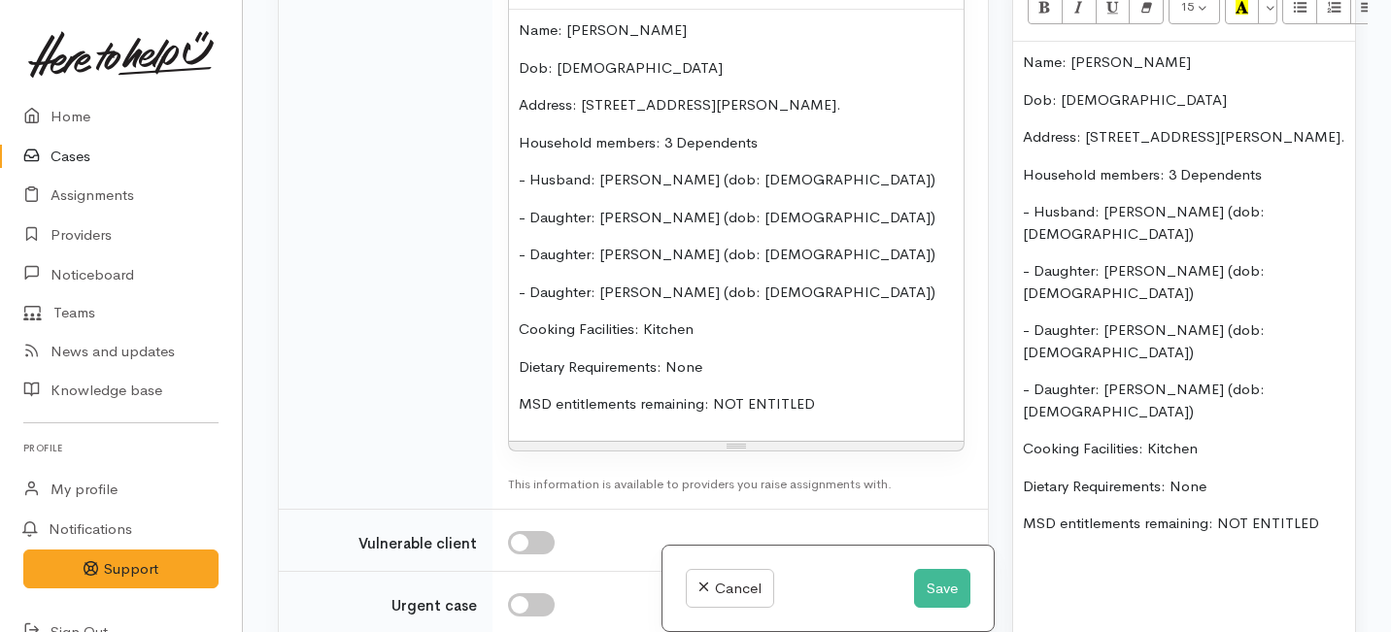
scroll to position [3707, 0]
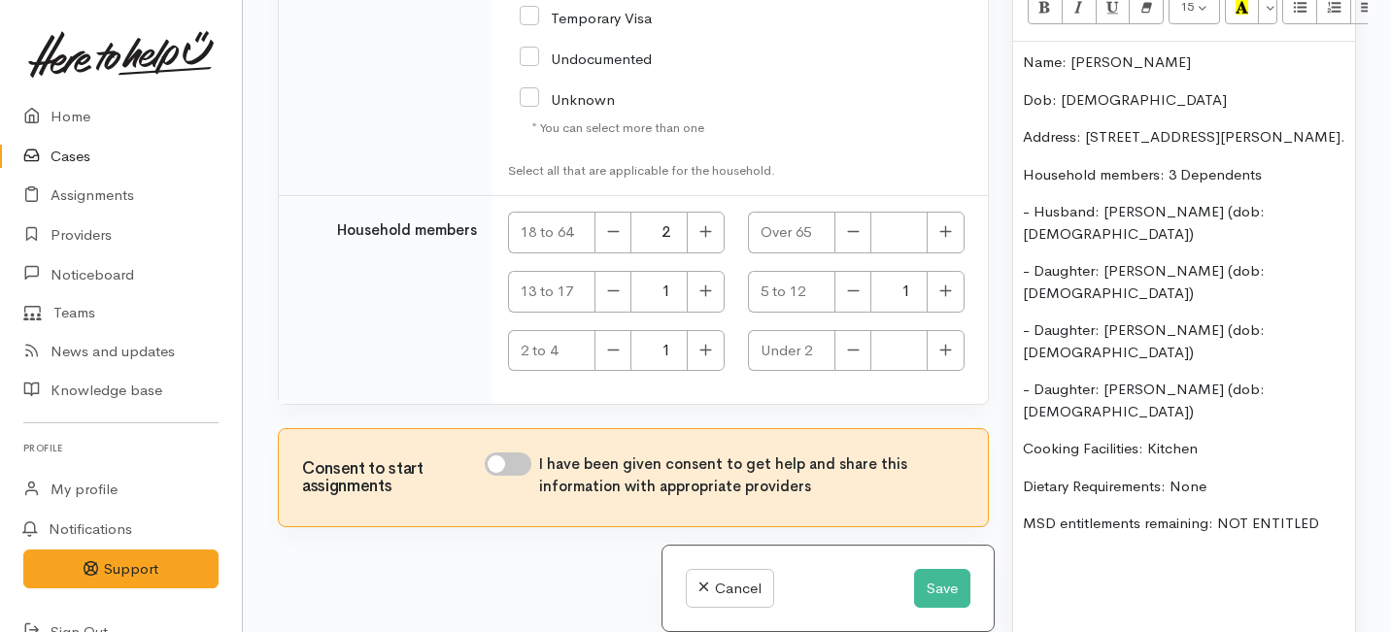
click at [519, 434] on div "Consent to start assignments I have been given consent to get help and share th…" at bounding box center [633, 477] width 709 height 97
click at [518, 453] on input "I have been given consent to get help and share this information with appropria…" at bounding box center [508, 464] width 47 height 23
checkbox input "true"
click at [934, 587] on button "Save" at bounding box center [942, 589] width 56 height 40
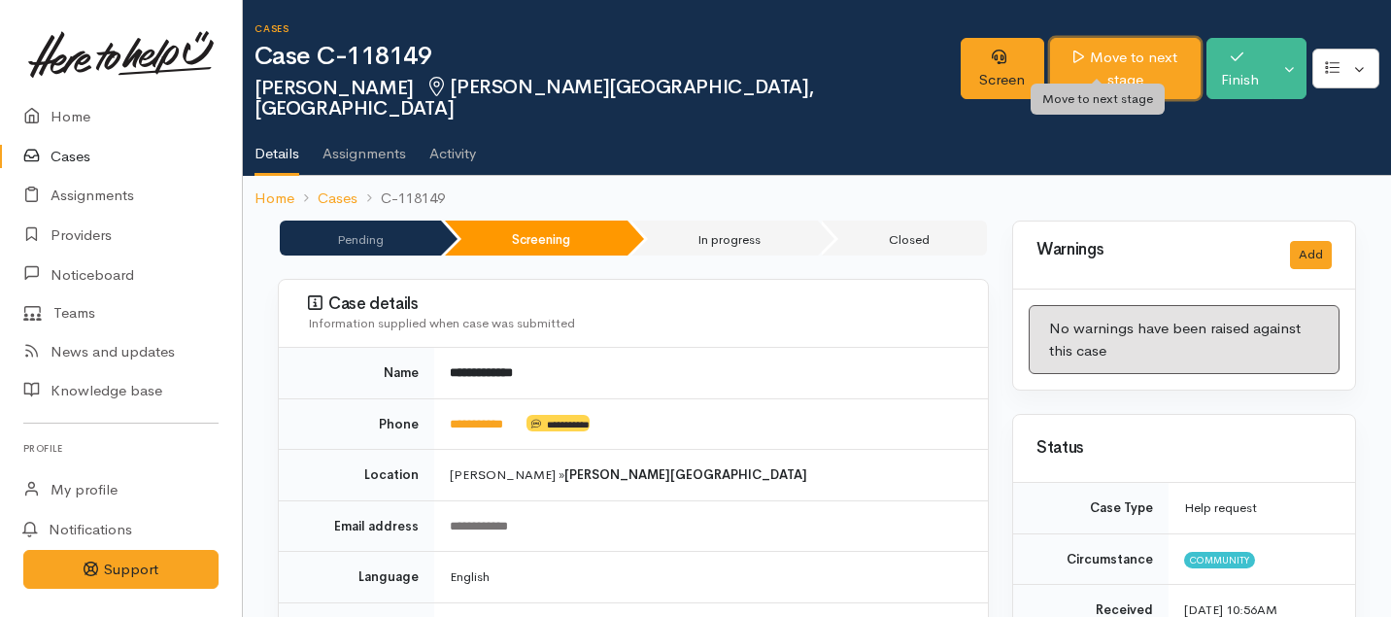
click at [1051, 58] on link "Move to next stage" at bounding box center [1125, 68] width 151 height 61
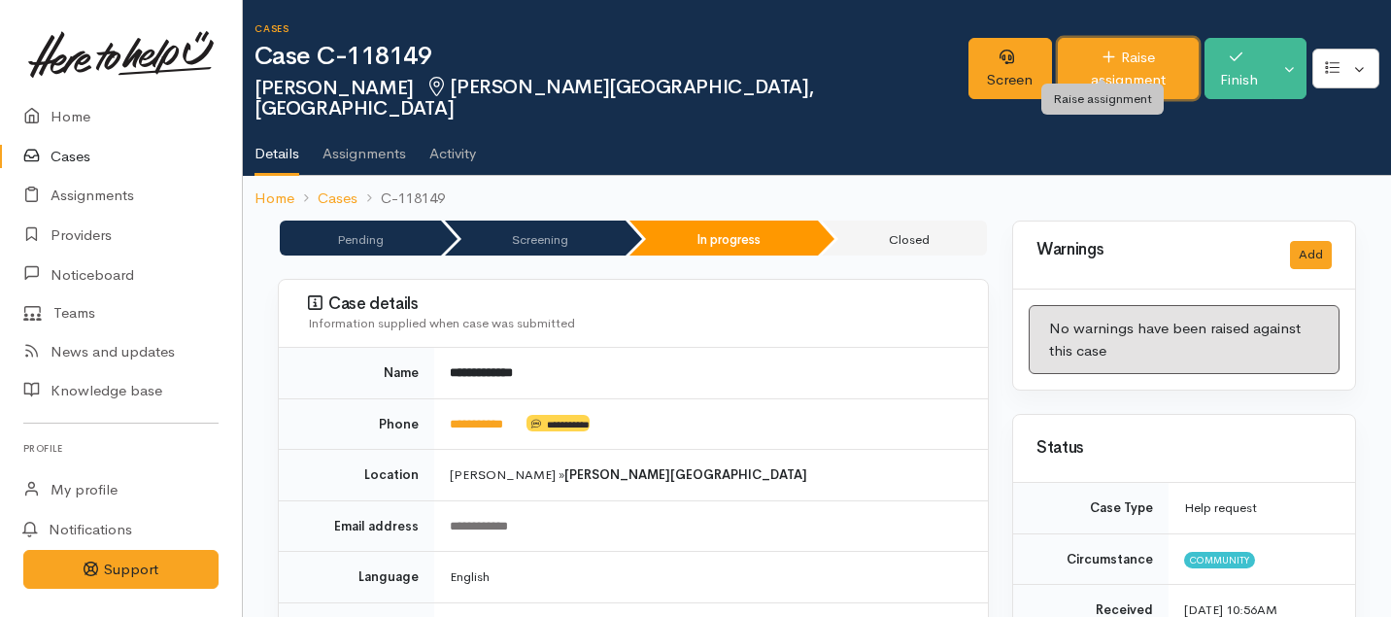
click at [1062, 56] on link "Raise assignment" at bounding box center [1127, 68] width 141 height 61
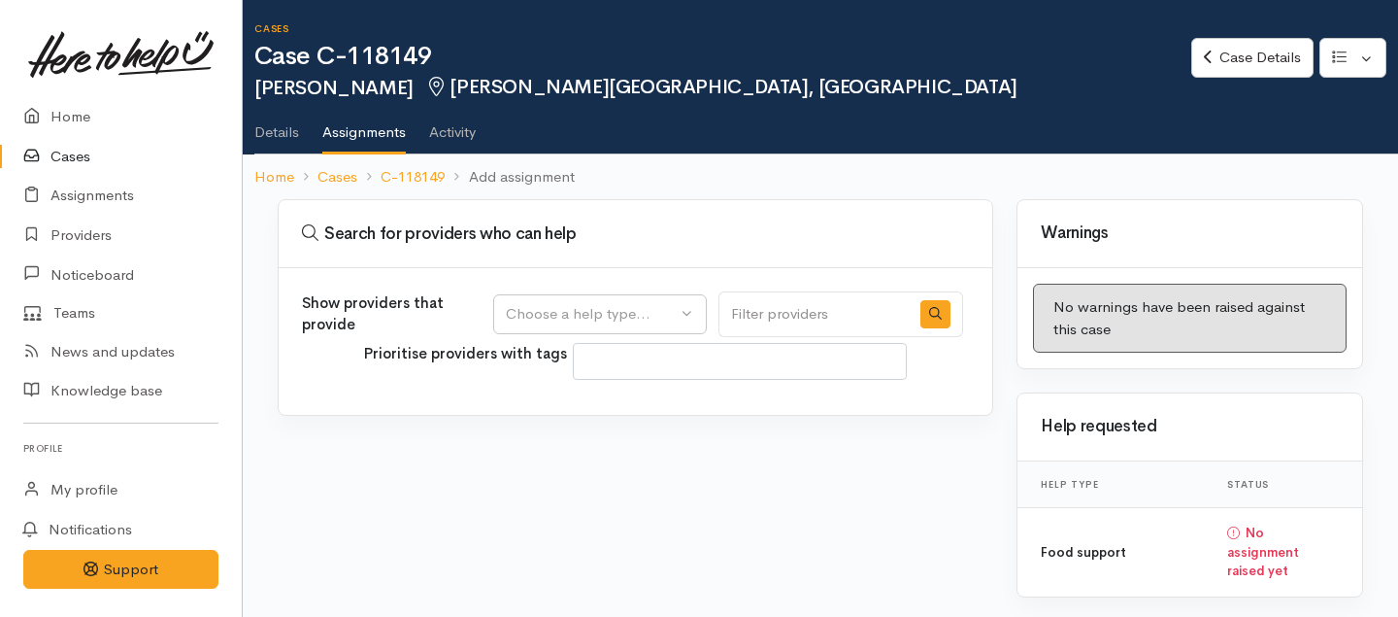
select select
click at [660, 326] on button "Choose a help type..." at bounding box center [600, 314] width 214 height 40
click at [593, 412] on span "Food support" at bounding box center [563, 407] width 90 height 22
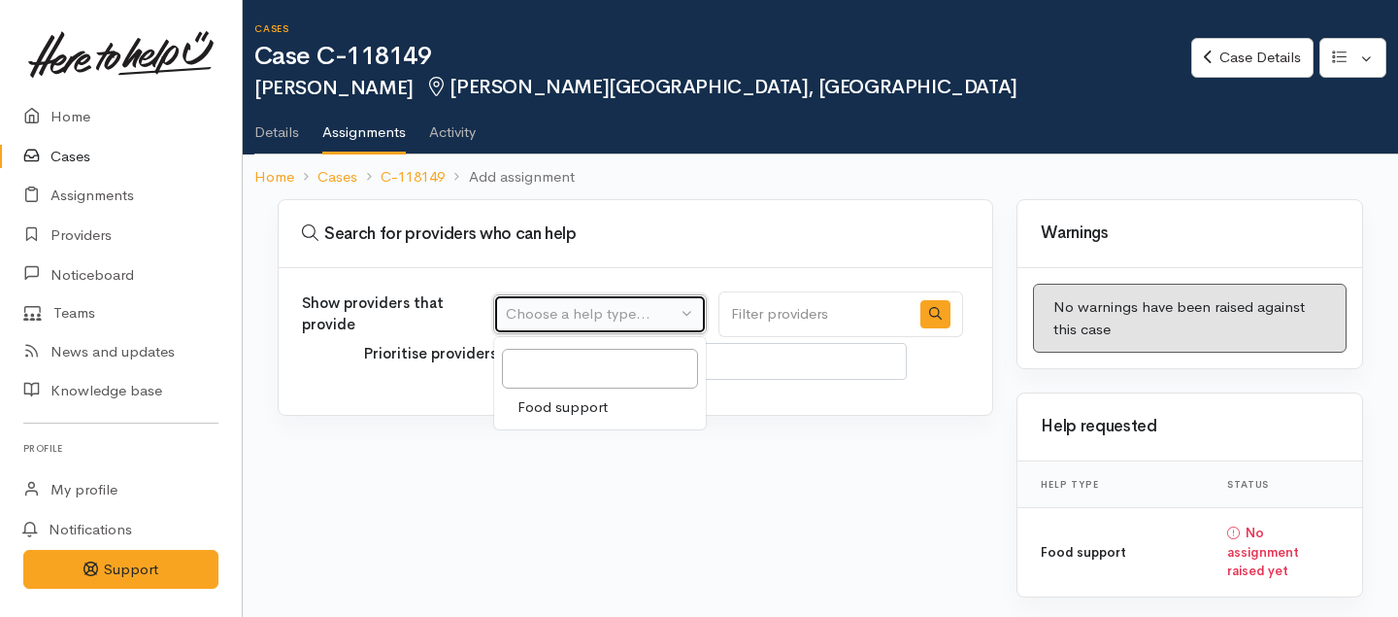
select select "3"
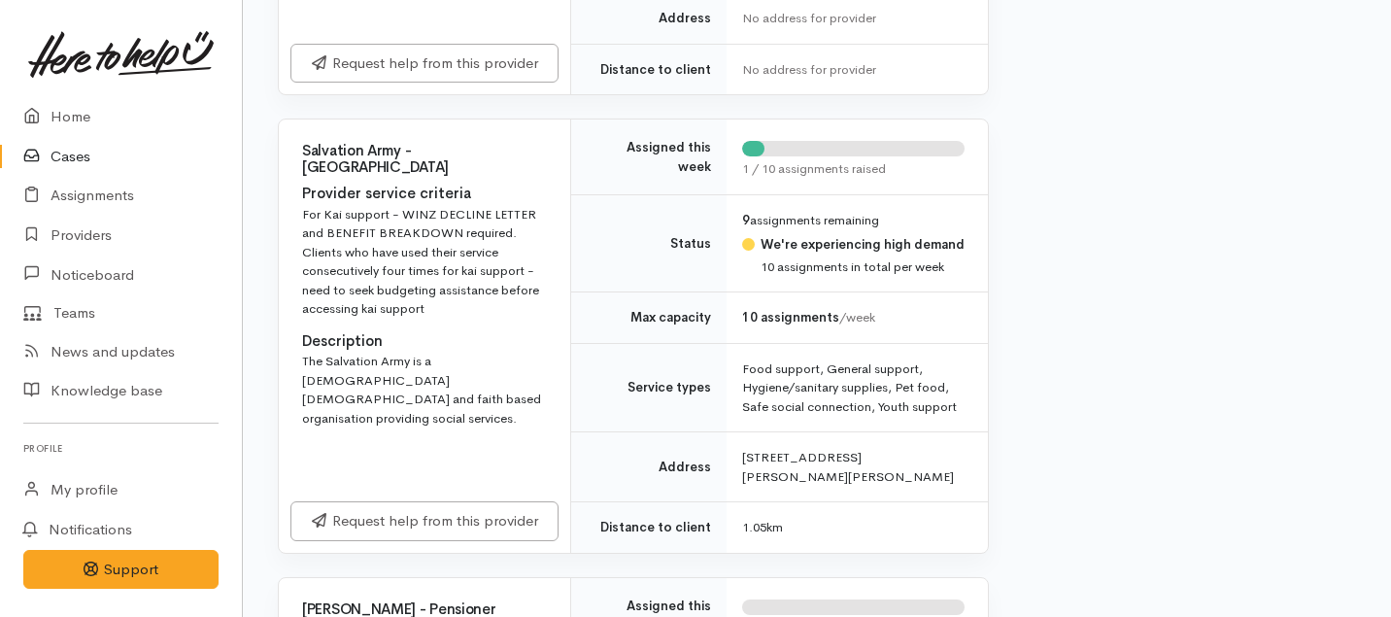
scroll to position [759, 0]
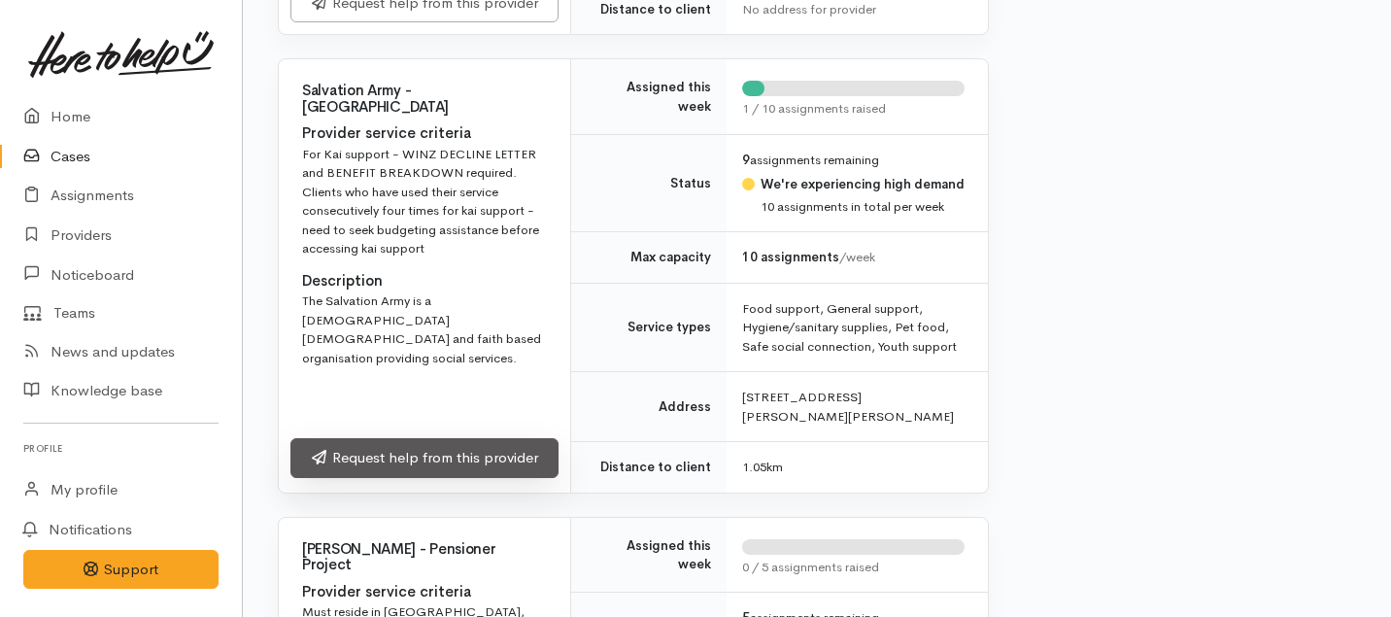
click at [468, 453] on link "Request help from this provider" at bounding box center [424, 458] width 268 height 40
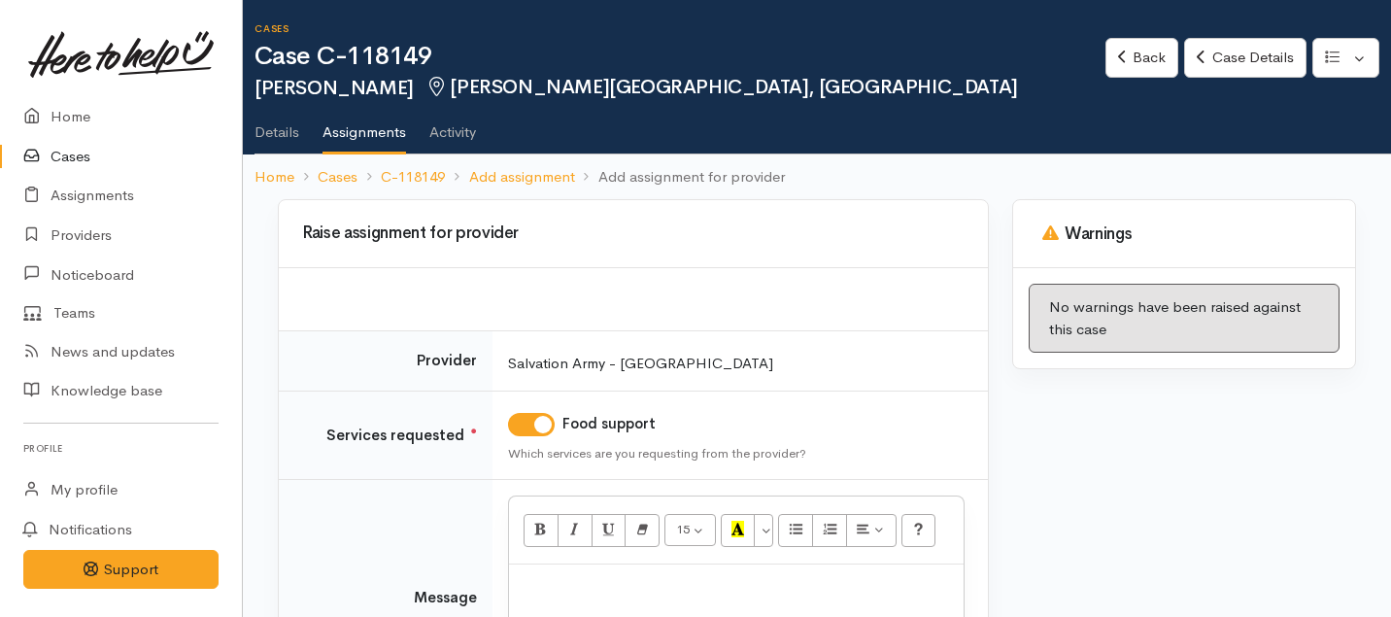
scroll to position [200, 0]
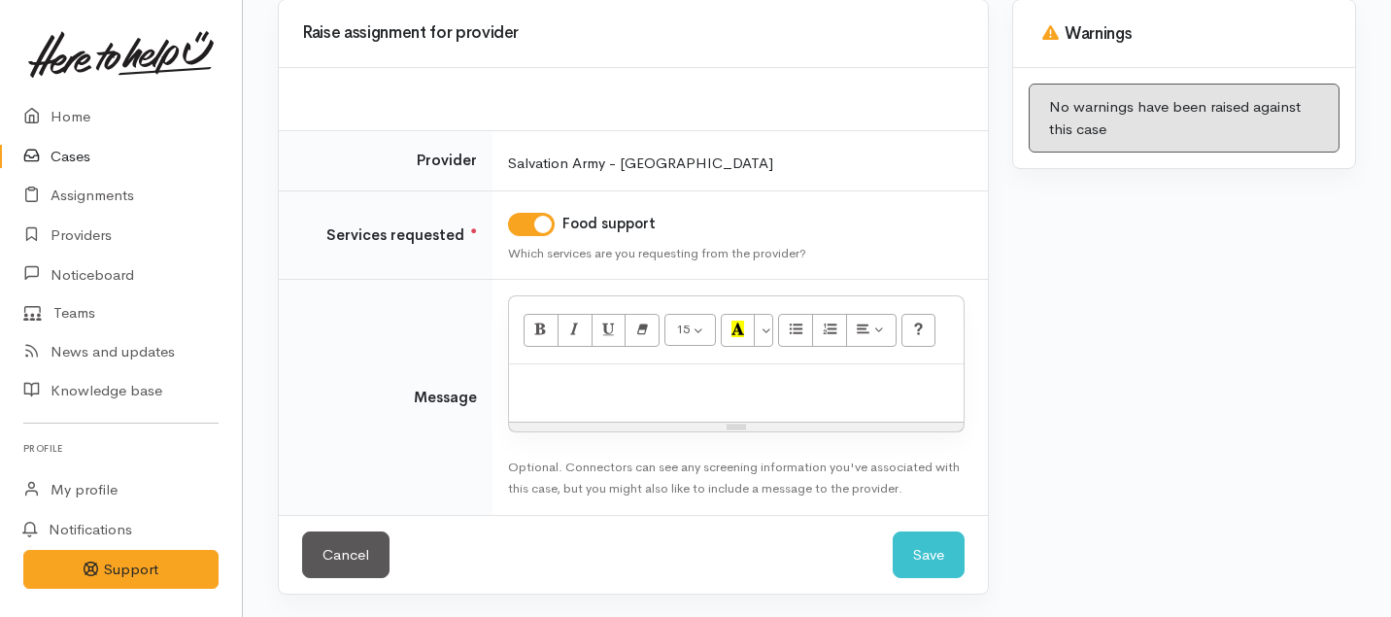
click at [591, 386] on p at bounding box center [736, 385] width 435 height 22
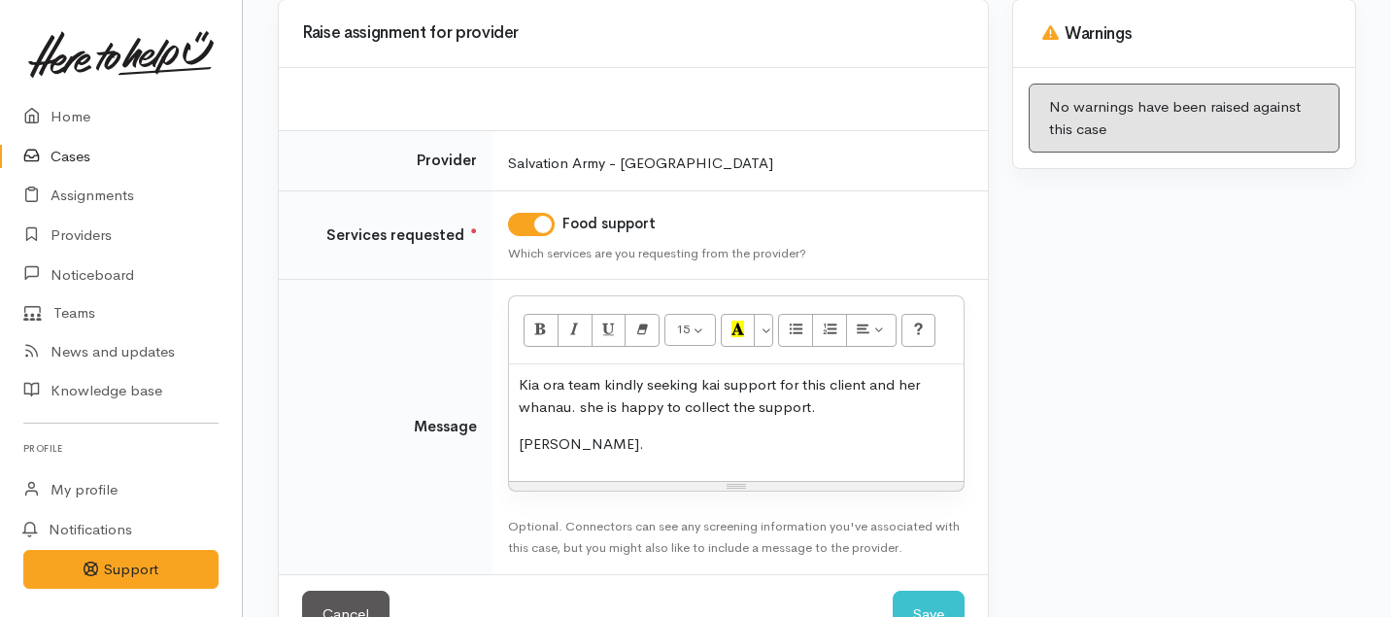
scroll to position [259, 0]
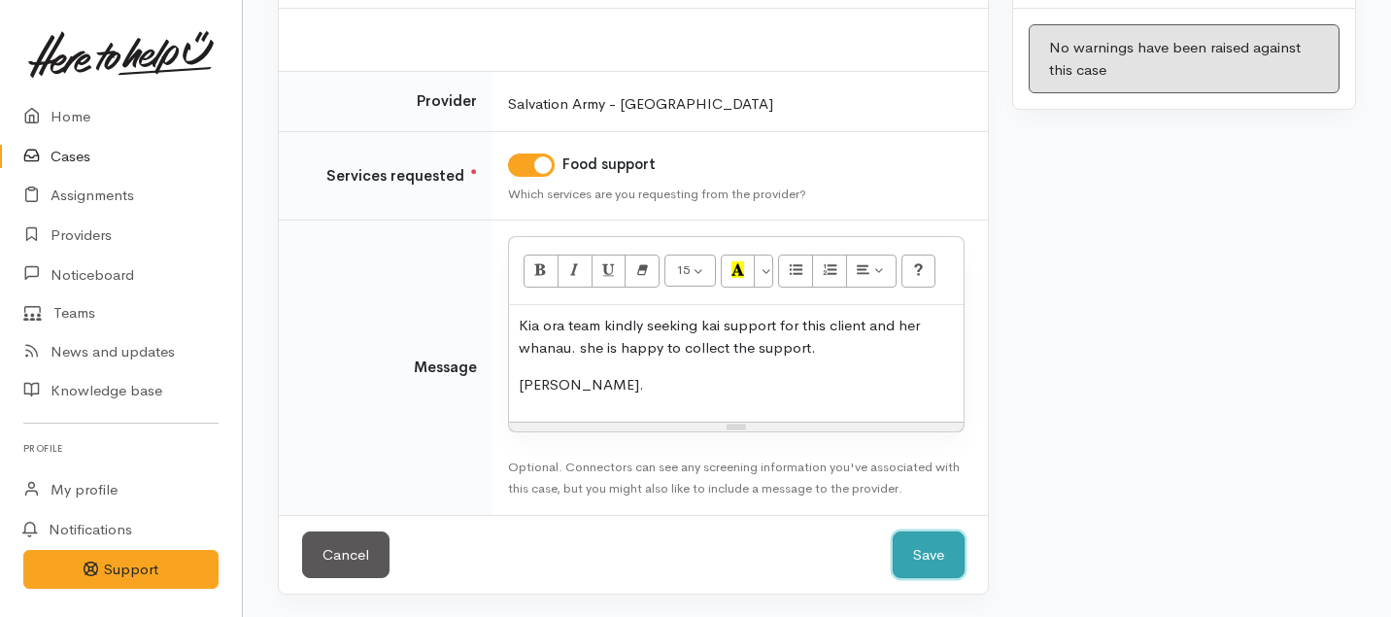
click at [914, 553] on button "Save" at bounding box center [928, 555] width 72 height 48
